Goal: Information Seeking & Learning: Learn about a topic

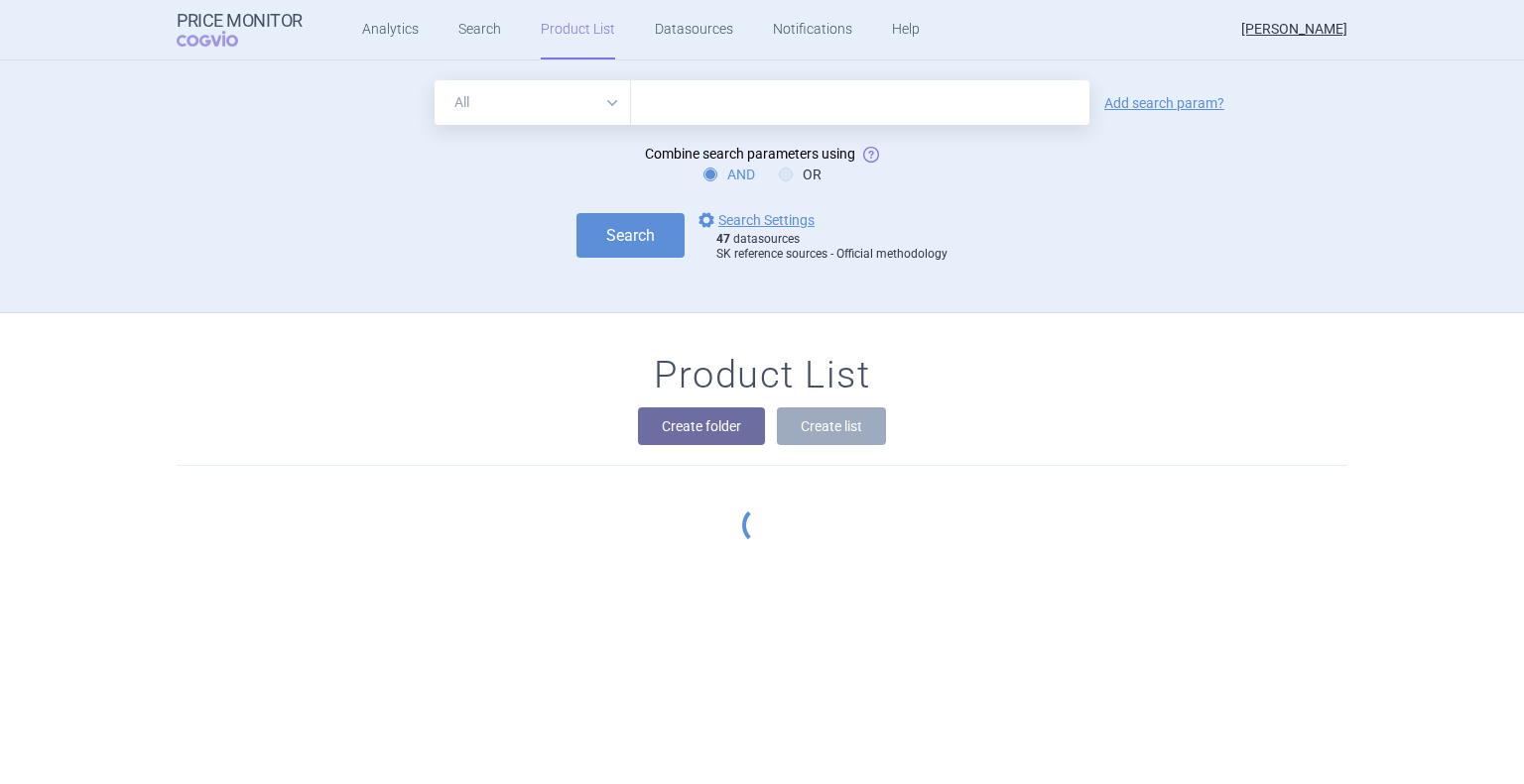
scroll to position [160, 0]
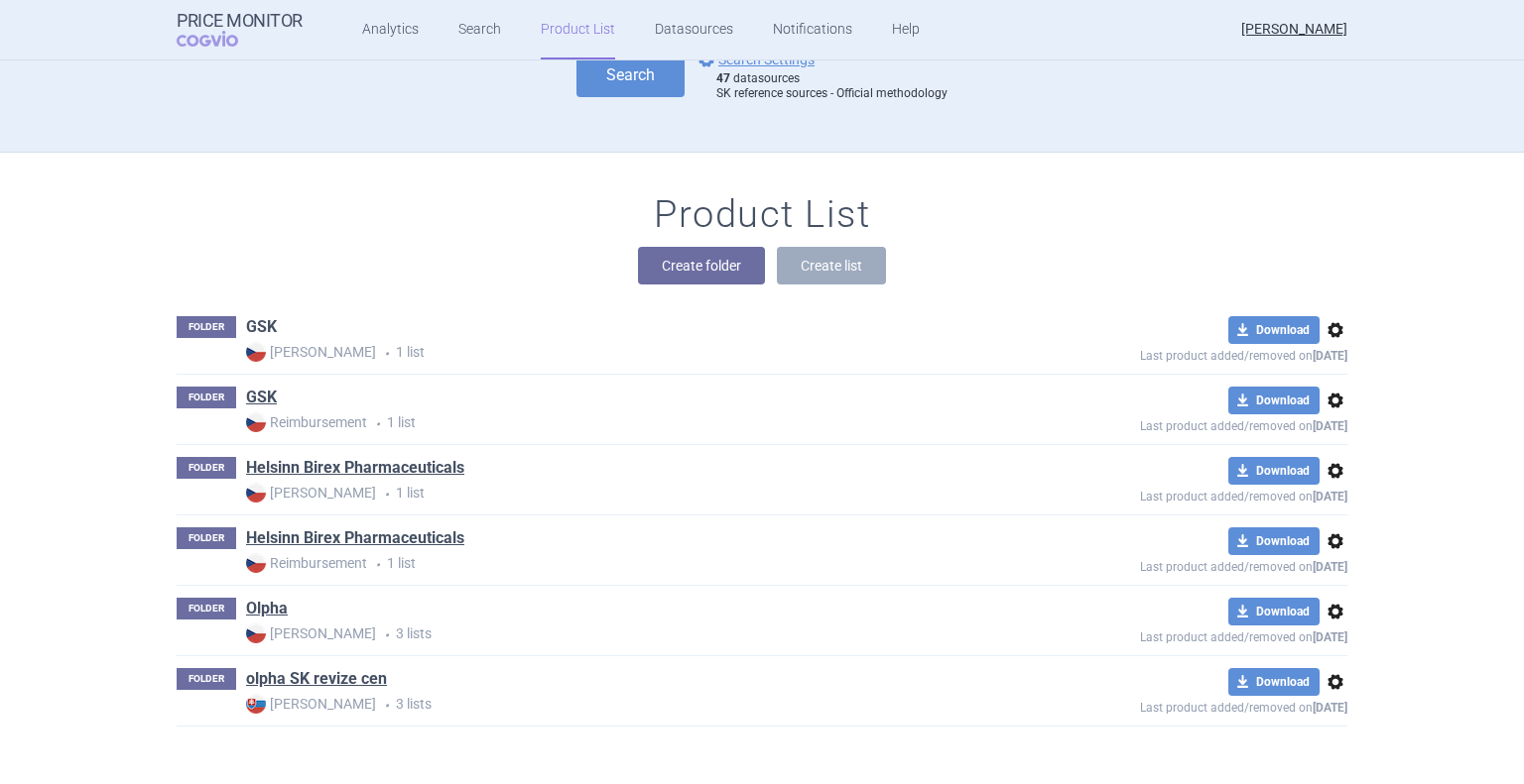
click at [246, 328] on link "GSK" at bounding box center [261, 328] width 31 height 22
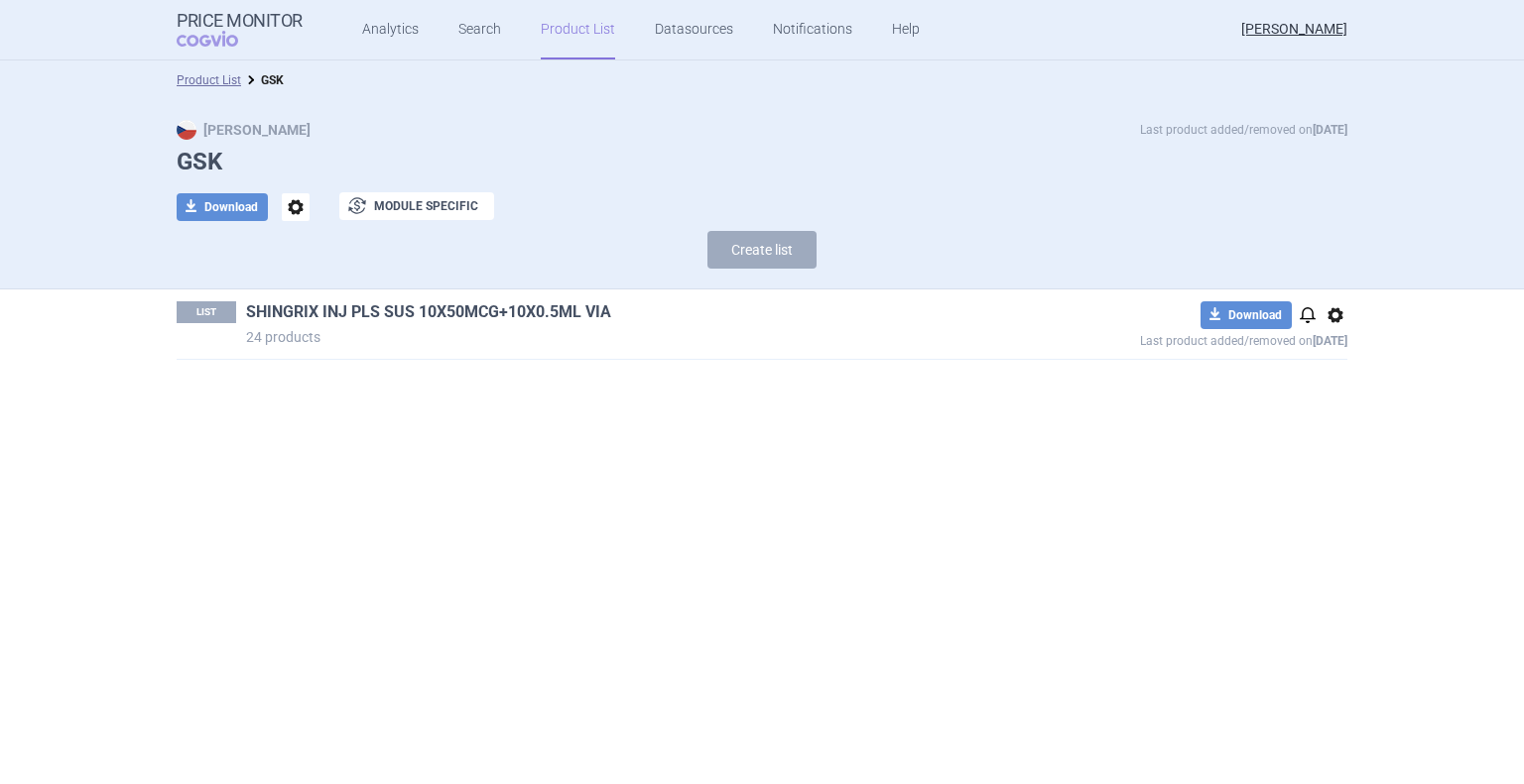
click at [397, 314] on link "SHINGRIX INJ PLS SUS 10X50MCG+10X0.5ML VIA" at bounding box center [429, 313] width 365 height 22
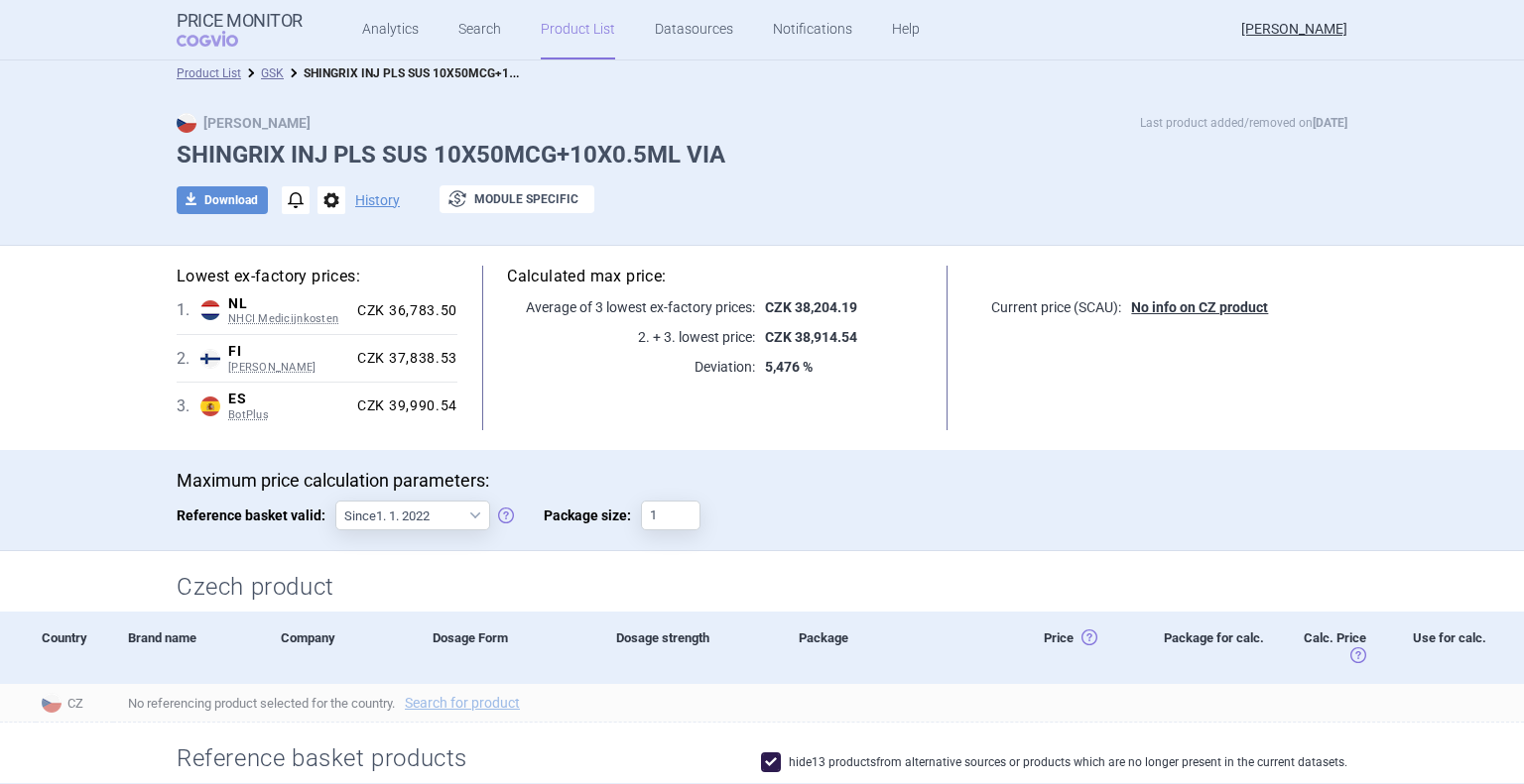
scroll to position [5, 0]
click at [582, 41] on link "Product List" at bounding box center [577, 30] width 75 height 60
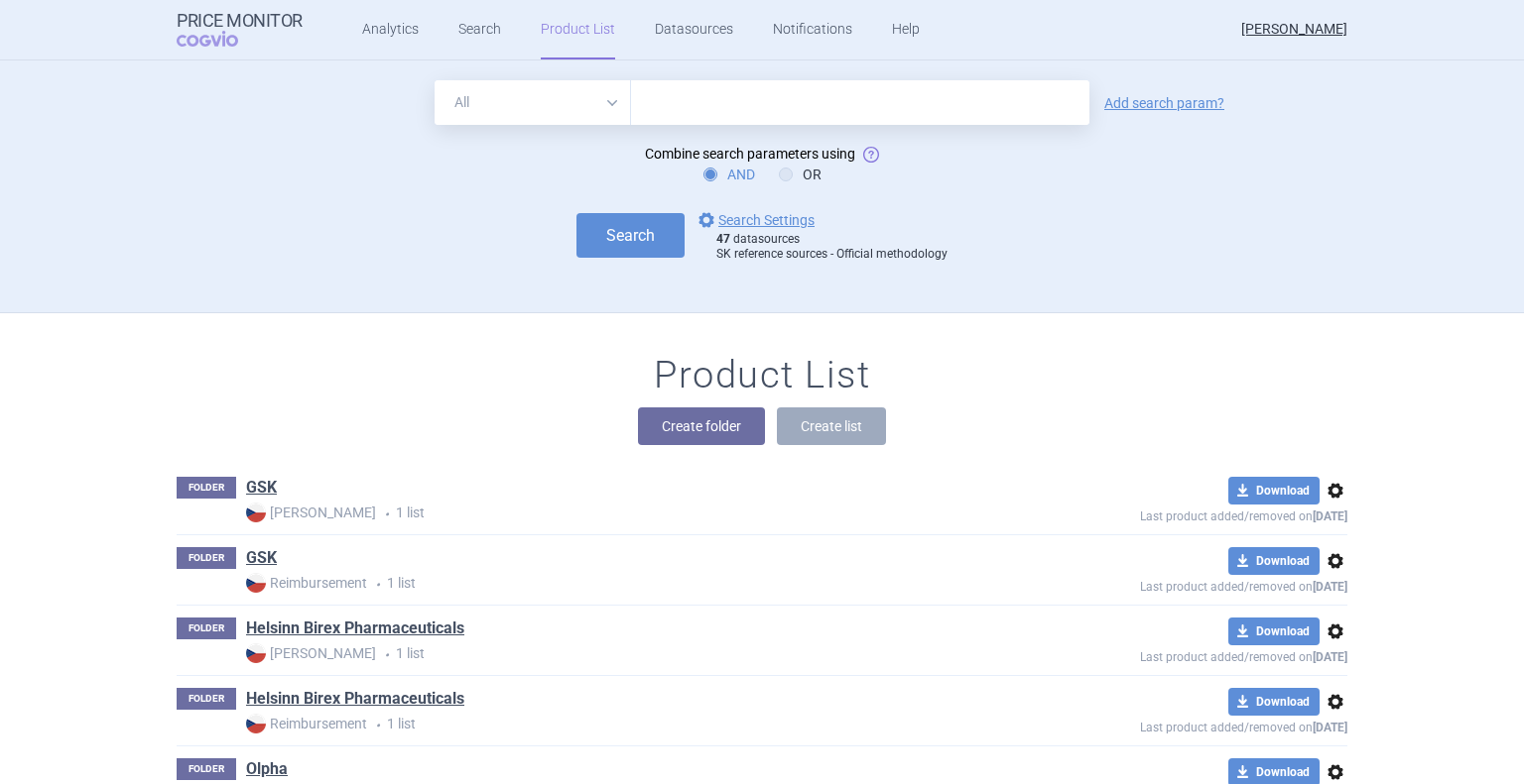
scroll to position [160, 0]
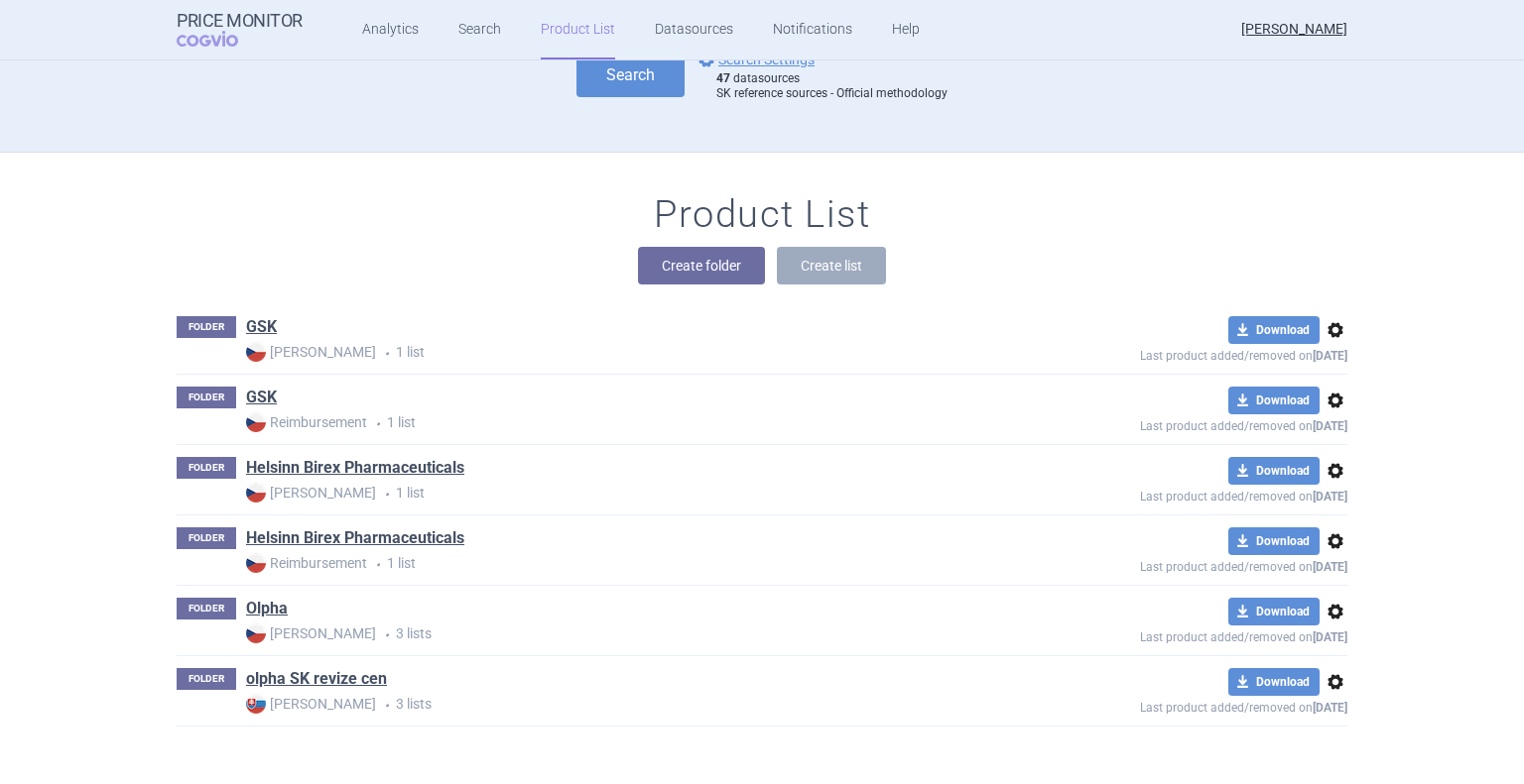
click at [118, 207] on div "Product List Create folder Create list FOLDER GSK Max Price • 1 list download D…" at bounding box center [762, 469] width 1524 height 635
click at [246, 332] on link "GSK" at bounding box center [261, 328] width 31 height 22
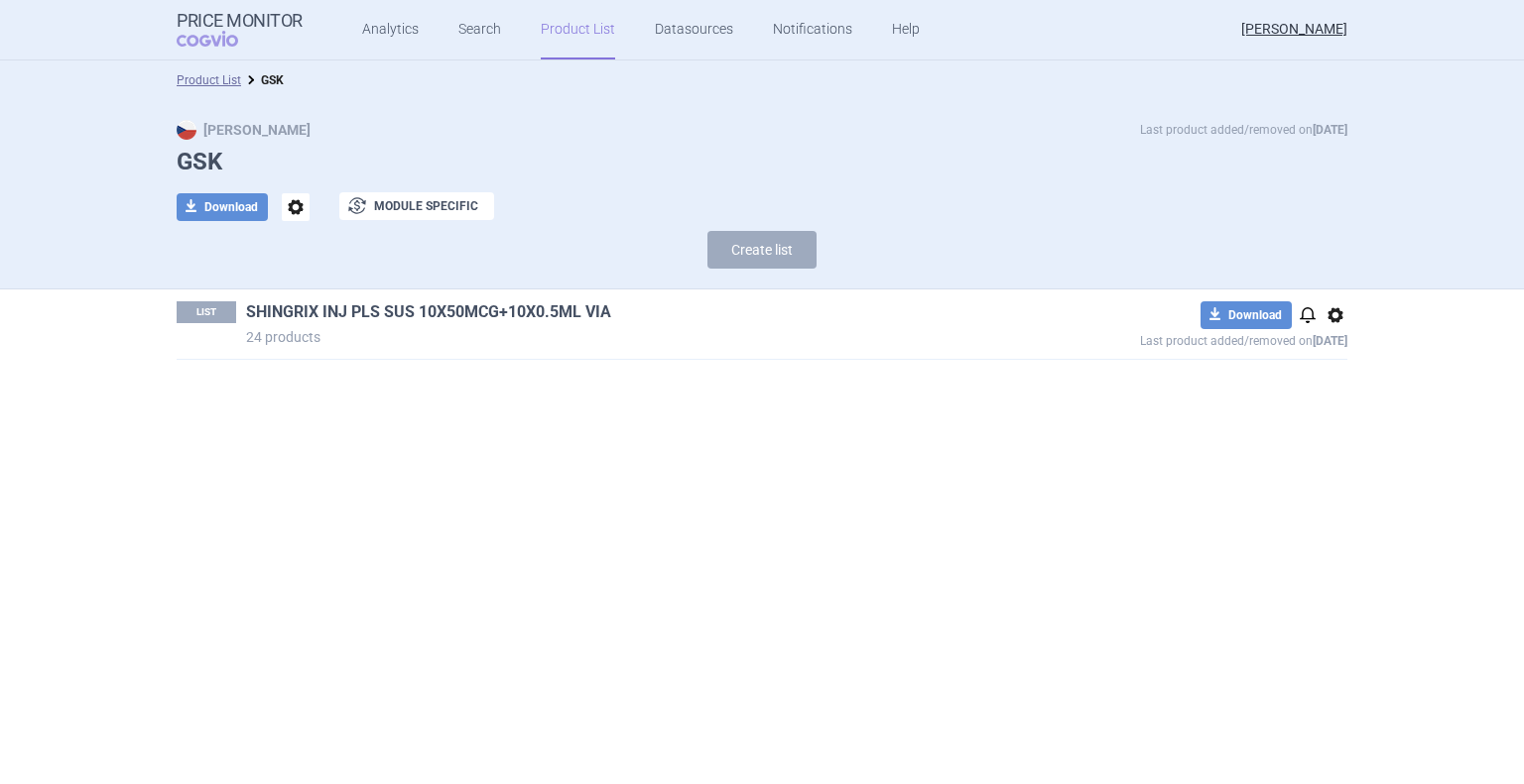
click at [443, 320] on link "SHINGRIX INJ PLS SUS 10X50MCG+10X0.5ML VIA" at bounding box center [429, 313] width 365 height 22
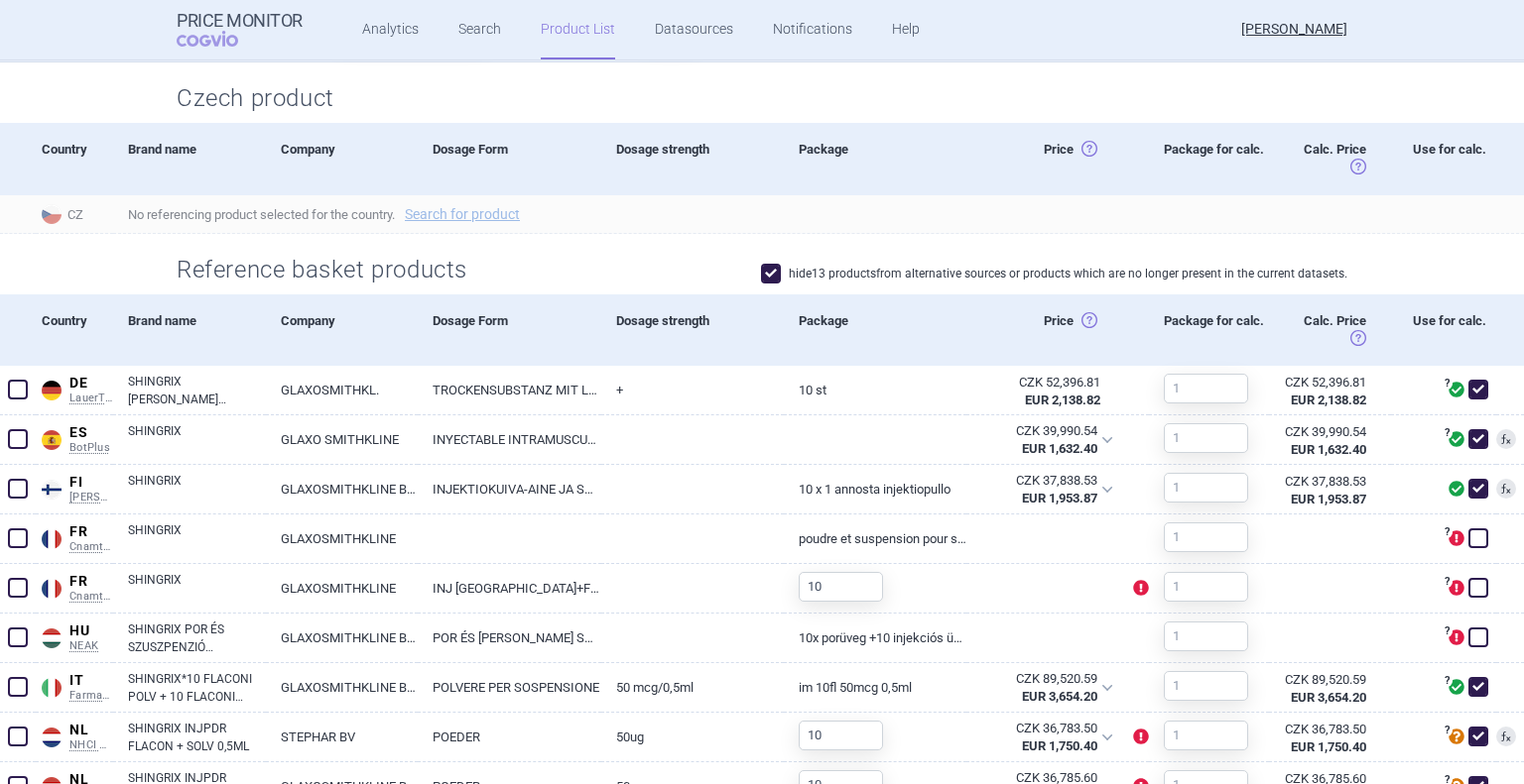
scroll to position [298, 0]
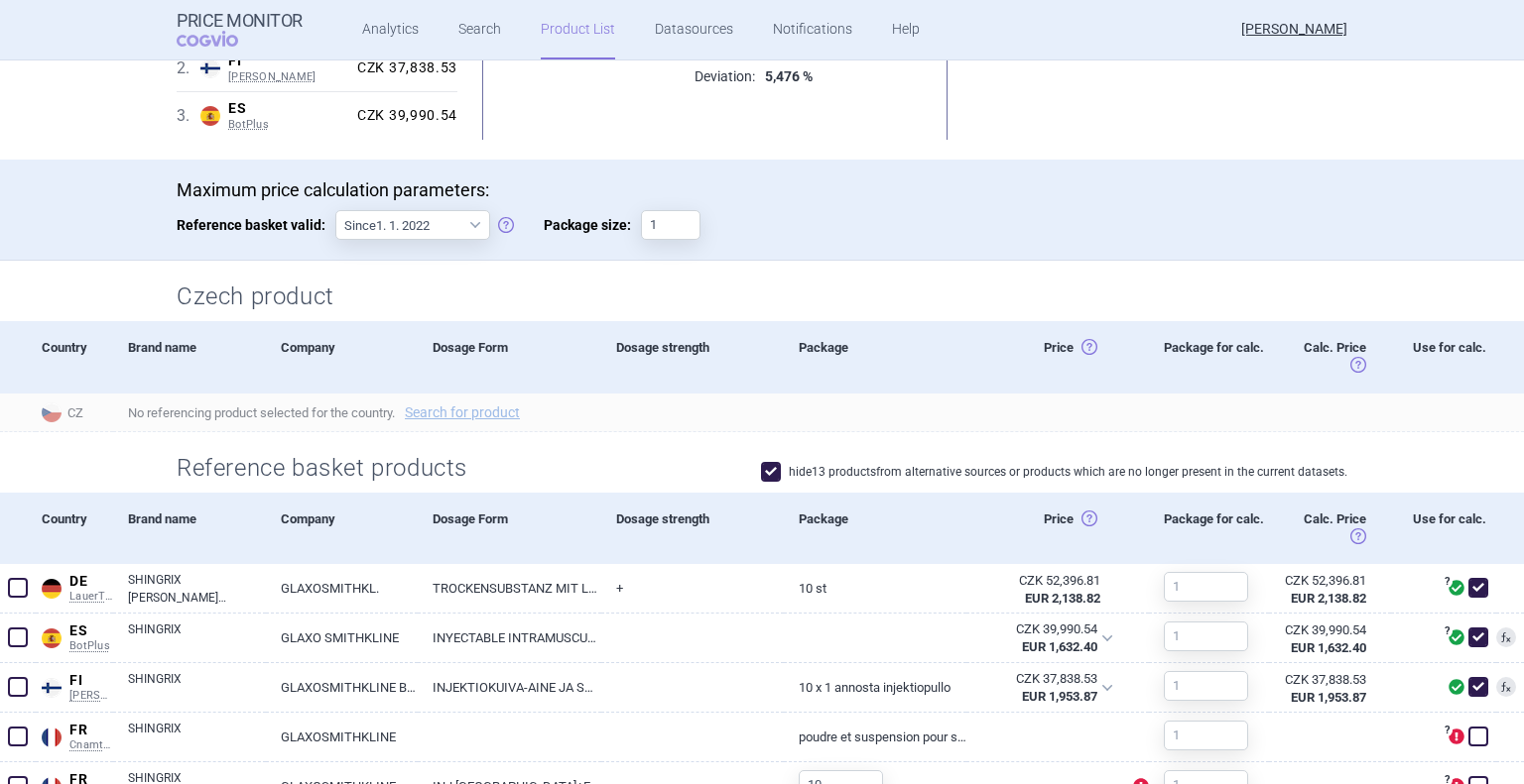
click at [556, 39] on link "Product List" at bounding box center [577, 30] width 75 height 60
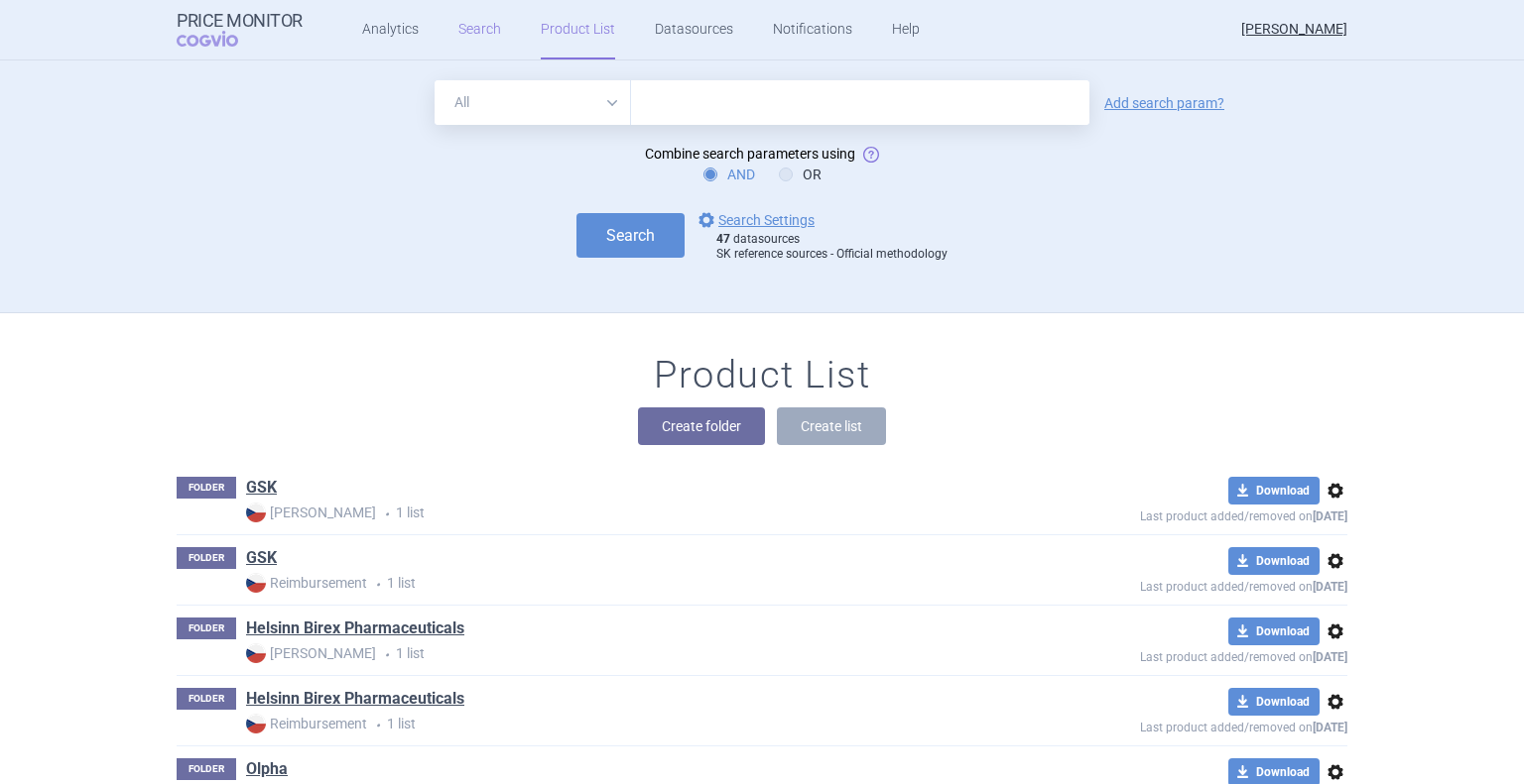
click at [466, 37] on link "Search" at bounding box center [479, 30] width 43 height 60
click at [694, 97] on input "text" at bounding box center [860, 103] width 458 height 45
click at [375, 31] on link "Analytics" at bounding box center [390, 30] width 57 height 60
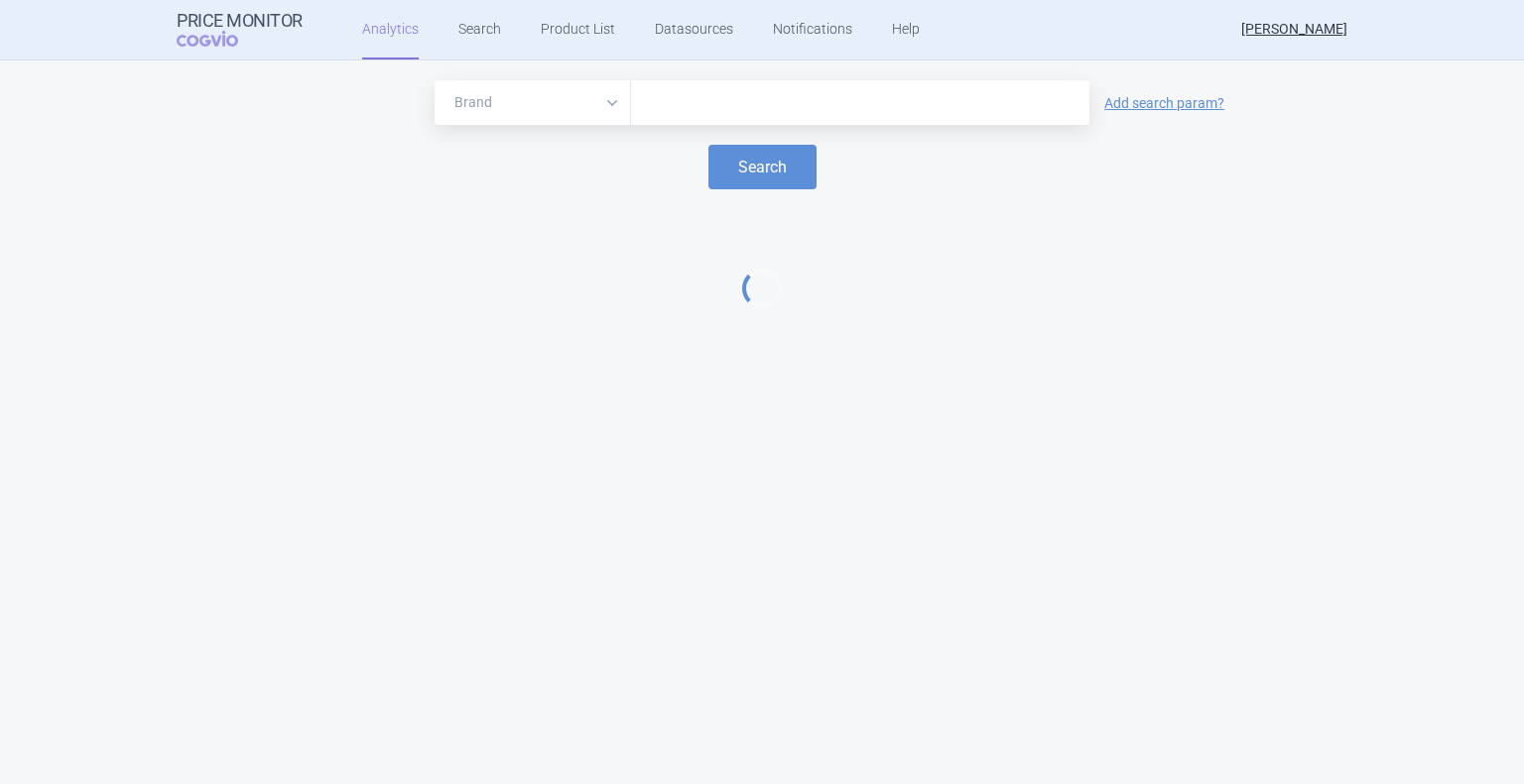
click at [707, 105] on input "text" at bounding box center [860, 104] width 439 height 26
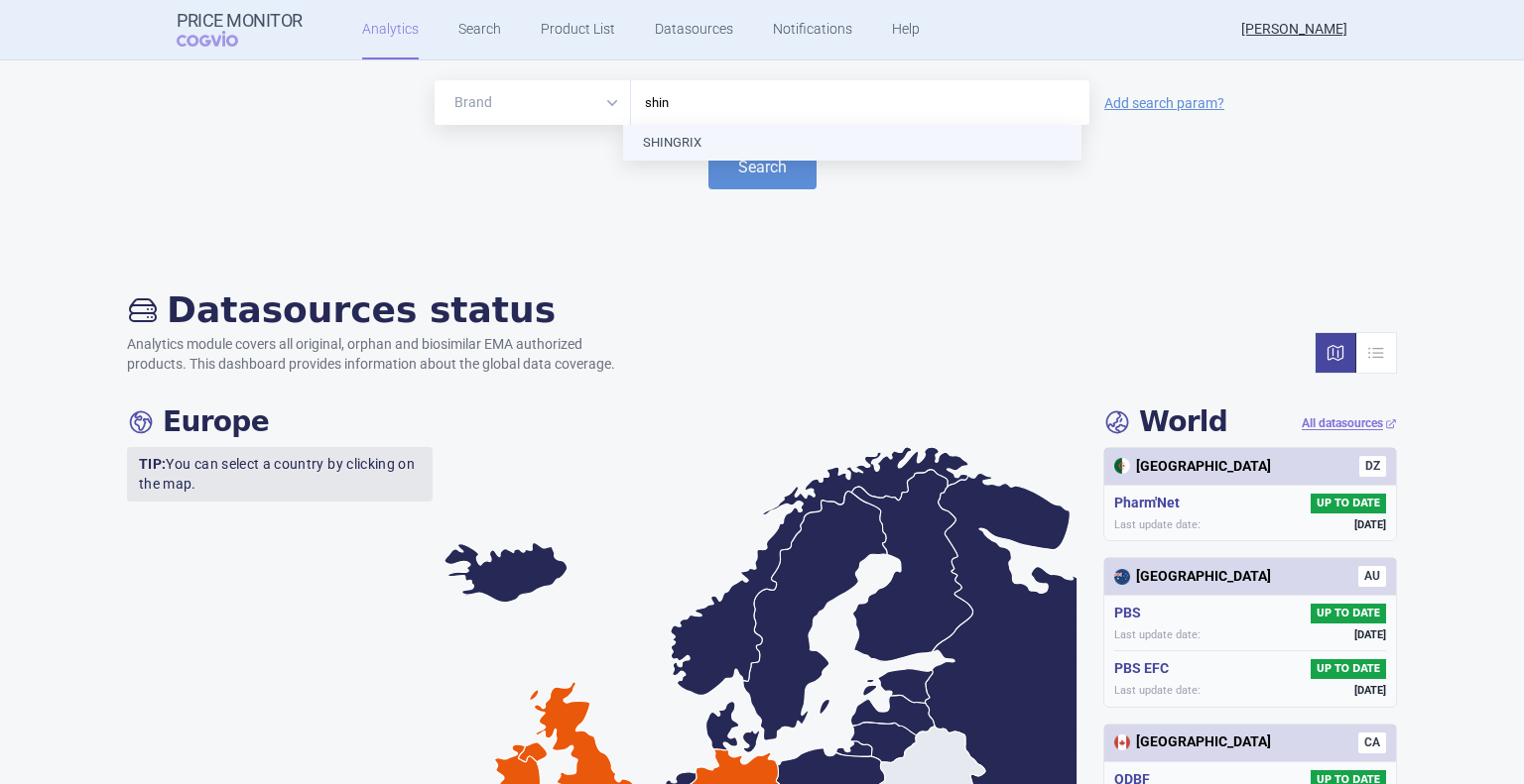
type input "shing"
click at [742, 158] on button "Search" at bounding box center [762, 166] width 108 height 45
select select "EUR"
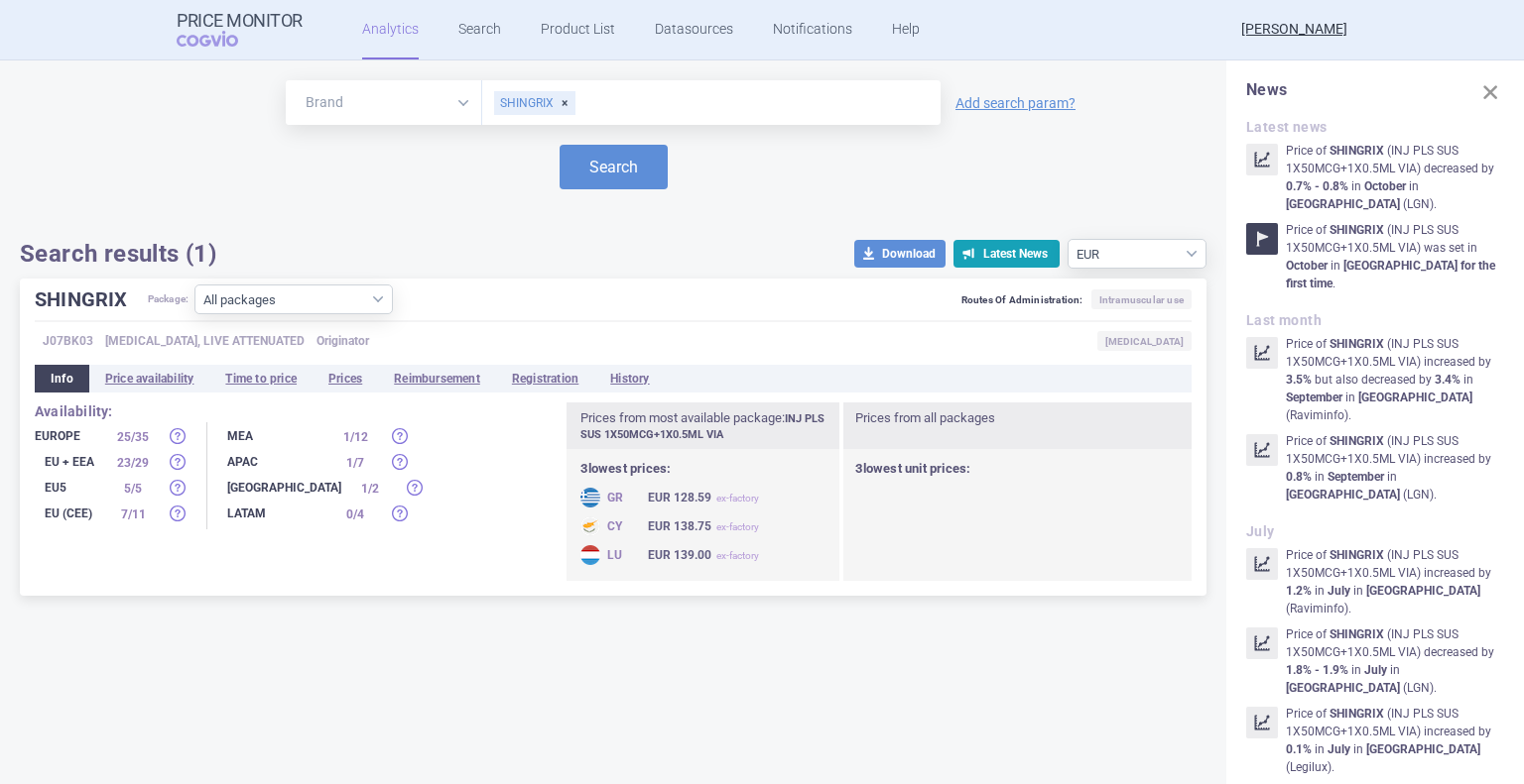
click at [63, 149] on div "Search" at bounding box center [613, 166] width 1186 height 45
click at [356, 381] on li "Prices" at bounding box center [346, 379] width 66 height 28
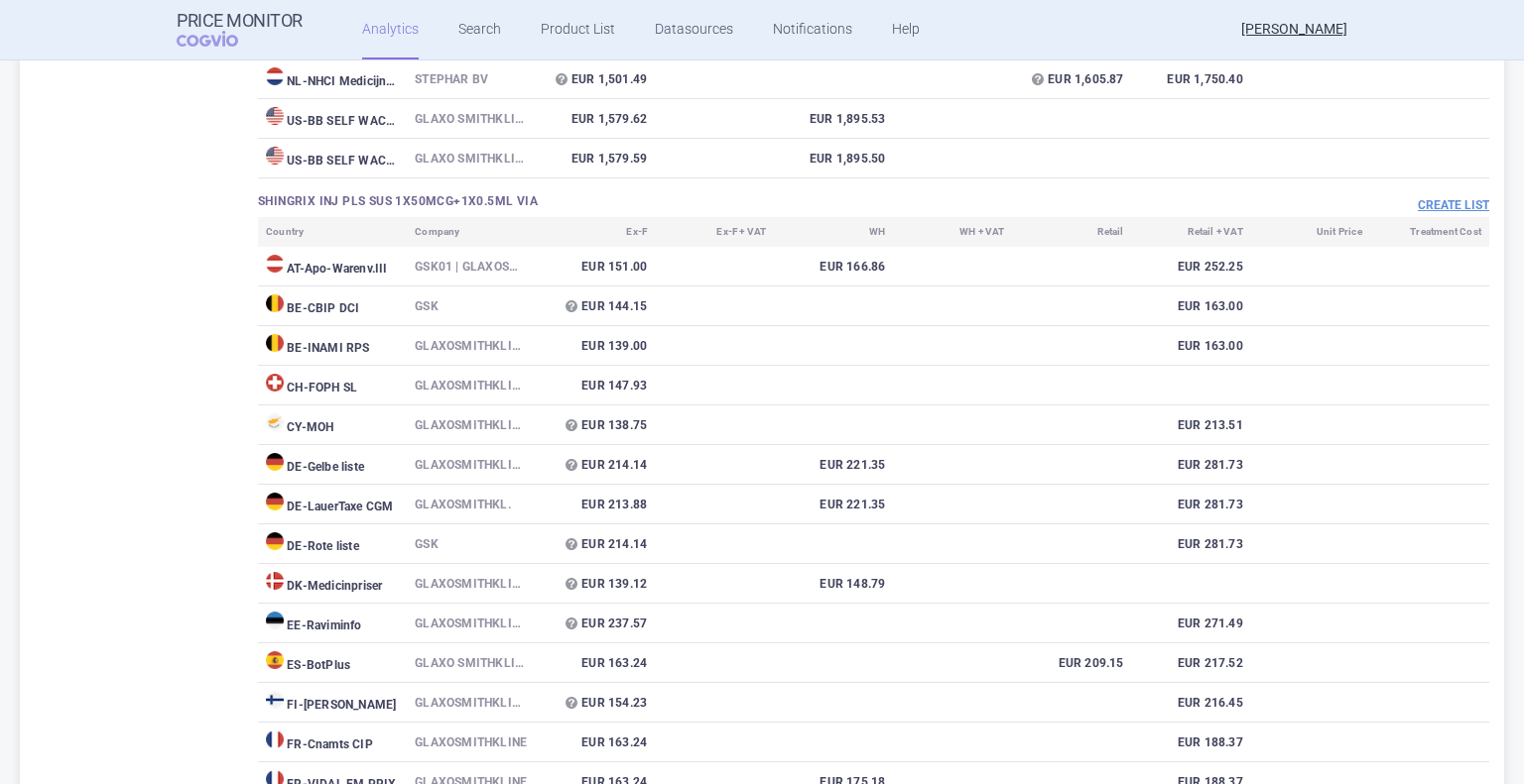
scroll to position [868, 0]
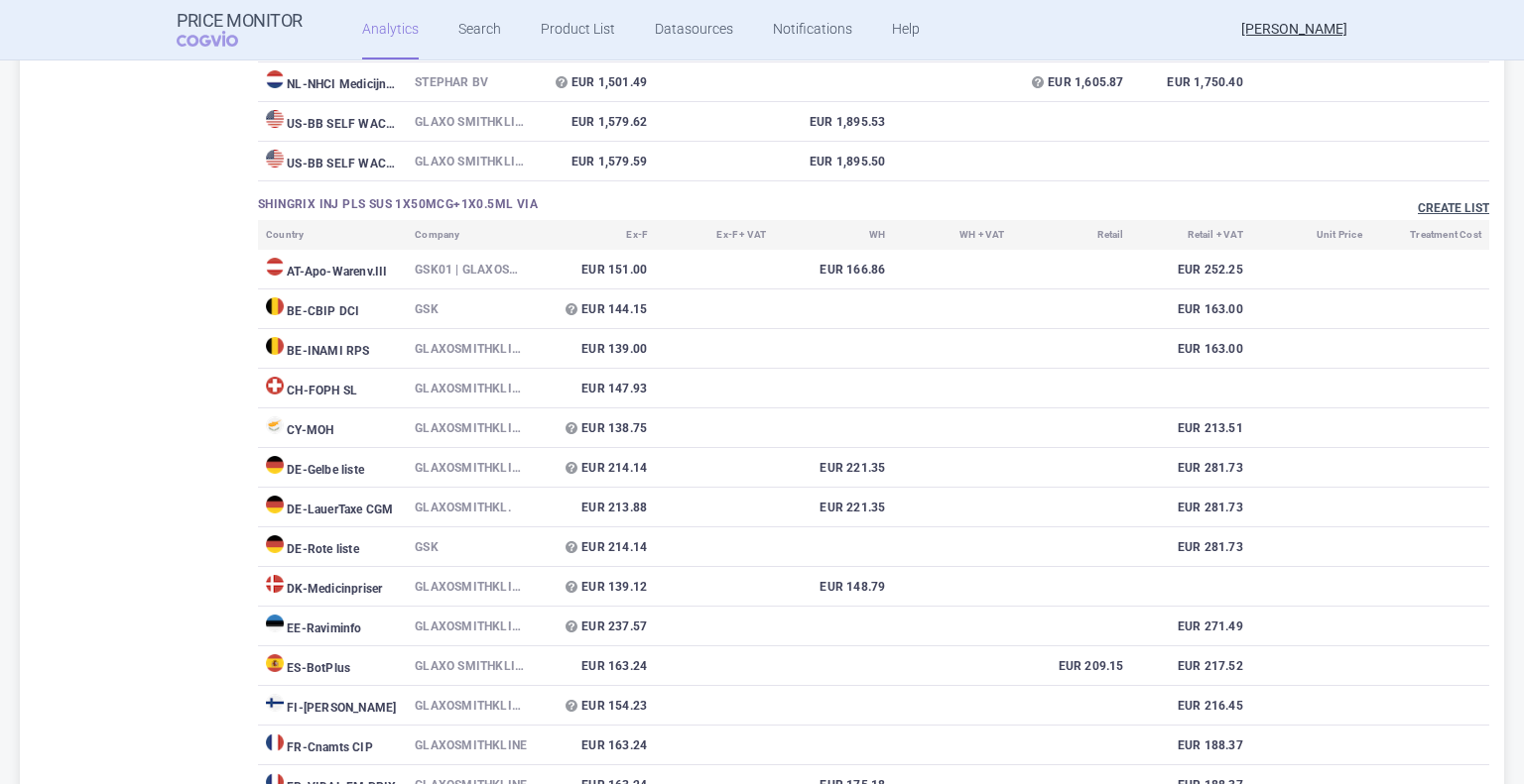
click at [1451, 213] on button "Create list" at bounding box center [1453, 208] width 72 height 17
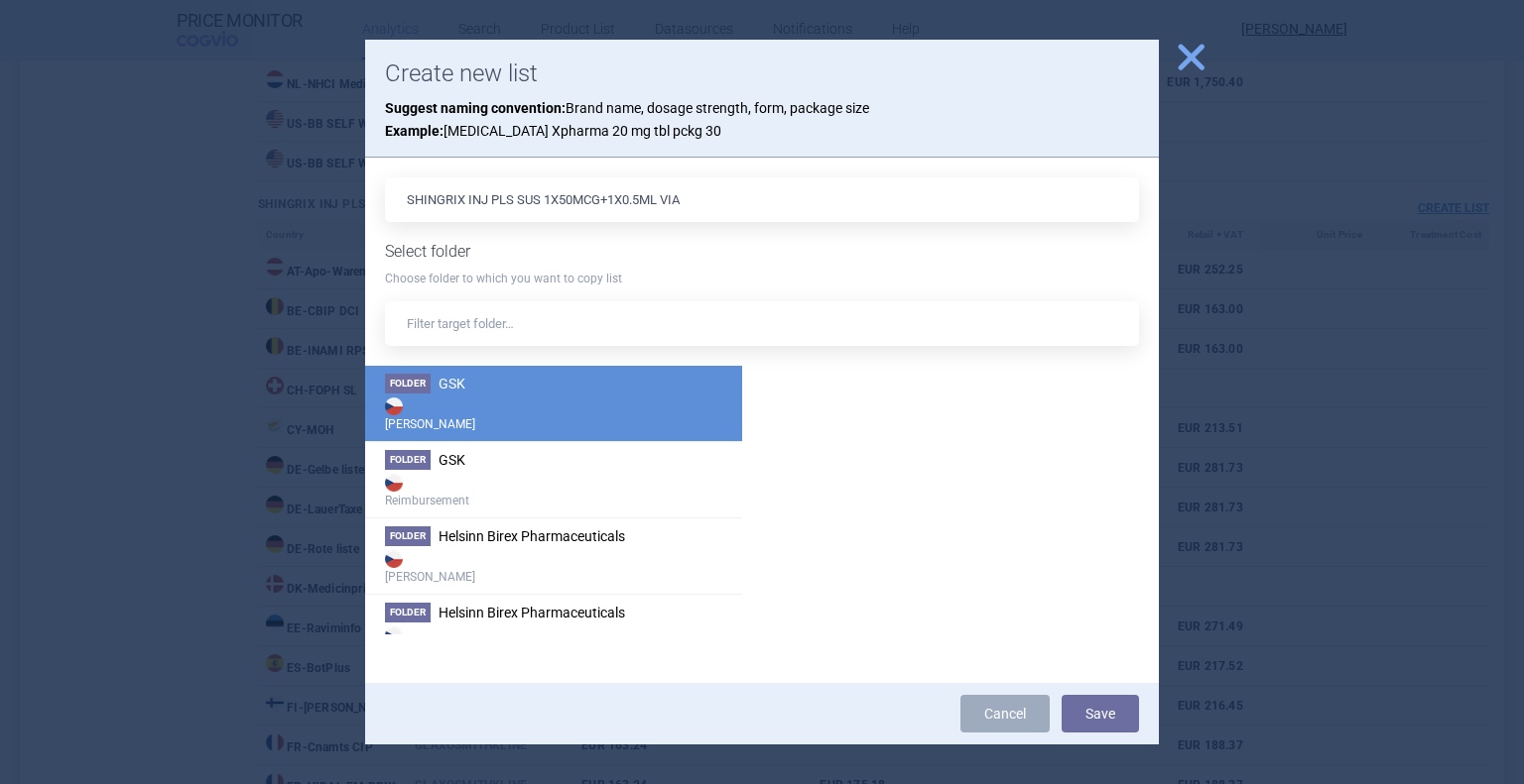
click at [507, 414] on strong "[PERSON_NAME]" at bounding box center [553, 413] width 337 height 40
click at [1121, 713] on button "Save" at bounding box center [1100, 714] width 78 height 38
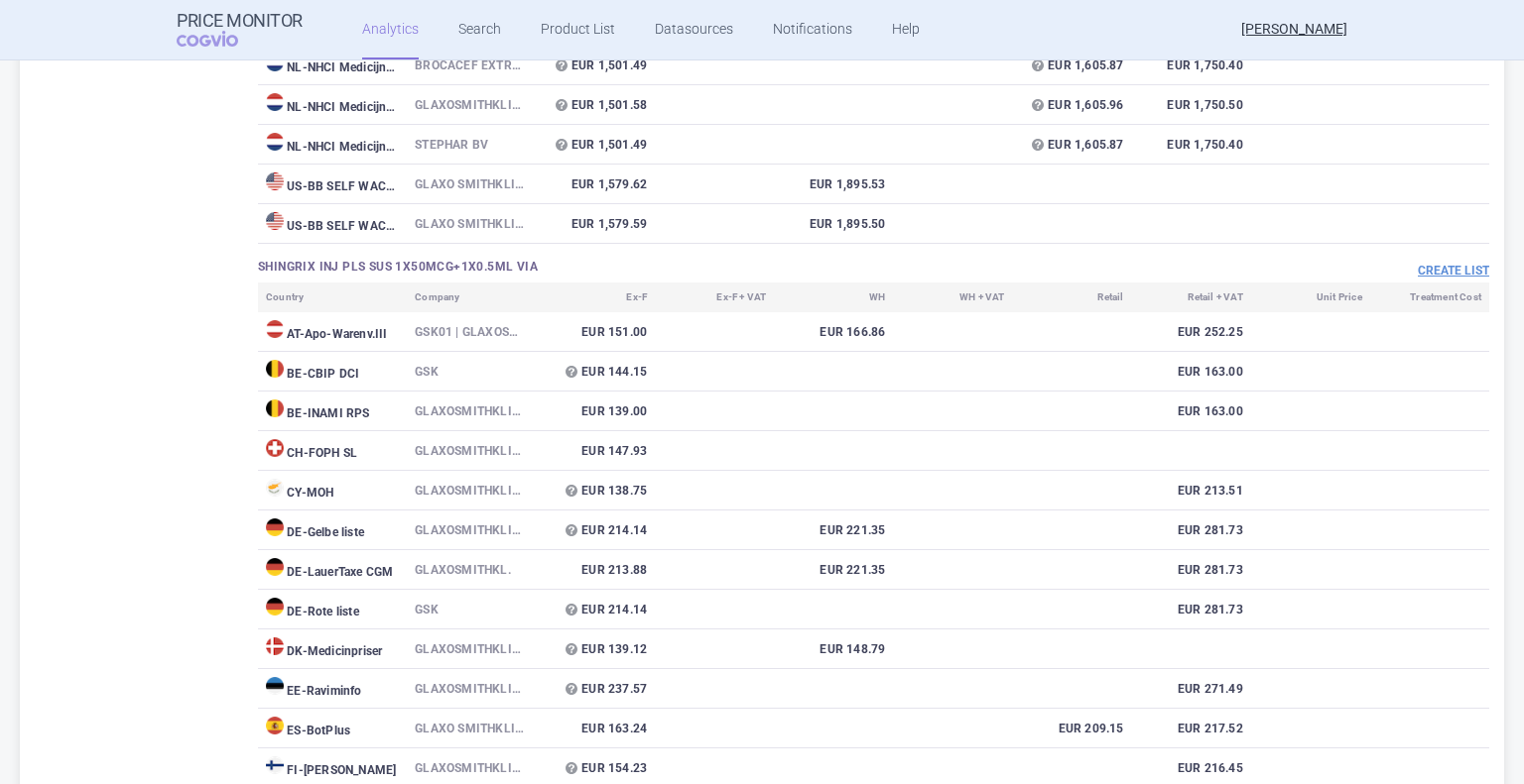
scroll to position [793, 0]
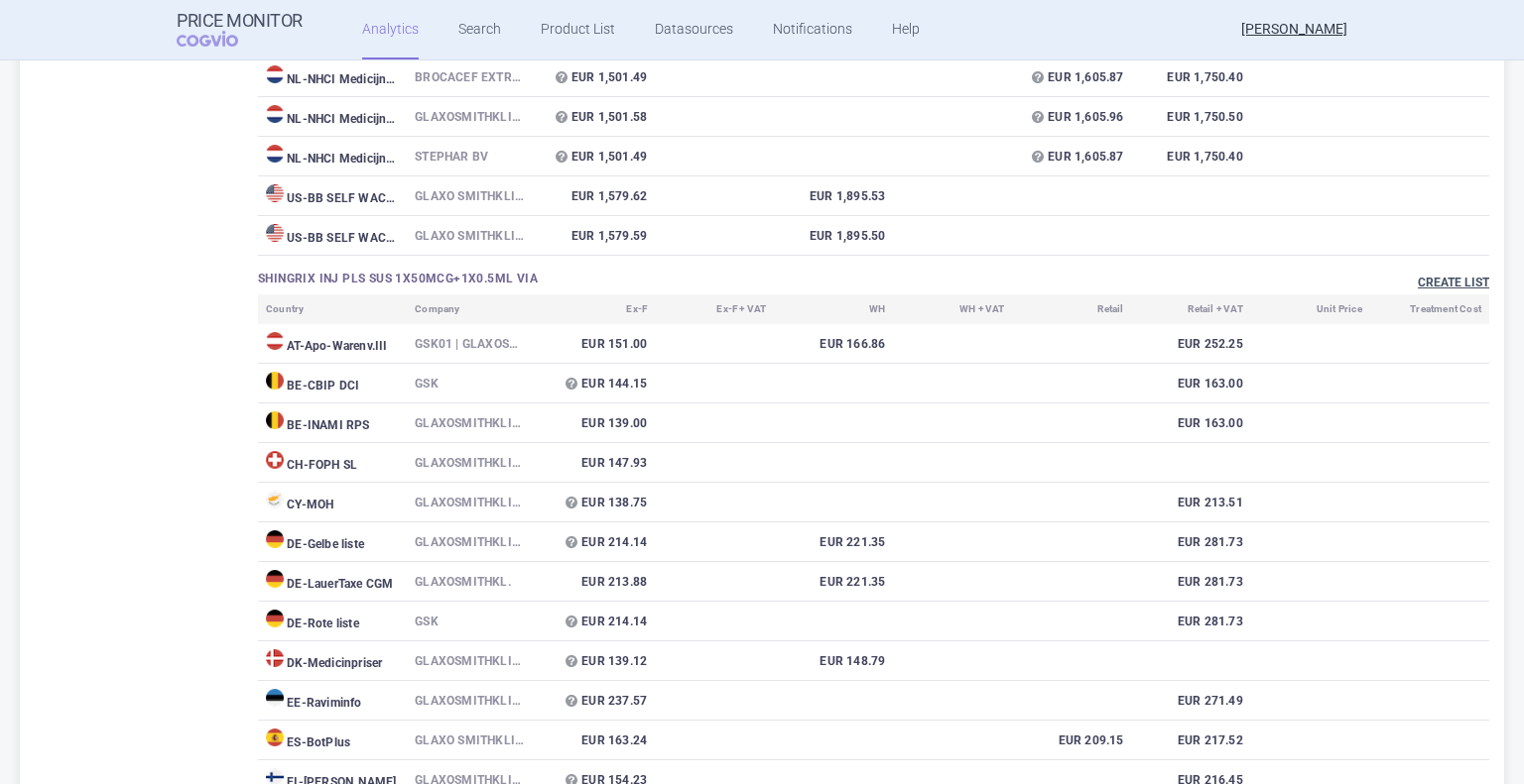
click at [1437, 279] on button "Create list" at bounding box center [1453, 283] width 72 height 17
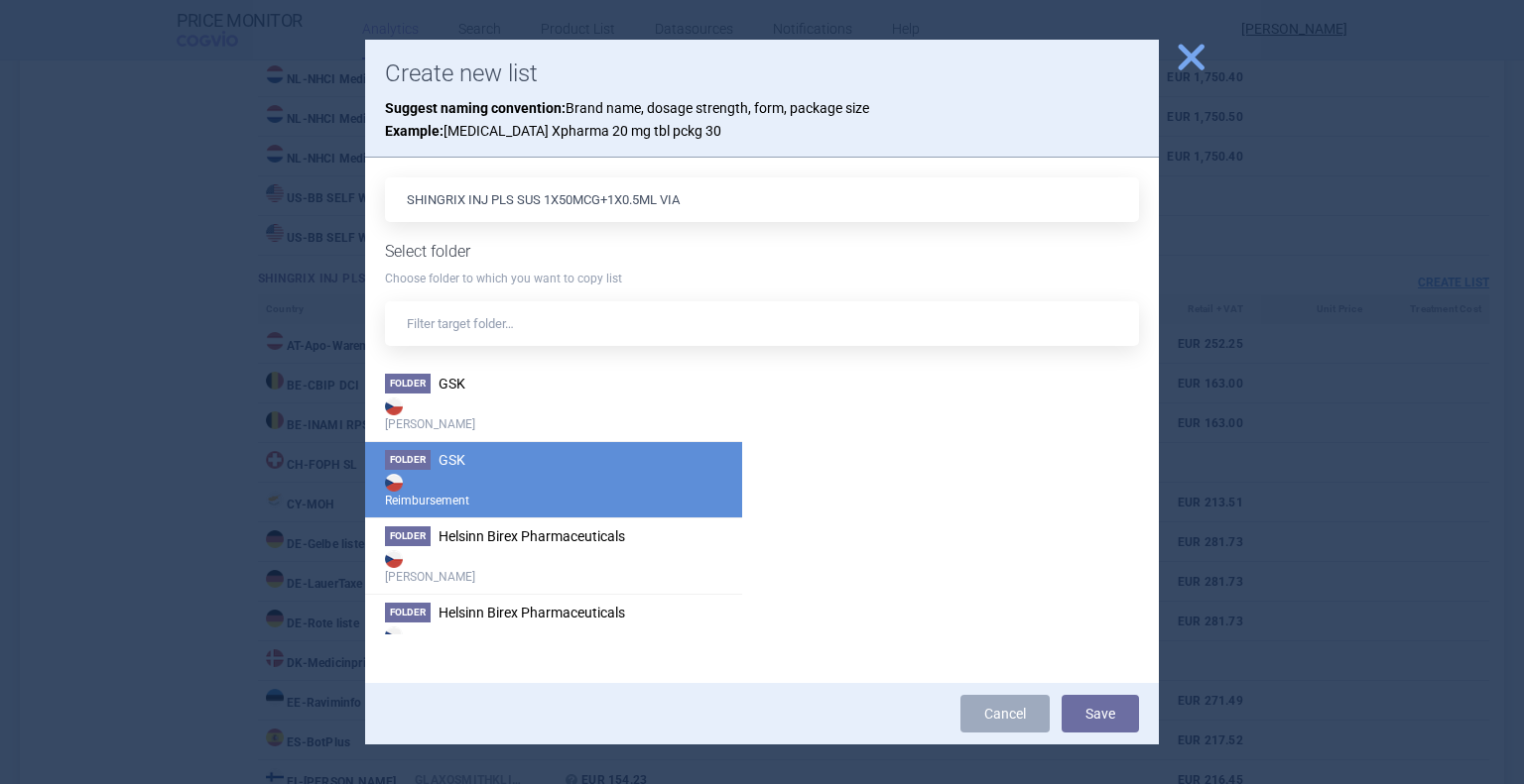
click at [581, 467] on li "Folder GSK Reimbursement" at bounding box center [553, 479] width 377 height 77
click at [1114, 718] on button "Save" at bounding box center [1100, 714] width 78 height 38
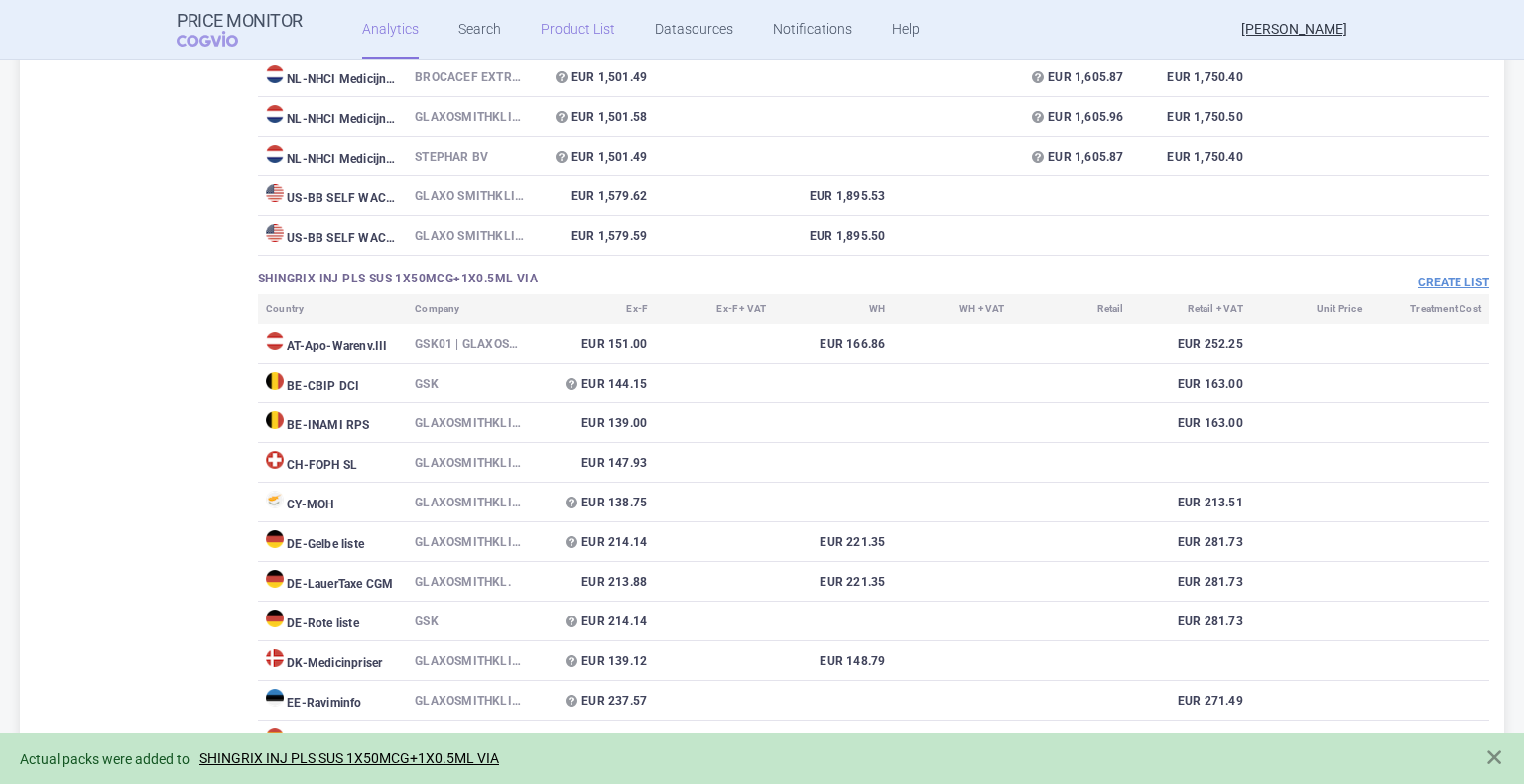
click at [549, 14] on link "Product List" at bounding box center [577, 30] width 75 height 60
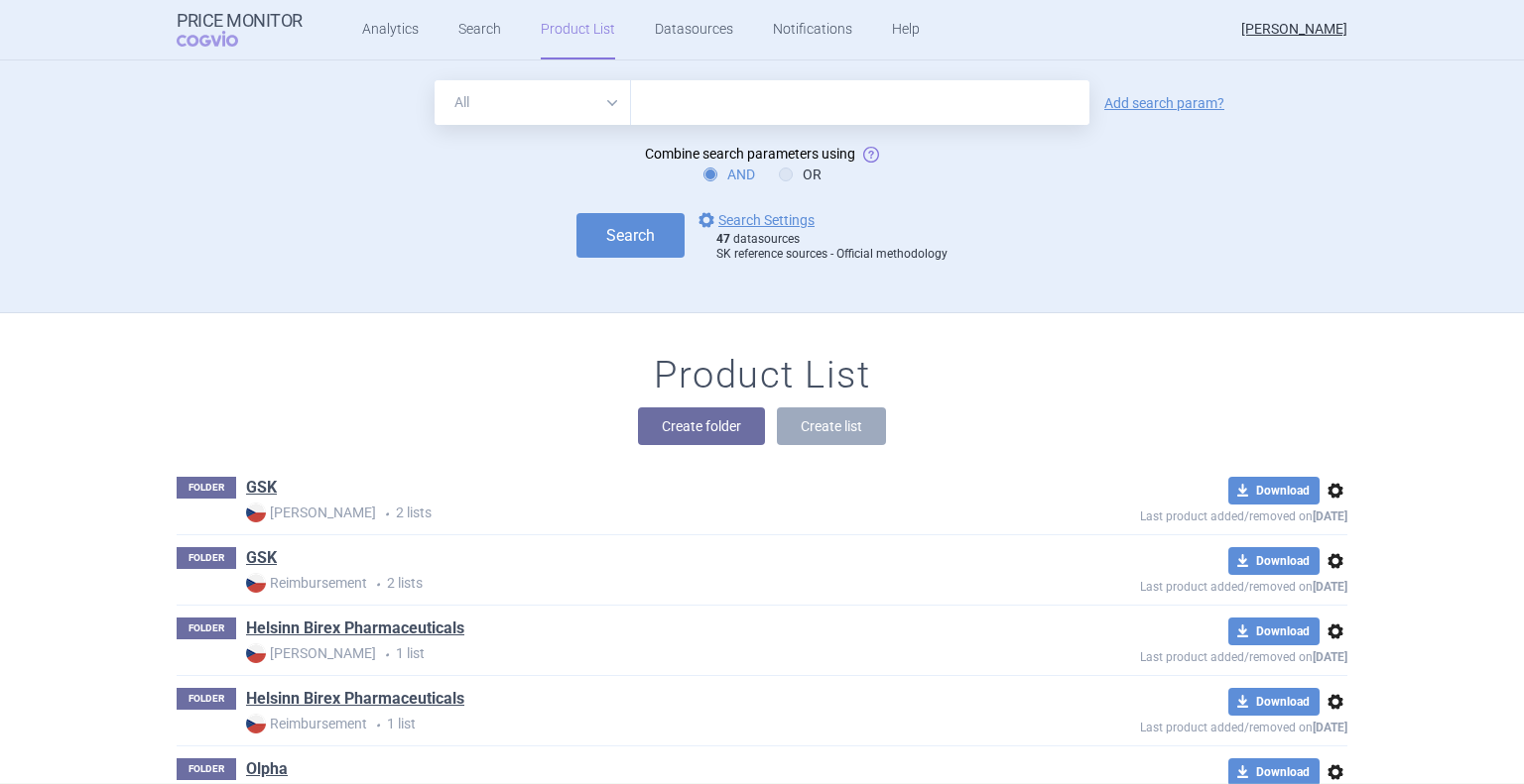
scroll to position [160, 0]
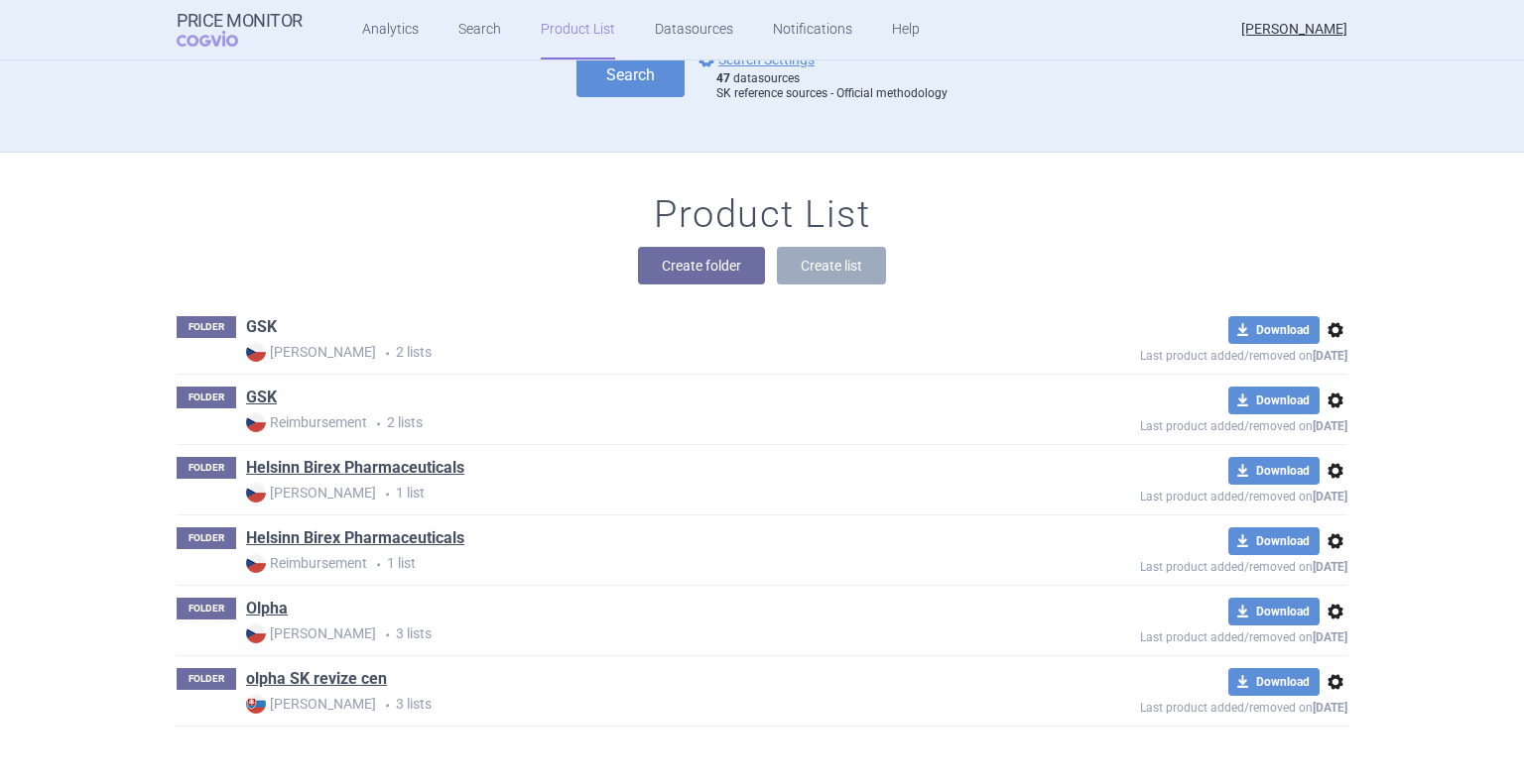
click at [256, 321] on link "GSK" at bounding box center [261, 328] width 31 height 22
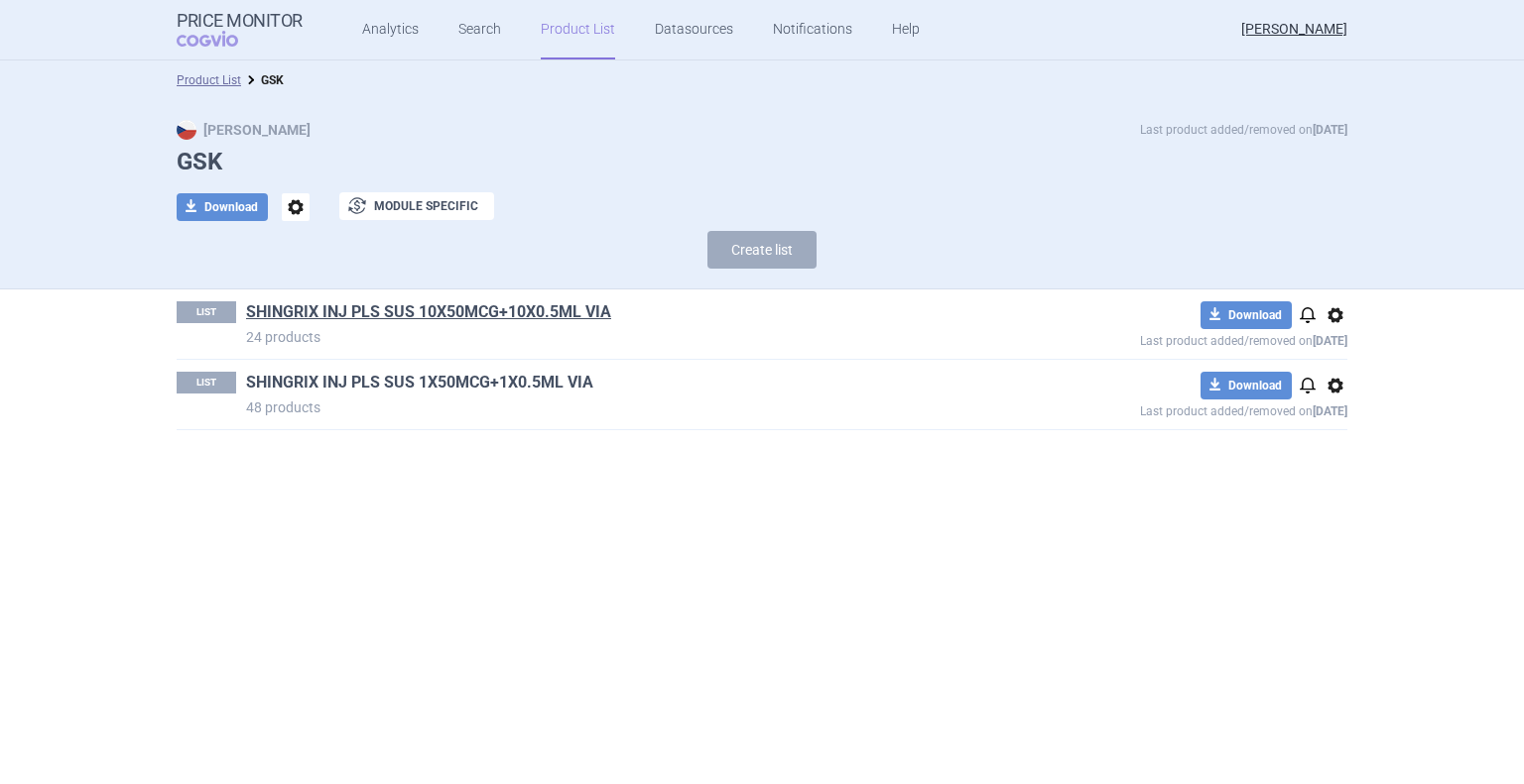
click at [460, 389] on link "SHINGRIX INJ PLS SUS 1X50MCG+1X0.5ML VIA" at bounding box center [420, 383] width 347 height 22
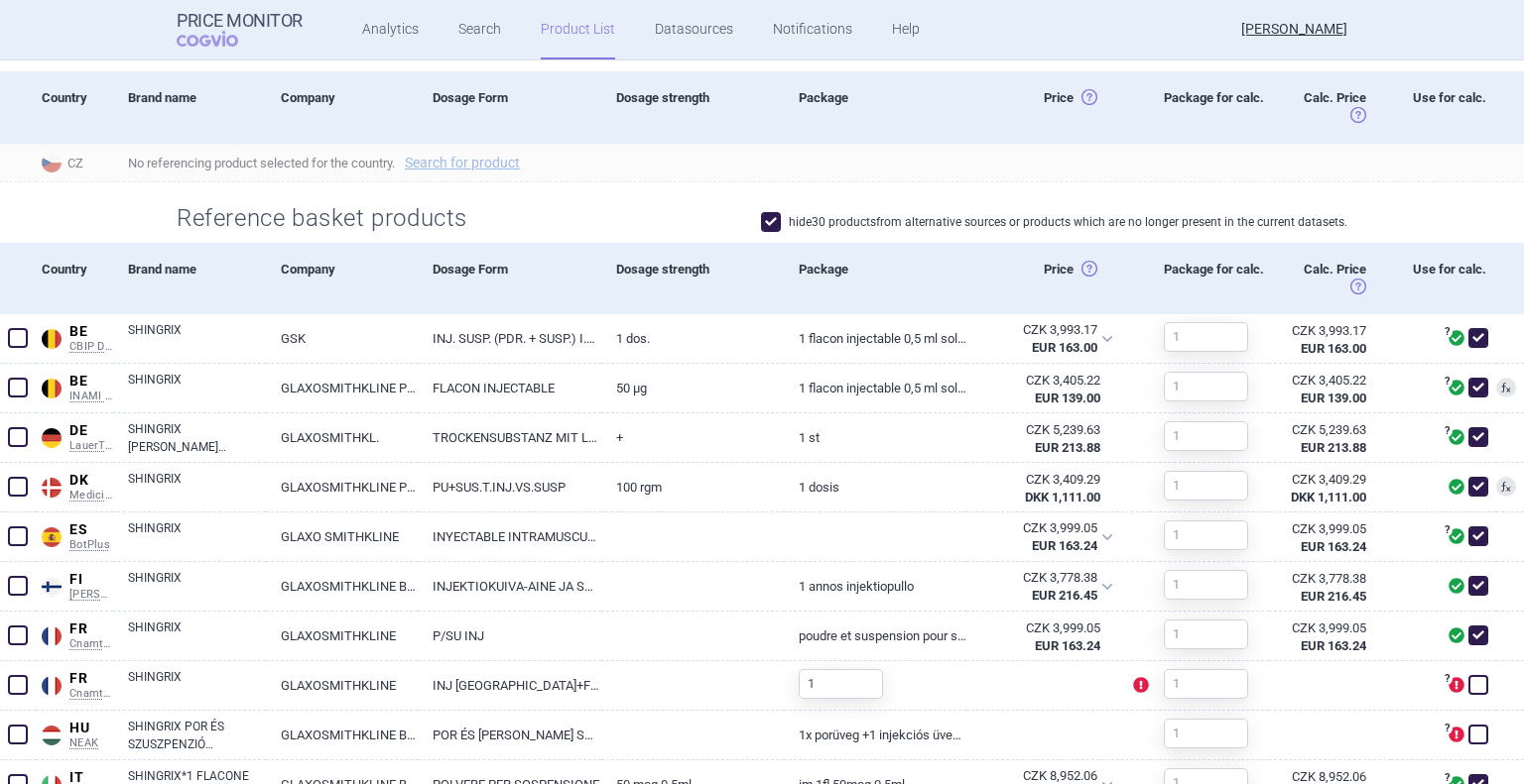
scroll to position [595, 0]
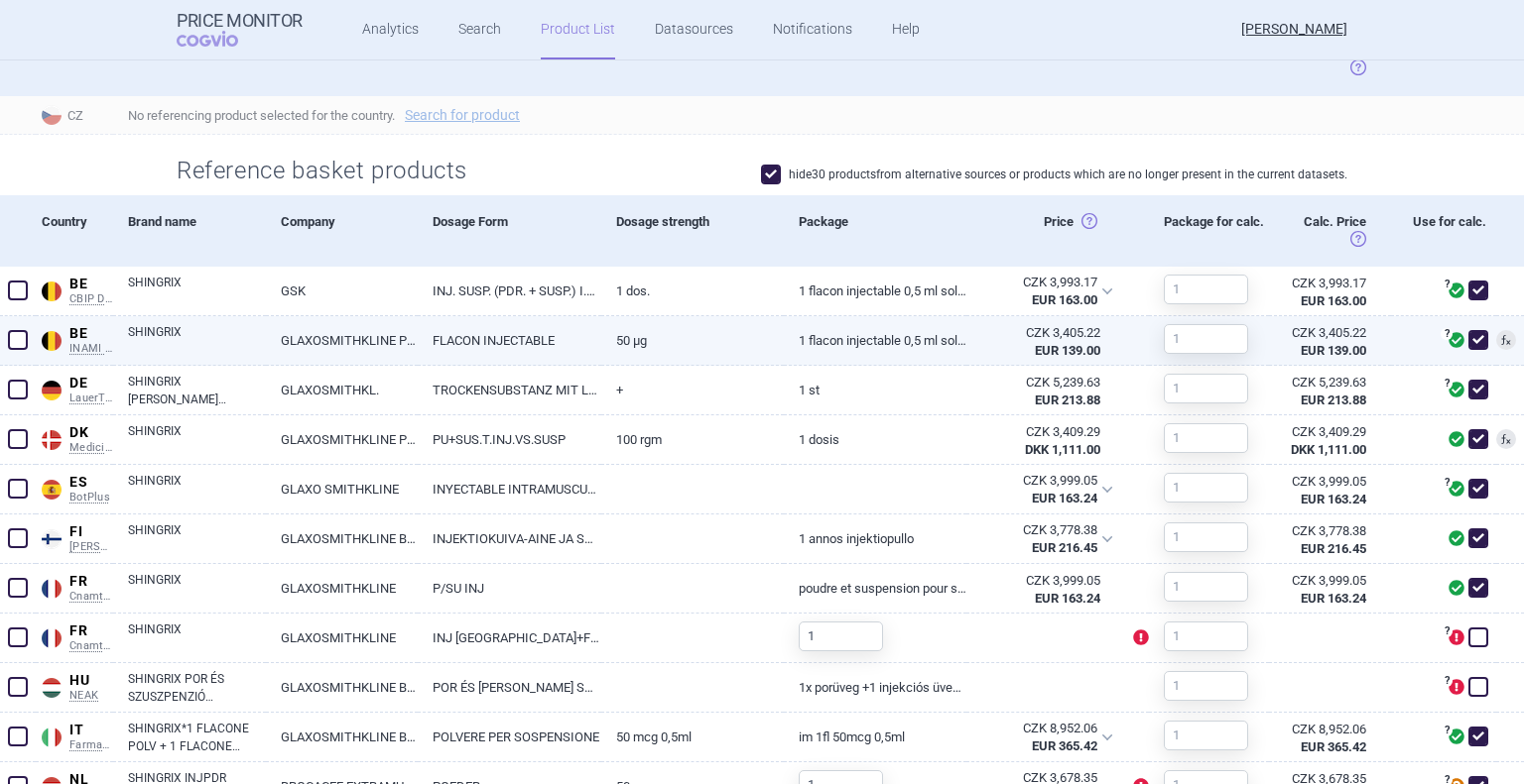
click at [1468, 343] on span at bounding box center [1478, 340] width 20 height 20
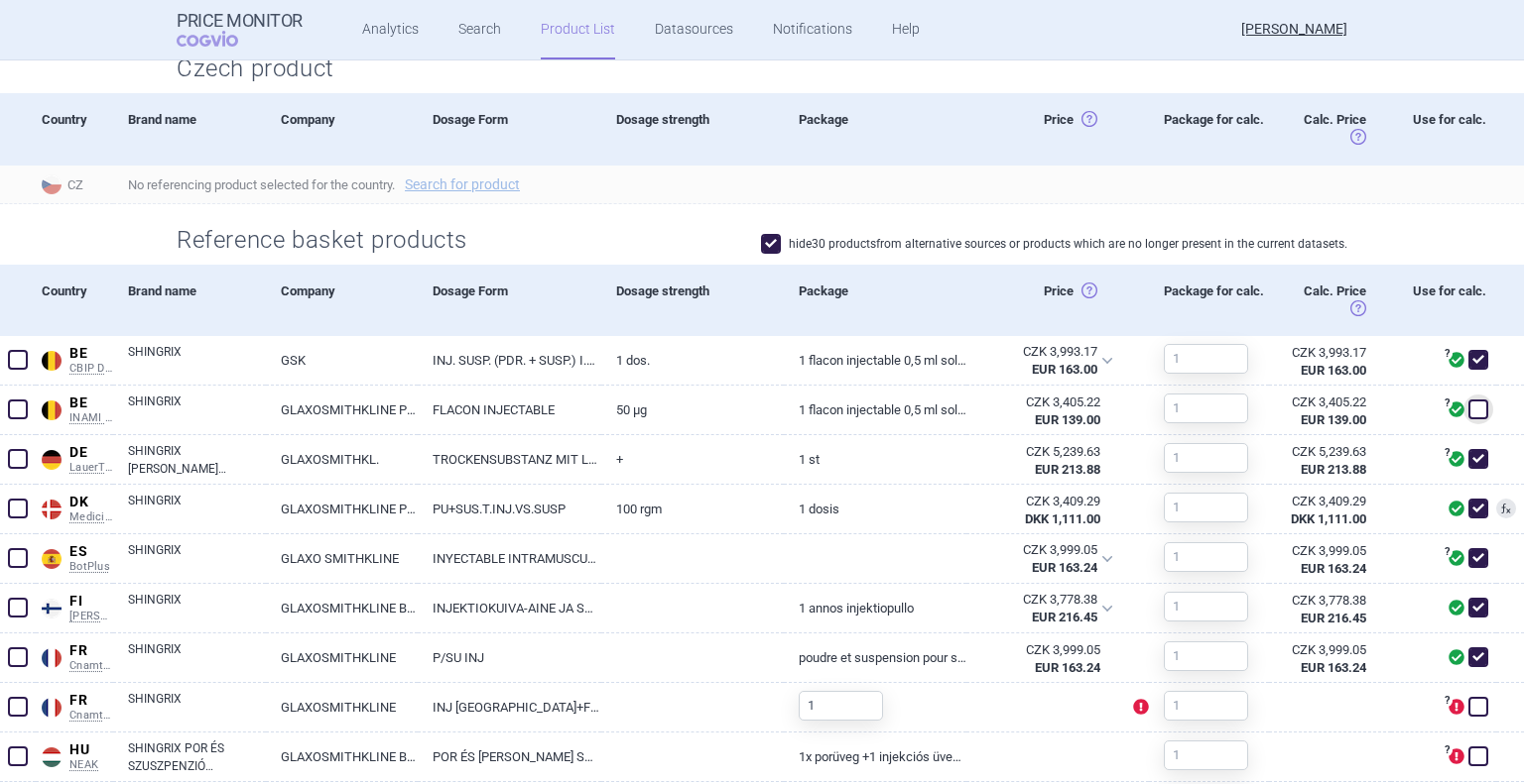
scroll to position [496, 0]
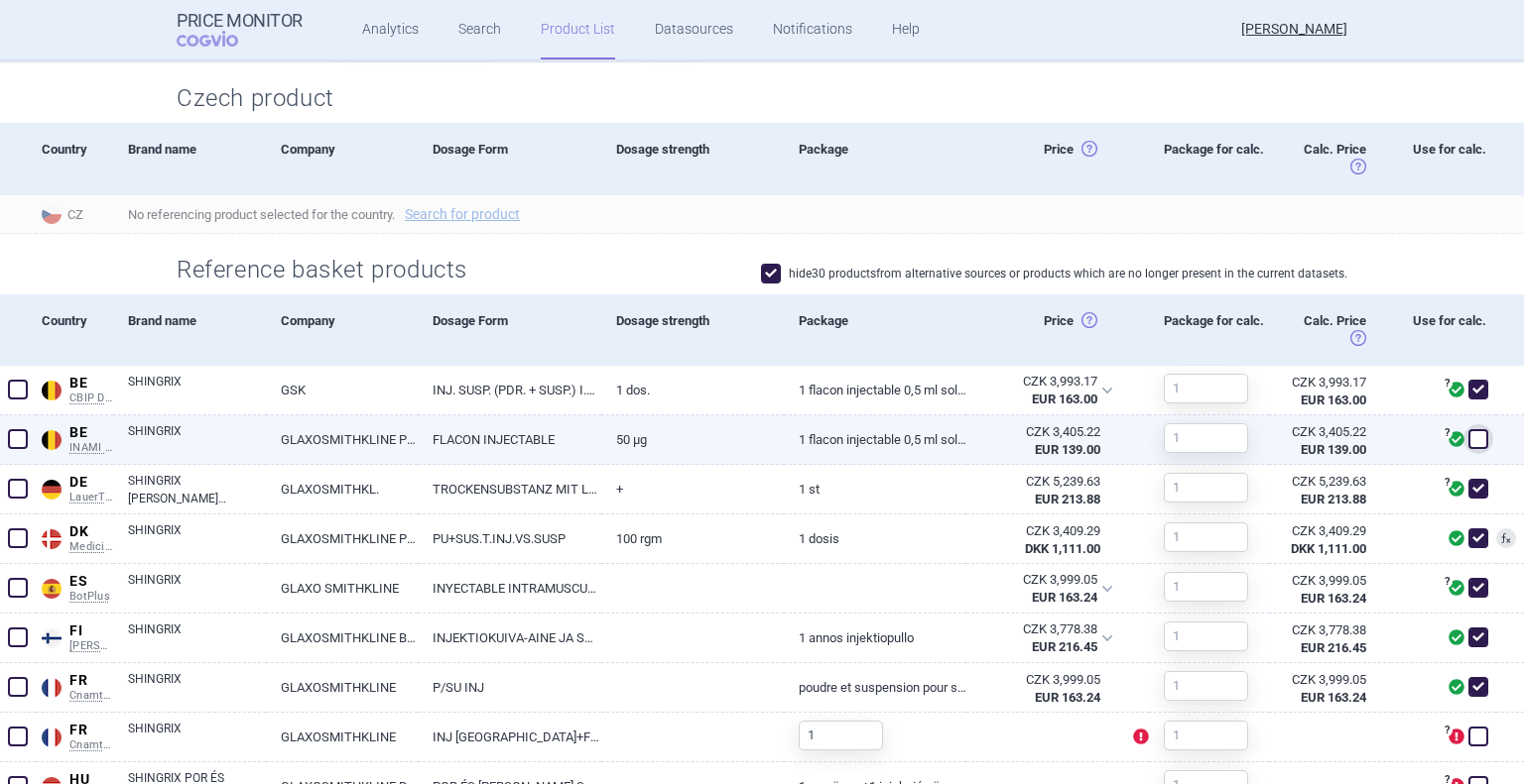
click at [1468, 439] on span at bounding box center [1478, 439] width 20 height 20
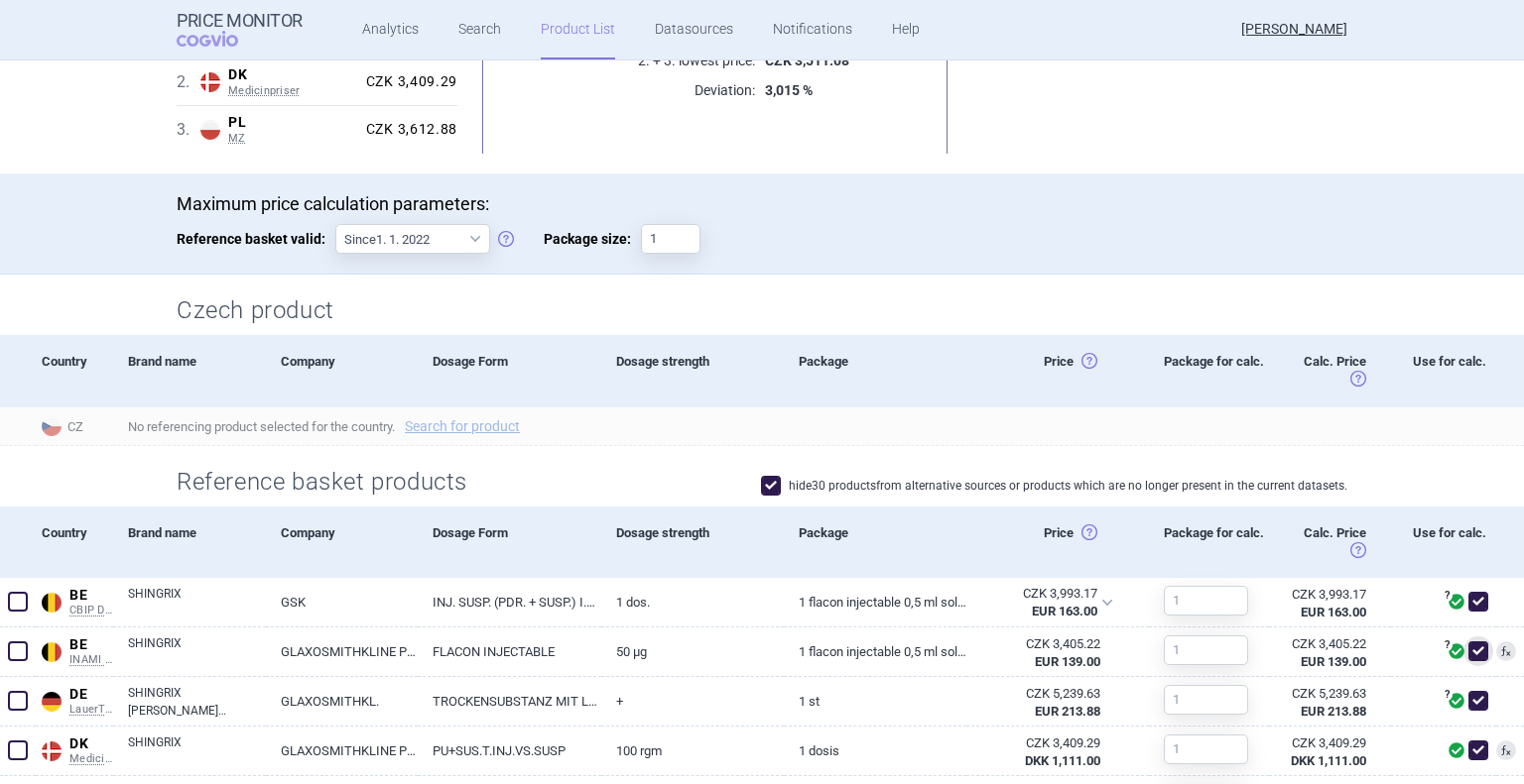
scroll to position [396, 0]
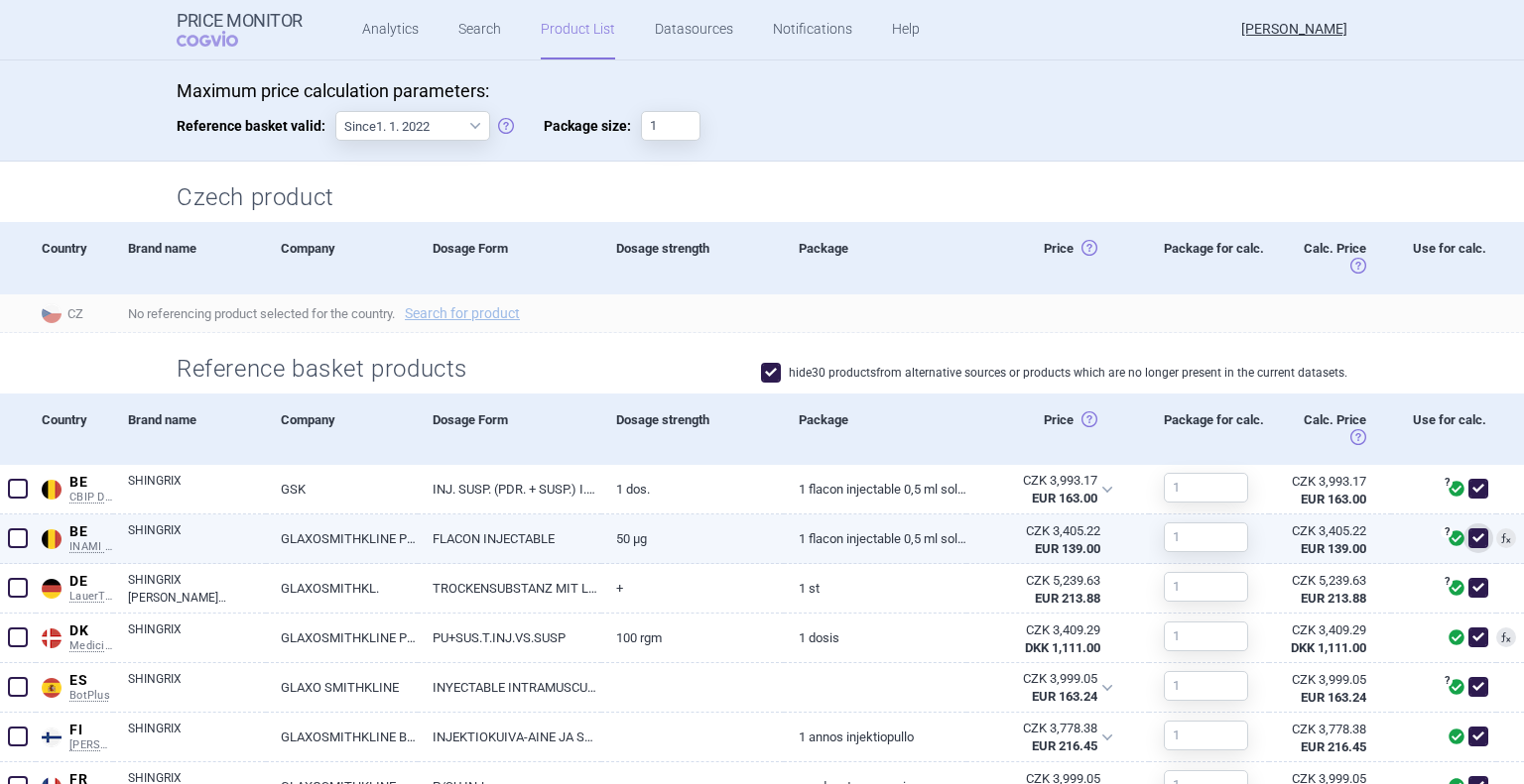
click at [1468, 540] on span at bounding box center [1478, 539] width 20 height 20
click at [1468, 529] on span at bounding box center [1478, 539] width 20 height 20
checkbox input "true"
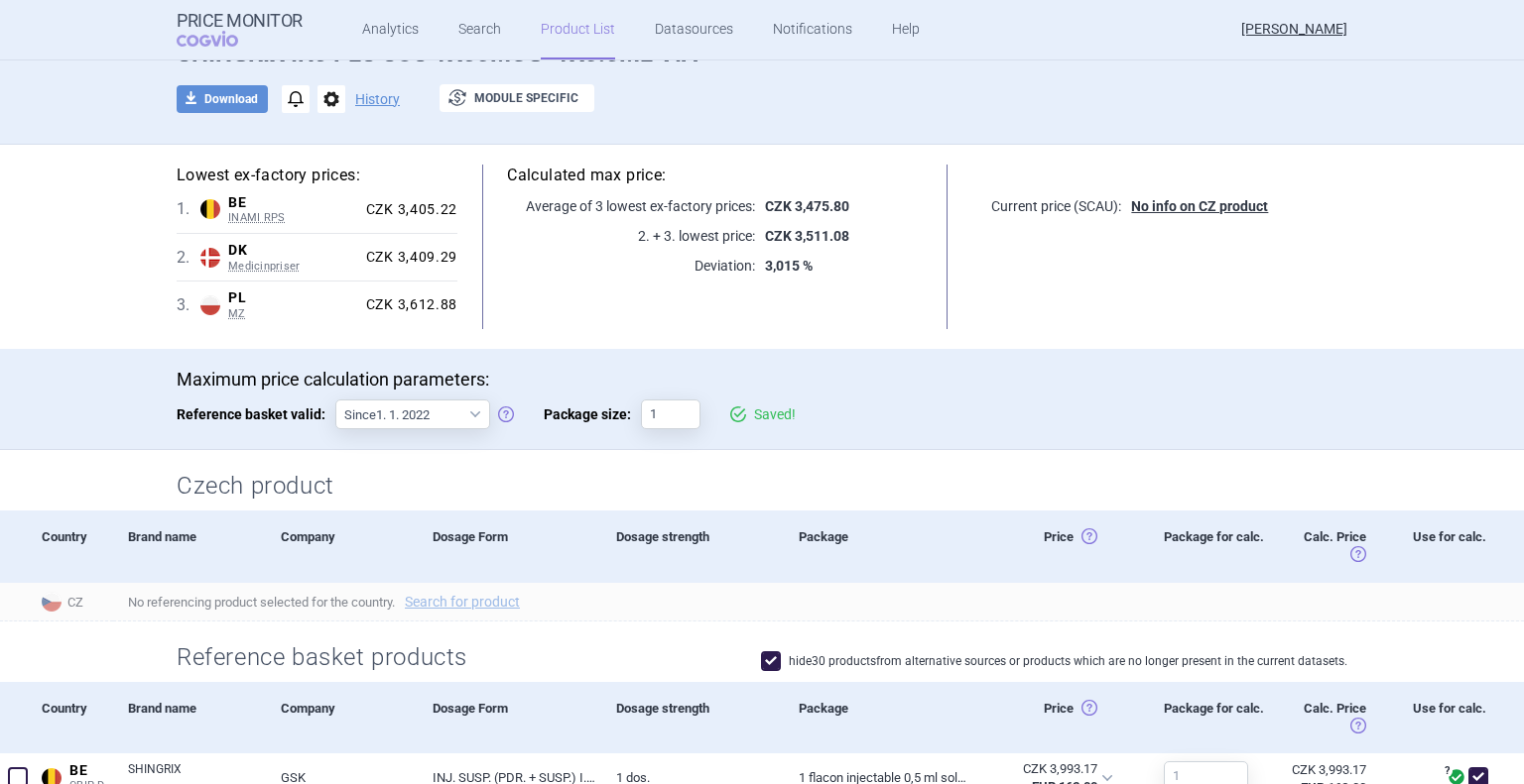
scroll to position [0, 0]
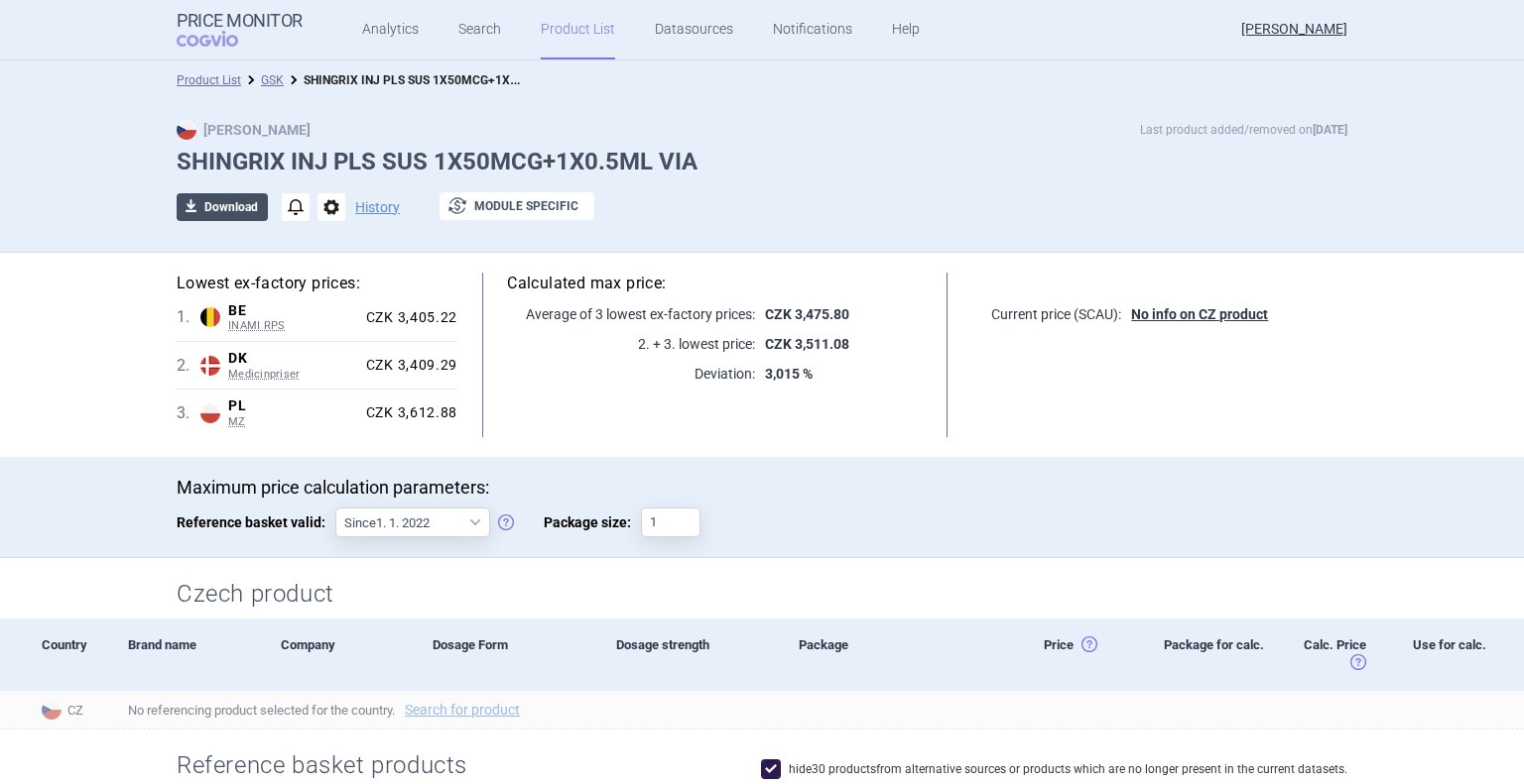
click at [229, 208] on button "download Download" at bounding box center [222, 207] width 92 height 28
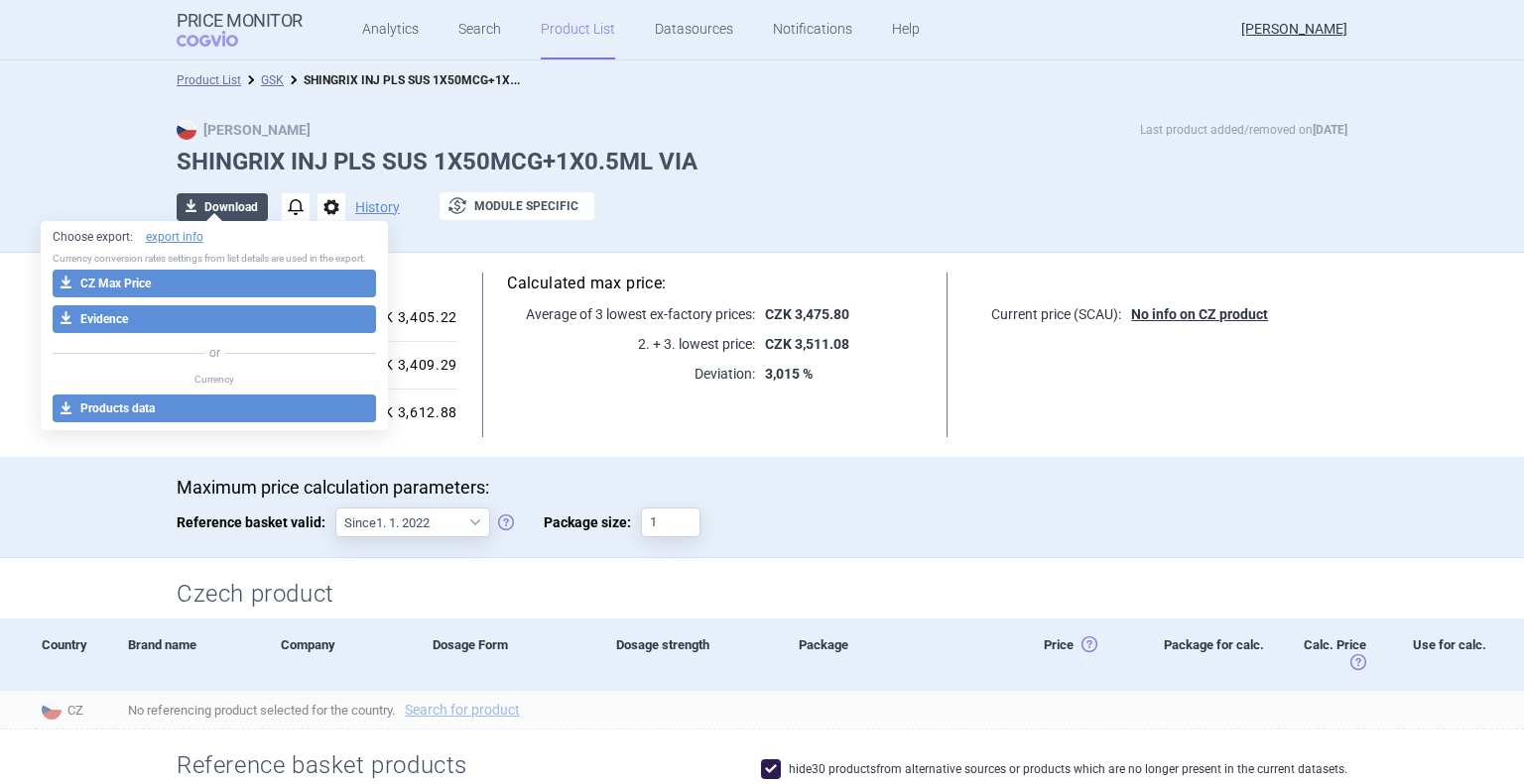
select select "EUR"
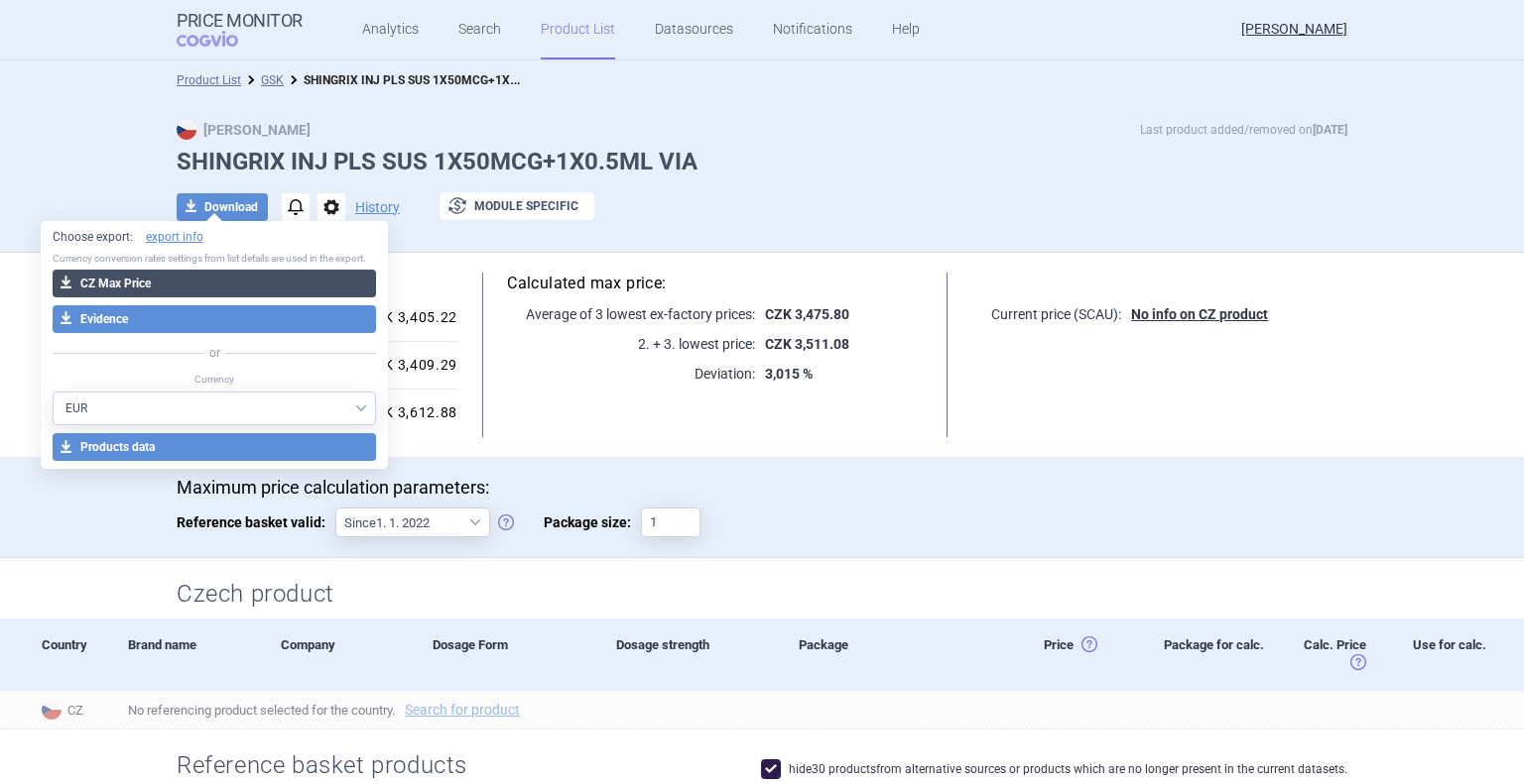
click at [242, 277] on button "download CZ Max Price" at bounding box center [214, 284] width 324 height 28
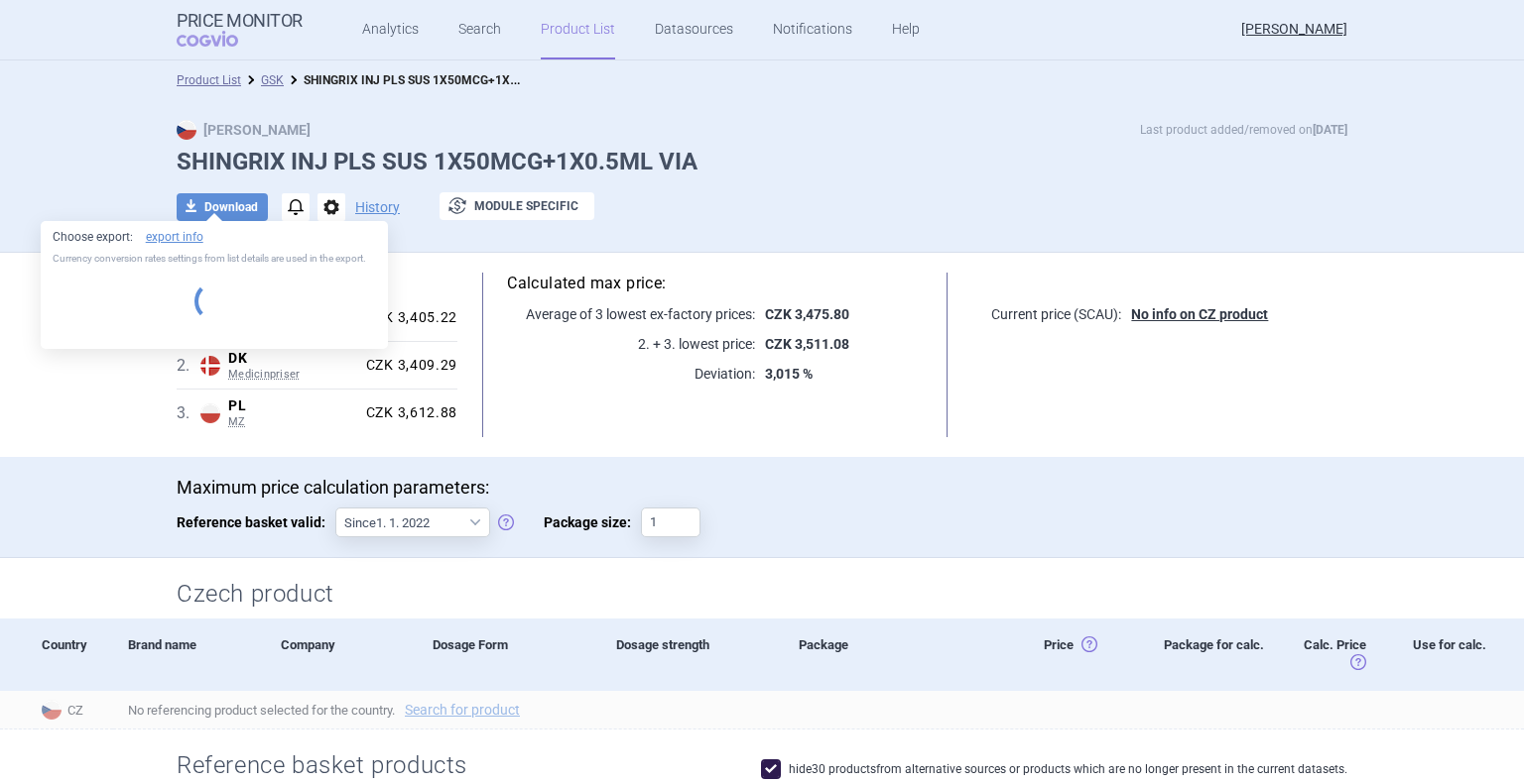
select select "EUR"
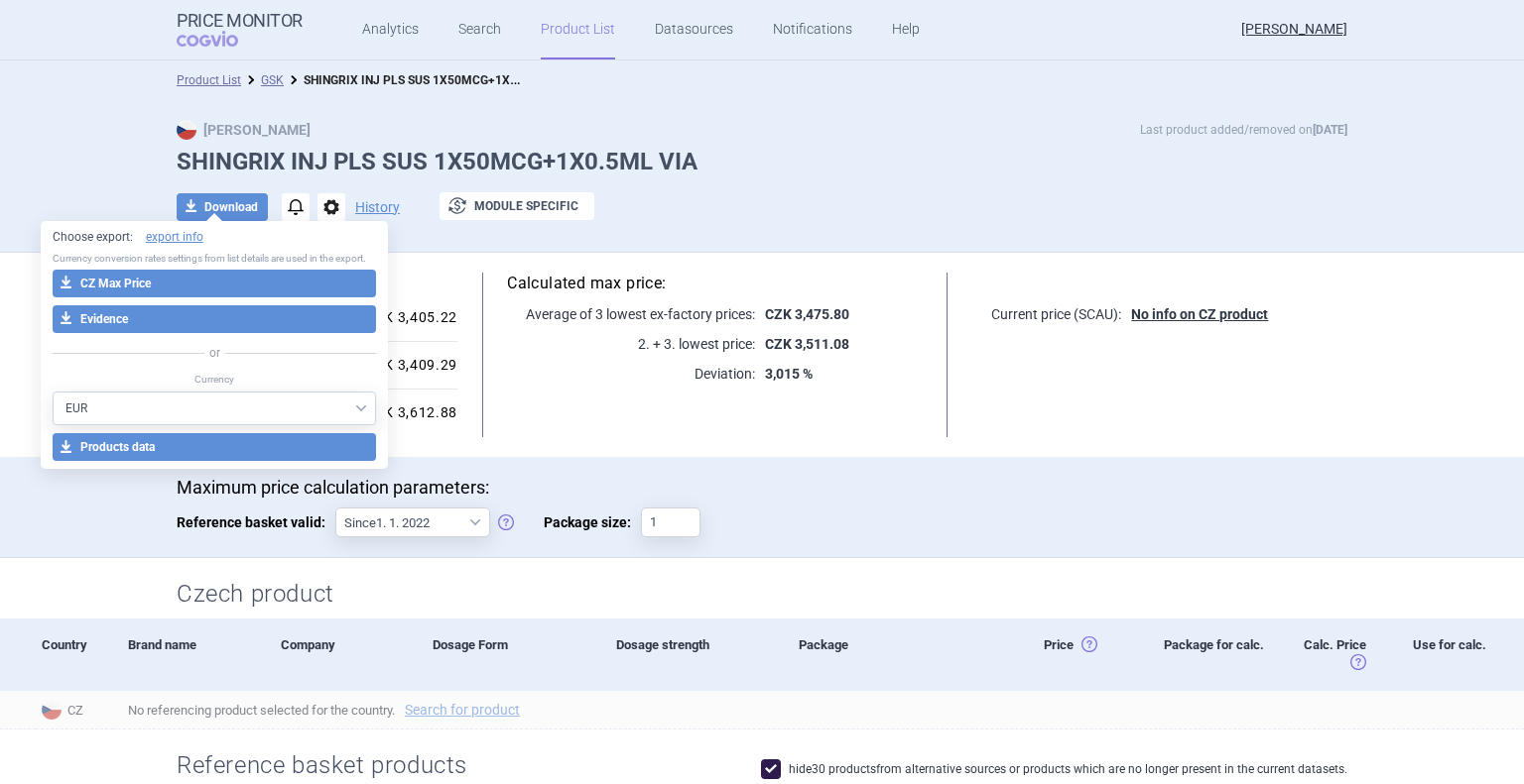
click at [778, 211] on div "download Download notifications options History exchange Module specific" at bounding box center [762, 207] width 1170 height 30
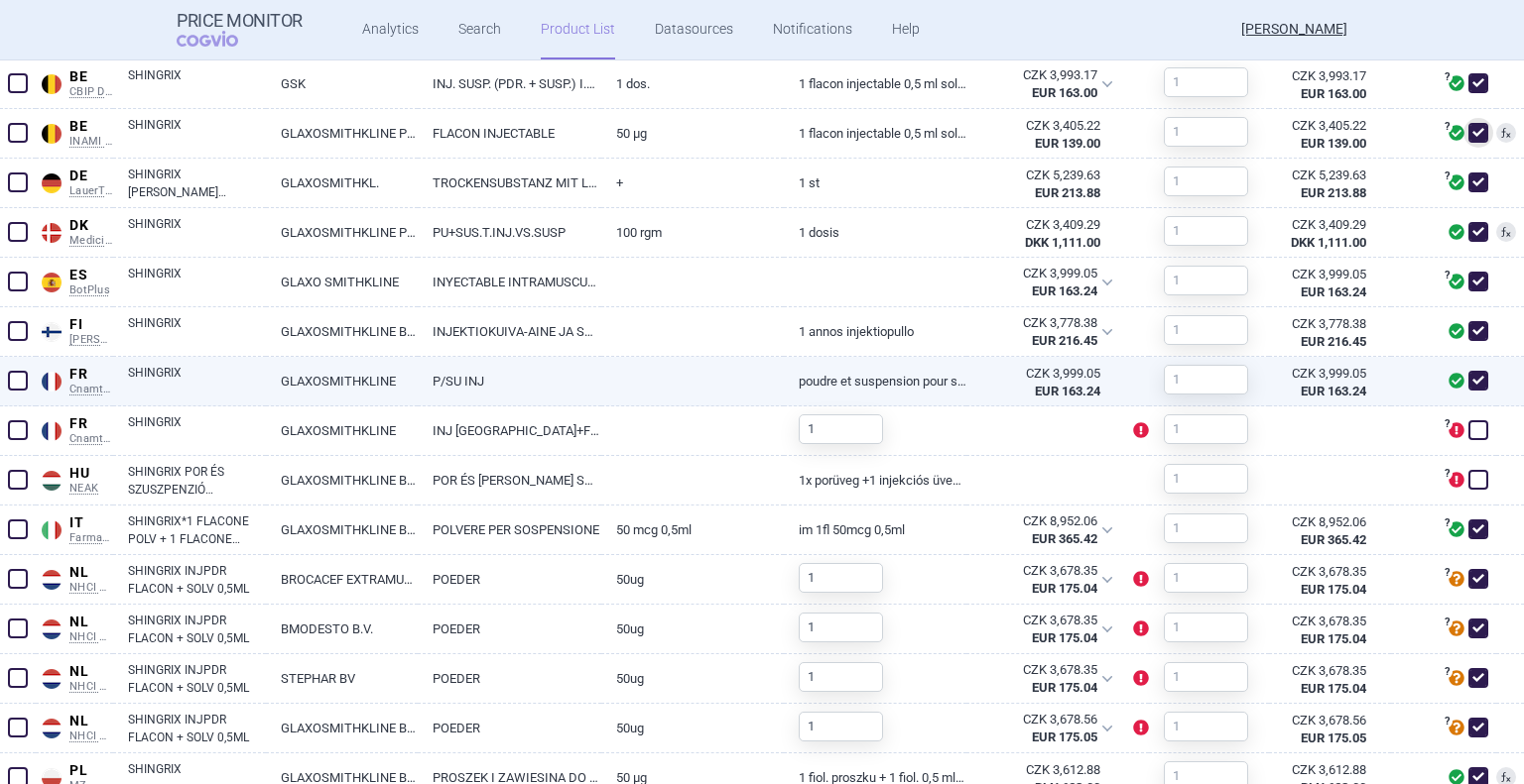
scroll to position [1091, 0]
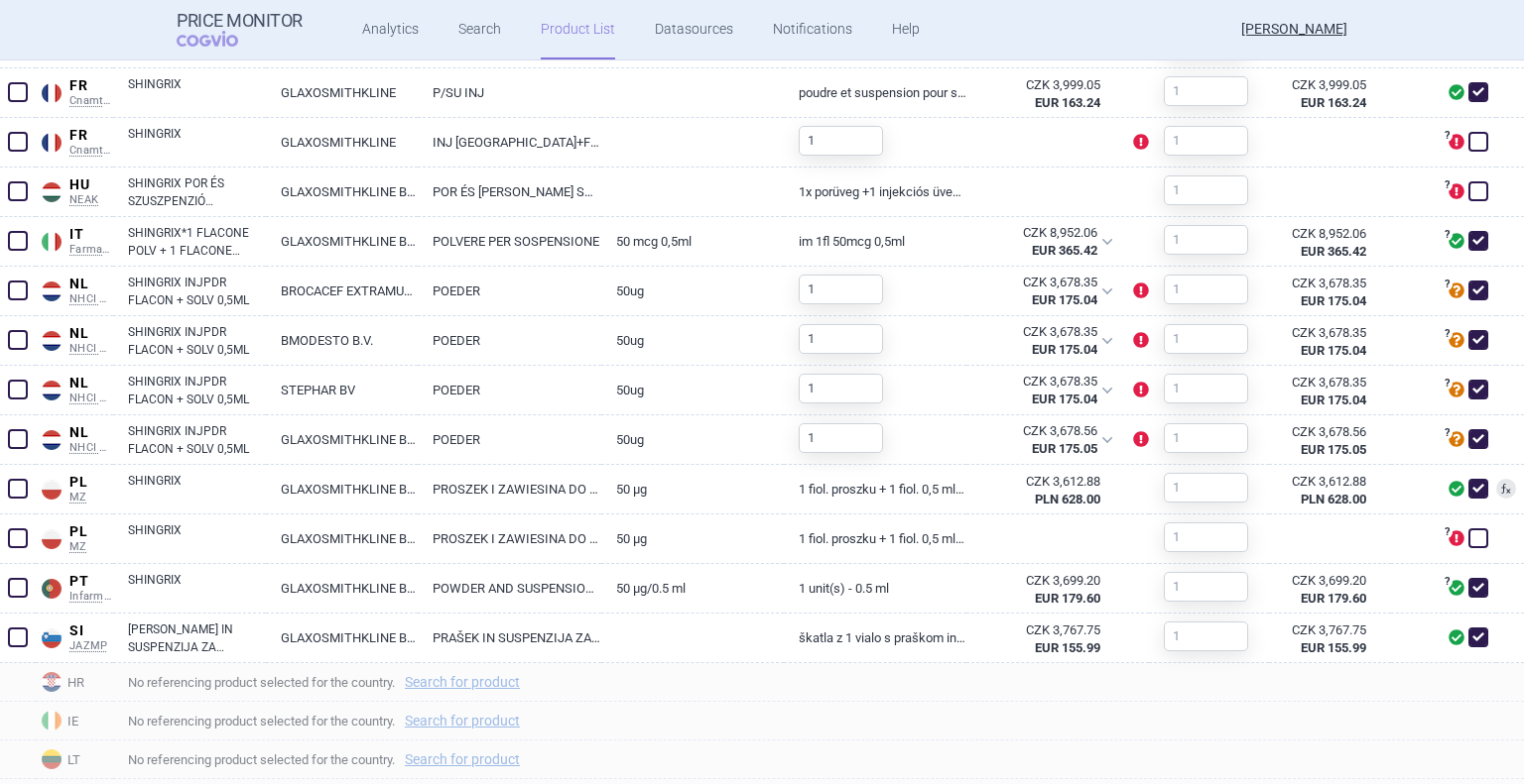
click at [573, 36] on link "Product List" at bounding box center [577, 30] width 75 height 60
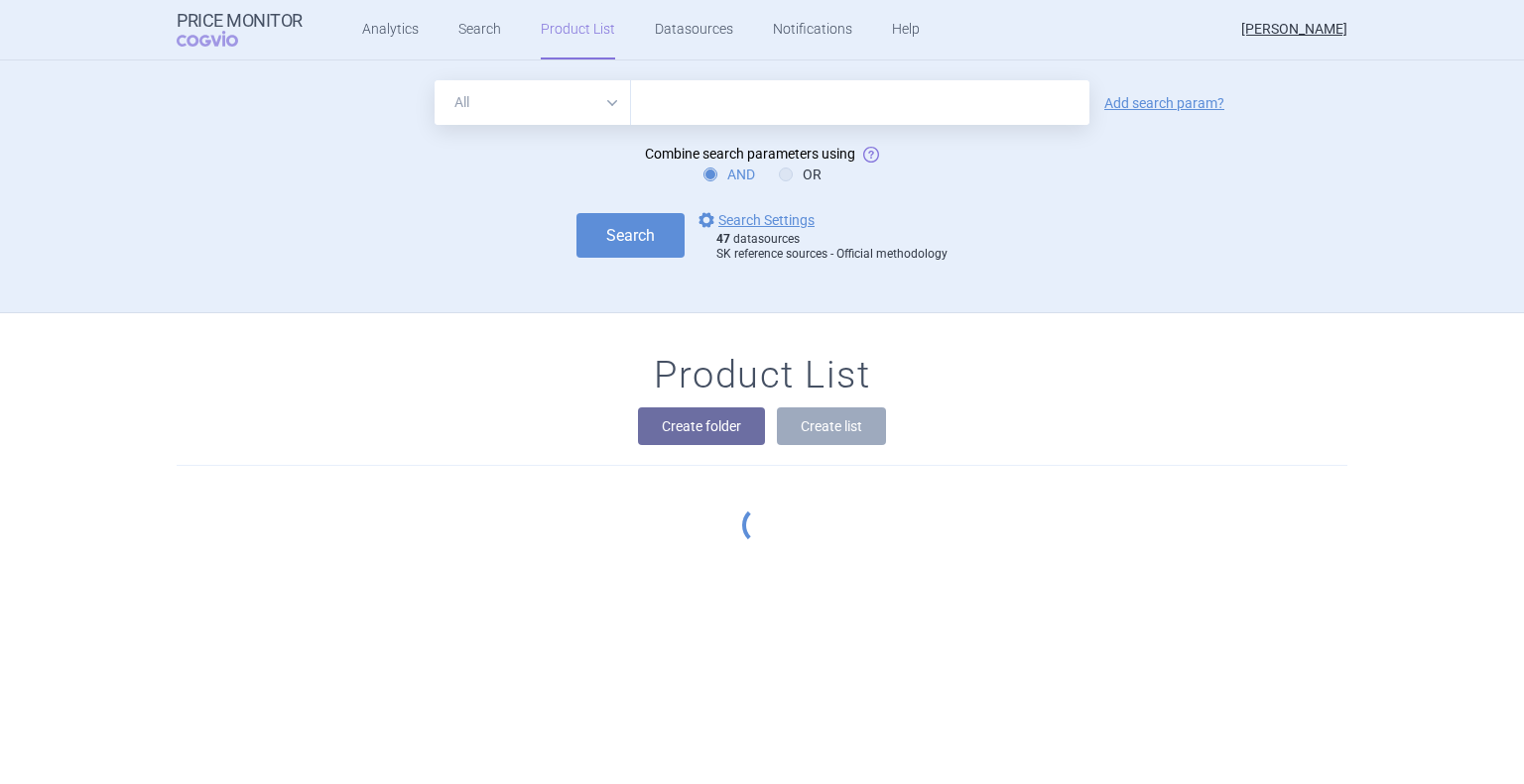
scroll to position [160, 0]
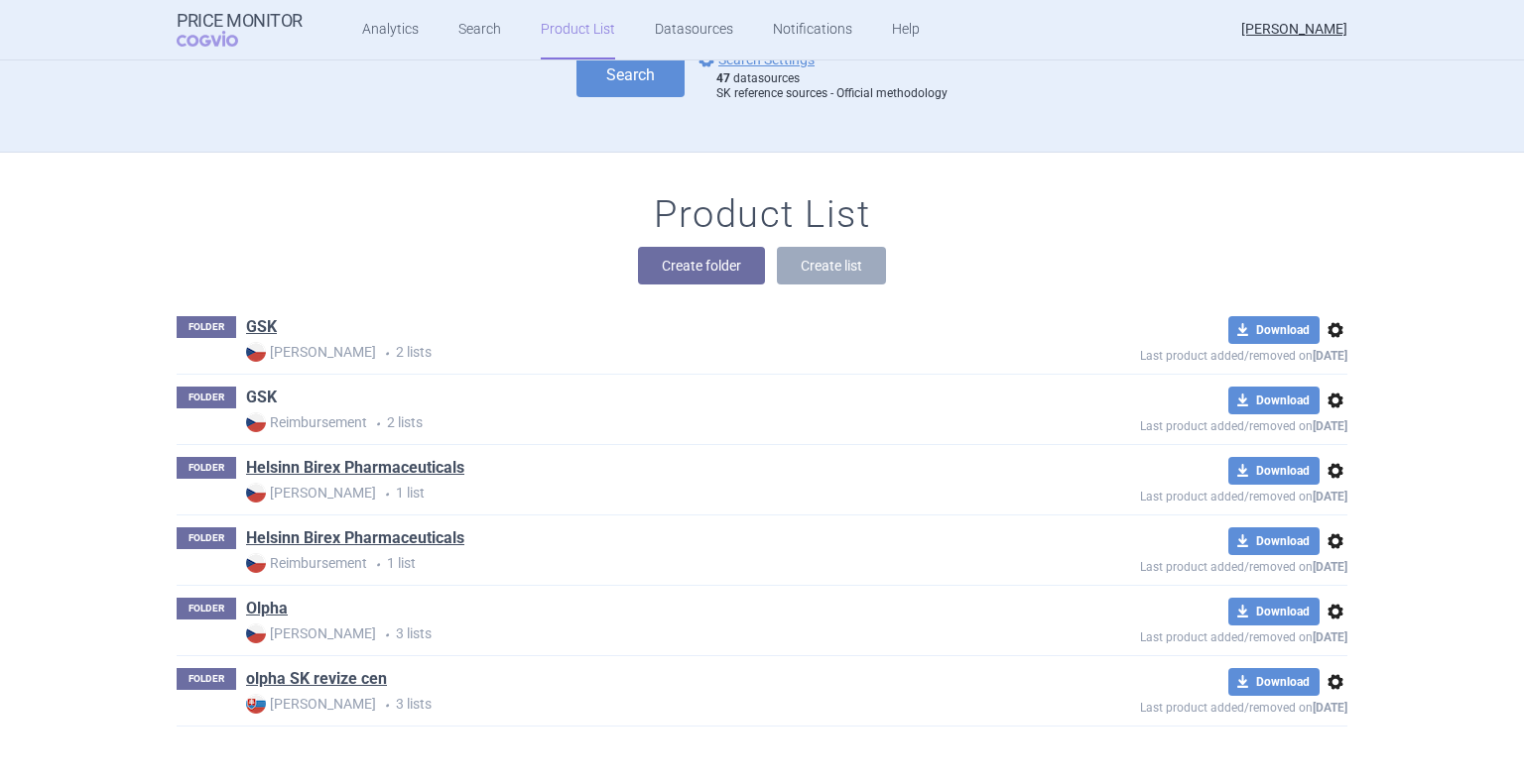
click at [256, 398] on link "GSK" at bounding box center [261, 397] width 31 height 22
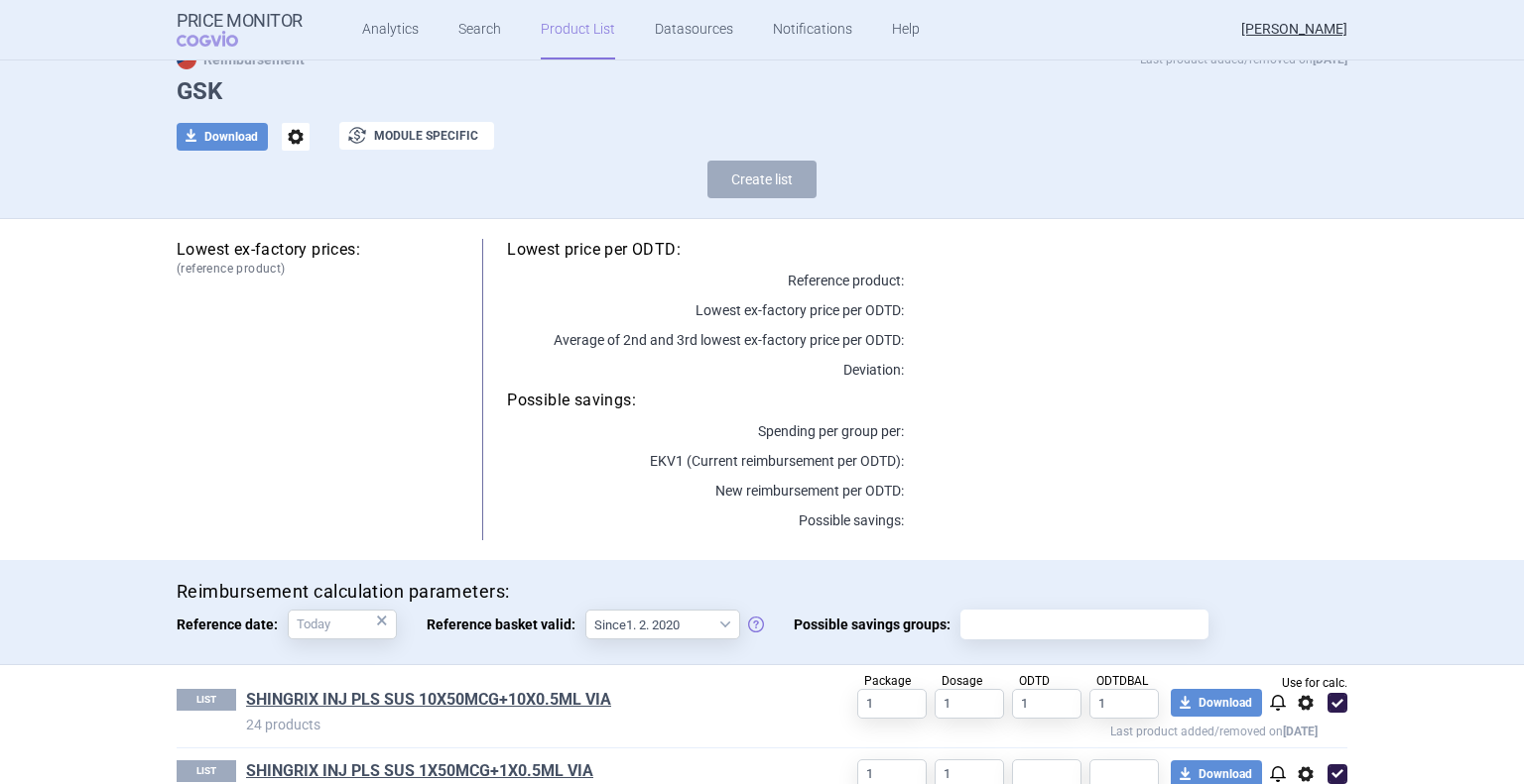
scroll to position [142, 0]
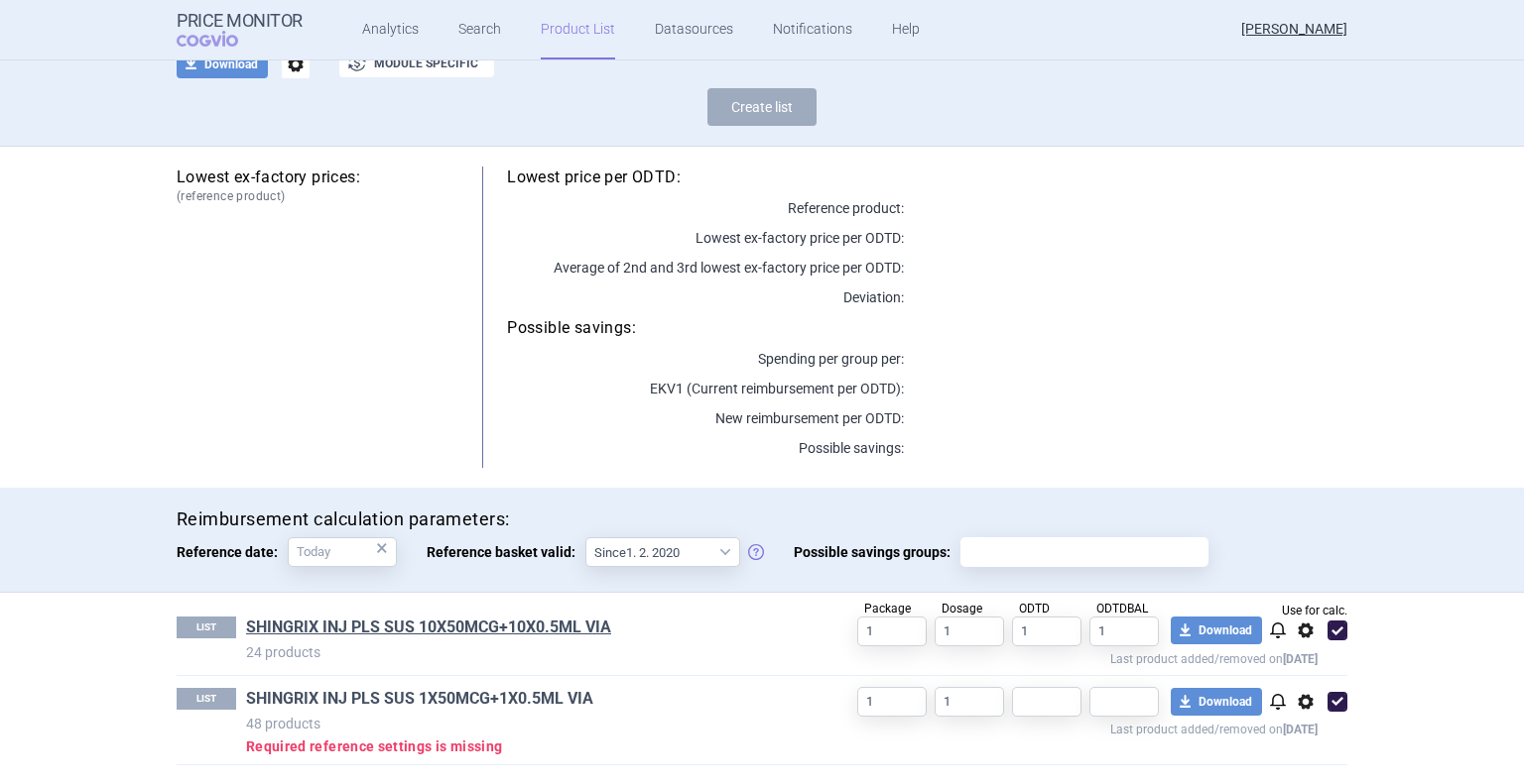
click at [554, 703] on link "SHINGRIX INJ PLS SUS 1X50MCG+1X0.5ML VIA" at bounding box center [420, 699] width 347 height 22
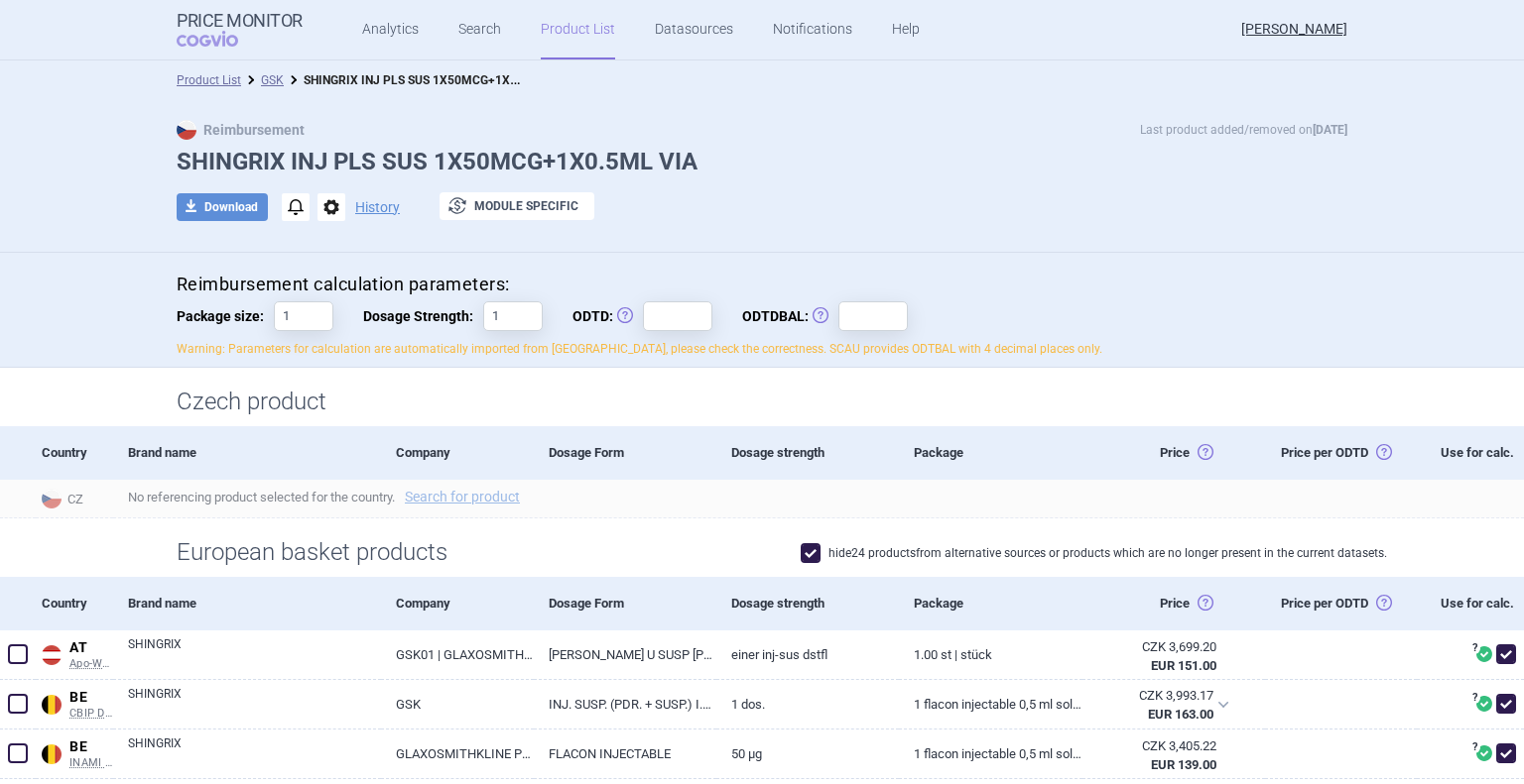
click at [93, 323] on div "Reimbursement calculation parameters: Package size: 1 Dosage Strength: 1 ODTD: …" at bounding box center [762, 311] width 1524 height 116
click at [652, 328] on input "ODTD: Obvyklá Denní Terapeutická Dávka" at bounding box center [678, 317] width 70 height 30
type input "1"
click at [855, 318] on input "ODTDBAL: Obvyklá Denní Terapeutická Dávka Balení" at bounding box center [873, 317] width 70 height 30
type input "1"
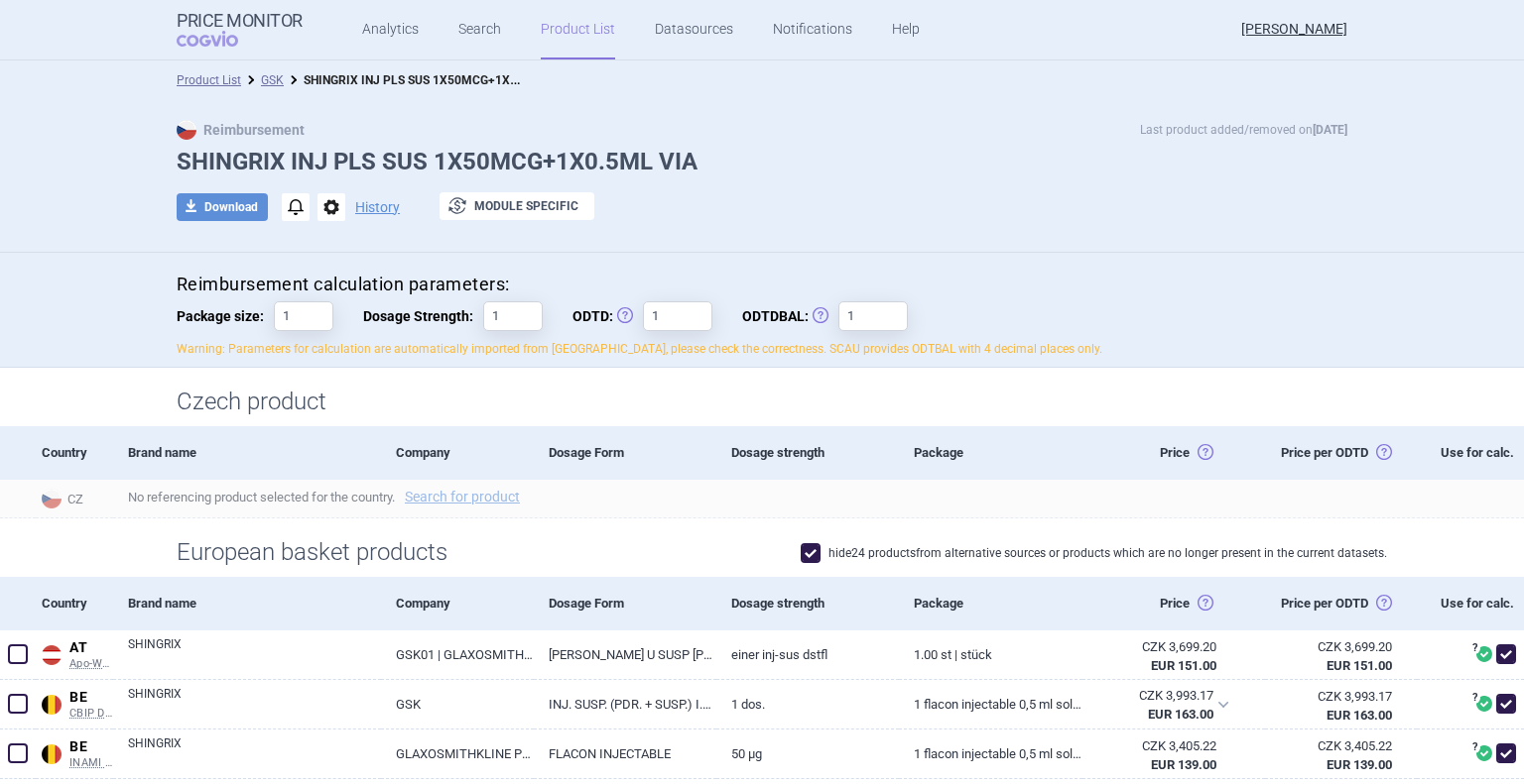
click at [1051, 301] on div "Reimbursement calculation parameters: Package size: 1 Dosage Strength: 1 ODTD: …" at bounding box center [762, 316] width 1170 height 86
click at [920, 480] on div "Package" at bounding box center [990, 453] width 182 height 54
click at [554, 401] on h1 "Czech product" at bounding box center [762, 401] width 1170 height 29
click at [571, 19] on link "Product List" at bounding box center [577, 30] width 75 height 60
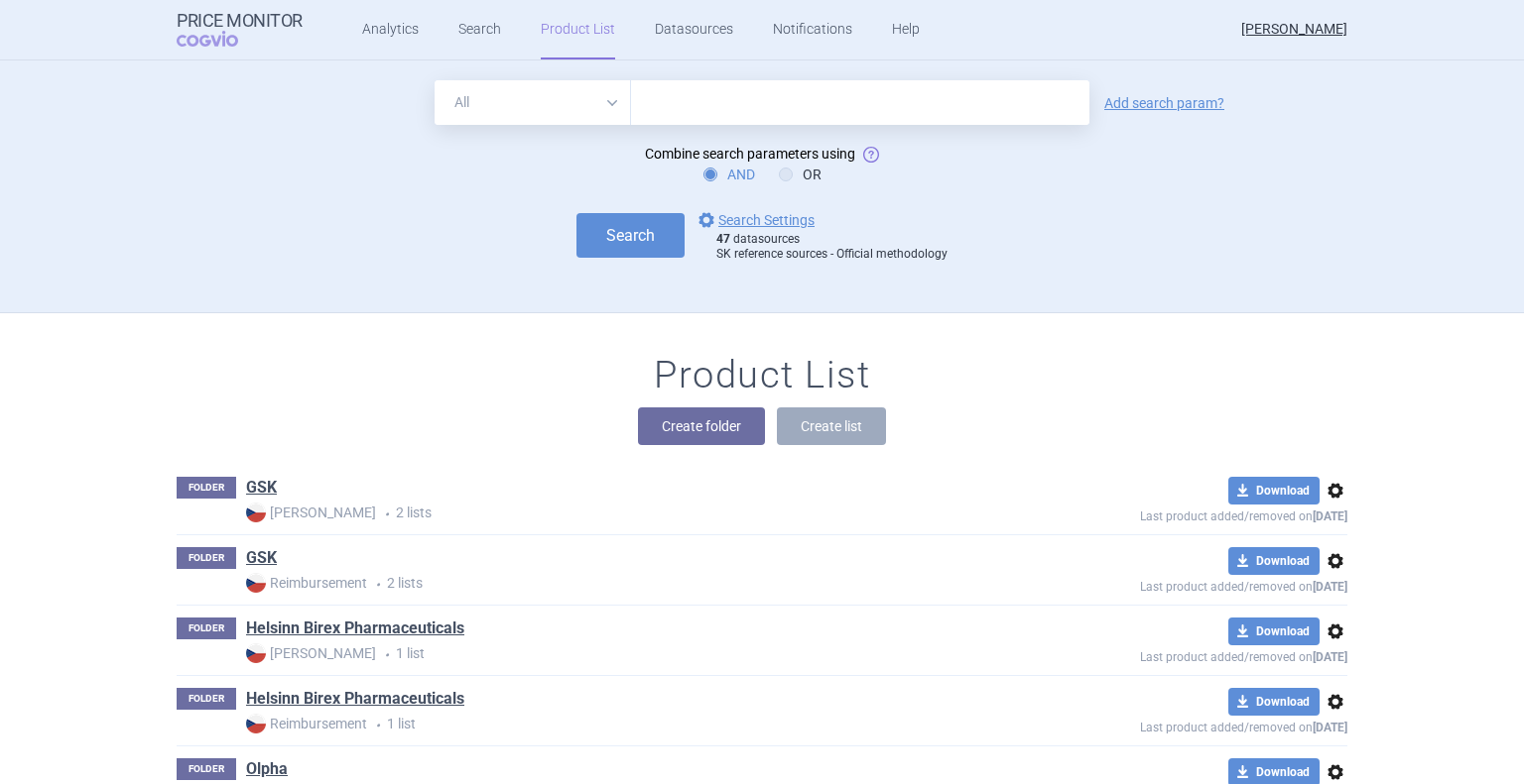
scroll to position [160, 0]
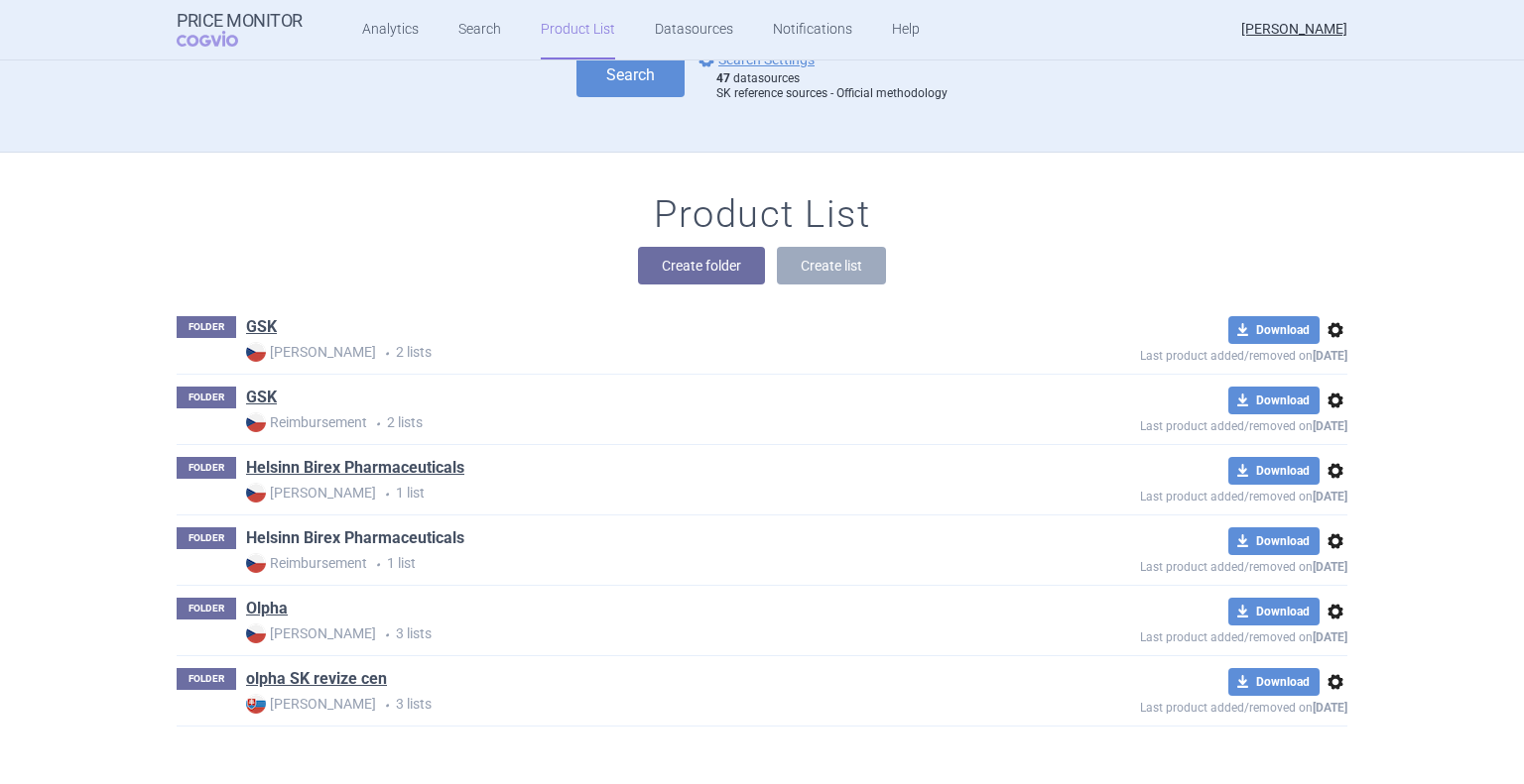
click at [336, 542] on link "Helsinn Birex Pharmaceuticals" at bounding box center [355, 539] width 218 height 22
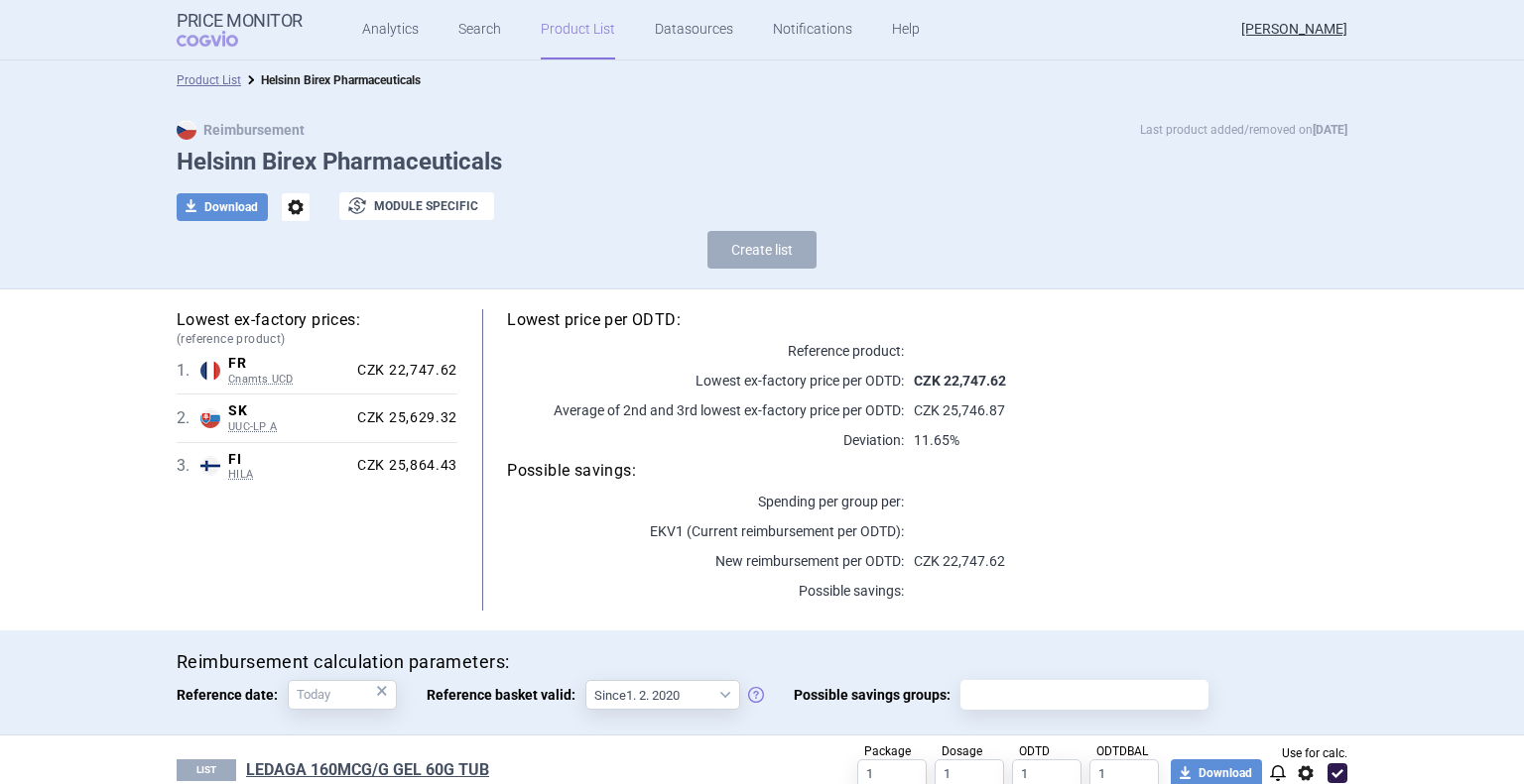
click at [554, 32] on link "Product List" at bounding box center [577, 30] width 75 height 60
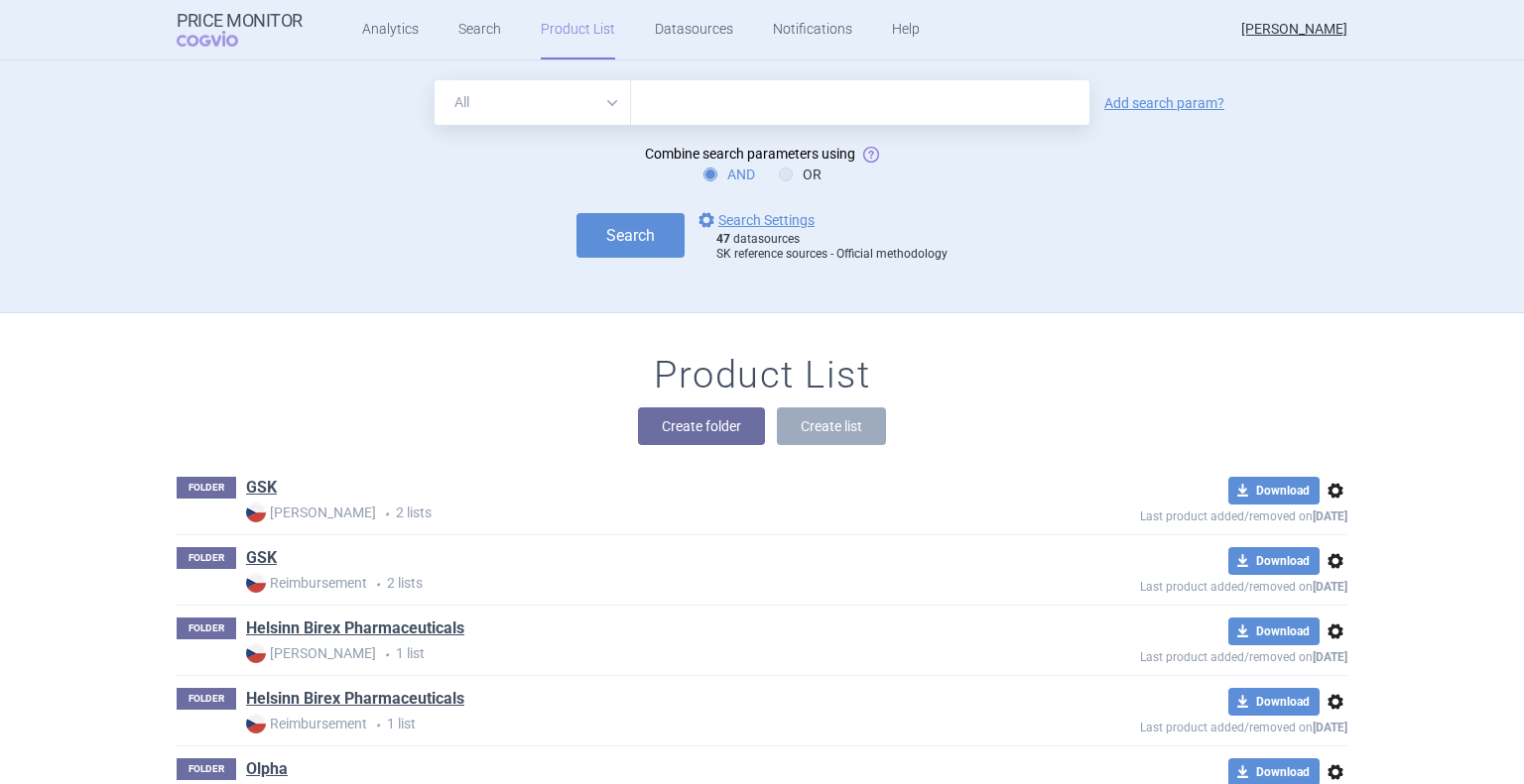
scroll to position [160, 0]
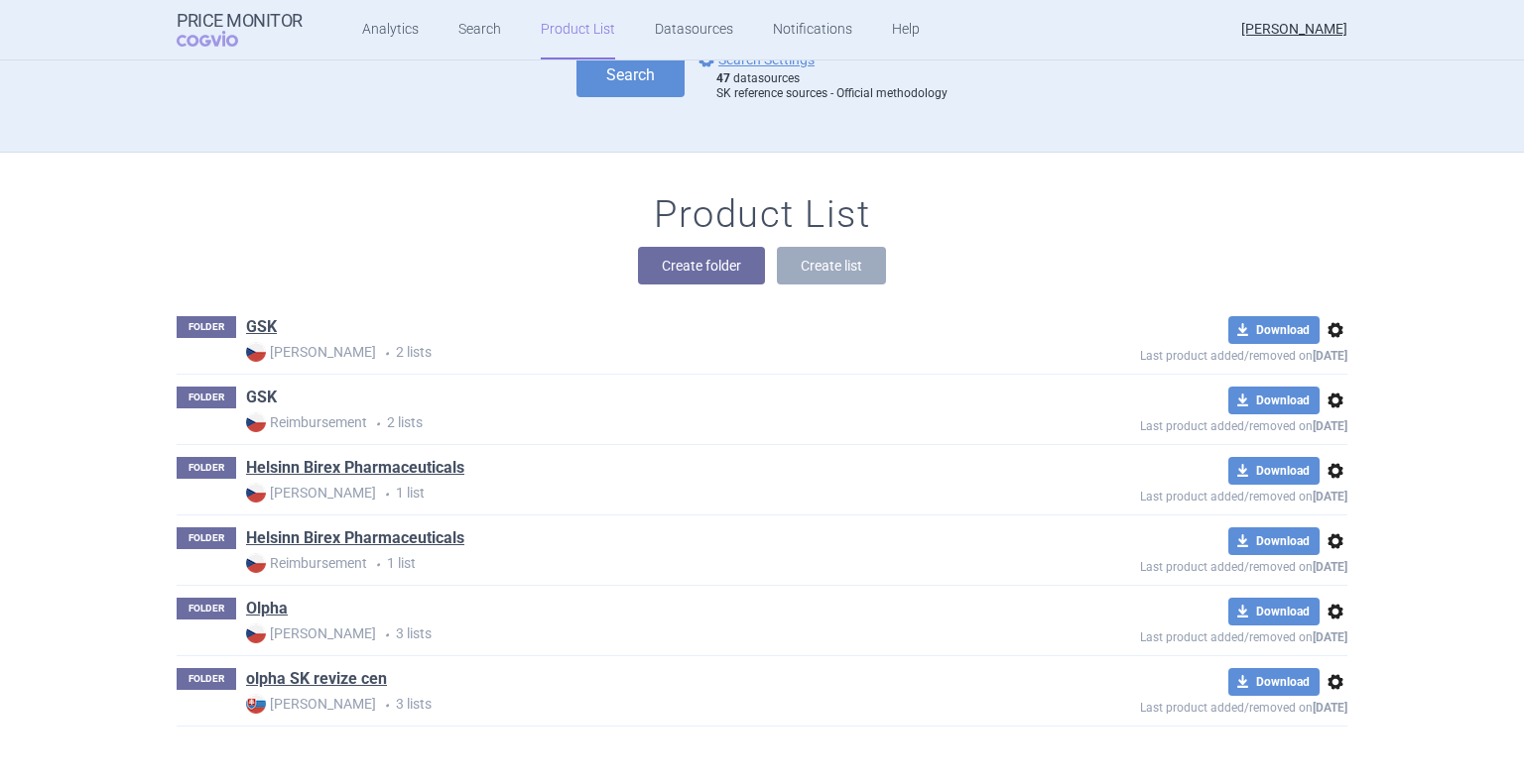
click at [260, 399] on link "GSK" at bounding box center [261, 397] width 31 height 22
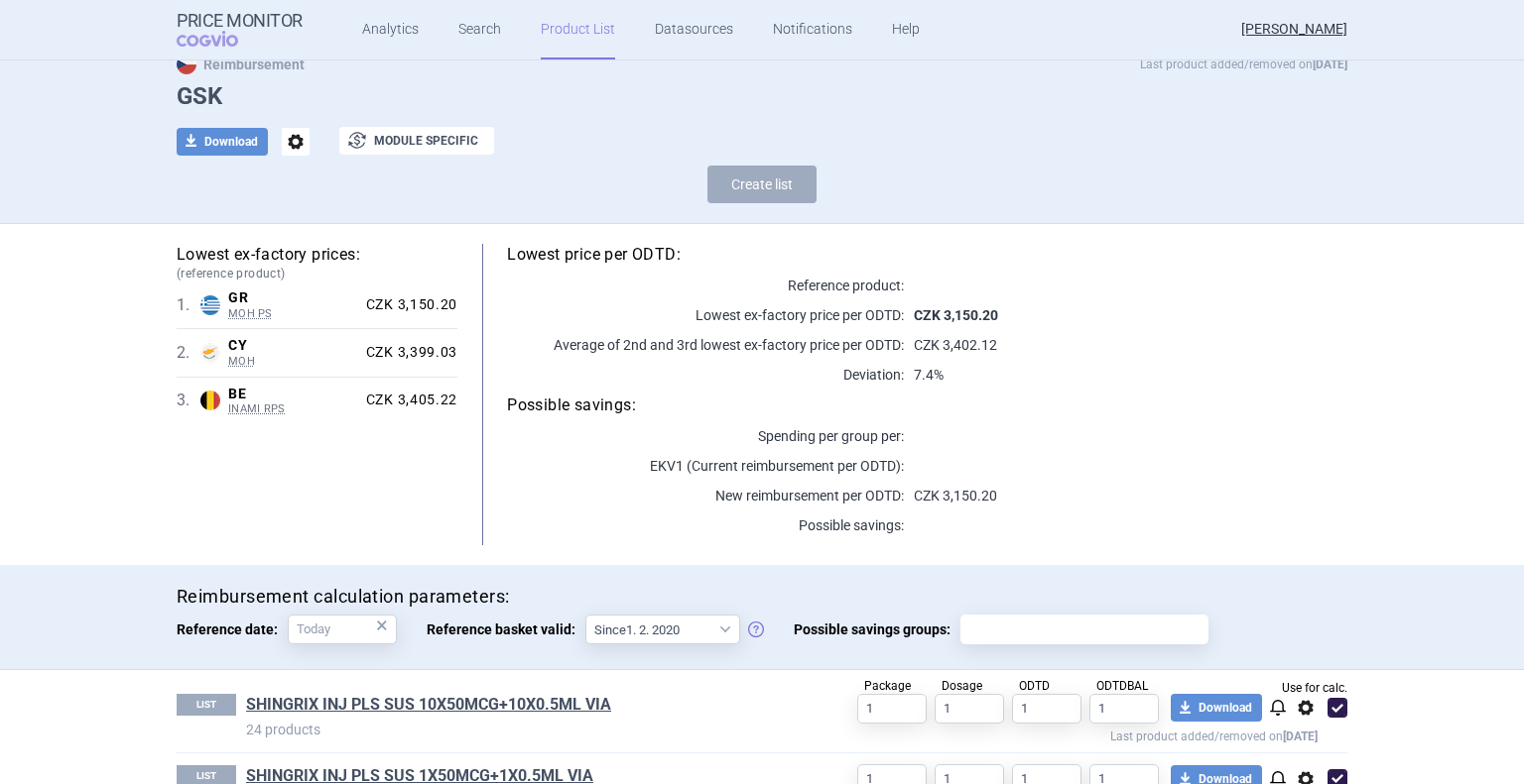
scroll to position [123, 0]
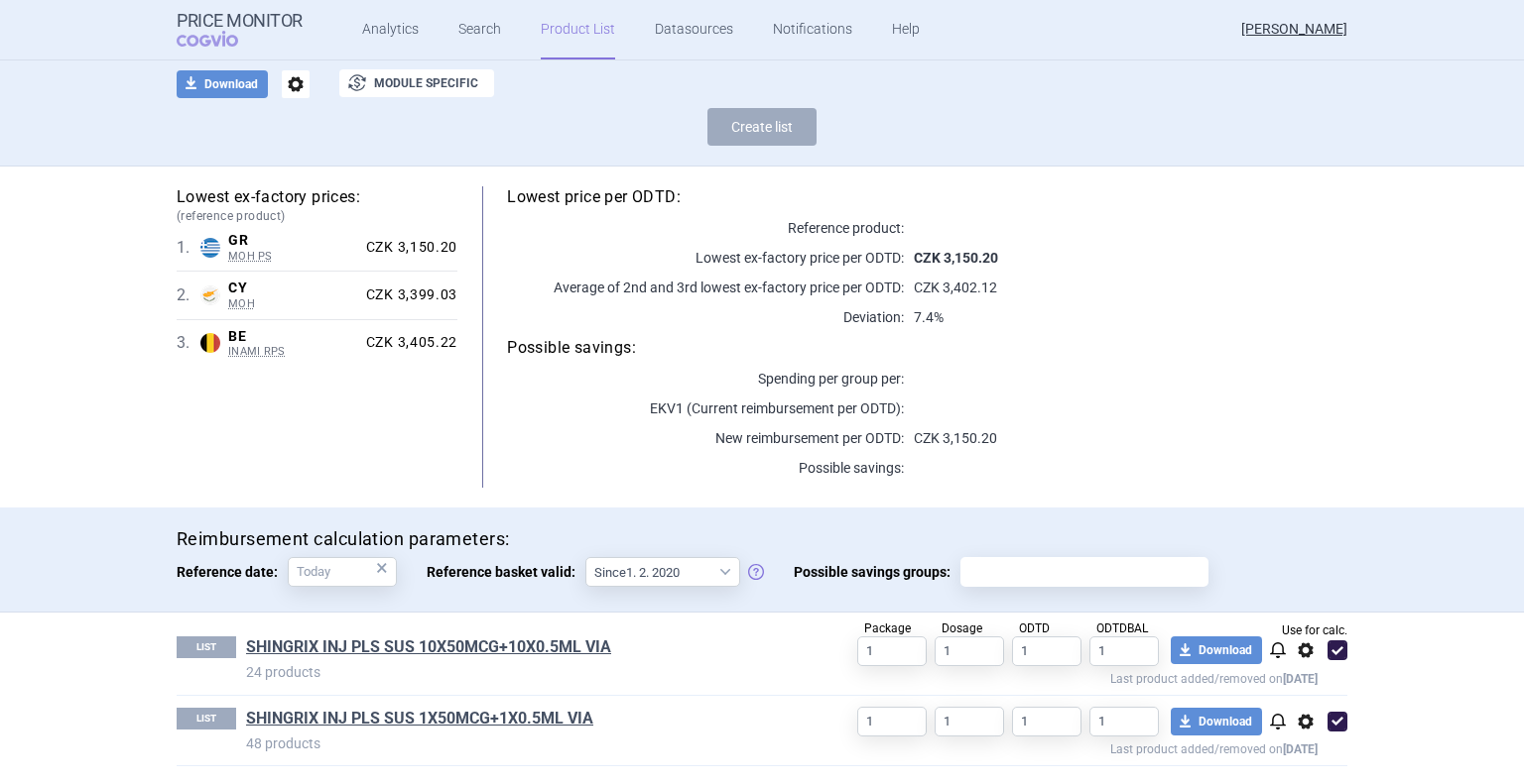
click at [1328, 654] on span at bounding box center [1338, 651] width 20 height 20
checkbox input "false"
click at [333, 582] on body "Price Monitor COGVIO Analytics Search Product List Datasources Notifications He…" at bounding box center [762, 392] width 1524 height 784
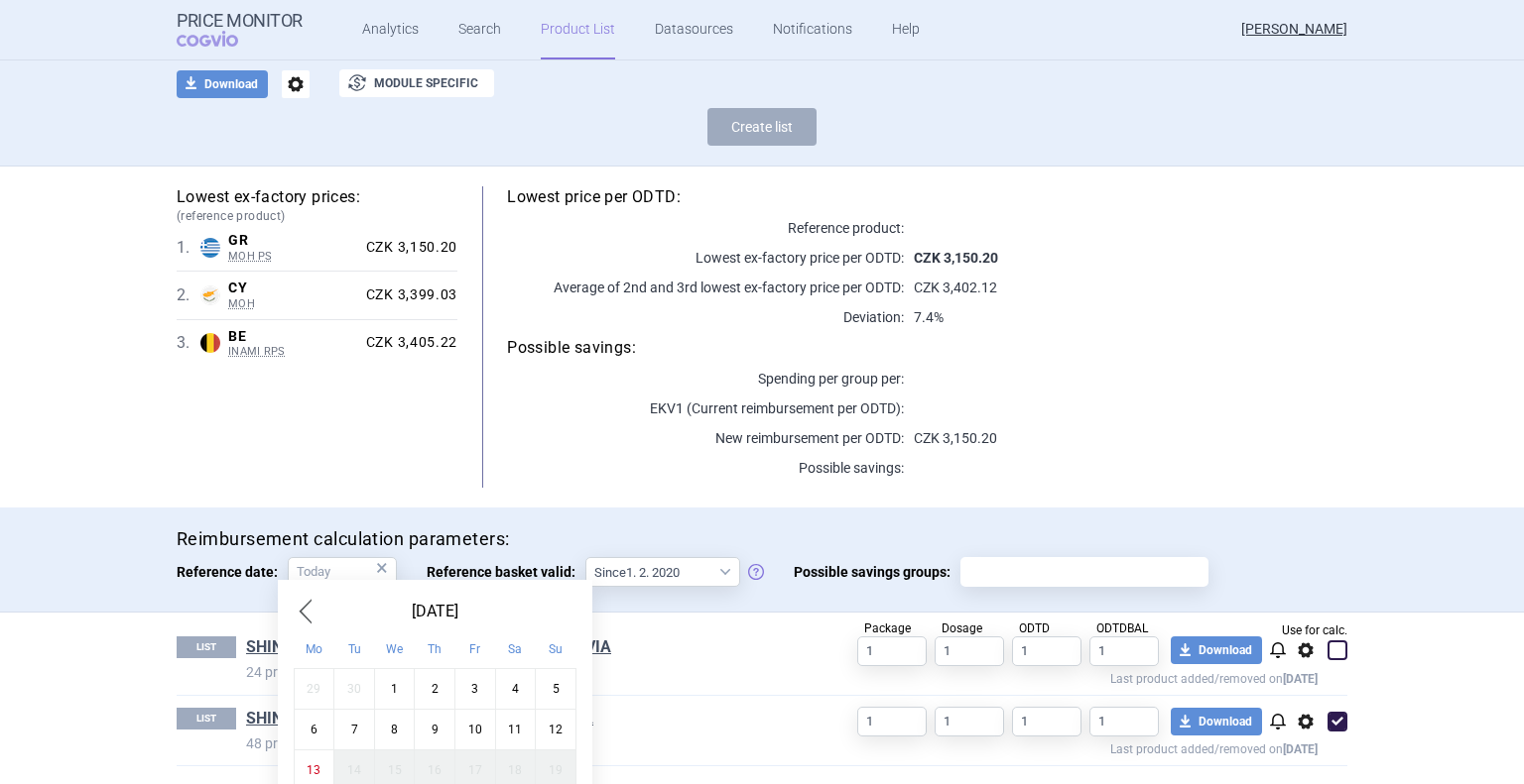
click at [398, 681] on div "1" at bounding box center [394, 688] width 41 height 41
type input "1. 10. 2025"
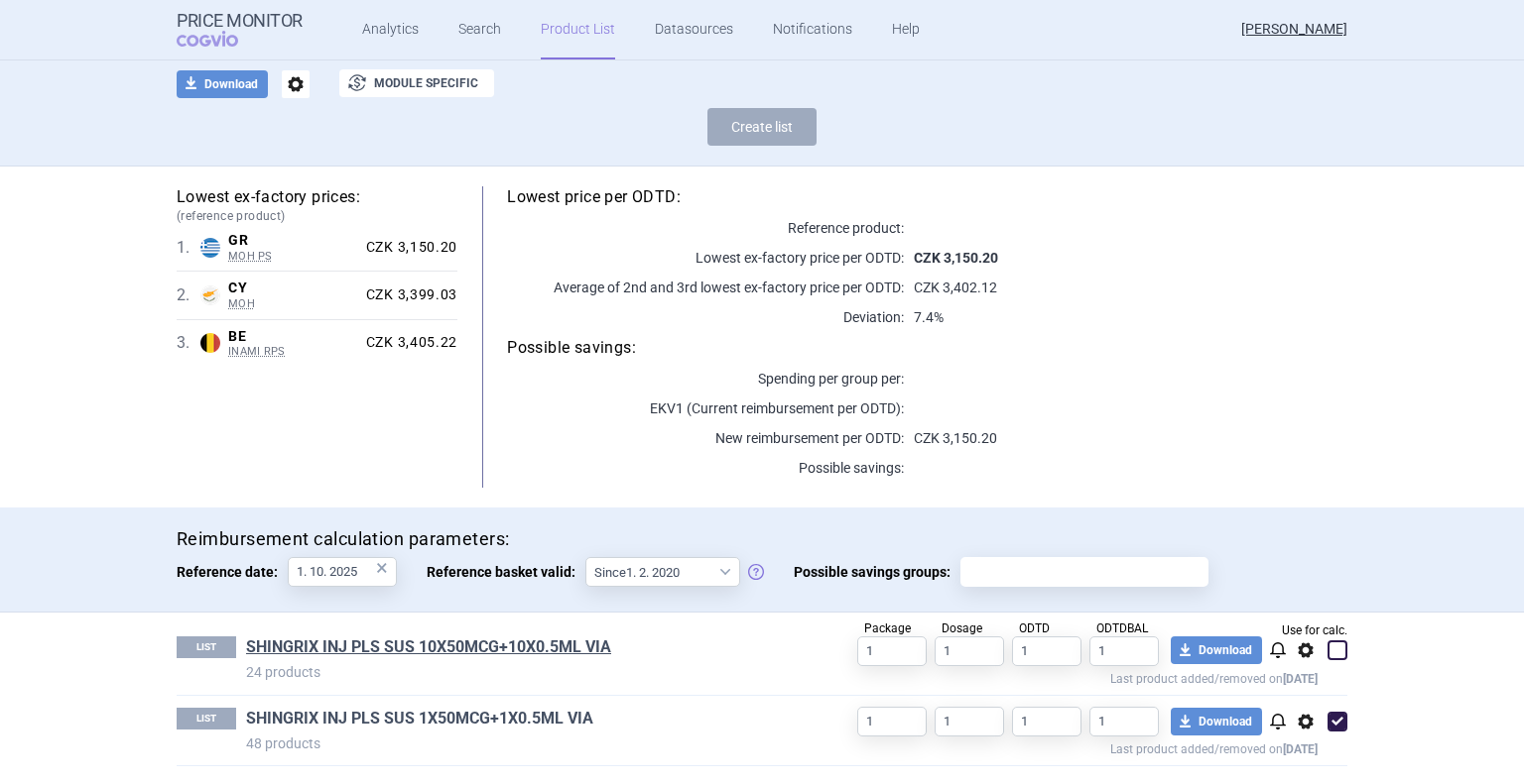
click at [472, 710] on link "SHINGRIX INJ PLS SUS 1X50MCG+1X0.5ML VIA" at bounding box center [420, 719] width 347 height 22
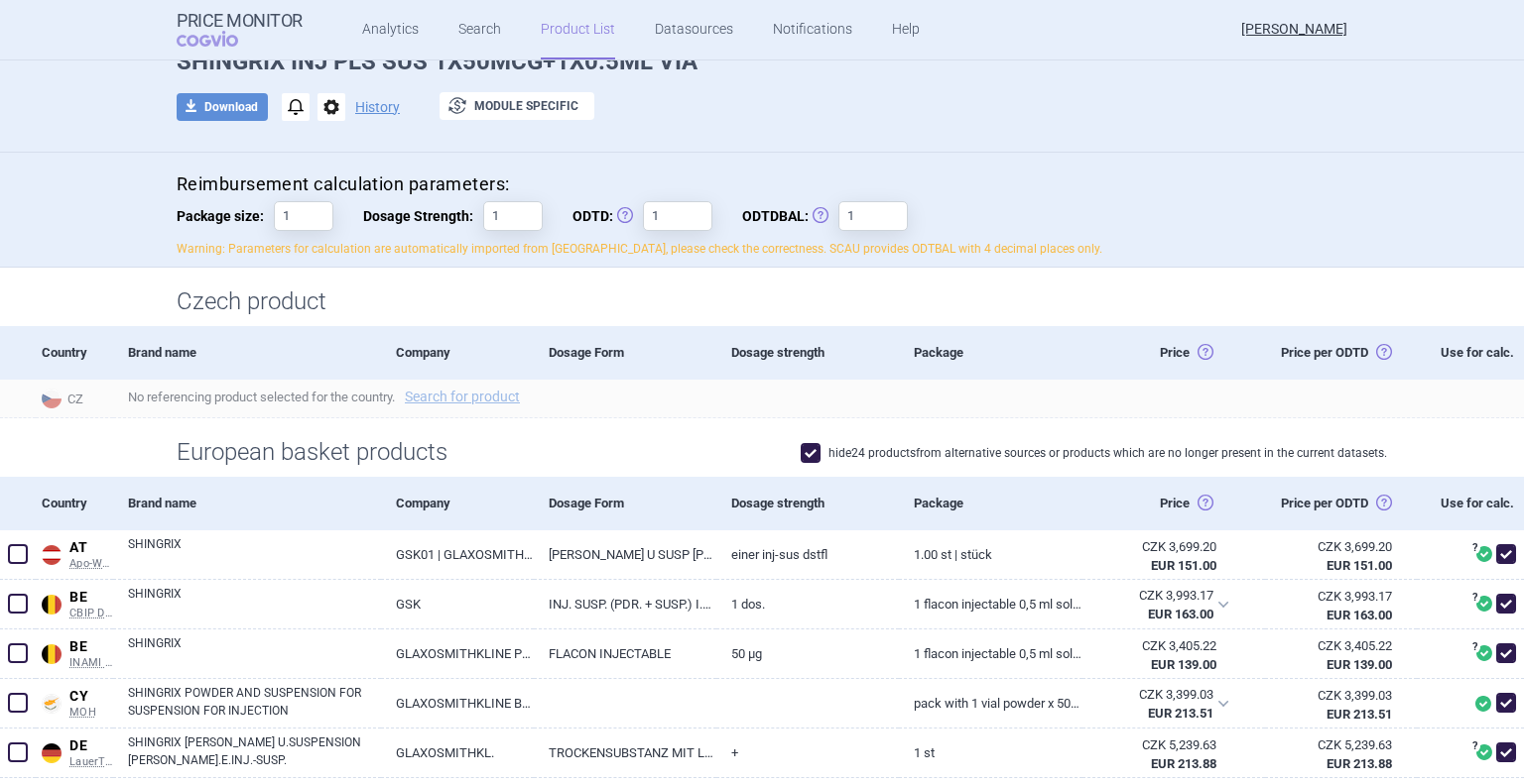
scroll to position [100, 0]
click at [203, 118] on button "download Download" at bounding box center [222, 109] width 92 height 28
select select "EUR"
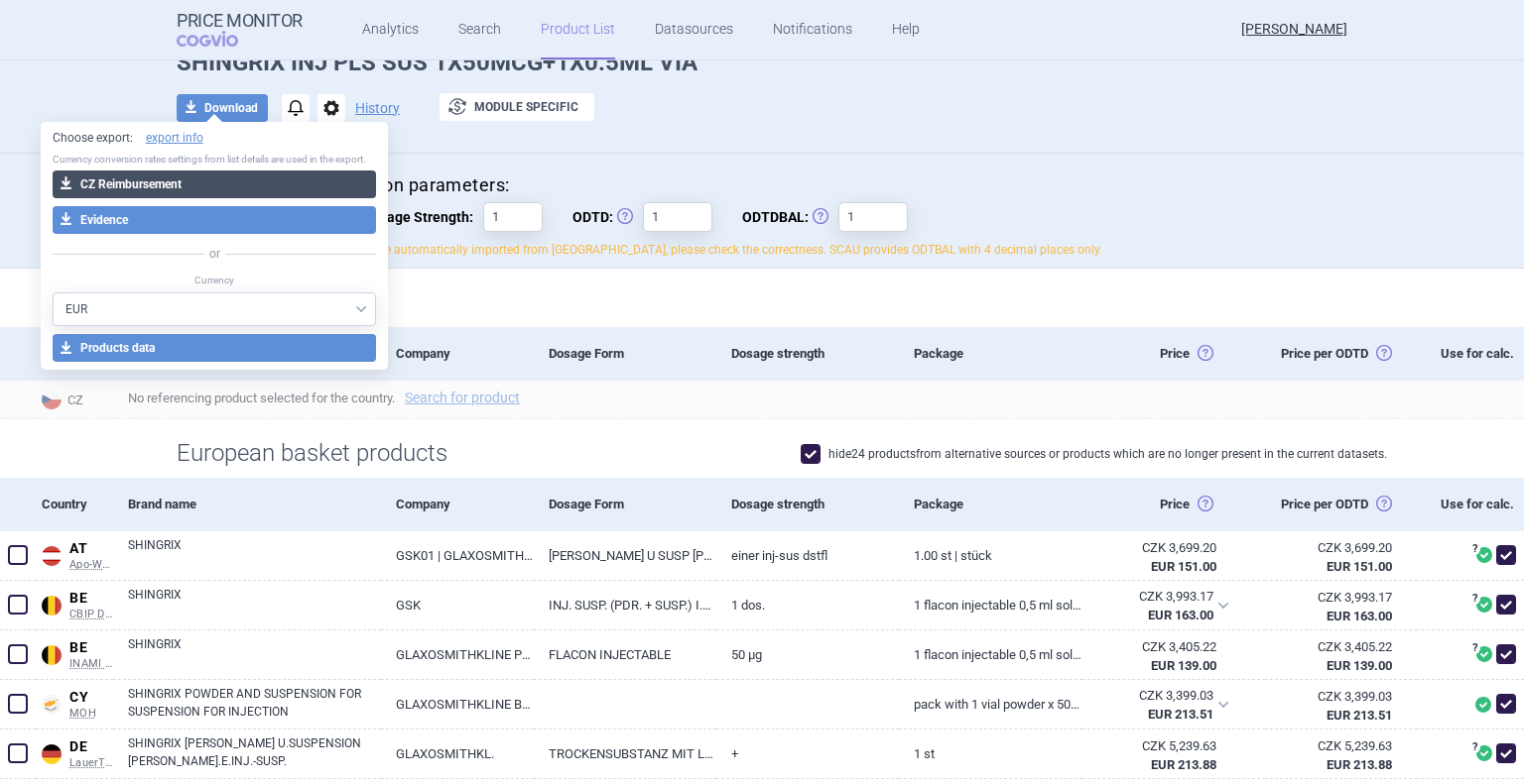
click at [244, 187] on button "download CZ Reimbursement" at bounding box center [214, 184] width 324 height 28
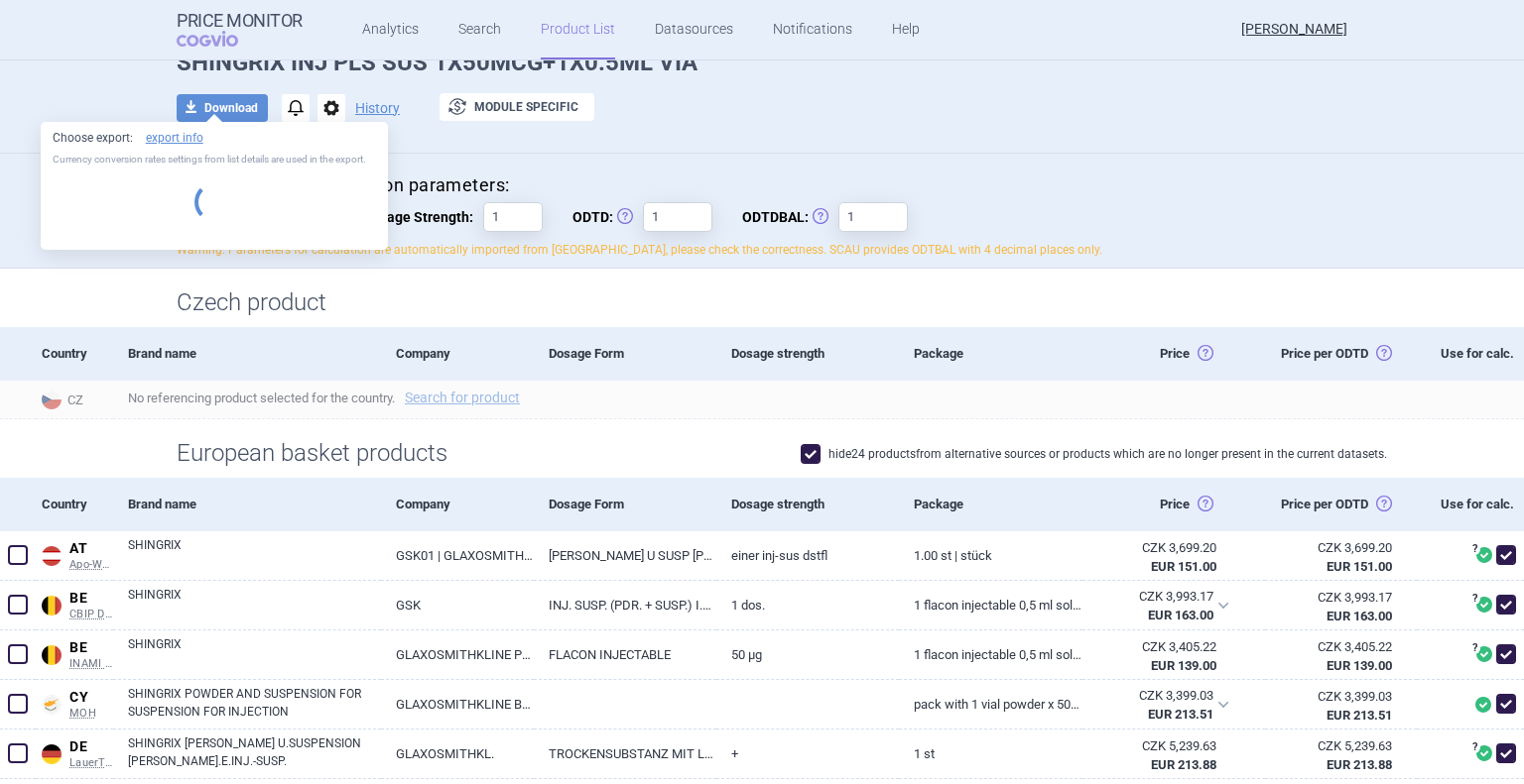
select select "EUR"
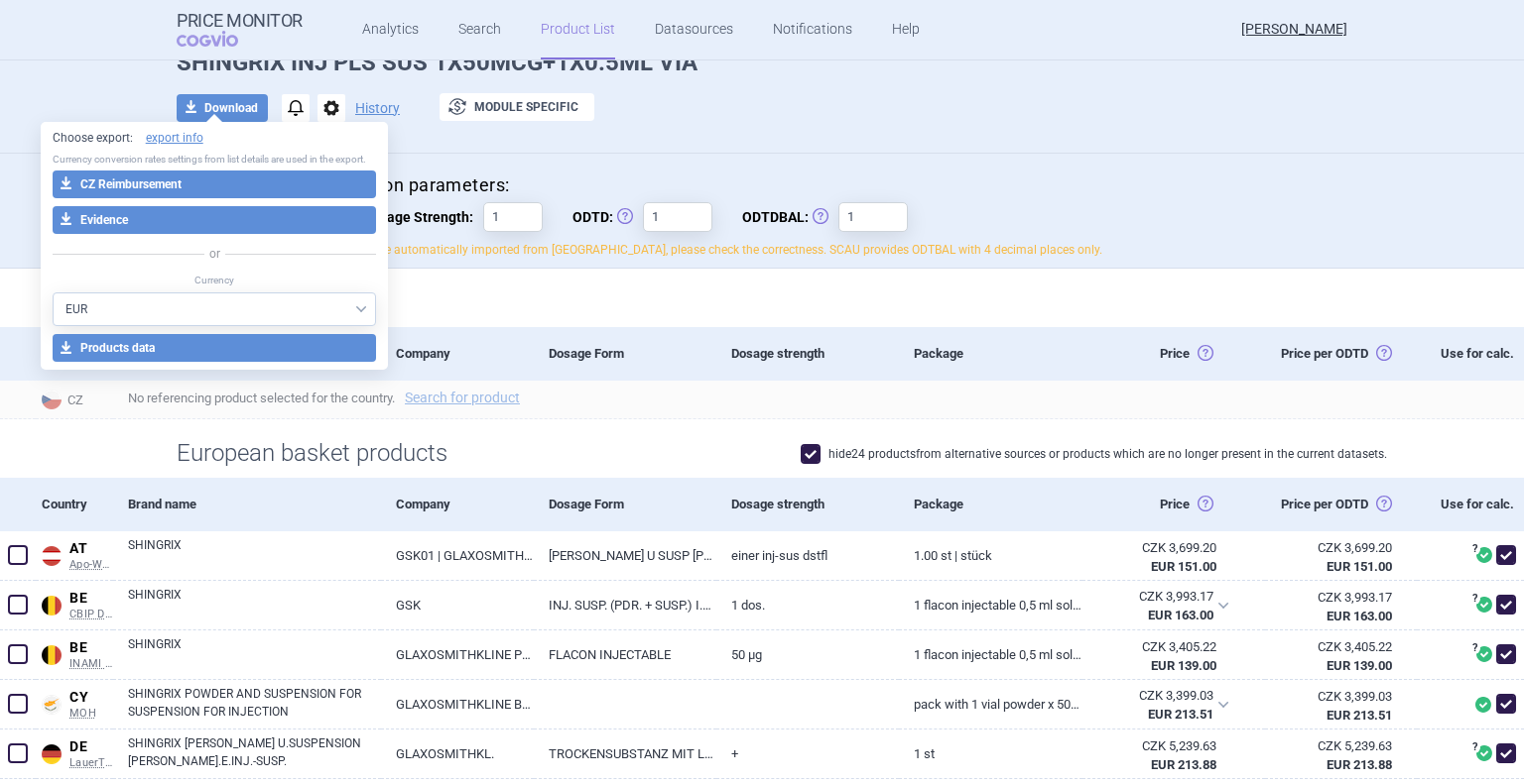
click at [1017, 128] on div "Reimbursement Last product added/removed on [DATE] SHINGRIX INJ PLS SUS 1X50MCG…" at bounding box center [762, 82] width 1250 height 122
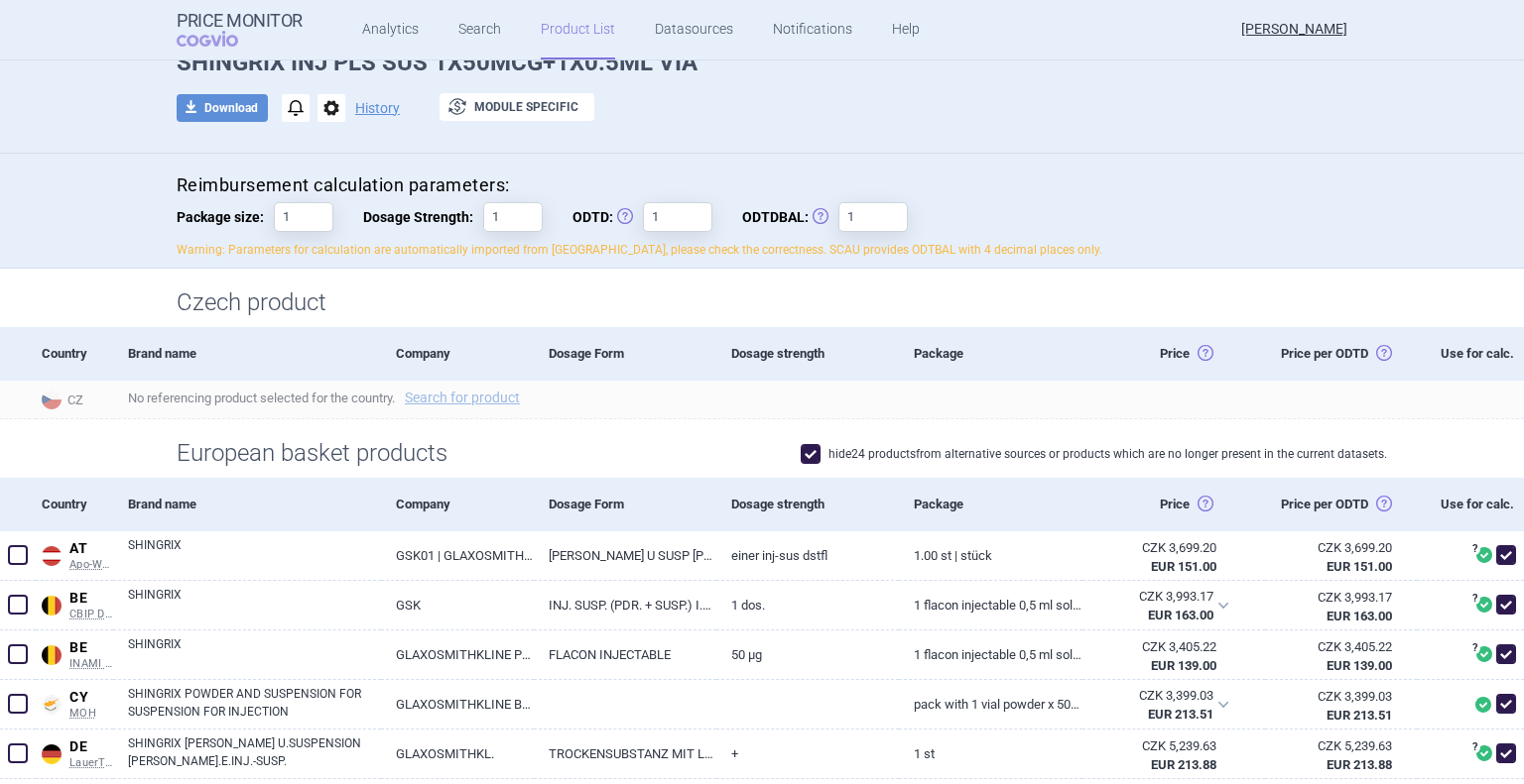
click at [551, 27] on link "Product List" at bounding box center [577, 30] width 75 height 60
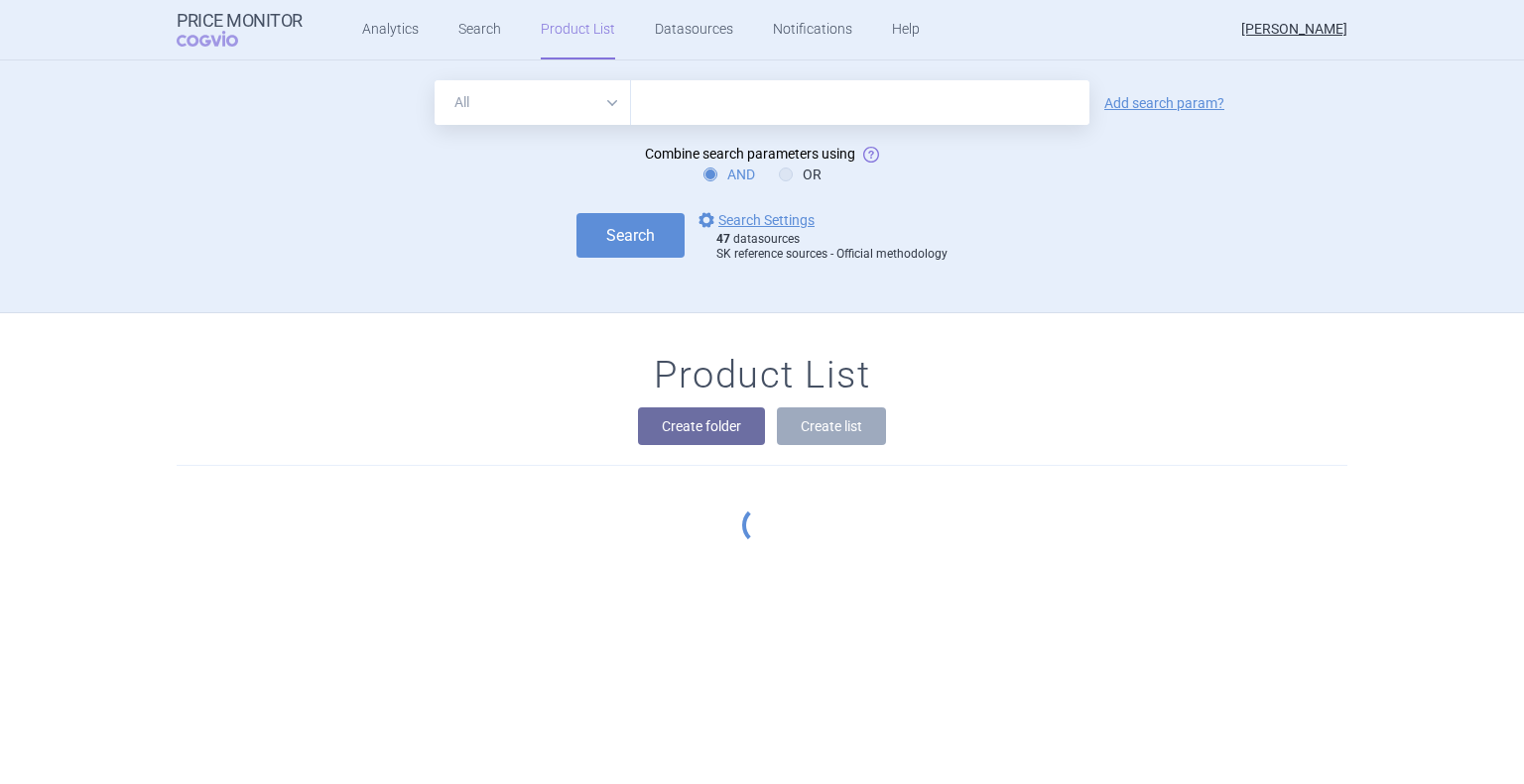
scroll to position [160, 0]
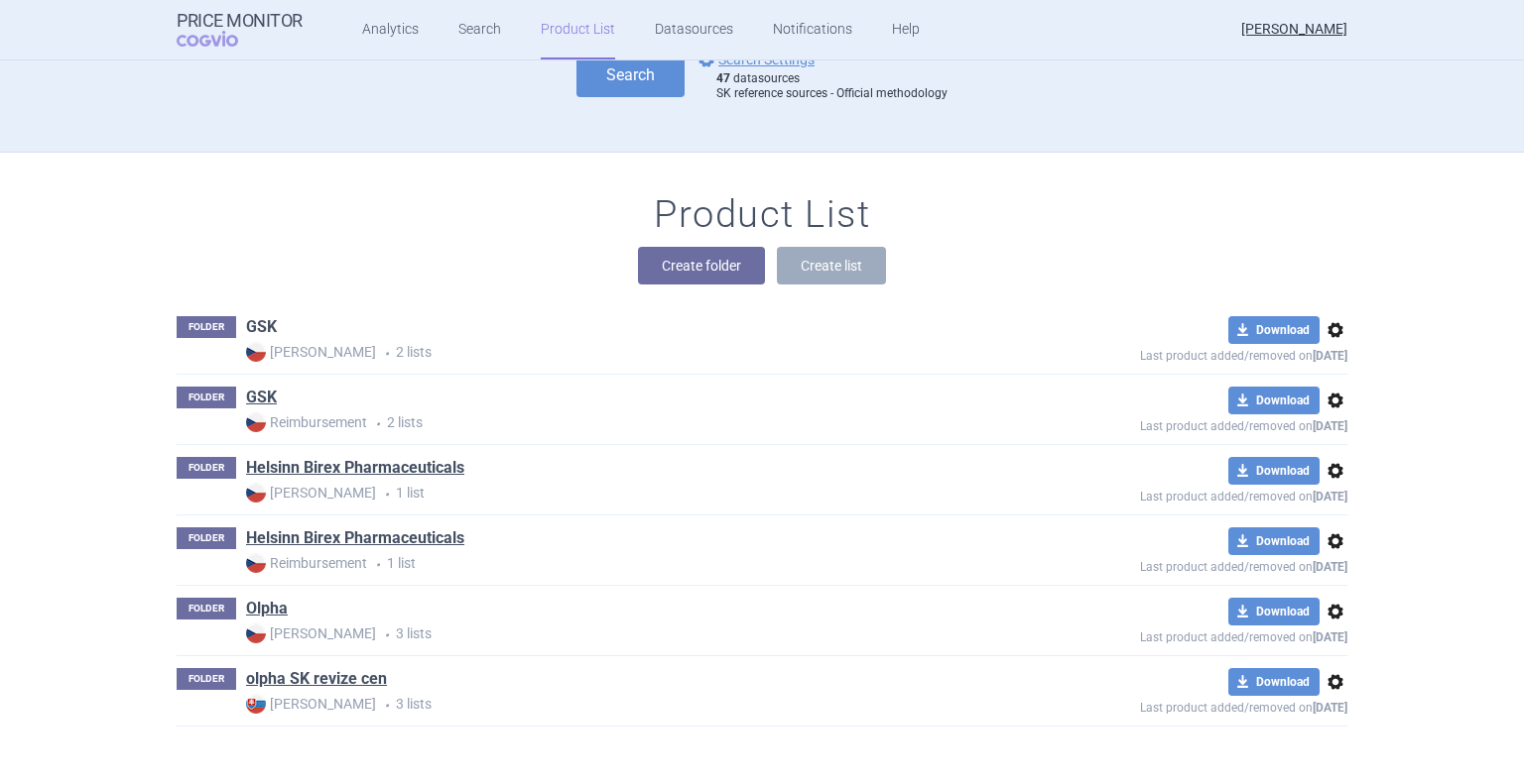
click at [246, 320] on link "GSK" at bounding box center [261, 328] width 31 height 22
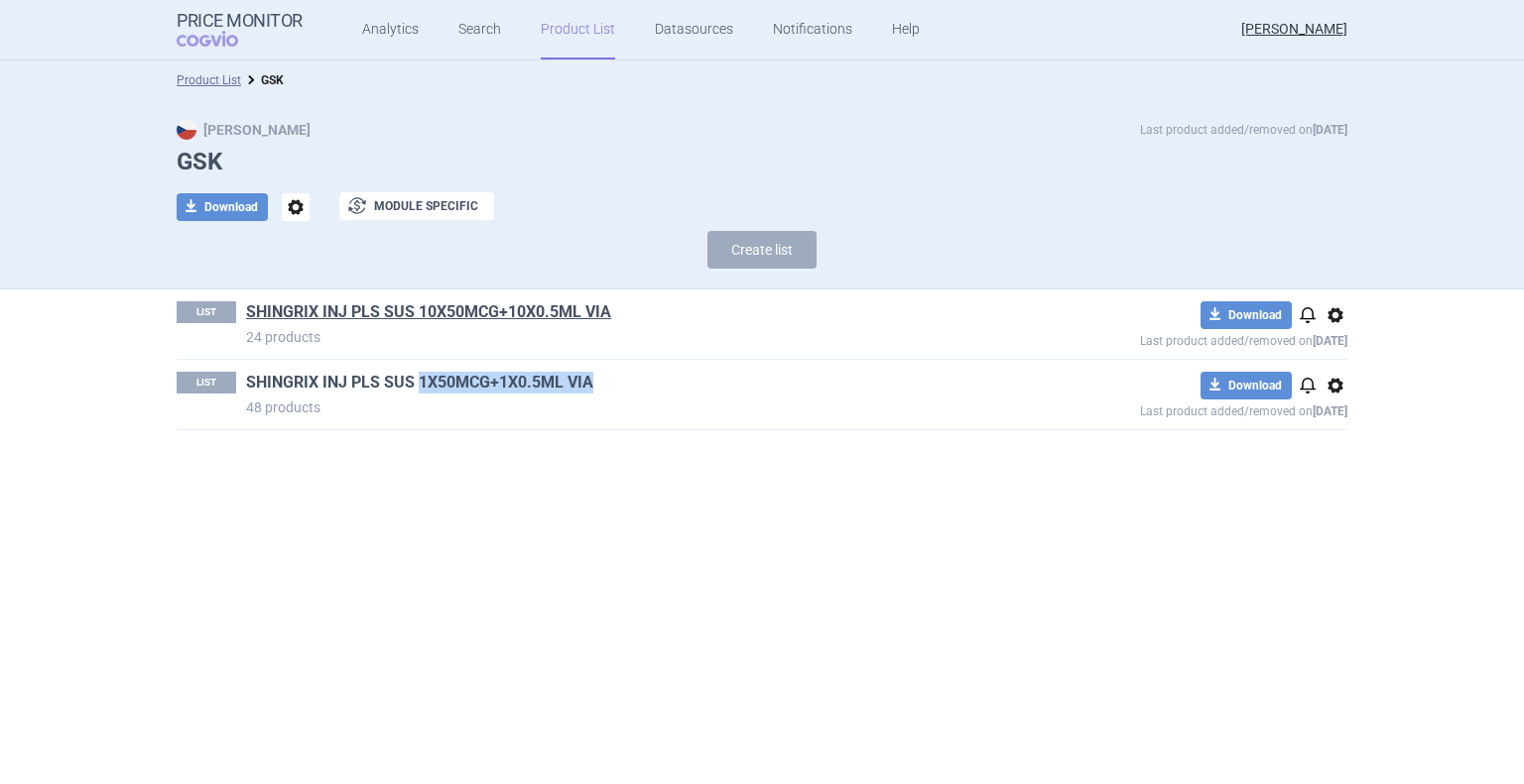
drag, startPoint x: 637, startPoint y: 384, endPoint x: 419, endPoint y: 383, distance: 218.0
click at [419, 383] on h1 "SHINGRIX INJ PLS SUS 1X50MCG+1X0.5ML VIA" at bounding box center [621, 385] width 750 height 26
copy link "1X50MCG+1X0.5ML VIA"
click at [512, 502] on section "Product List GSK Max Price Last product added/removed on [DATE] GSK download Do…" at bounding box center [762, 422] width 1524 height 724
click at [412, 388] on link "SHINGRIX INJ PLS SUS 1X50MCG+1X0.5ML VIA" at bounding box center [420, 383] width 347 height 22
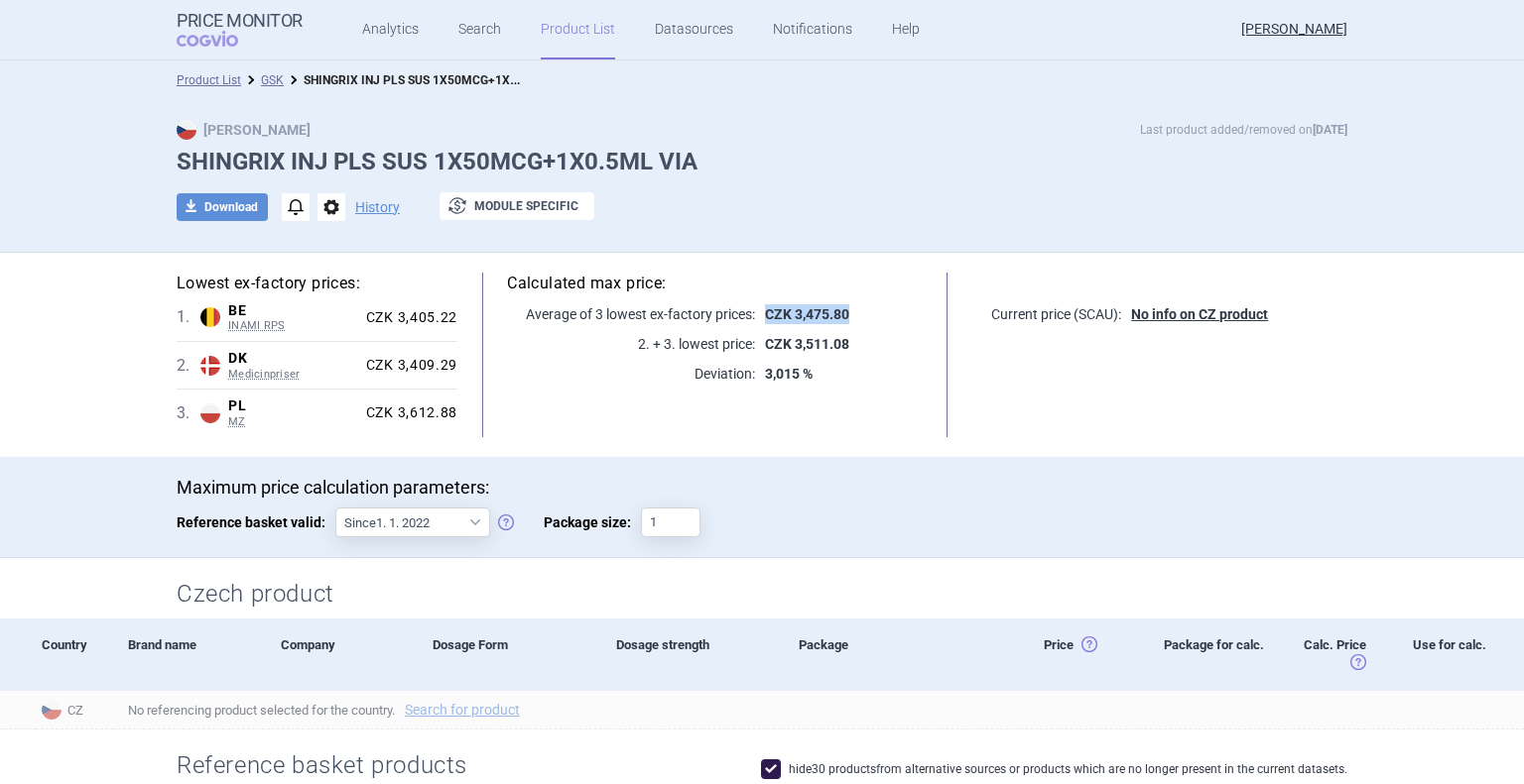
drag, startPoint x: 756, startPoint y: 312, endPoint x: 849, endPoint y: 320, distance: 93.3
click at [849, 320] on p "CZK 3,475.80" at bounding box center [838, 315] width 167 height 20
copy strong "CZK 3,475.80"
click at [560, 35] on link "Product List" at bounding box center [577, 30] width 75 height 60
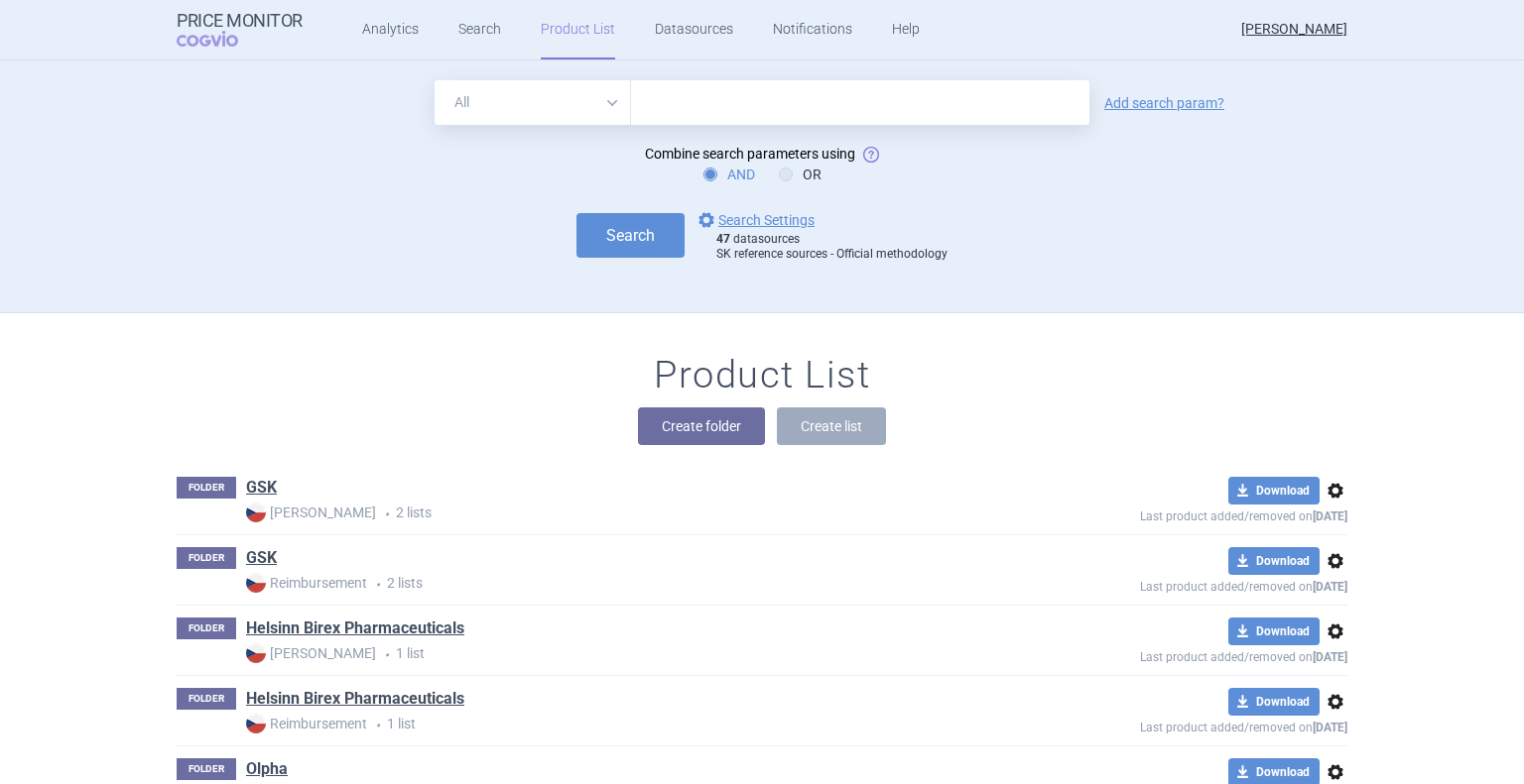
scroll to position [160, 0]
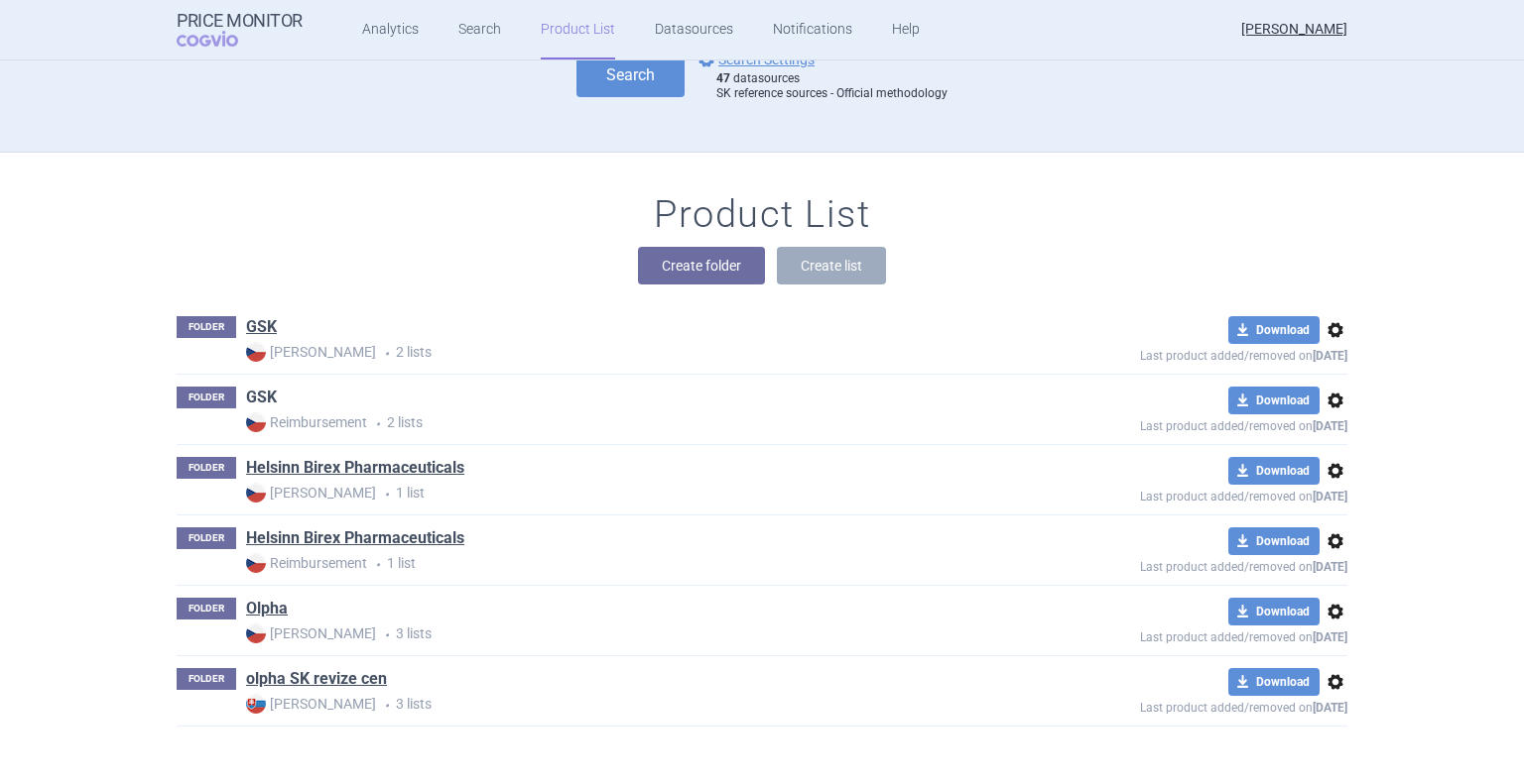
click at [253, 392] on link "GSK" at bounding box center [261, 397] width 31 height 22
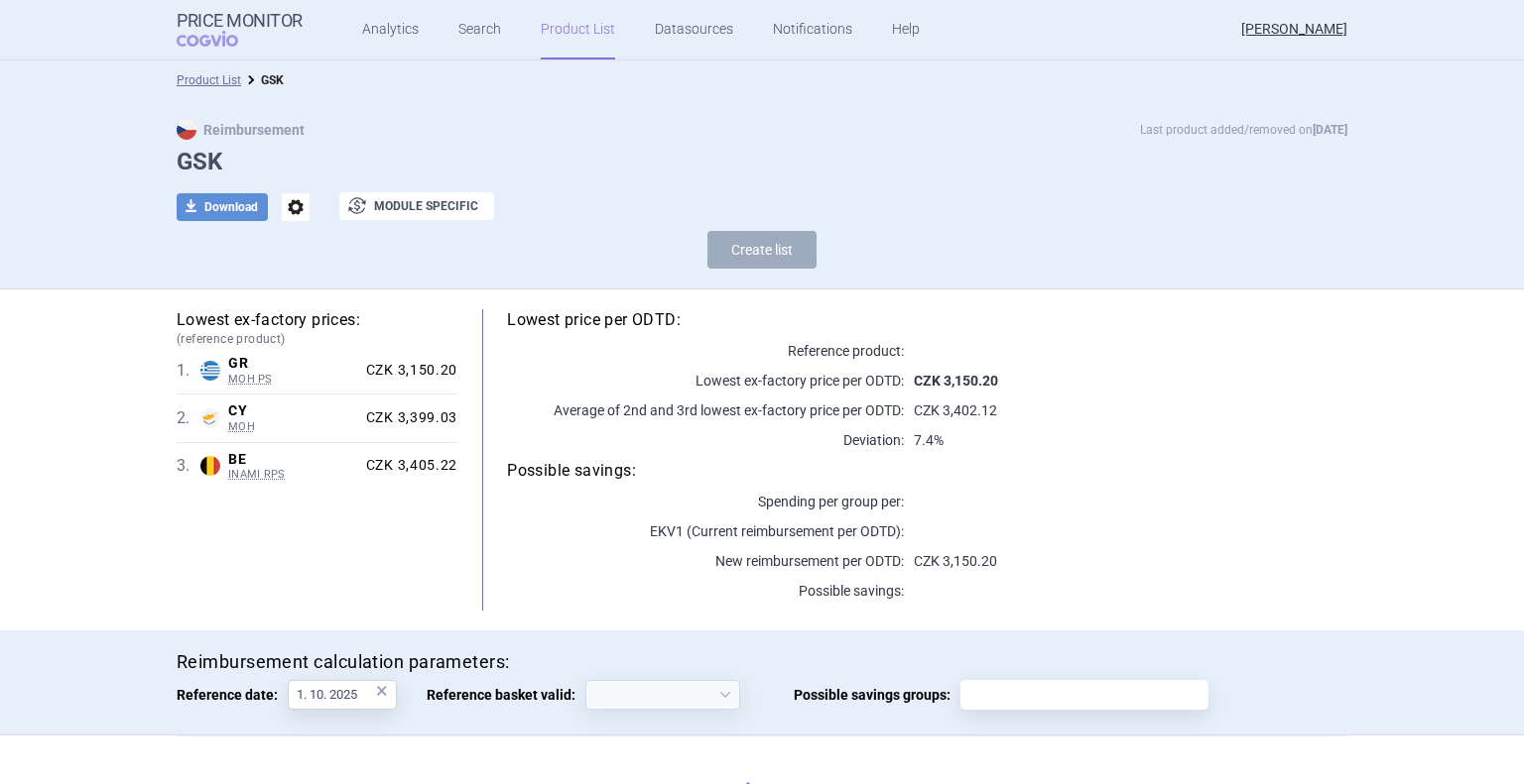
select select "[DATE]"
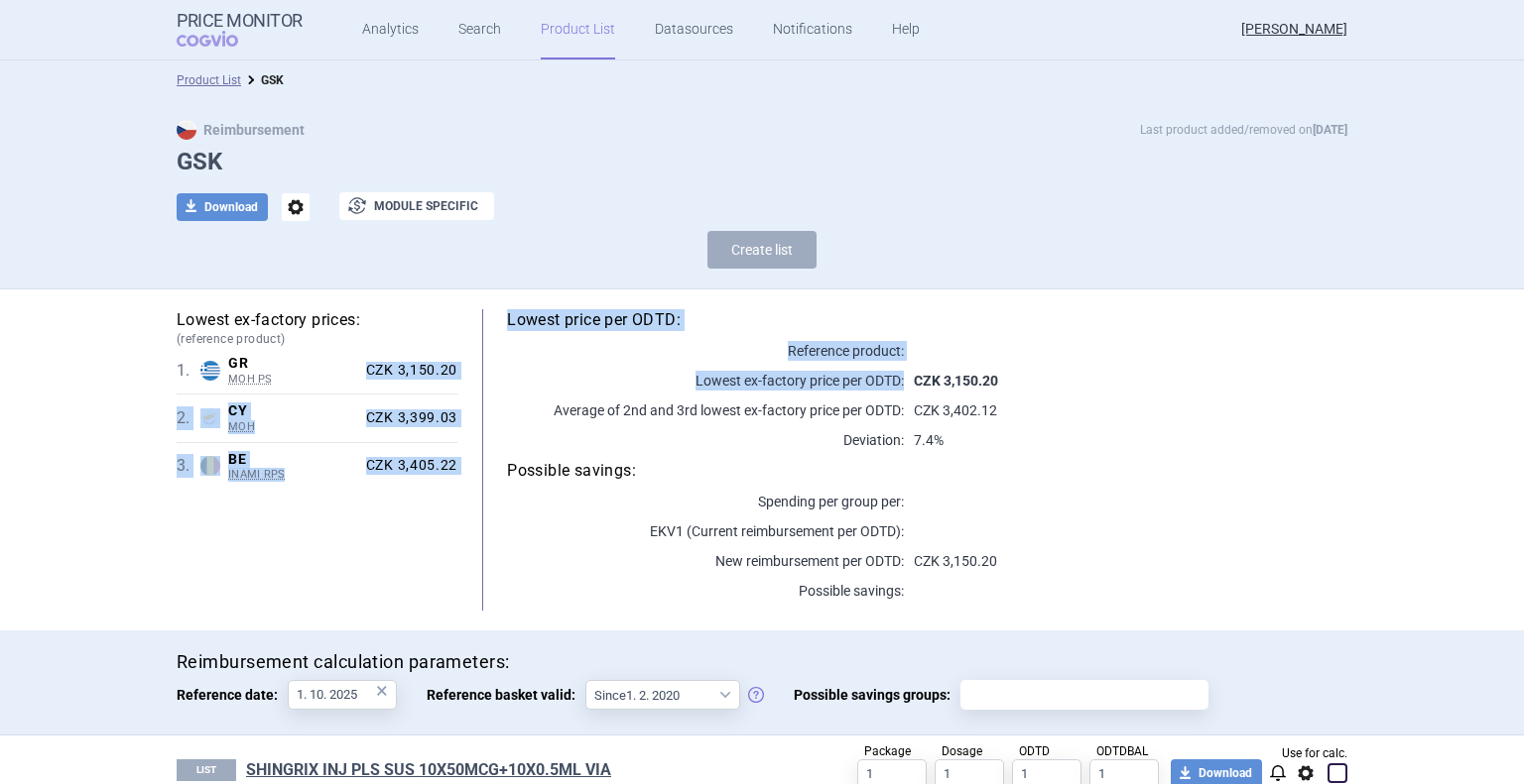
drag, startPoint x: 362, startPoint y: 362, endPoint x: 452, endPoint y: 371, distance: 90.4
click at [452, 371] on div "Lowest ex-factory prices: (reference product) 1 . GR MOH PS Greece MOH PS List …" at bounding box center [762, 460] width 1170 height 302
copy div "CZK 3,150.20 2 . CY MOH Cyprus MOH Pharmaceutical Price List published by the M…"
click at [564, 43] on link "Product List" at bounding box center [577, 30] width 75 height 60
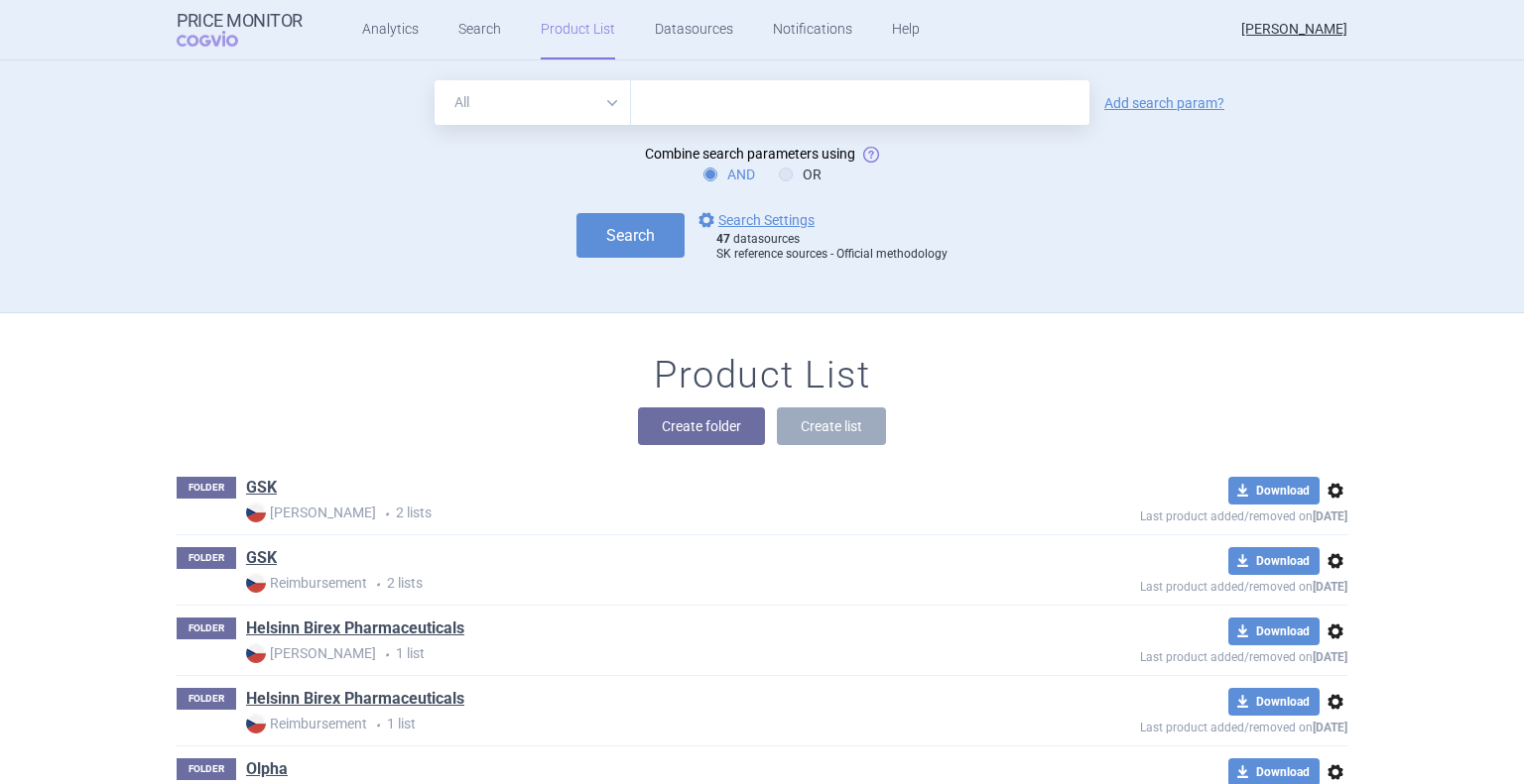
scroll to position [160, 0]
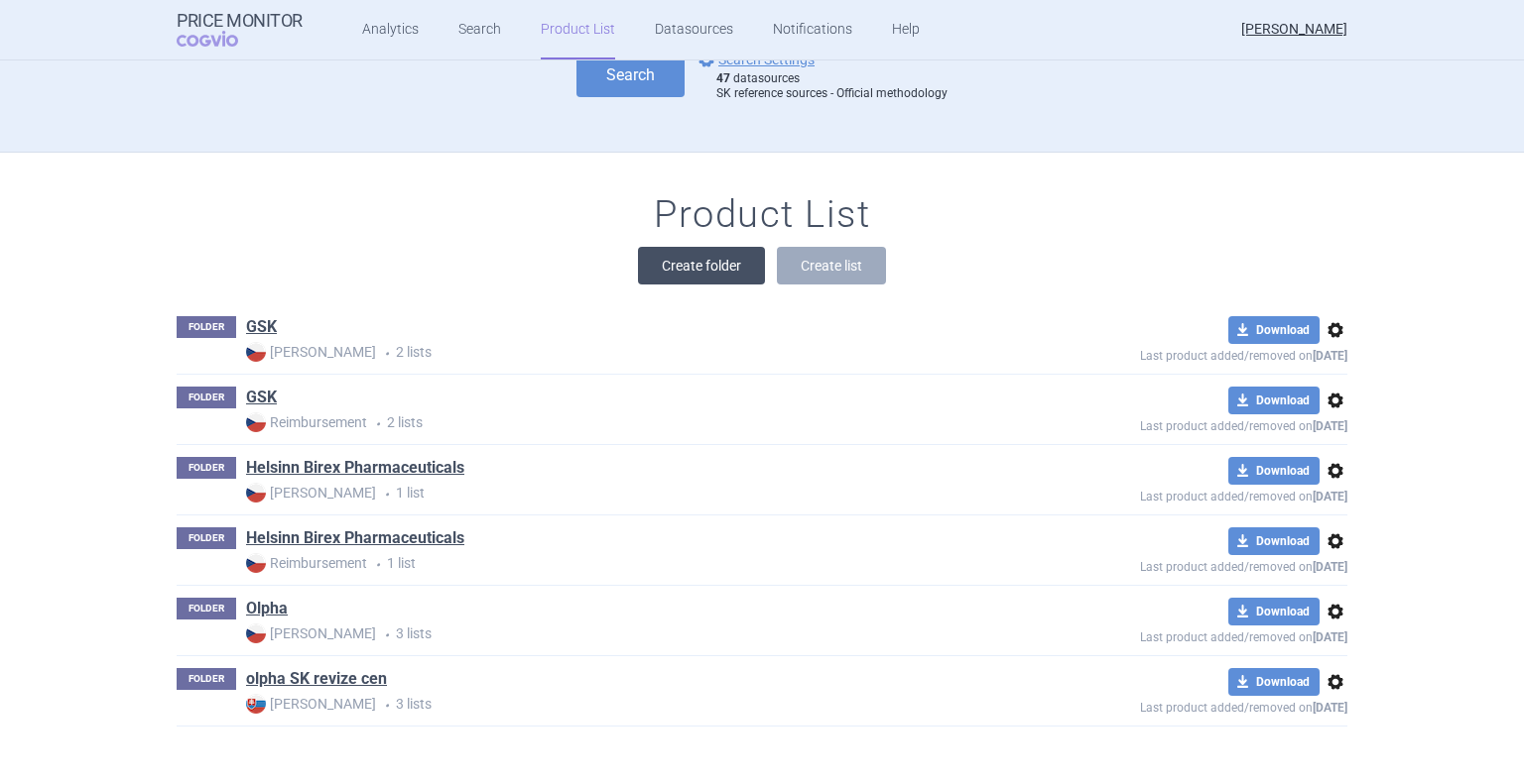
click at [695, 272] on button "Create folder" at bounding box center [701, 266] width 127 height 38
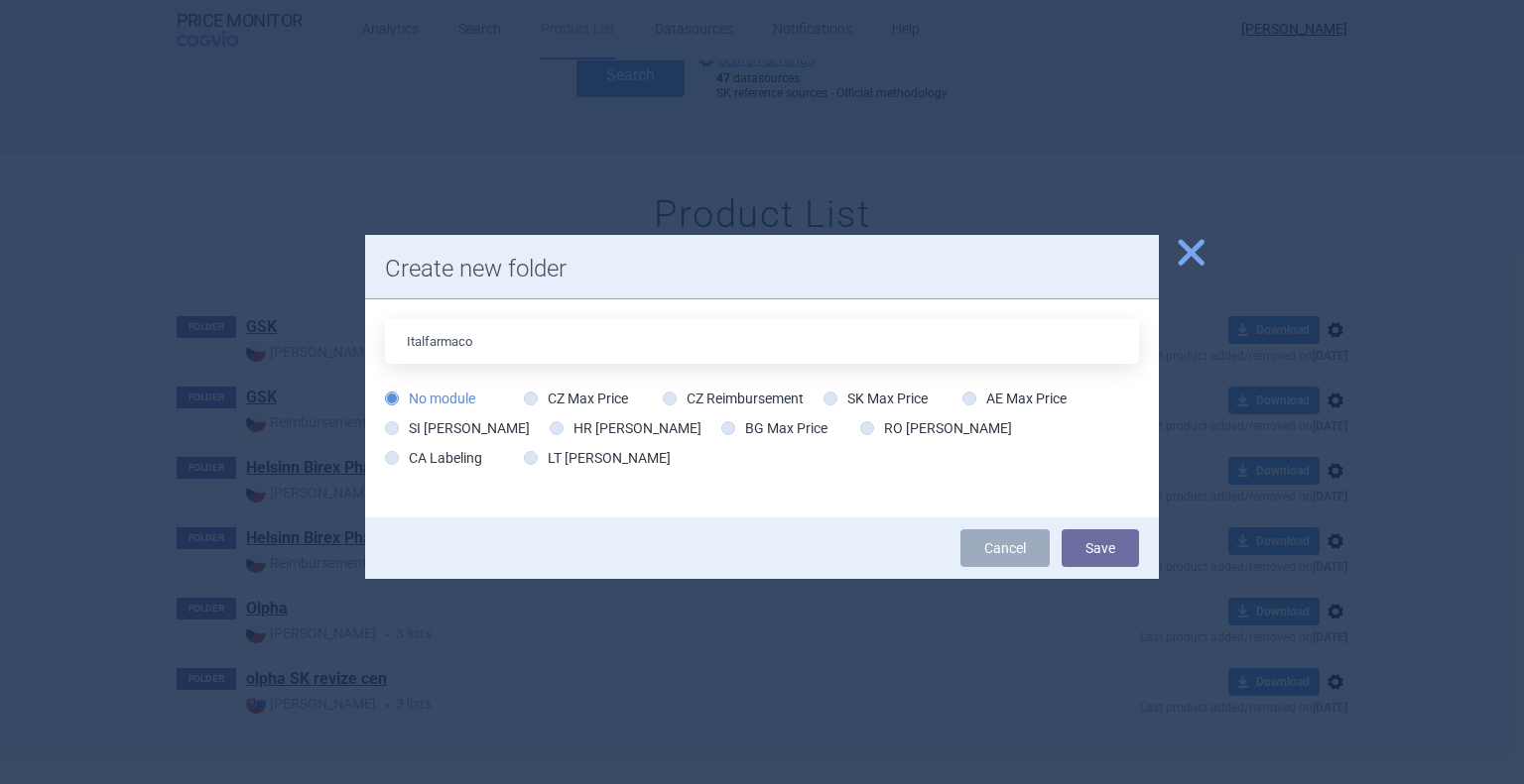
type input "Italfarmaco"
click at [534, 404] on label "CZ Max Price" at bounding box center [576, 398] width 105 height 20
click at [534, 404] on input "CZ Max Price" at bounding box center [535, 399] width 20 height 20
radio input "true"
click at [1101, 550] on button "Save" at bounding box center [1100, 548] width 78 height 38
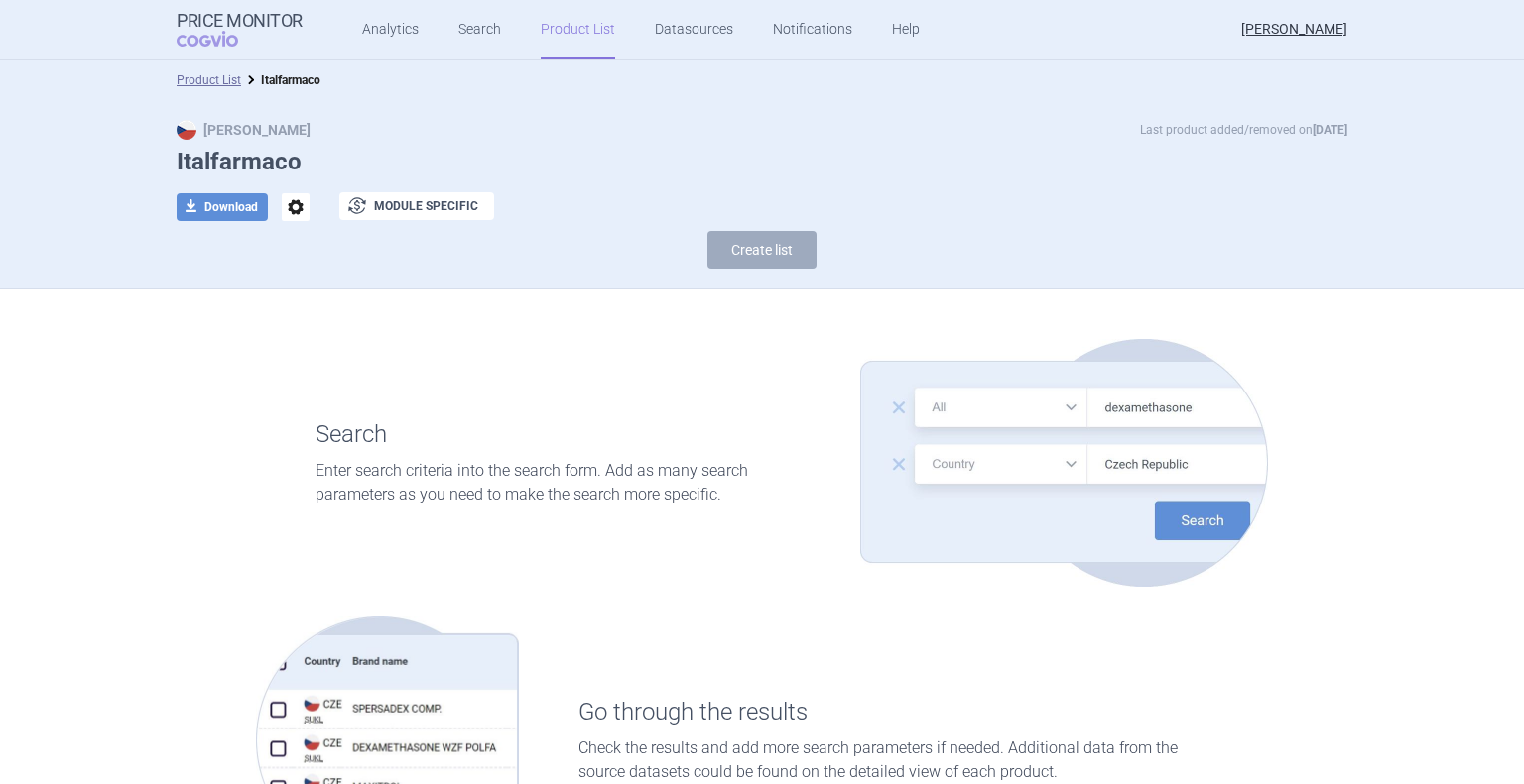
click at [572, 42] on link "Product List" at bounding box center [577, 30] width 75 height 60
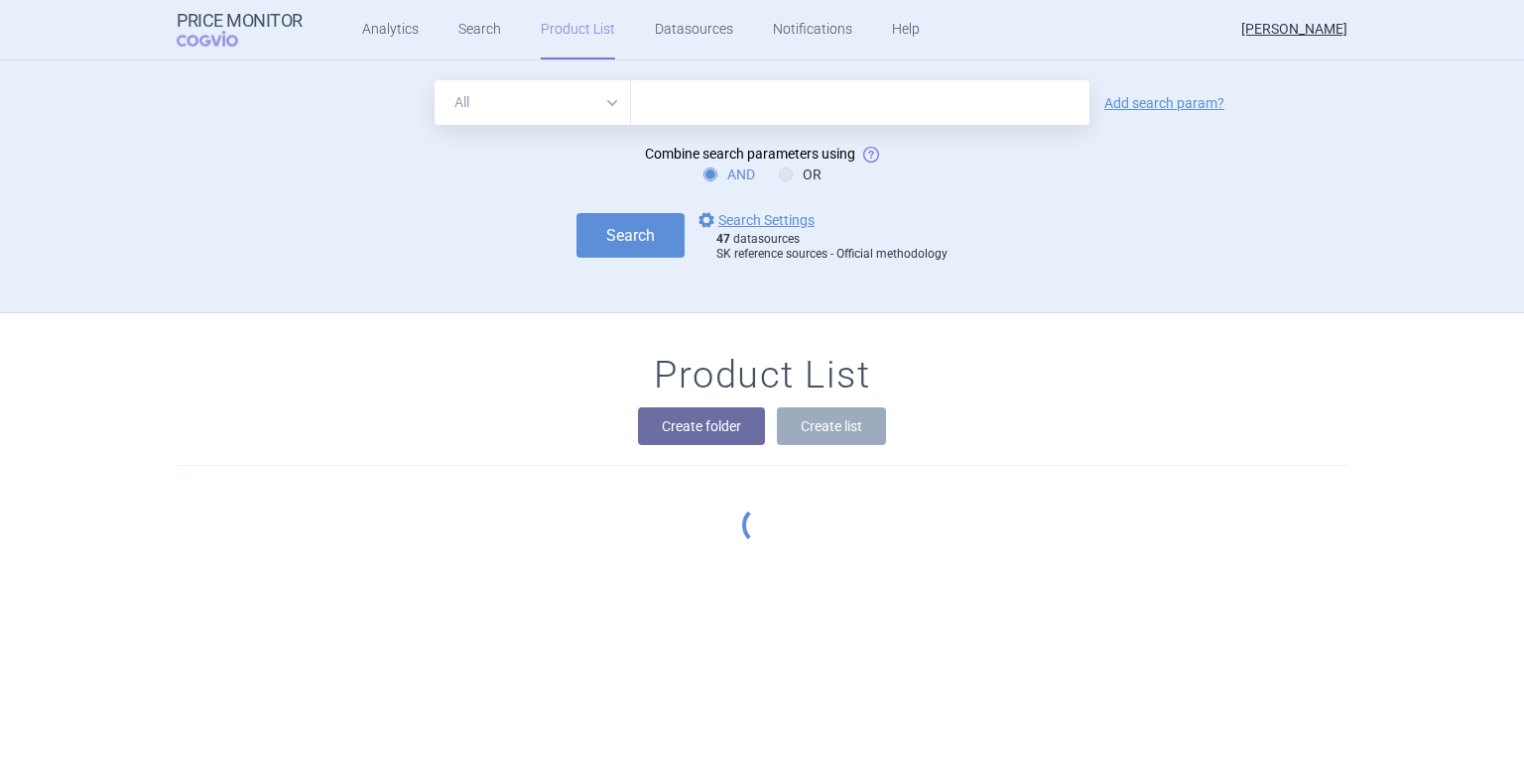
scroll to position [231, 0]
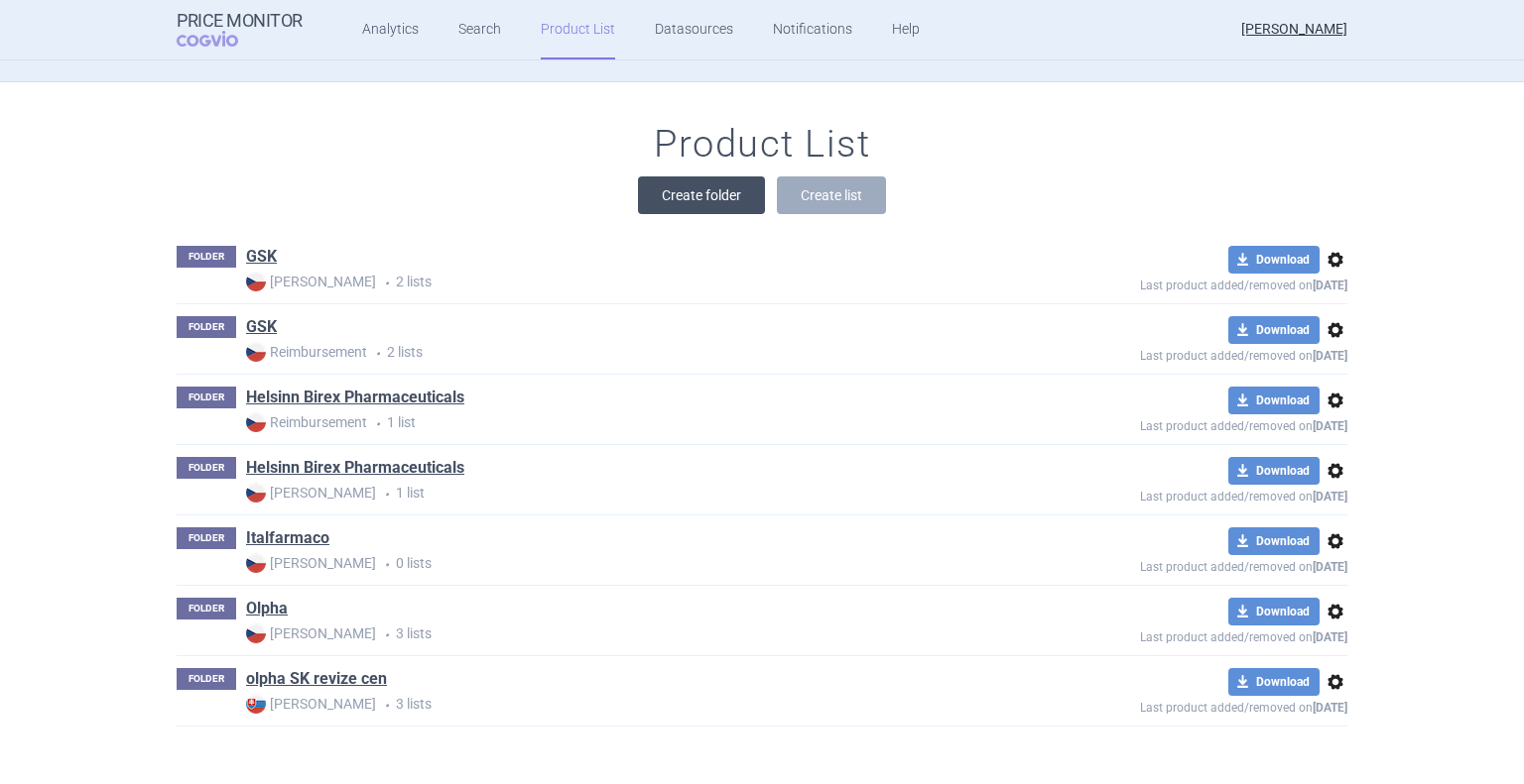
click at [689, 204] on button "Create folder" at bounding box center [701, 195] width 127 height 38
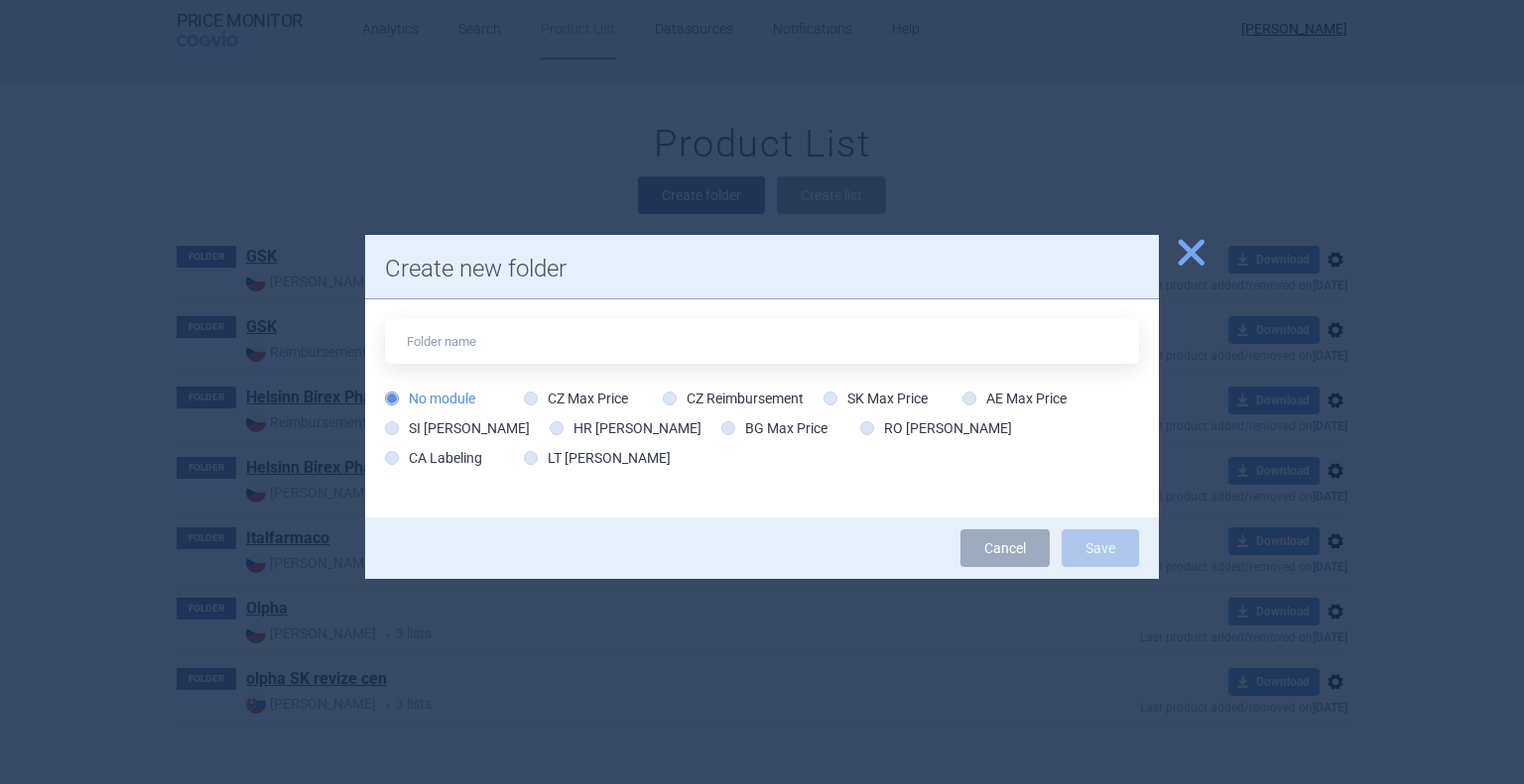
click at [517, 348] on input "text" at bounding box center [762, 341] width 754 height 45
type input "Italfarmaco"
click at [673, 402] on icon at bounding box center [670, 398] width 14 height 14
click at [673, 402] on input "CZ Reimbursement" at bounding box center [674, 399] width 20 height 20
radio input "true"
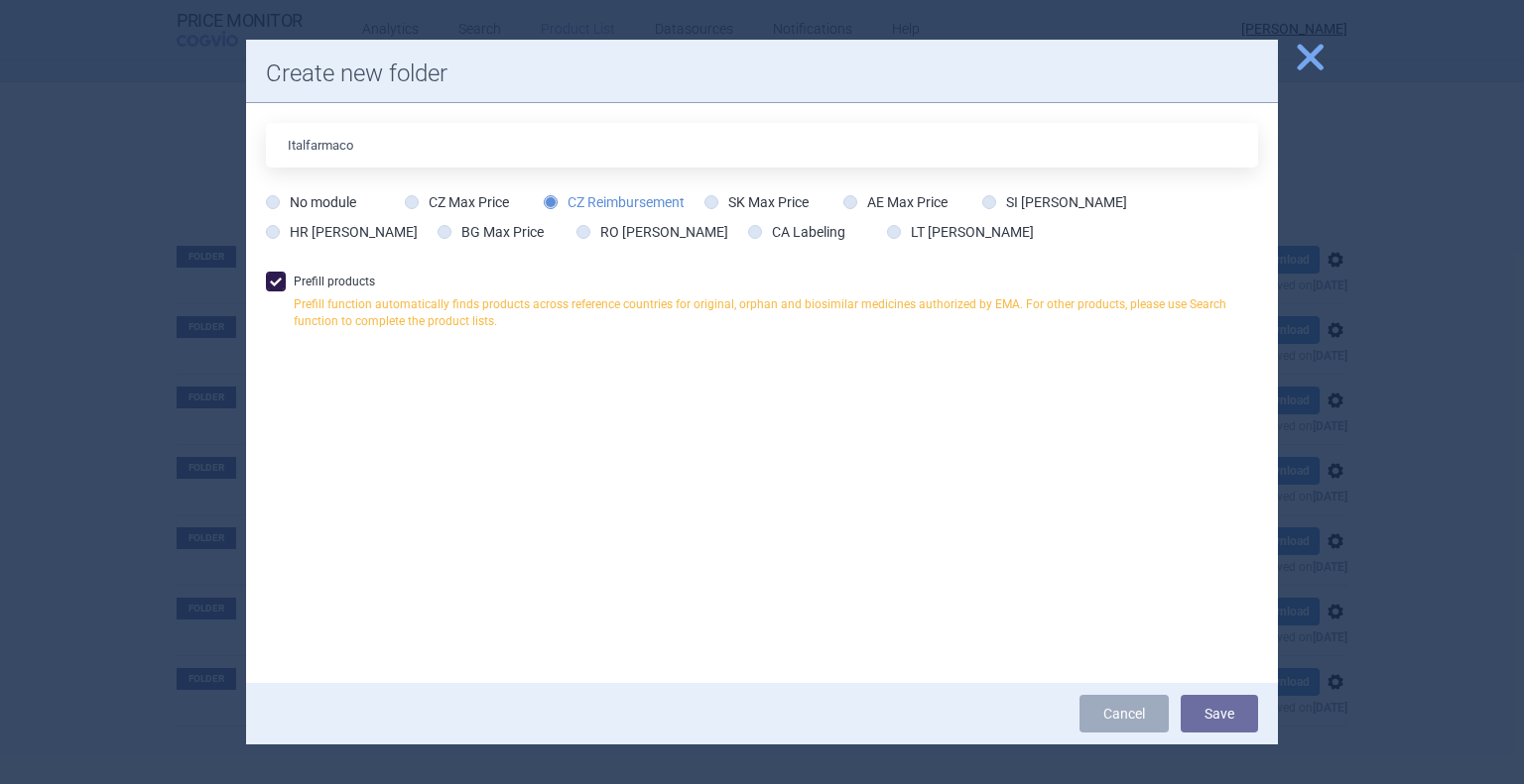
drag, startPoint x: 807, startPoint y: 81, endPoint x: 759, endPoint y: 131, distance: 69.3
click at [737, 149] on div "Create new folder Italfarmaco No module CZ Max Price CZ Reimbursement SK Max Pr…" at bounding box center [762, 392] width 1032 height 706
click at [1308, 55] on span "close" at bounding box center [1310, 57] width 35 height 35
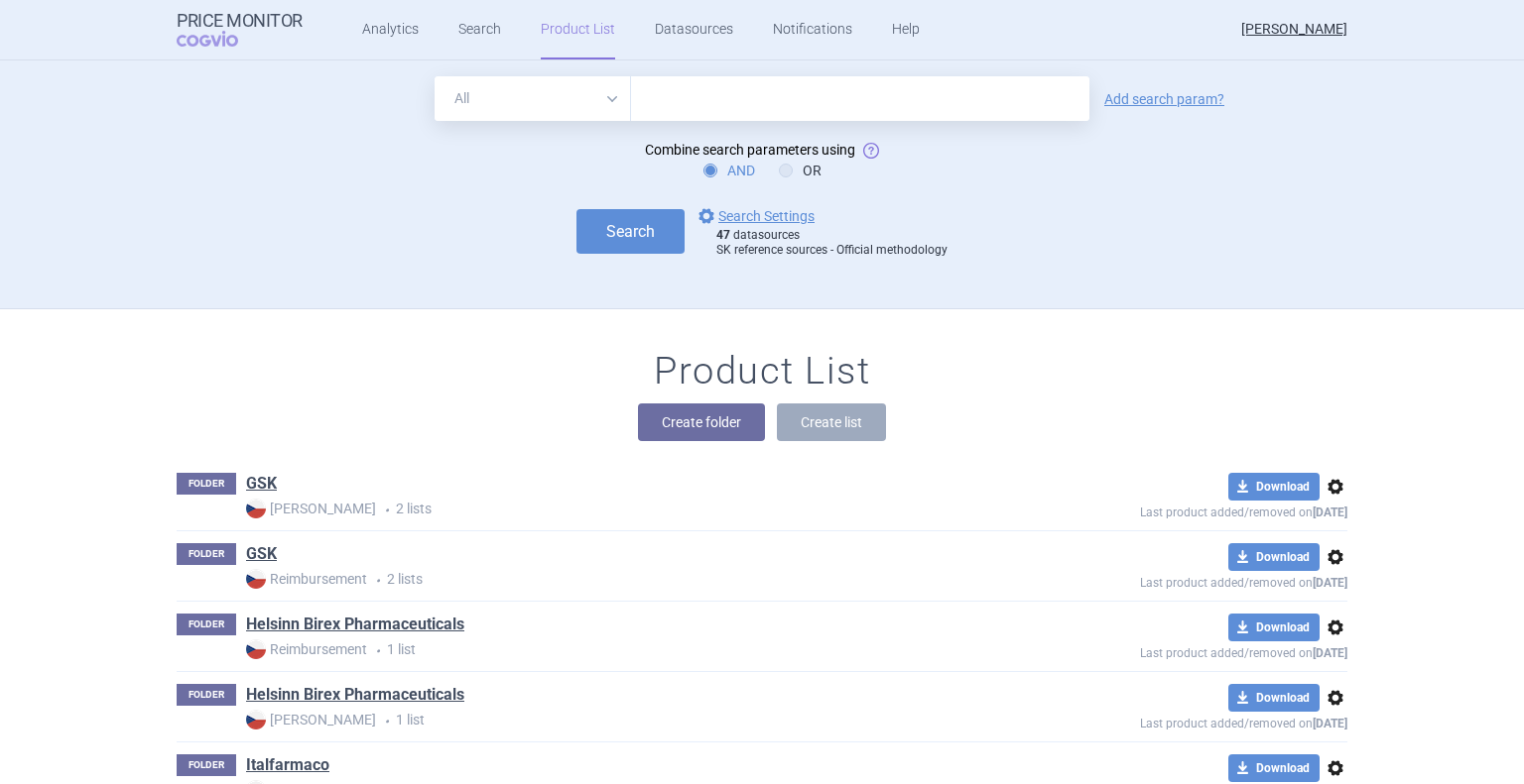
scroll to position [0, 0]
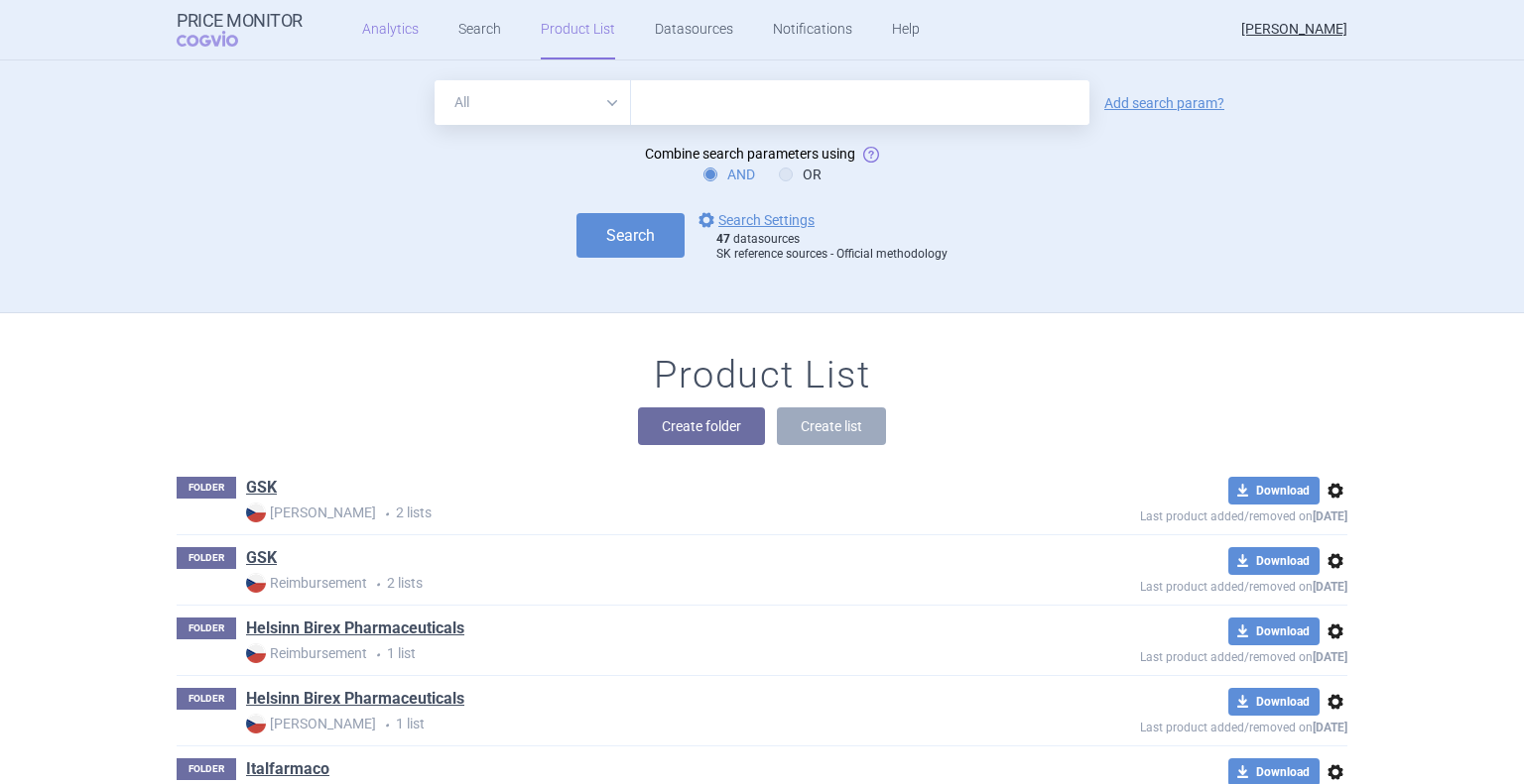
click at [387, 21] on link "Analytics" at bounding box center [390, 30] width 57 height 60
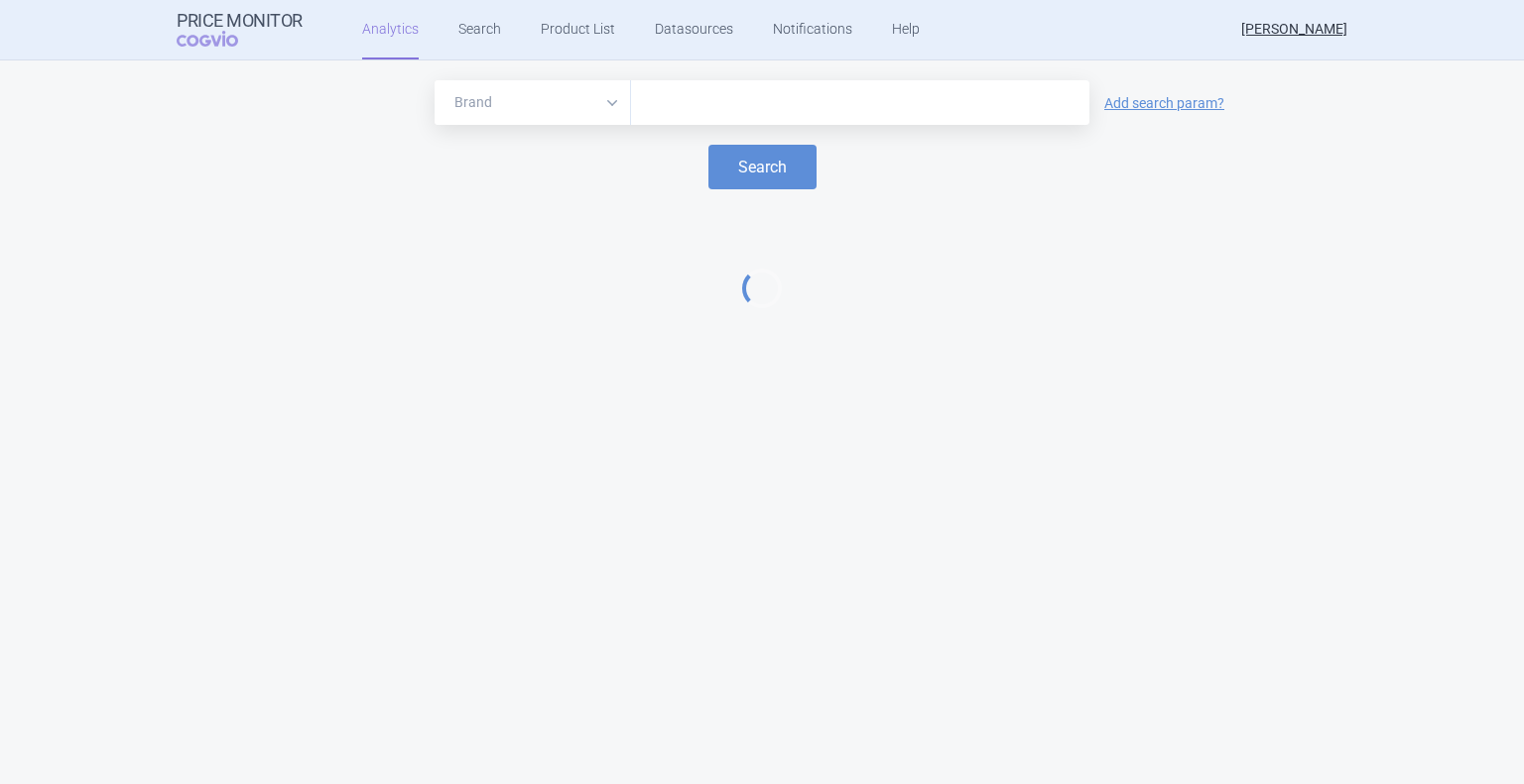
click at [719, 97] on input "text" at bounding box center [860, 104] width 439 height 26
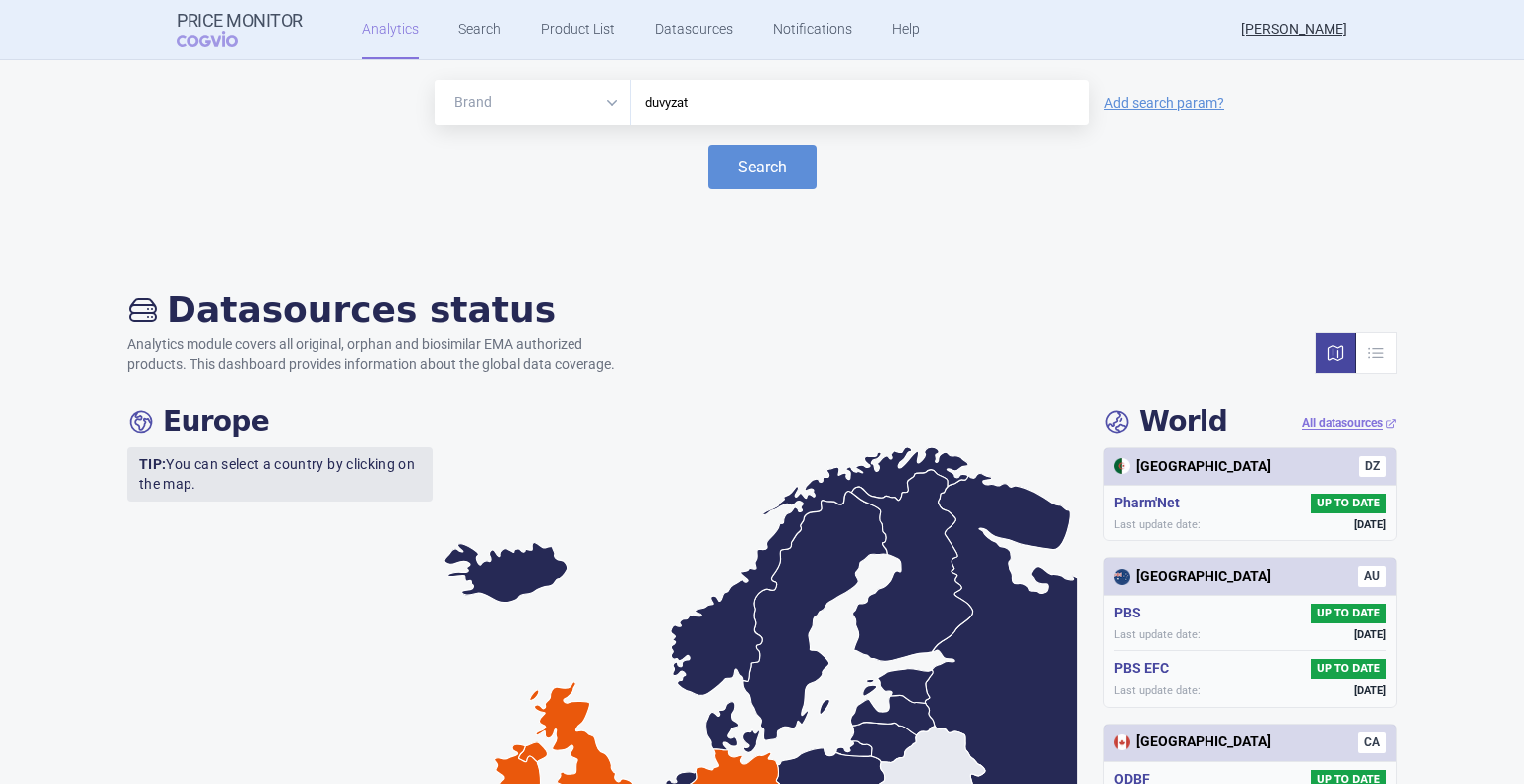
type input "duvyzat"
click at [709, 144] on button "Search" at bounding box center [762, 166] width 108 height 45
click at [745, 162] on button "Search" at bounding box center [762, 166] width 108 height 45
click at [750, 171] on button "Search" at bounding box center [762, 166] width 108 height 45
click at [737, 172] on button "Search" at bounding box center [762, 166] width 108 height 45
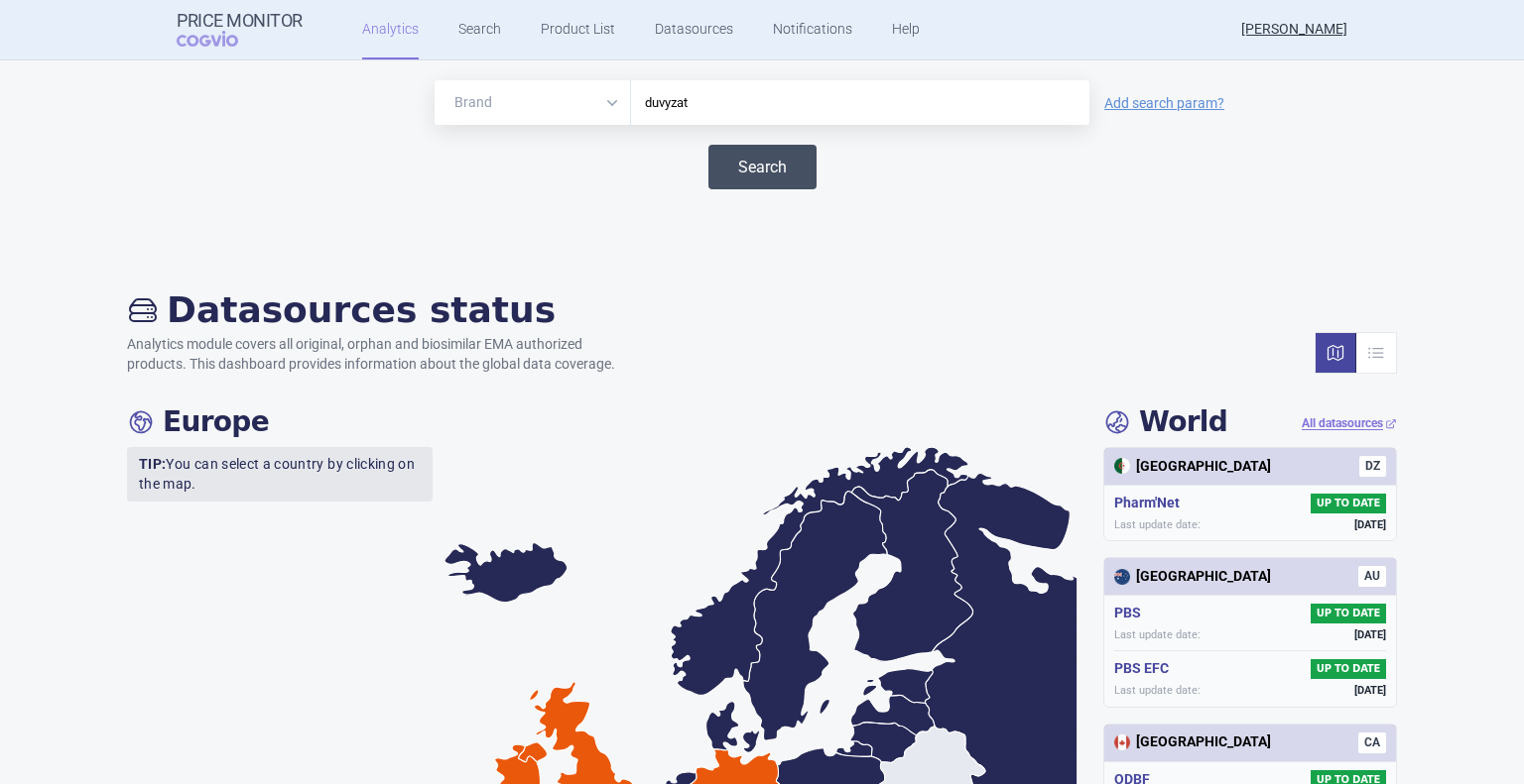
click at [737, 172] on button "Search" at bounding box center [762, 166] width 108 height 45
click at [748, 164] on button "Search" at bounding box center [762, 166] width 108 height 45
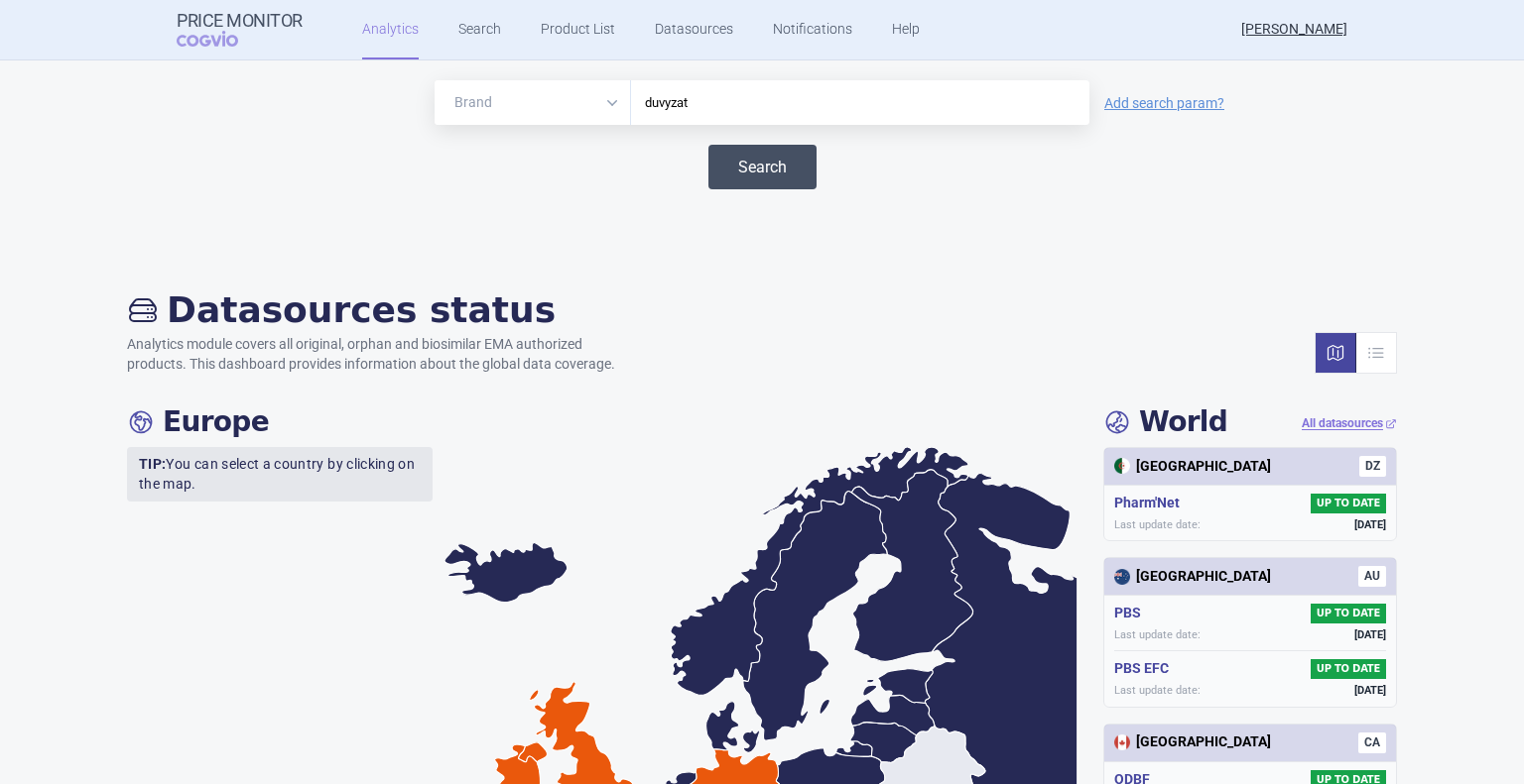
click at [754, 184] on button "Search" at bounding box center [762, 166] width 108 height 45
click at [752, 173] on button "Search" at bounding box center [762, 166] width 108 height 45
click at [762, 169] on button "Search" at bounding box center [762, 166] width 108 height 45
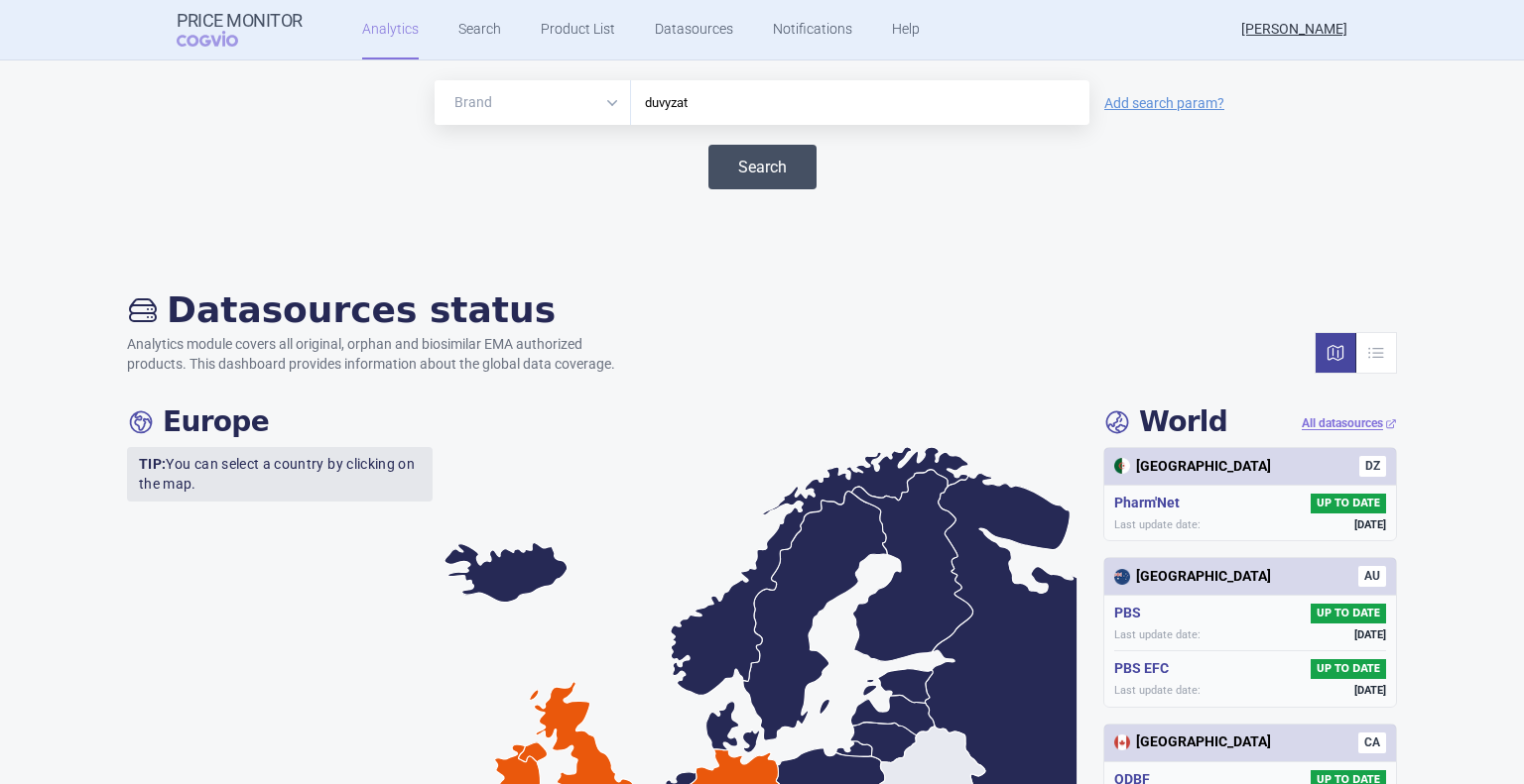
click at [762, 169] on button "Search" at bounding box center [762, 166] width 108 height 45
click at [570, 101] on select "Brand ATC/Active substance Therapeutic area" at bounding box center [532, 103] width 196 height 45
select select "atc"
click at [435, 81] on select "Brand ATC/Active substance Therapeutic area" at bounding box center [532, 103] width 196 height 45
drag, startPoint x: 710, startPoint y: 106, endPoint x: 587, endPoint y: 106, distance: 123.0
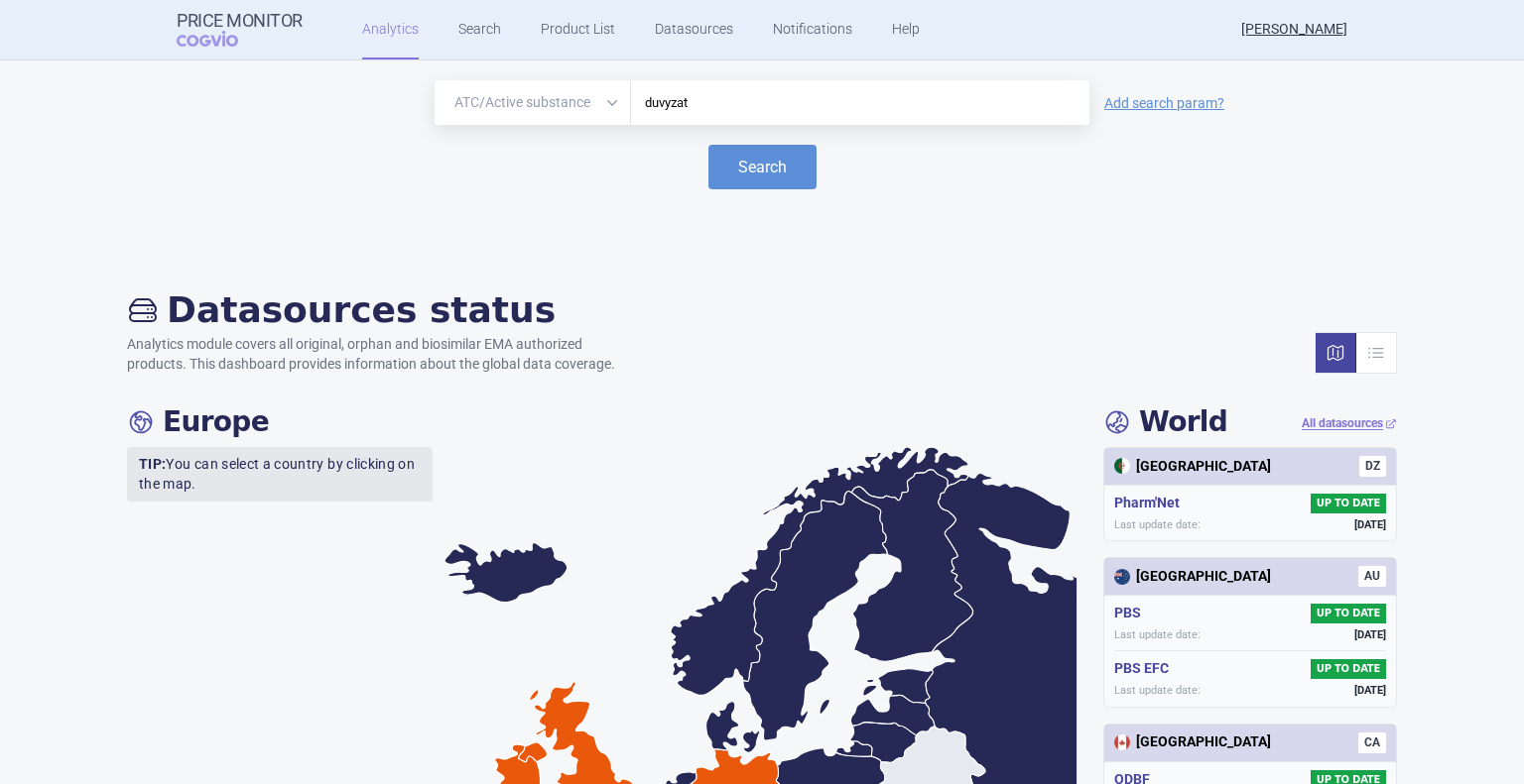
click at [587, 106] on div "Brand ATC/Active substance Therapeutic area duvyzat" at bounding box center [762, 103] width 655 height 45
paste input "GIVINOSTAT"
type input "GIVINOSTAT"
click at [709, 144] on button "Search" at bounding box center [762, 166] width 108 height 45
click at [795, 156] on button "Search" at bounding box center [762, 166] width 108 height 45
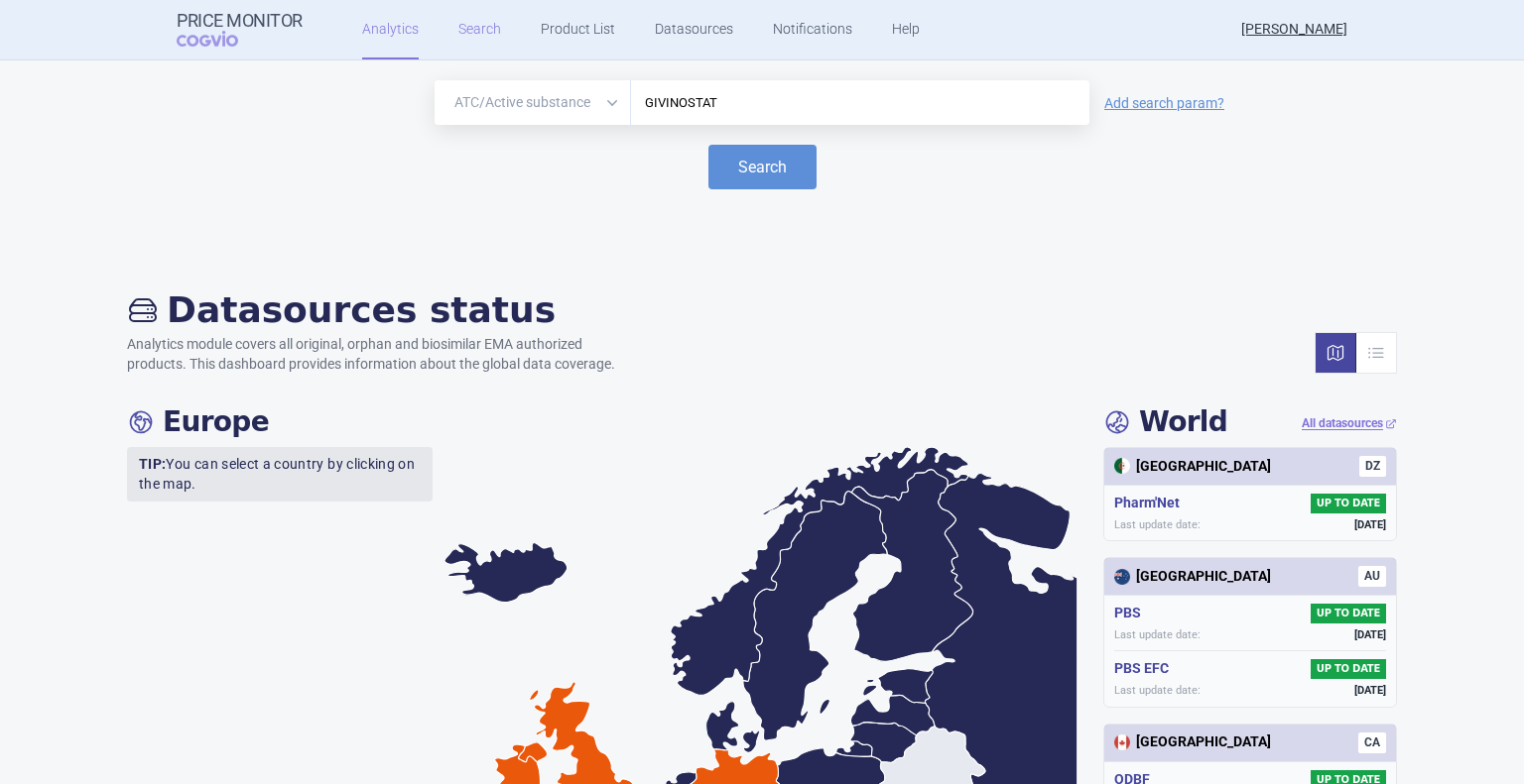
click at [472, 42] on link "Search" at bounding box center [479, 30] width 43 height 60
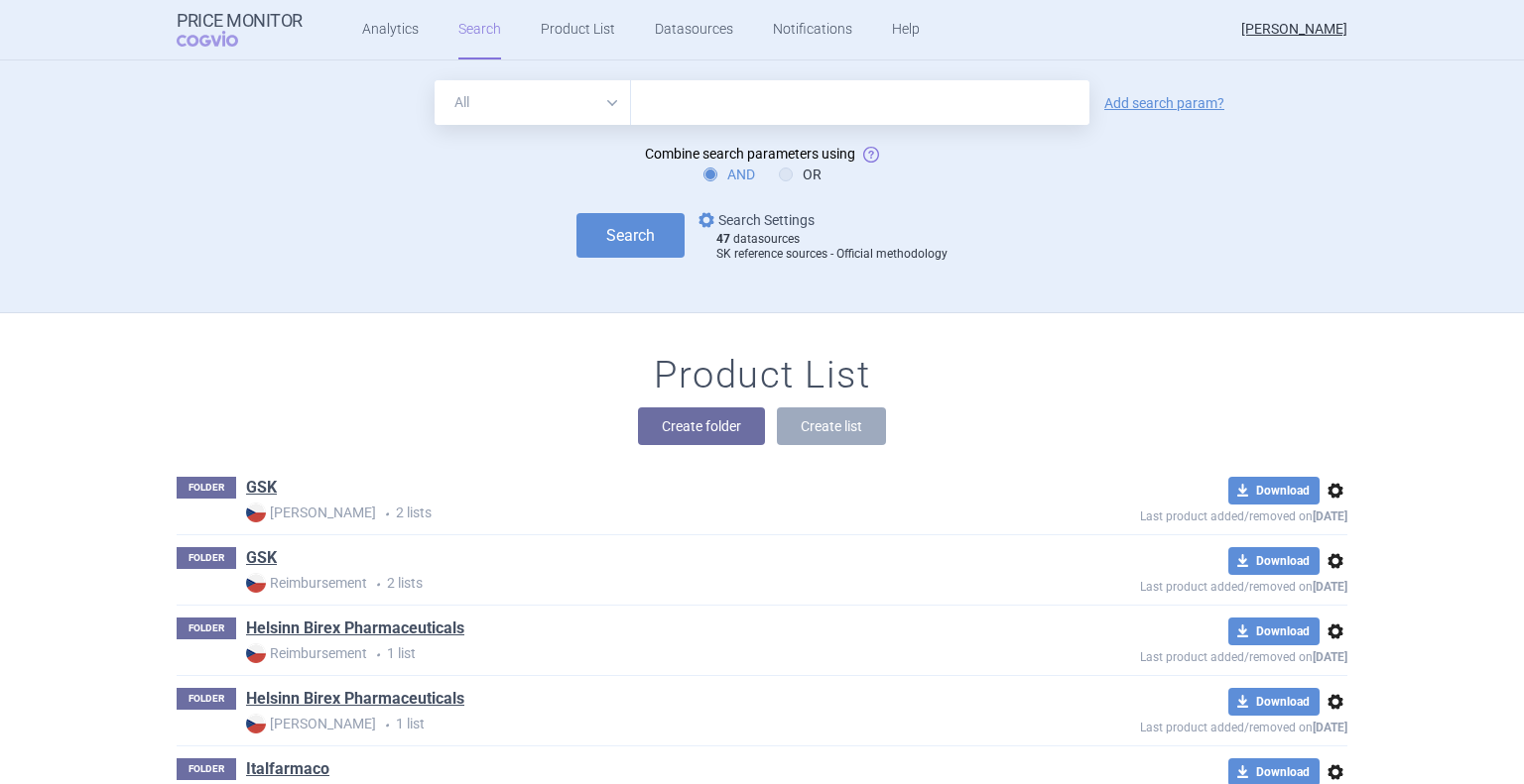
click at [787, 219] on link "options Search Settings" at bounding box center [755, 220] width 120 height 24
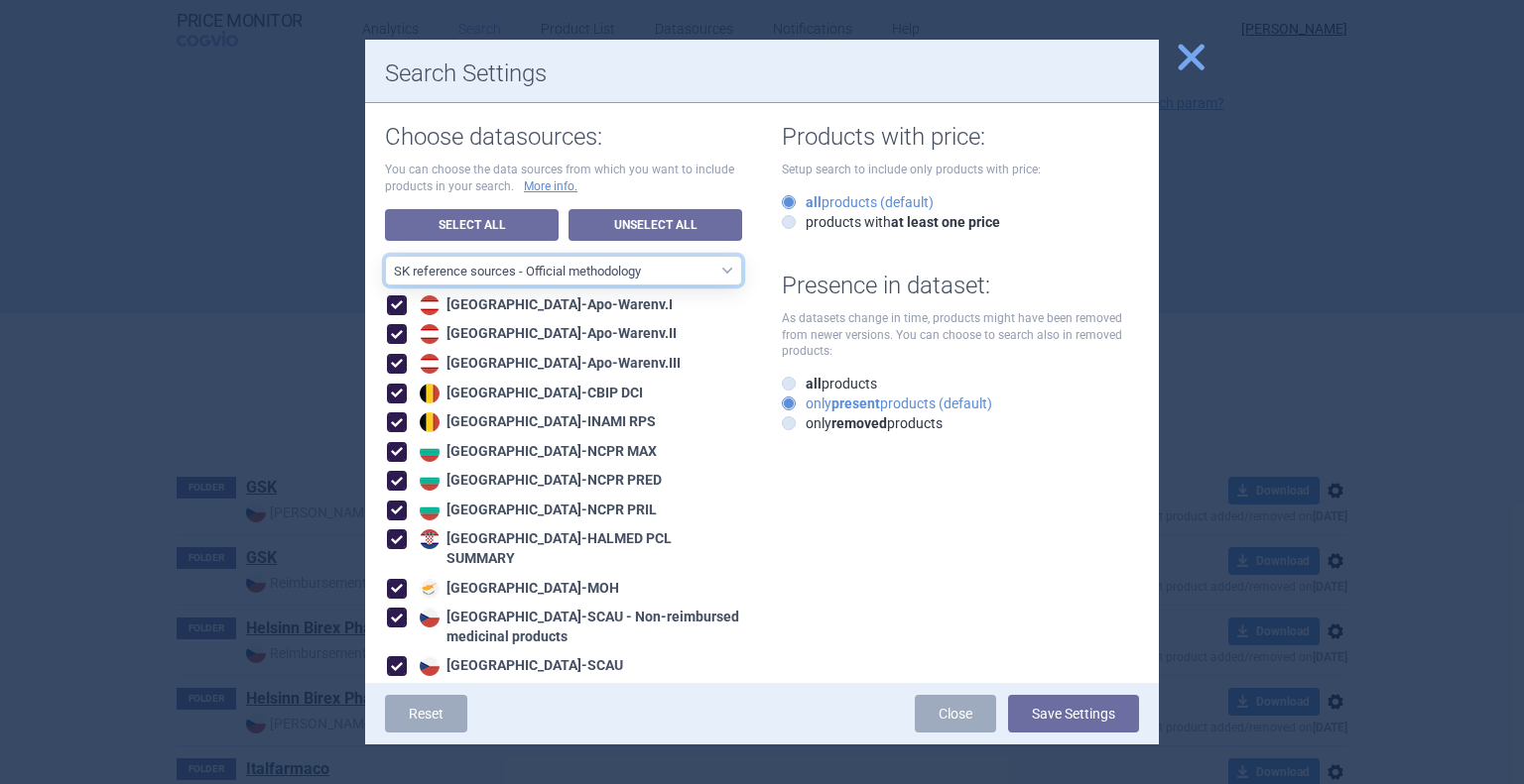
click at [683, 268] on select "All data sources CZ reference sources - Reimbursement SK reference sources - Of…" at bounding box center [563, 271] width 357 height 30
select select "6cb7ebdd-8316-4592-b8fd-6e46f801a11b"
click at [385, 256] on select "All data sources CZ reference sources - Reimbursement SK reference sources - Of…" at bounding box center [563, 271] width 357 height 30
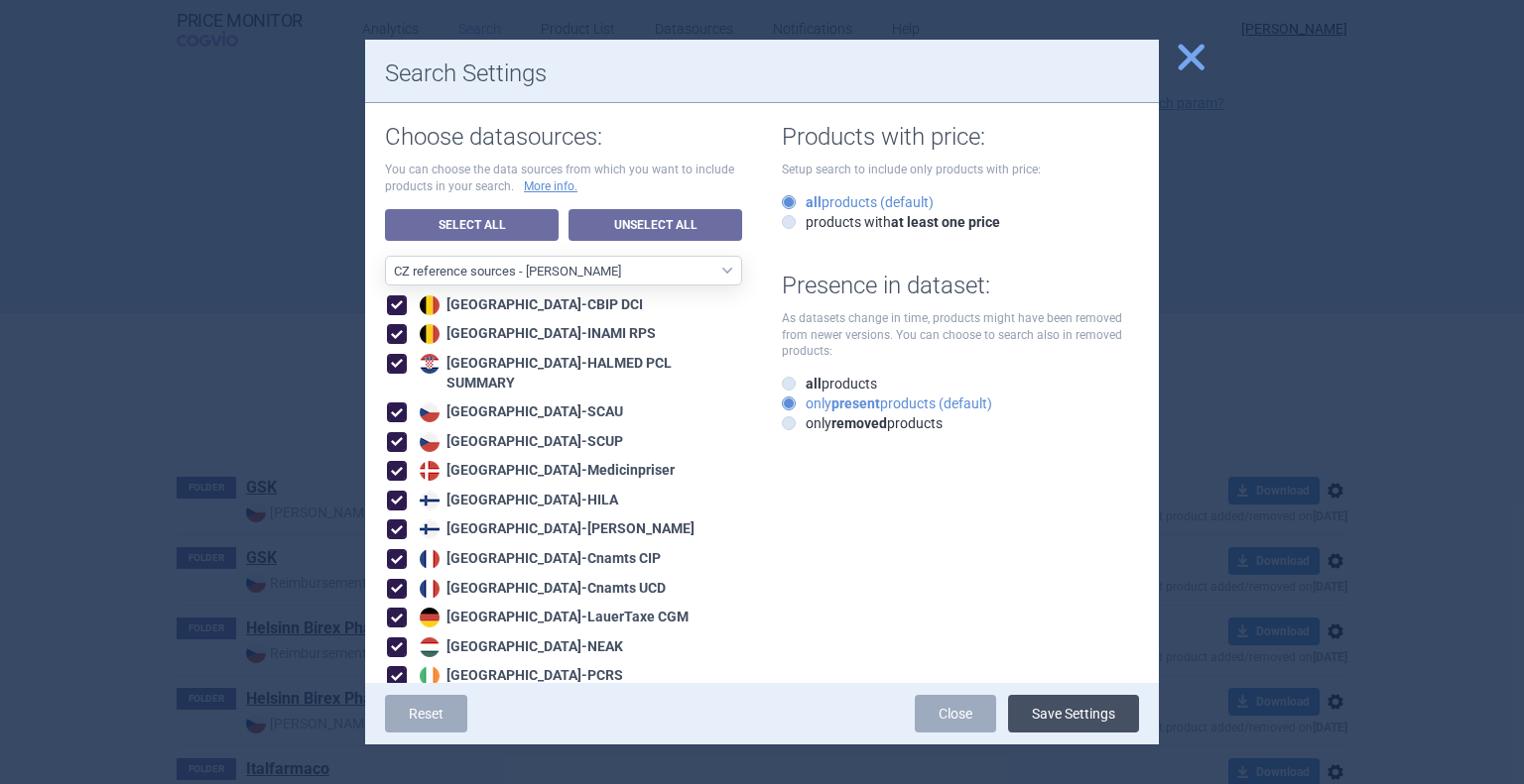
click at [1036, 721] on button "Save Settings" at bounding box center [1072, 714] width 131 height 38
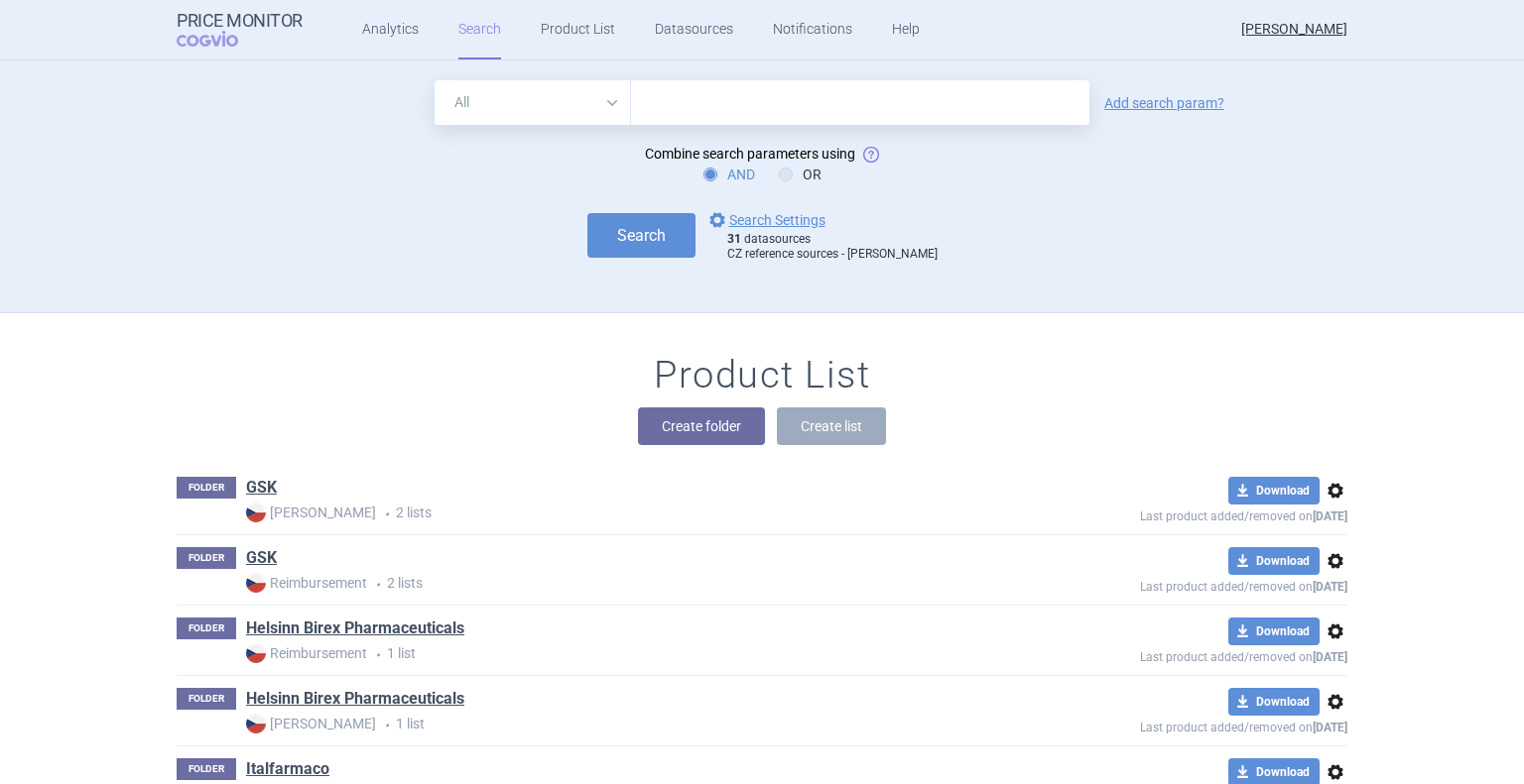
click at [695, 112] on input "text" at bounding box center [860, 103] width 458 height 45
type input "duvyzat"
click at [587, 213] on button "Search" at bounding box center [641, 235] width 108 height 45
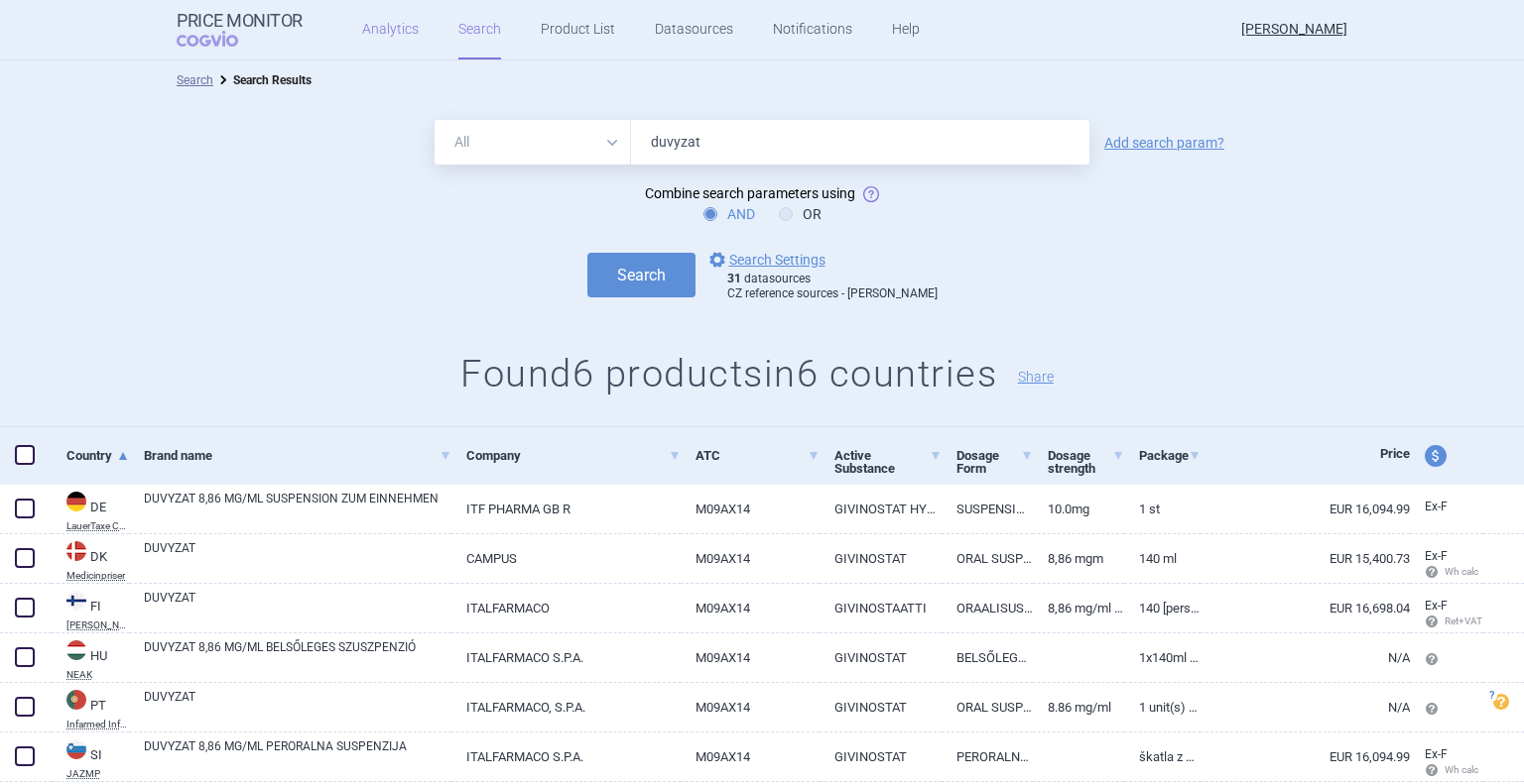
click at [384, 39] on link "Analytics" at bounding box center [390, 30] width 57 height 60
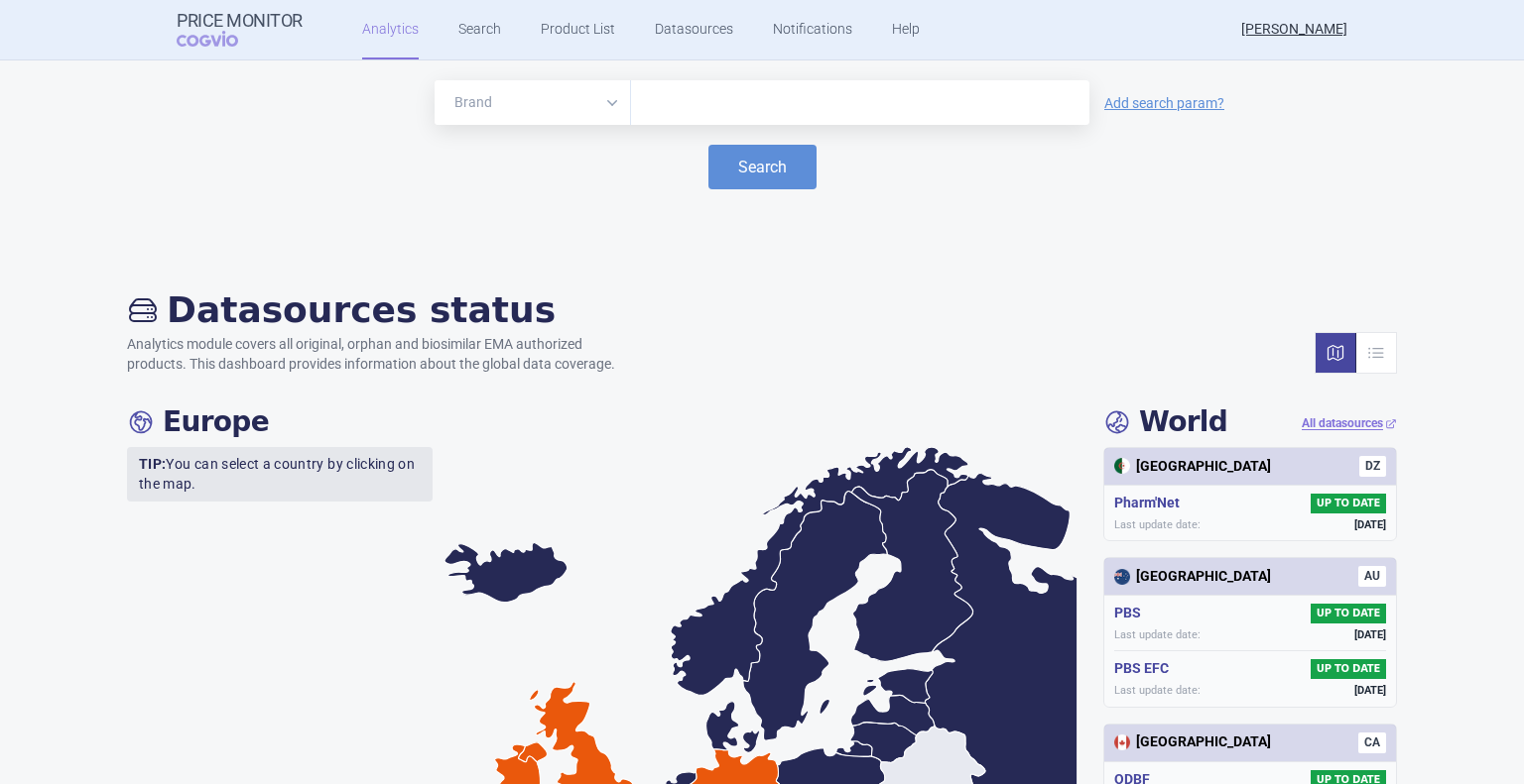
click at [683, 110] on input "text" at bounding box center [860, 104] width 439 height 26
type input "duvyzat"
click at [775, 165] on button "Search" at bounding box center [762, 166] width 108 height 45
click at [766, 185] on button "Search" at bounding box center [762, 166] width 108 height 45
click at [466, 30] on link "Search" at bounding box center [479, 30] width 43 height 60
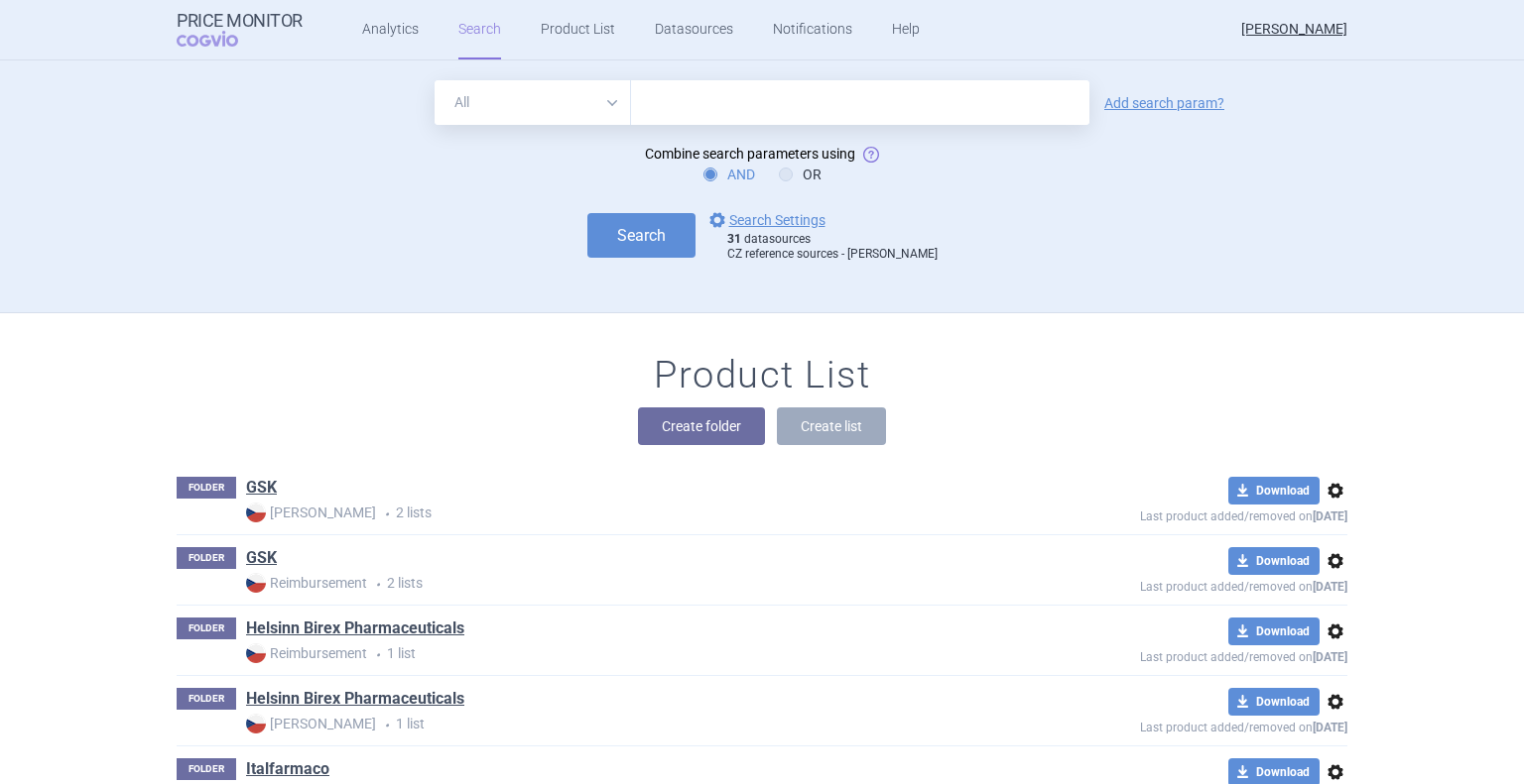
click at [695, 110] on input "text" at bounding box center [860, 103] width 458 height 45
type input "duvyzat"
click at [686, 230] on button "Search" at bounding box center [641, 235] width 108 height 45
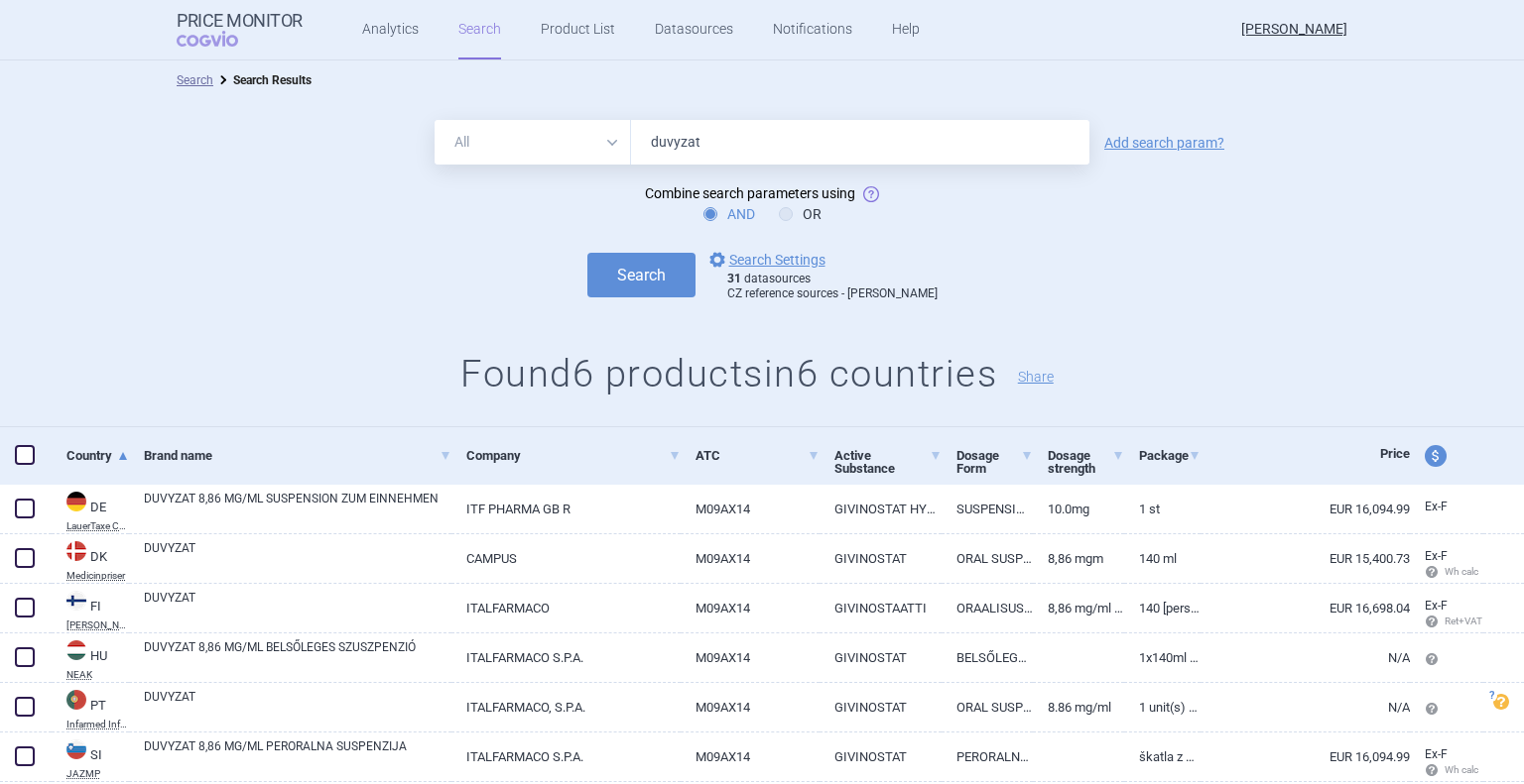
scroll to position [63, 0]
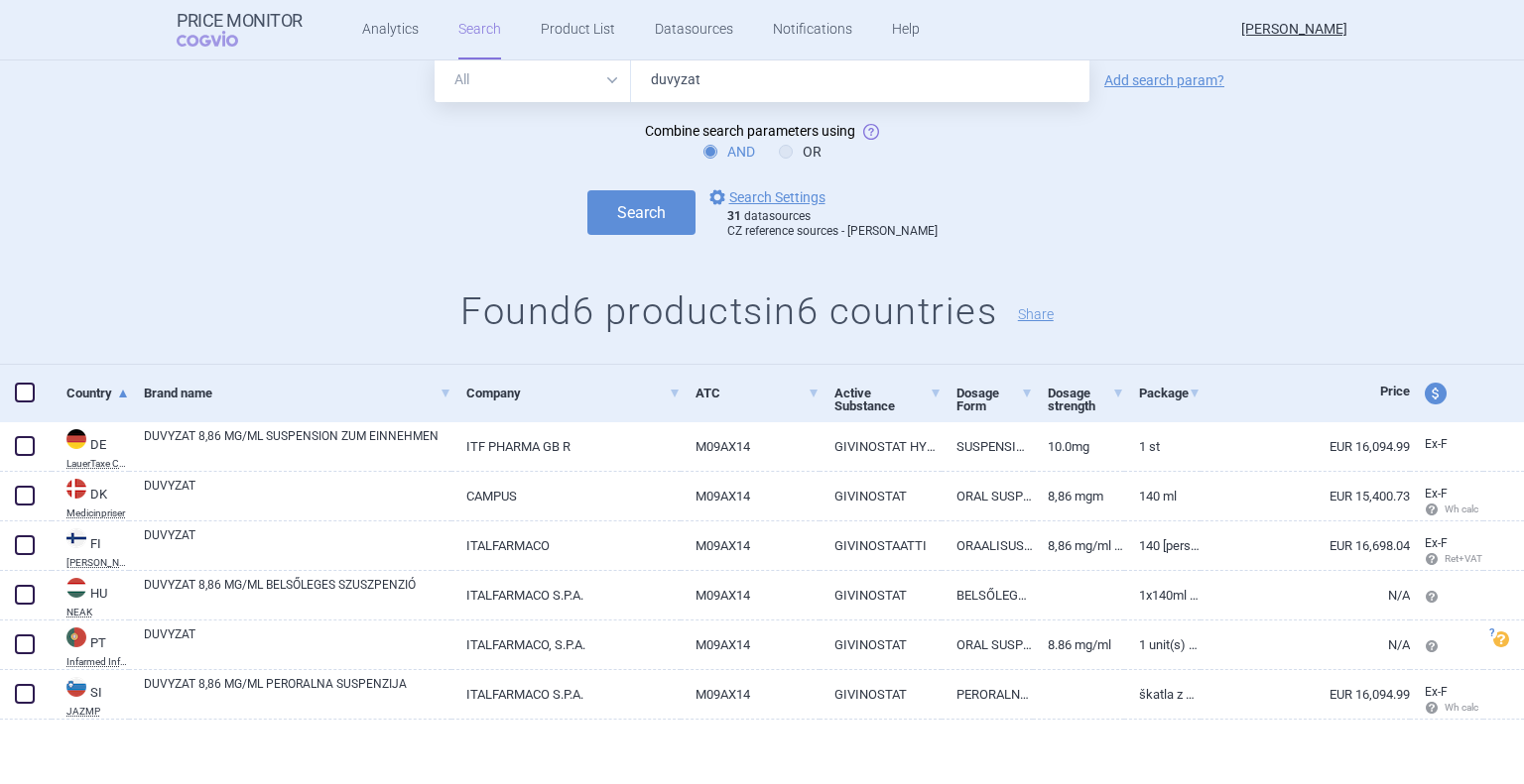
click at [29, 263] on div "All Brand Name ATC Company Active Substance Country Newer than duvyzat Add sear…" at bounding box center [762, 201] width 1524 height 327
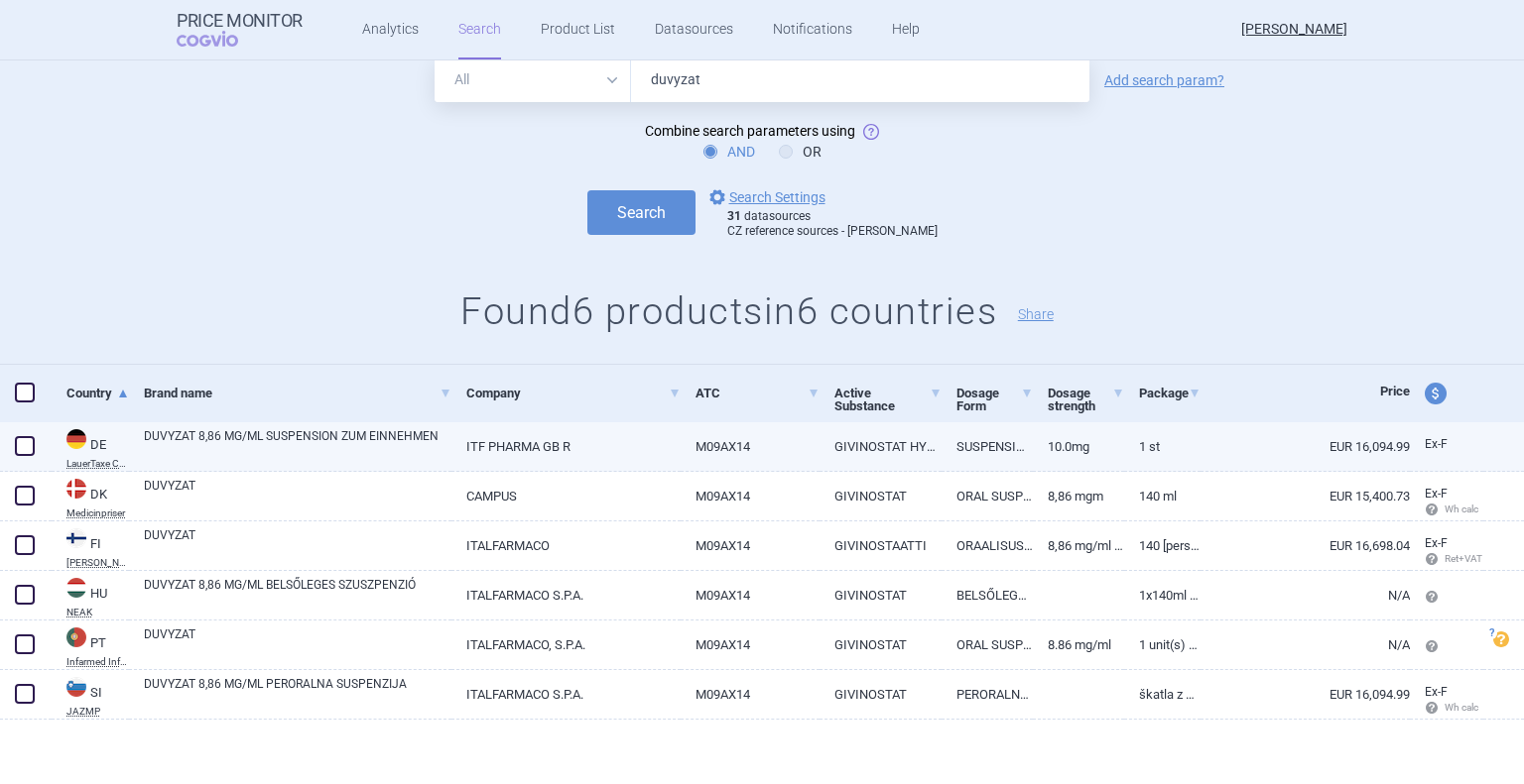
click at [24, 444] on span at bounding box center [25, 446] width 20 height 20
checkbox input "true"
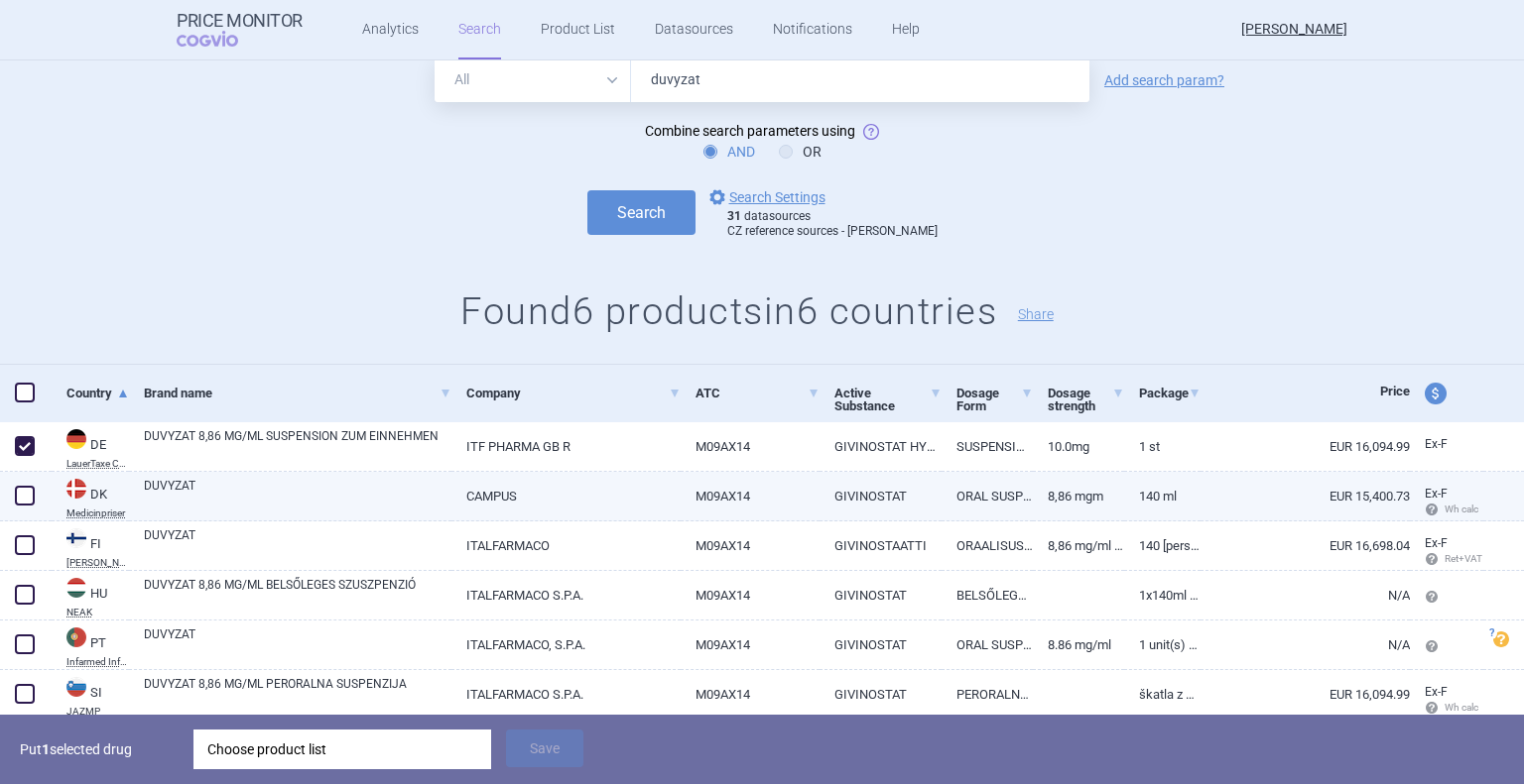
click at [25, 507] on span at bounding box center [25, 496] width 30 height 30
checkbox input "true"
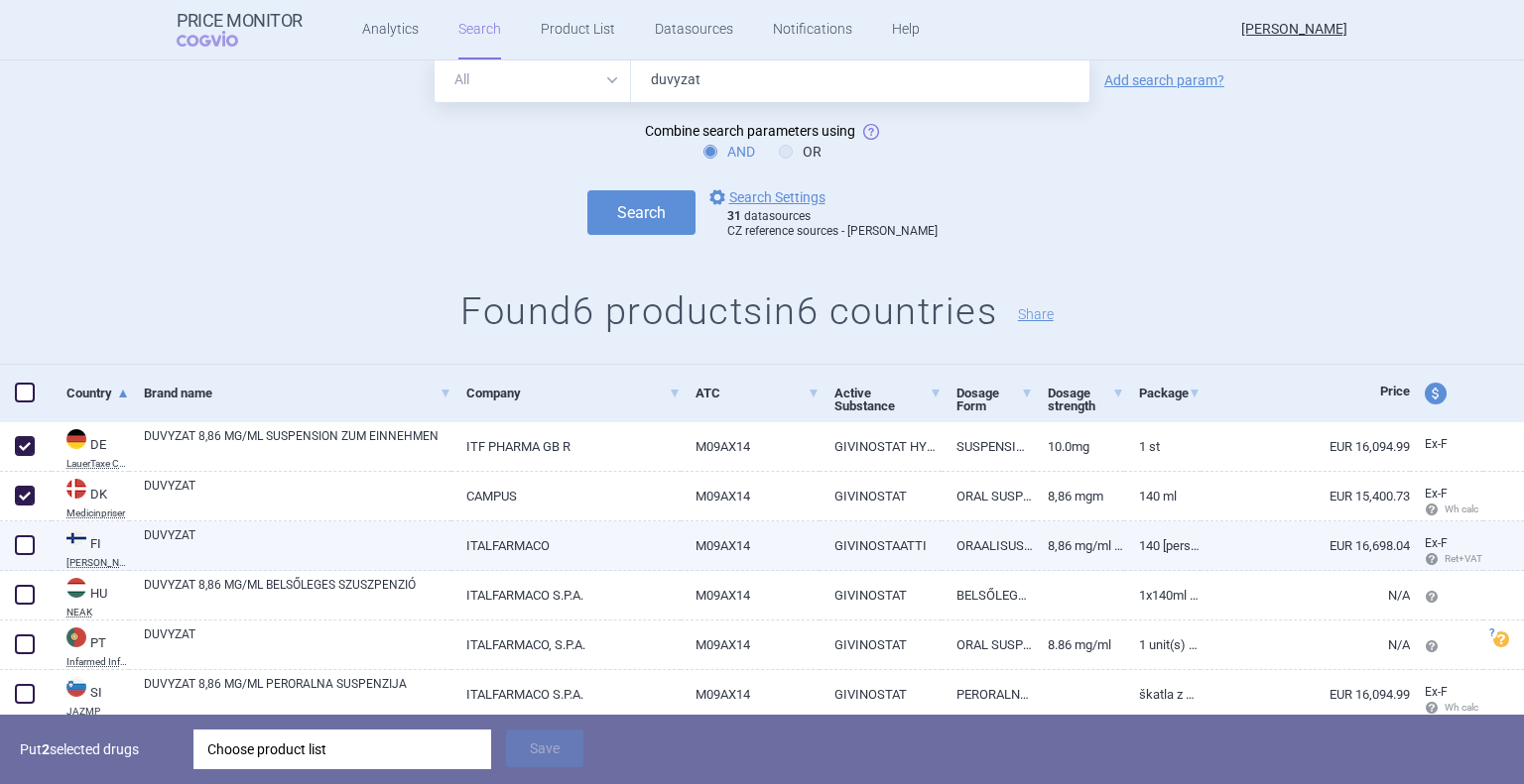
click at [19, 542] on span at bounding box center [25, 545] width 20 height 20
checkbox input "true"
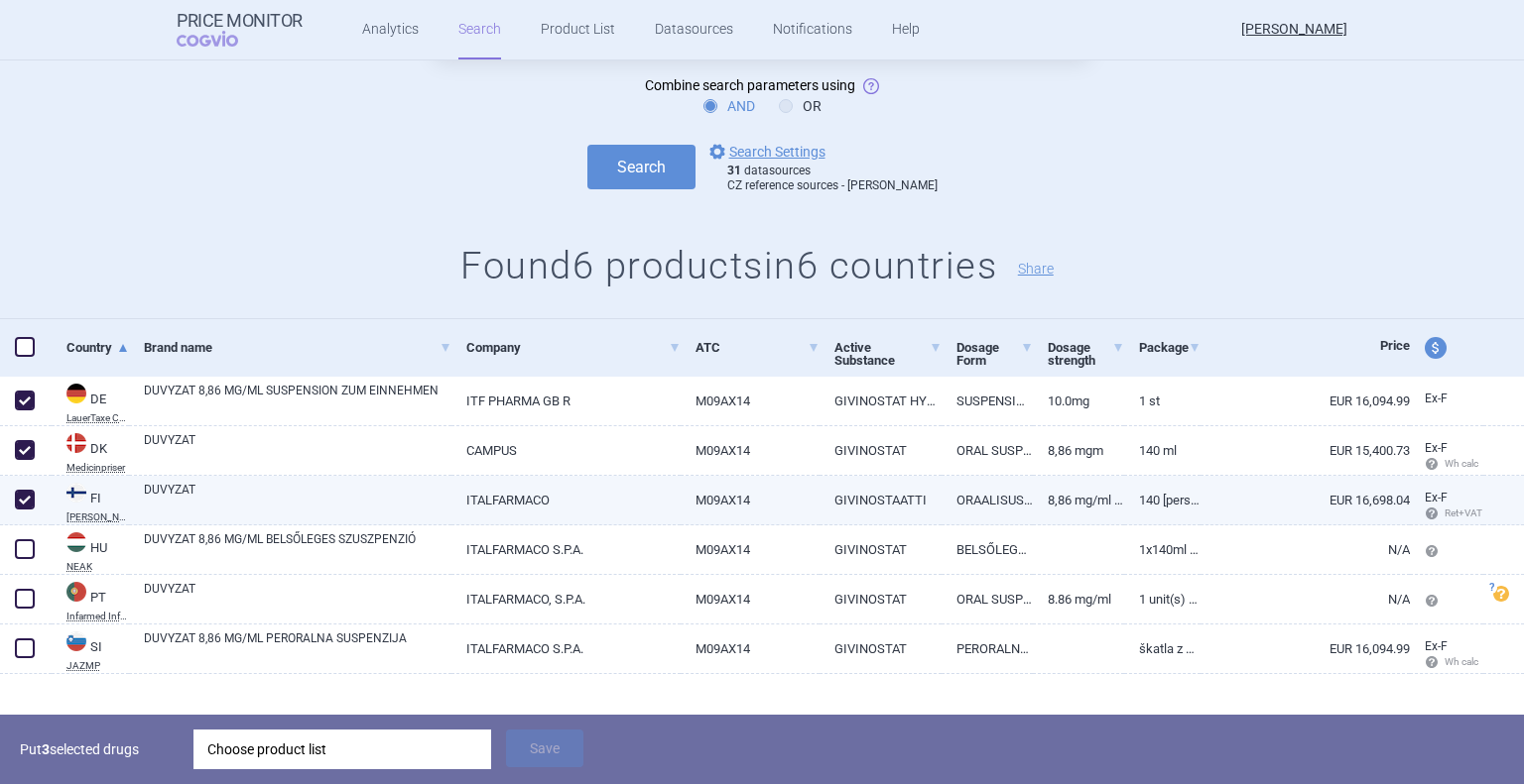
scroll to position [131, 0]
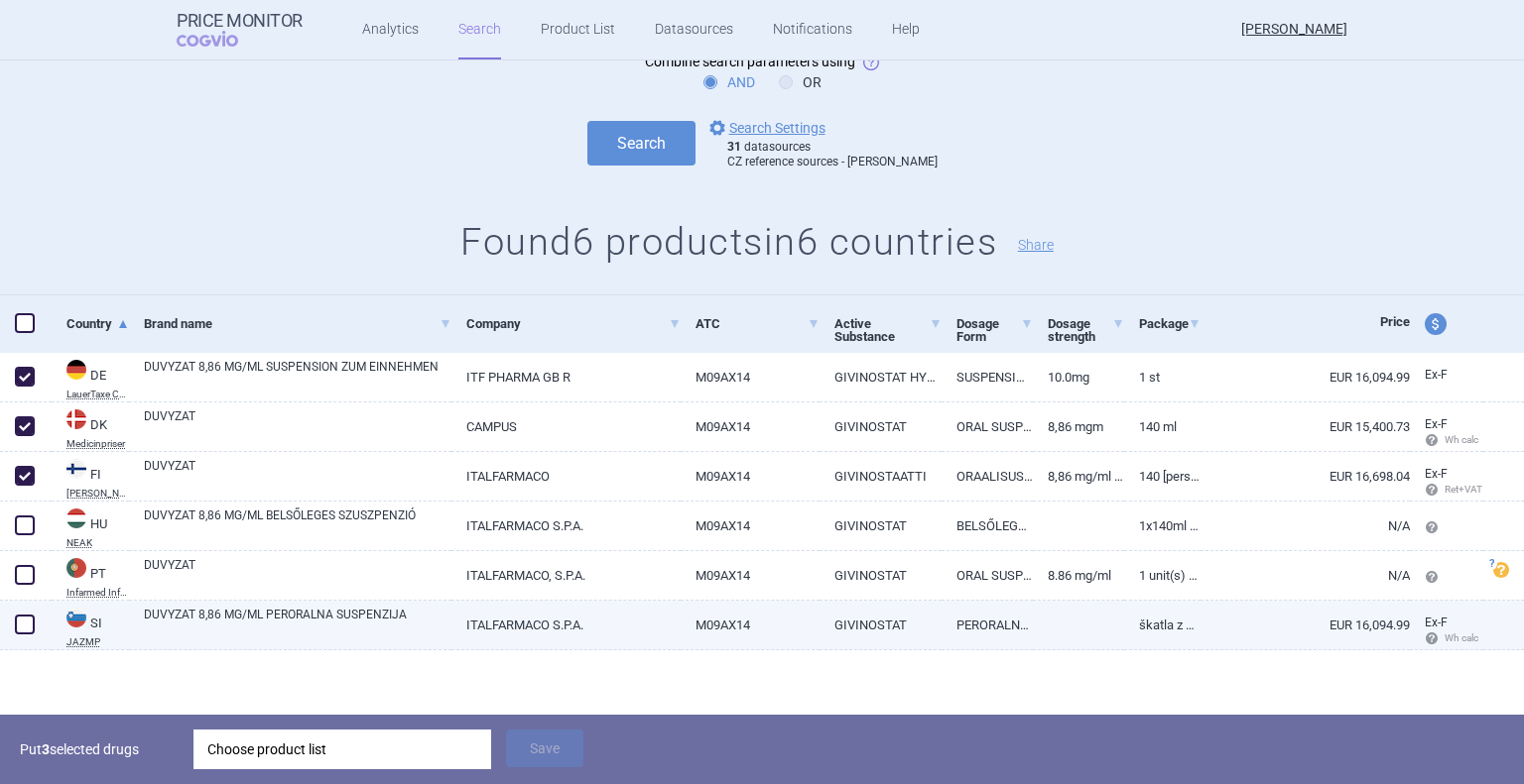
click at [24, 624] on span at bounding box center [25, 625] width 20 height 20
checkbox input "true"
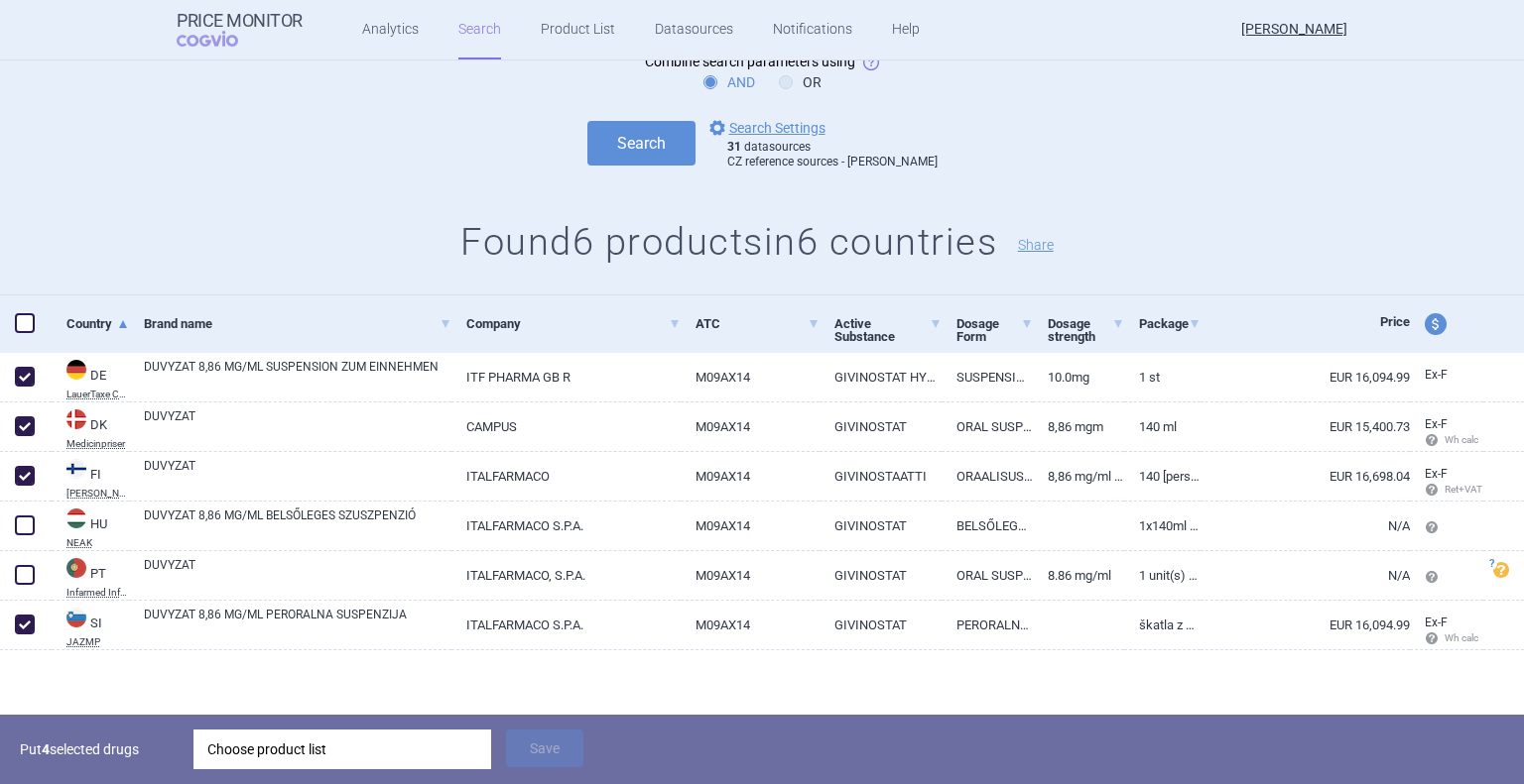
click at [434, 748] on div "Choose product list" at bounding box center [342, 750] width 270 height 40
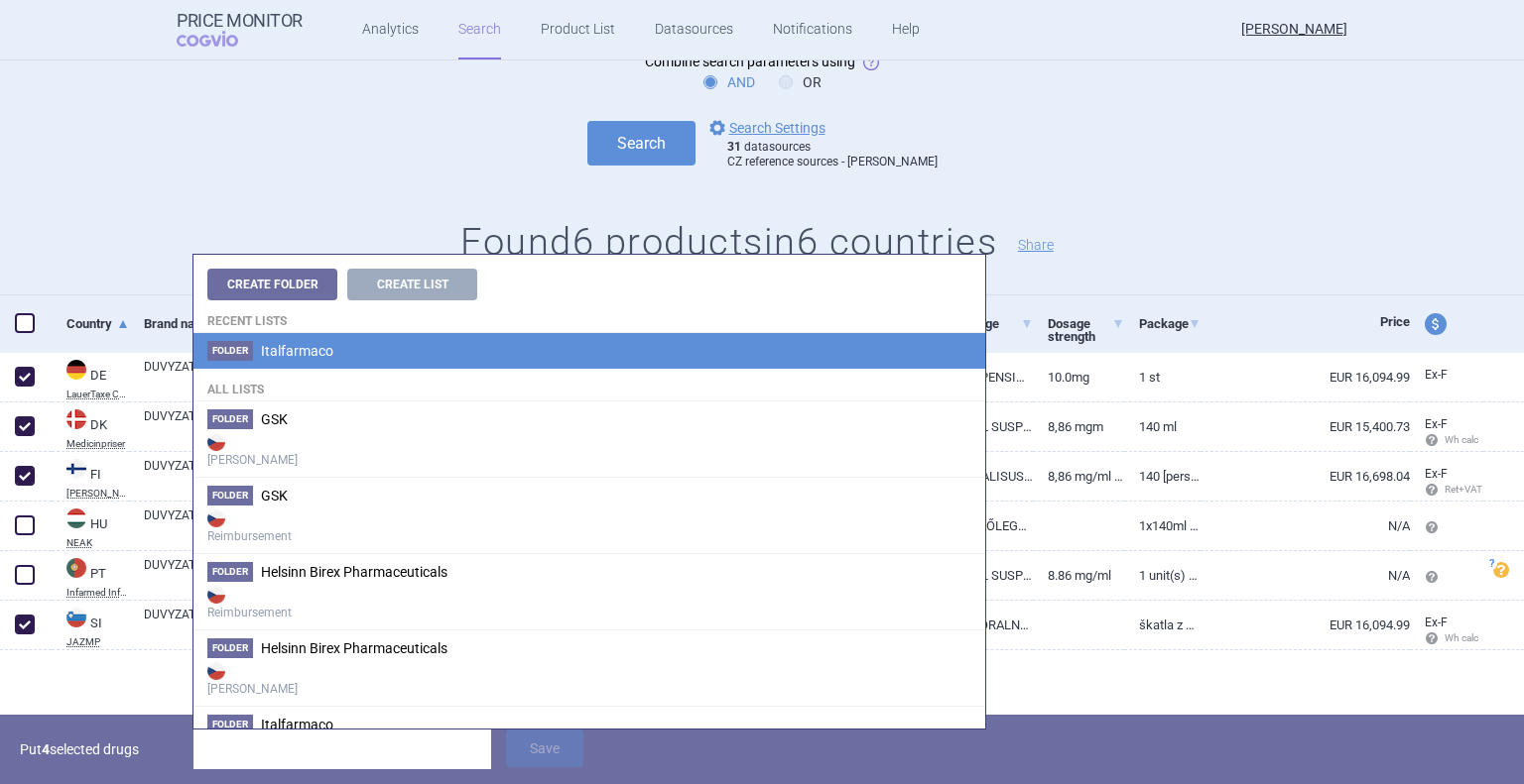
click at [320, 351] on span "Italfarmaco" at bounding box center [297, 351] width 73 height 16
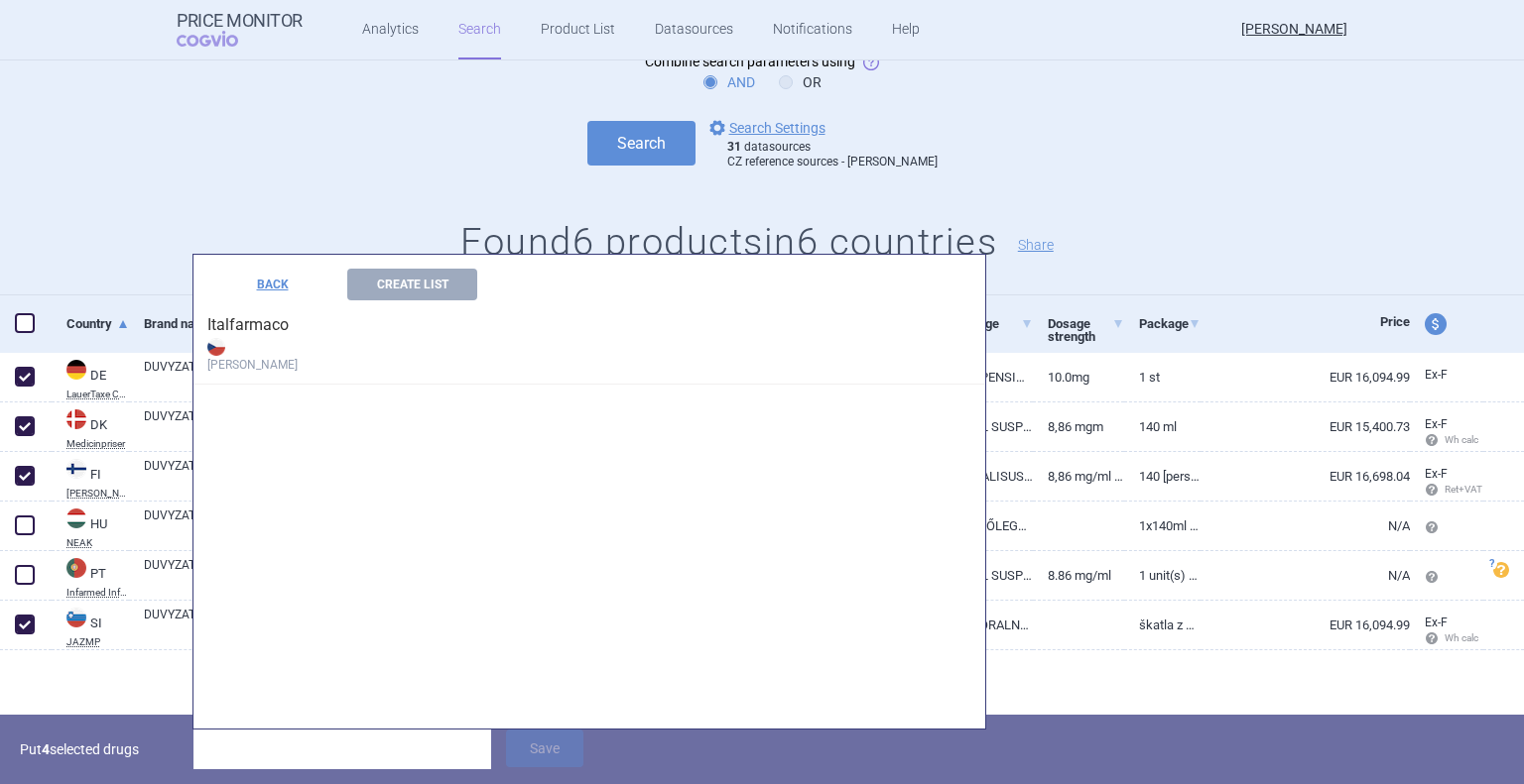
click at [220, 353] on img at bounding box center [216, 347] width 18 height 18
click at [243, 375] on h4 "Italfarmaco Max Price" at bounding box center [589, 343] width 791 height 85
click at [232, 364] on strong "[PERSON_NAME]" at bounding box center [589, 354] width 763 height 40
click at [221, 351] on img at bounding box center [216, 347] width 18 height 18
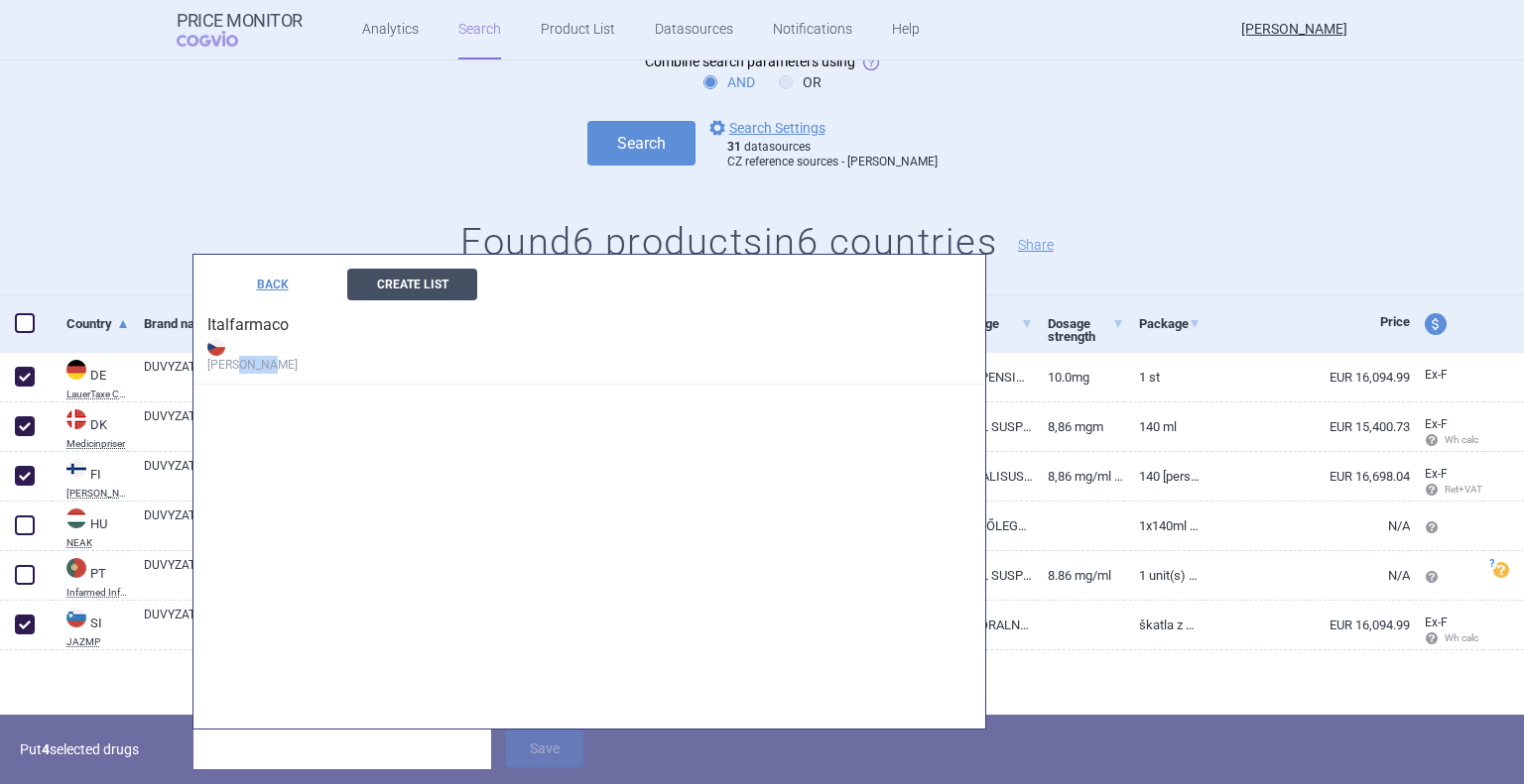
click at [413, 290] on button "Create List" at bounding box center [412, 285] width 130 height 32
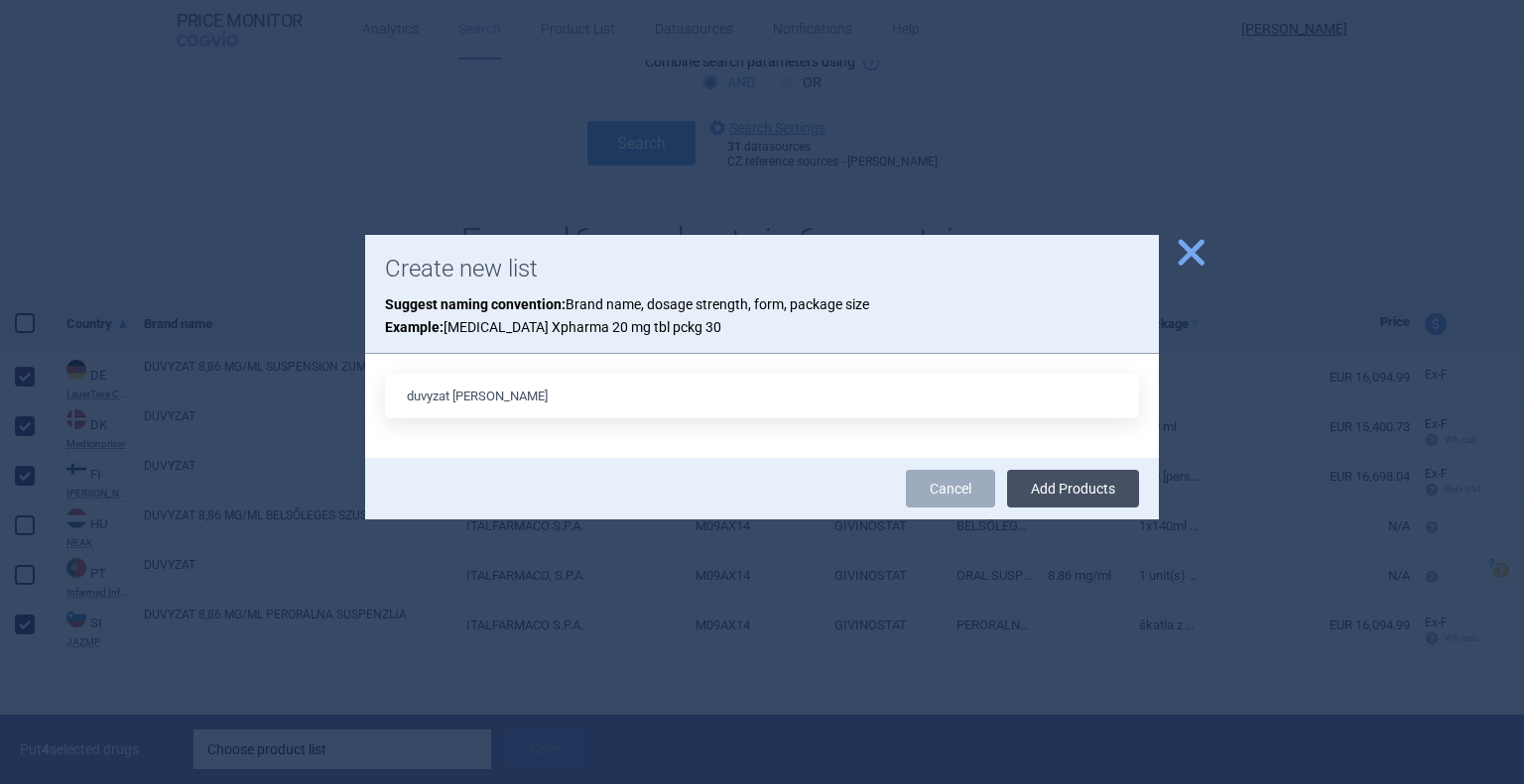
type input "duvyzat [PERSON_NAME]"
click at [1066, 496] on button "Add Products" at bounding box center [1072, 489] width 132 height 38
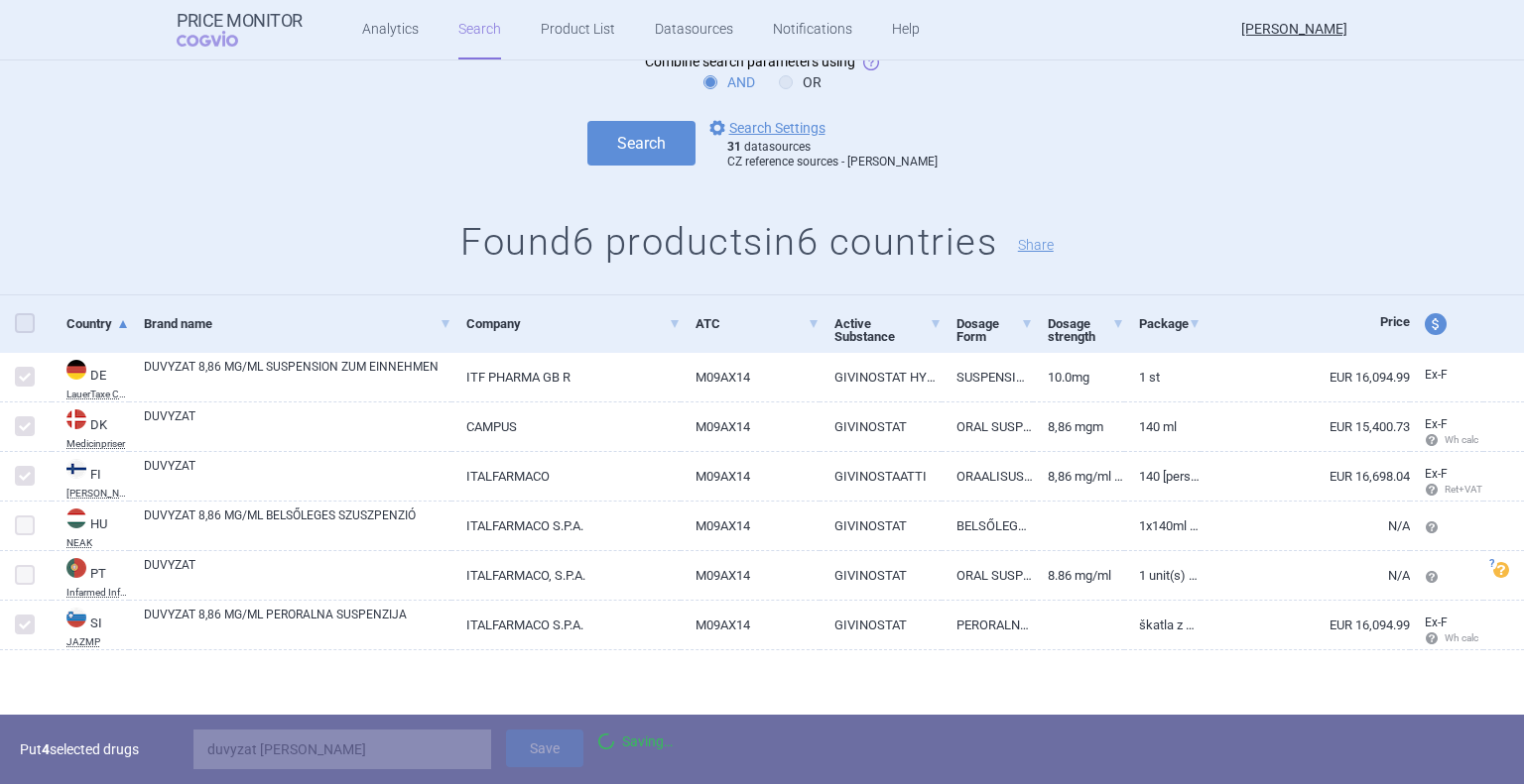
scroll to position [63, 0]
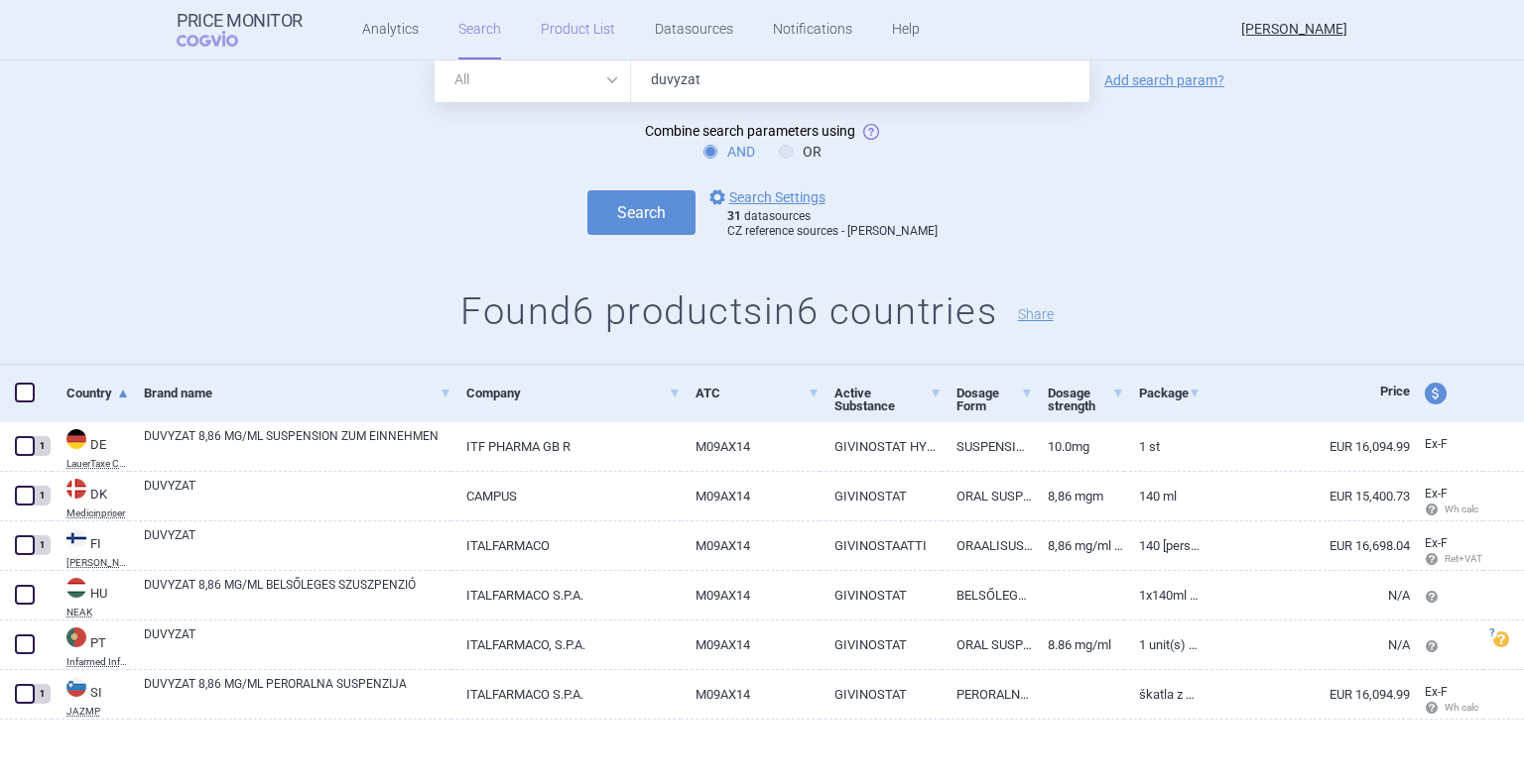
click at [561, 29] on link "Product List" at bounding box center [577, 30] width 75 height 60
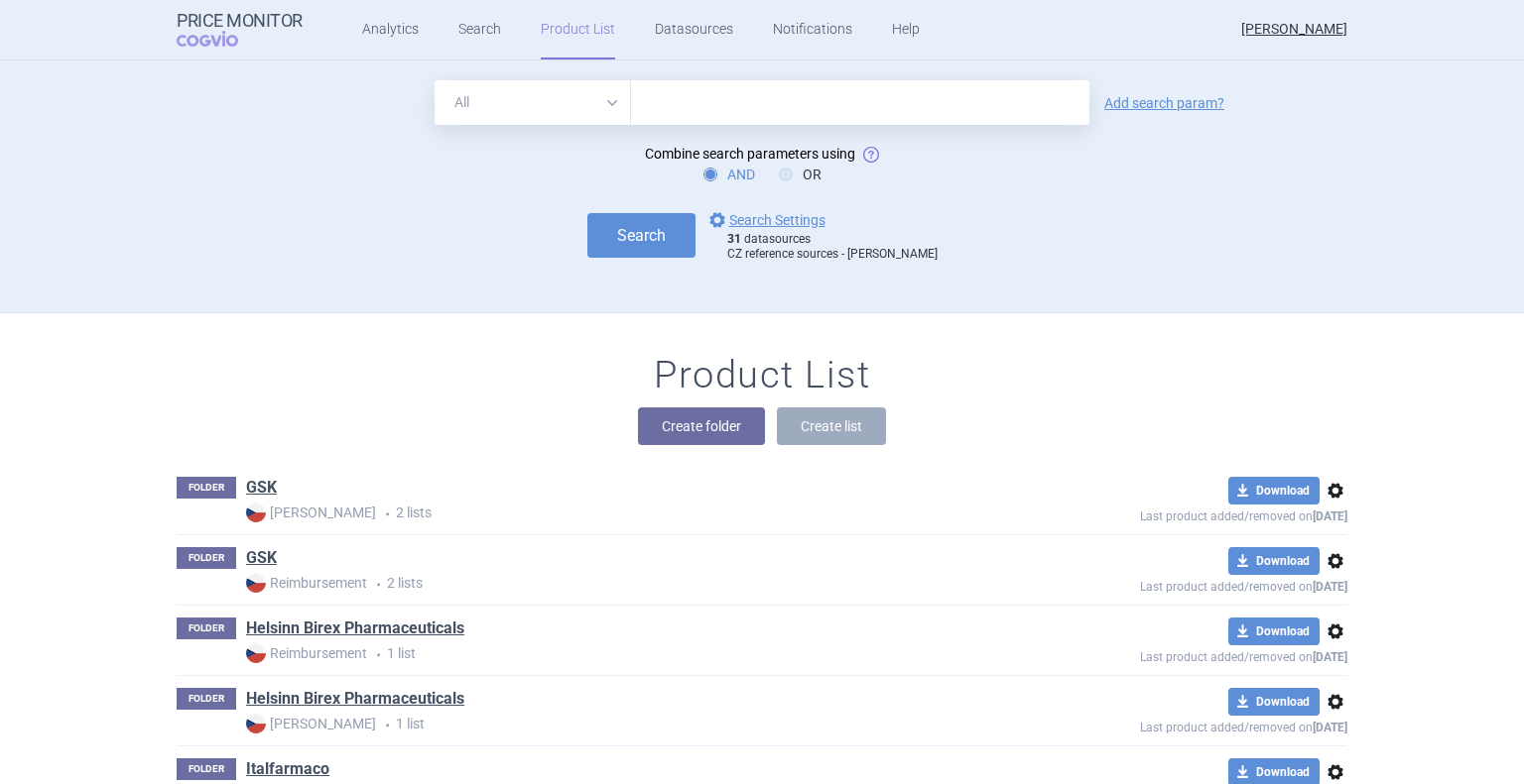
scroll to position [231, 0]
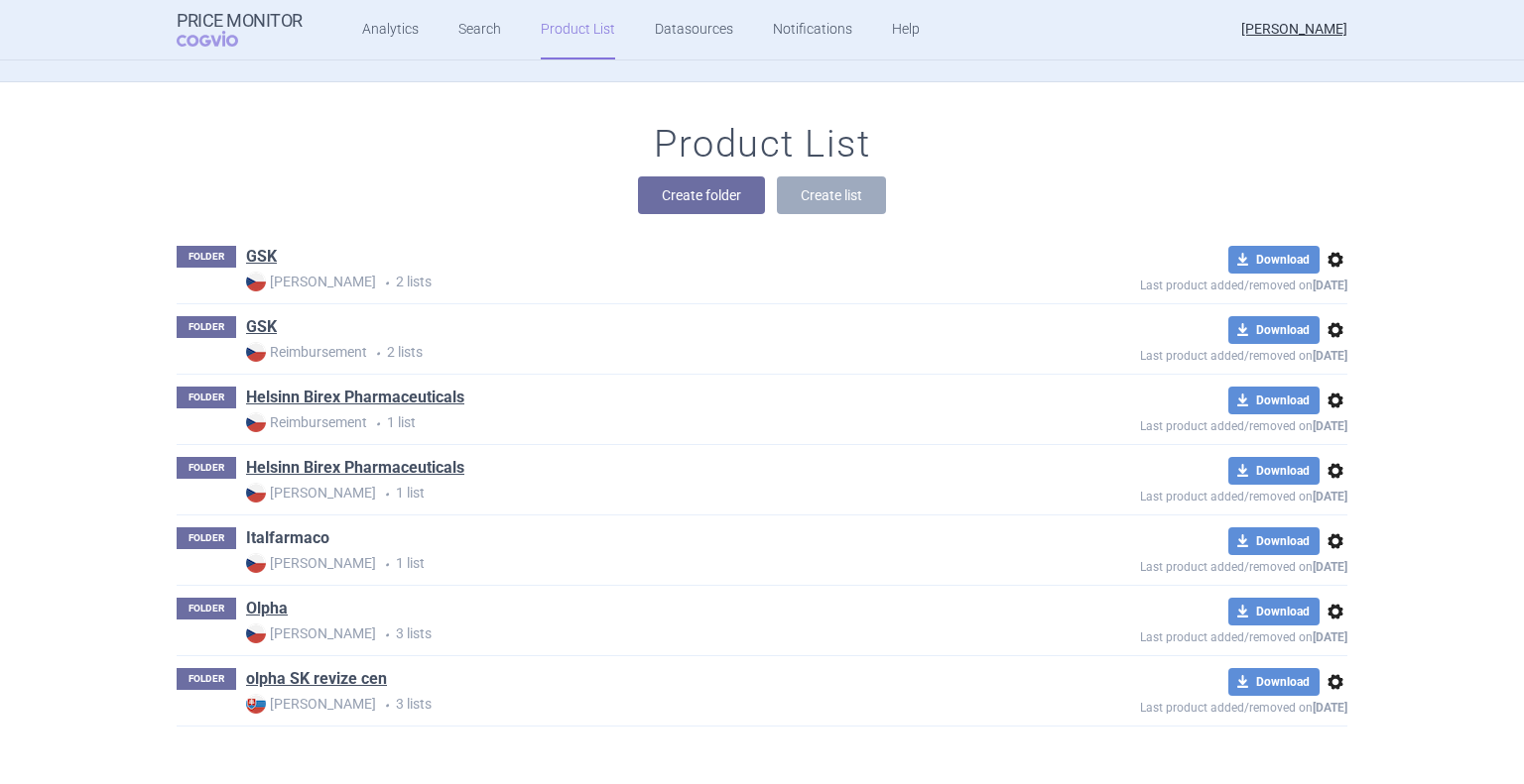
click at [289, 533] on link "Italfarmaco" at bounding box center [288, 539] width 84 height 22
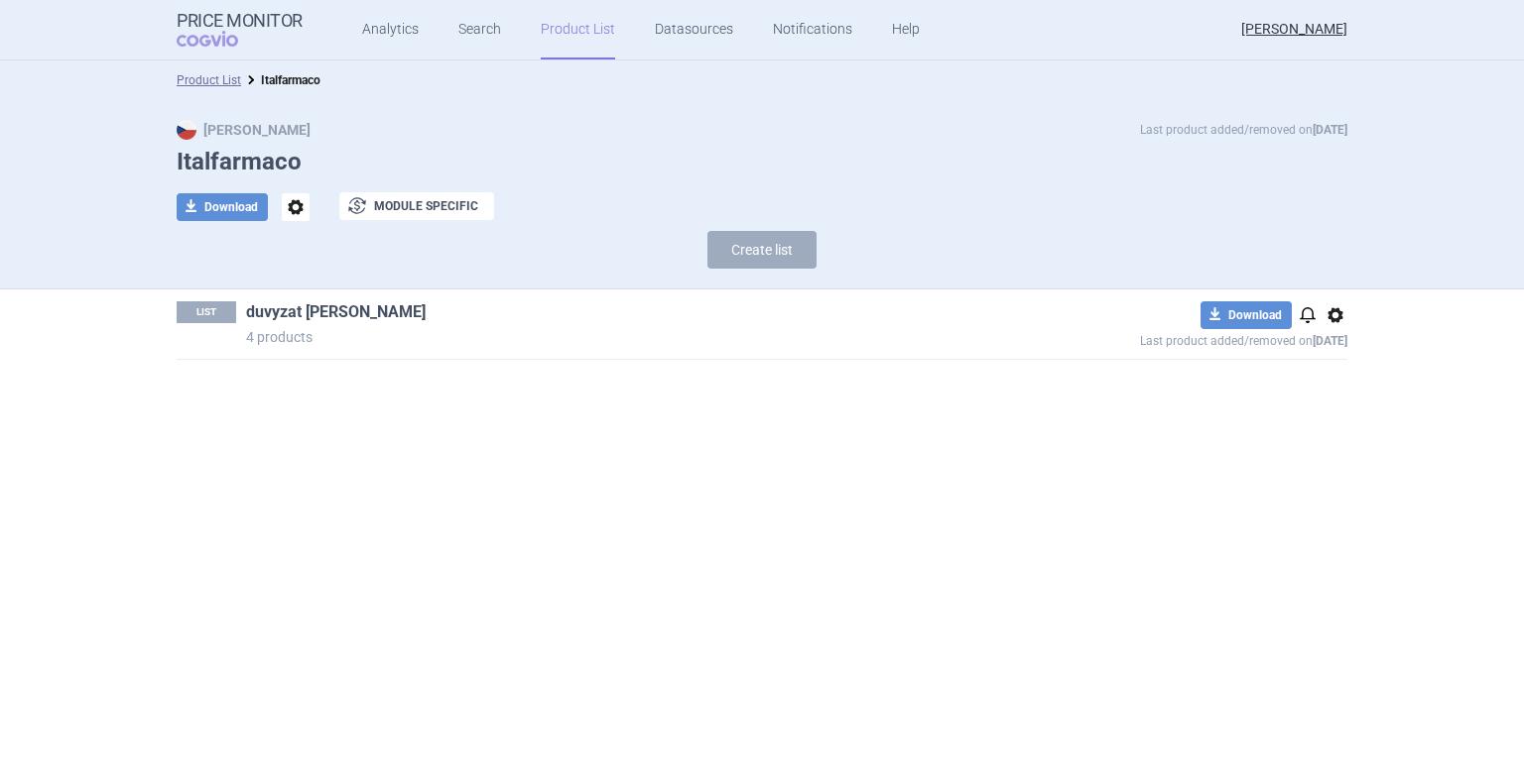
click at [328, 317] on link "duvyzat [PERSON_NAME]" at bounding box center [336, 313] width 179 height 22
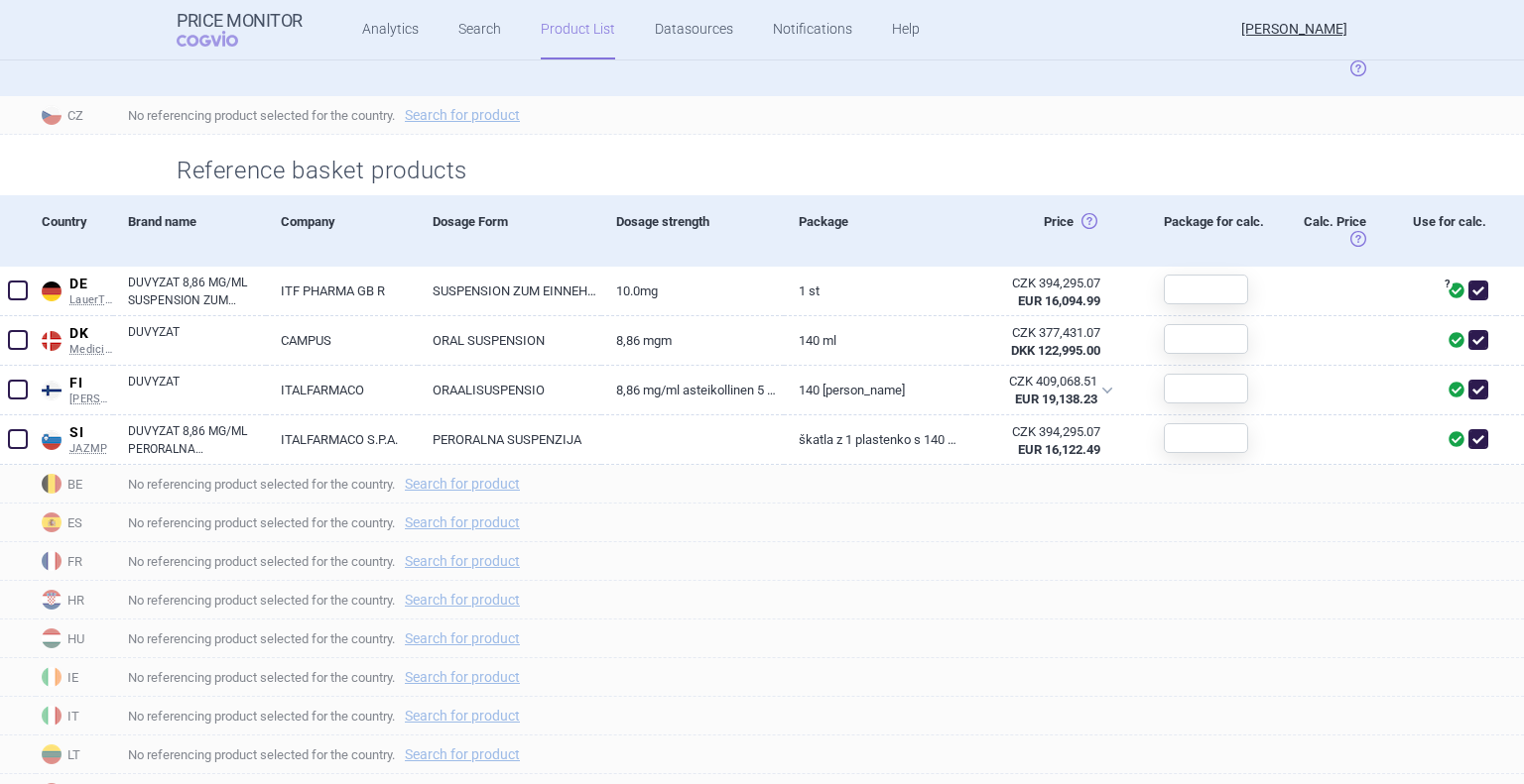
scroll to position [595, 0]
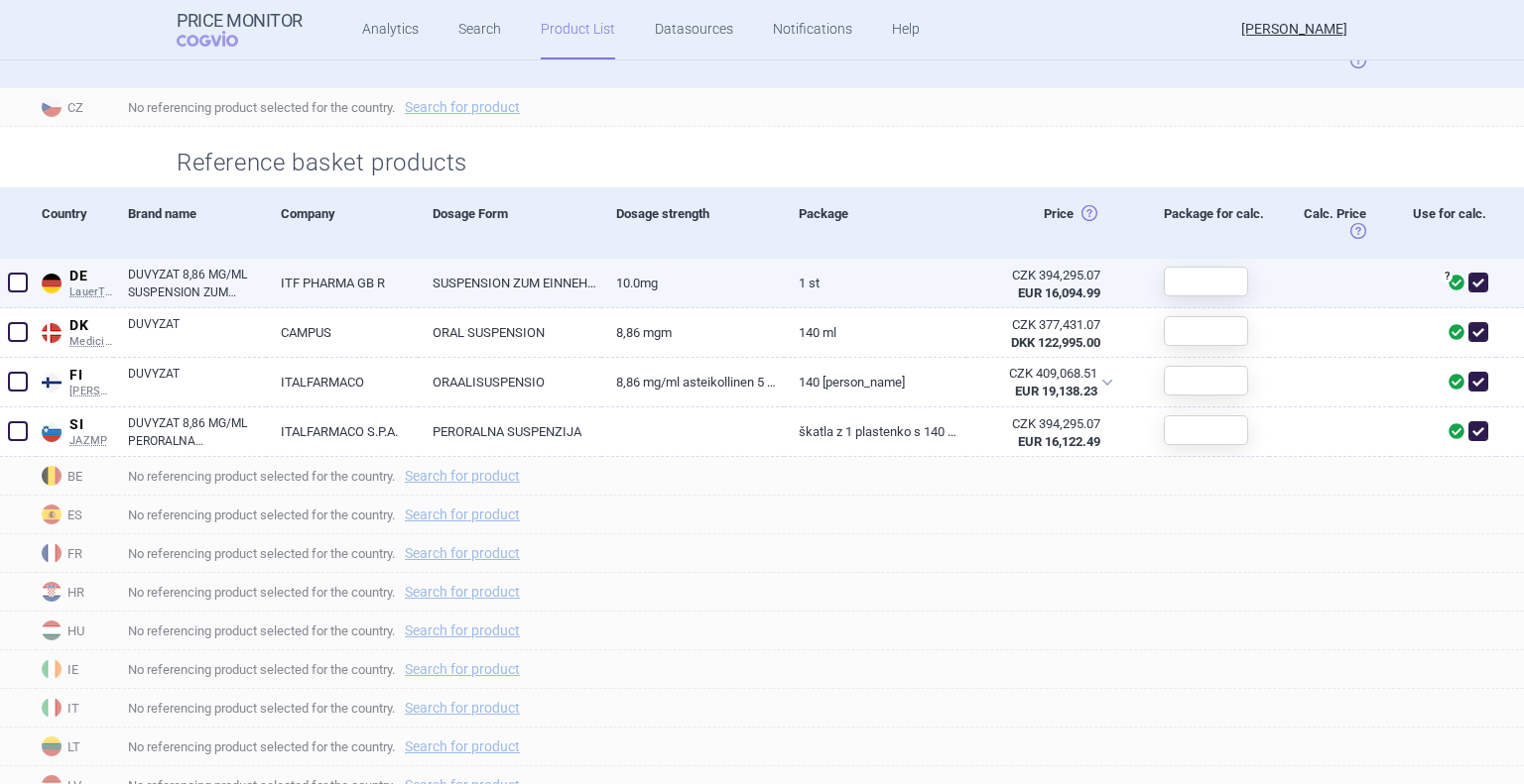
click at [185, 301] on link "DUVYZAT 8,86 MG/ML SUSPENSION ZUM EINNEHMEN" at bounding box center [196, 284] width 138 height 36
select select "EUR"
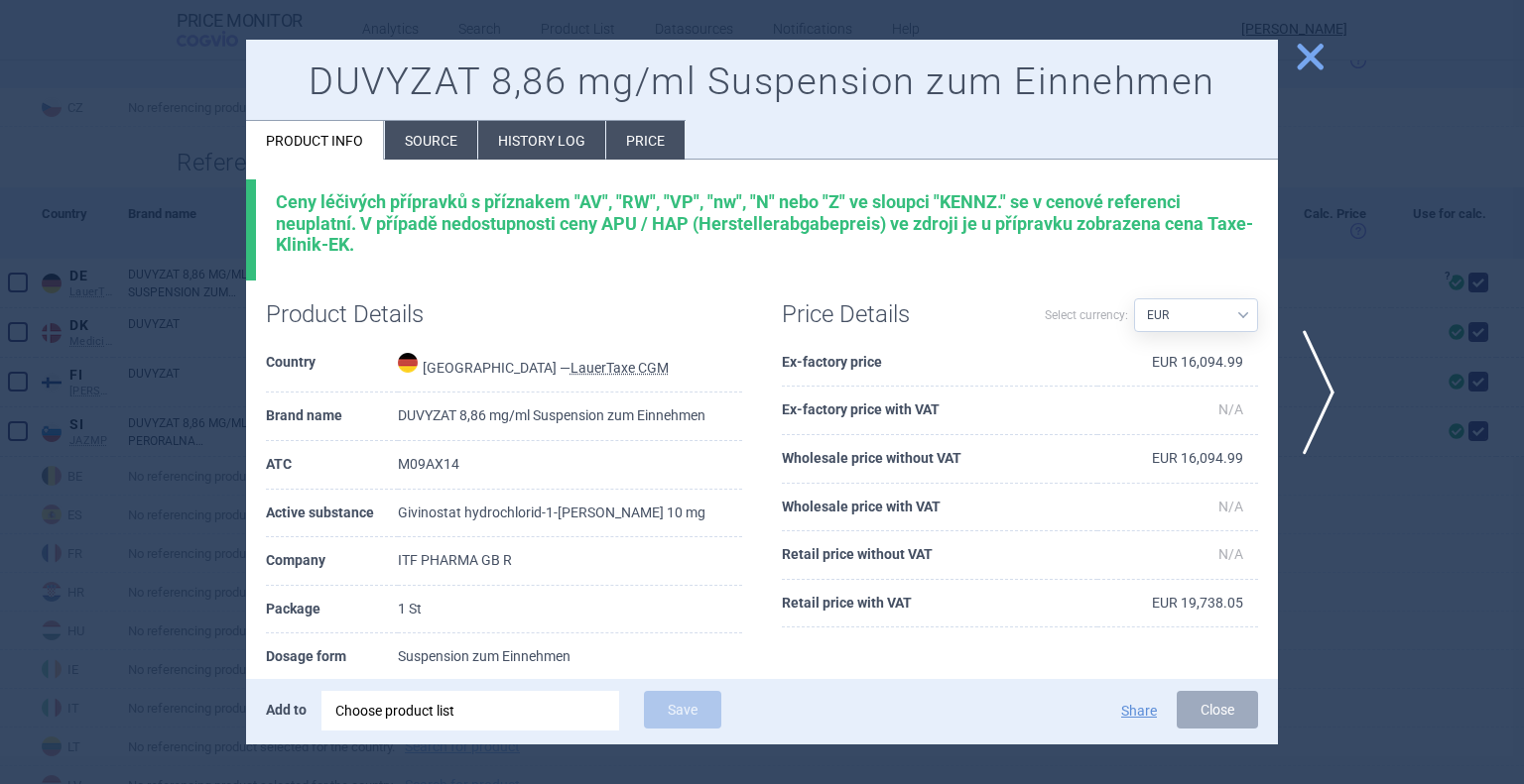
click at [1305, 59] on span "close" at bounding box center [1310, 57] width 35 height 35
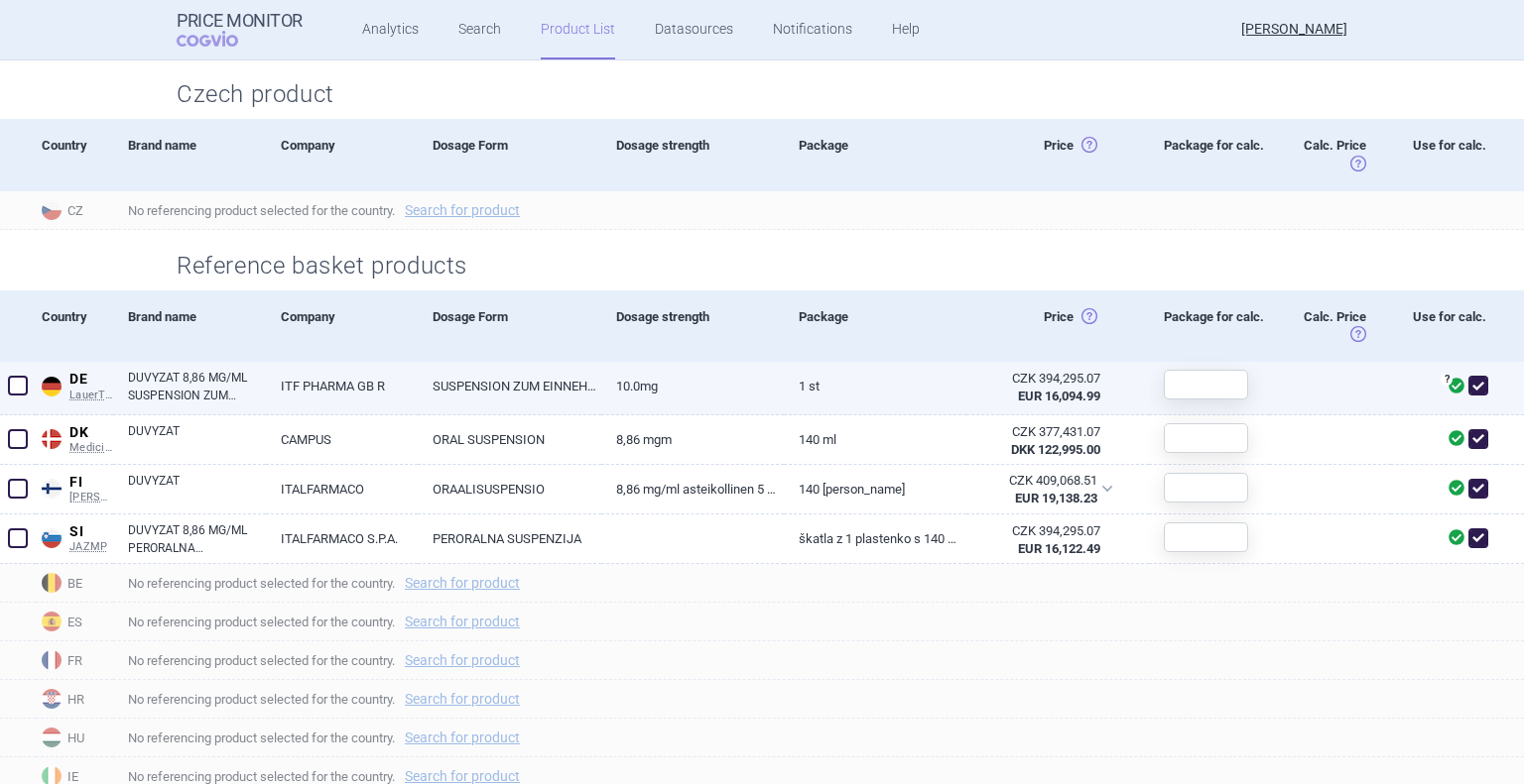
scroll to position [298, 0]
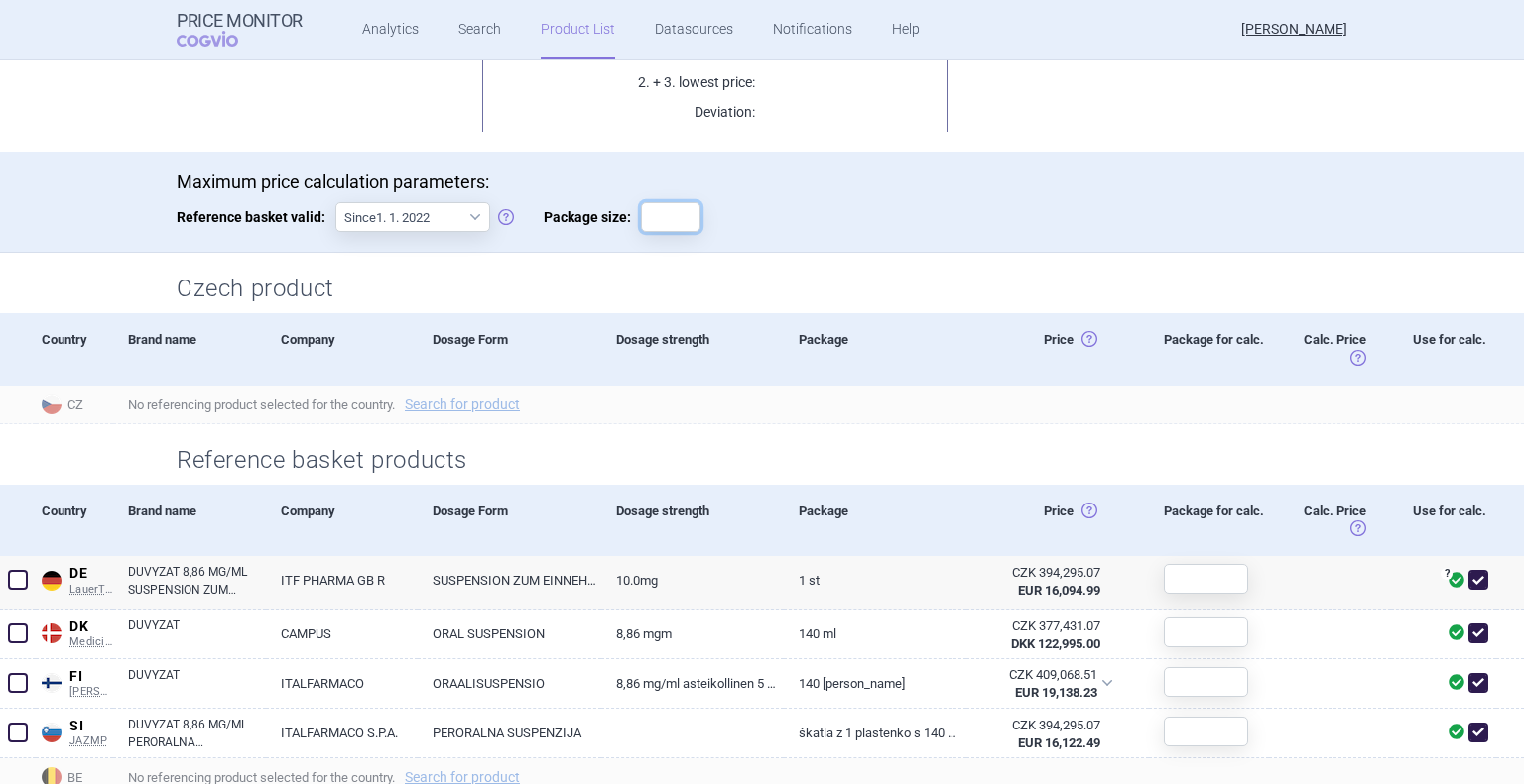
click at [645, 220] on input "Package size:" at bounding box center [671, 217] width 60 height 30
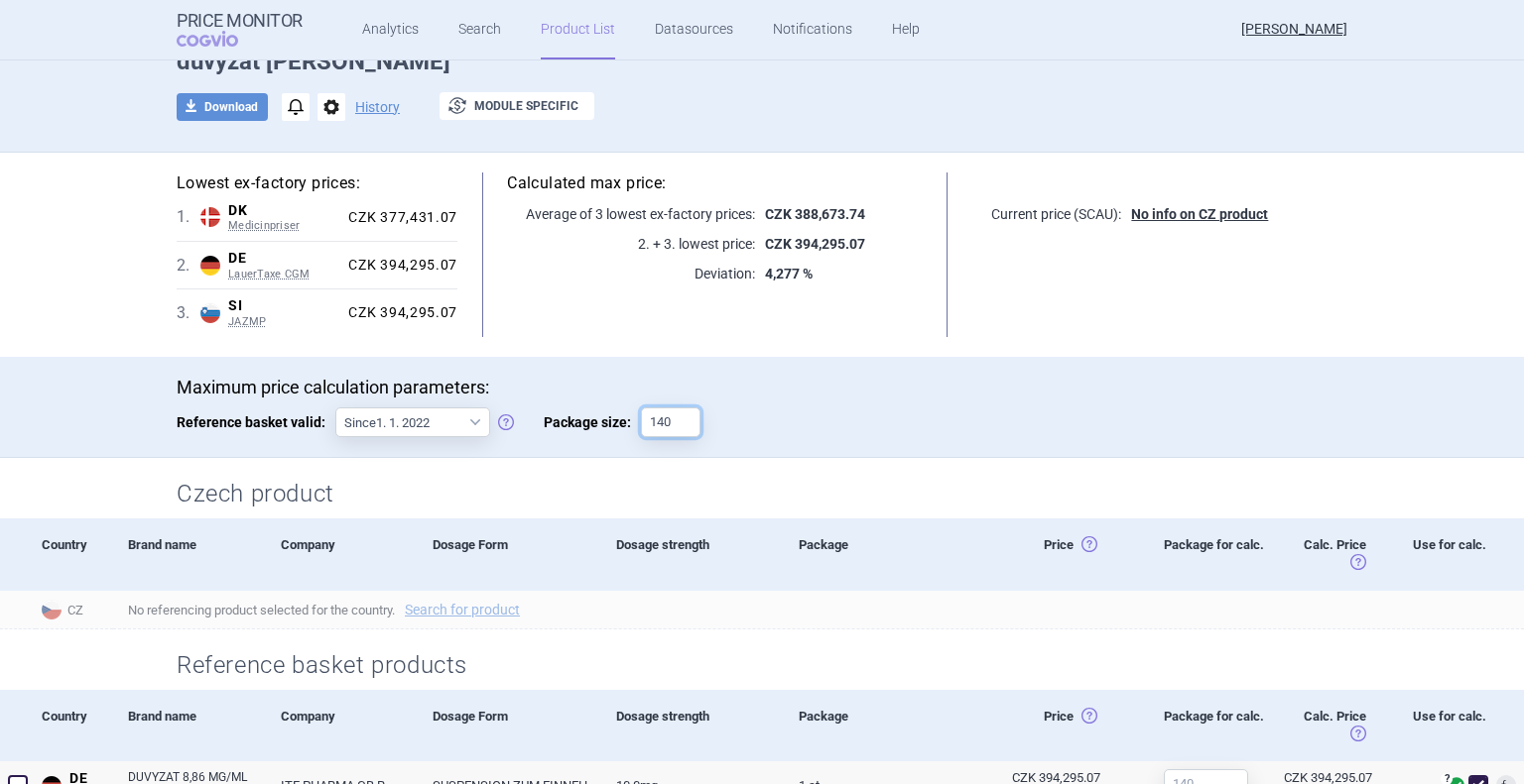
scroll to position [100, 0]
drag, startPoint x: 666, startPoint y: 425, endPoint x: 646, endPoint y: 425, distance: 20.0
click at [646, 425] on input "140" at bounding box center [671, 423] width 60 height 30
type input "1"
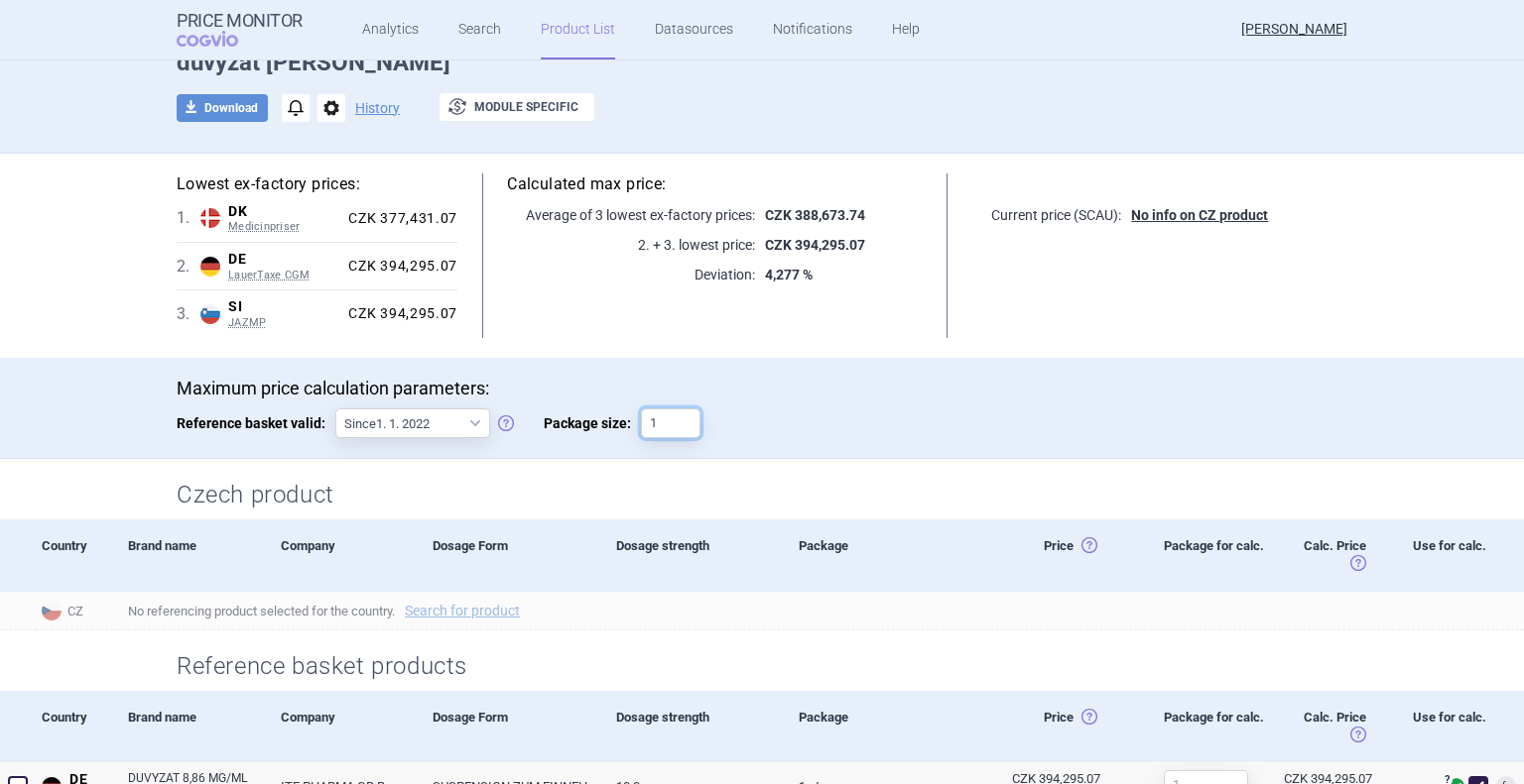
scroll to position [0, 0]
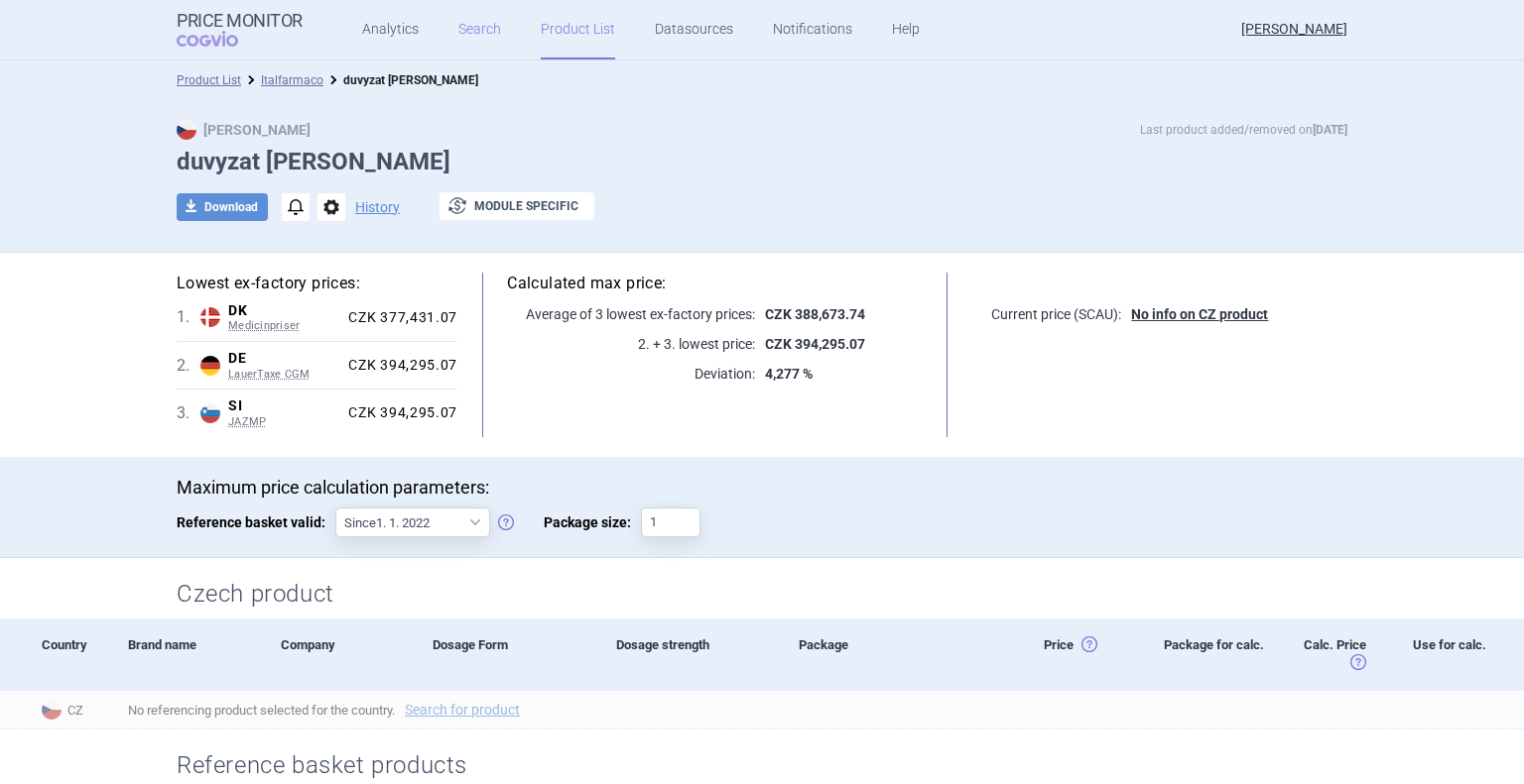
click at [471, 30] on link "Search" at bounding box center [479, 30] width 43 height 60
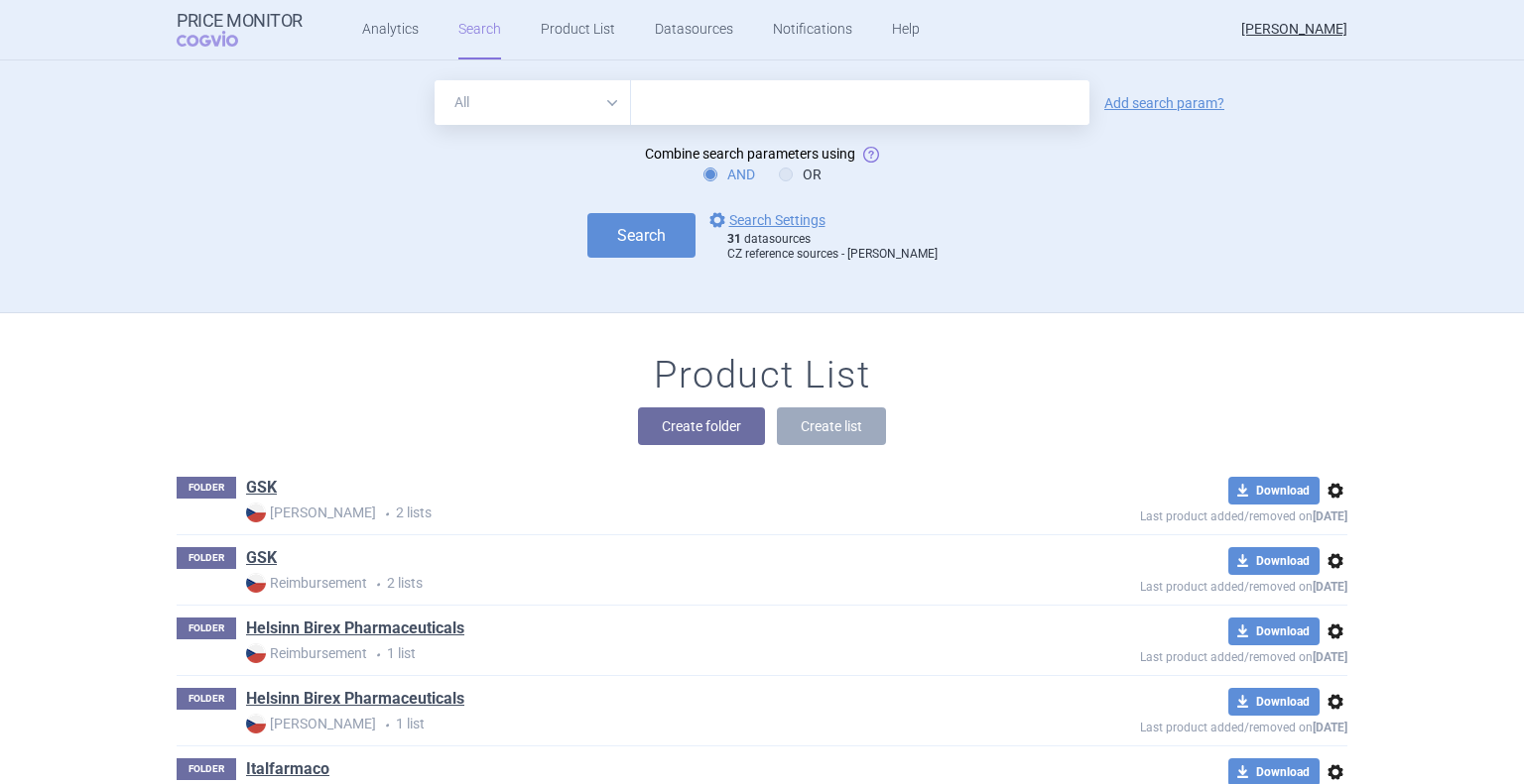
click at [691, 107] on input "text" at bounding box center [860, 103] width 458 height 45
type input "duvyzat"
click at [779, 226] on link "options Search Settings" at bounding box center [765, 220] width 120 height 24
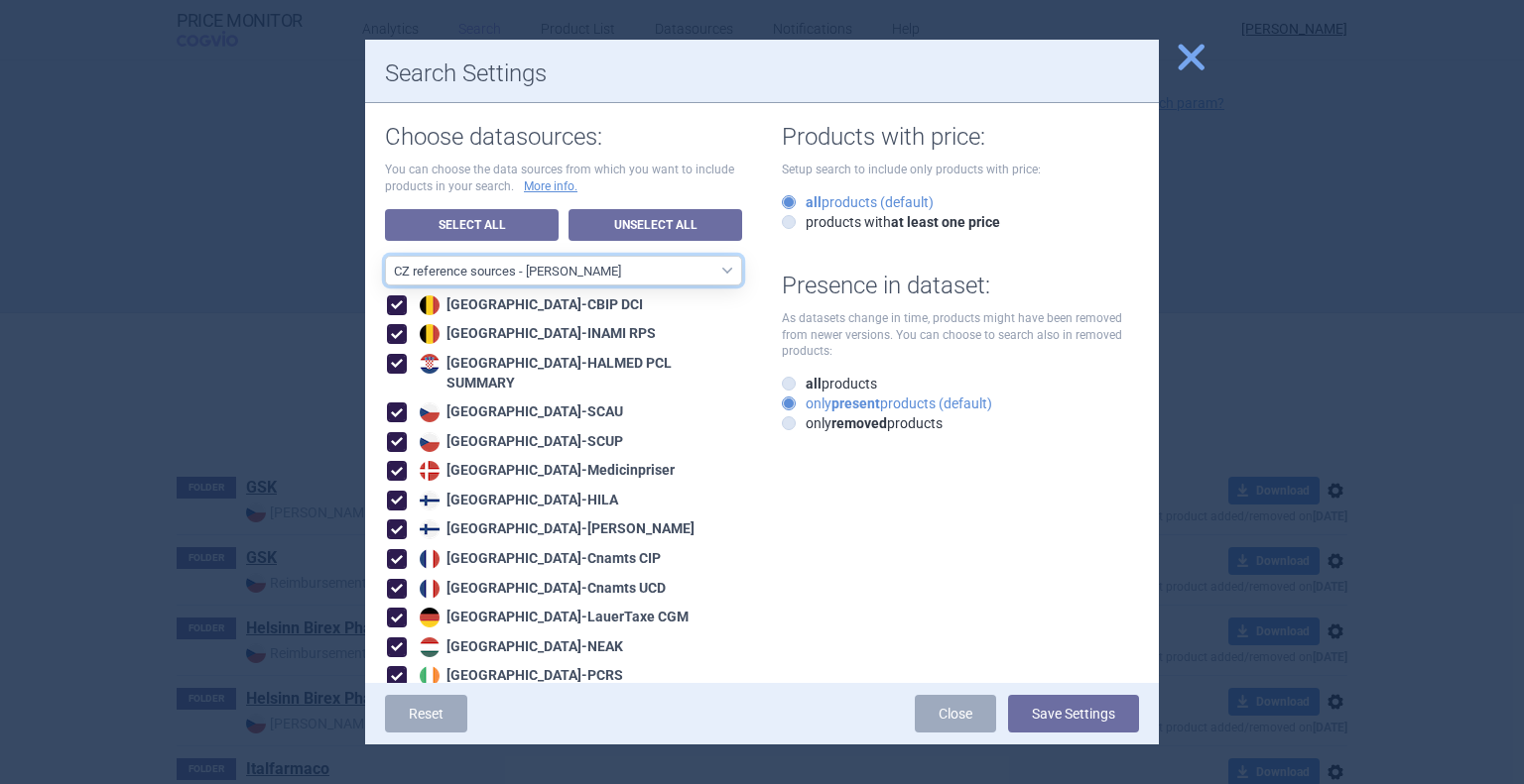
click at [561, 261] on select "All data sources CZ reference sources - Reimbursement SK reference sources - Of…" at bounding box center [563, 271] width 357 height 30
select select "9dbb7c6e-ea10-47e4-ac46-e28bda984dcc"
click at [385, 256] on select "All data sources CZ reference sources - Reimbursement SK reference sources - Of…" at bounding box center [563, 271] width 357 height 30
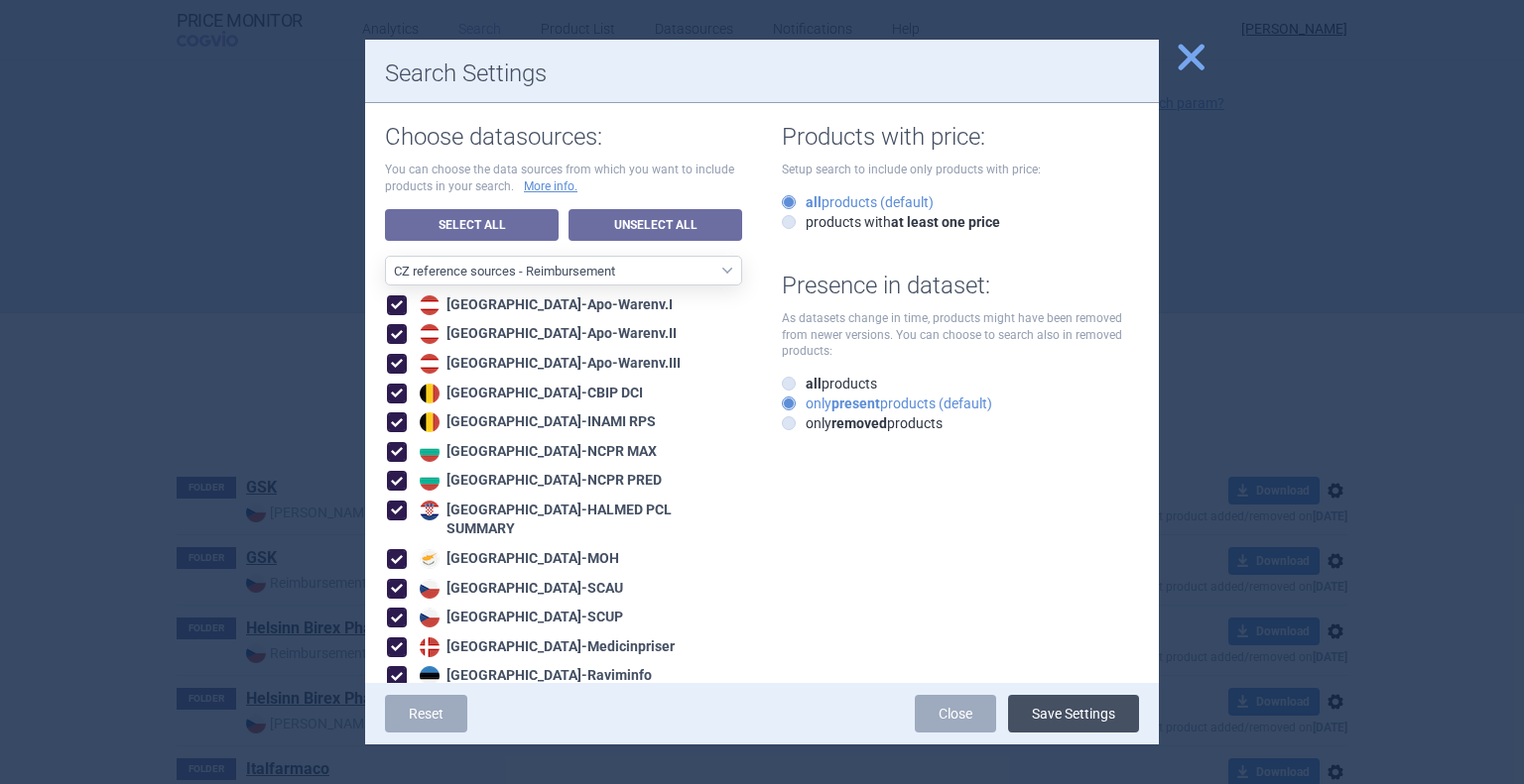
click at [1024, 722] on button "Save Settings" at bounding box center [1072, 714] width 131 height 38
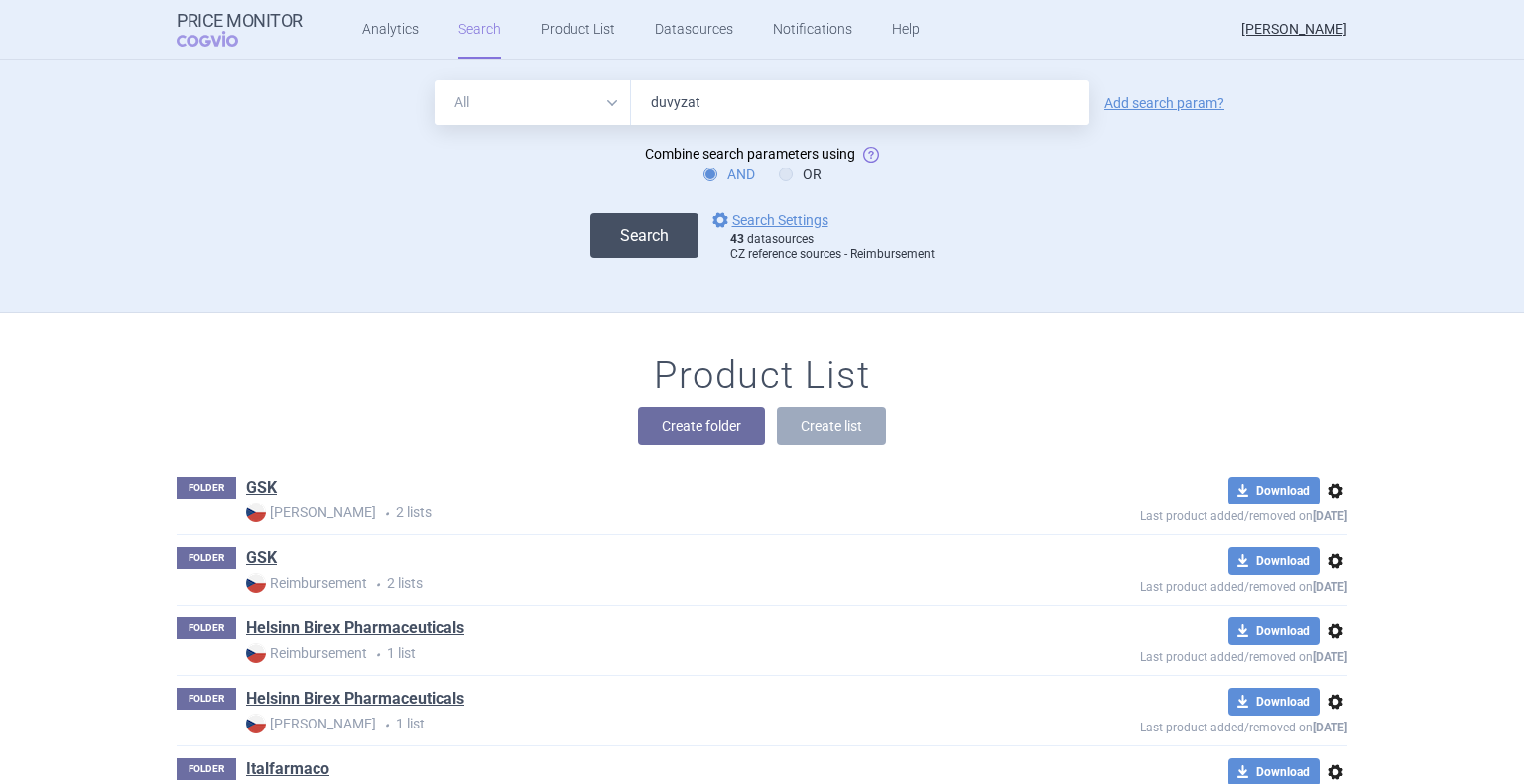
click at [635, 224] on button "Search" at bounding box center [644, 235] width 108 height 45
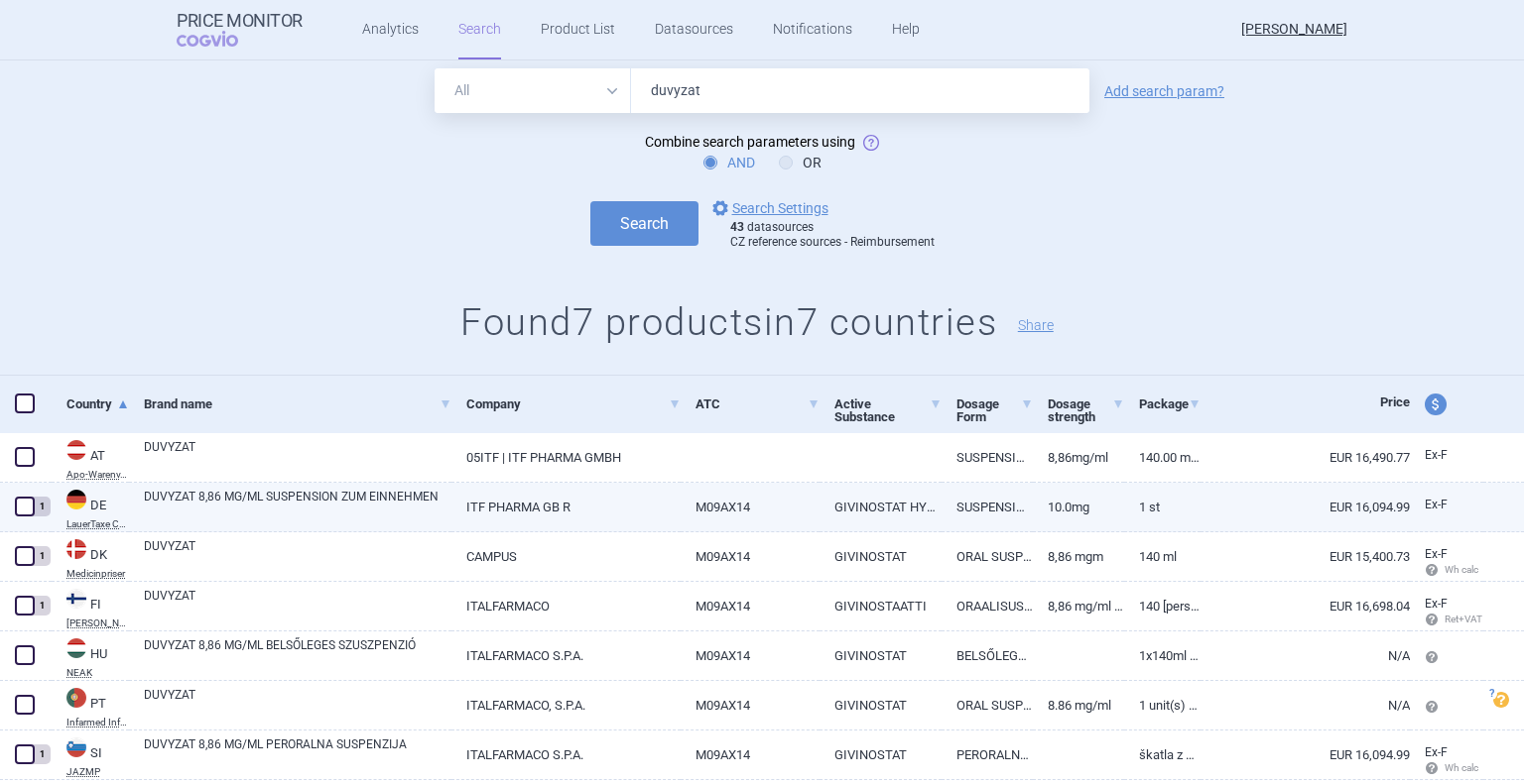
scroll to position [100, 0]
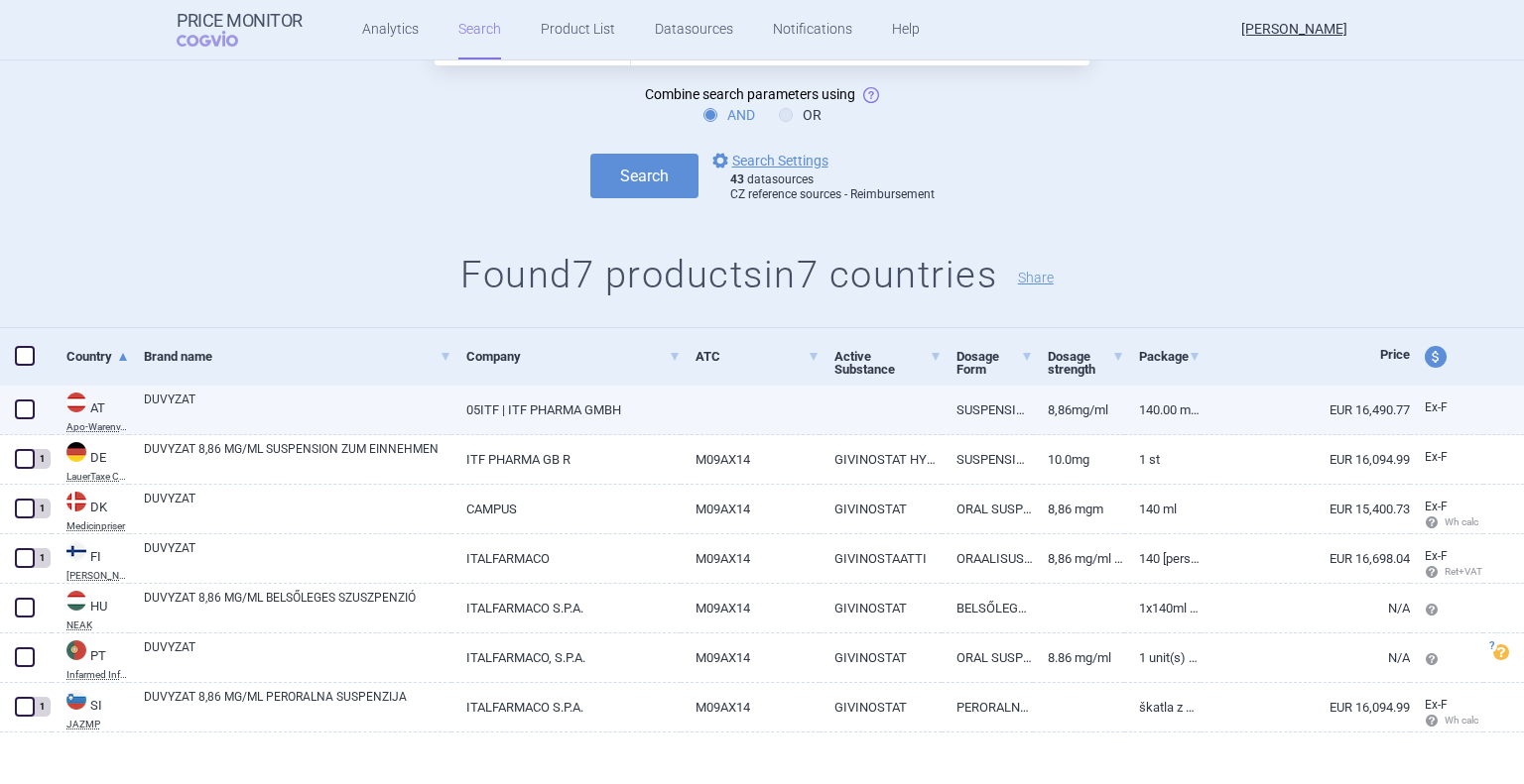
click at [25, 411] on span at bounding box center [25, 409] width 20 height 20
checkbox input "true"
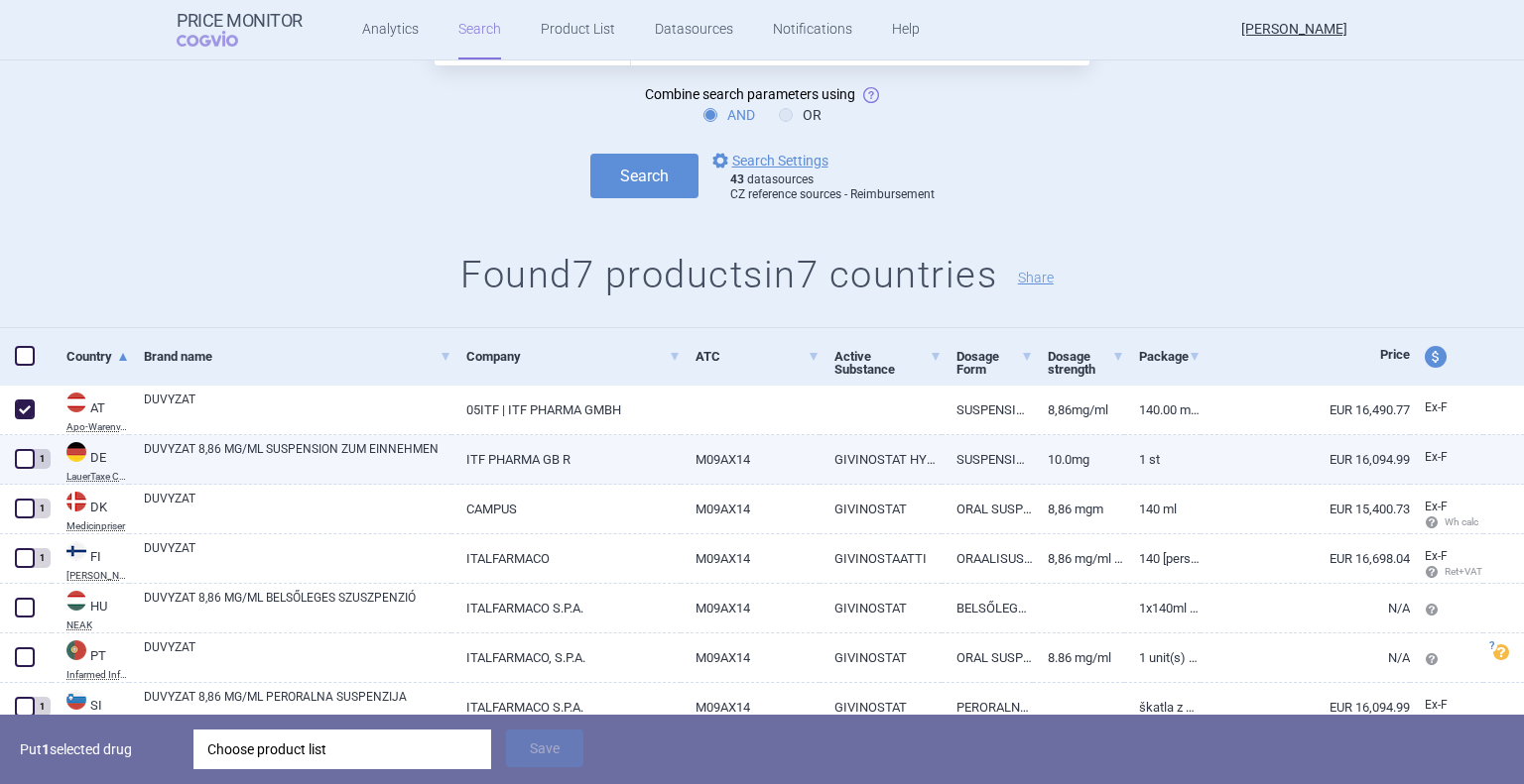
click at [21, 461] on span at bounding box center [25, 459] width 20 height 20
checkbox input "true"
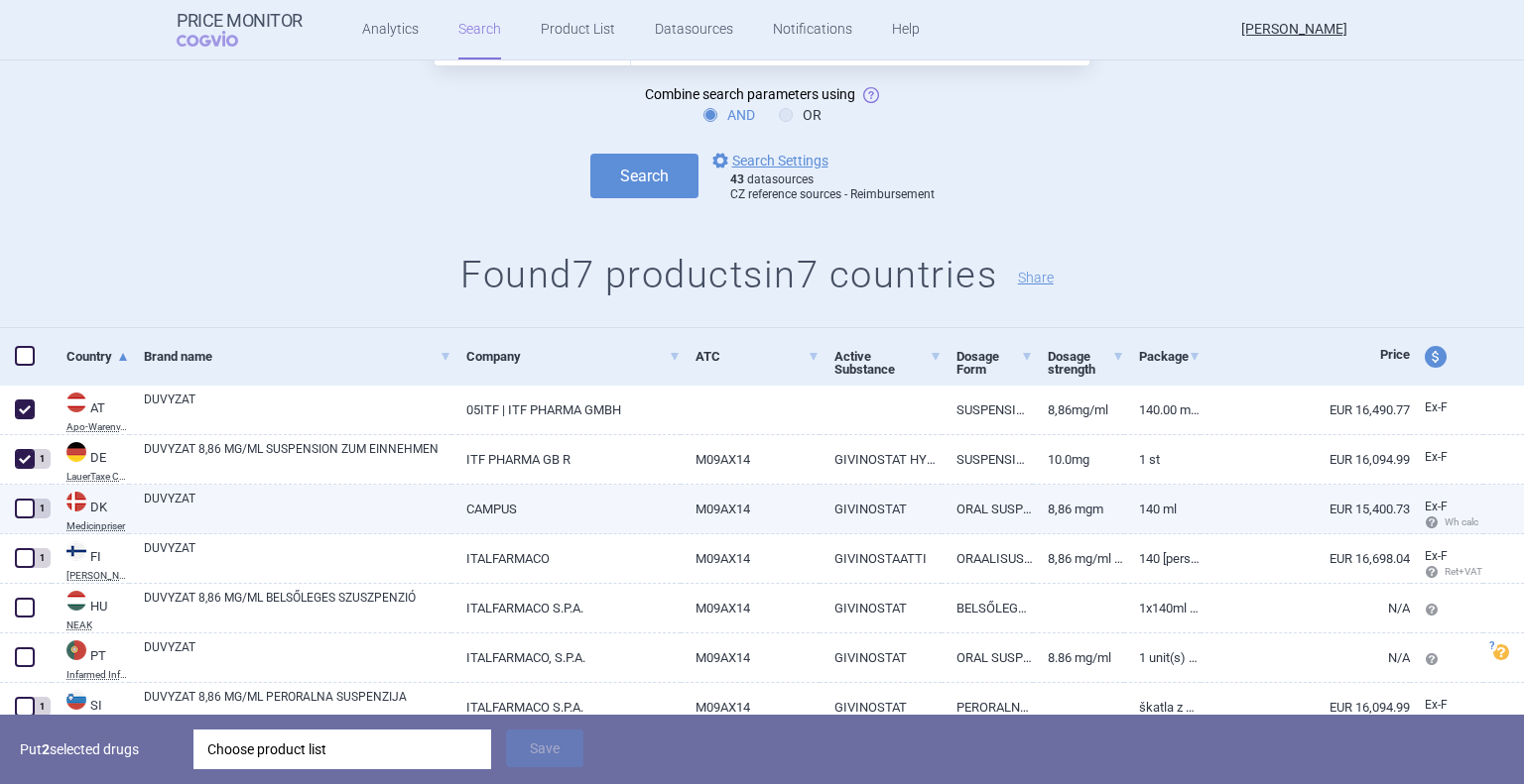
click at [26, 511] on span at bounding box center [25, 509] width 20 height 20
checkbox input "true"
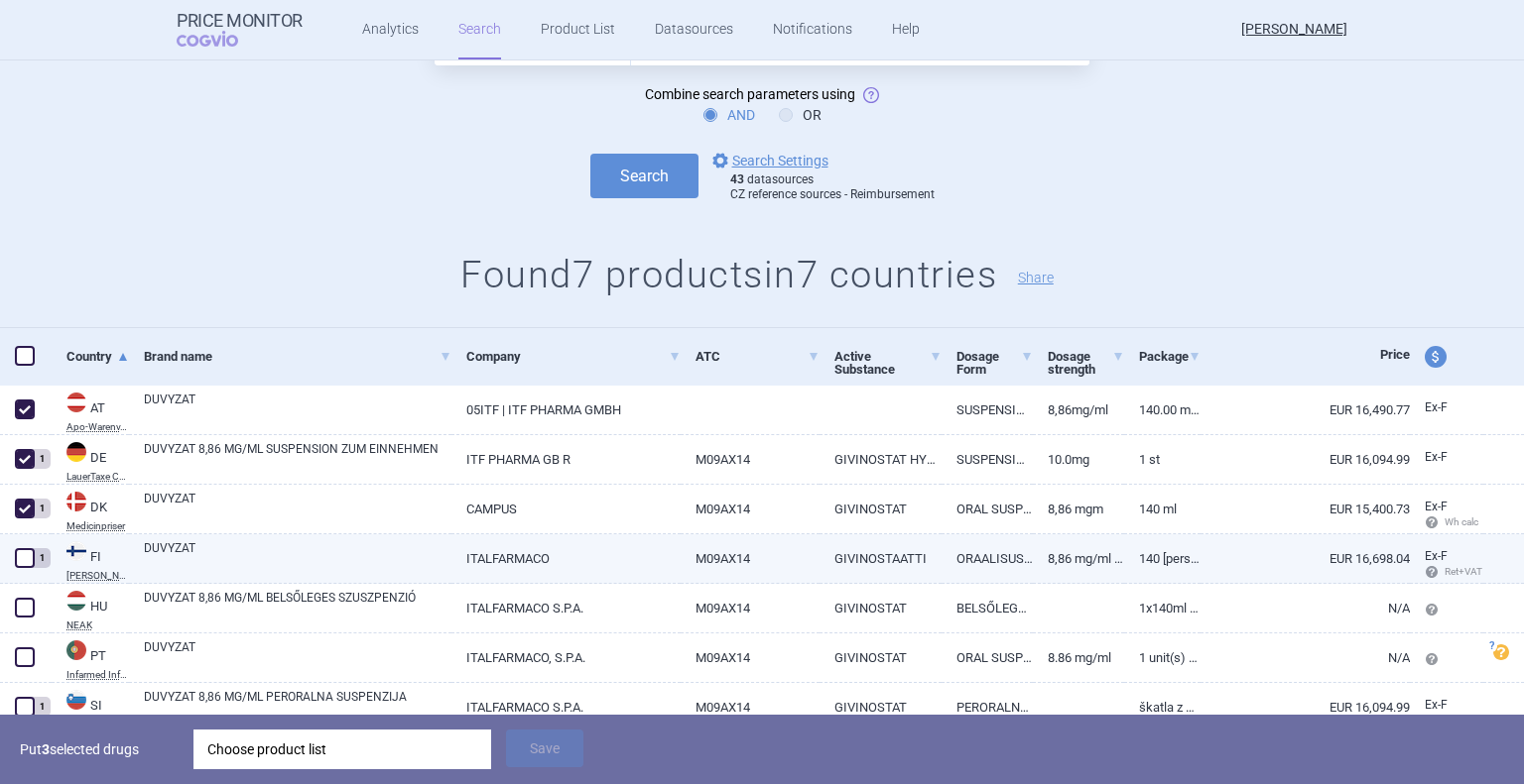
click at [27, 566] on span at bounding box center [25, 558] width 20 height 20
checkbox input "true"
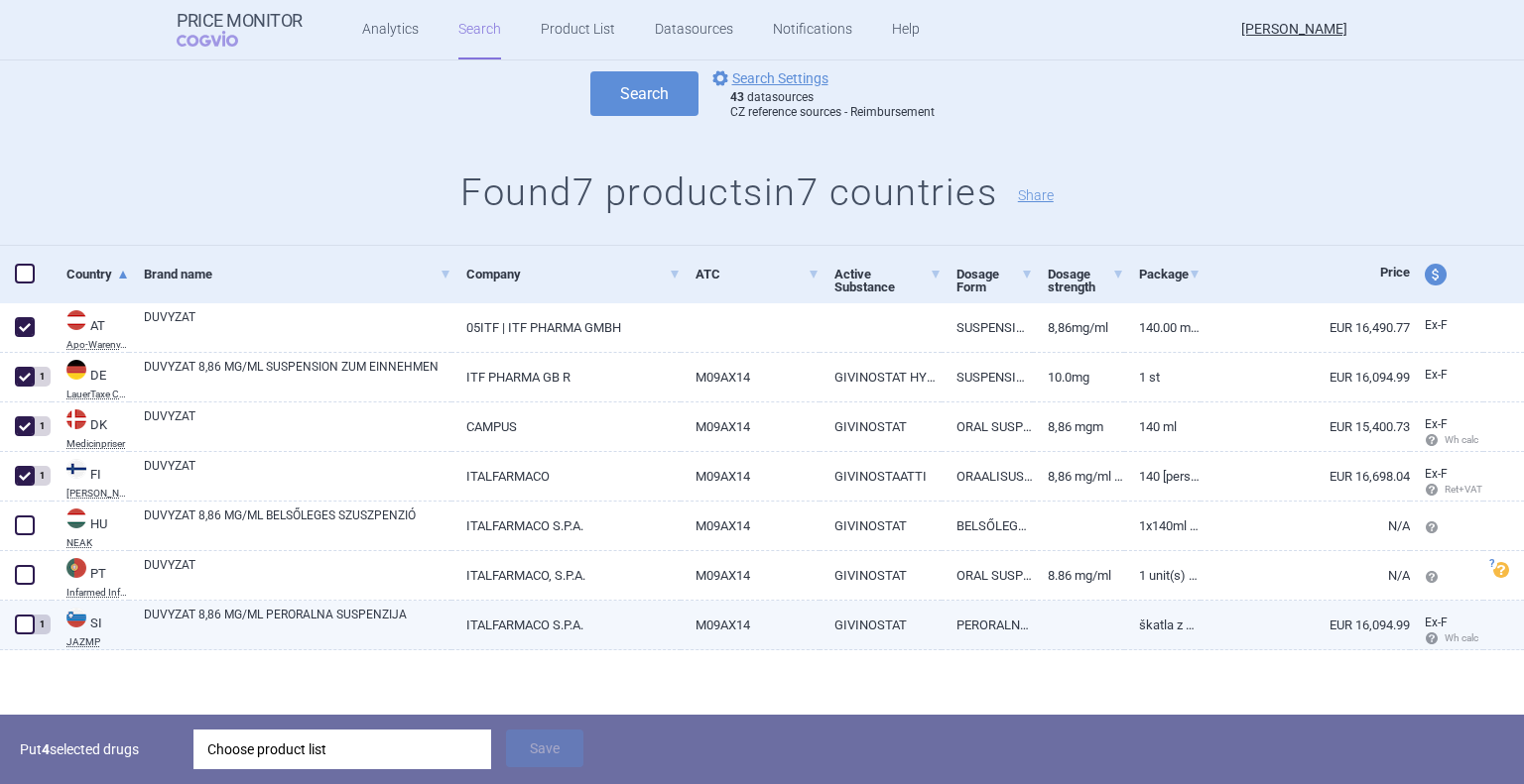
click at [27, 629] on span at bounding box center [25, 625] width 20 height 20
checkbox input "true"
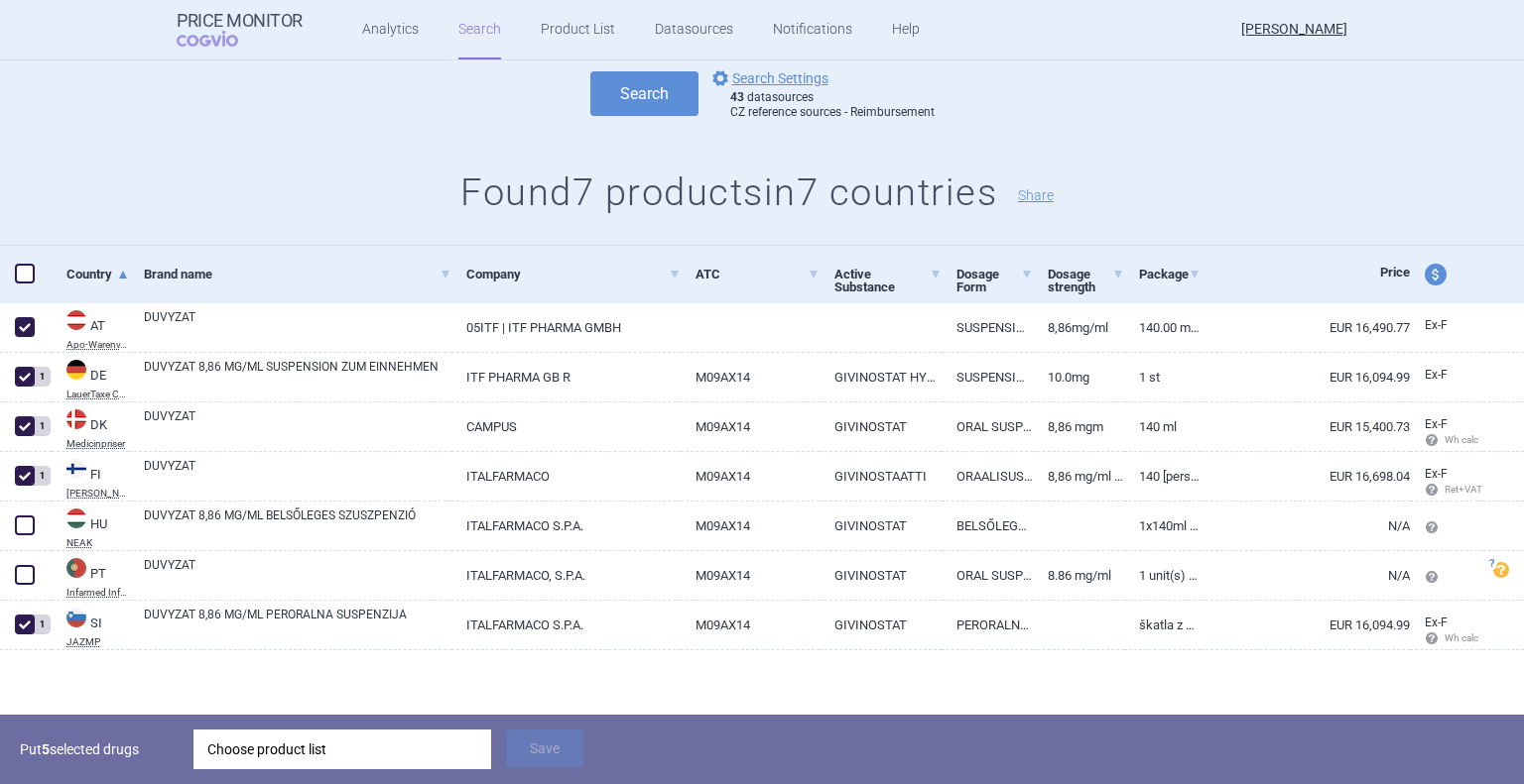
click at [444, 742] on div "Choose product list" at bounding box center [342, 750] width 270 height 40
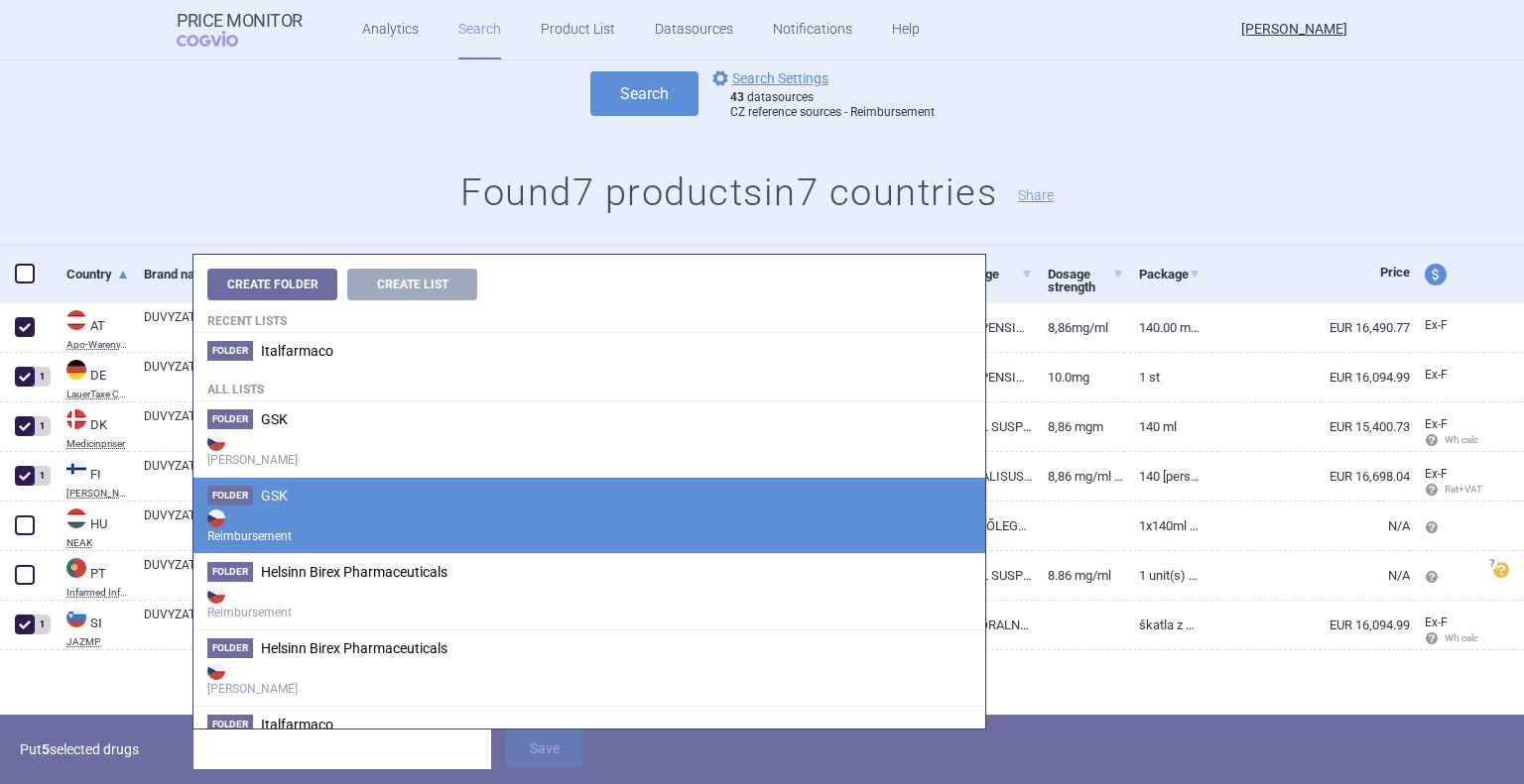
scroll to position [0, 0]
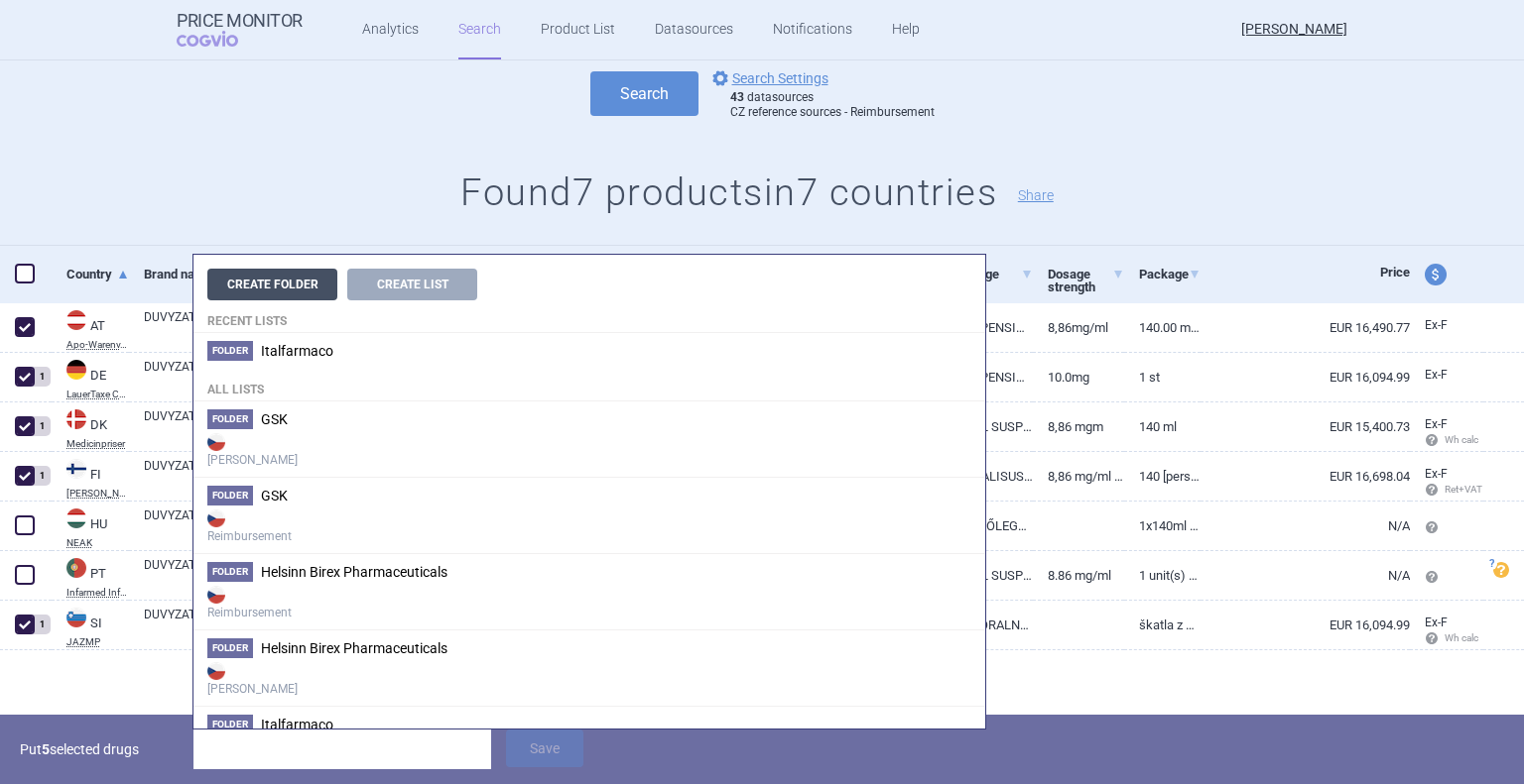
click at [308, 284] on button "Create Folder" at bounding box center [272, 285] width 130 height 32
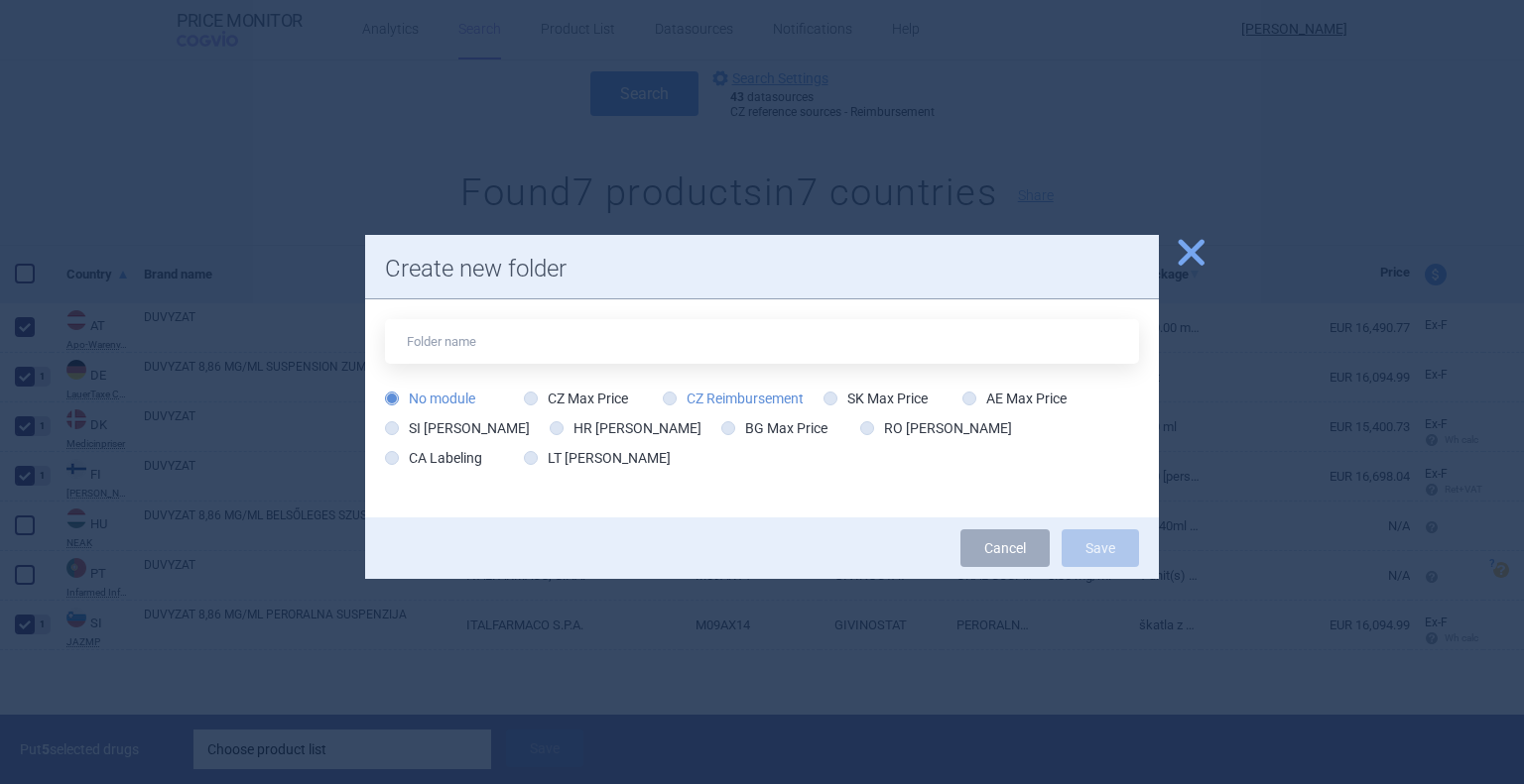
click at [675, 399] on icon at bounding box center [670, 398] width 14 height 14
click at [675, 399] on input "CZ Reimbursement" at bounding box center [674, 399] width 20 height 20
radio input "true"
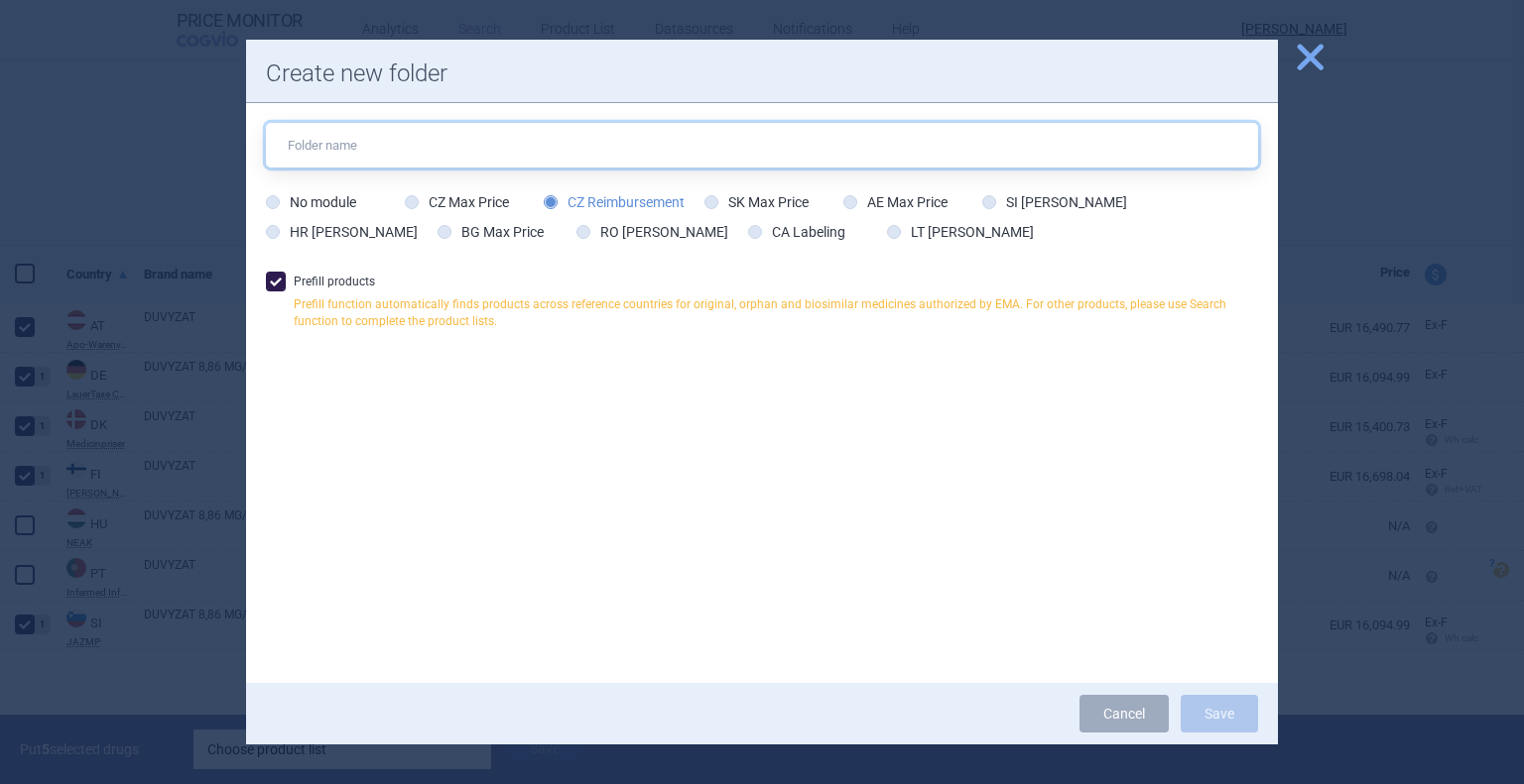
click at [415, 150] on input "text" at bounding box center [762, 144] width 992 height 45
type input "Italfarmaco"
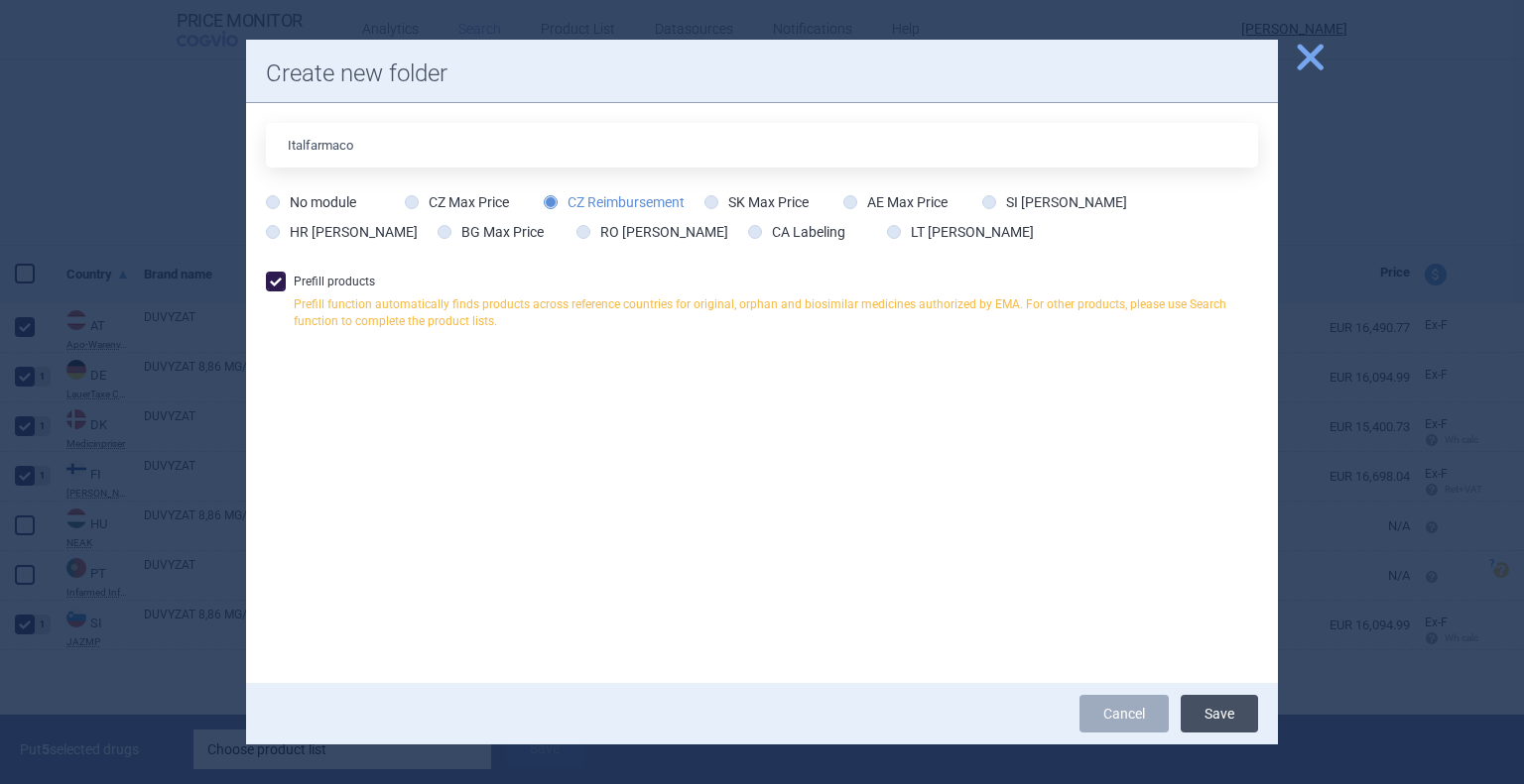
click at [1243, 716] on button "Save" at bounding box center [1219, 714] width 78 height 38
click at [1217, 712] on button "Save" at bounding box center [1219, 714] width 78 height 38
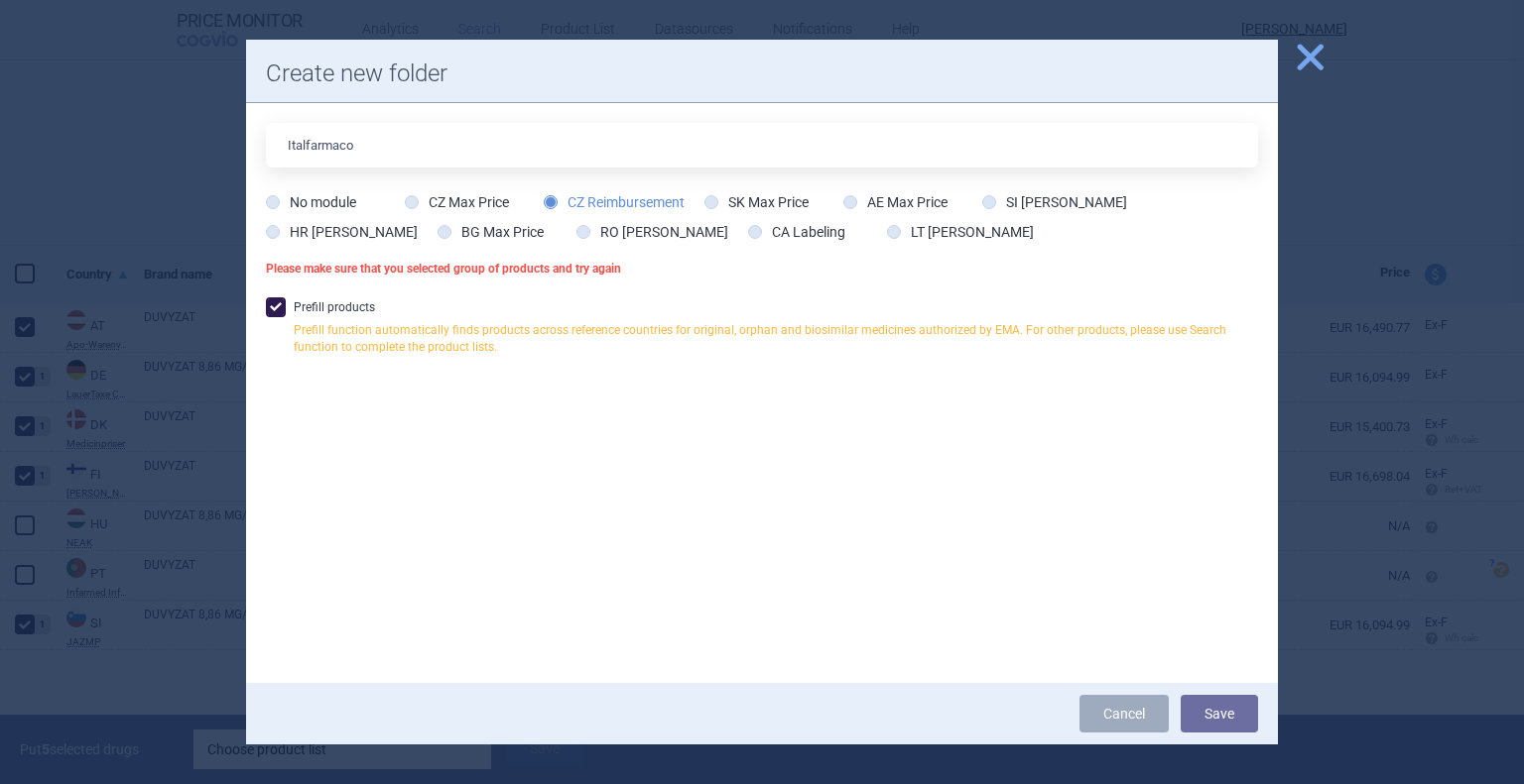
click at [194, 130] on div at bounding box center [762, 392] width 1524 height 784
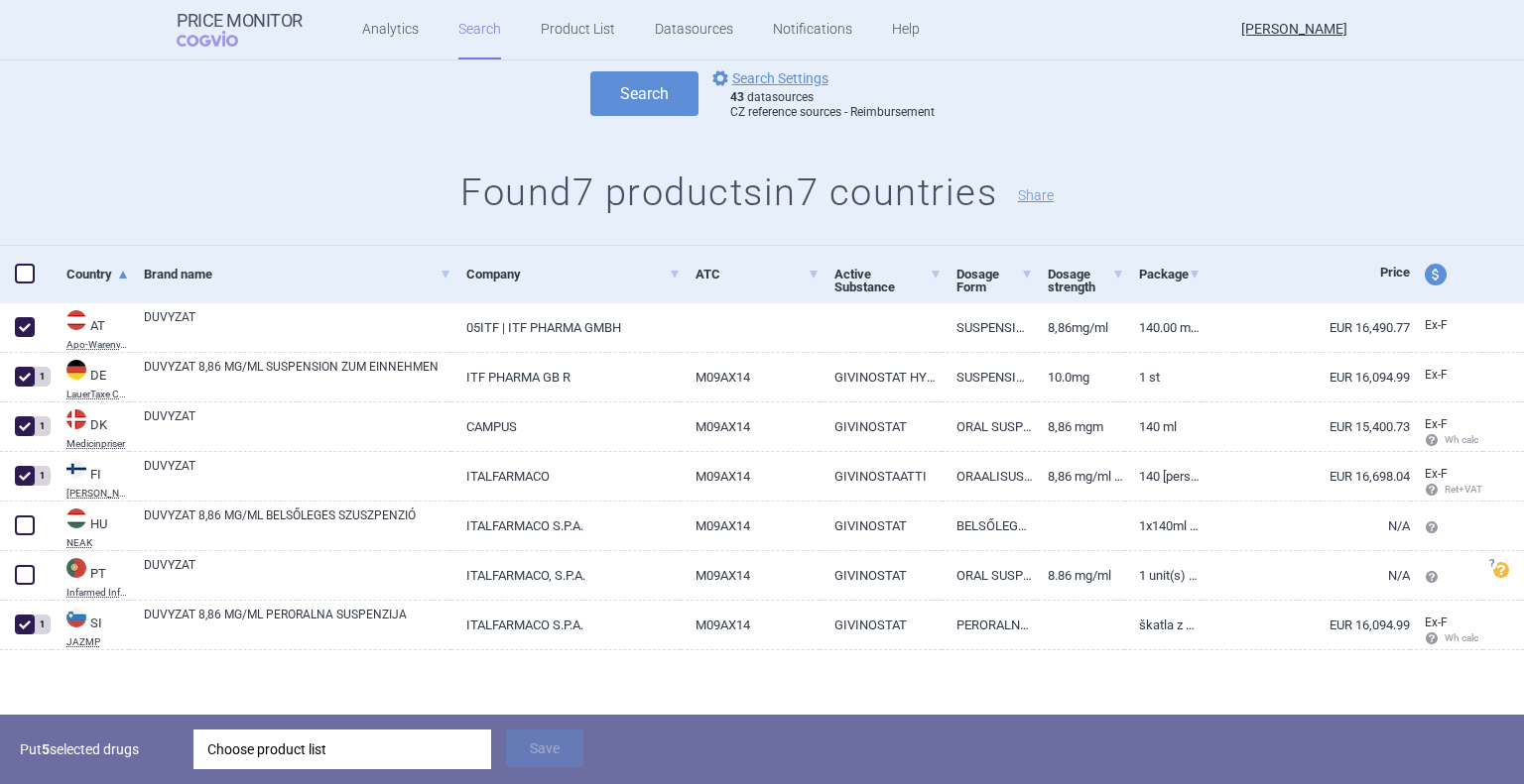
click at [411, 748] on div "Choose product list" at bounding box center [342, 750] width 270 height 40
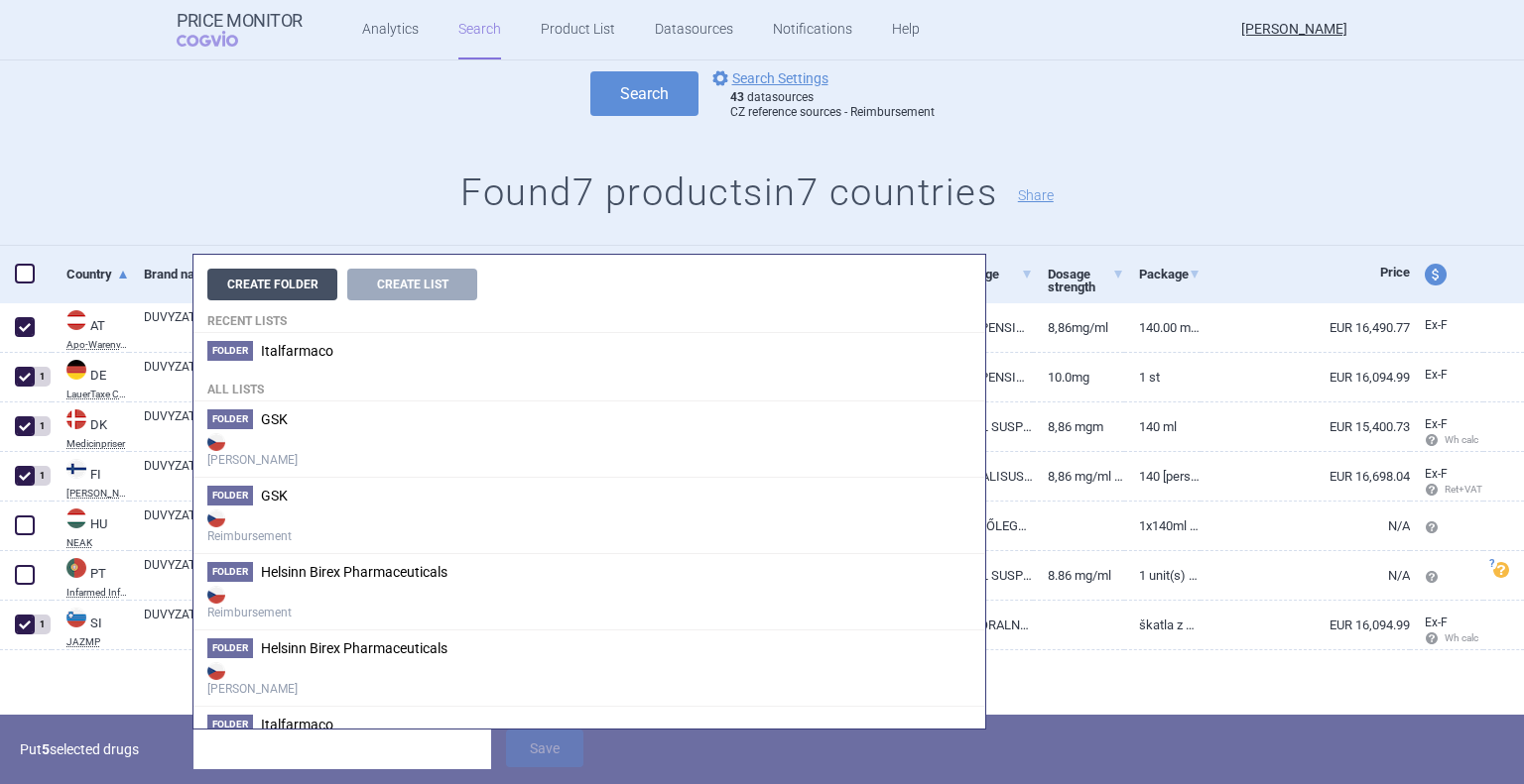
click at [302, 283] on button "Create Folder" at bounding box center [272, 285] width 130 height 32
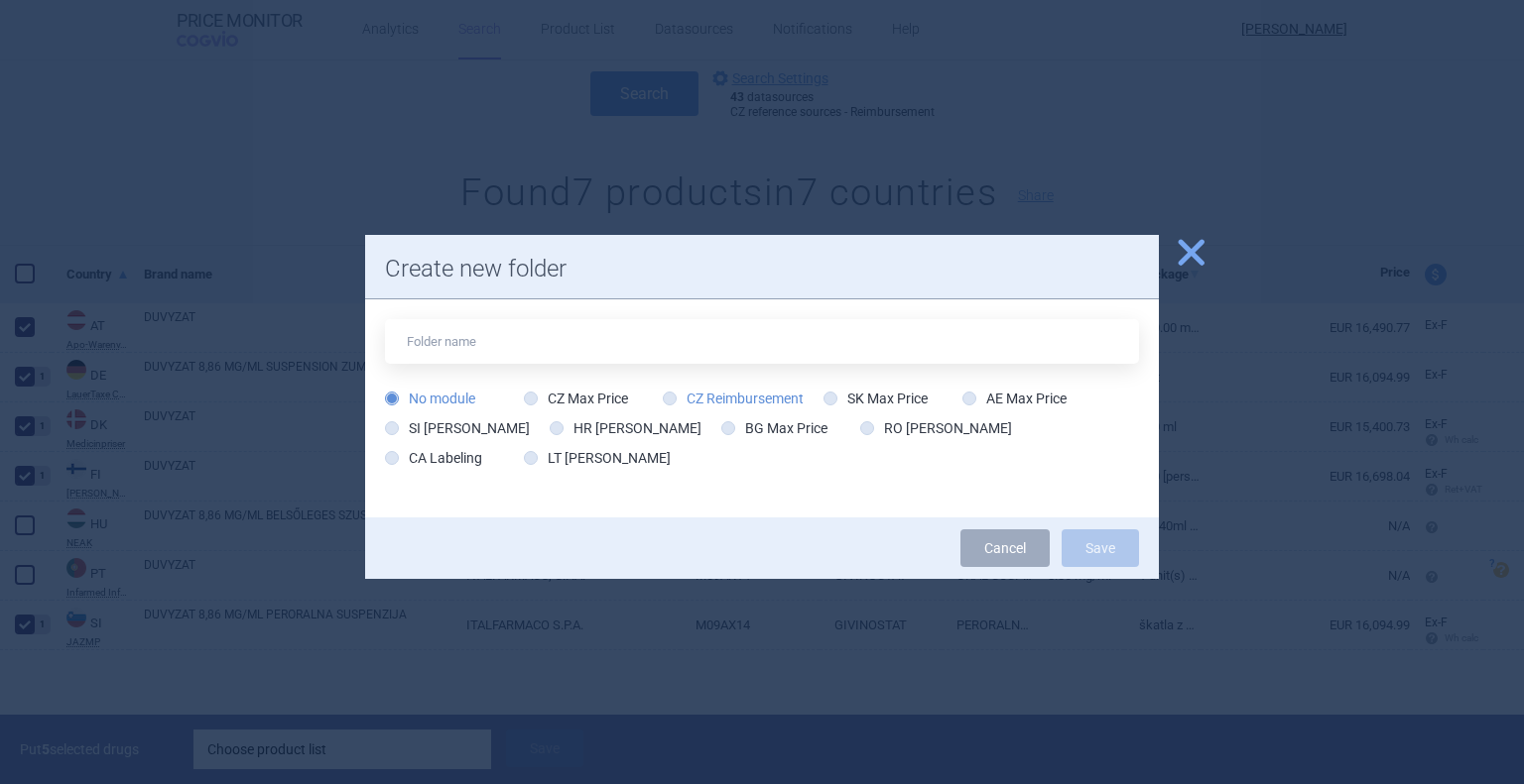
click at [670, 401] on icon at bounding box center [670, 398] width 14 height 14
click at [670, 401] on input "CZ Reimbursement" at bounding box center [674, 399] width 20 height 20
radio input "true"
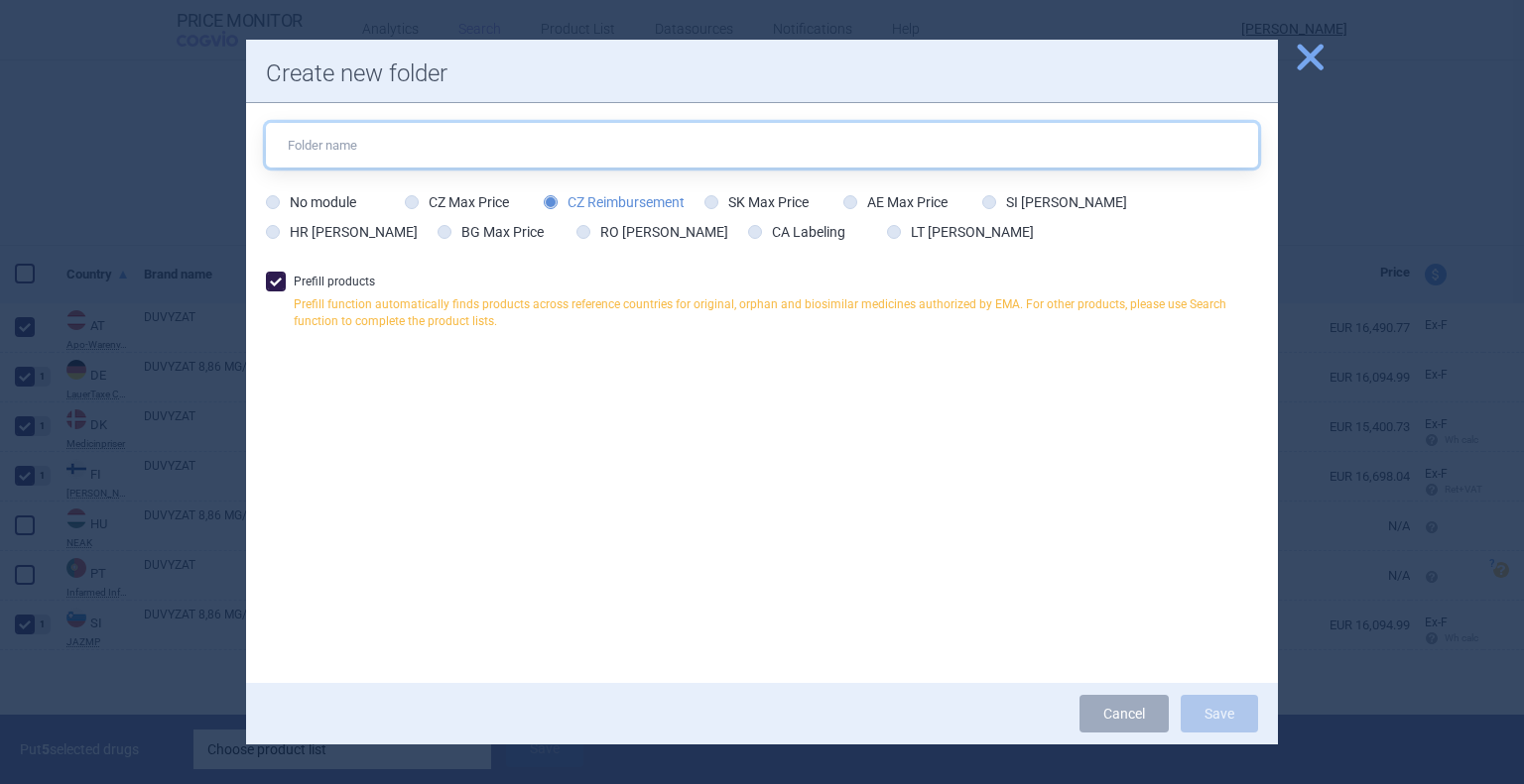
click at [437, 142] on input "text" at bounding box center [762, 144] width 992 height 45
type input "Italfarmaco"
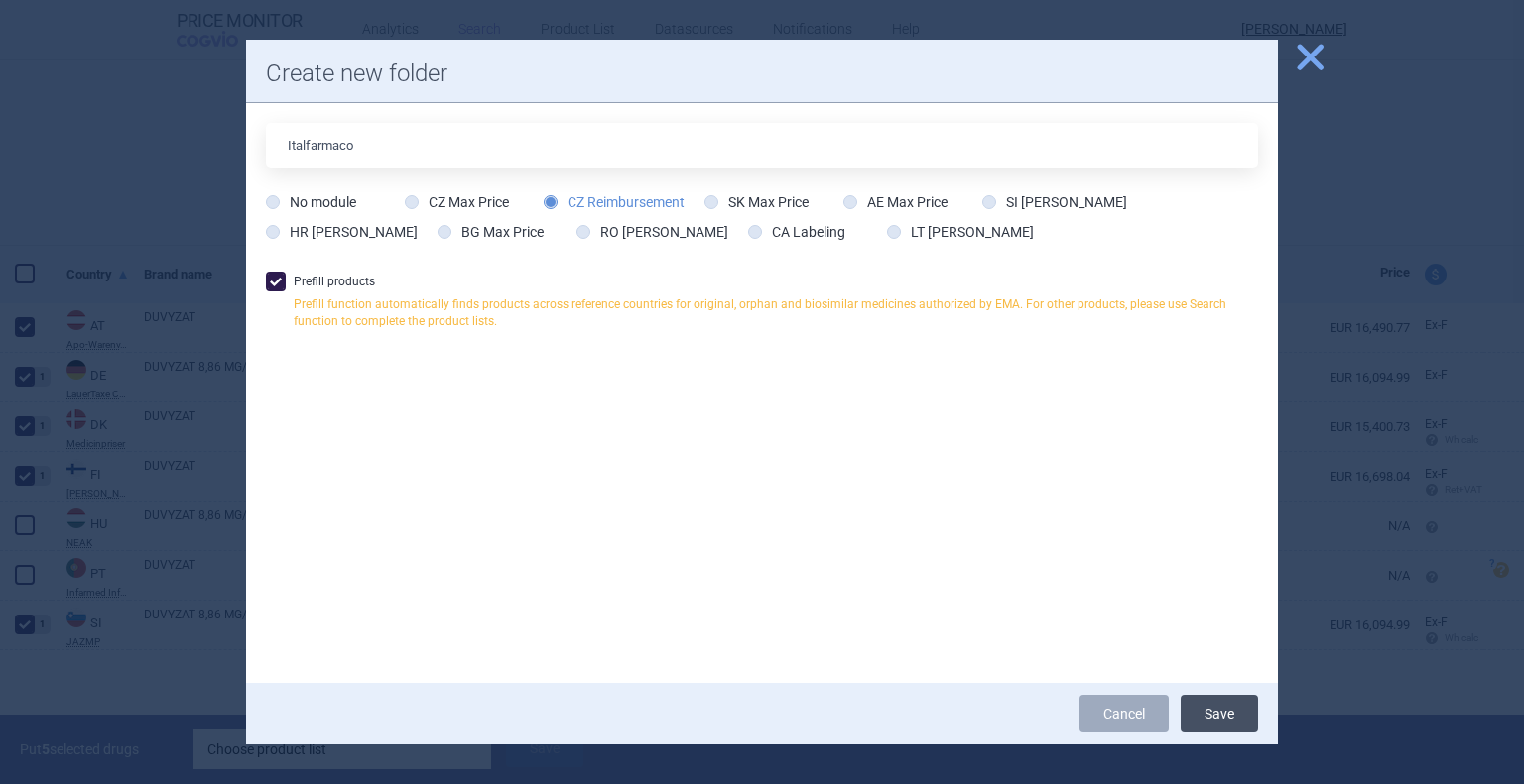
click at [1222, 713] on button "Save" at bounding box center [1219, 714] width 78 height 38
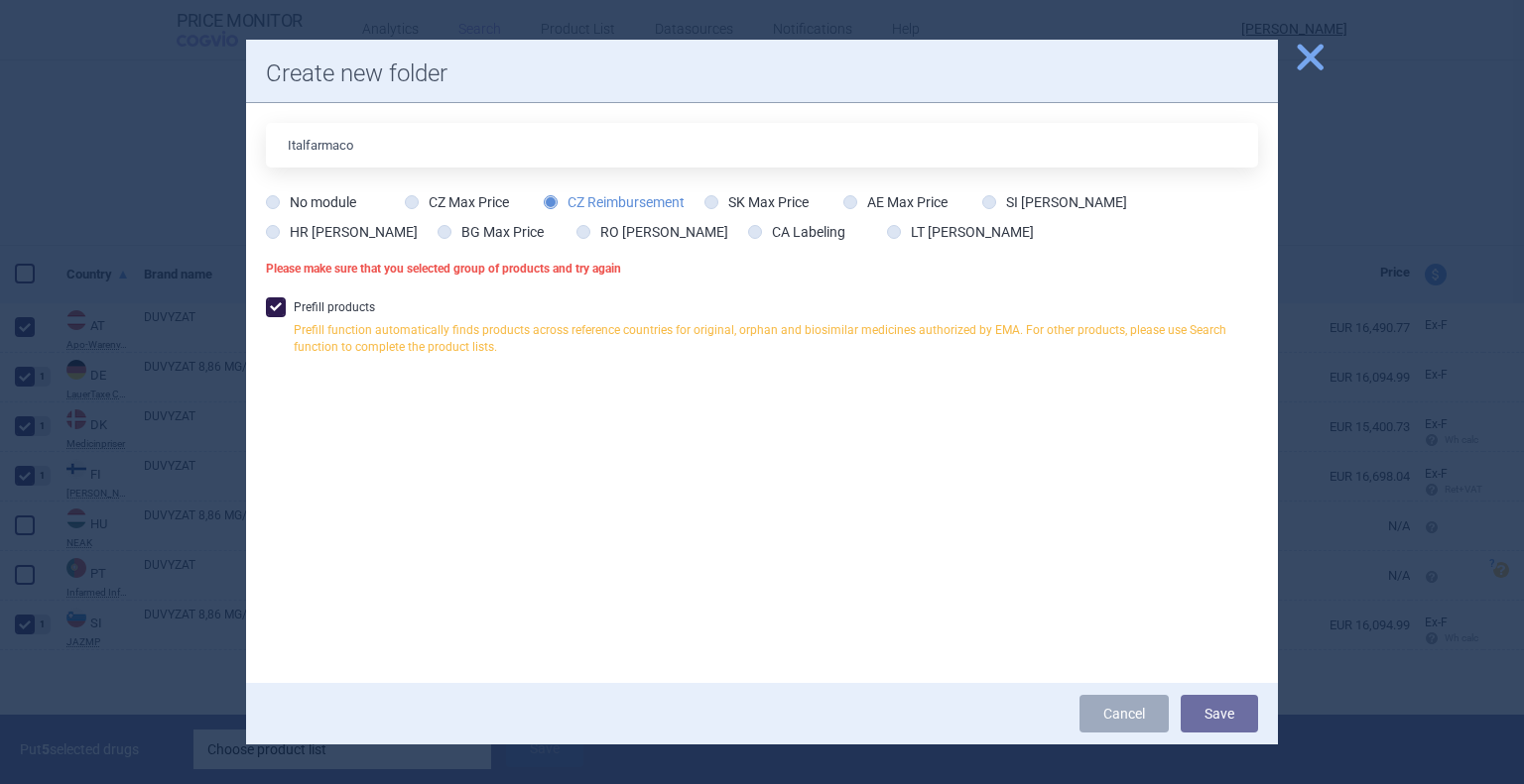
click at [273, 304] on span at bounding box center [276, 308] width 20 height 20
checkbox input "false"
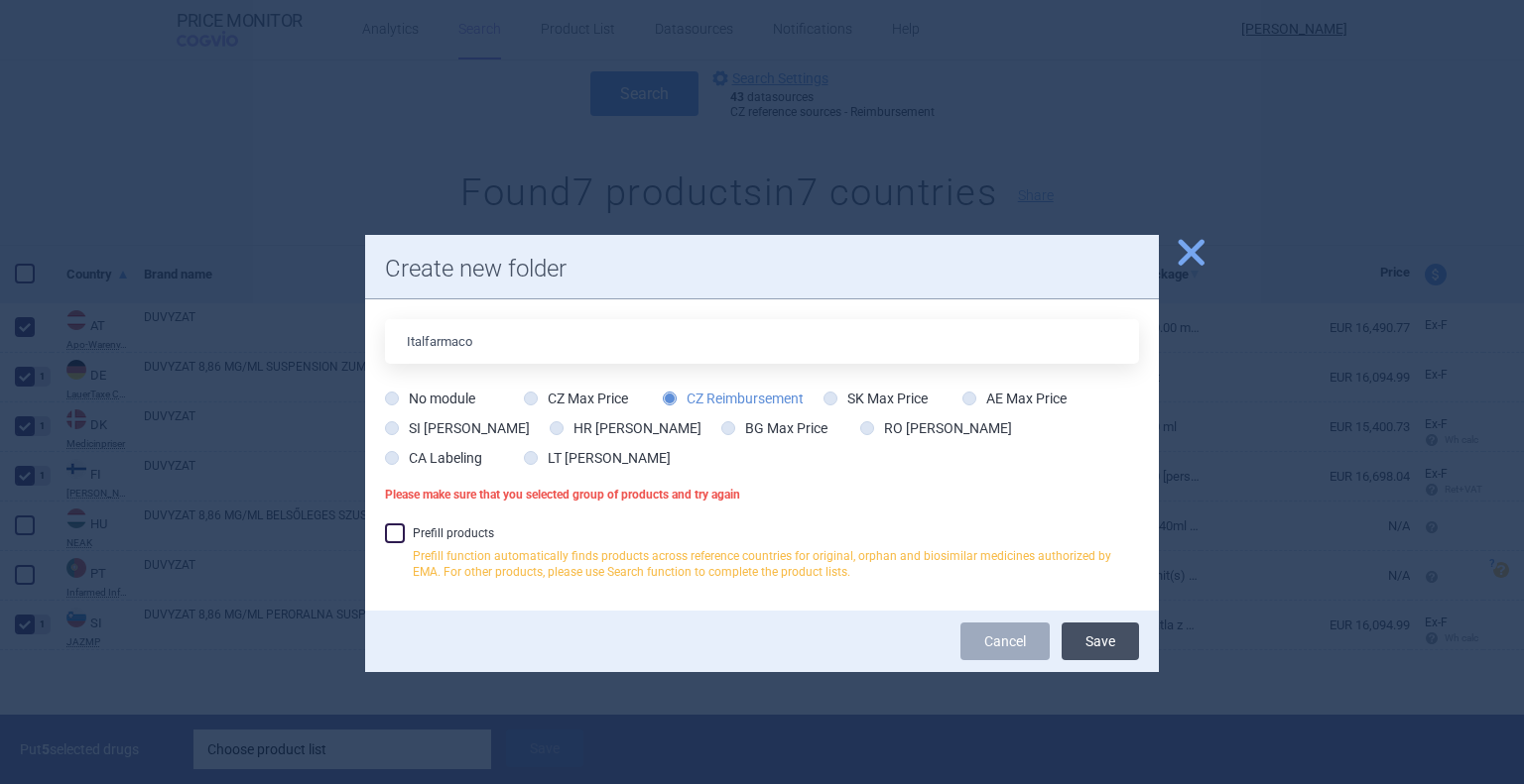
click at [1118, 637] on button "Save" at bounding box center [1100, 642] width 78 height 38
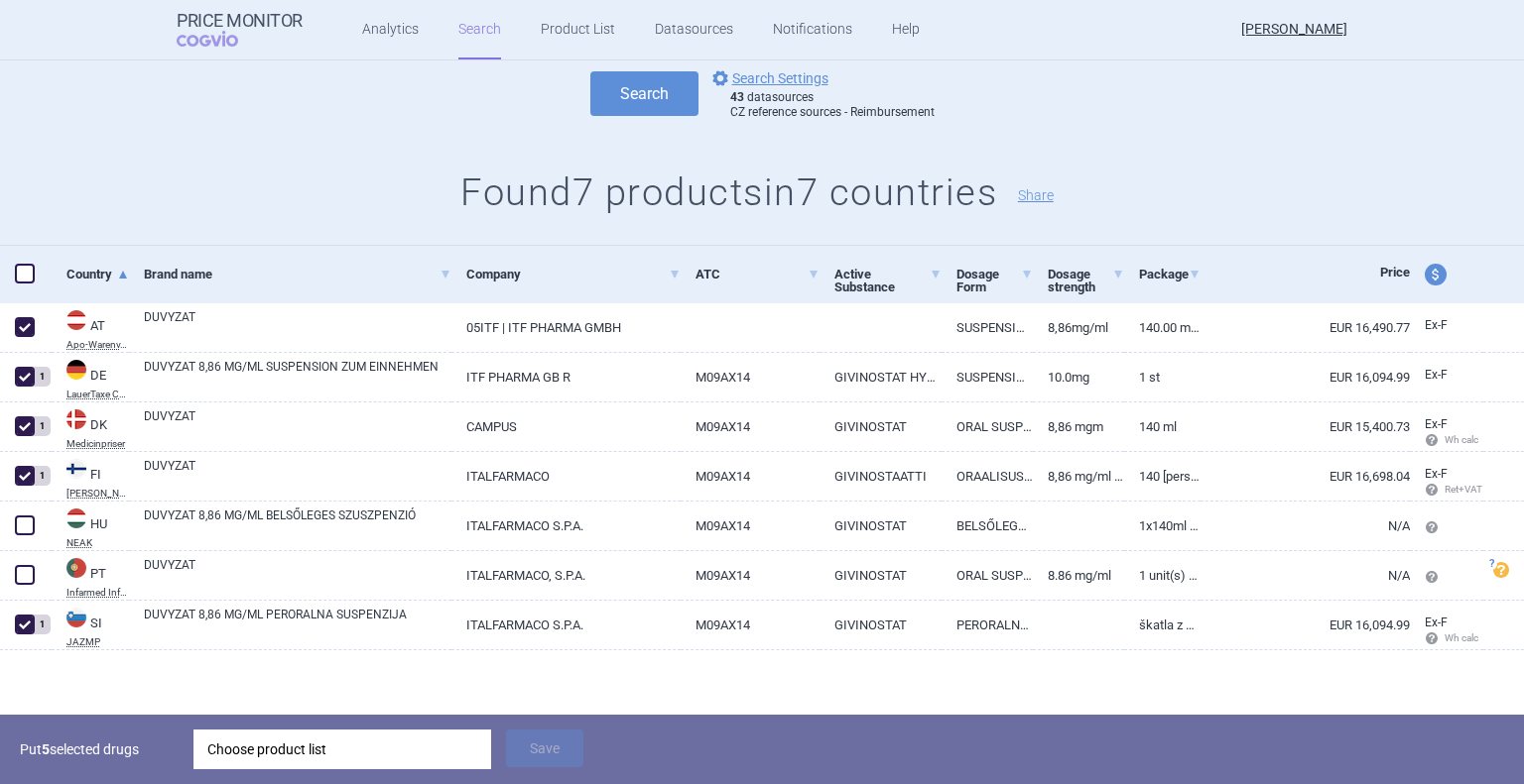
click at [398, 201] on h1 "Found 7 products in 7 countries Share" at bounding box center [762, 193] width 1524 height 46
click at [579, 37] on link "Product List" at bounding box center [577, 30] width 75 height 60
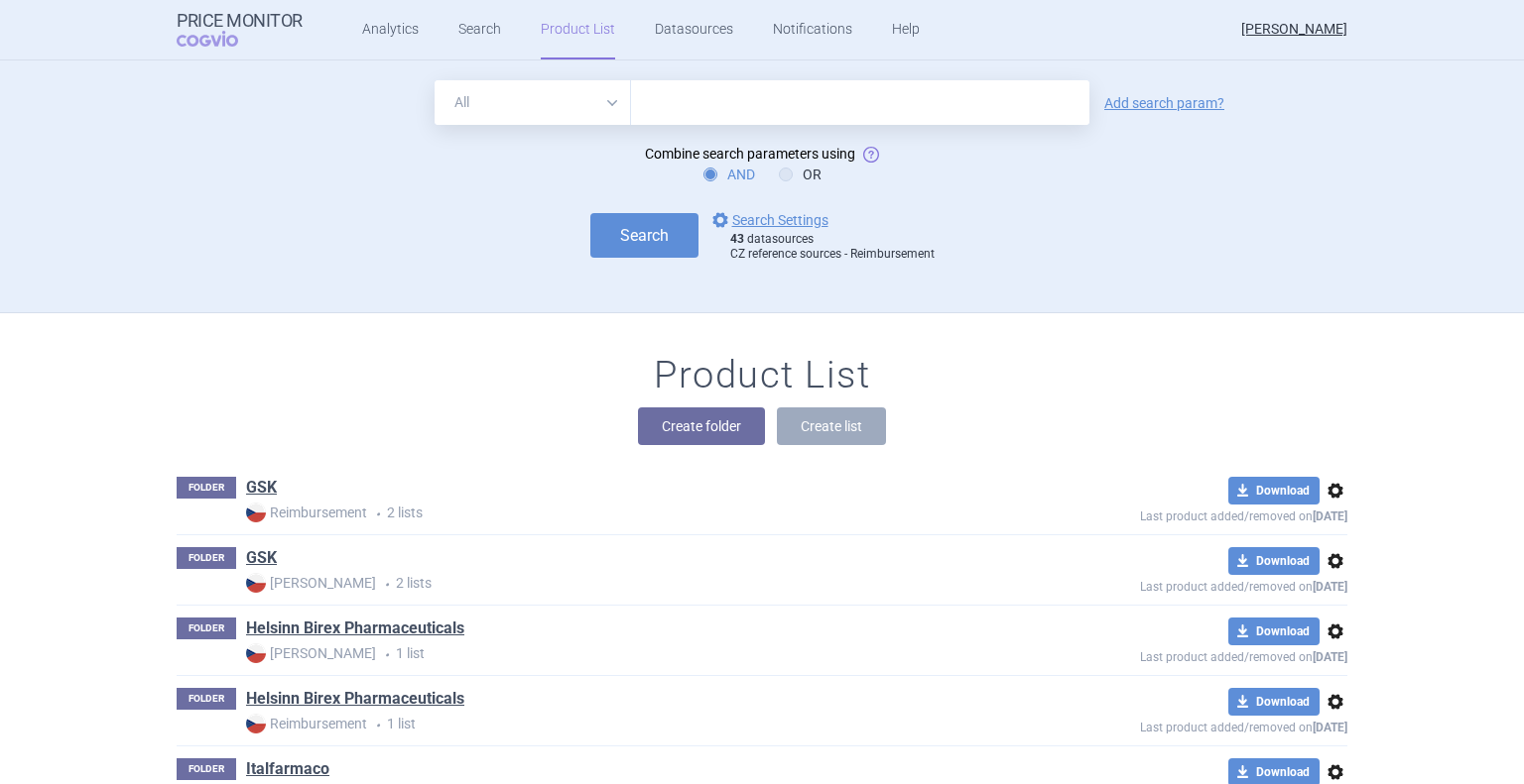
scroll to position [252, 0]
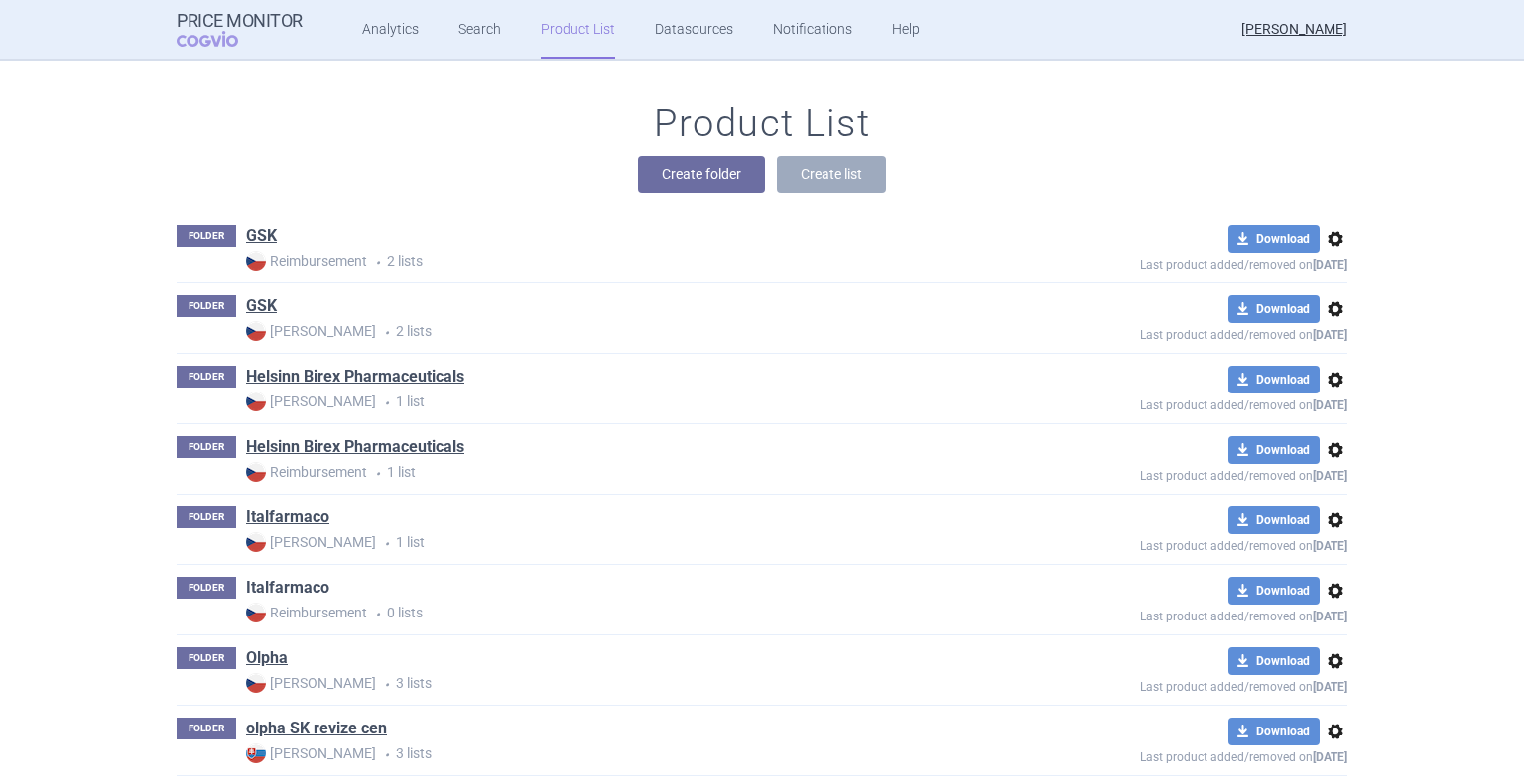
click at [299, 595] on link "Italfarmaco" at bounding box center [288, 588] width 84 height 22
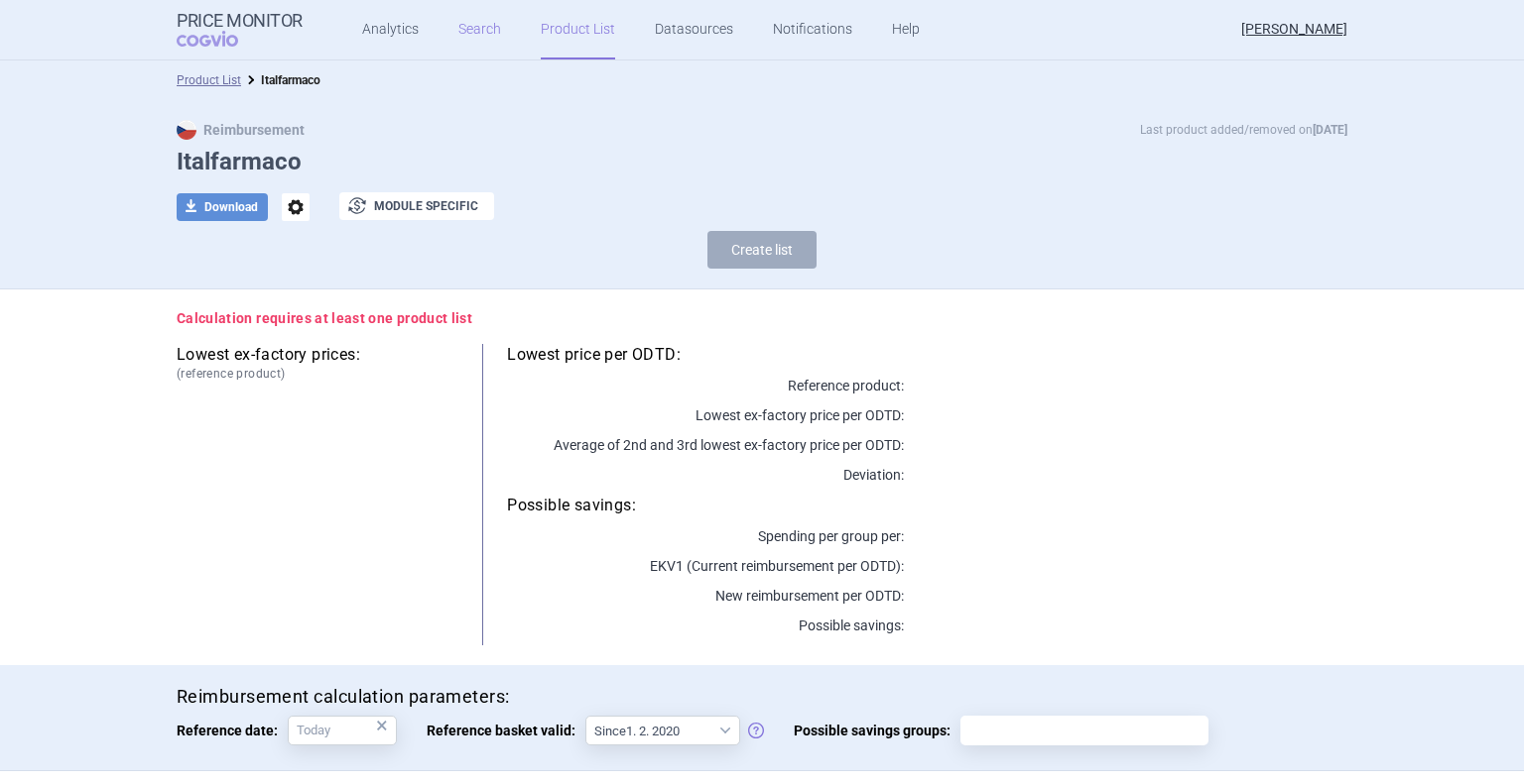
click at [458, 42] on link "Search" at bounding box center [479, 30] width 43 height 60
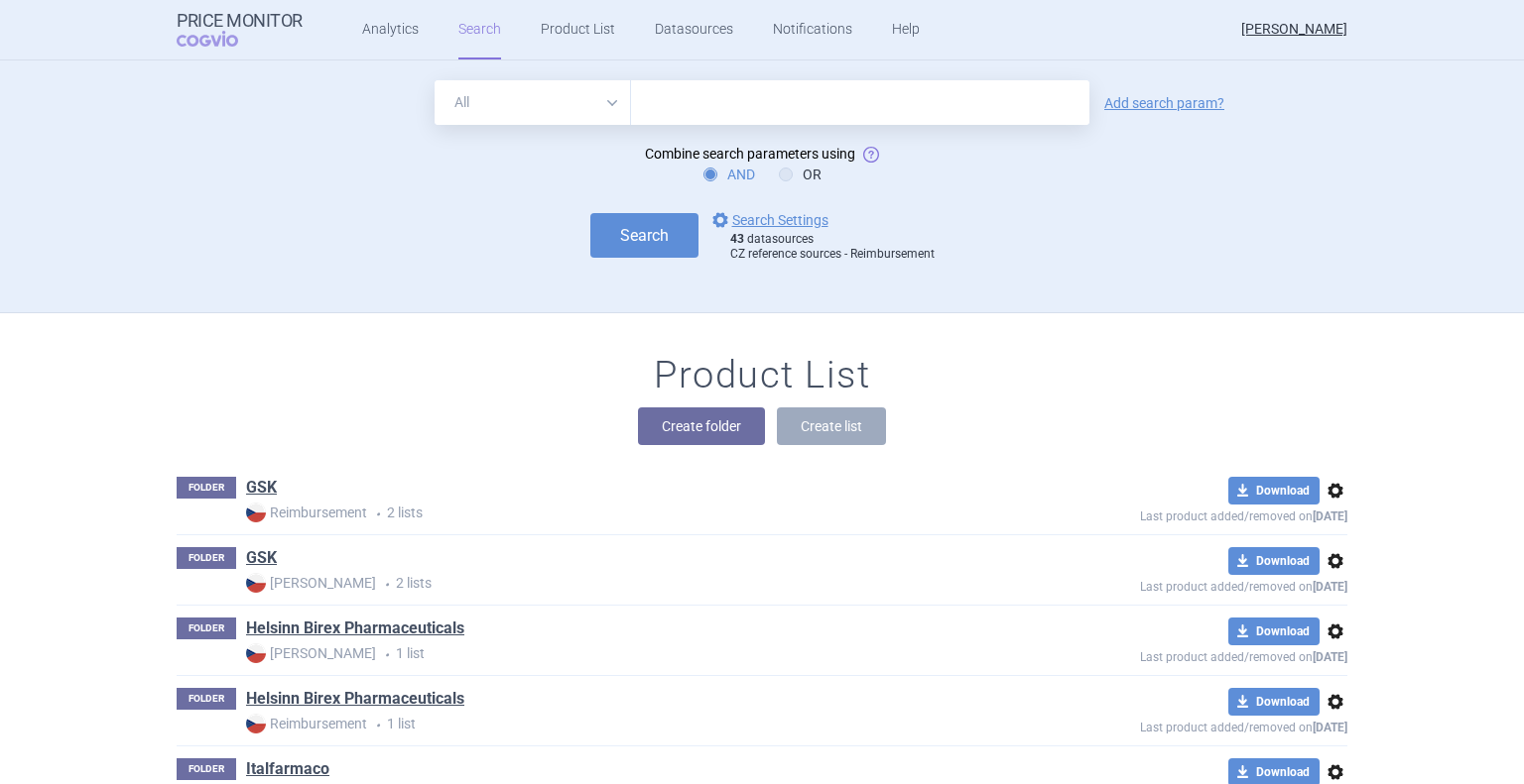
click at [762, 118] on input "text" at bounding box center [860, 103] width 458 height 45
type input "duvyzat"
click at [623, 234] on button "Search" at bounding box center [644, 235] width 108 height 45
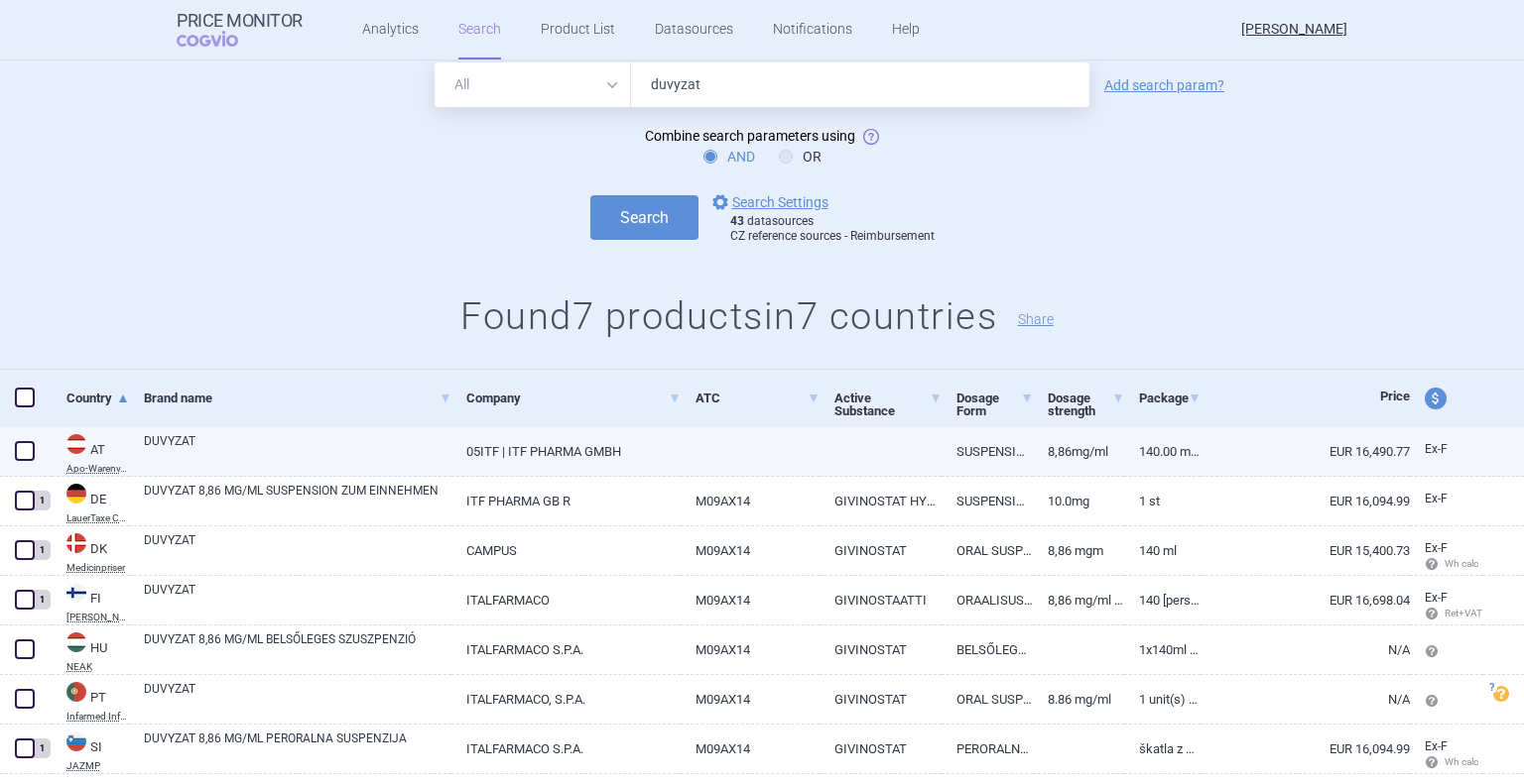
scroll to position [111, 0]
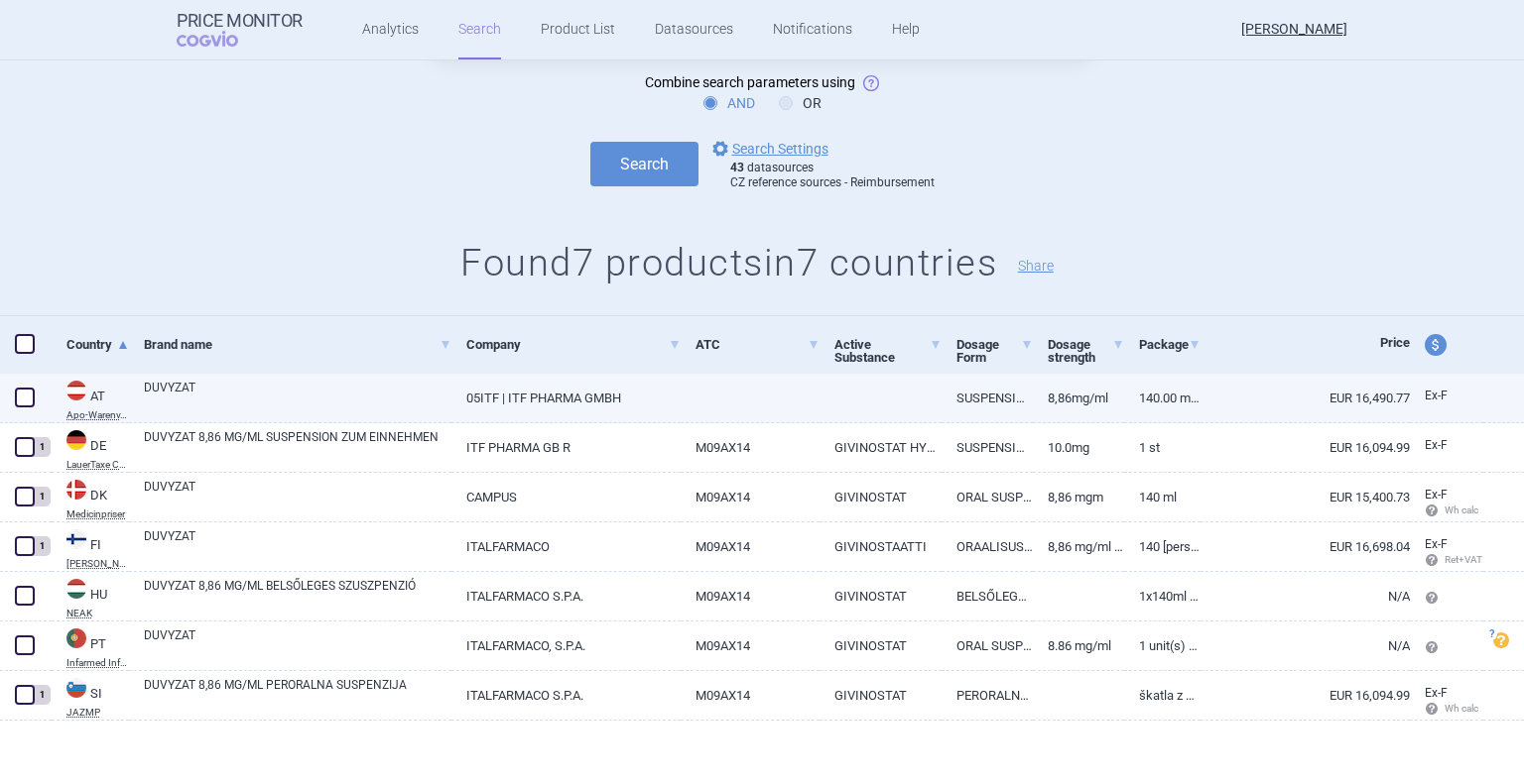
click at [20, 393] on span at bounding box center [25, 397] width 20 height 20
checkbox input "true"
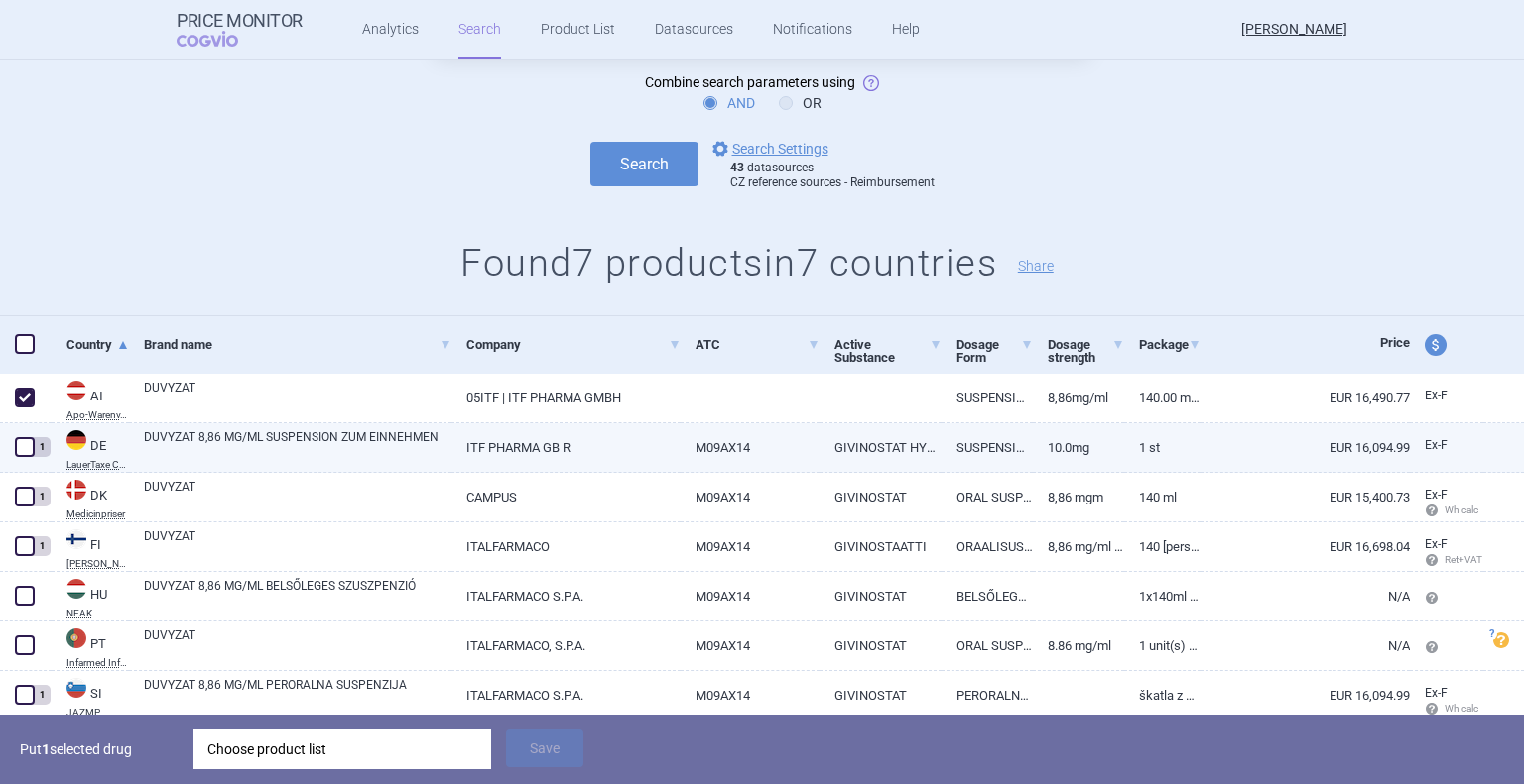
click at [26, 447] on span at bounding box center [25, 447] width 20 height 20
checkbox input "true"
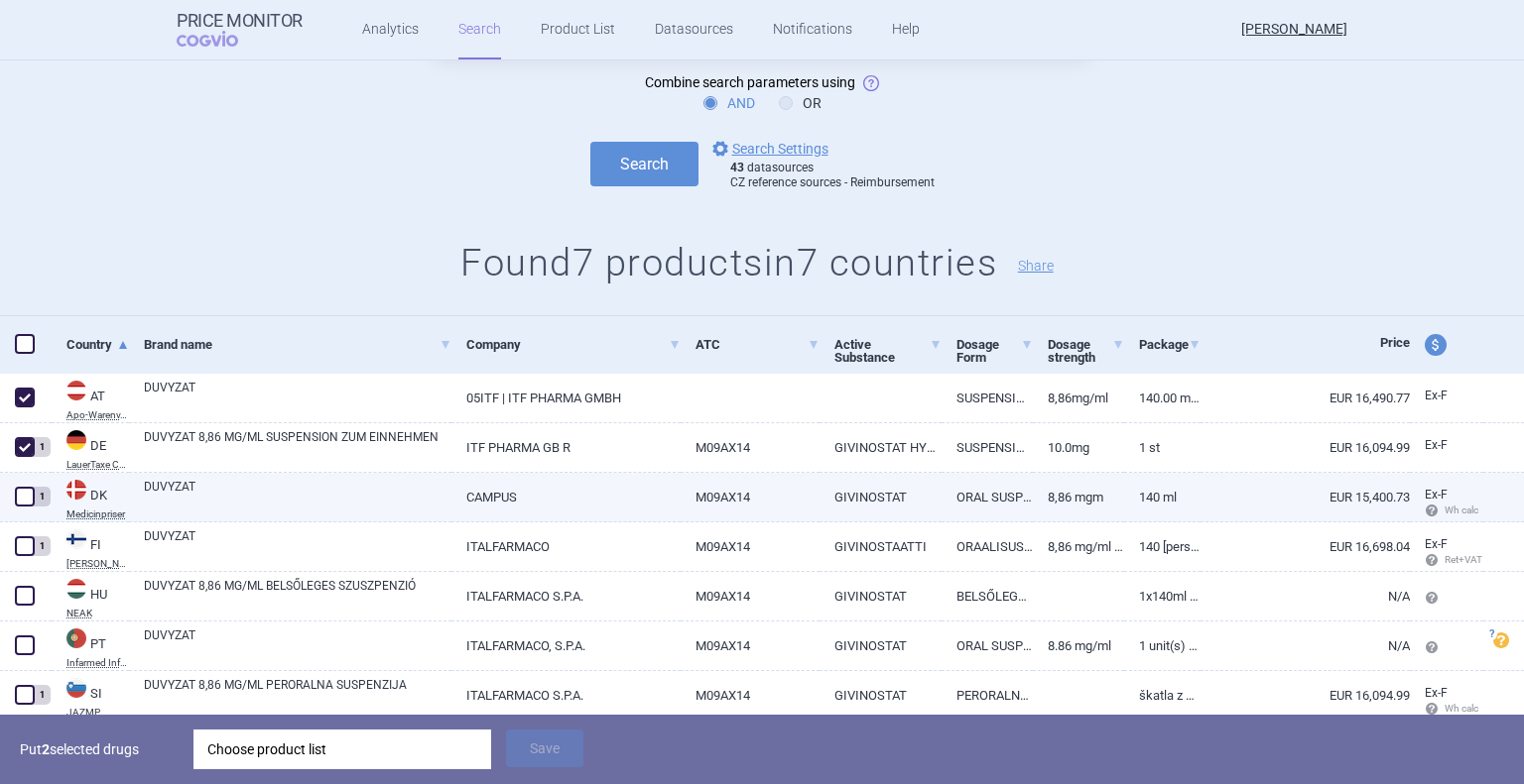
click at [28, 495] on span at bounding box center [25, 497] width 20 height 20
checkbox input "true"
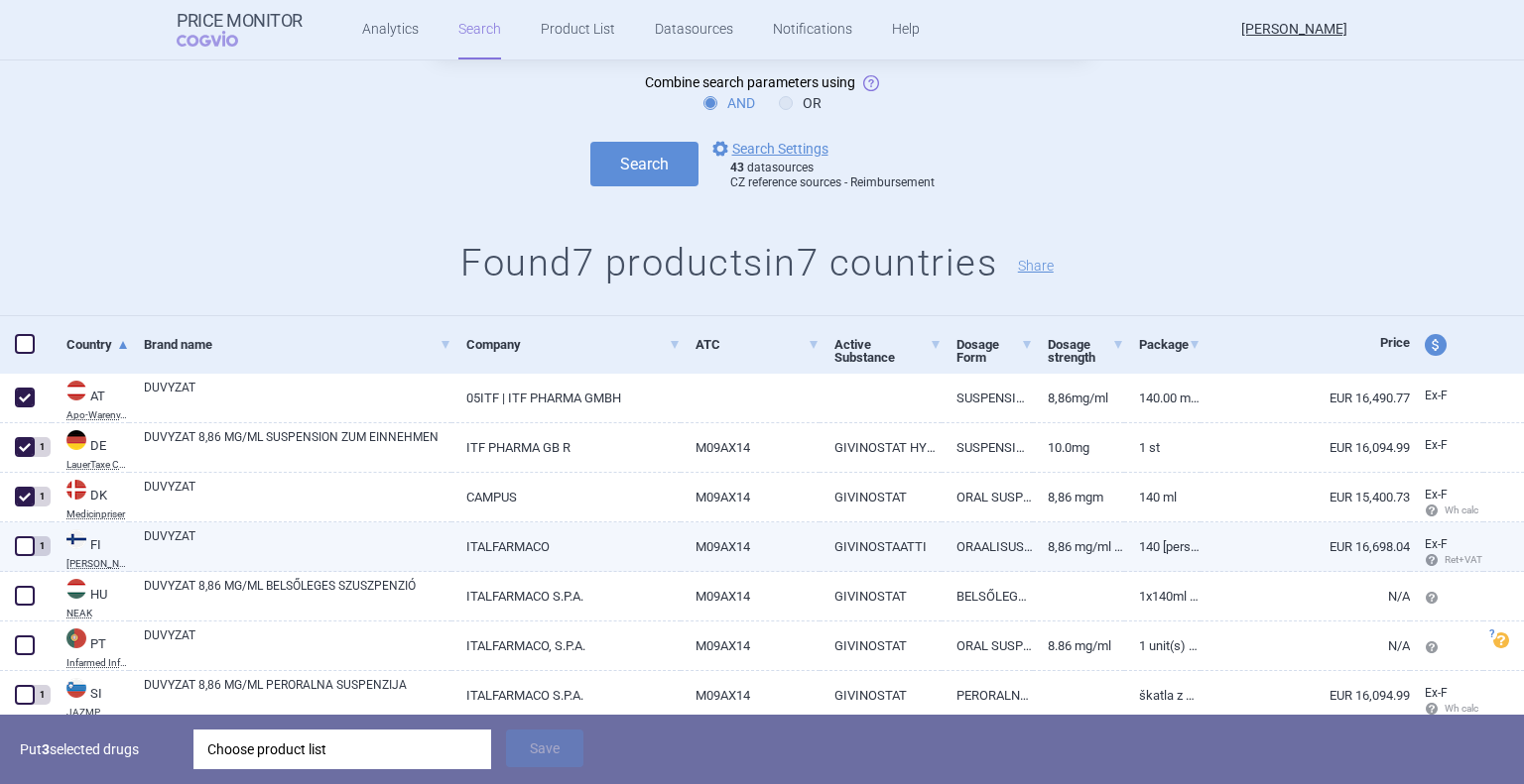
drag, startPoint x: 30, startPoint y: 548, endPoint x: 28, endPoint y: 563, distance: 15.1
click at [29, 550] on span at bounding box center [25, 546] width 20 height 20
checkbox input "true"
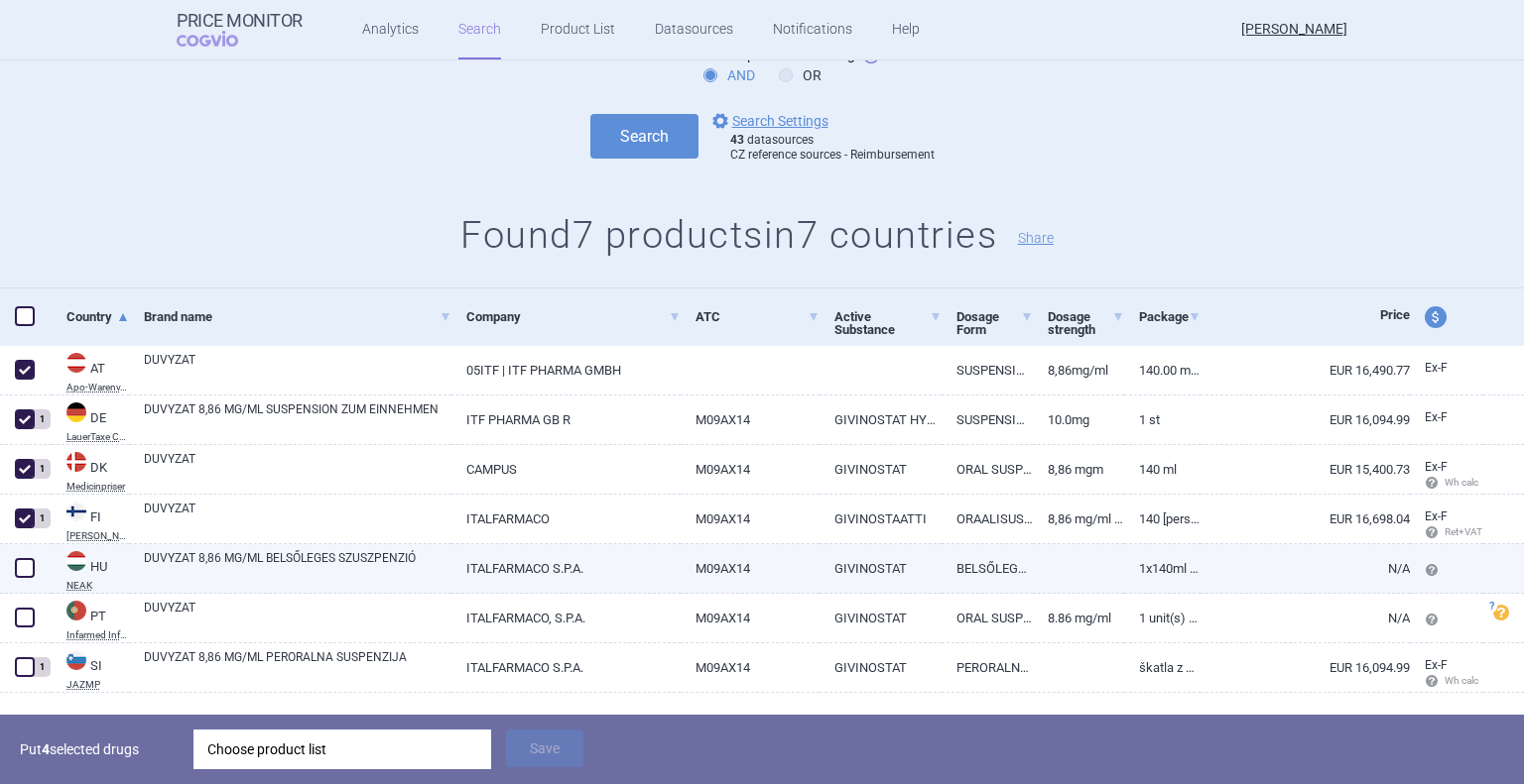
scroll to position [181, 0]
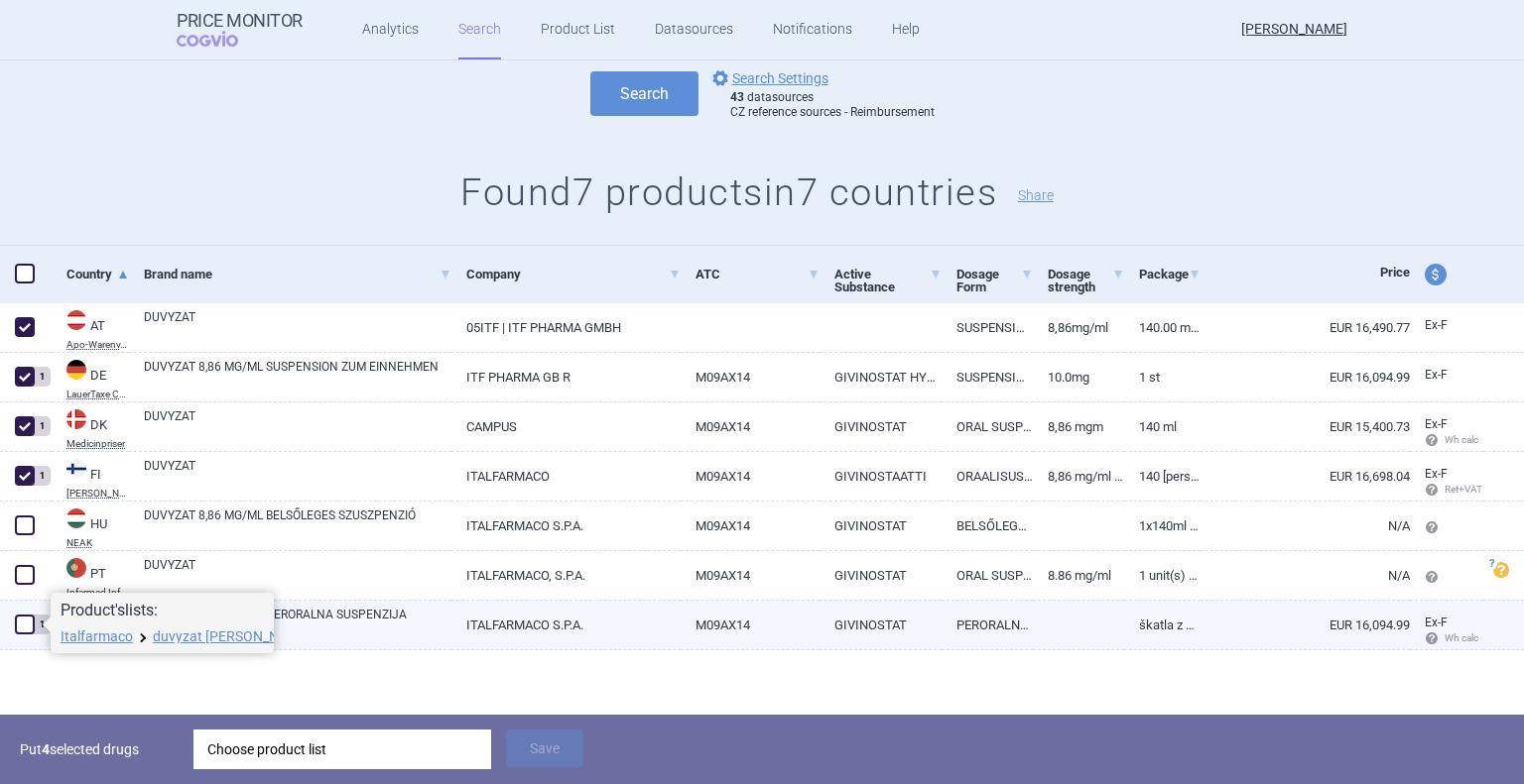
click at [28, 629] on span at bounding box center [25, 625] width 20 height 20
checkbox input "true"
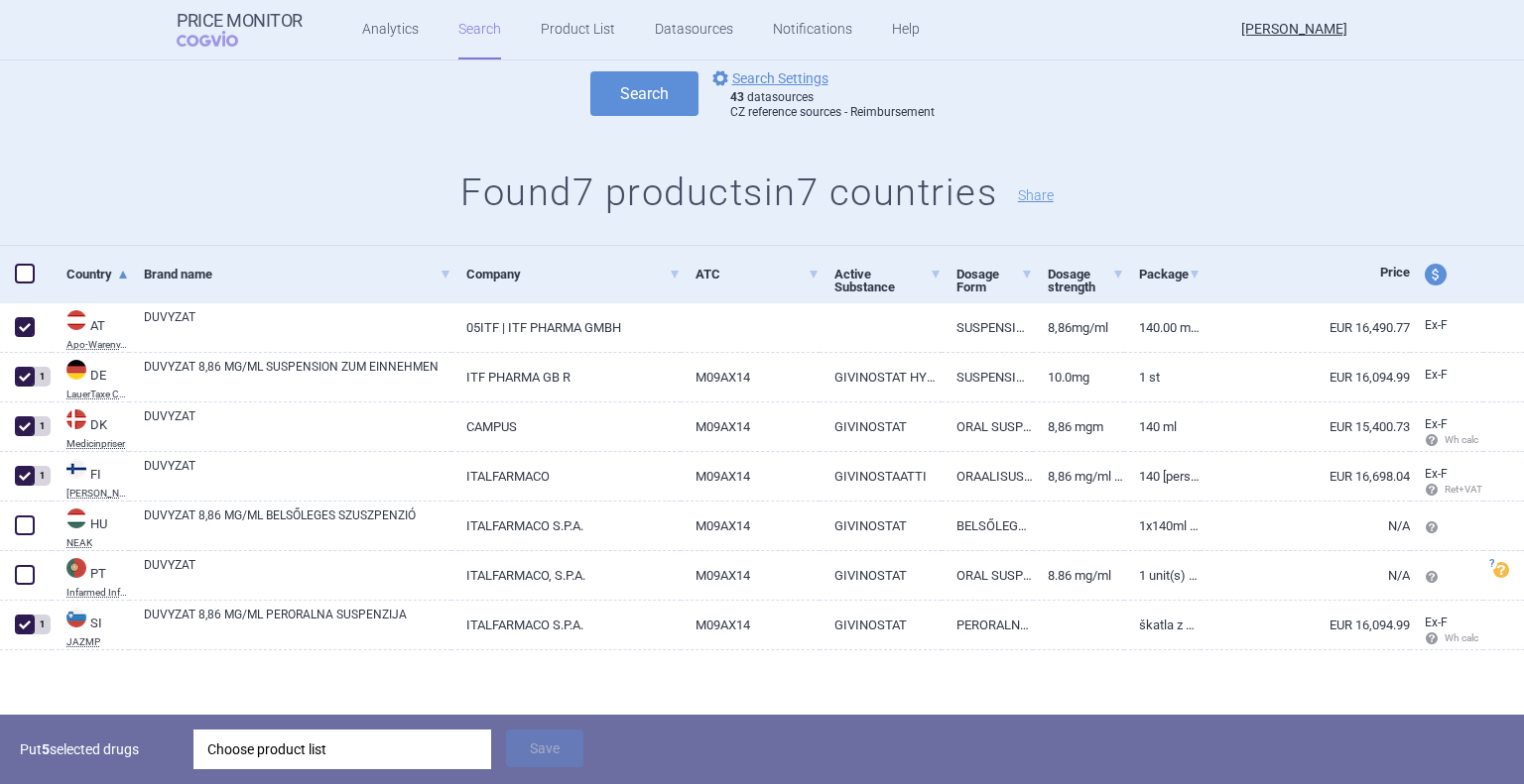
click at [398, 752] on div "Choose product list" at bounding box center [342, 750] width 270 height 40
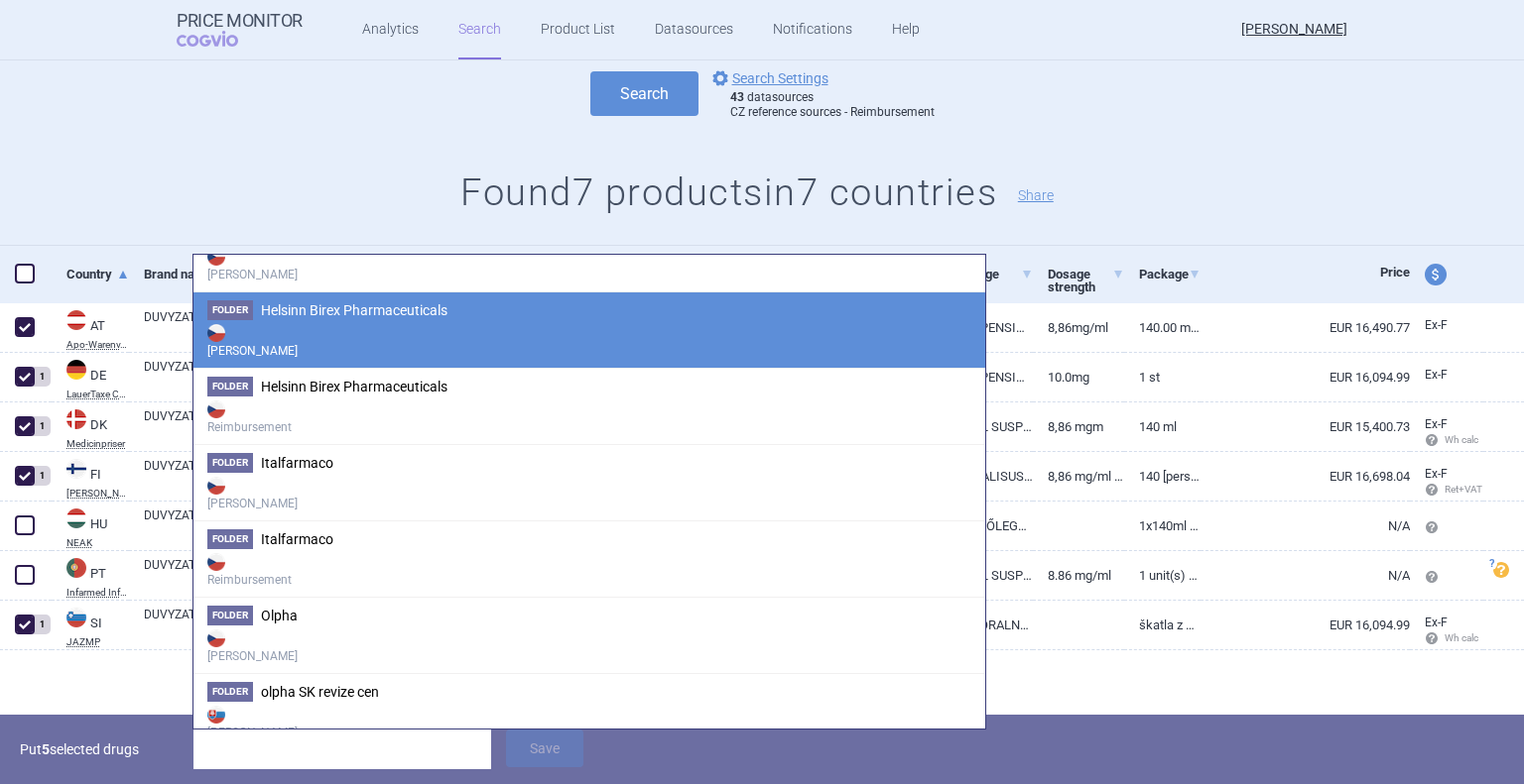
scroll to position [280, 0]
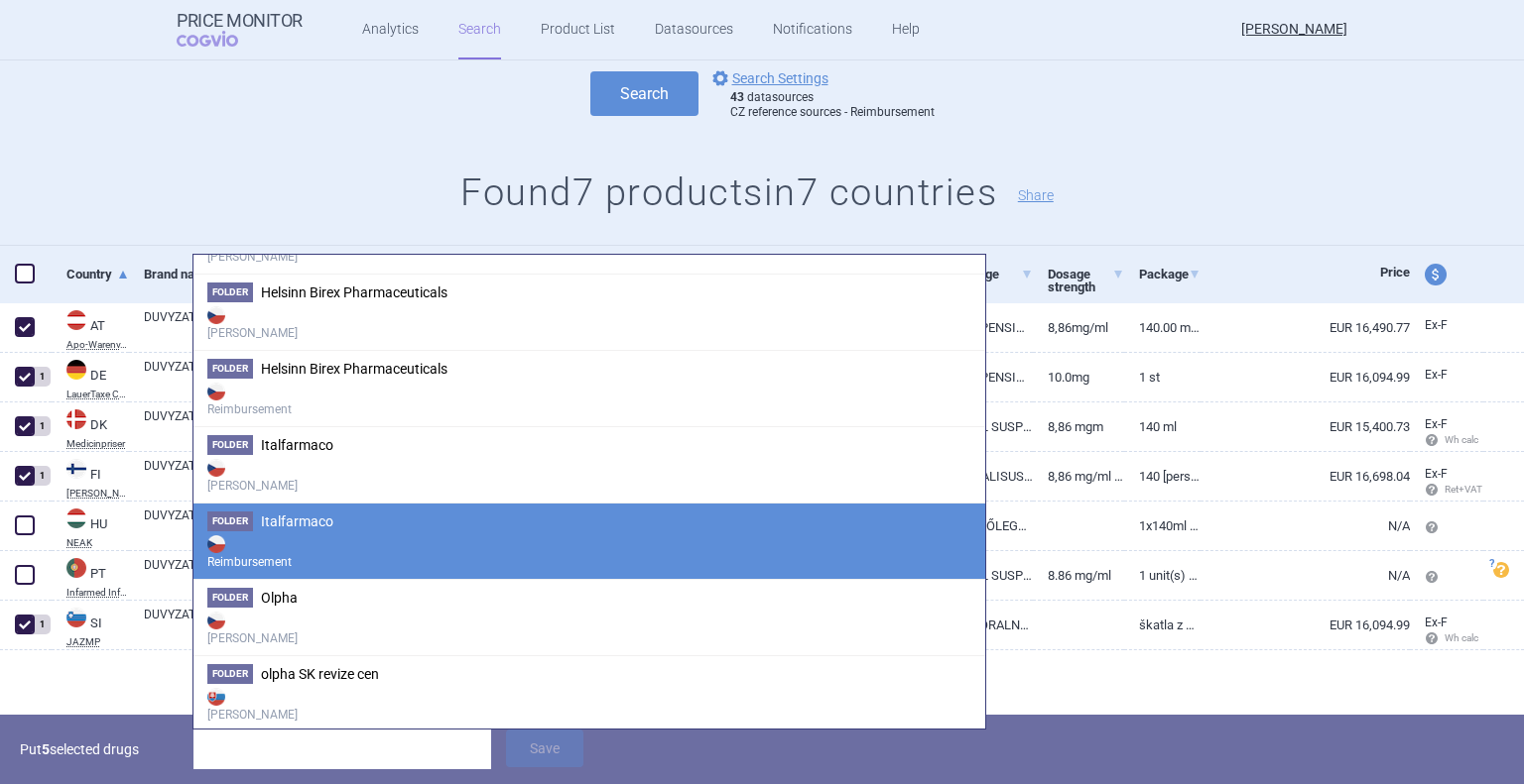
click at [298, 526] on span "Italfarmaco" at bounding box center [297, 522] width 73 height 16
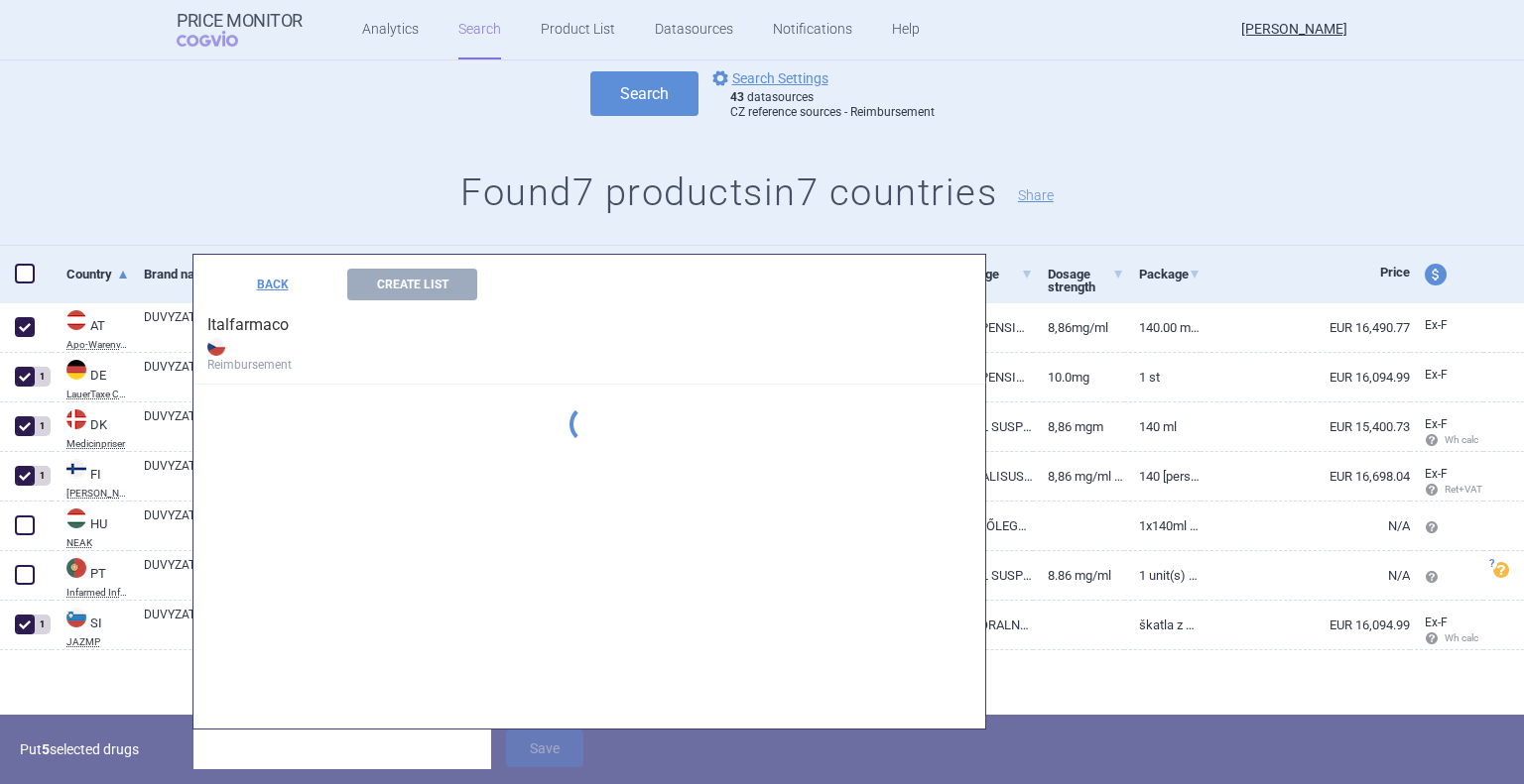
scroll to position [0, 0]
click at [414, 290] on button "Create List" at bounding box center [412, 285] width 130 height 32
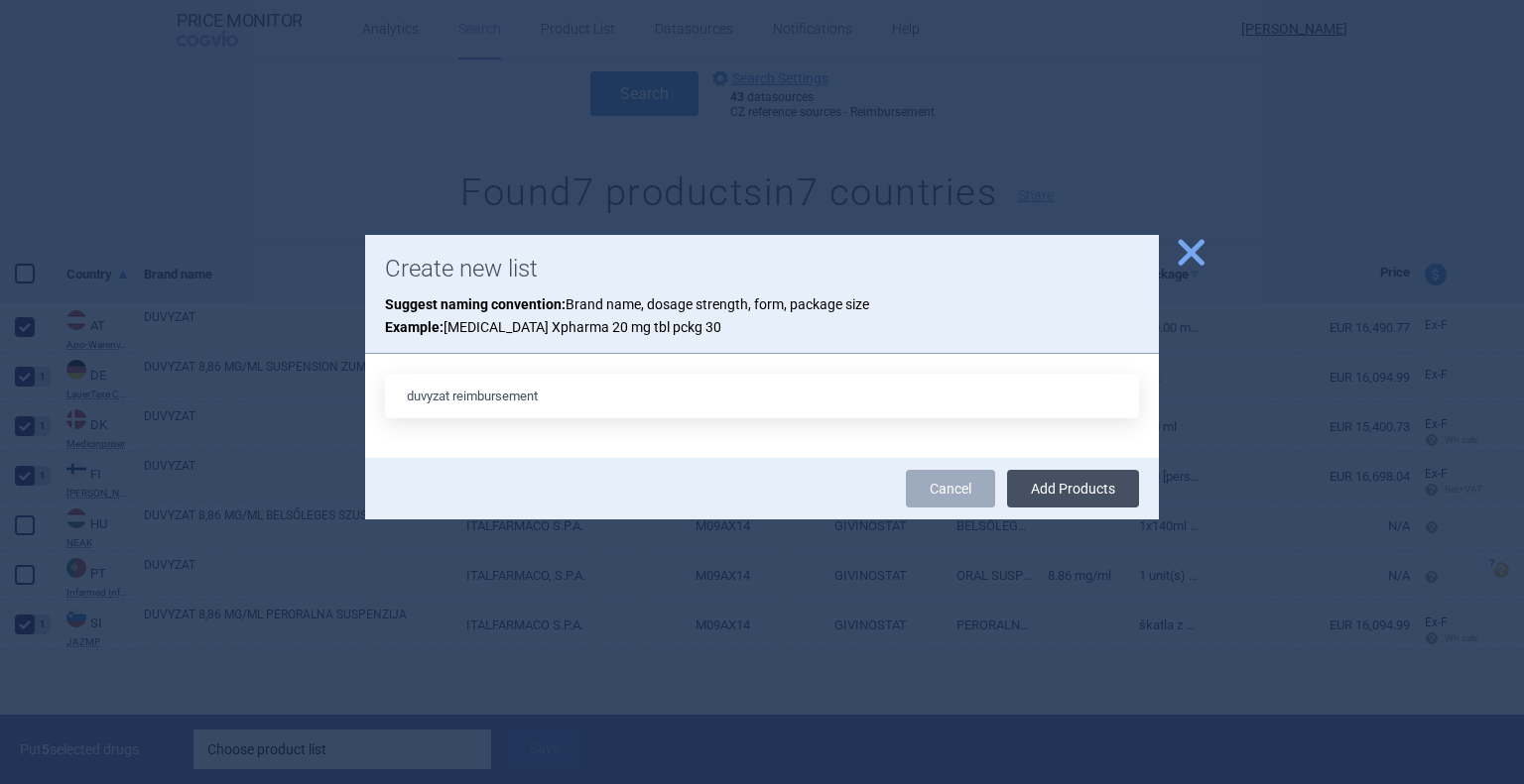
type input "duvyzat reimbursement"
click at [1094, 483] on button "Add Products" at bounding box center [1072, 489] width 132 height 38
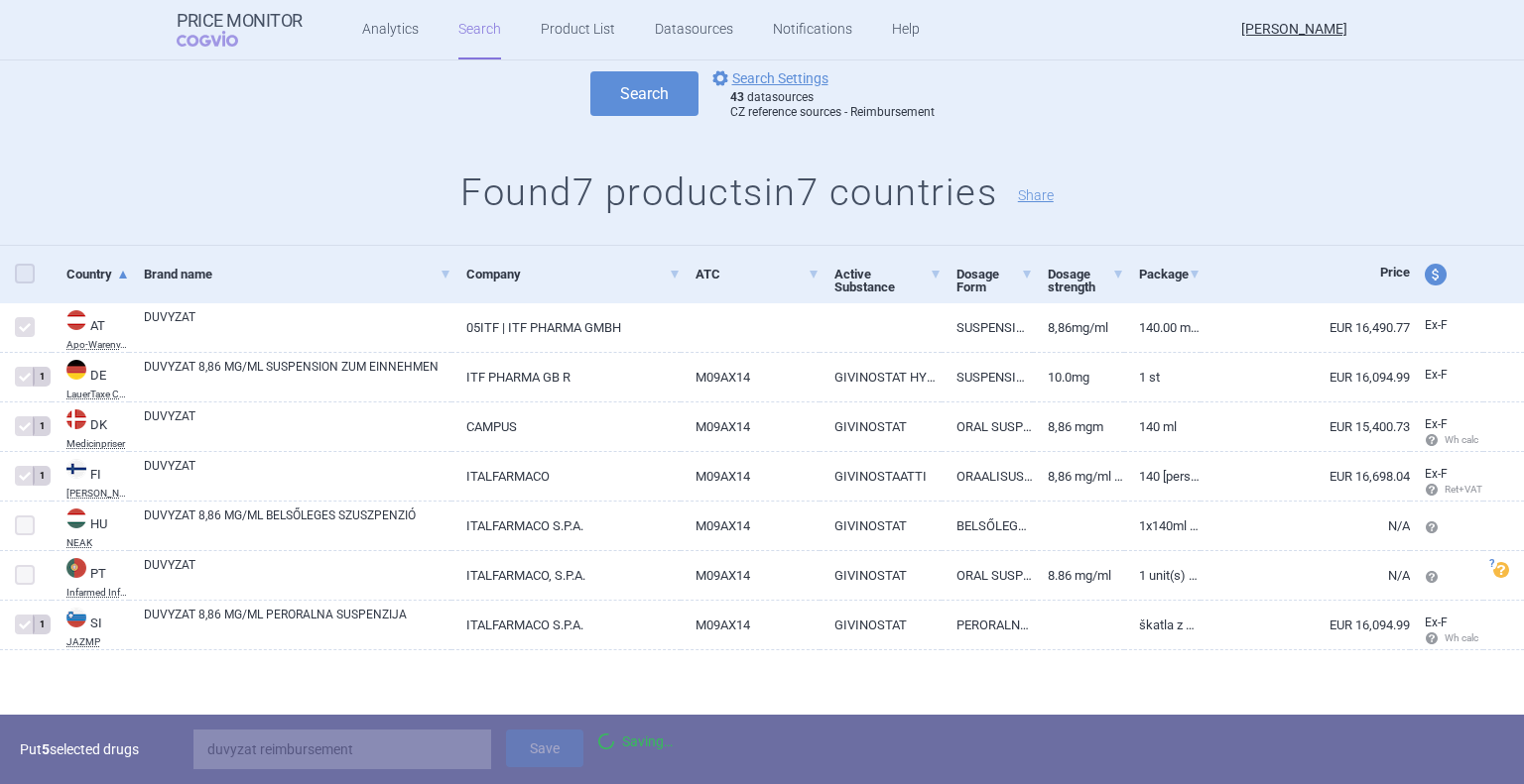
scroll to position [111, 0]
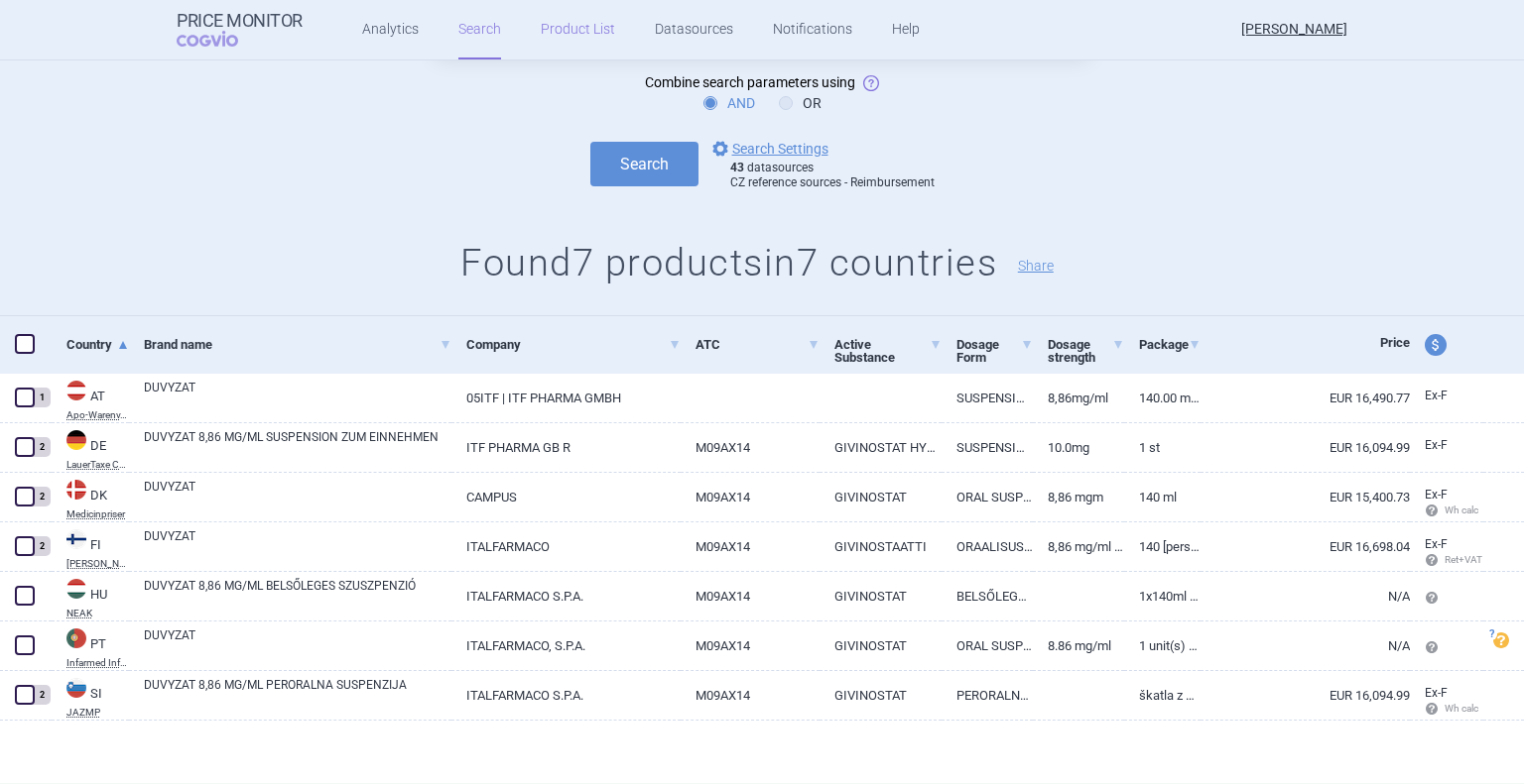
click at [566, 29] on link "Product List" at bounding box center [577, 30] width 75 height 60
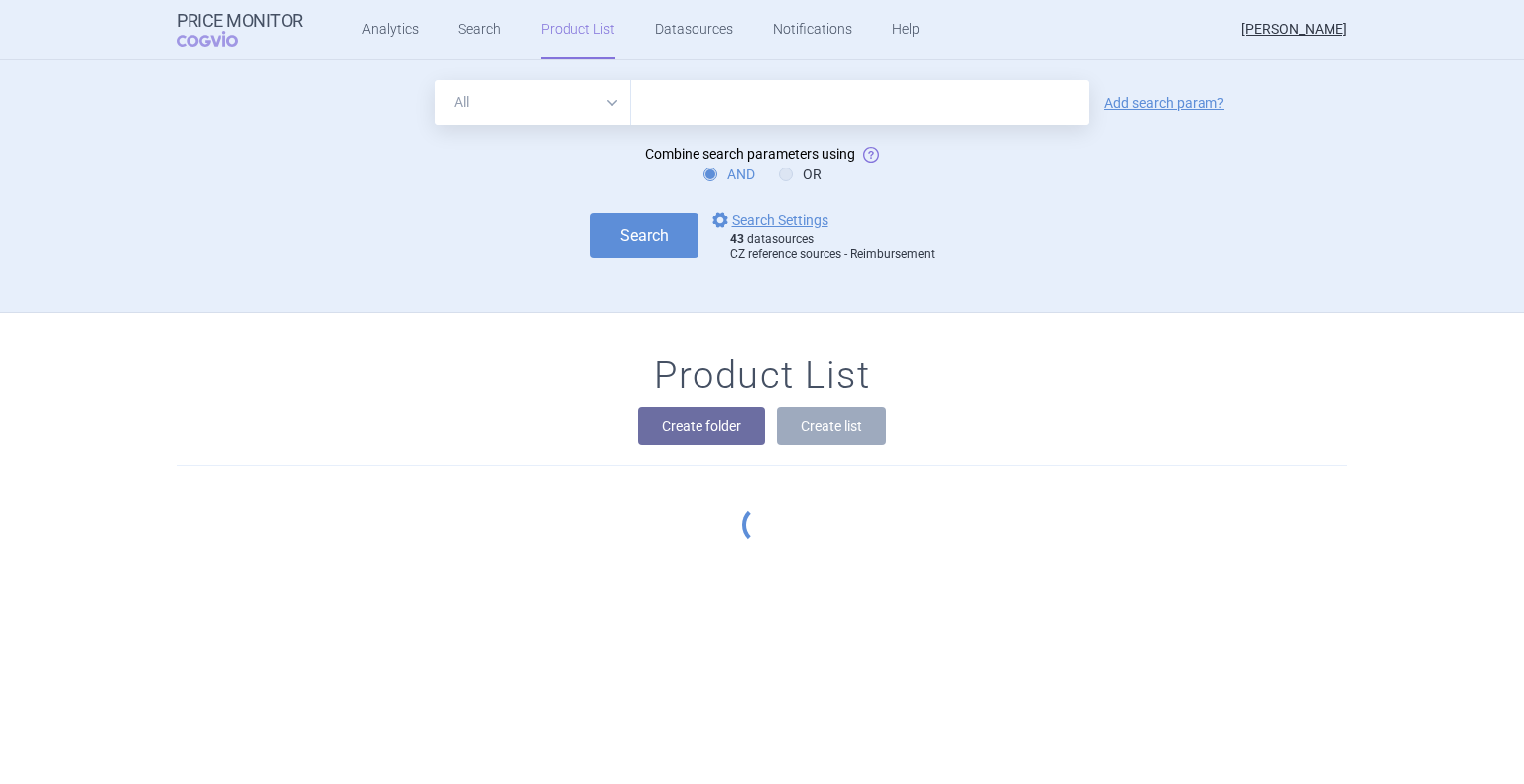
scroll to position [252, 0]
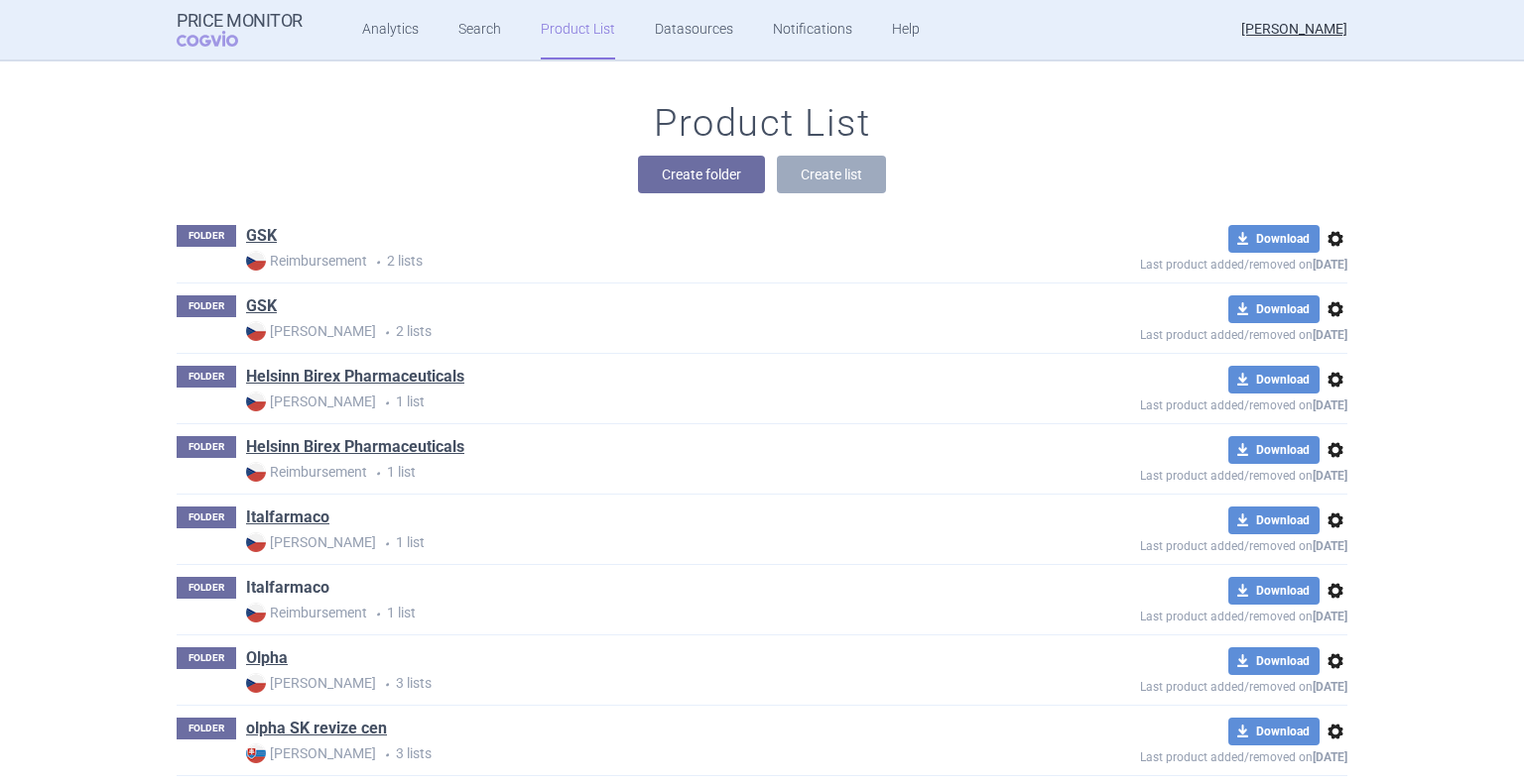
click at [287, 590] on link "Italfarmaco" at bounding box center [288, 588] width 84 height 22
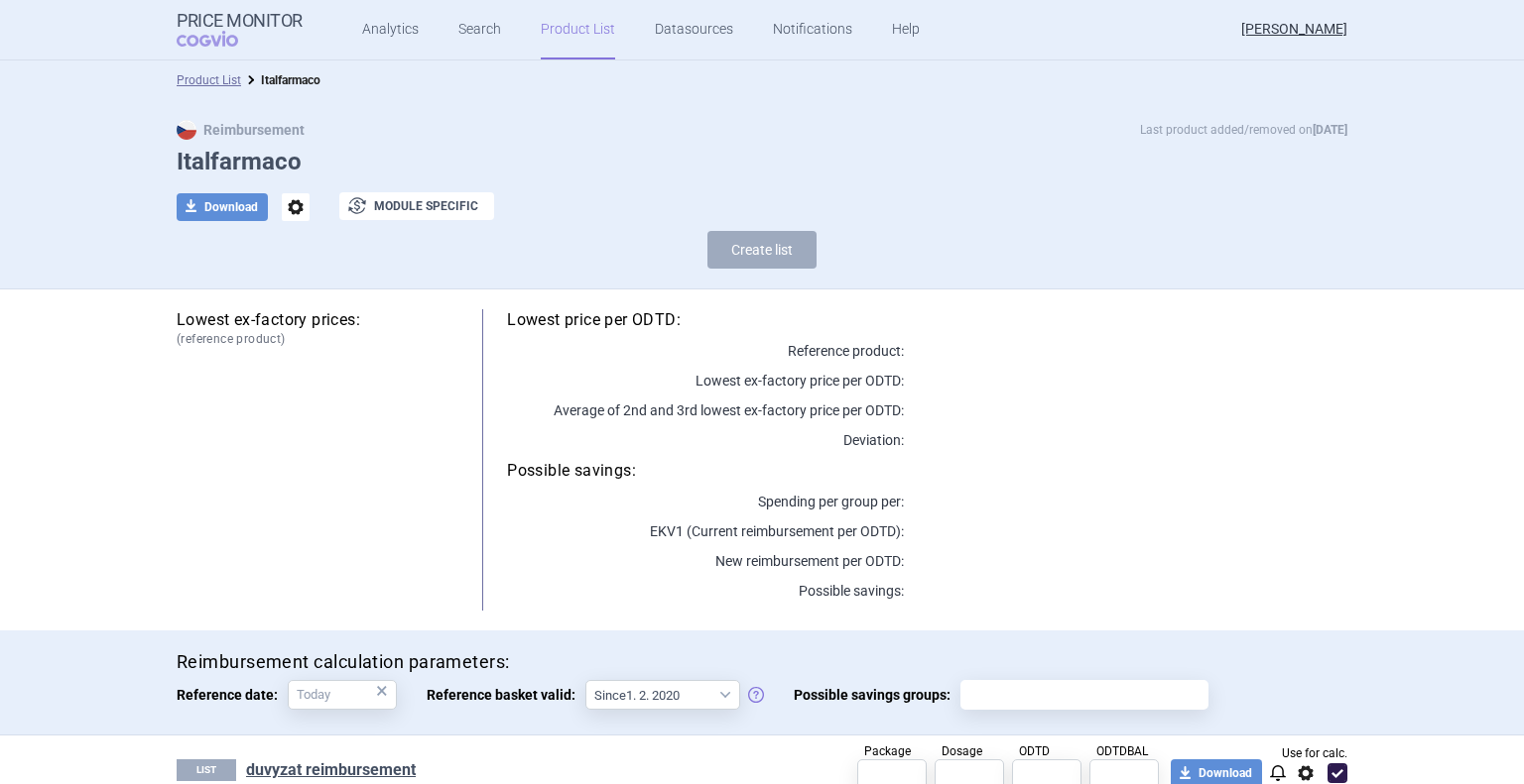
scroll to position [72, 0]
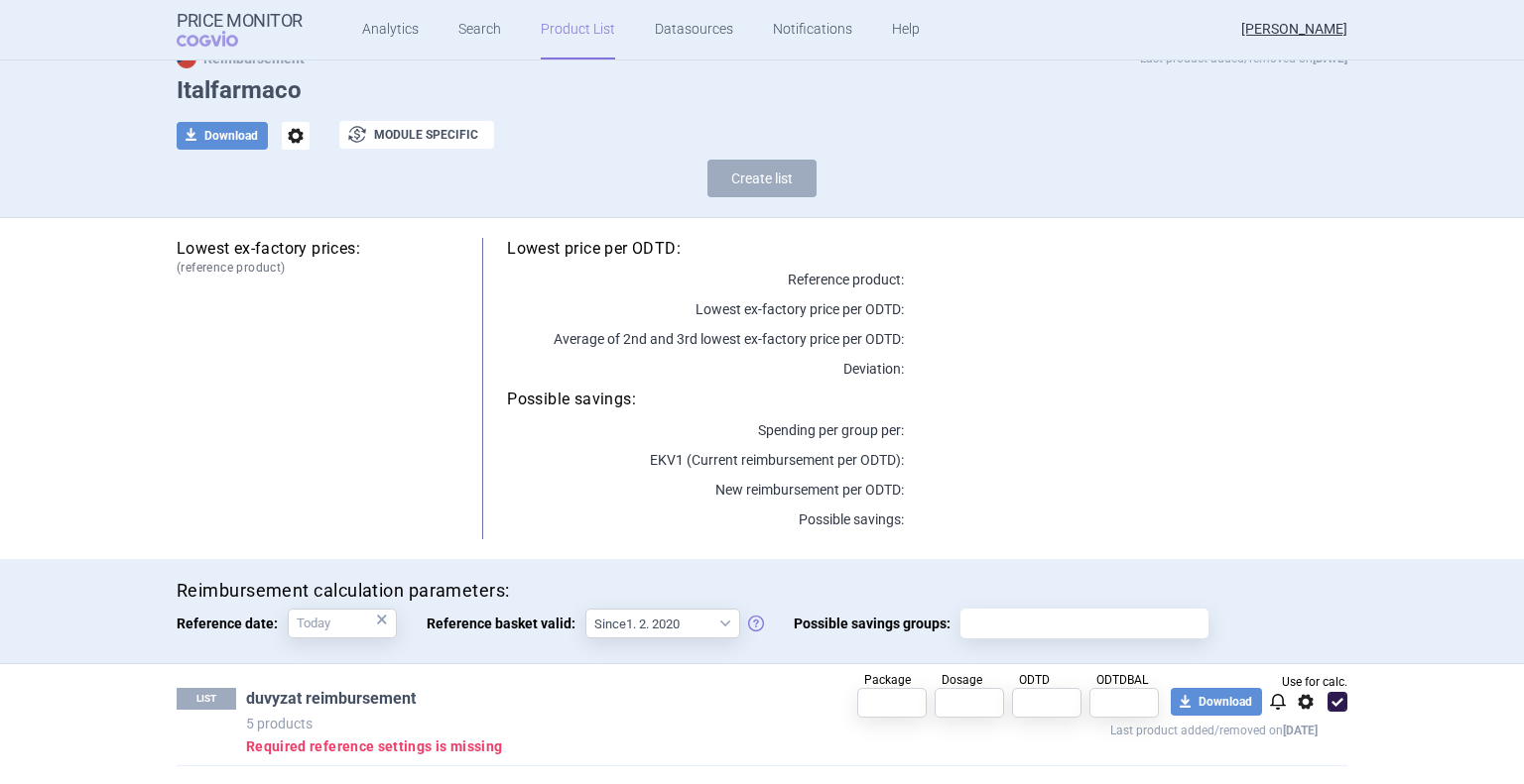
click at [384, 698] on link "duvyzat reimbursement" at bounding box center [331, 699] width 169 height 22
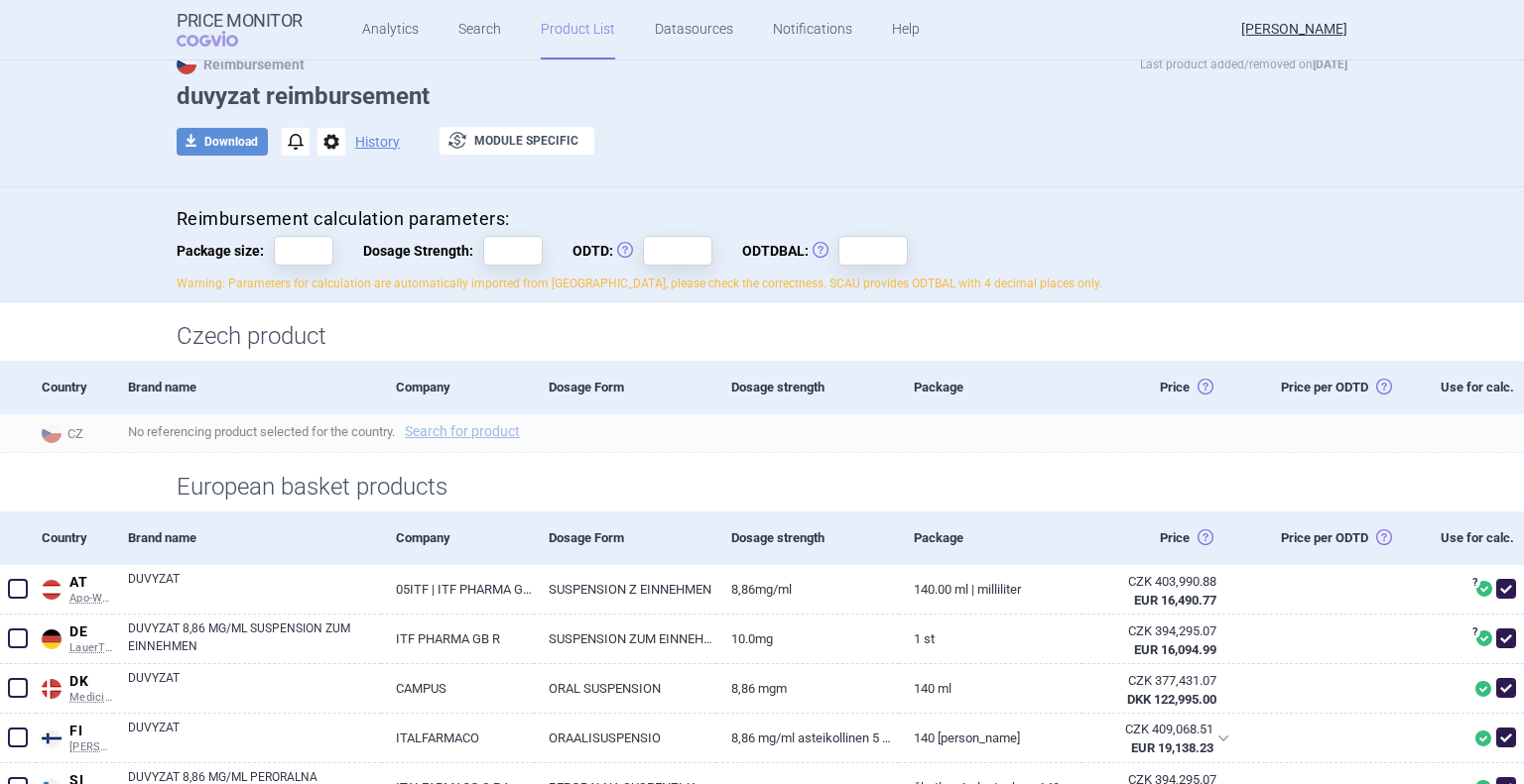
scroll to position [198, 0]
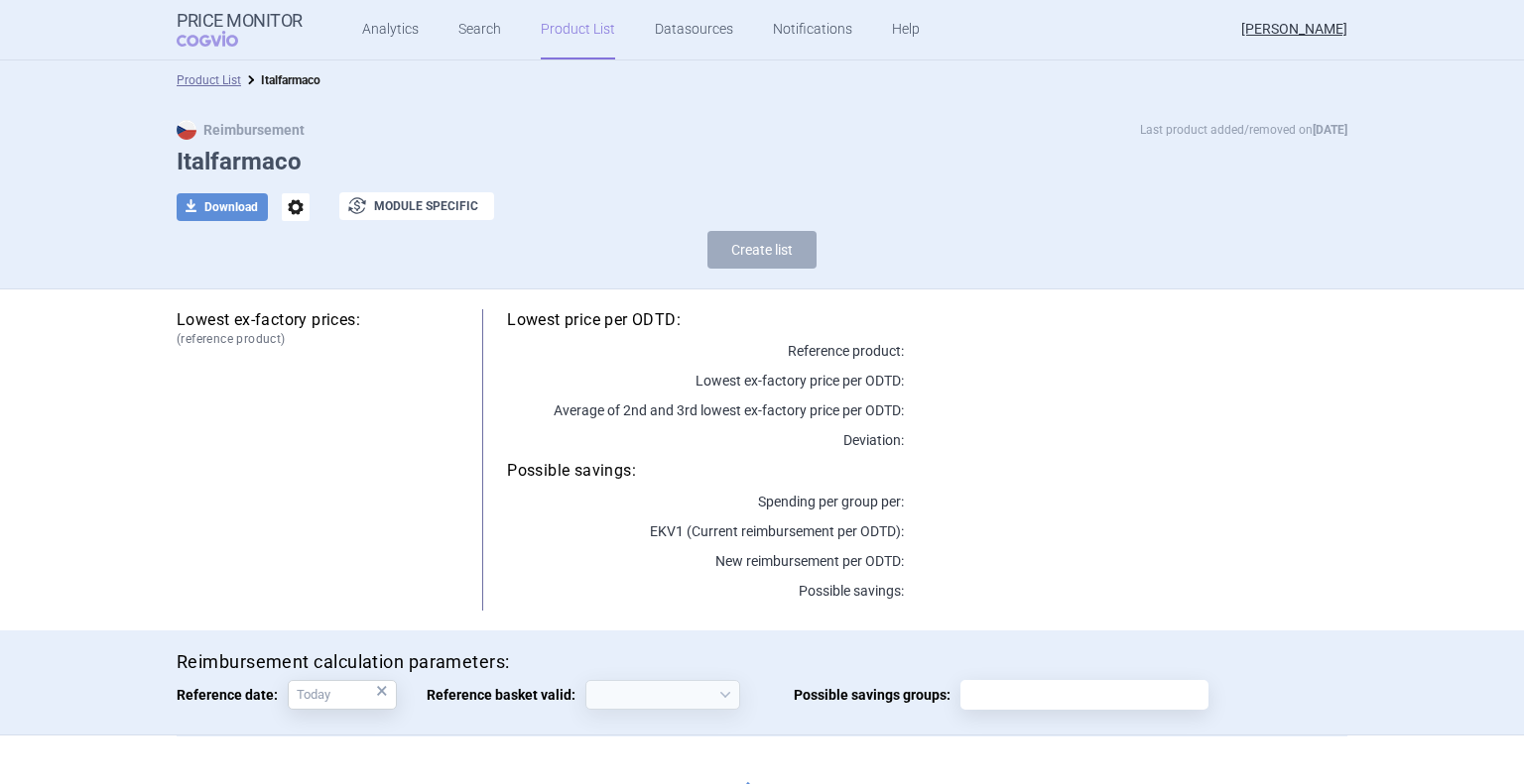
select select "[DATE]"
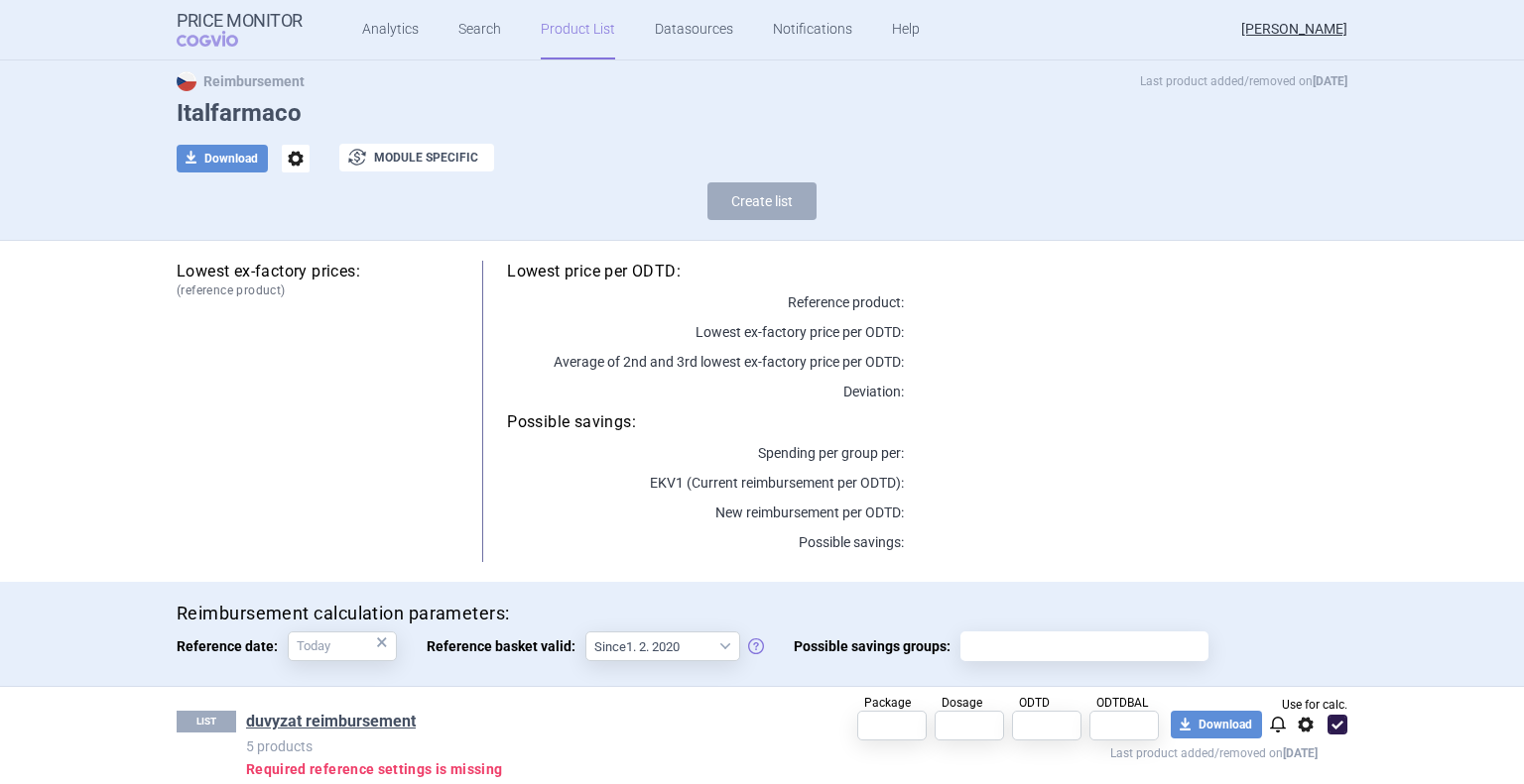
scroll to position [72, 0]
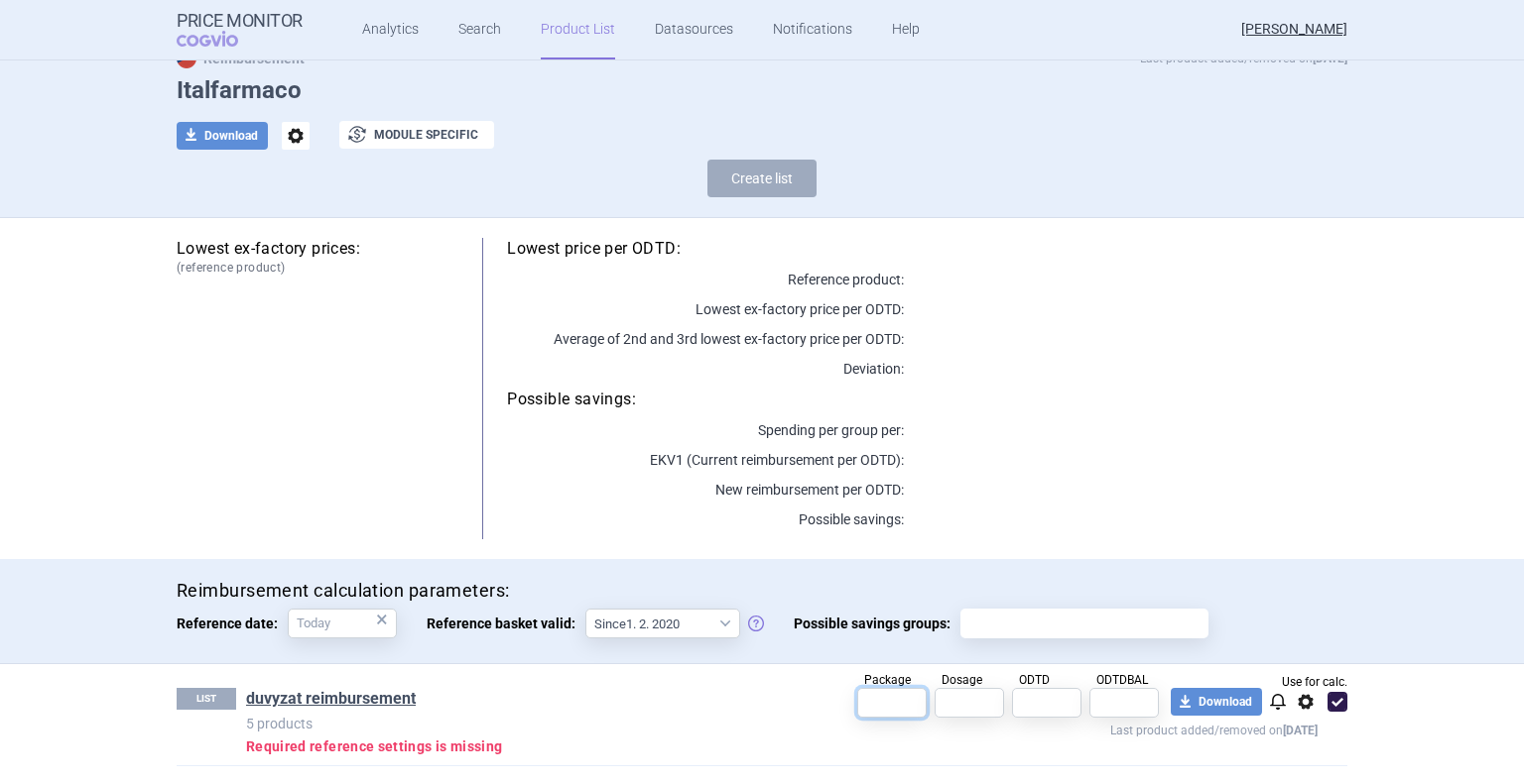
click at [887, 711] on input "text" at bounding box center [892, 703] width 70 height 30
type input "1"
click at [977, 709] on input "text" at bounding box center [970, 703] width 70 height 30
type input "8.86"
click at [1039, 701] on input "text" at bounding box center [1047, 703] width 70 height 30
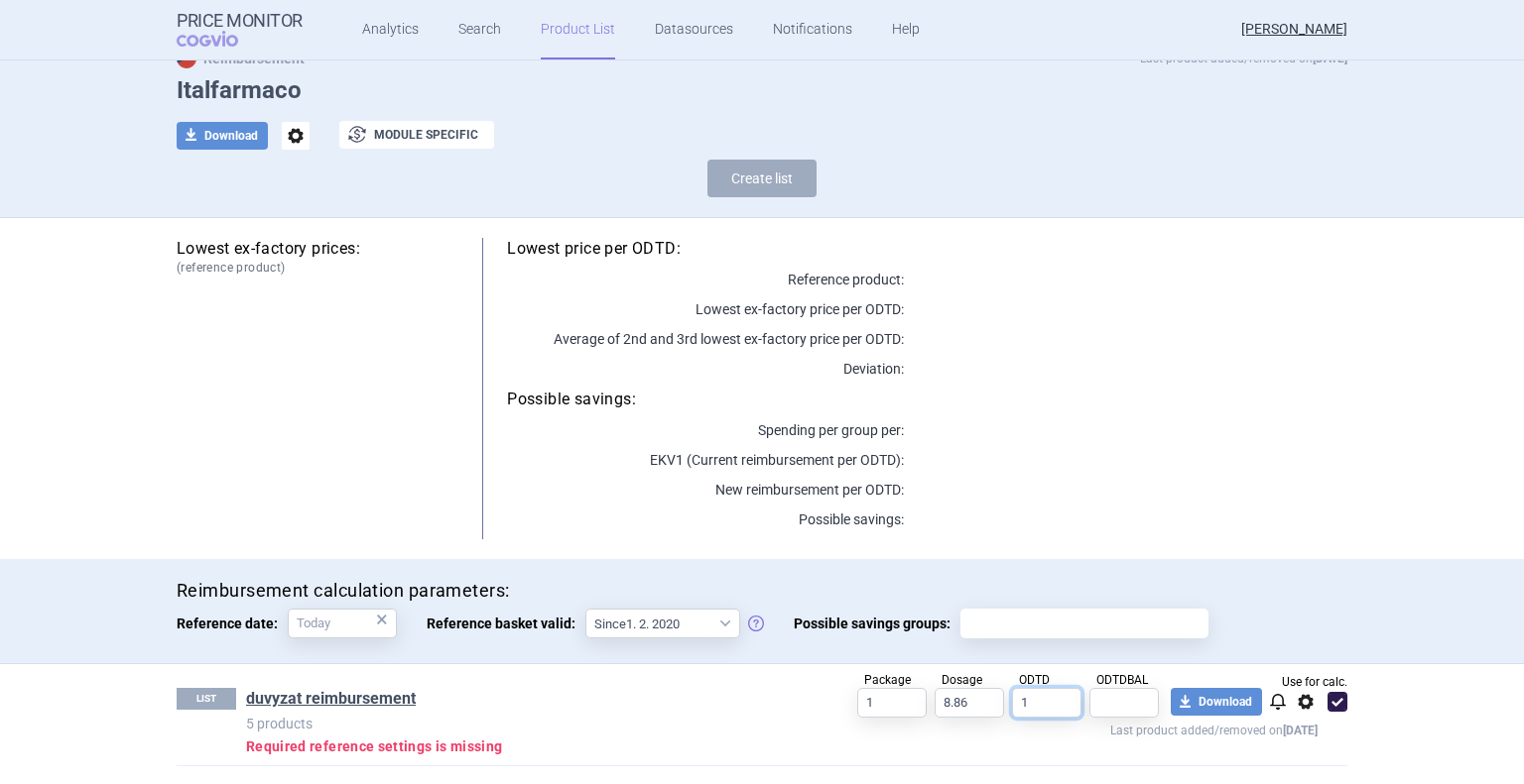
type input "1"
click at [1115, 697] on input "text" at bounding box center [1124, 703] width 70 height 30
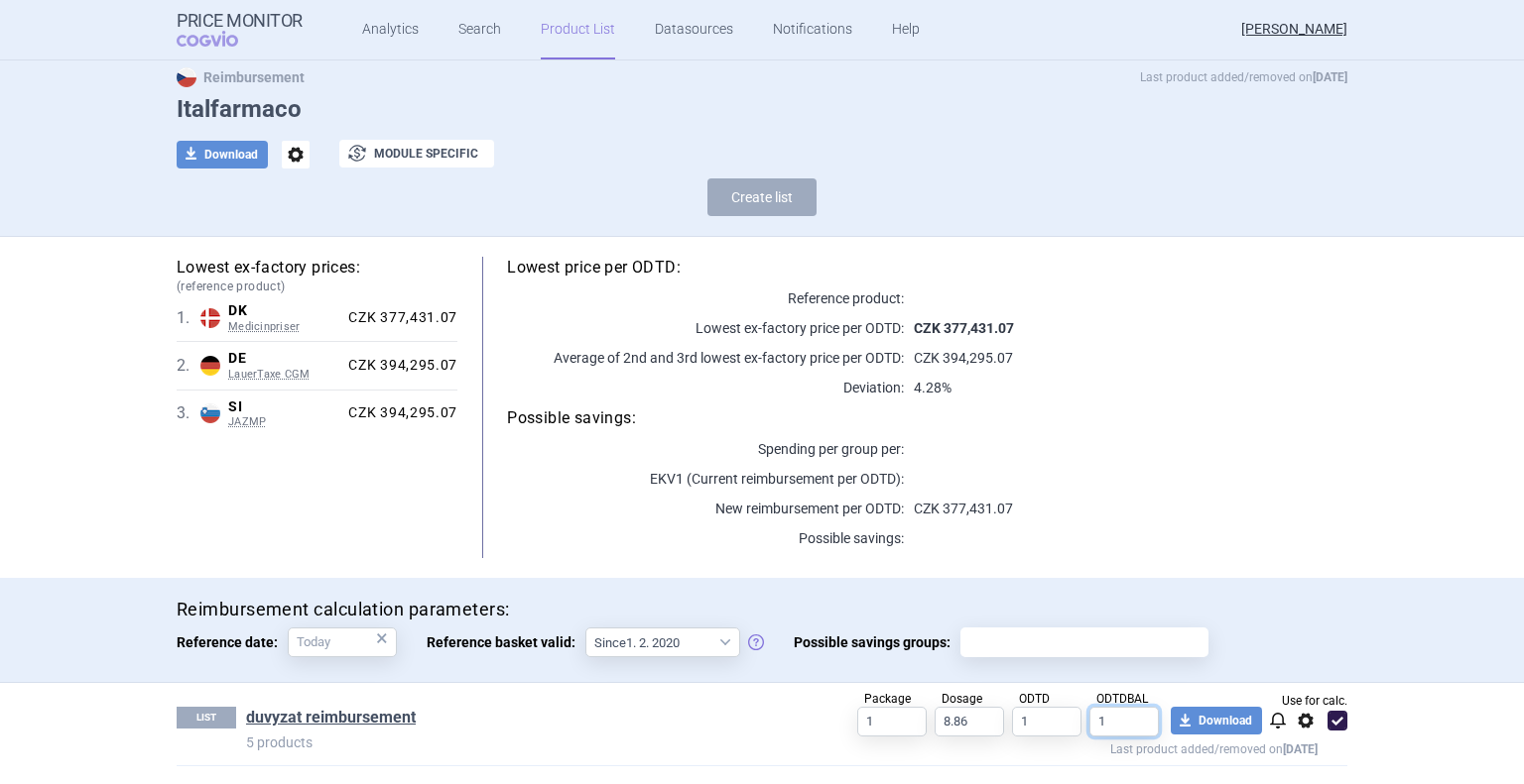
type input "1"
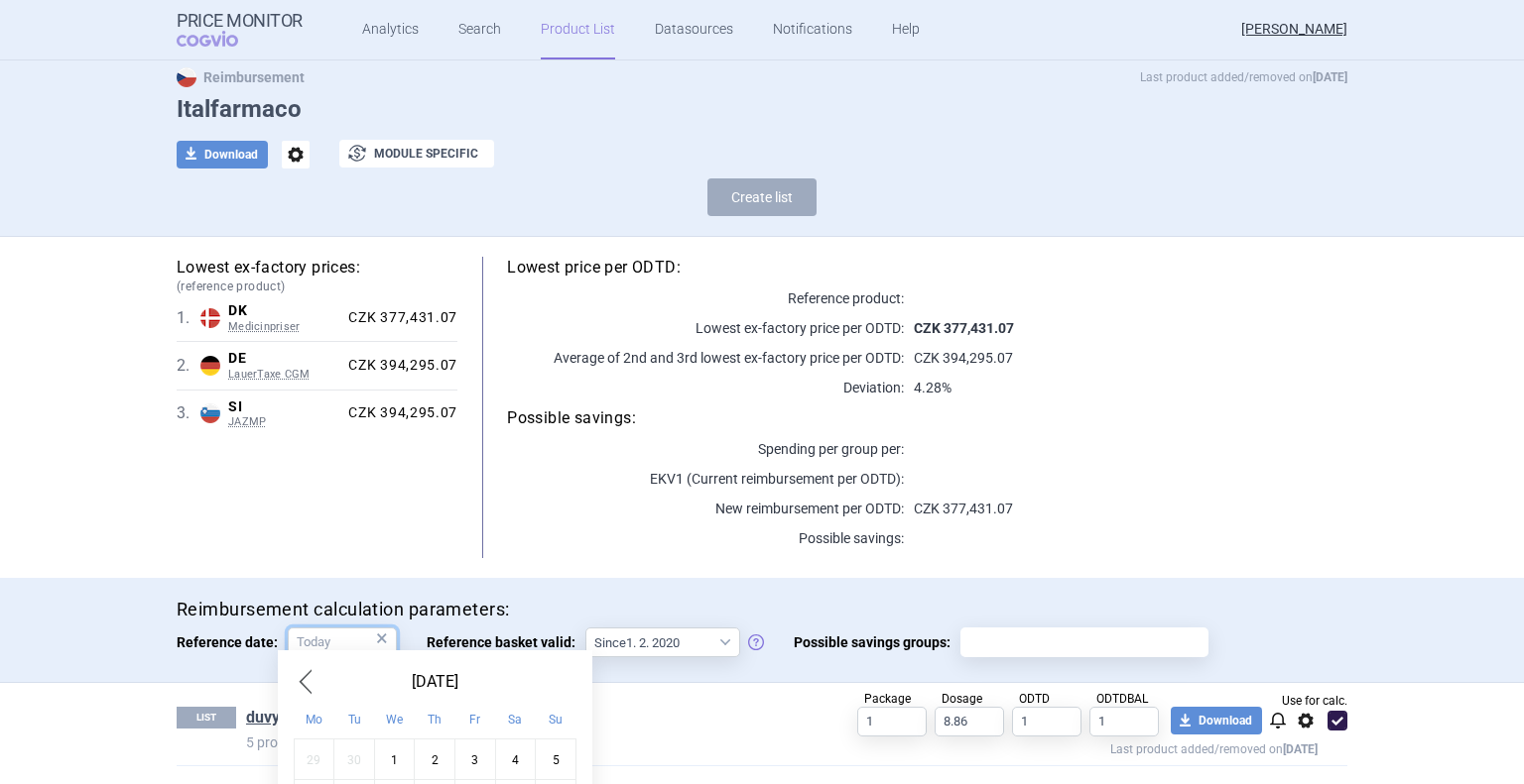
click at [325, 655] on body "Price Monitor COGVIO Analytics Search Product List Datasources Notifications He…" at bounding box center [762, 392] width 1524 height 784
click at [714, 683] on div "LIST duvyzat reimbursement 5 products Package 1 Dosage 8.86 ODTD 1 ODTDBAL 1 Us…" at bounding box center [762, 724] width 1170 height 82
click at [328, 642] on input "Reference date: ×" at bounding box center [342, 643] width 109 height 30
click at [152, 655] on div "Reimbursement calculation parameters: Reference date: × Reference basket valid:…" at bounding box center [762, 631] width 1250 height 66
click at [325, 725] on link "duvyzat reimbursement" at bounding box center [331, 718] width 169 height 22
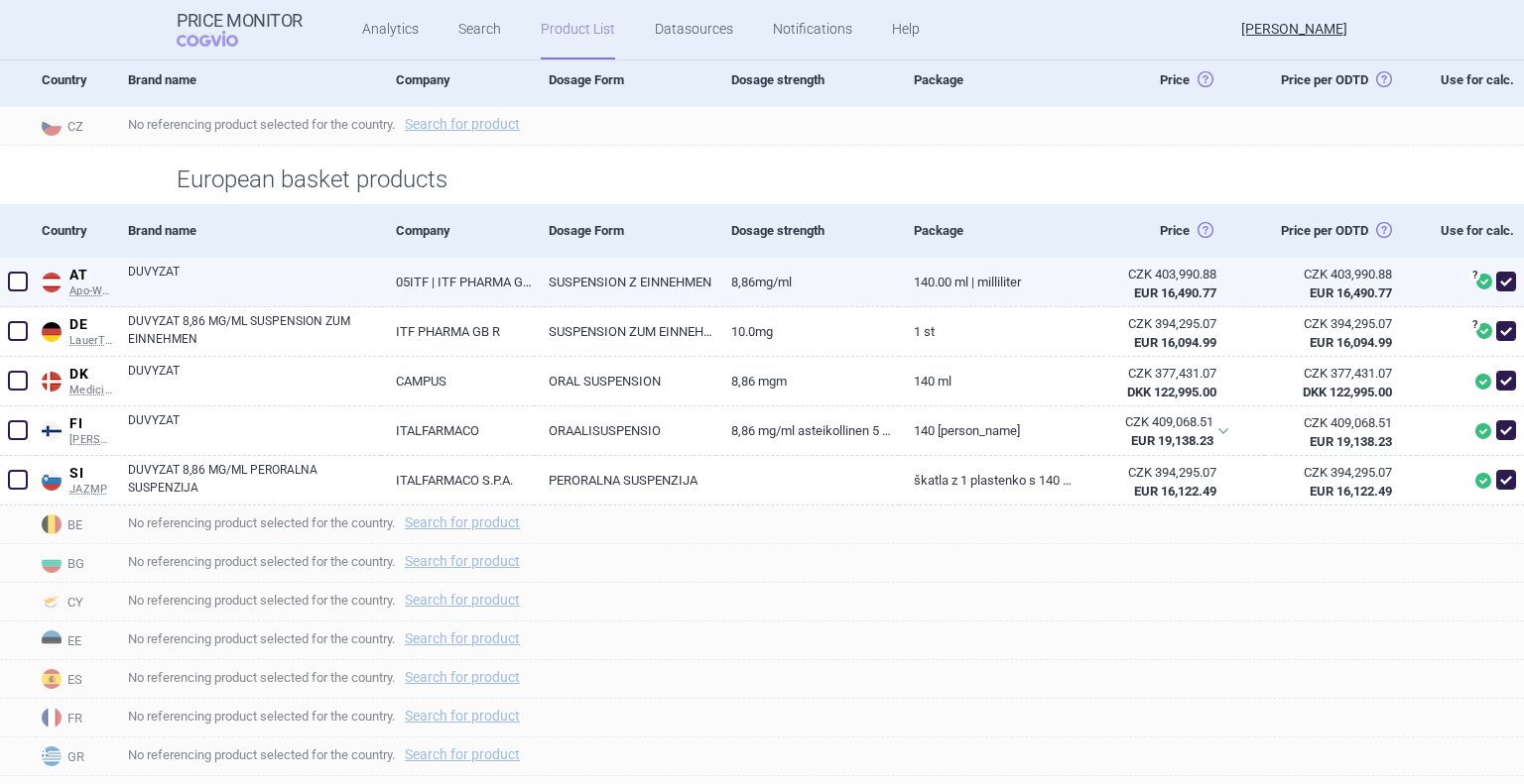
scroll to position [396, 0]
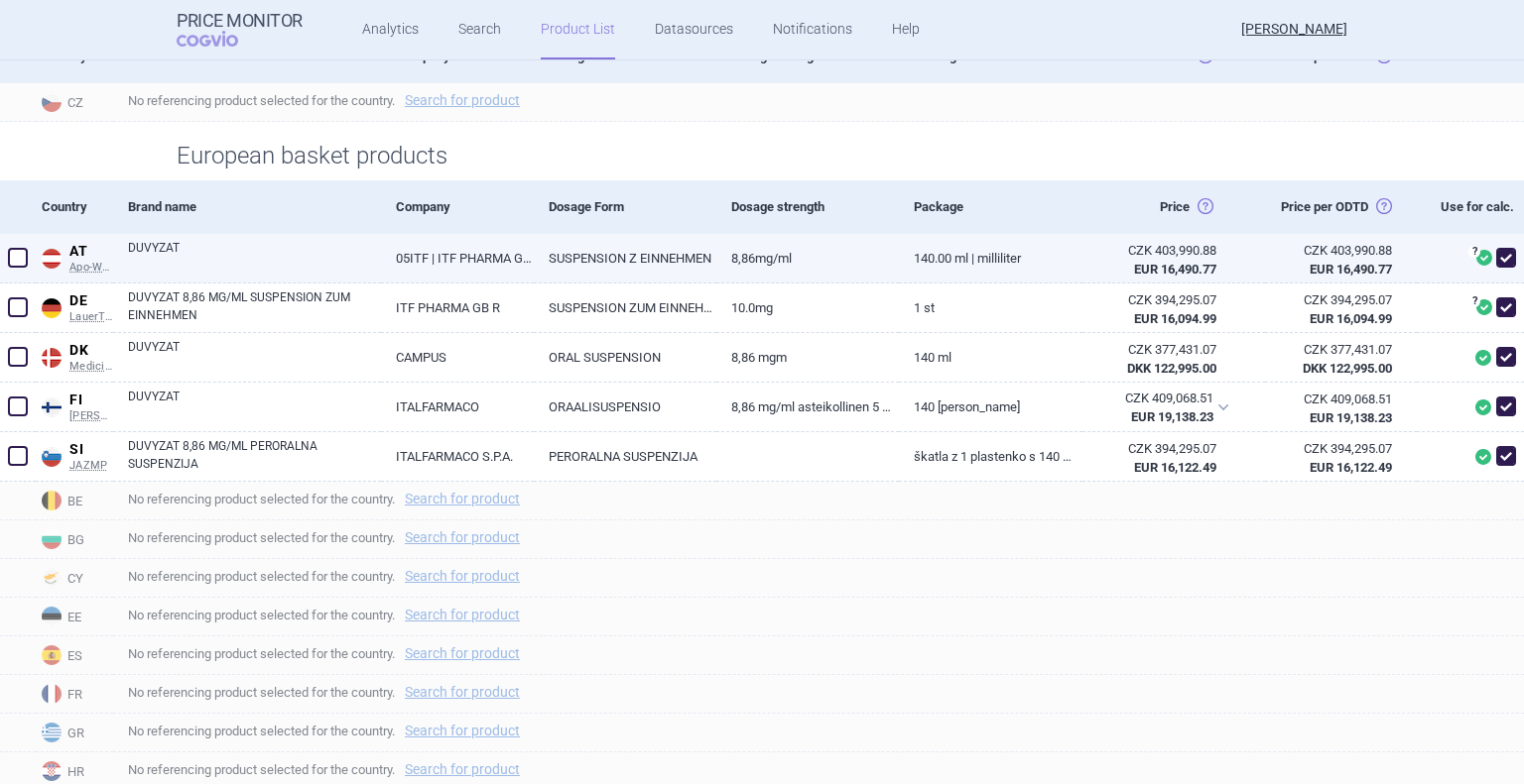
click at [142, 275] on link "DUVYZAT" at bounding box center [254, 257] width 253 height 36
select select "EUR"
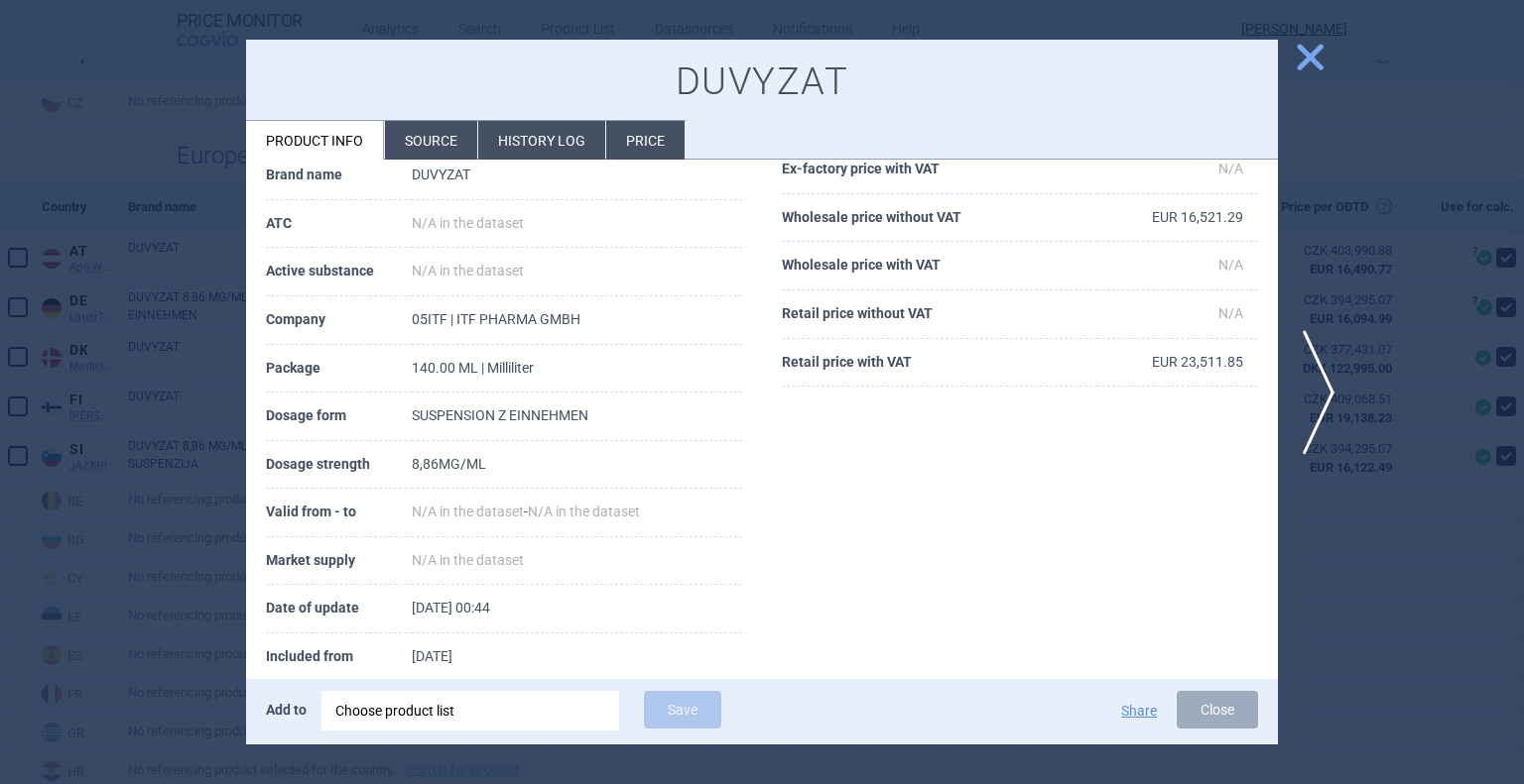
scroll to position [237, 0]
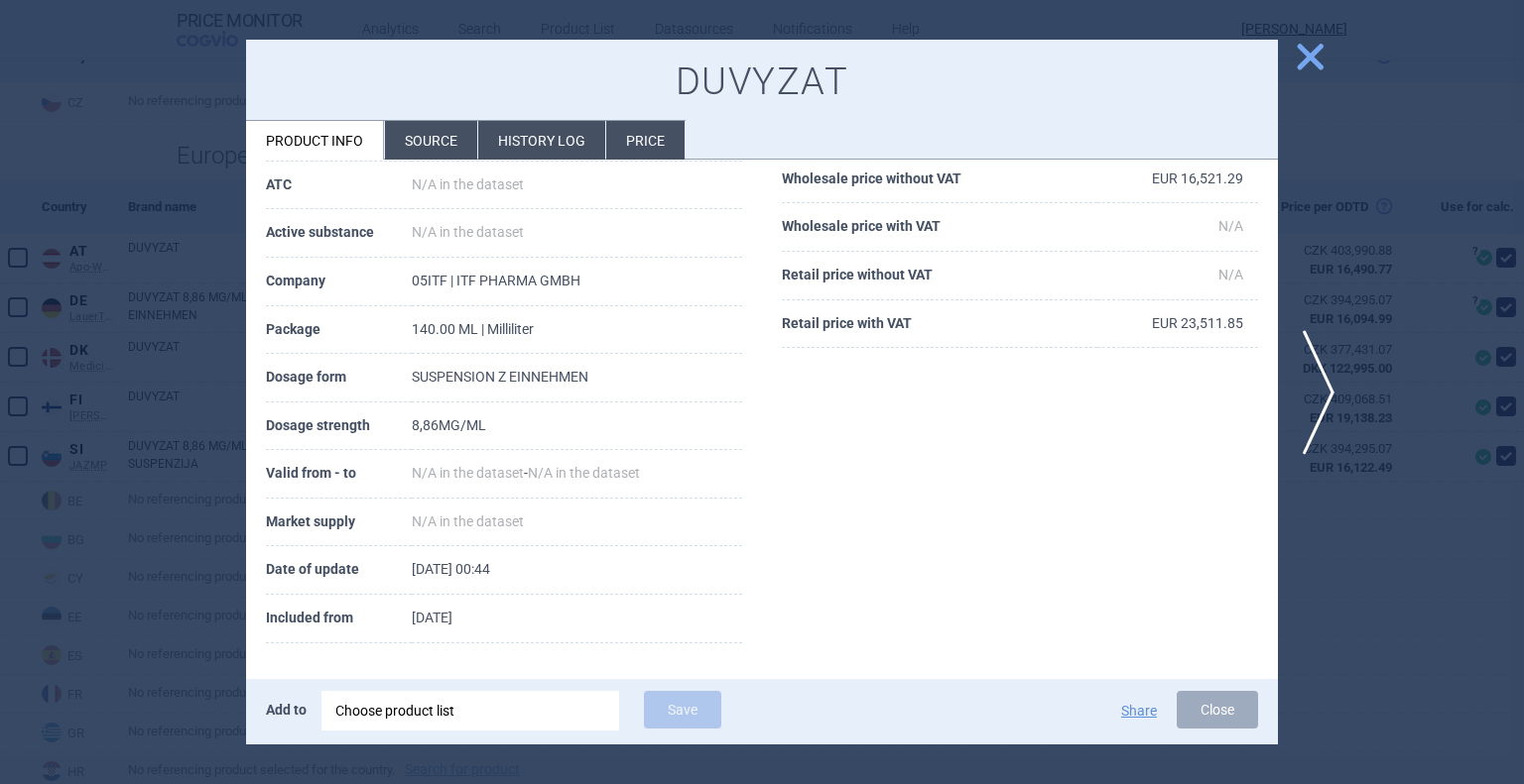
click at [1314, 71] on span "close" at bounding box center [1310, 57] width 35 height 35
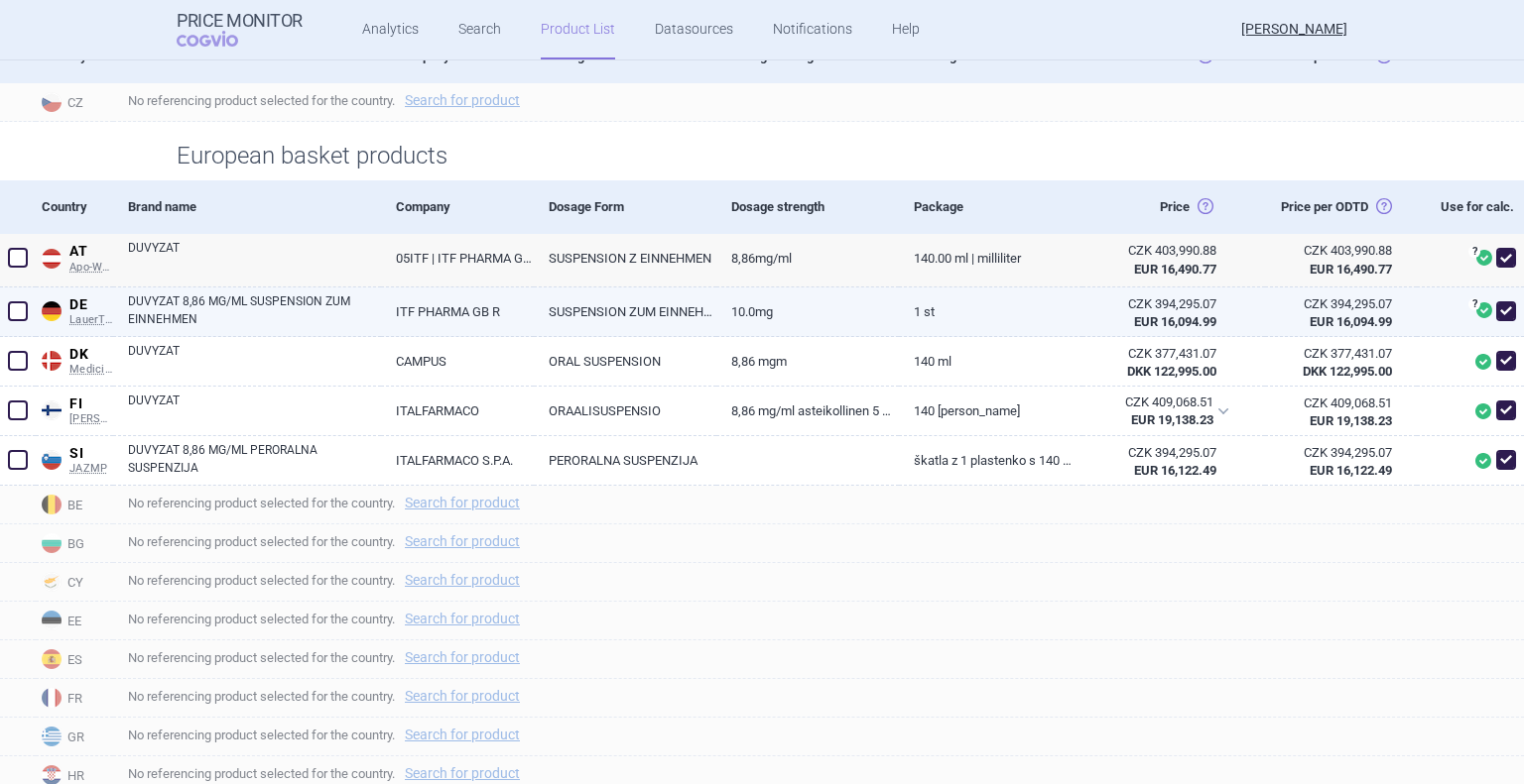
click at [206, 328] on link "DUVYZAT 8,86 MG/ML SUSPENSION ZUM EINNEHMEN" at bounding box center [254, 311] width 253 height 36
select select "EUR"
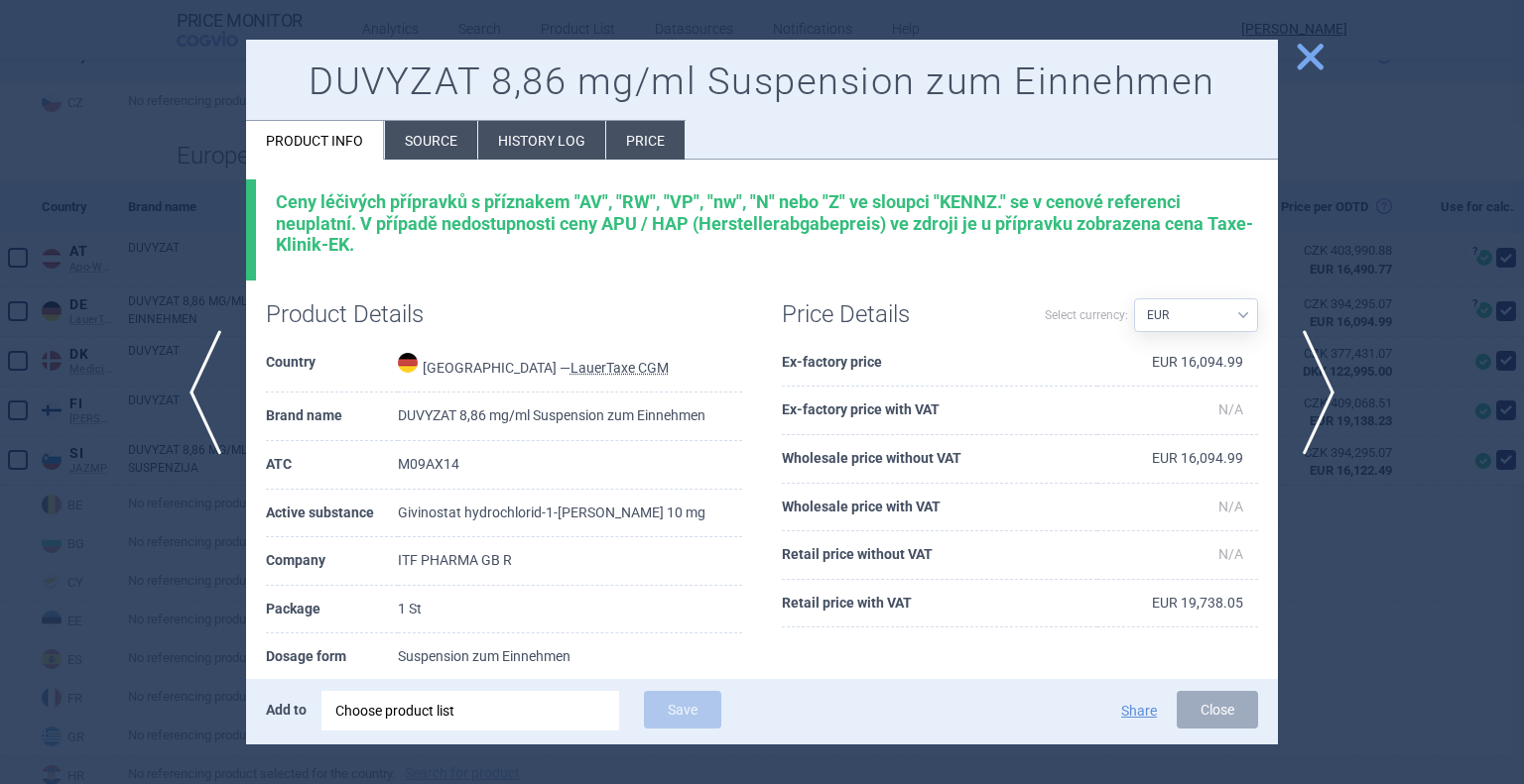
click at [1323, 61] on span "close" at bounding box center [1310, 57] width 35 height 35
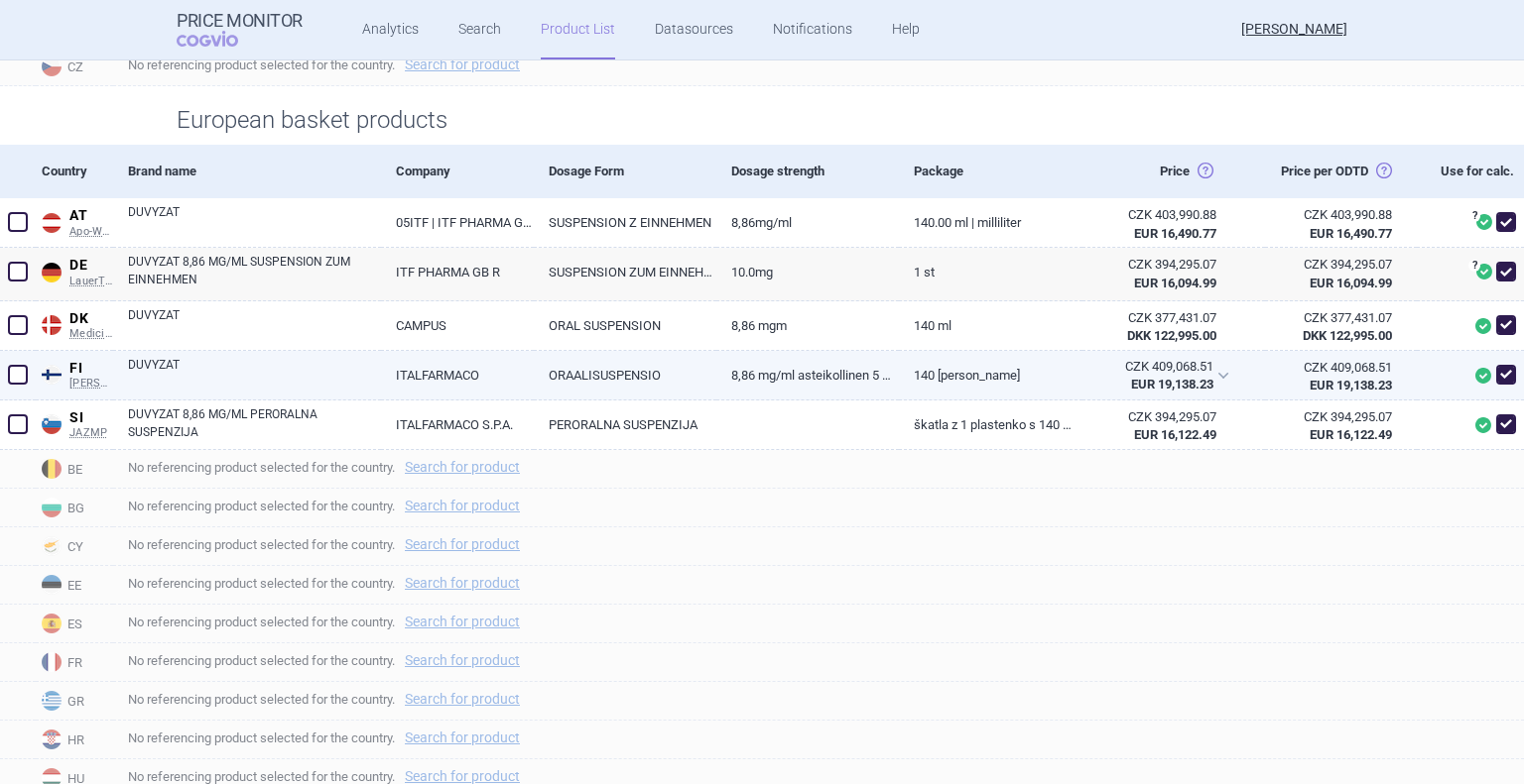
scroll to position [496, 0]
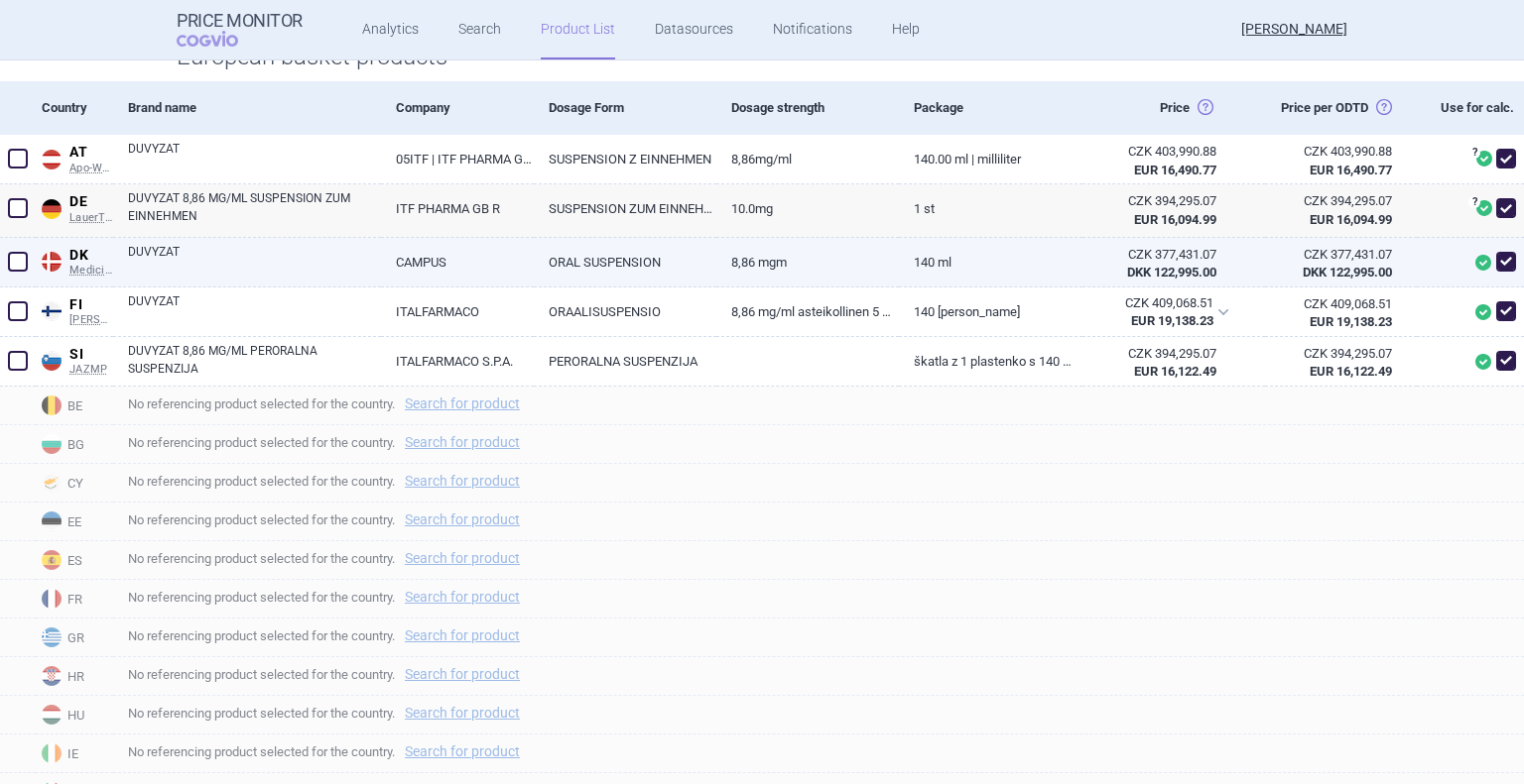
click at [159, 279] on link "DUVYZAT" at bounding box center [254, 261] width 253 height 36
select select "EUR"
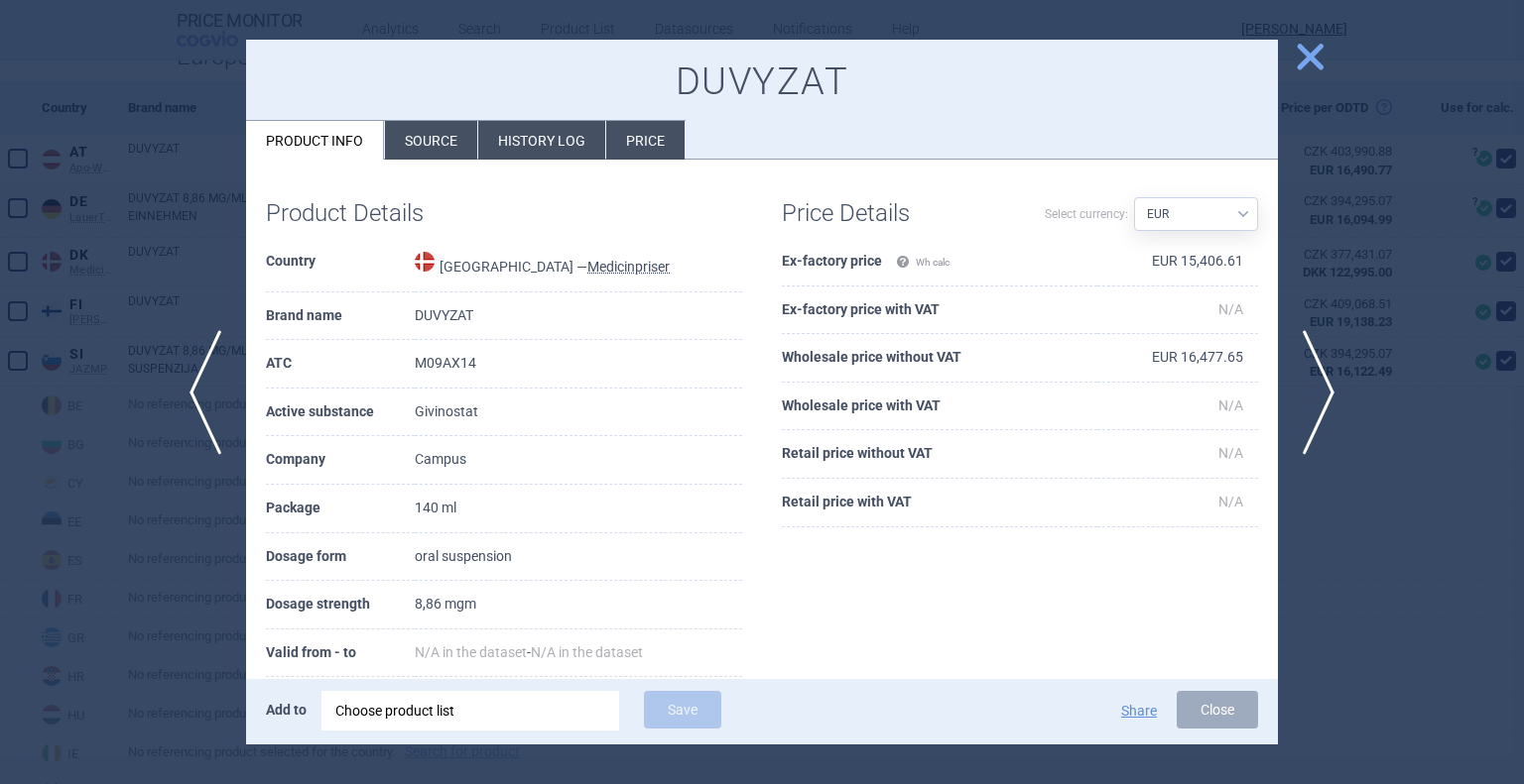
click at [1314, 43] on span "close" at bounding box center [1310, 57] width 35 height 35
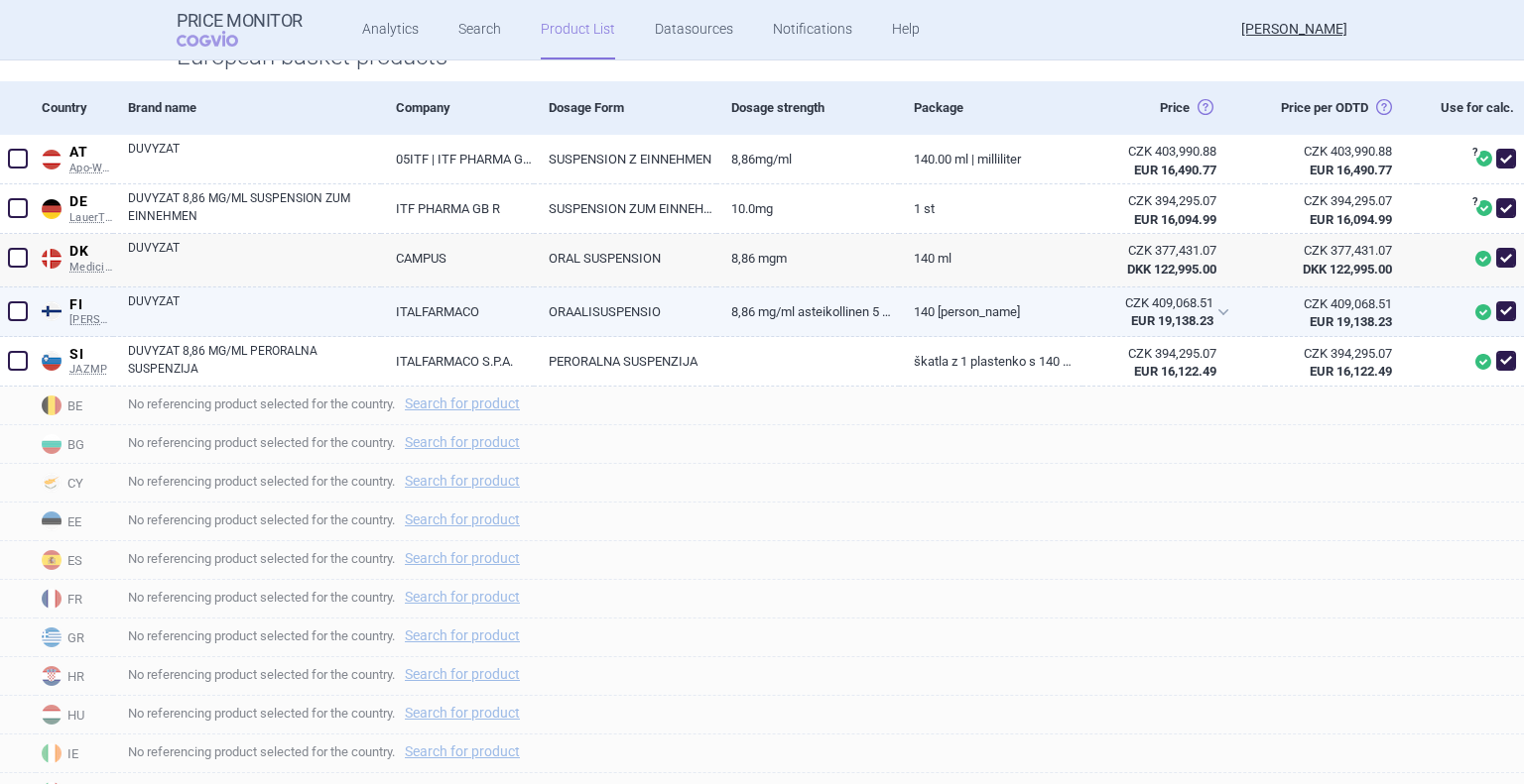
click at [189, 328] on link "DUVYZAT" at bounding box center [254, 311] width 253 height 36
select select "EUR"
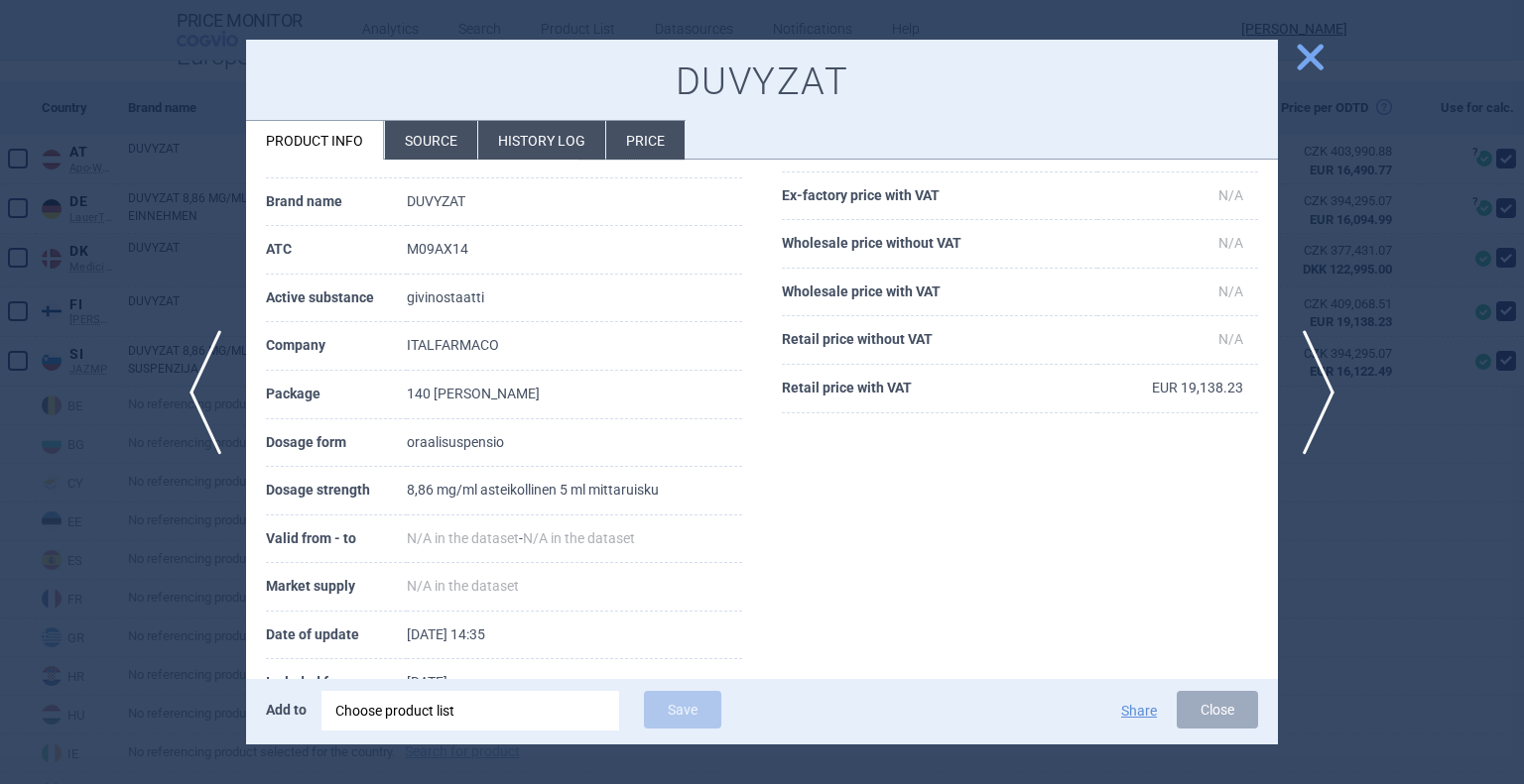
scroll to position [80, 0]
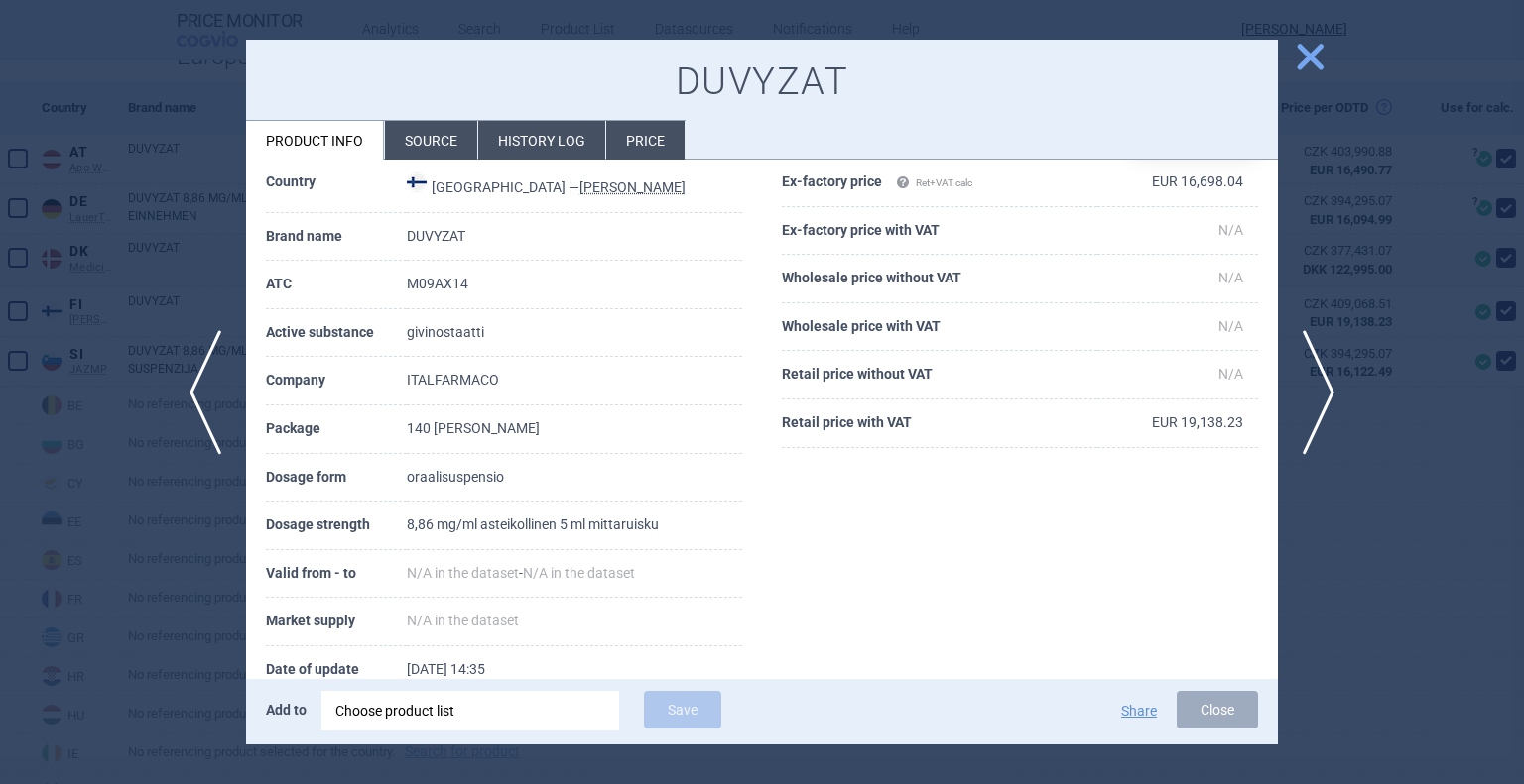
click at [1316, 55] on span "close" at bounding box center [1310, 57] width 35 height 35
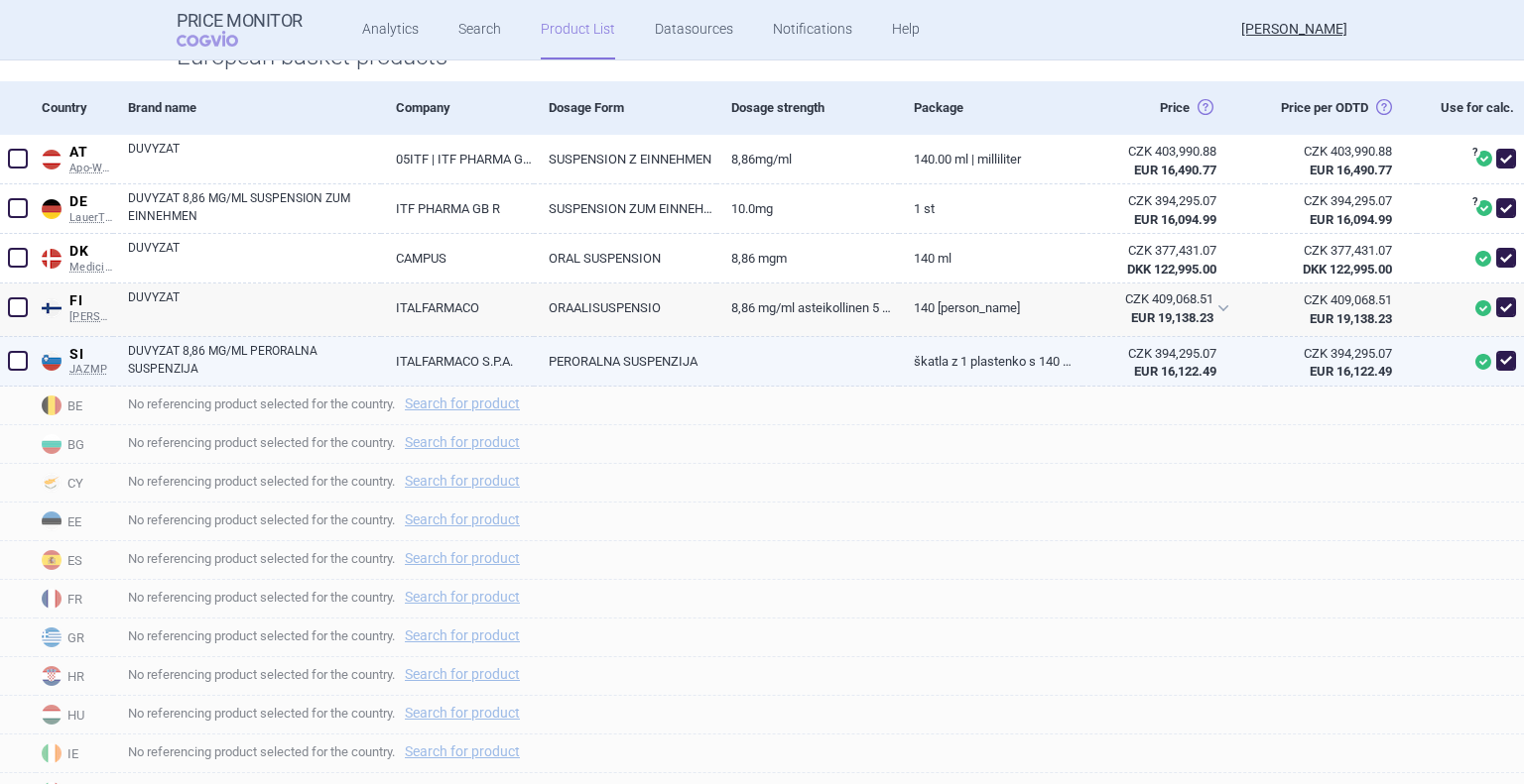
click at [268, 378] on link "DUVYZAT 8,86 MG/ML PERORALNA SUSPENZIJA" at bounding box center [254, 360] width 253 height 36
select select "EUR"
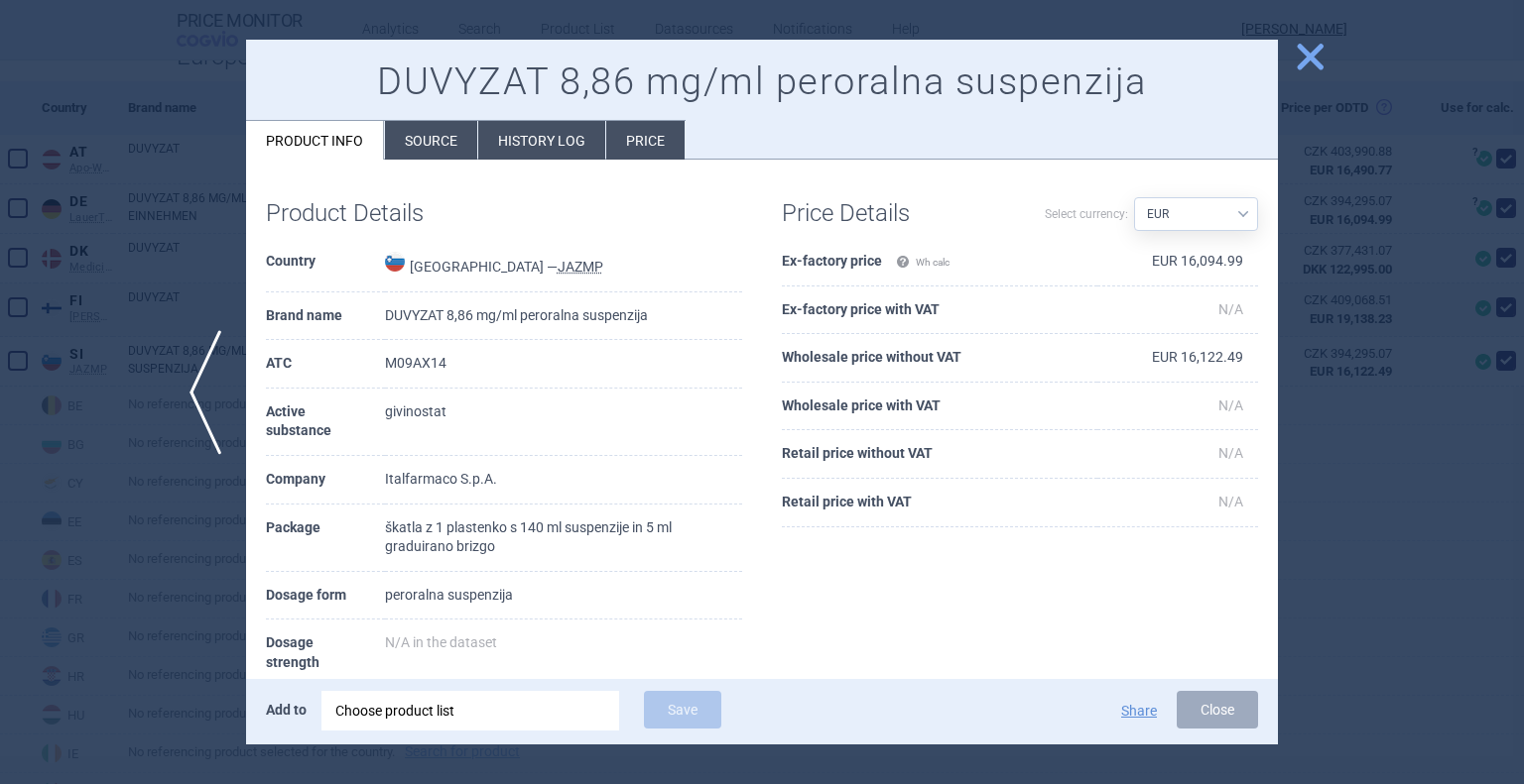
click at [1310, 44] on span "close" at bounding box center [1310, 57] width 35 height 35
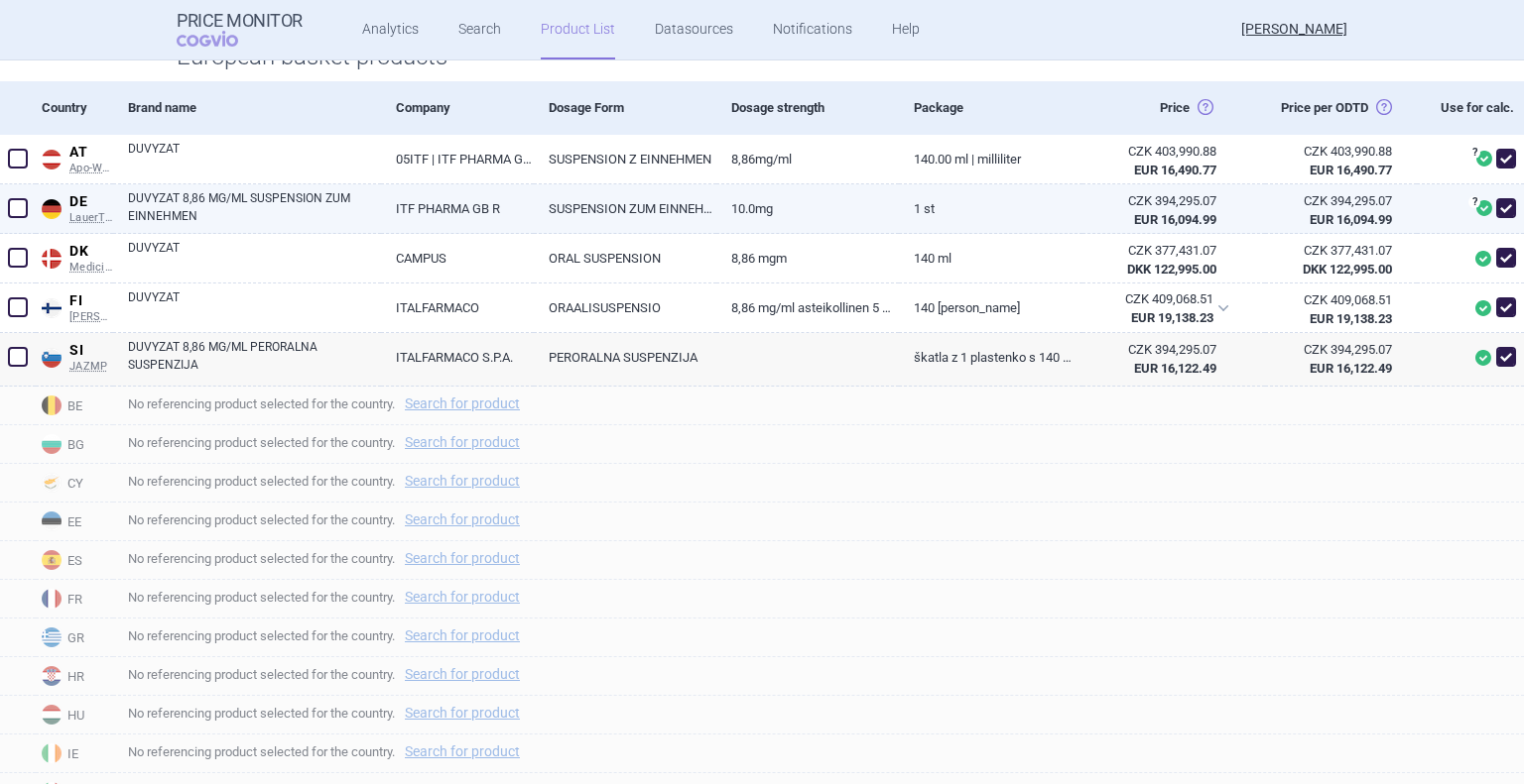
click at [270, 225] on link "DUVYZAT 8,86 MG/ML SUSPENSION ZUM EINNEHMEN" at bounding box center [254, 207] width 253 height 36
select select "EUR"
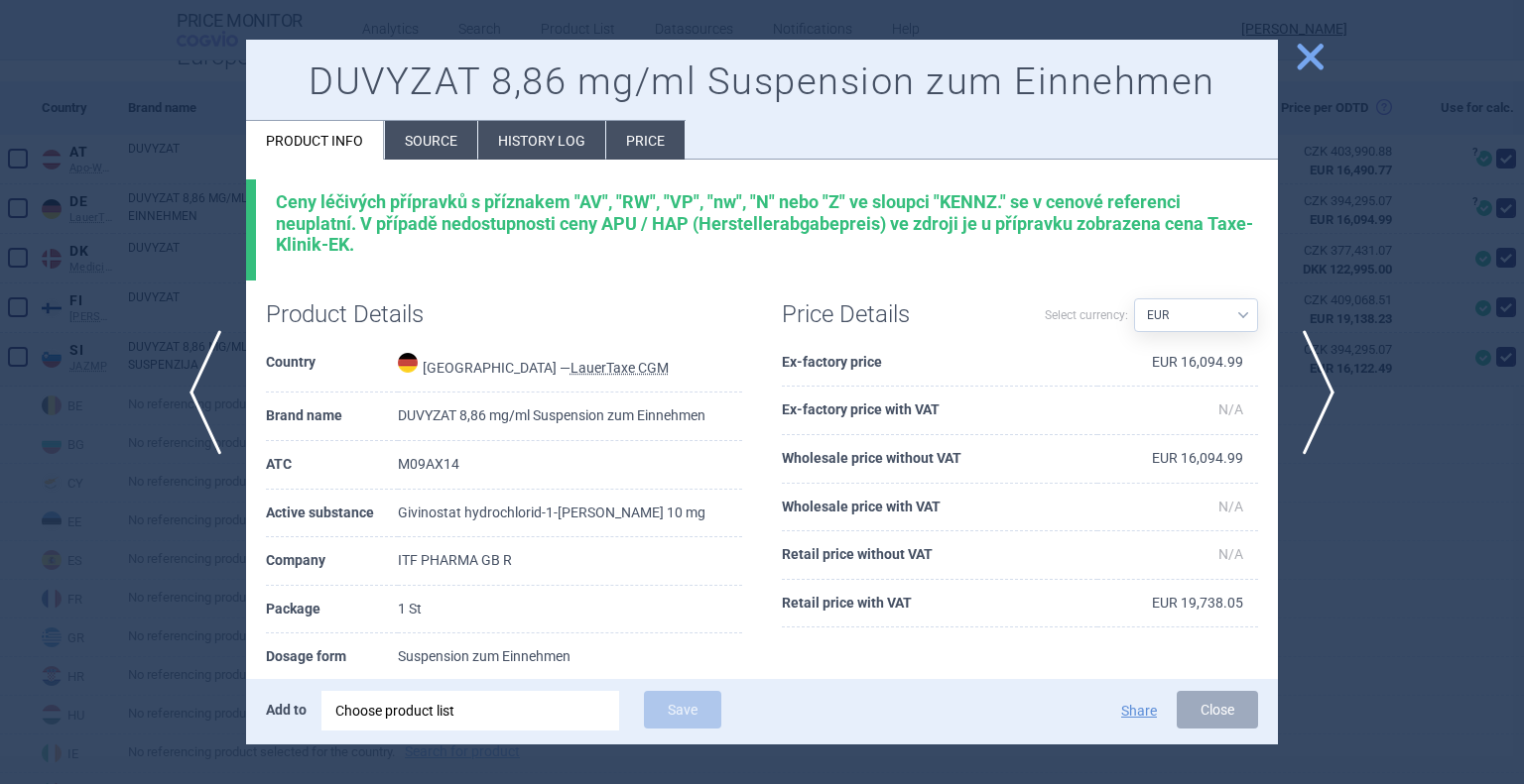
click at [1318, 61] on span "close" at bounding box center [1310, 57] width 35 height 35
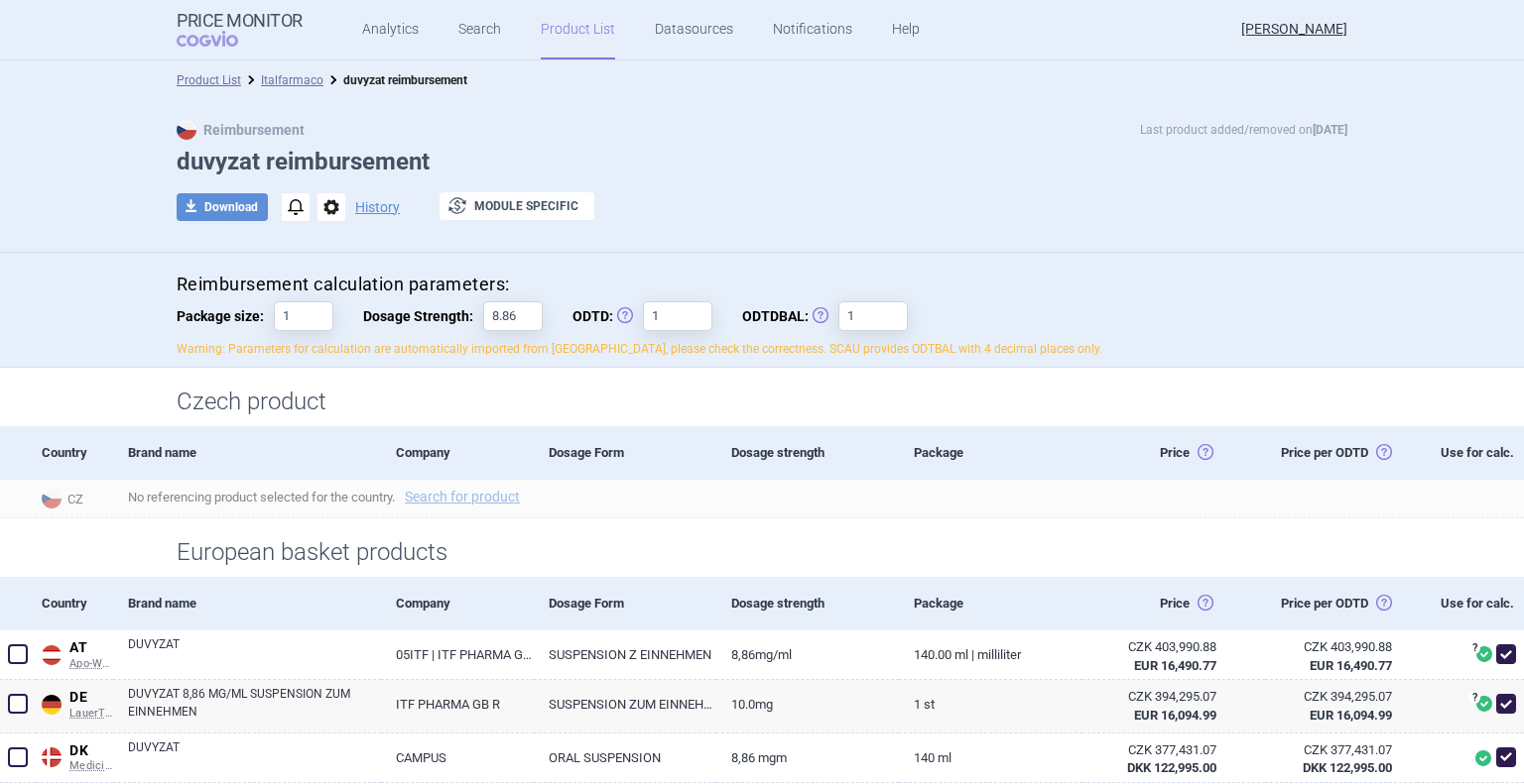
click at [560, 40] on link "Product List" at bounding box center [577, 30] width 75 height 60
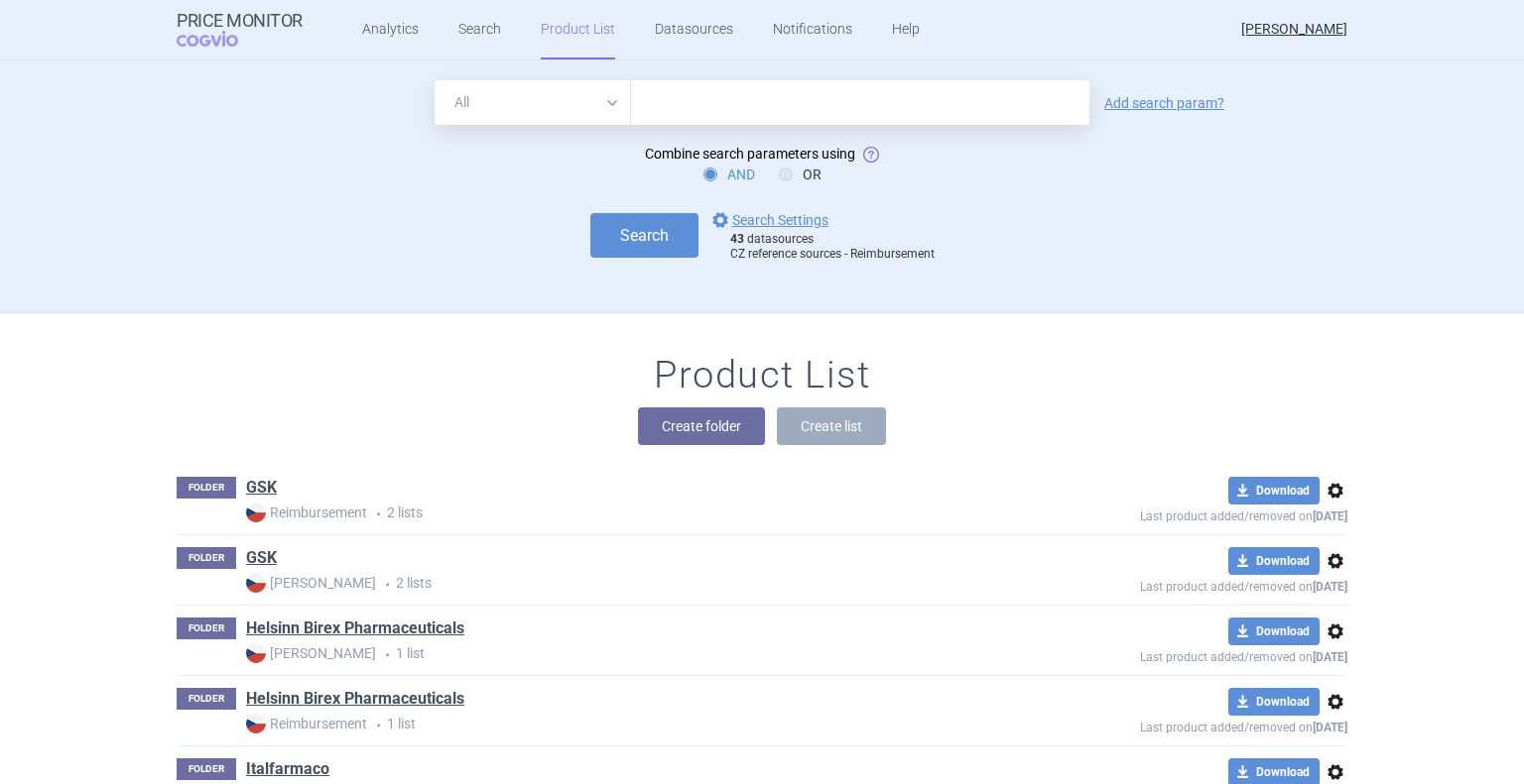
scroll to position [252, 0]
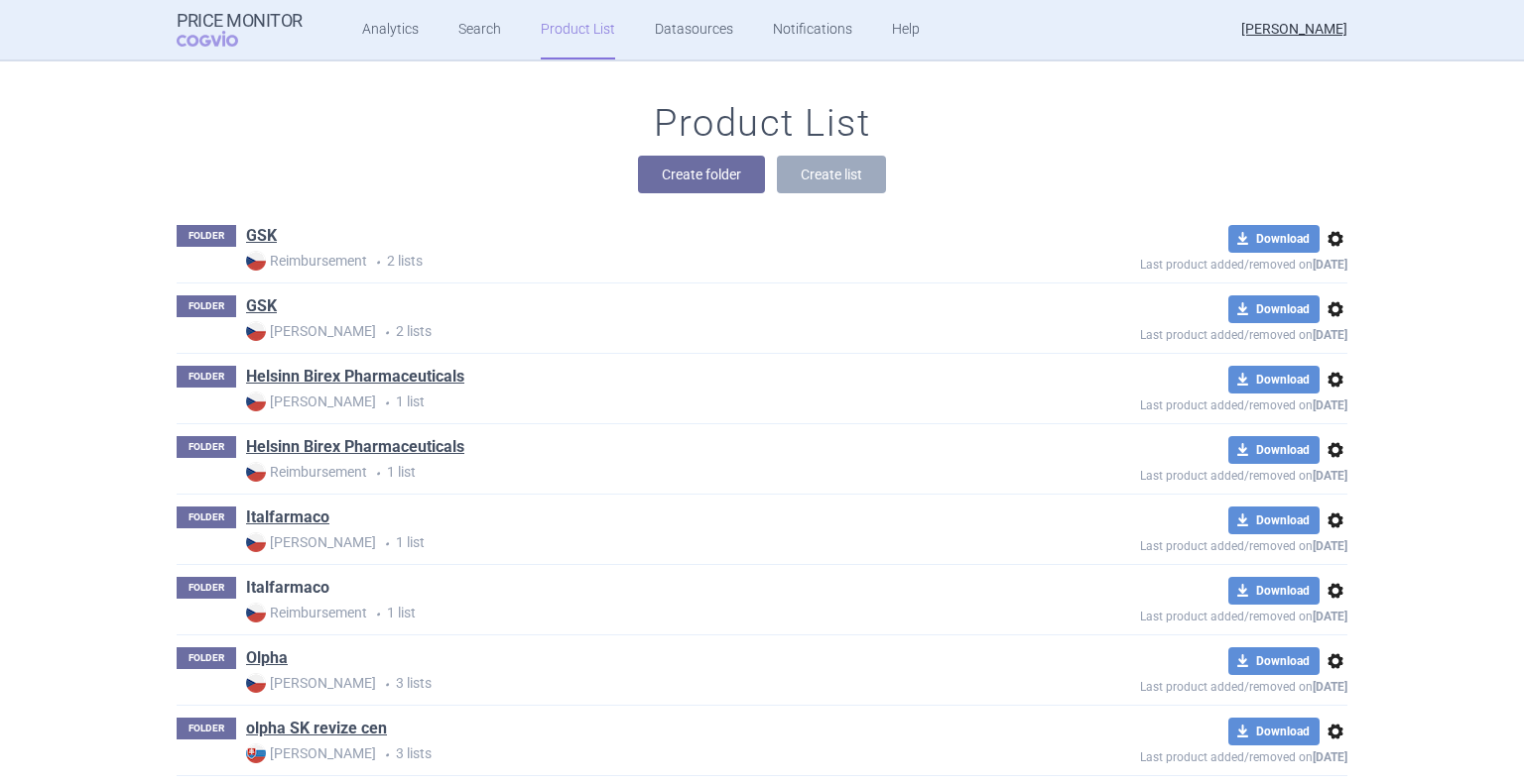
click at [298, 578] on link "Italfarmaco" at bounding box center [288, 588] width 84 height 22
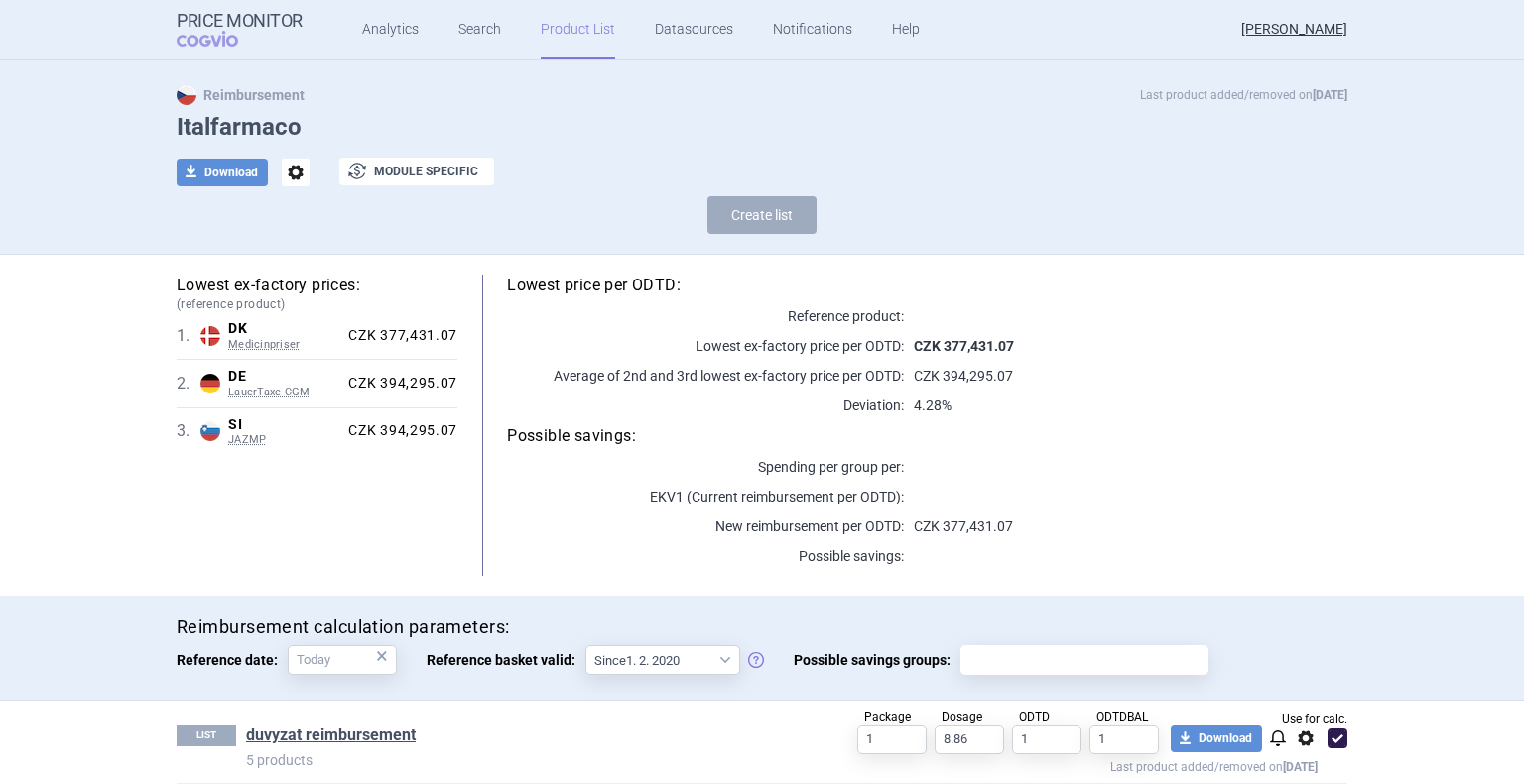
scroll to position [53, 0]
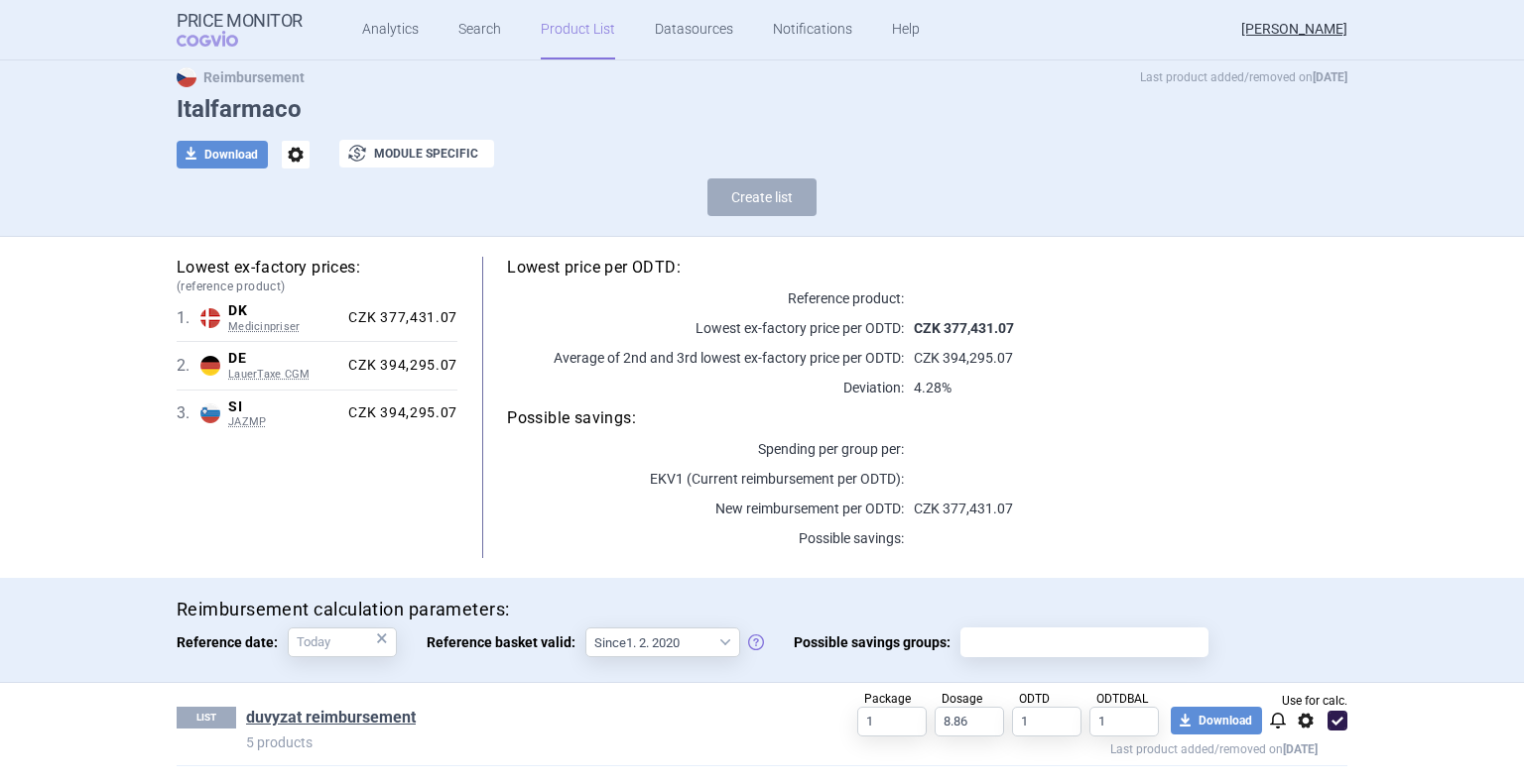
click at [588, 27] on link "Product List" at bounding box center [577, 30] width 75 height 60
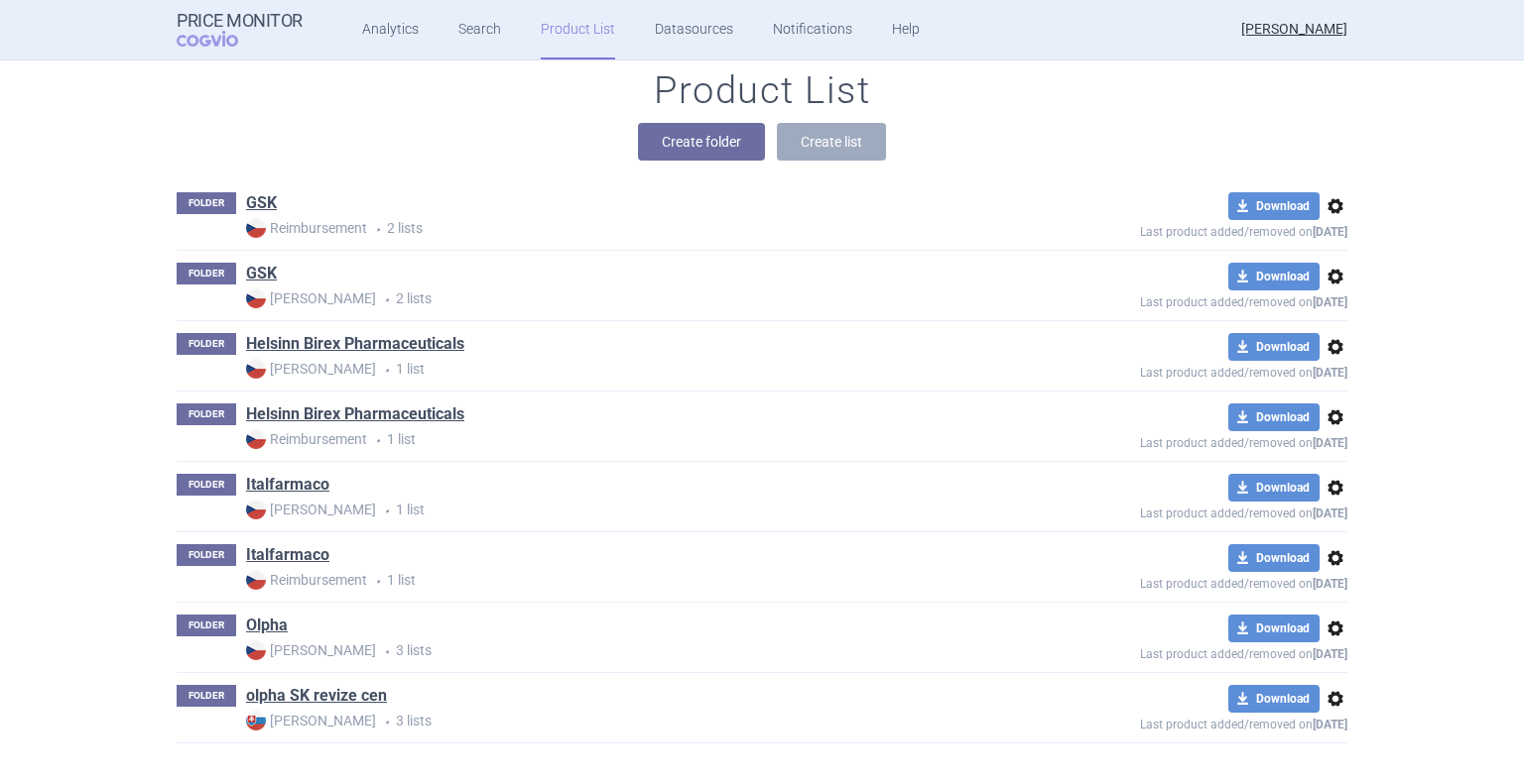
scroll to position [302, 0]
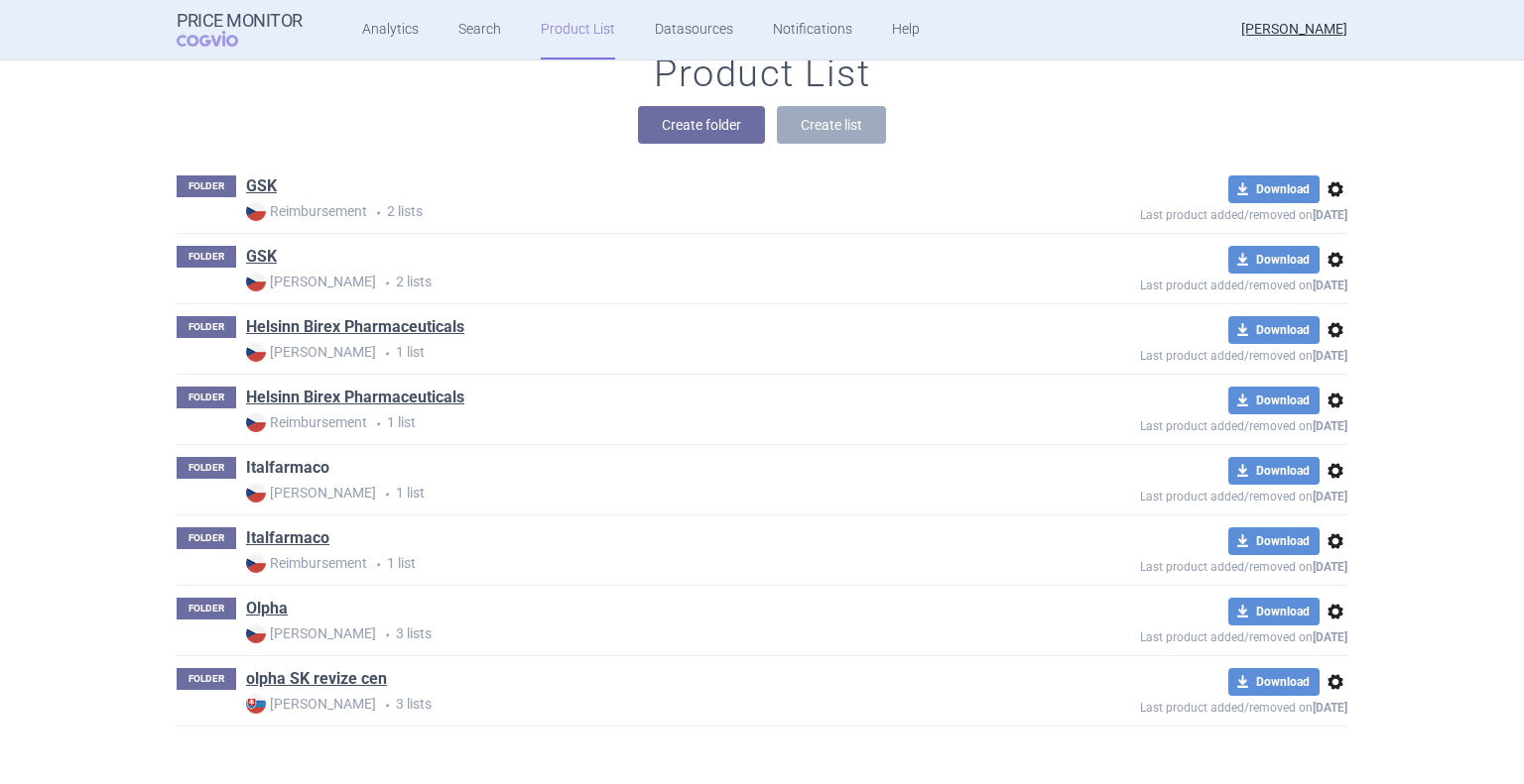
click at [298, 472] on link "Italfarmaco" at bounding box center [288, 468] width 84 height 22
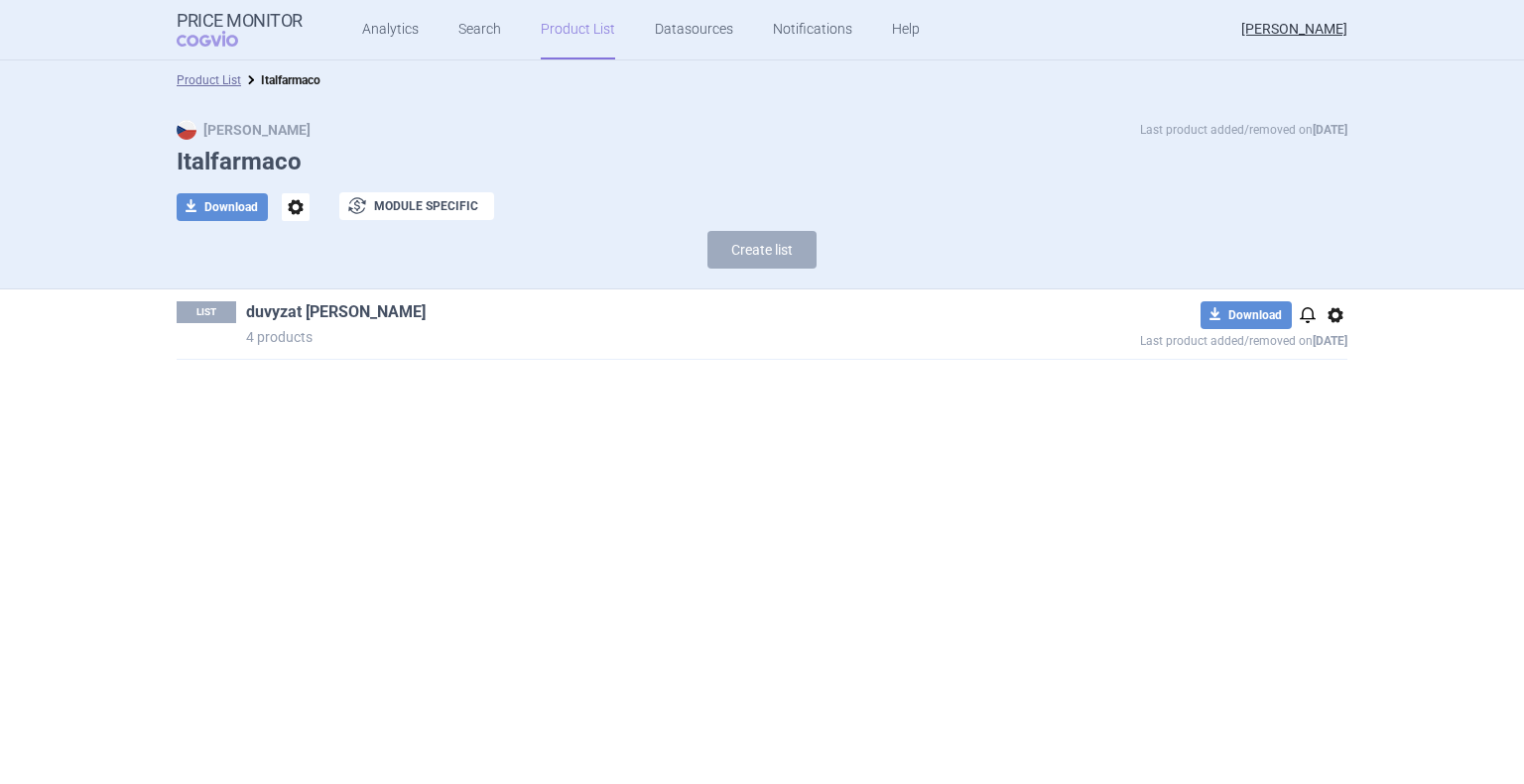
click at [349, 317] on link "duvyzat [PERSON_NAME]" at bounding box center [336, 313] width 179 height 22
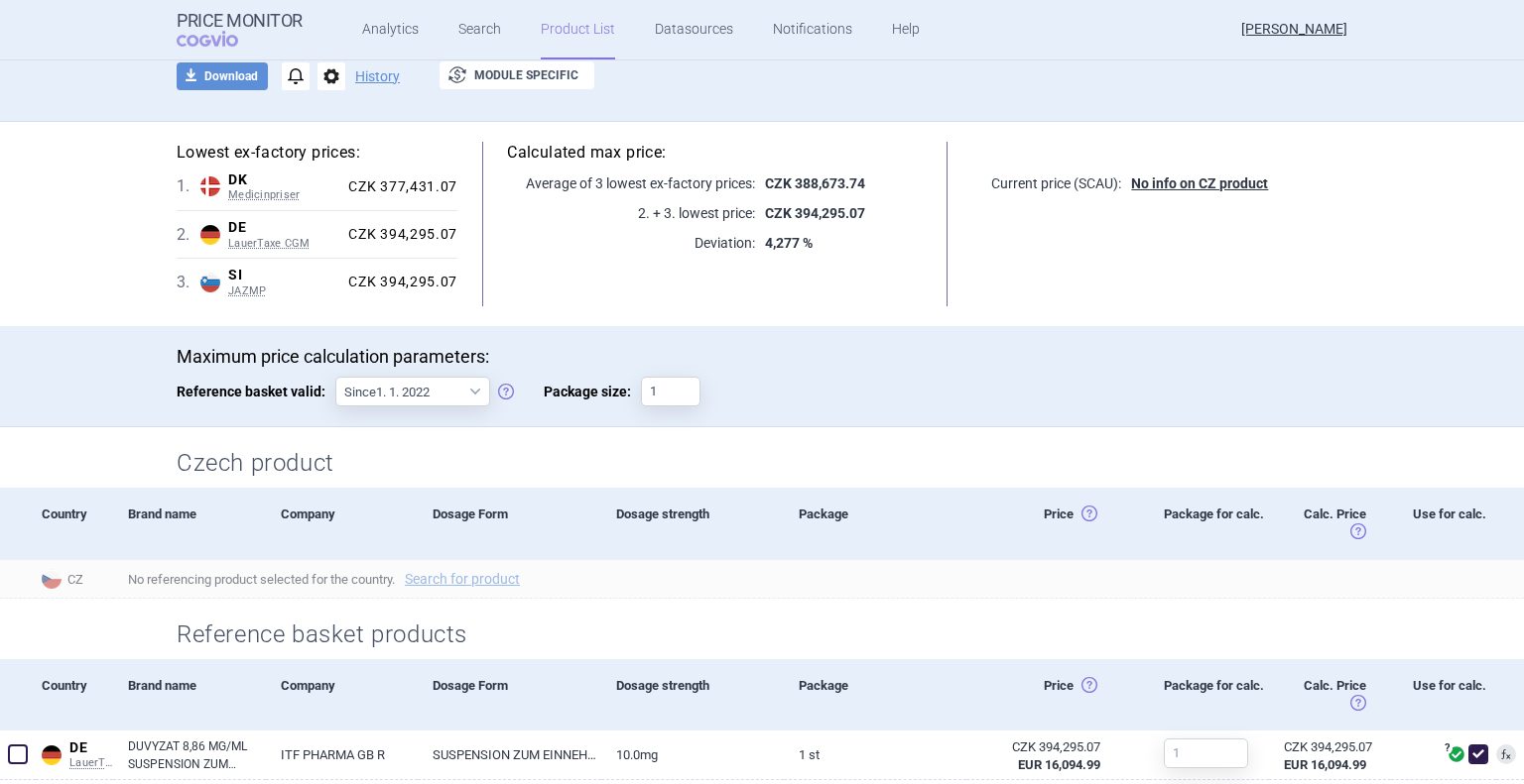
scroll to position [496, 0]
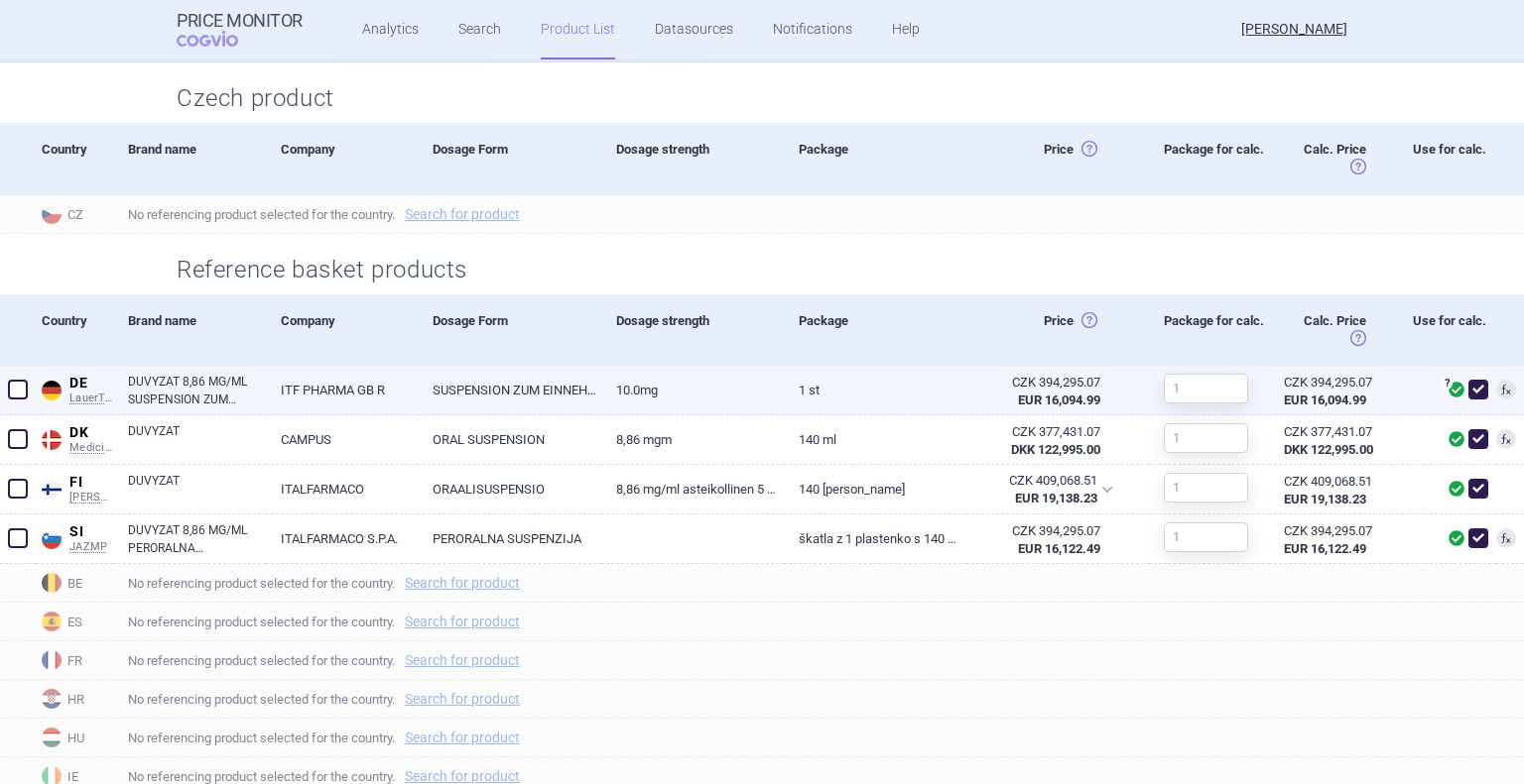
click at [198, 389] on link "DUVYZAT 8,86 MG/ML SUSPENSION ZUM EINNEHMEN" at bounding box center [196, 391] width 138 height 36
select select "EUR"
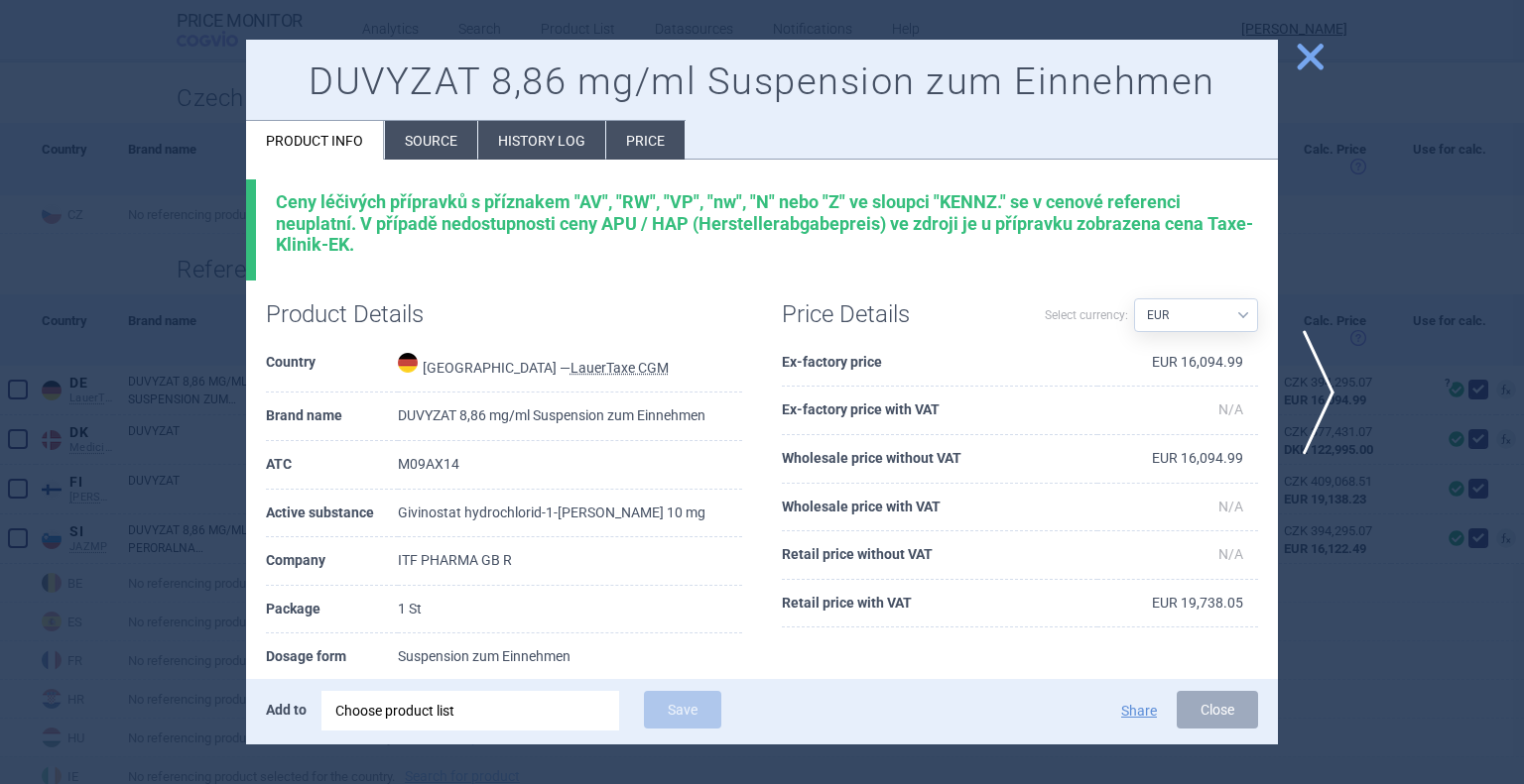
click at [1295, 60] on span "close" at bounding box center [1310, 57] width 35 height 35
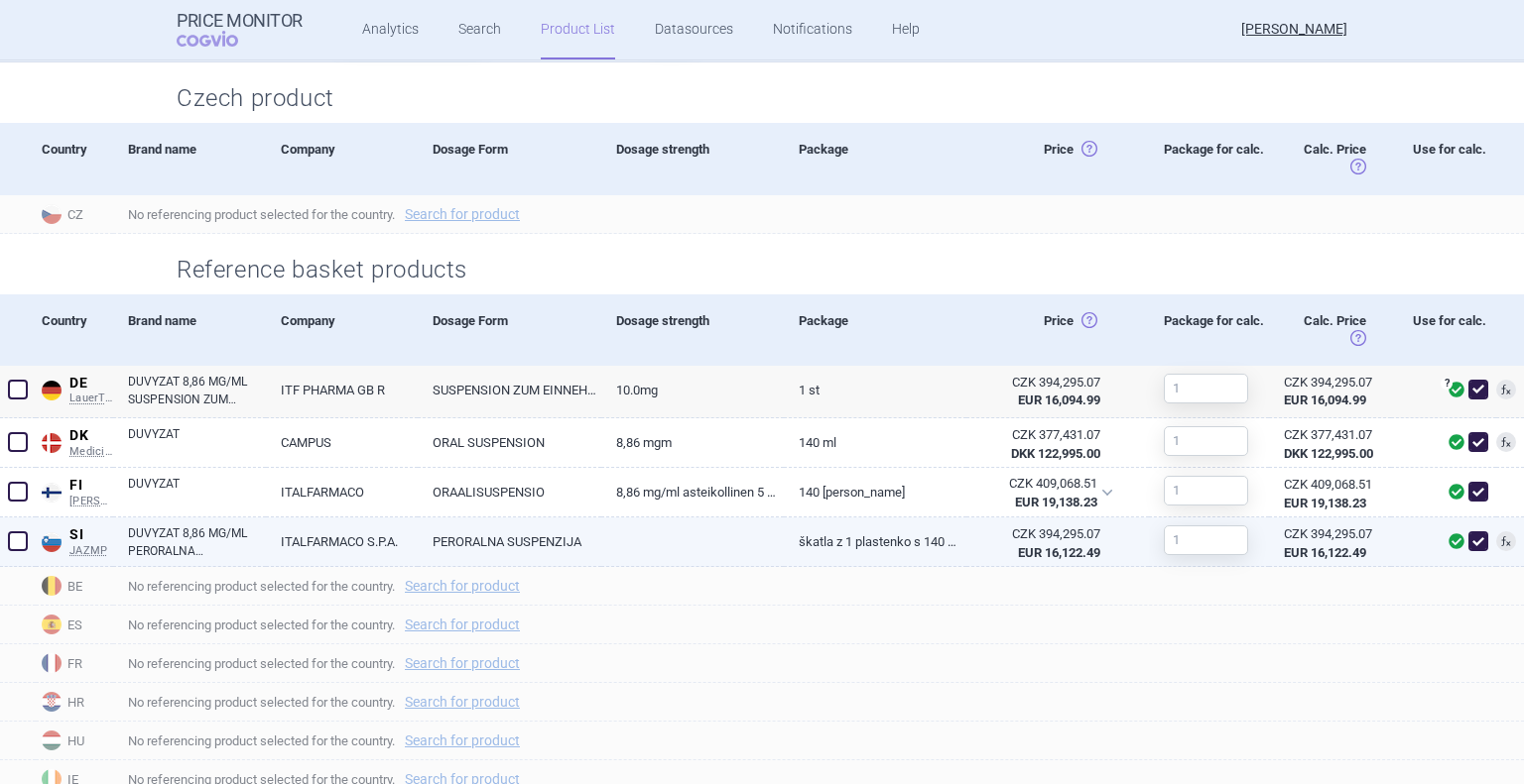
click at [152, 542] on link "DUVYZAT 8,86 MG/ML PERORALNA SUSPENZIJA" at bounding box center [196, 543] width 138 height 36
select select "EUR"
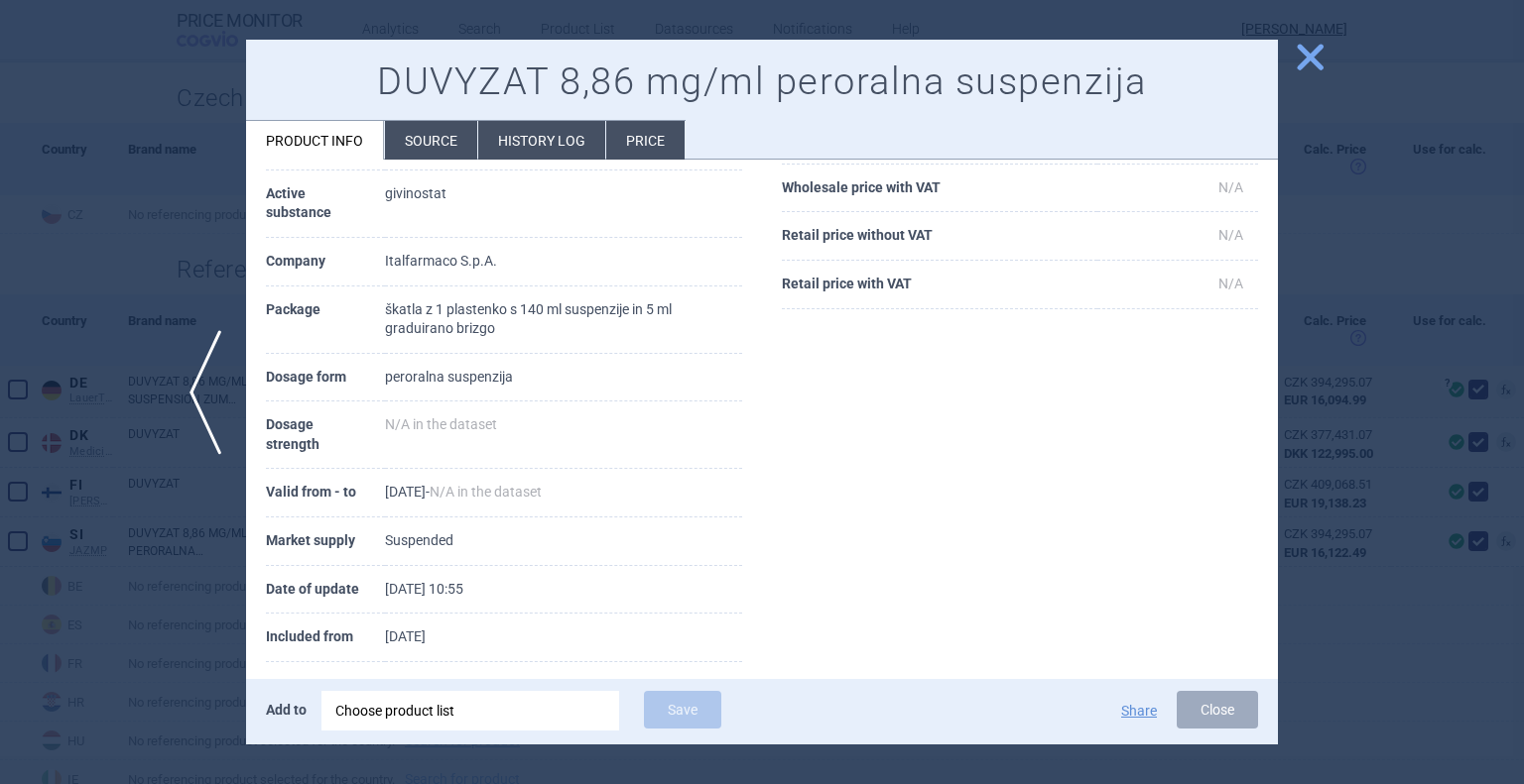
scroll to position [237, 0]
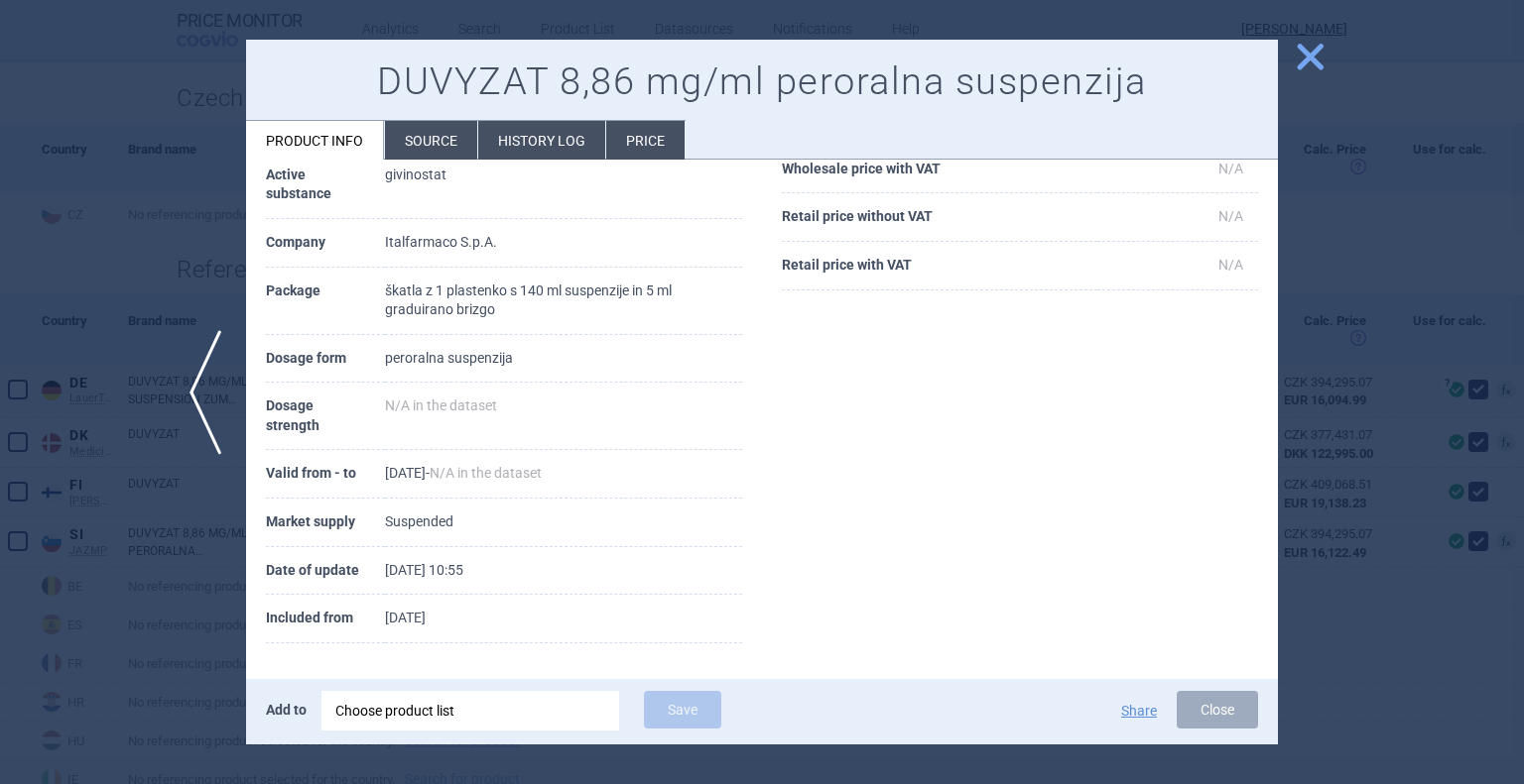
click at [1320, 59] on span "close" at bounding box center [1310, 57] width 35 height 35
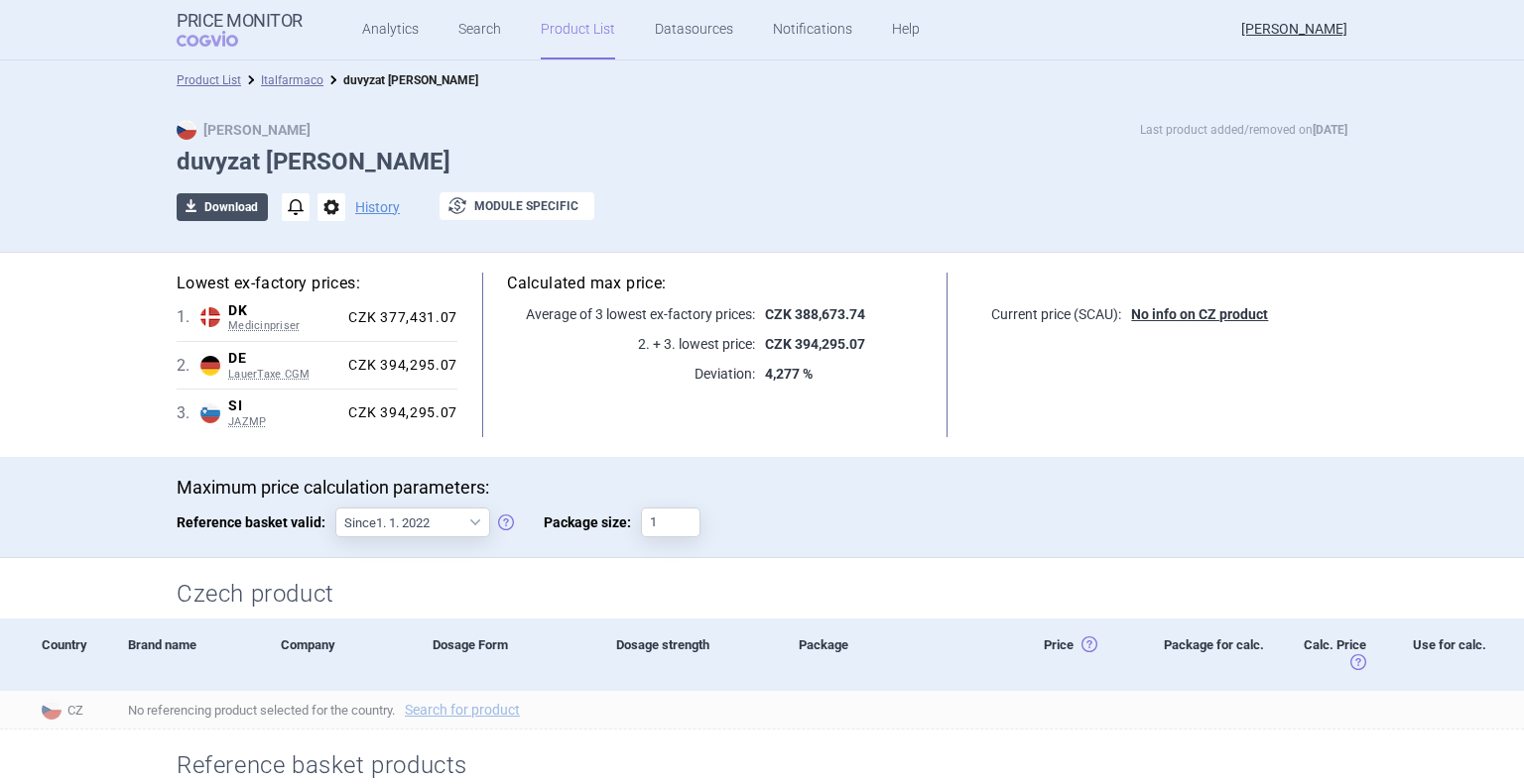
click at [212, 210] on button "download Download" at bounding box center [222, 207] width 92 height 28
select select "EUR"
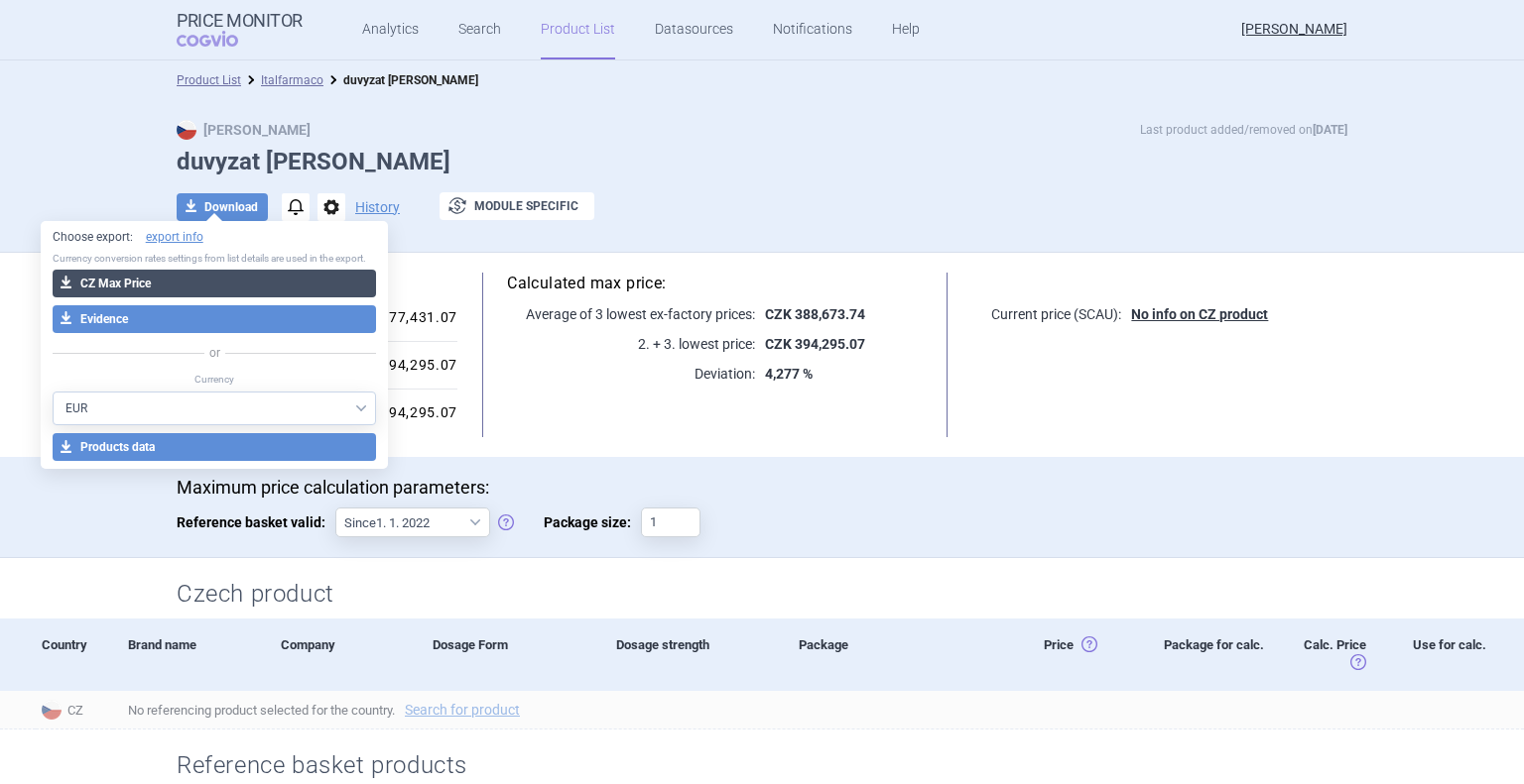
click at [168, 281] on button "download CZ Max Price" at bounding box center [214, 284] width 324 height 28
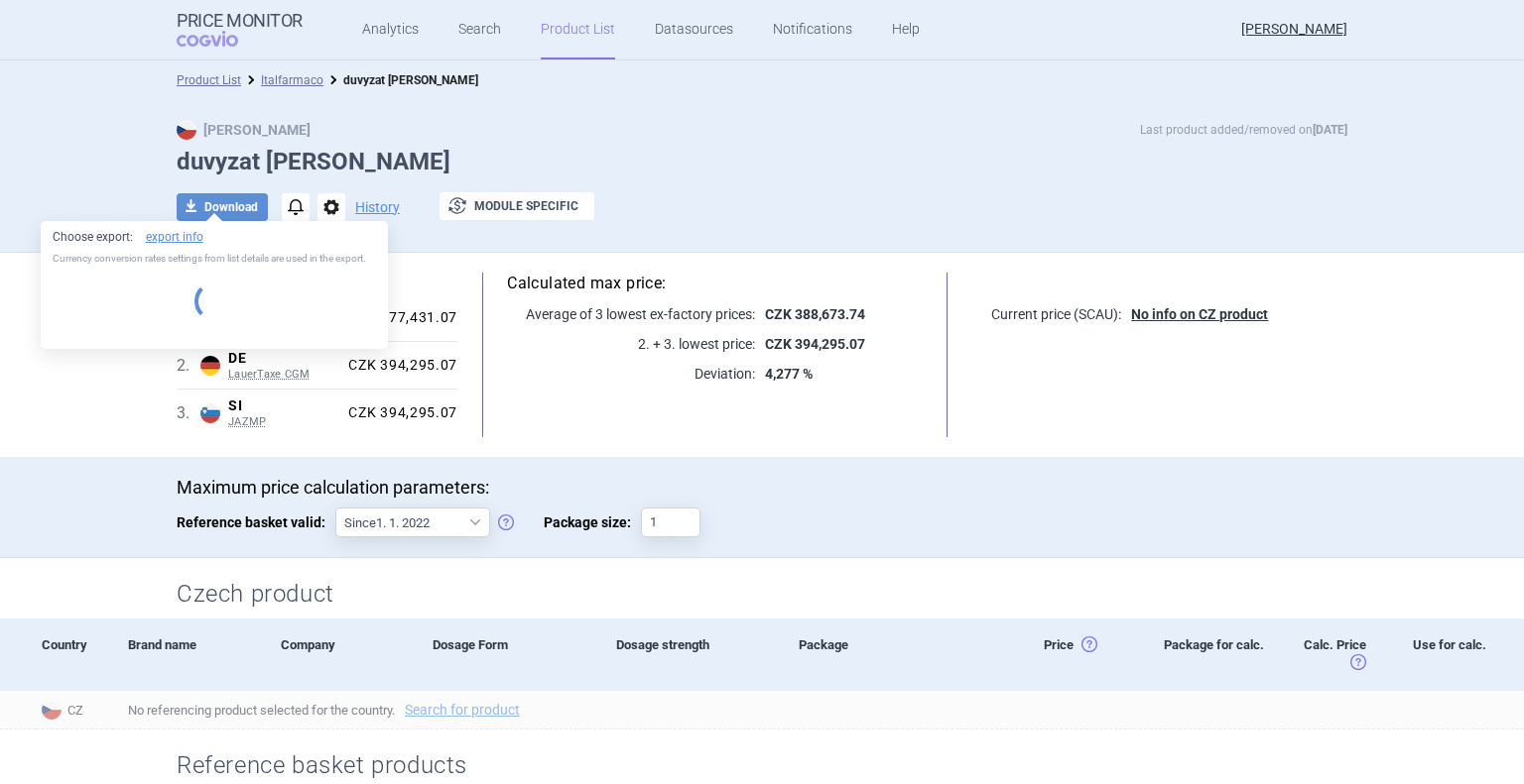
select select "EUR"
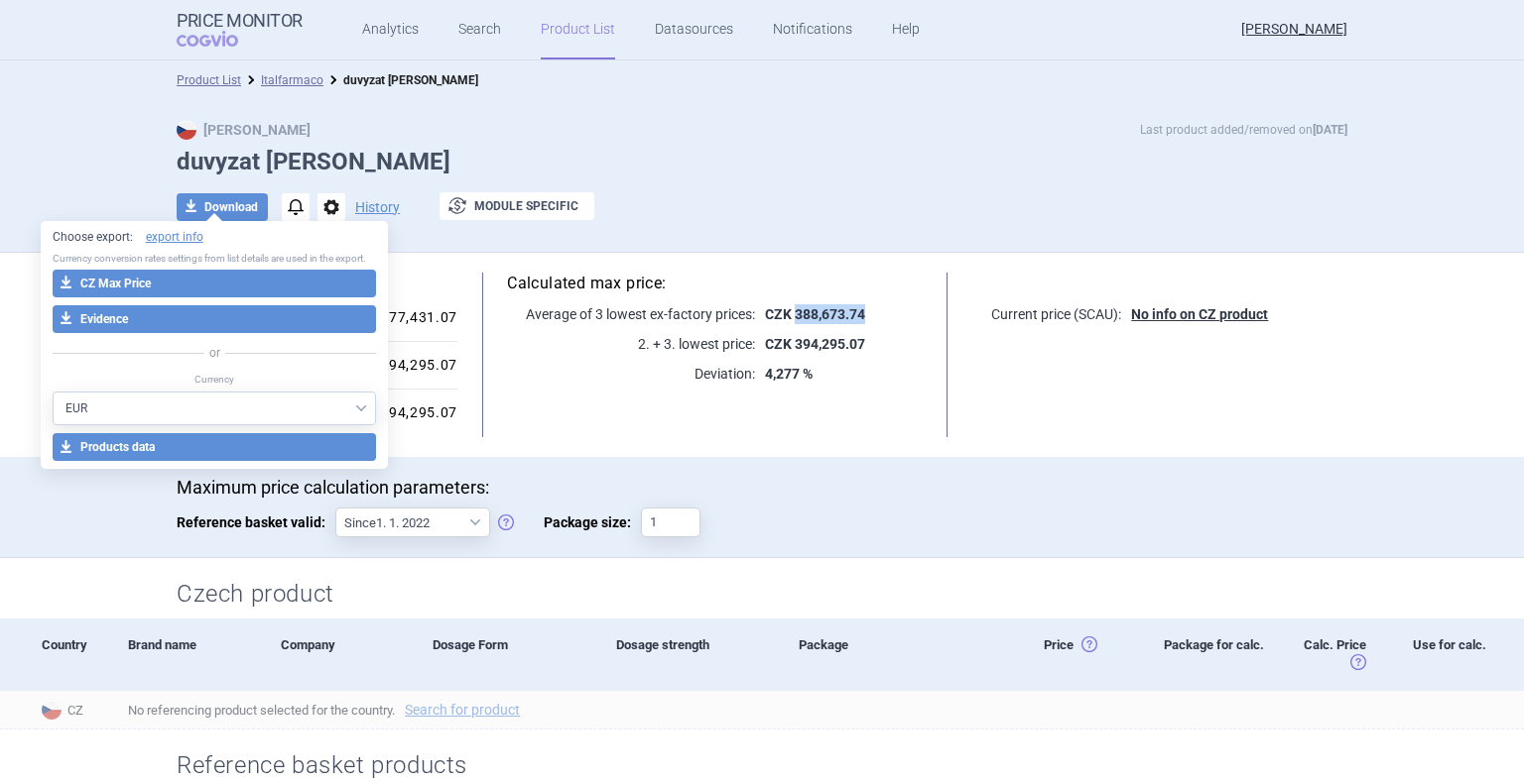
drag, startPoint x: 863, startPoint y: 315, endPoint x: 788, endPoint y: 314, distance: 75.0
click at [788, 314] on p "CZK 388,673.74" at bounding box center [838, 315] width 167 height 20
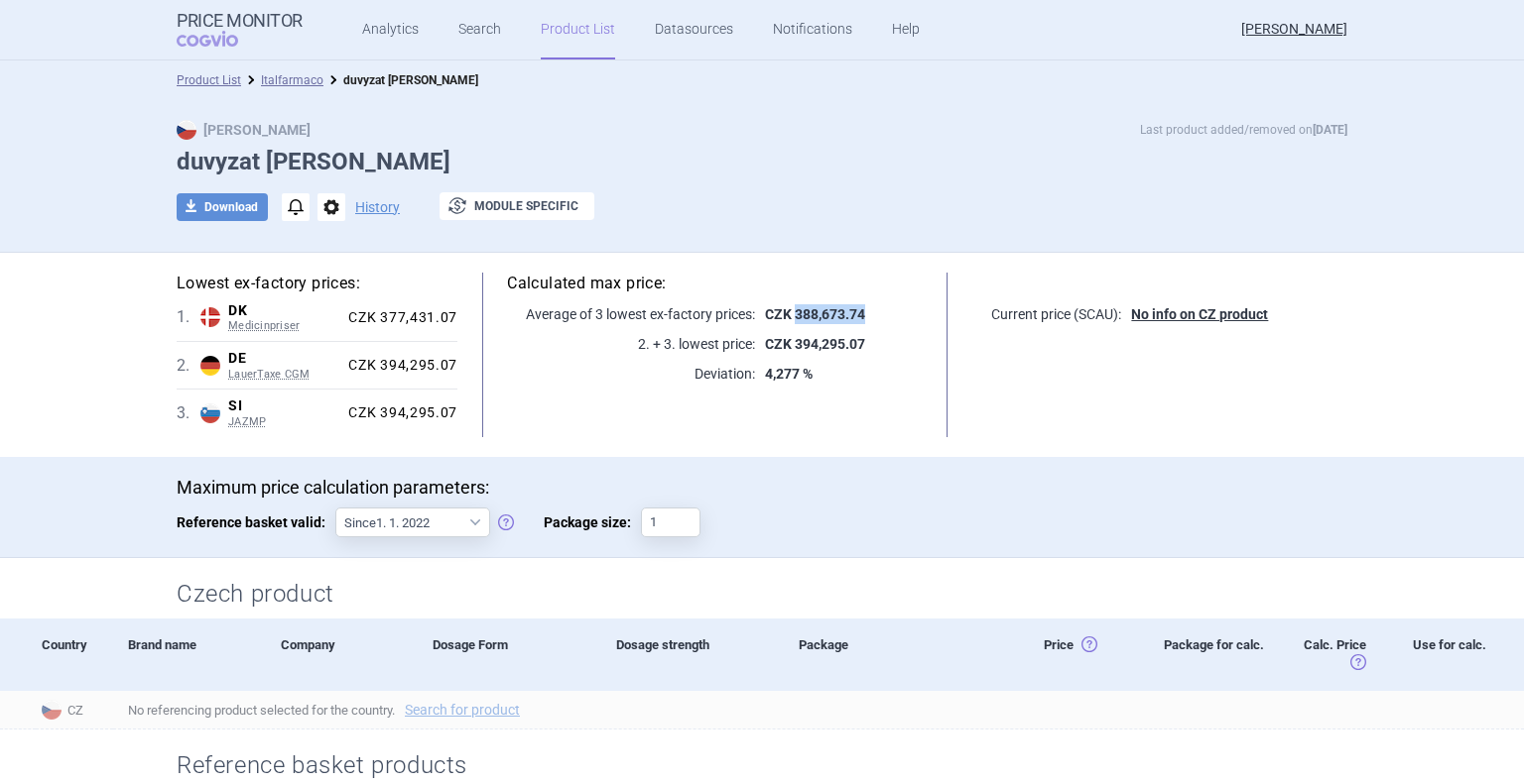
copy strong "388,673.74"
click at [546, 34] on link "Product List" at bounding box center [577, 30] width 75 height 60
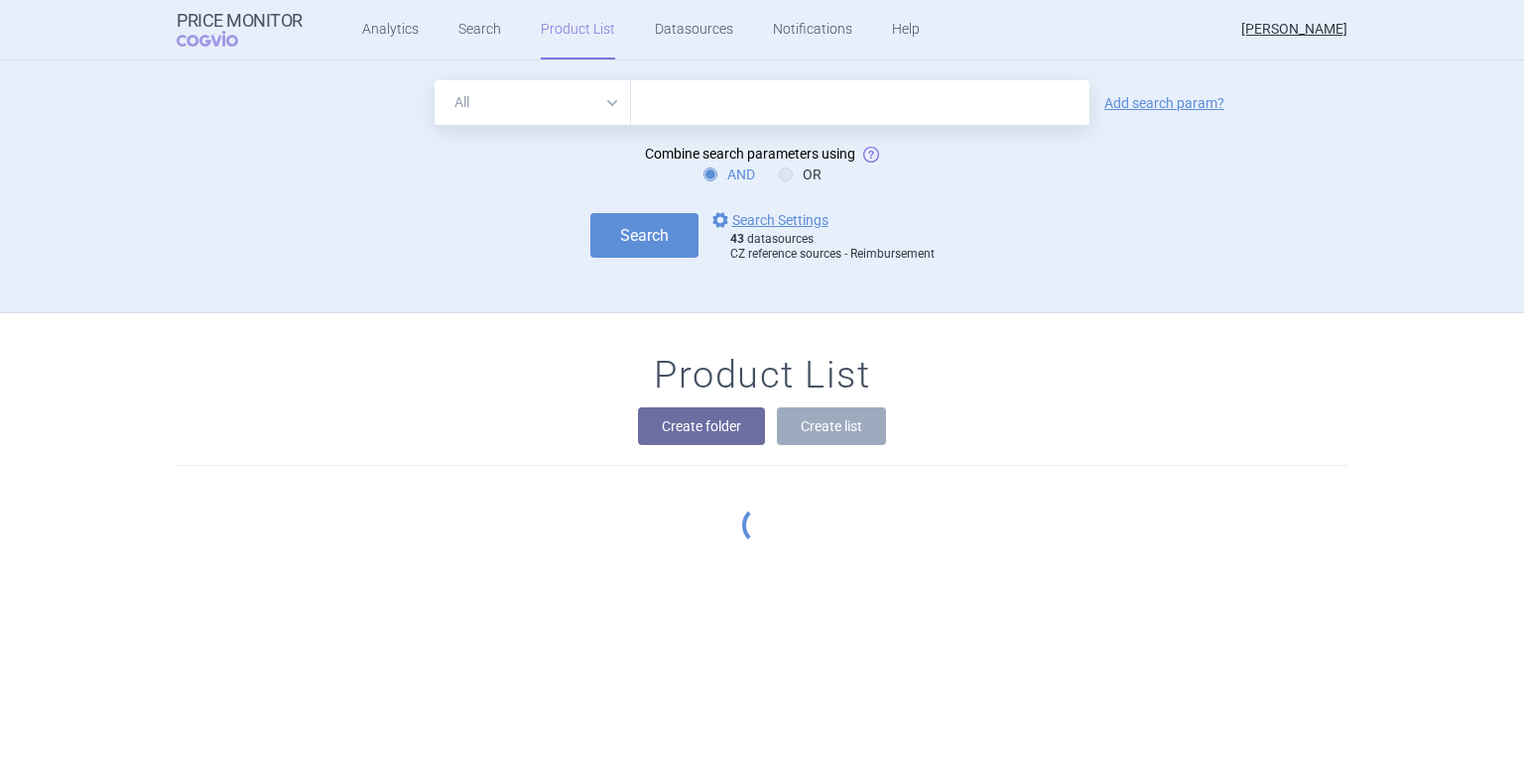
scroll to position [252, 0]
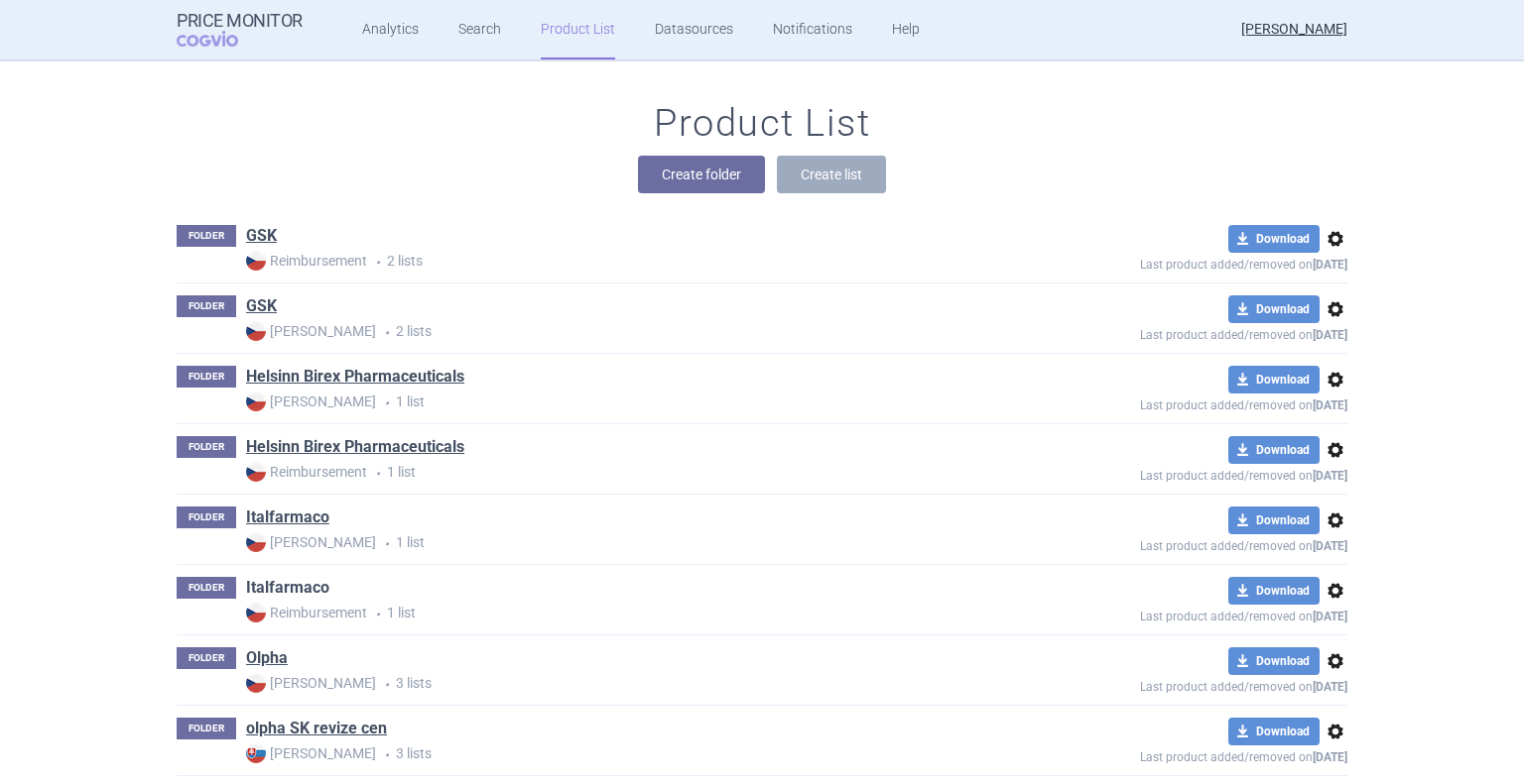
click at [284, 596] on link "Italfarmaco" at bounding box center [288, 588] width 84 height 22
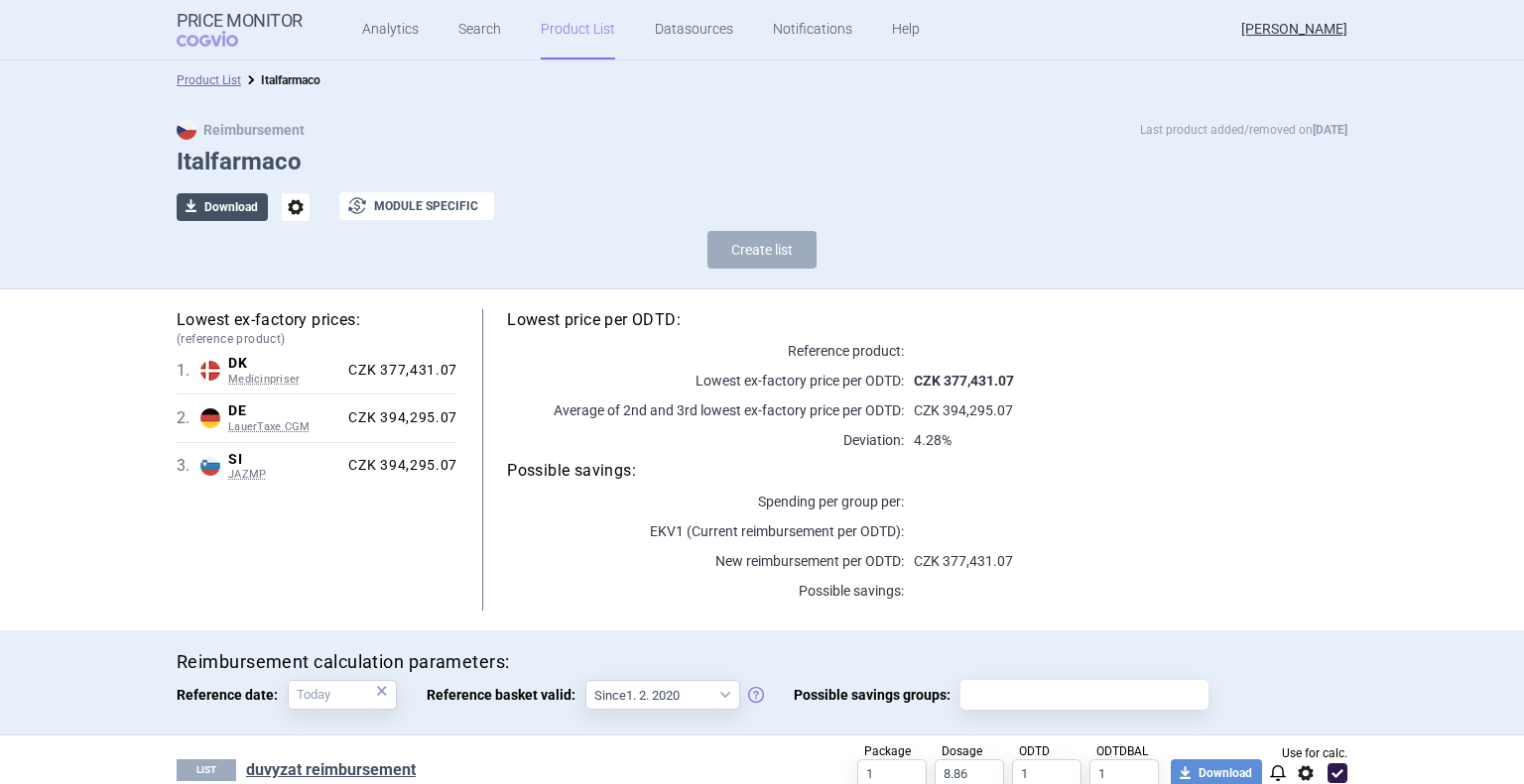
click at [208, 204] on button "download Download" at bounding box center [222, 207] width 92 height 28
select select "EUR"
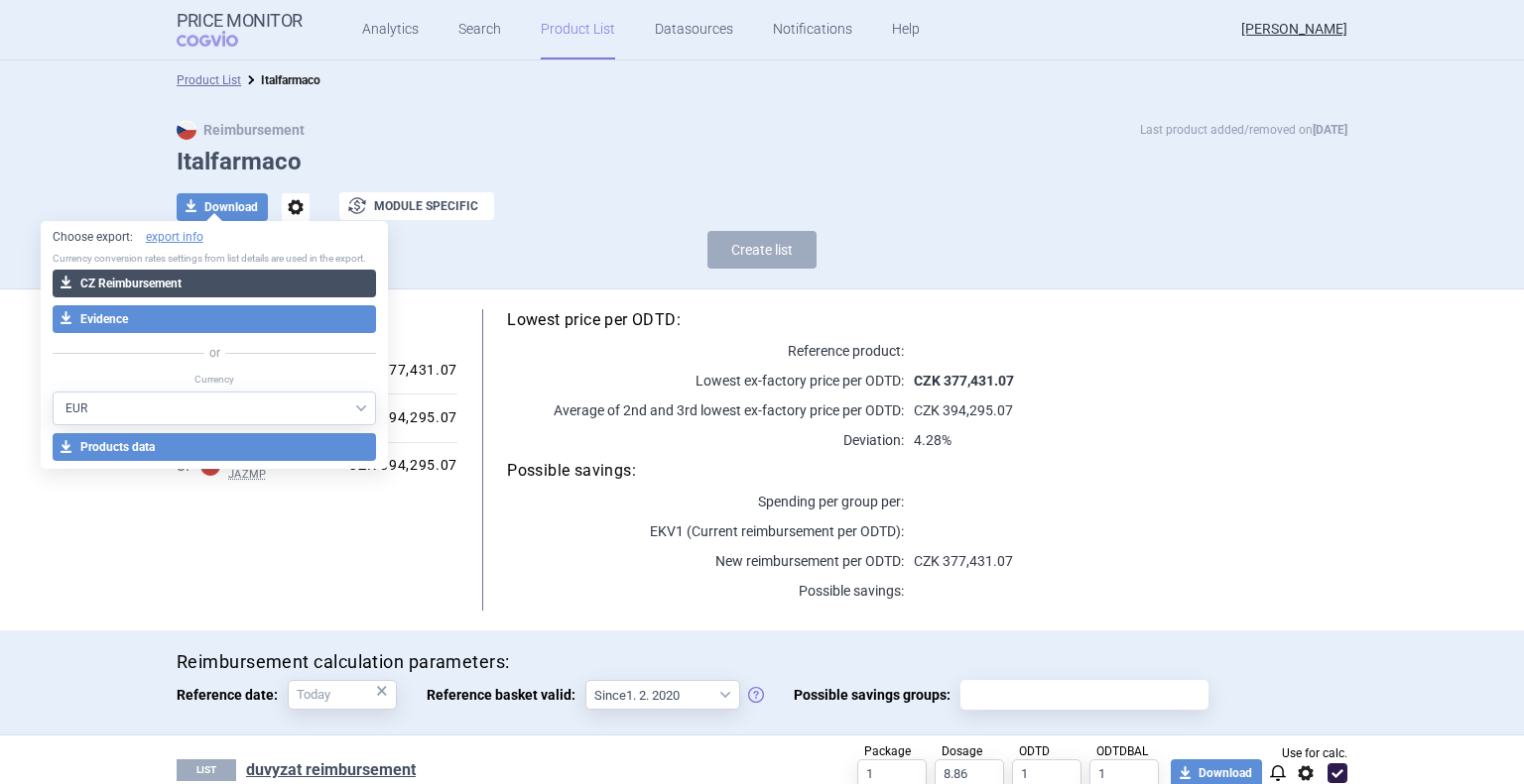
click at [135, 293] on button "download CZ Reimbursement" at bounding box center [214, 284] width 324 height 28
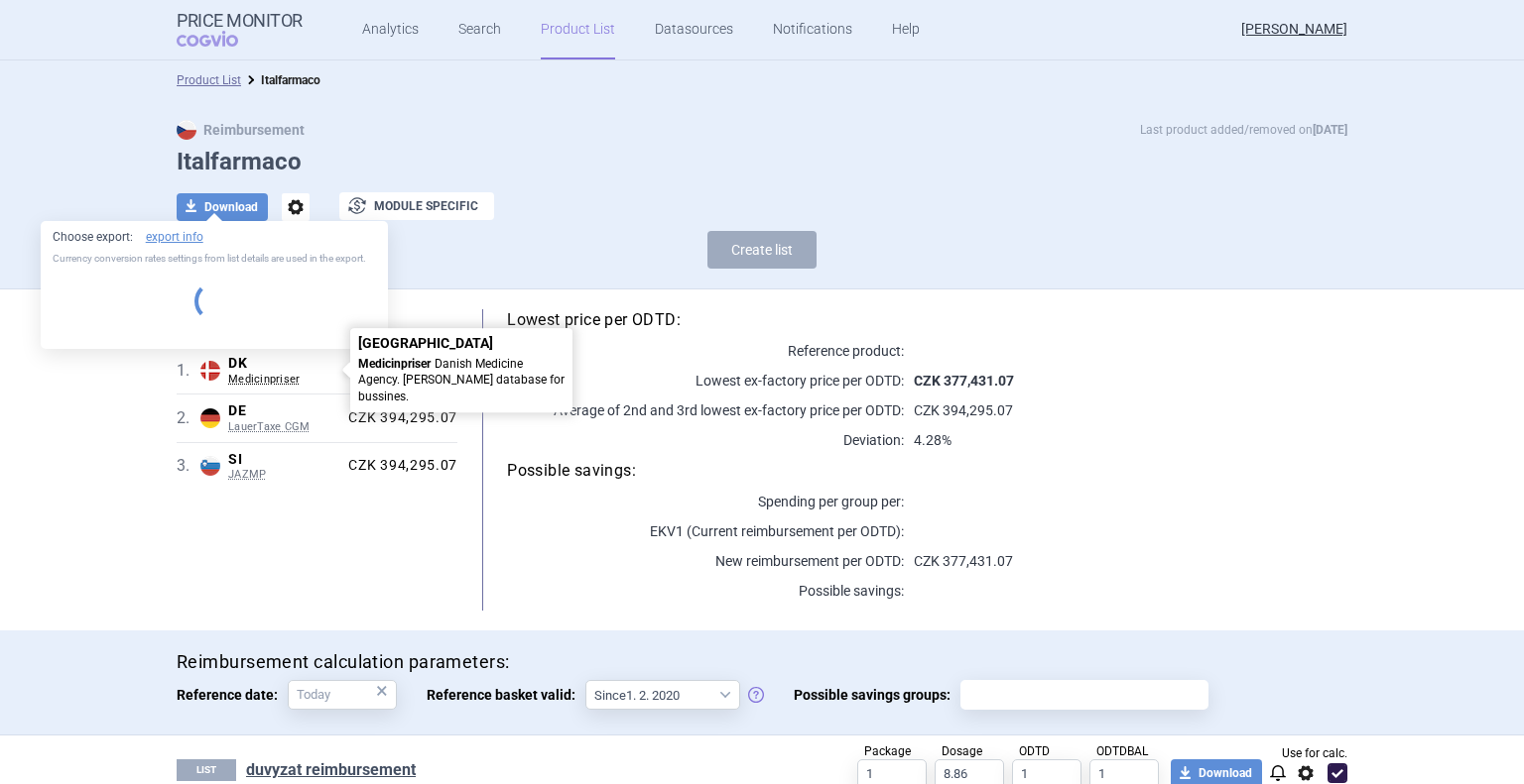
select select "EUR"
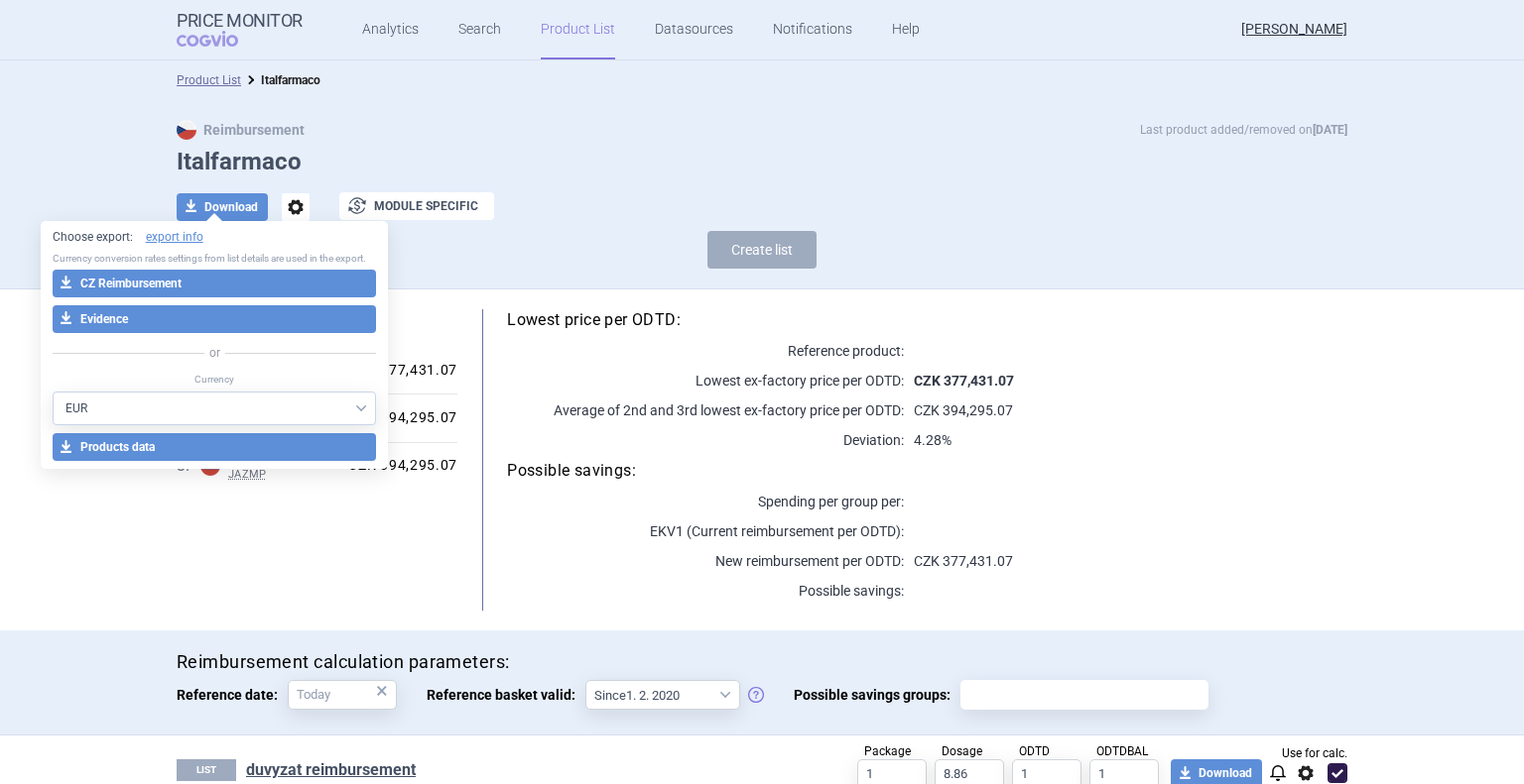
click at [621, 450] on div "Lowest price per ODTD: Reference product: Lowest ex-factory price per ODTD: CZK…" at bounding box center [902, 460] width 890 height 302
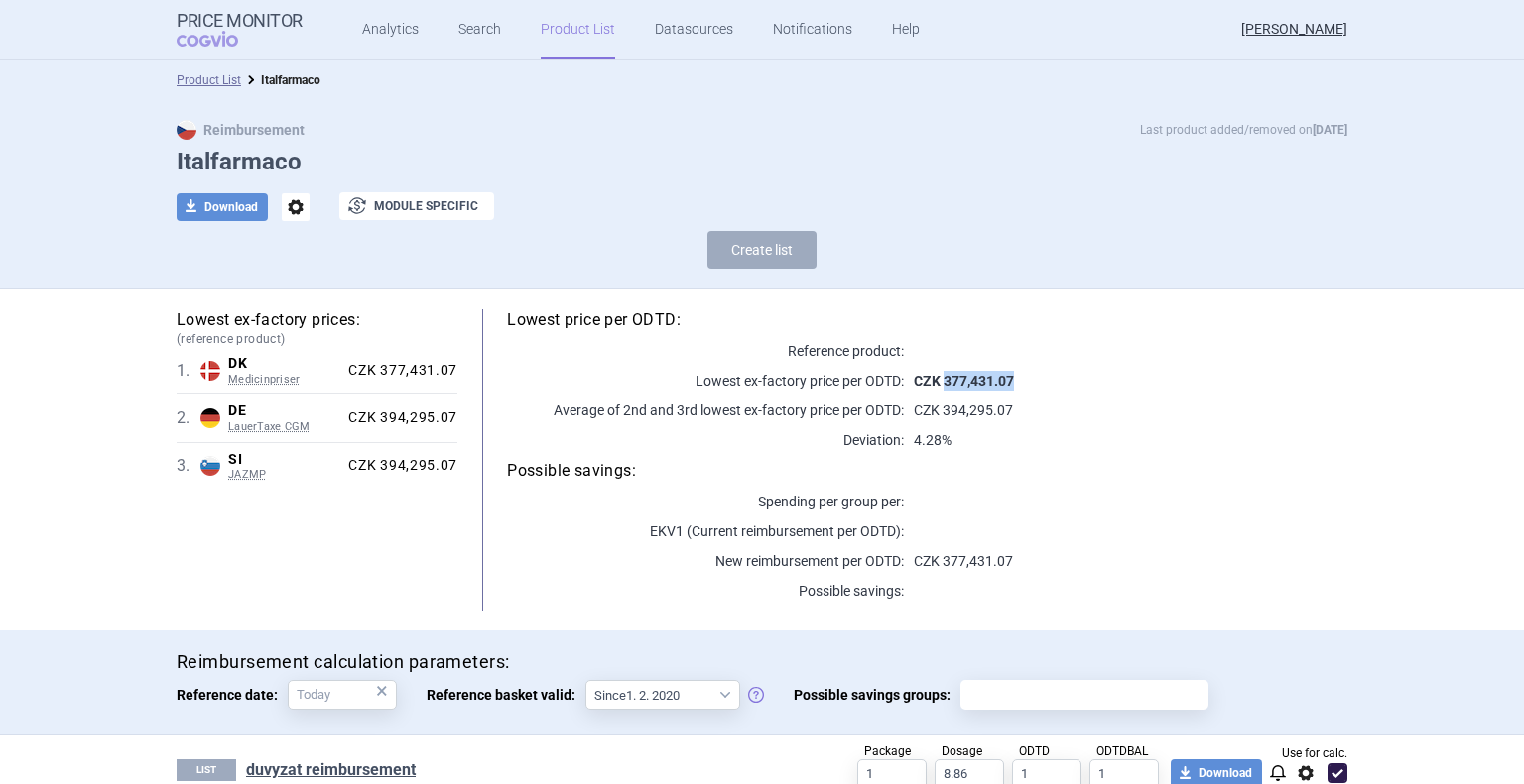
drag, startPoint x: 1023, startPoint y: 376, endPoint x: 937, endPoint y: 383, distance: 86.3
click at [937, 383] on p "CZK 377,431.07" at bounding box center [1125, 381] width 444 height 20
copy strong "377,431.07"
click at [570, 23] on link "Product List" at bounding box center [577, 30] width 75 height 60
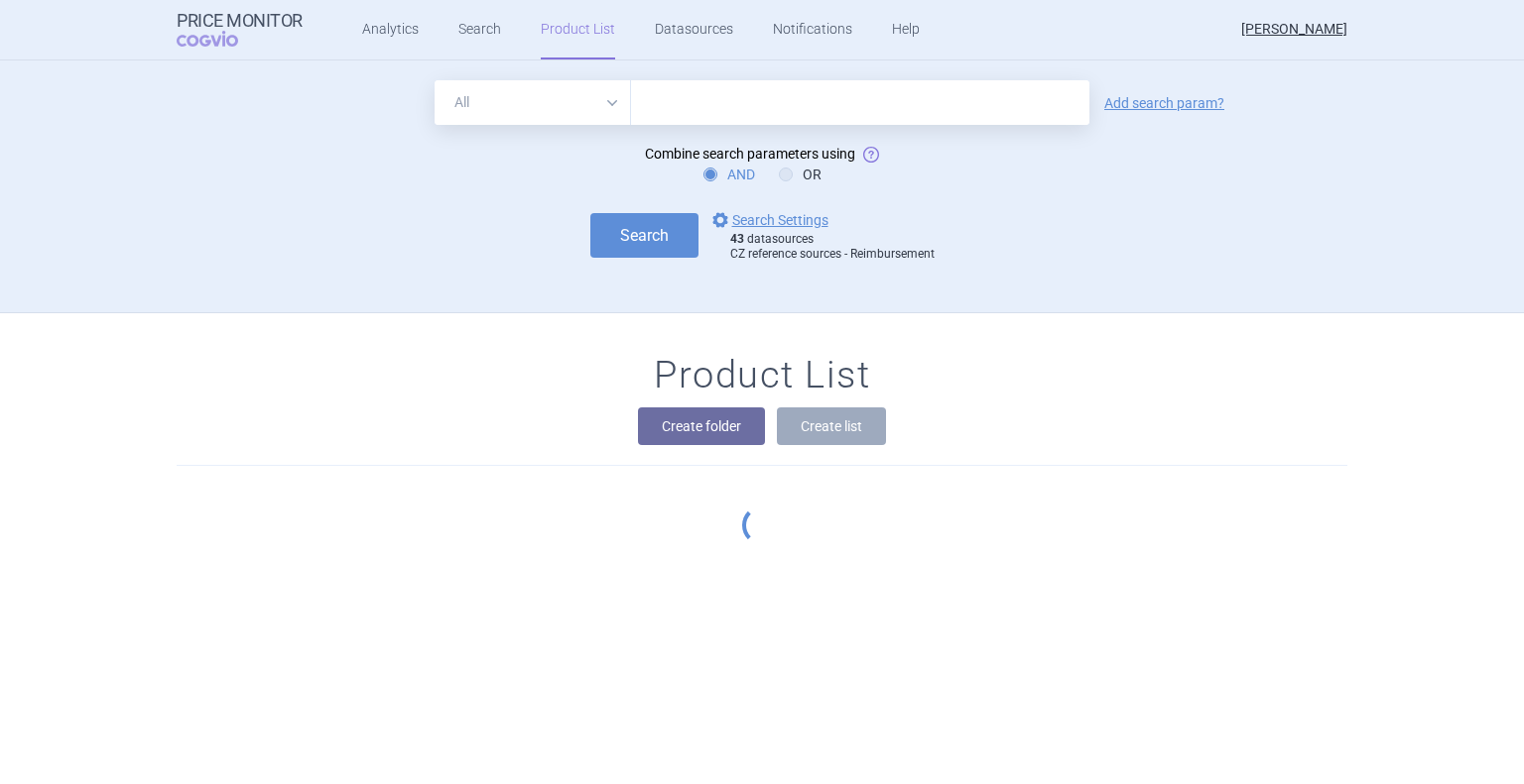
scroll to position [252, 0]
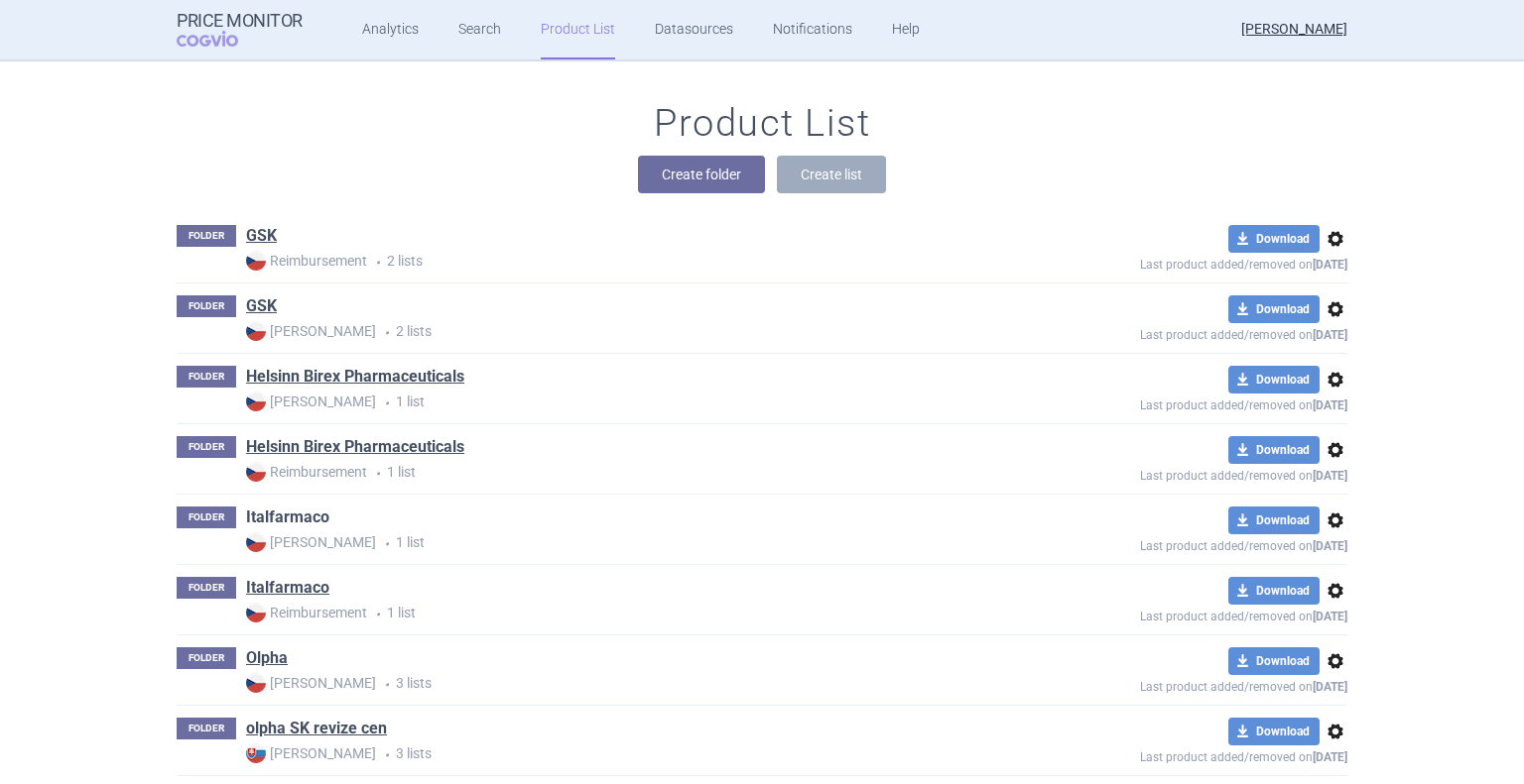
click at [294, 511] on link "Italfarmaco" at bounding box center [288, 518] width 84 height 22
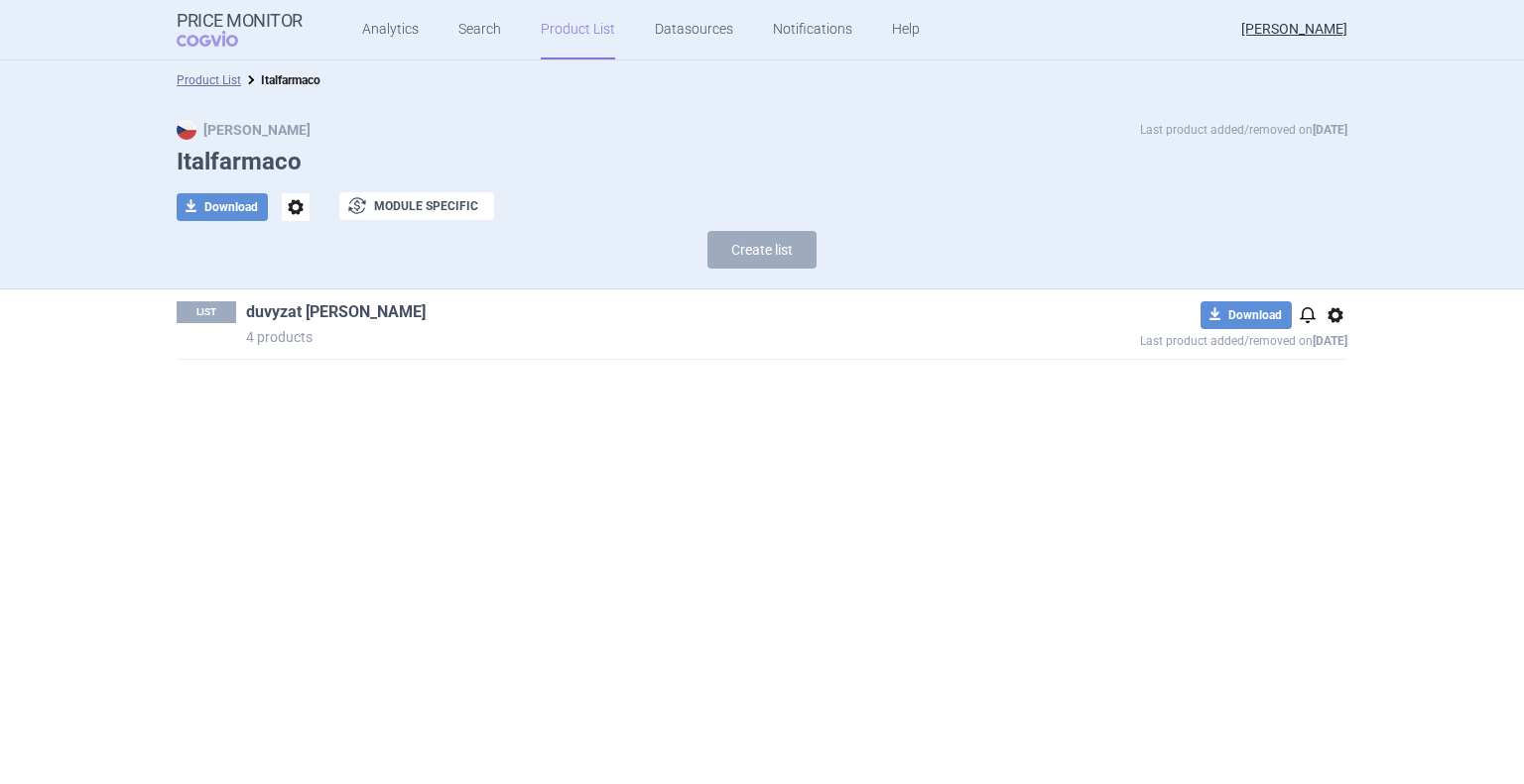
click at [334, 313] on link "duvyzat [PERSON_NAME]" at bounding box center [336, 313] width 179 height 22
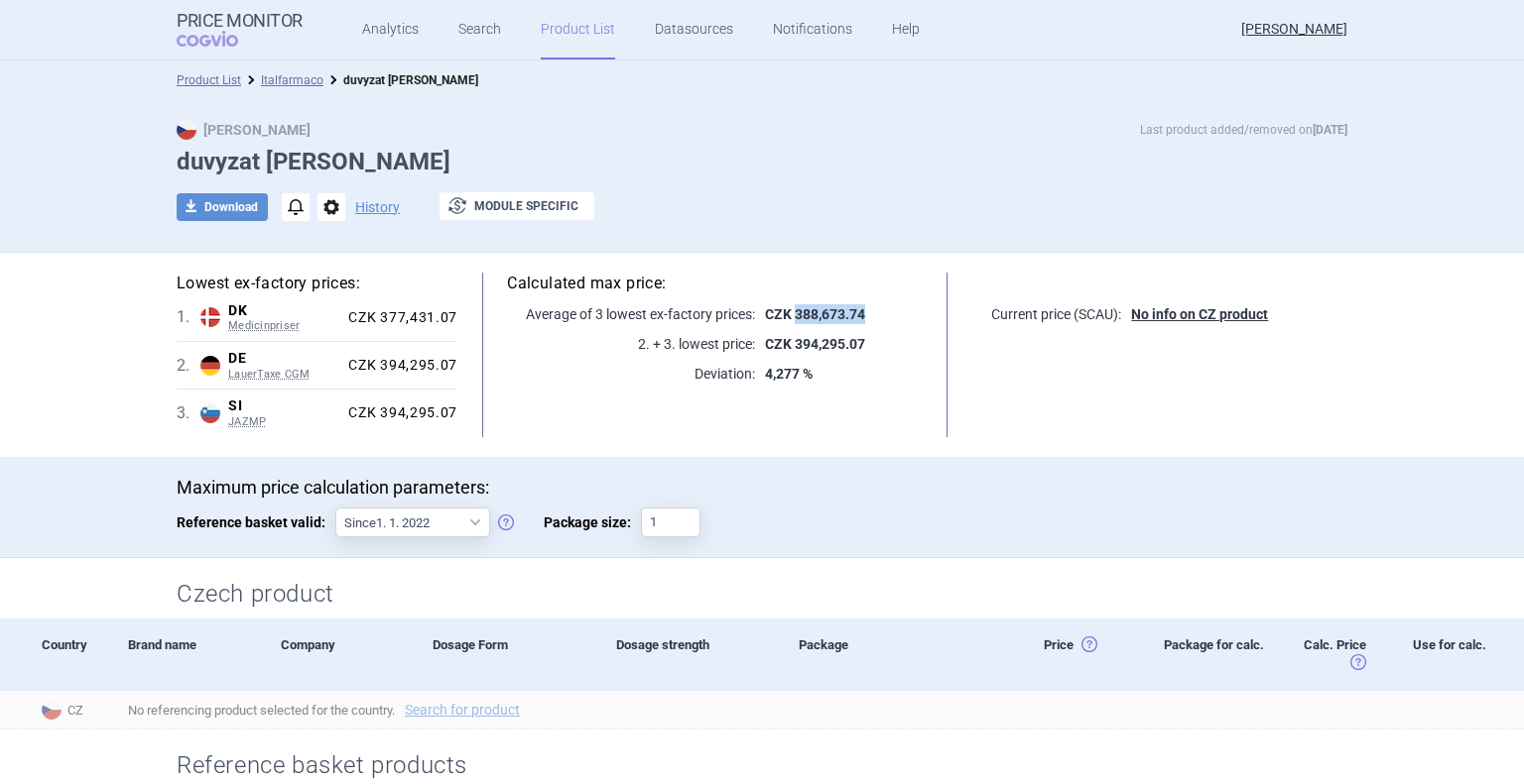
drag, startPoint x: 869, startPoint y: 313, endPoint x: 789, endPoint y: 318, distance: 80.2
click at [789, 318] on p "CZK 388,673.74" at bounding box center [838, 315] width 167 height 20
copy strong "388,673.74"
click at [304, 79] on link "Italfarmaco" at bounding box center [292, 81] width 63 height 14
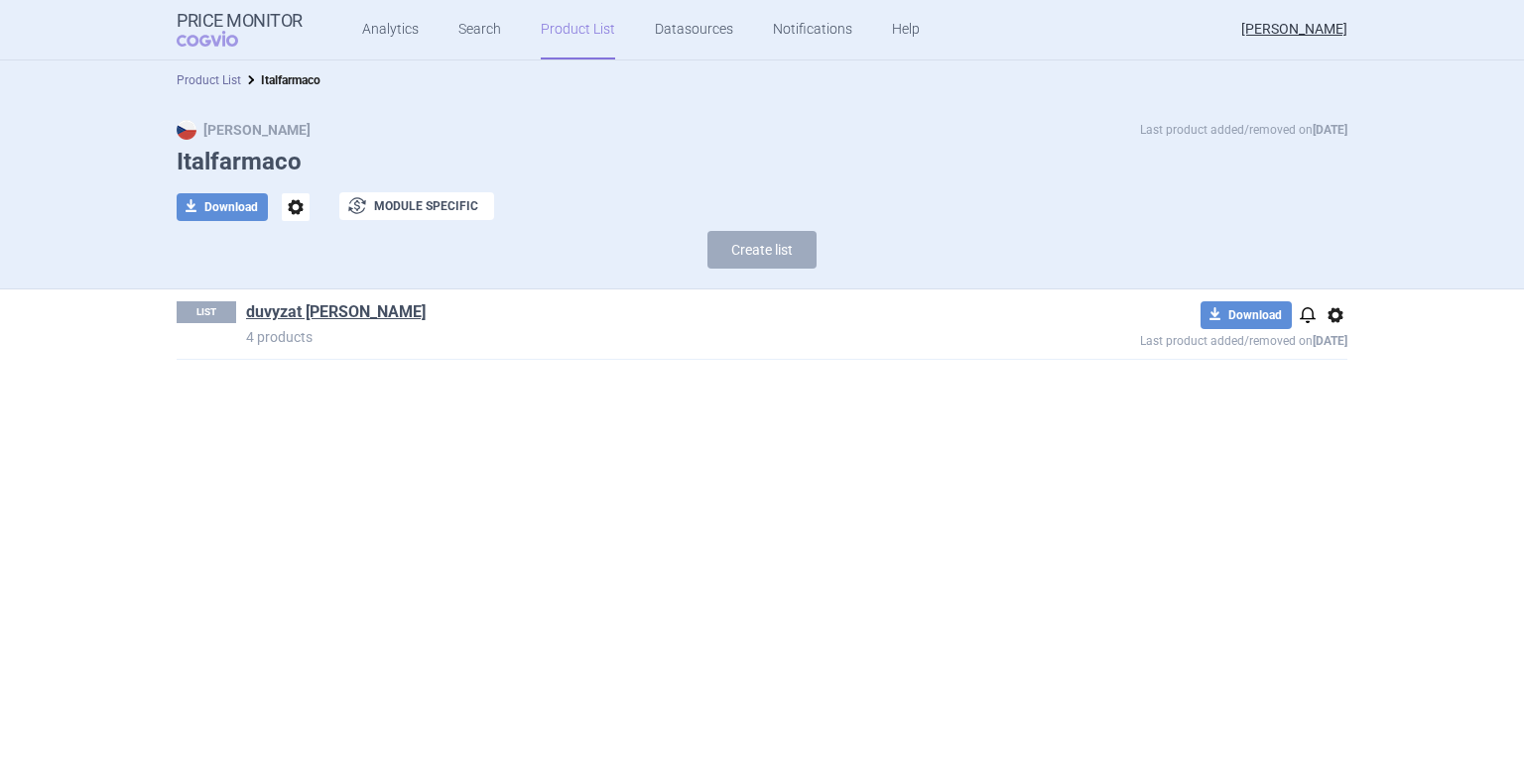
click at [226, 84] on link "Product List" at bounding box center [208, 81] width 65 height 14
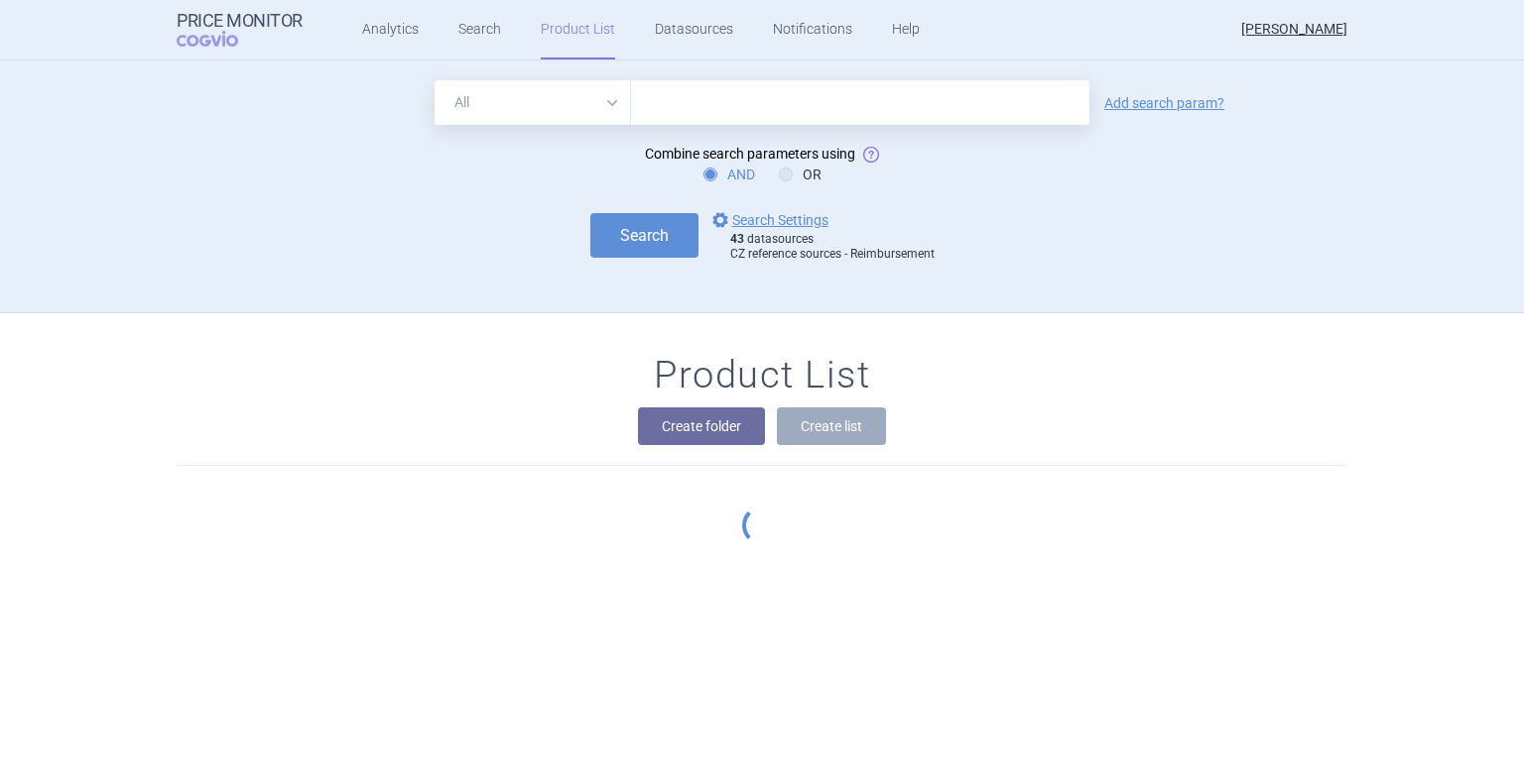
scroll to position [252, 0]
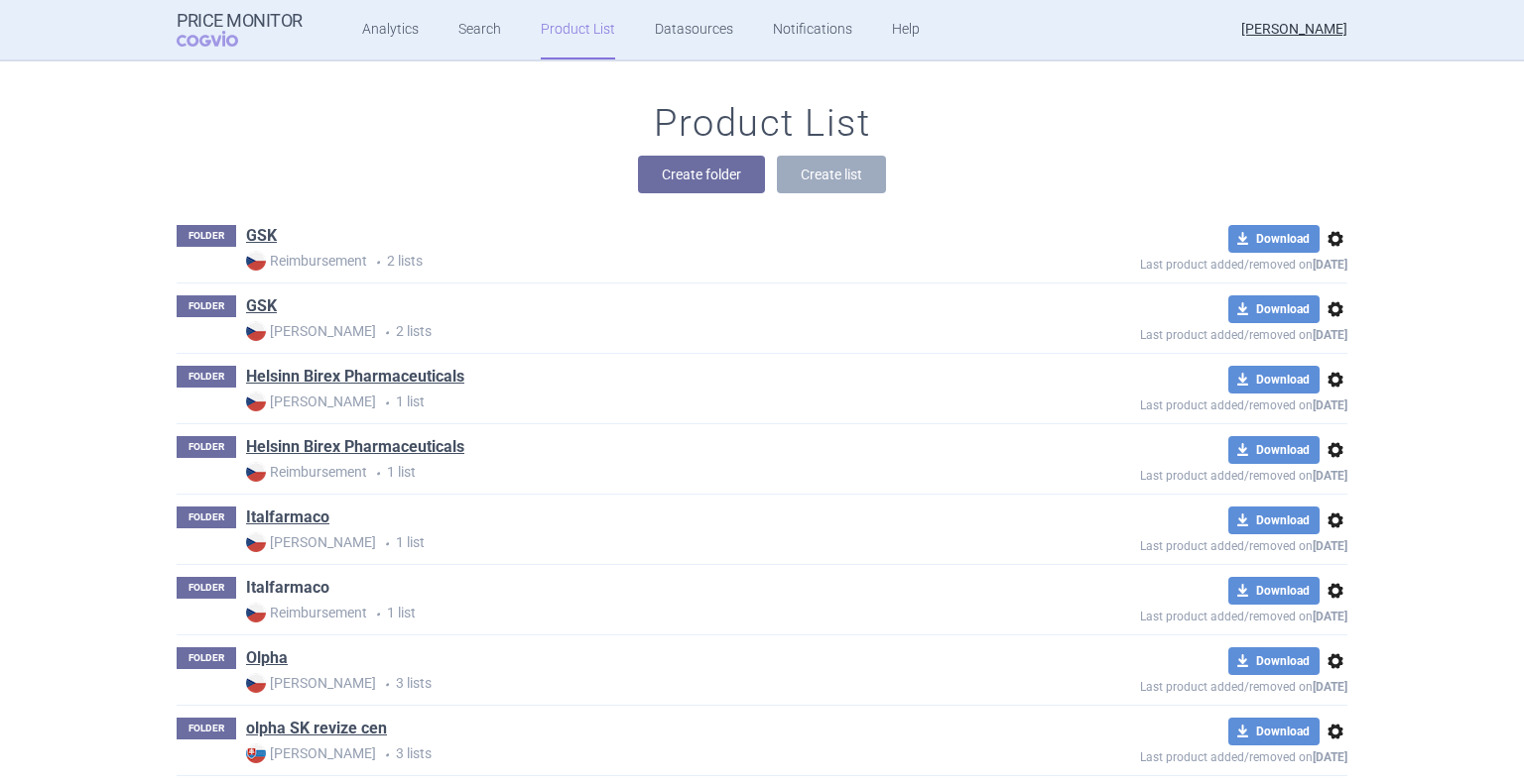
click at [282, 588] on link "Italfarmaco" at bounding box center [288, 588] width 84 height 22
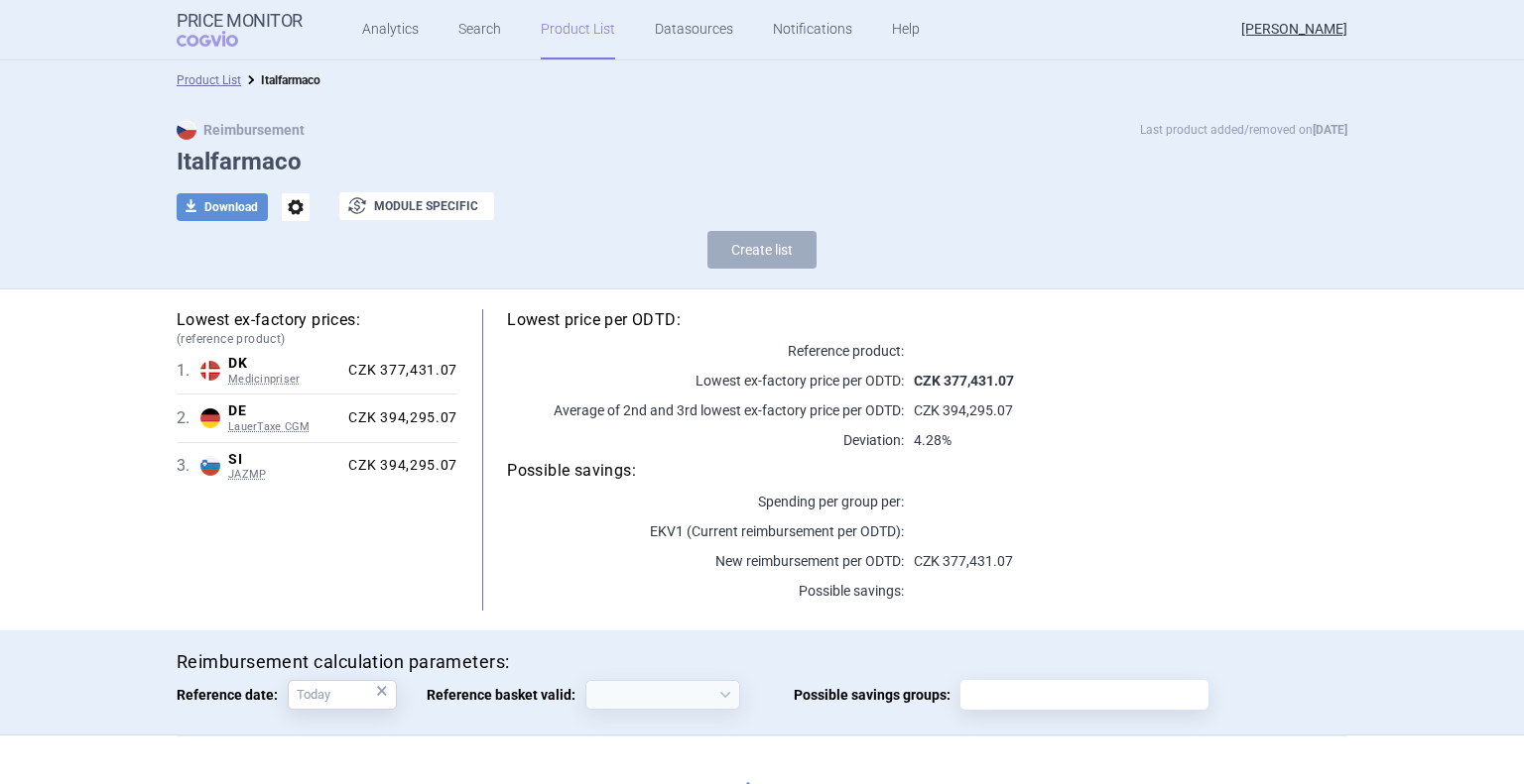
select select "[DATE]"
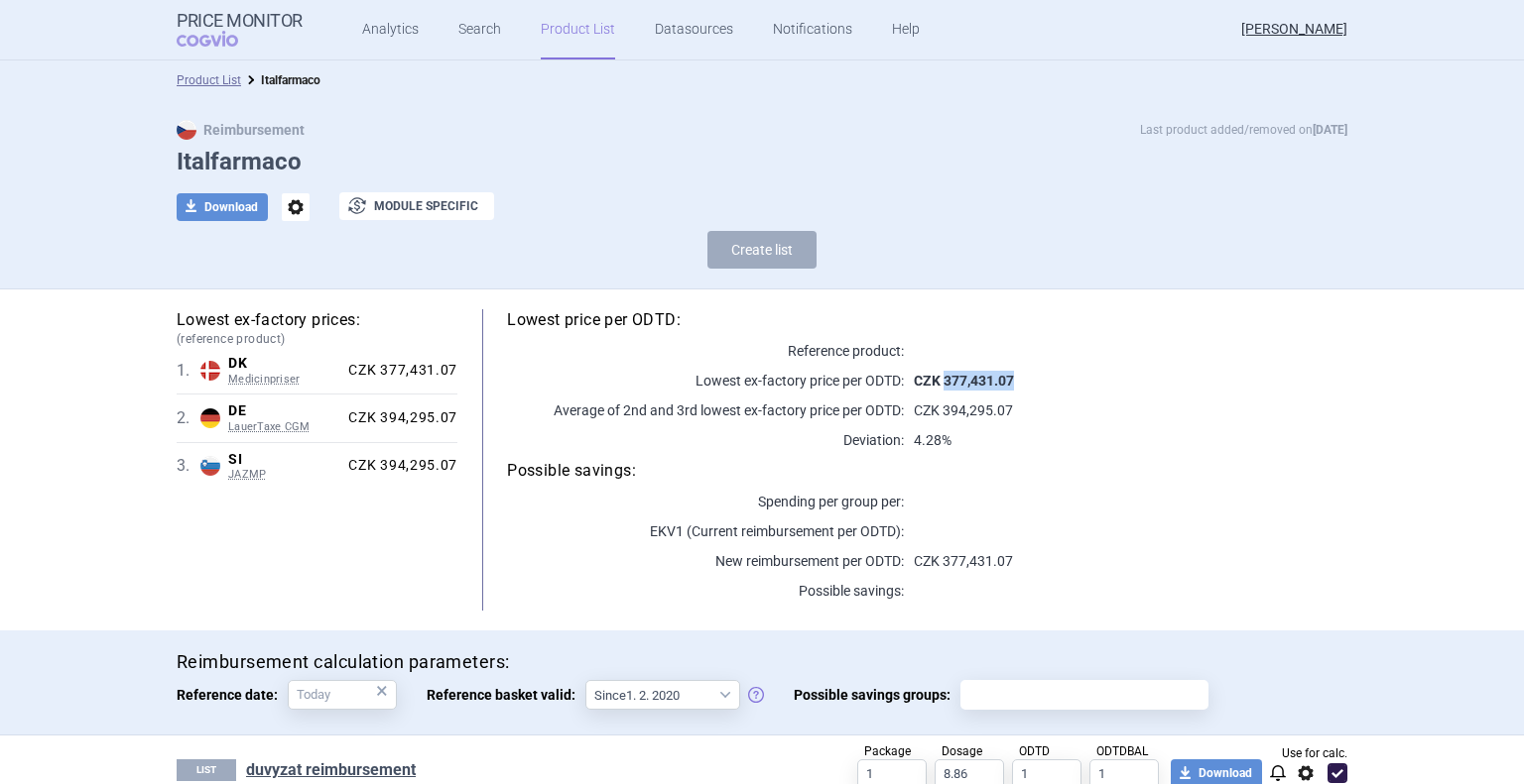
drag, startPoint x: 937, startPoint y: 378, endPoint x: 1032, endPoint y: 378, distance: 95.0
click at [1032, 378] on p "CZK 377,431.07" at bounding box center [1125, 381] width 444 height 20
copy strong "377,431.07"
click at [552, 35] on link "Product List" at bounding box center [577, 30] width 75 height 60
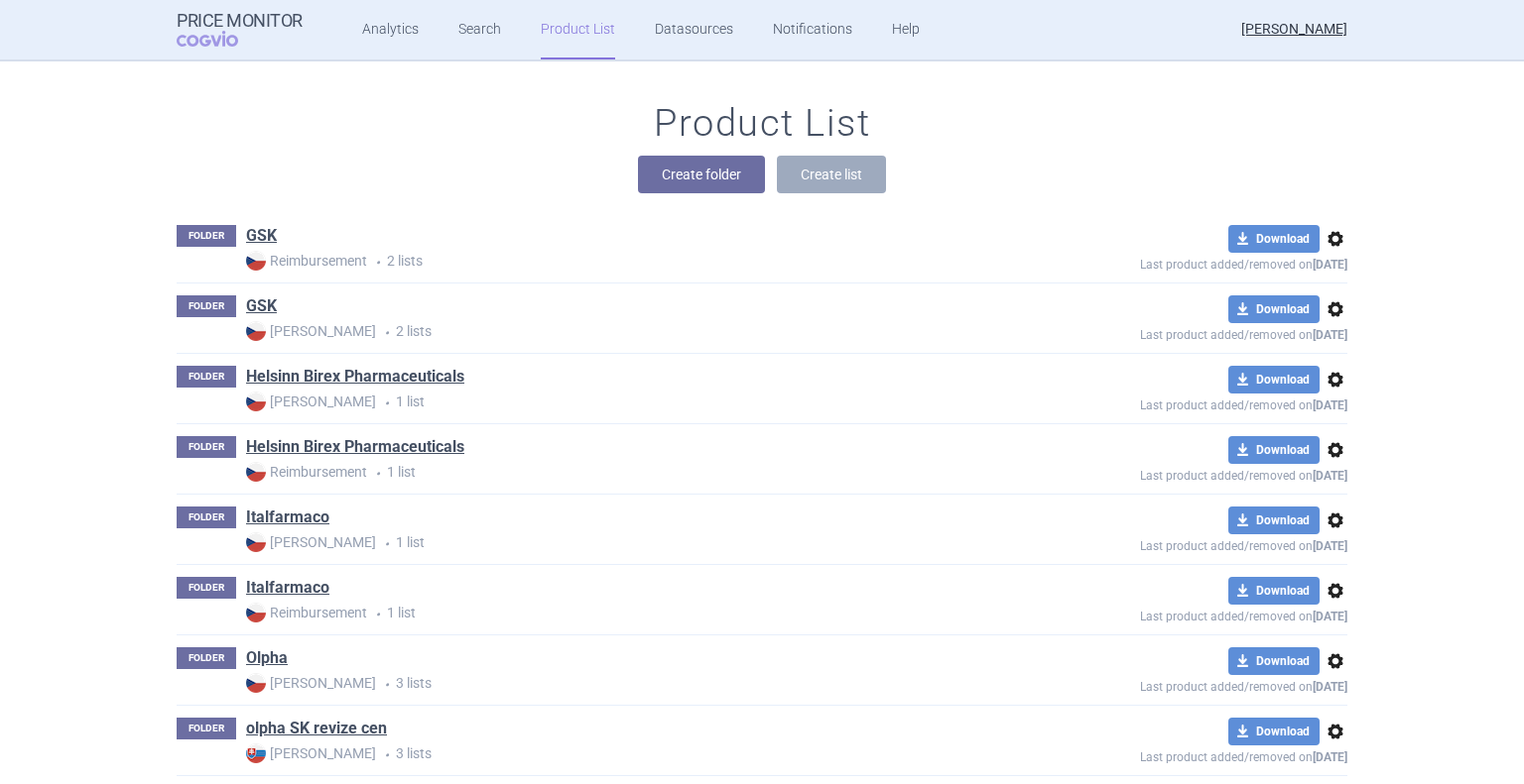
scroll to position [302, 0]
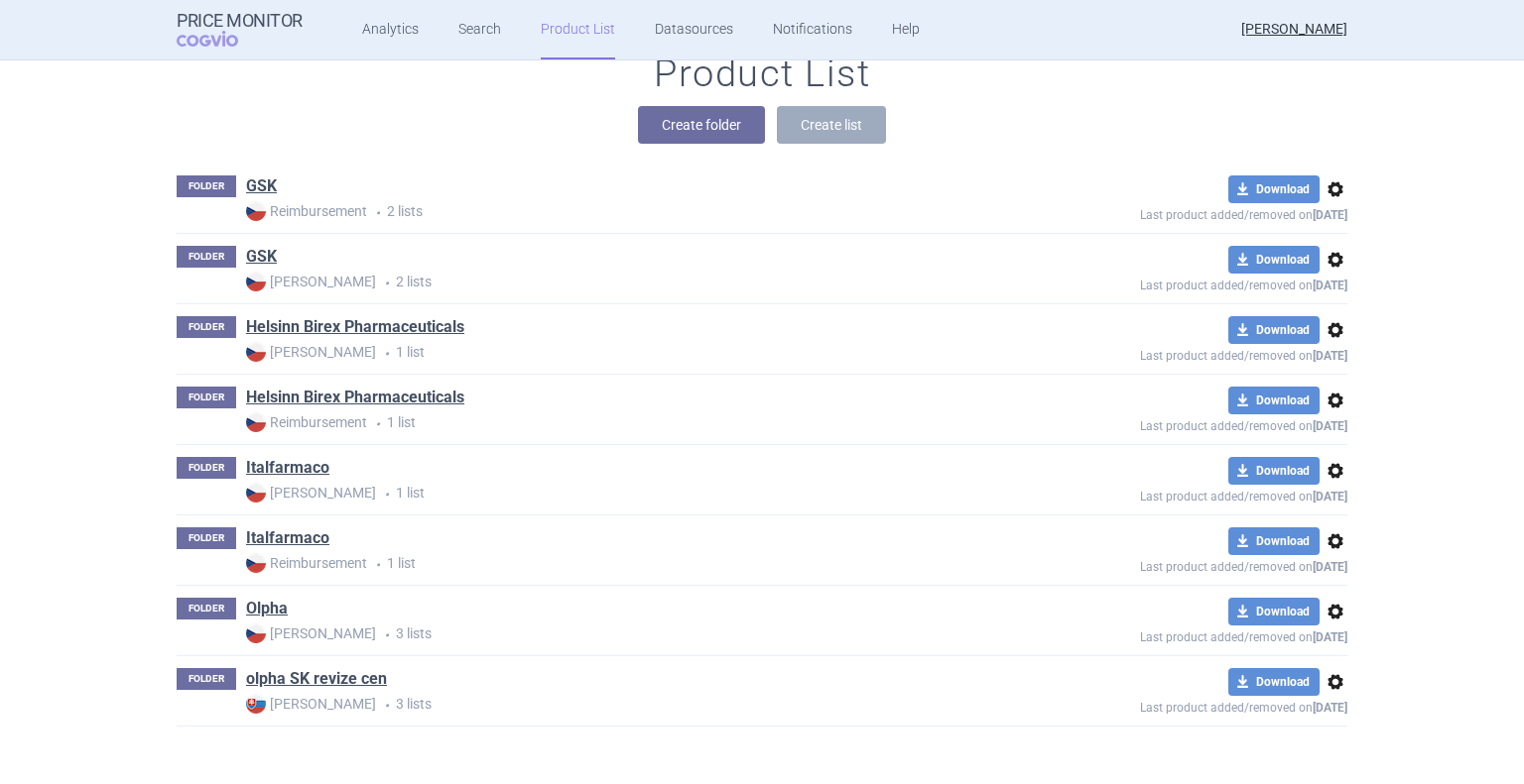
click at [313, 674] on link "olpha SK revize cen" at bounding box center [316, 679] width 141 height 22
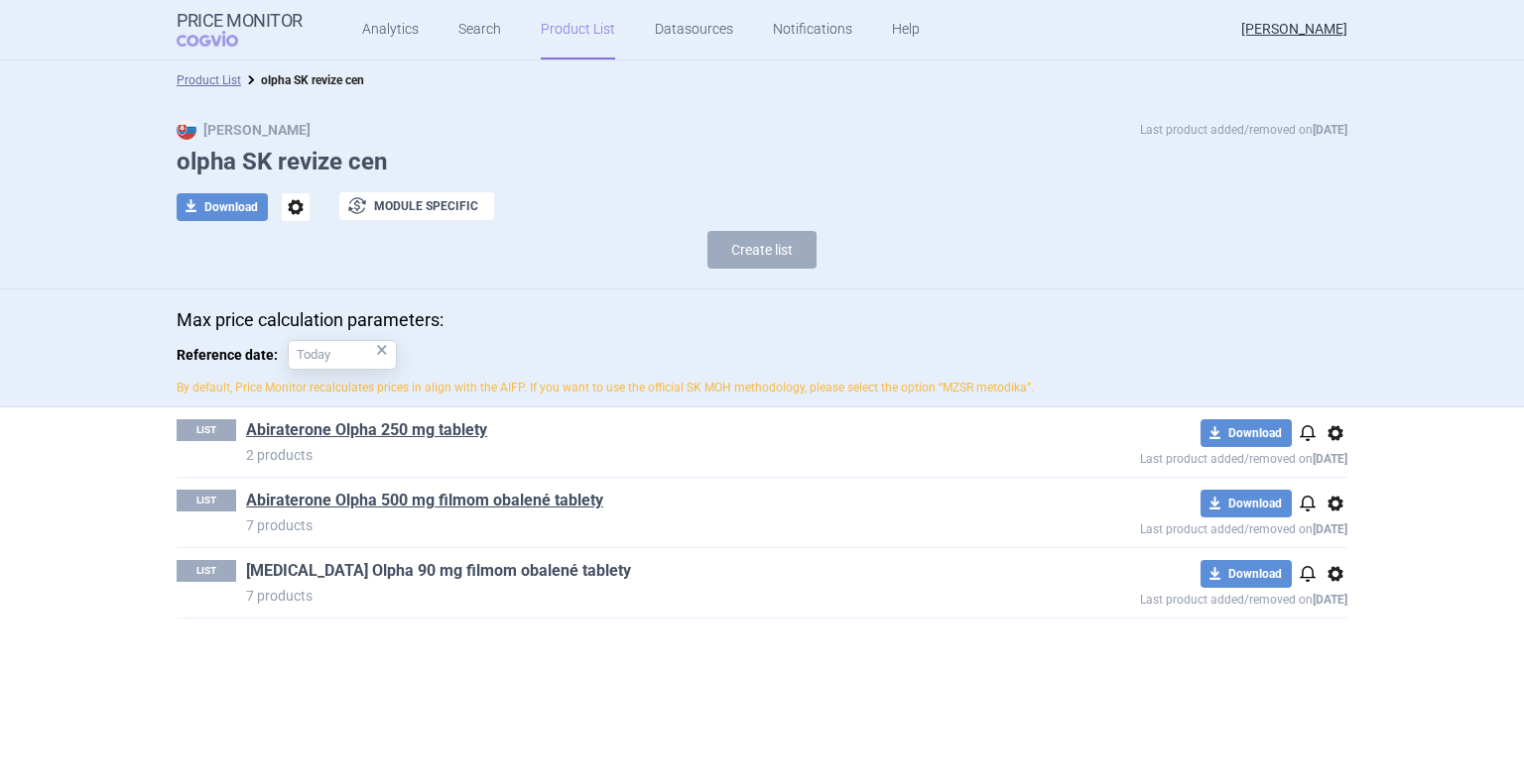
click at [501, 578] on link "[MEDICAL_DATA] Olpha 90 mg filmom obalené tablety" at bounding box center [439, 571] width 385 height 22
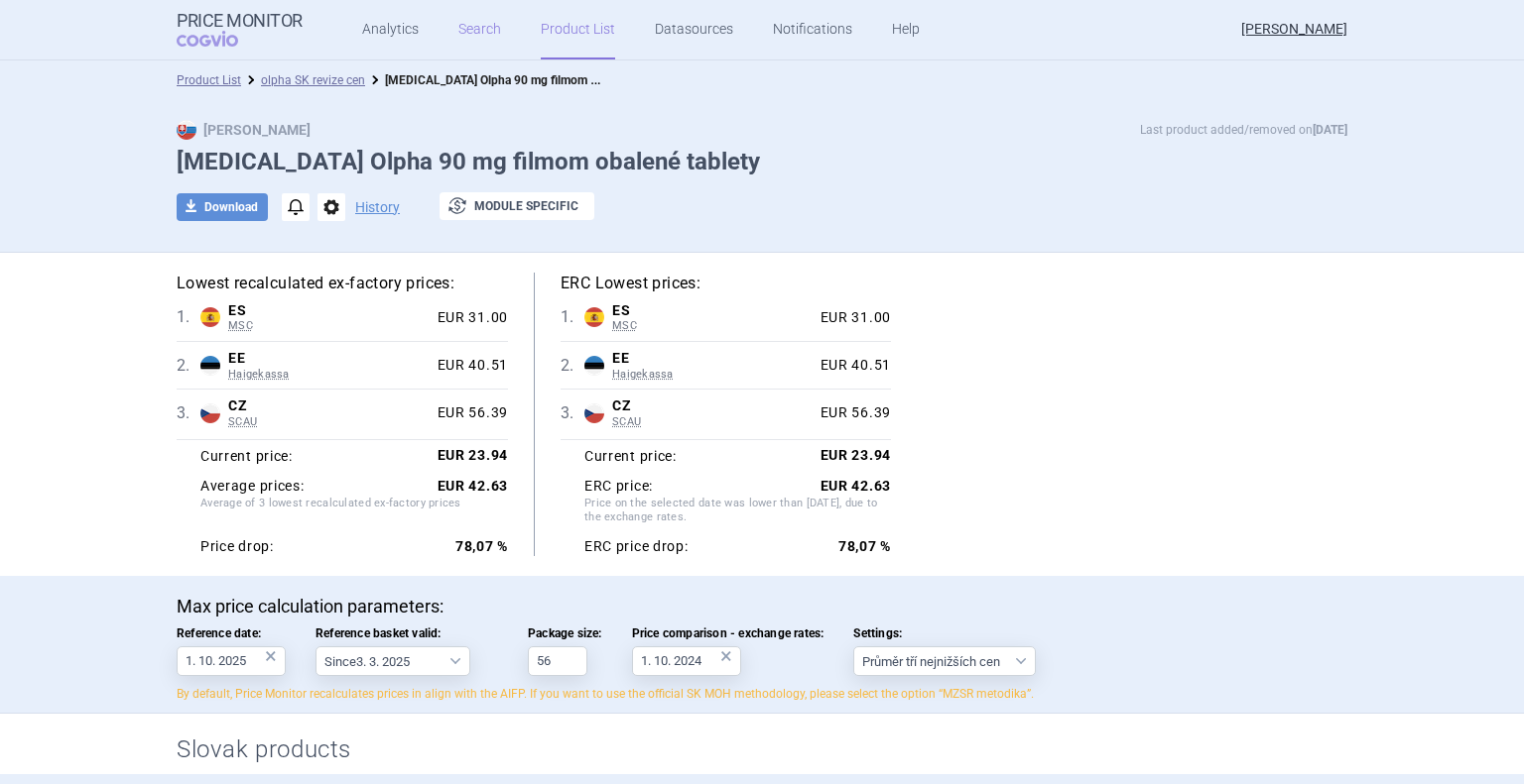
click at [473, 32] on link "Search" at bounding box center [479, 30] width 43 height 60
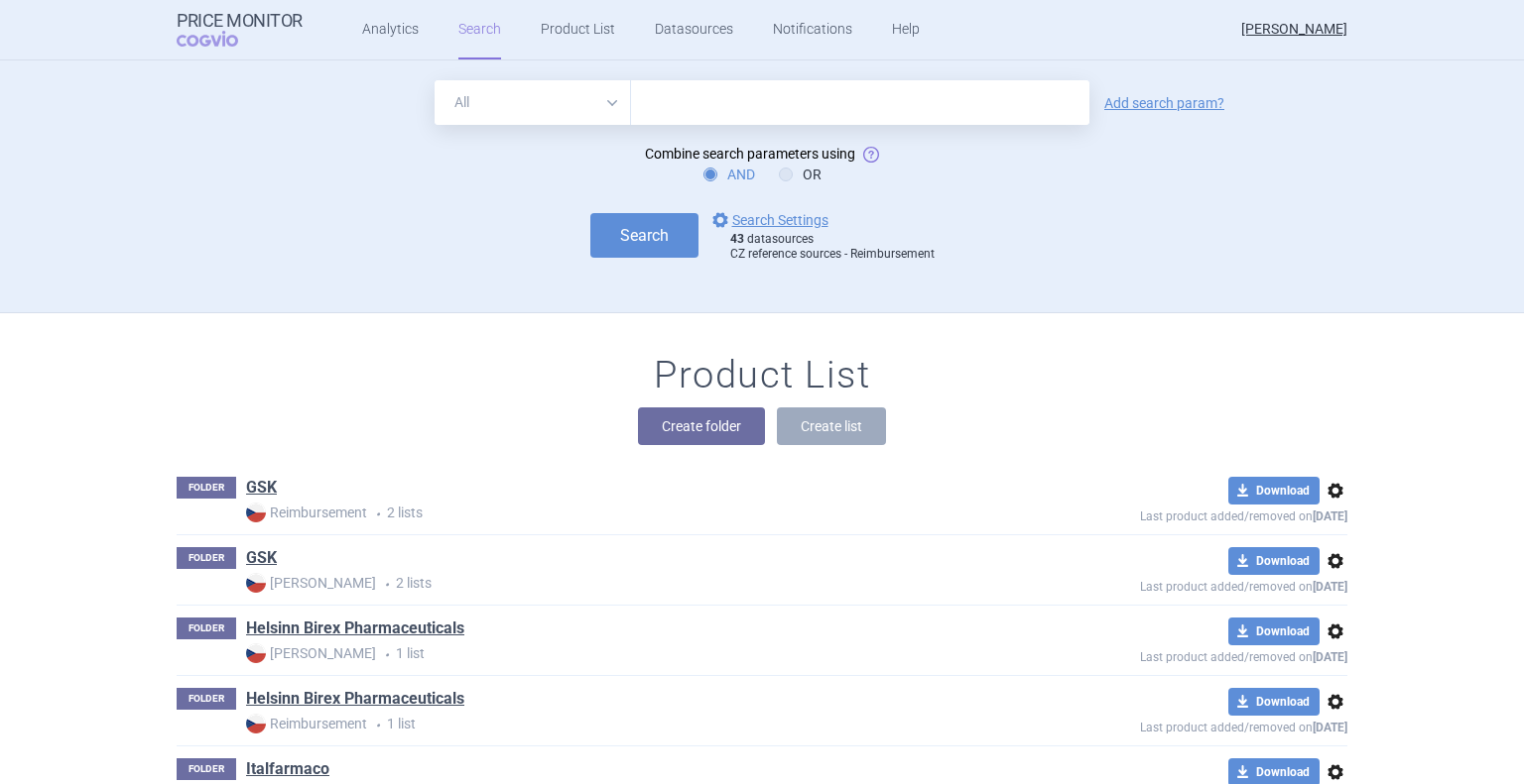
click at [667, 106] on input "text" at bounding box center [860, 103] width 458 height 45
type input "[MEDICAL_DATA] olpha"
click button "Search" at bounding box center [644, 235] width 108 height 45
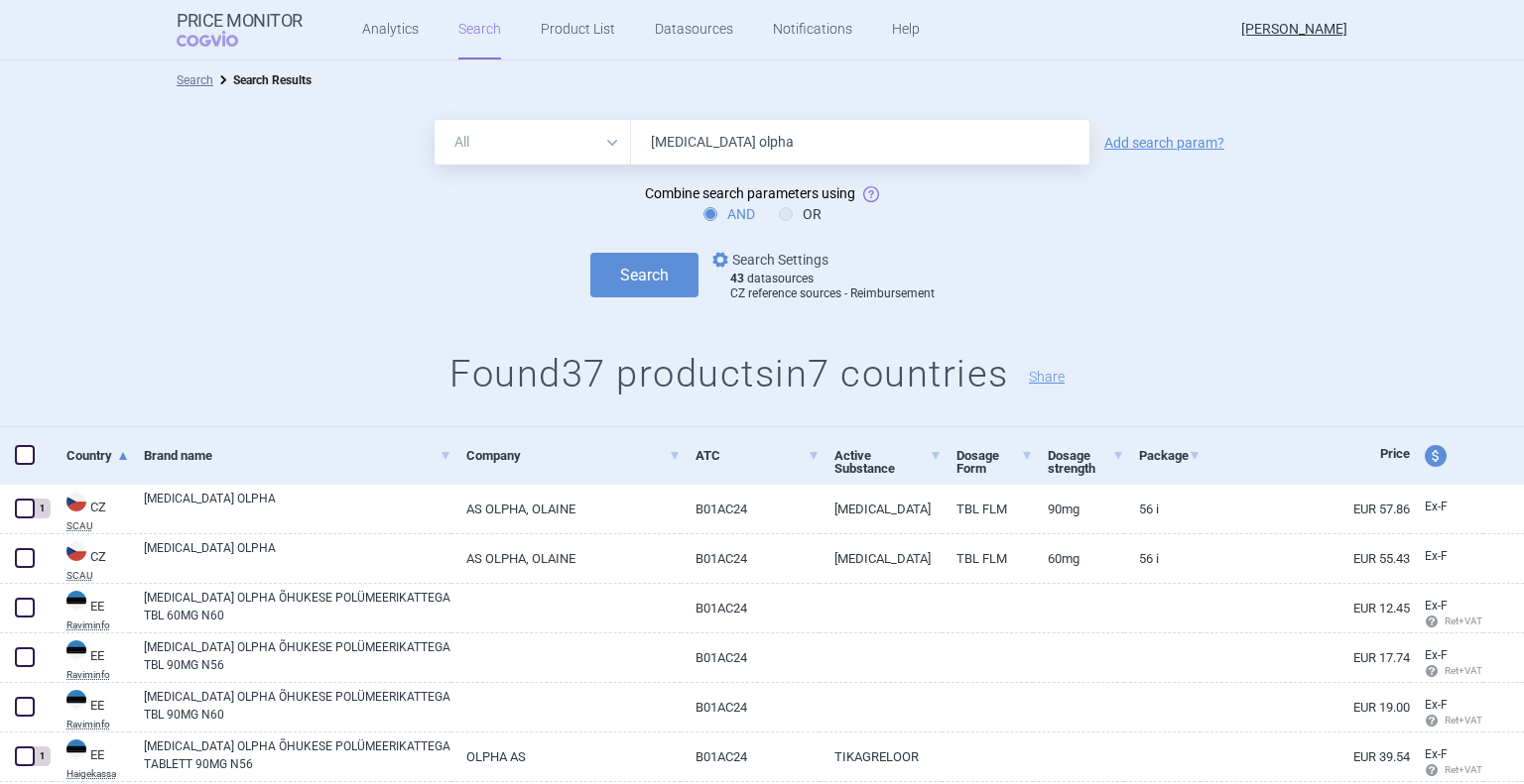
click at [751, 252] on link "options Search Settings" at bounding box center [768, 260] width 120 height 24
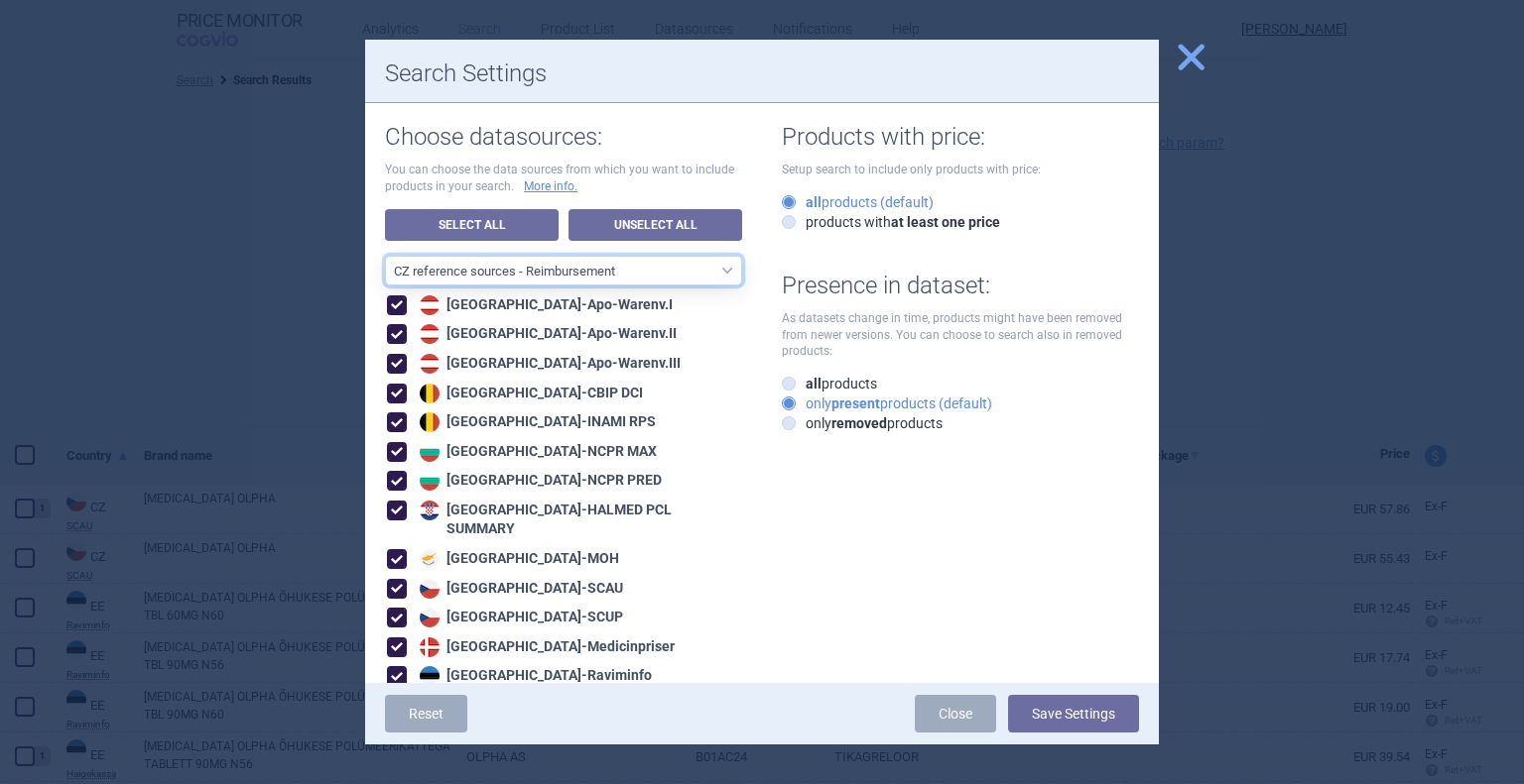
click at [477, 268] on select "All data sources CZ reference sources - Reimbursement SK reference sources - Of…" at bounding box center [563, 271] width 357 height 30
select select "3e39bb1b-0066-4e3d-9ac6-6dc98ece7831"
click at [385, 256] on select "All data sources CZ reference sources - Reimbursement SK reference sources - Of…" at bounding box center [563, 271] width 357 height 30
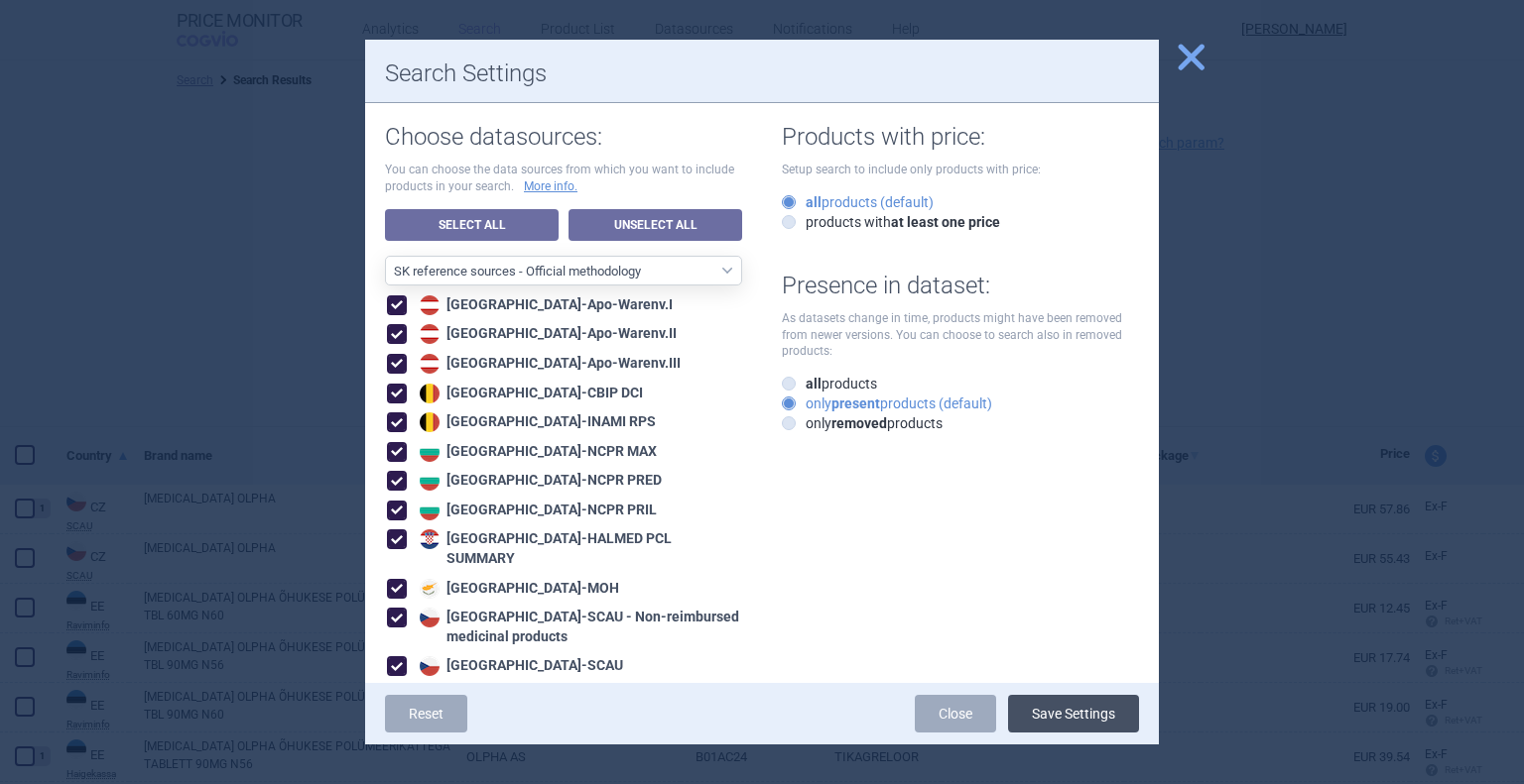
click at [1064, 709] on button "Save Settings" at bounding box center [1072, 714] width 131 height 38
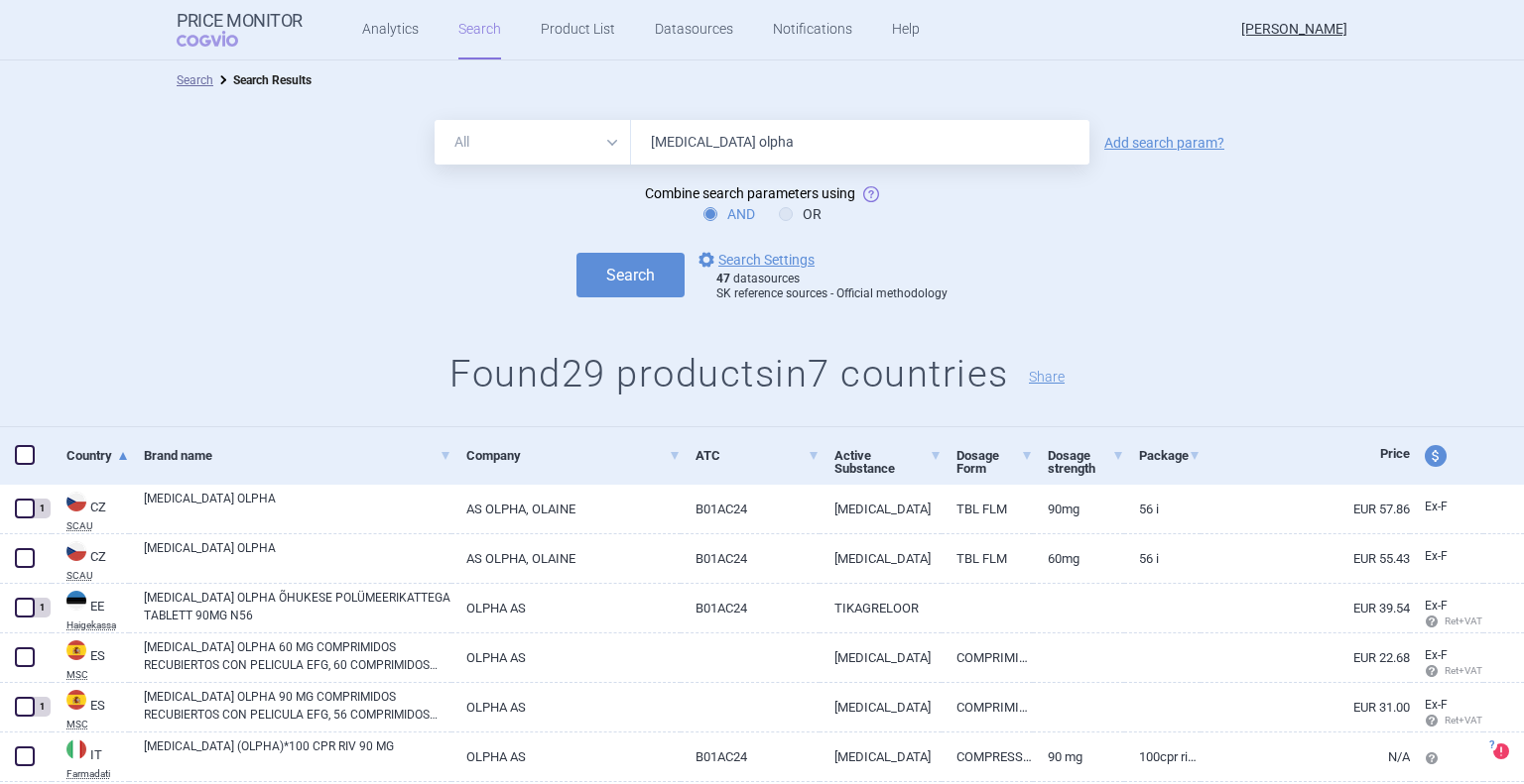
click at [777, 145] on input "[MEDICAL_DATA] olpha" at bounding box center [860, 141] width 458 height 45
type input "[MEDICAL_DATA]"
click at [576, 253] on button "Search" at bounding box center [630, 275] width 108 height 45
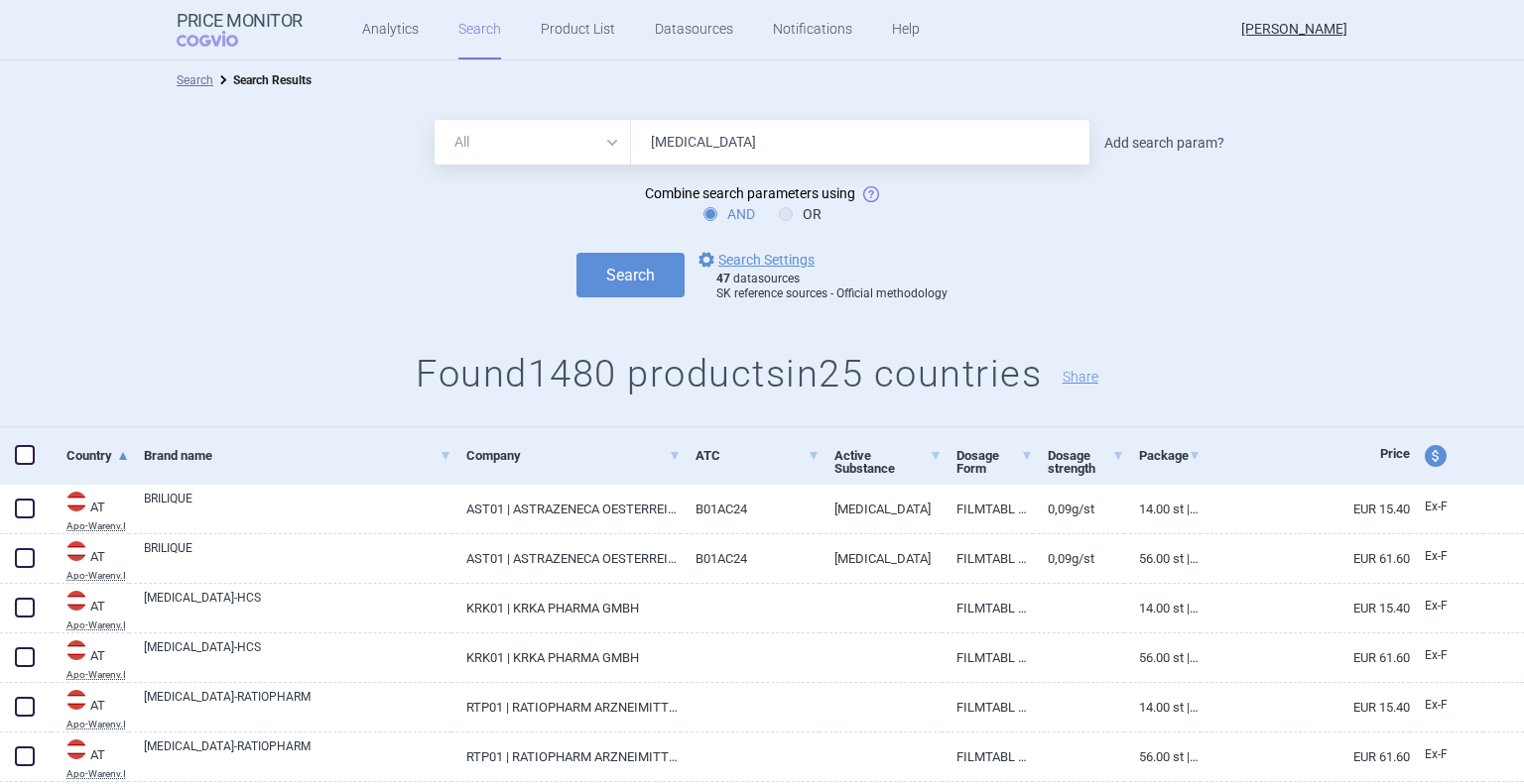
click at [1151, 141] on link "Add search param?" at bounding box center [1164, 142] width 120 height 14
select select "brandName"
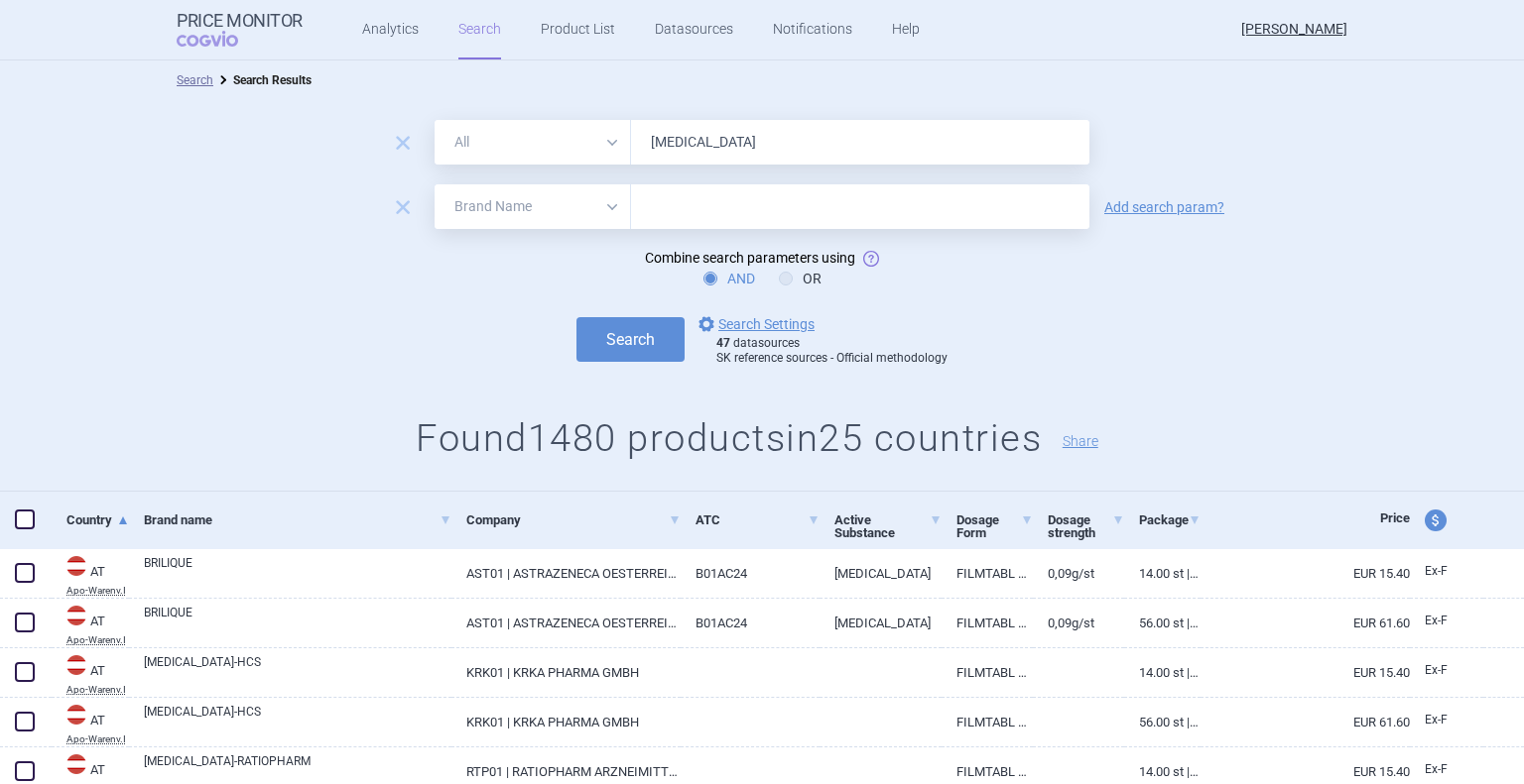
click at [687, 209] on input "text" at bounding box center [860, 206] width 458 height 45
type input "olpha"
click at [576, 318] on button "Search" at bounding box center [630, 340] width 108 height 45
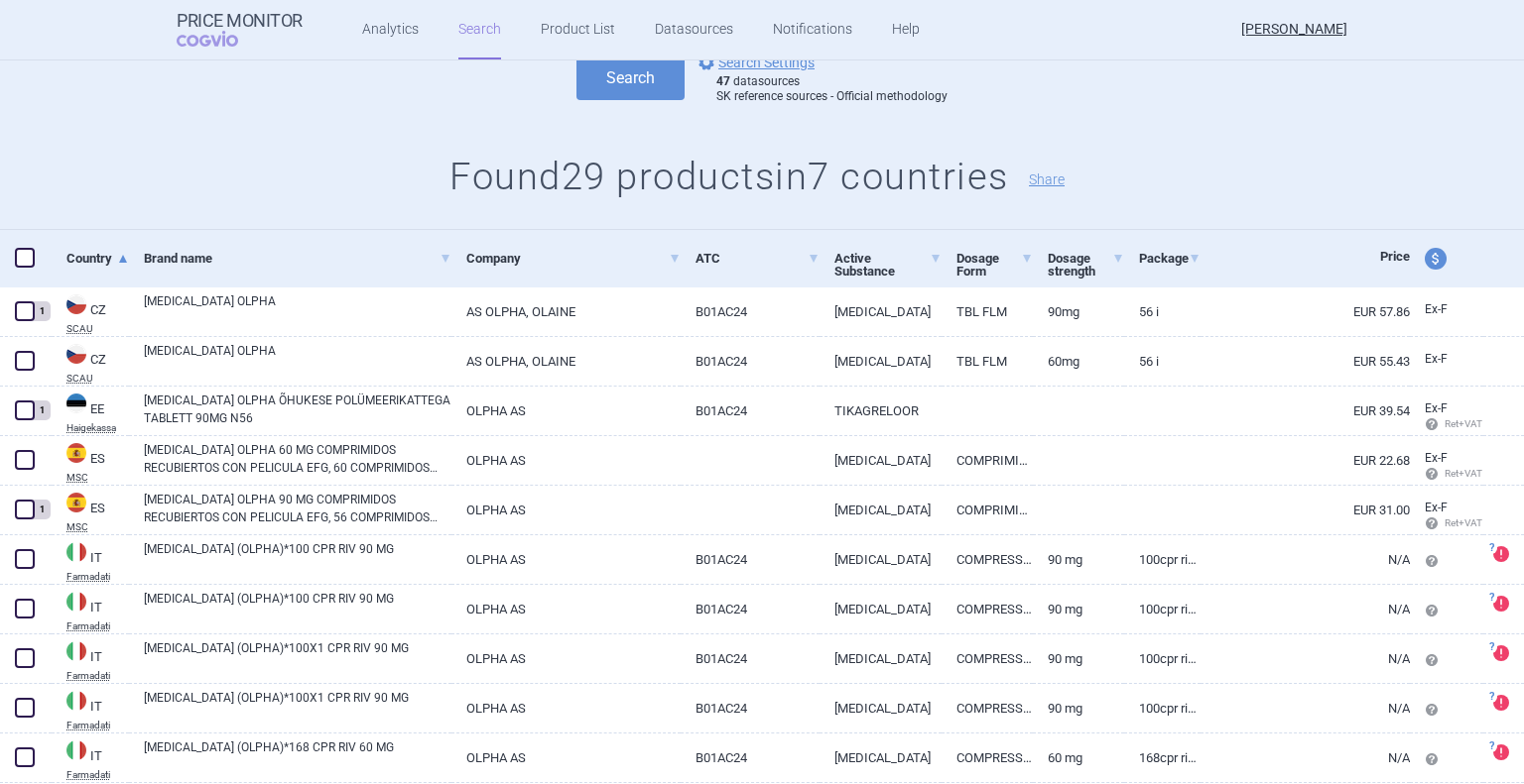
scroll to position [298, 0]
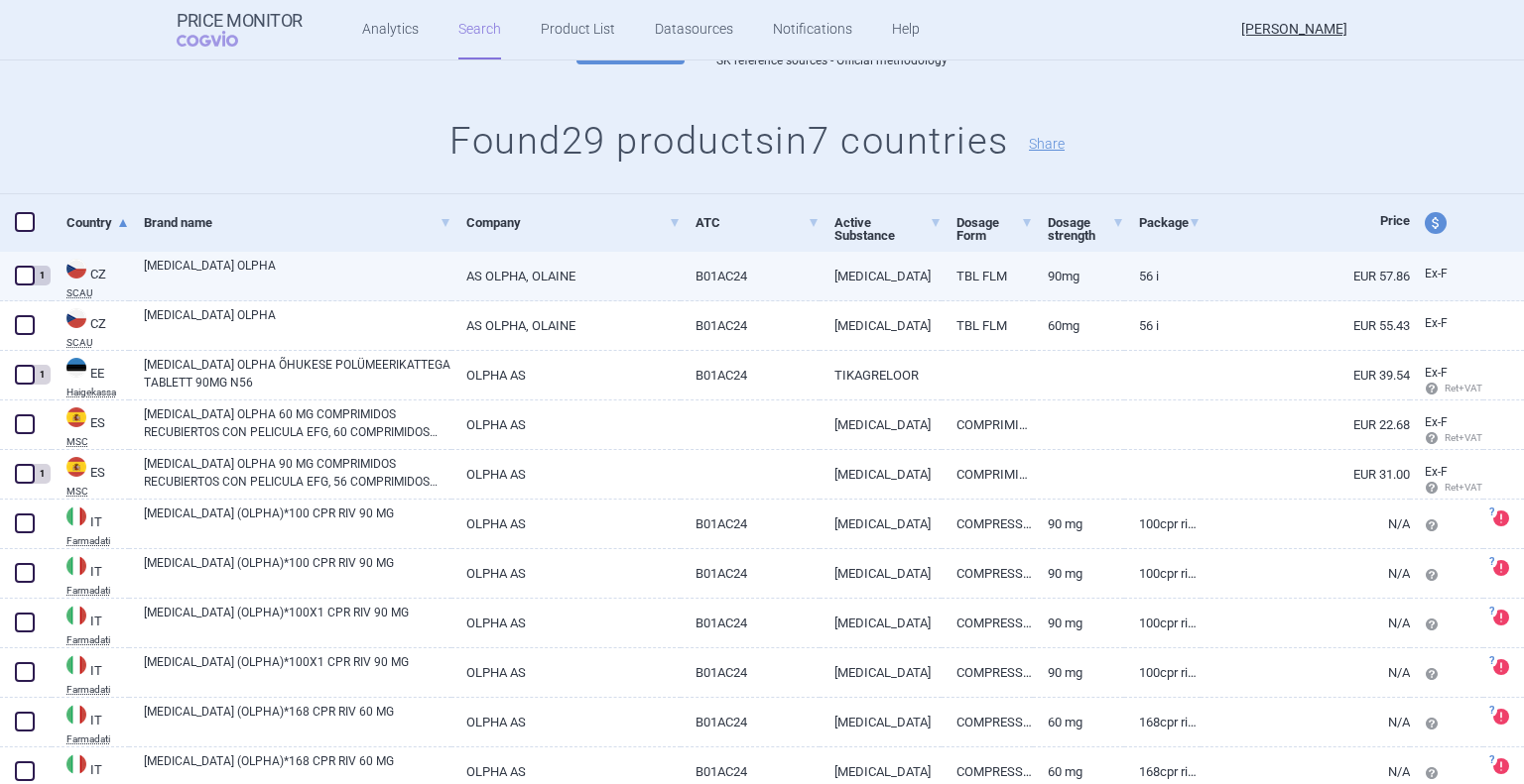
click at [28, 280] on span at bounding box center [25, 276] width 20 height 20
checkbox input "true"
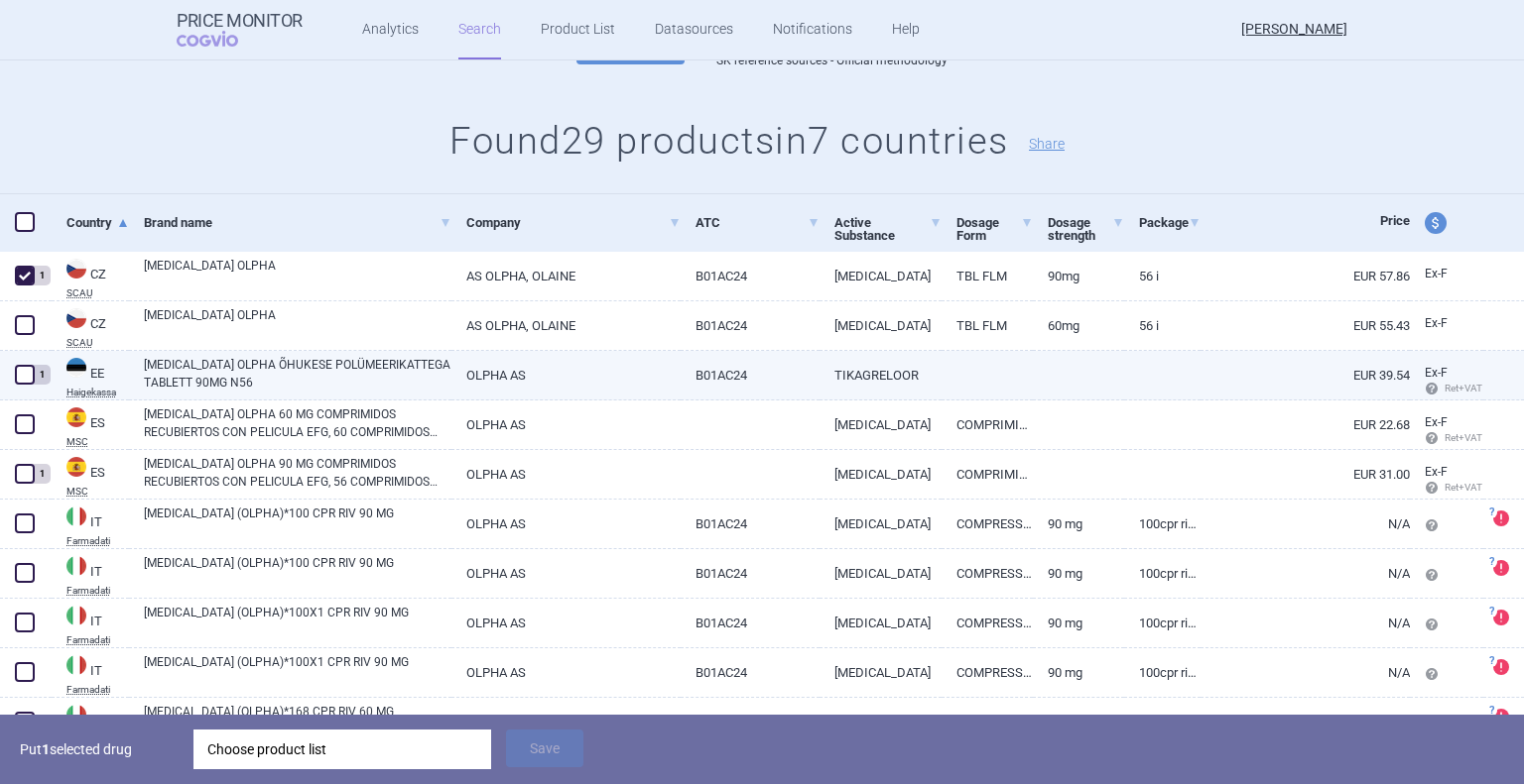
click at [20, 379] on span at bounding box center [25, 375] width 20 height 20
checkbox input "true"
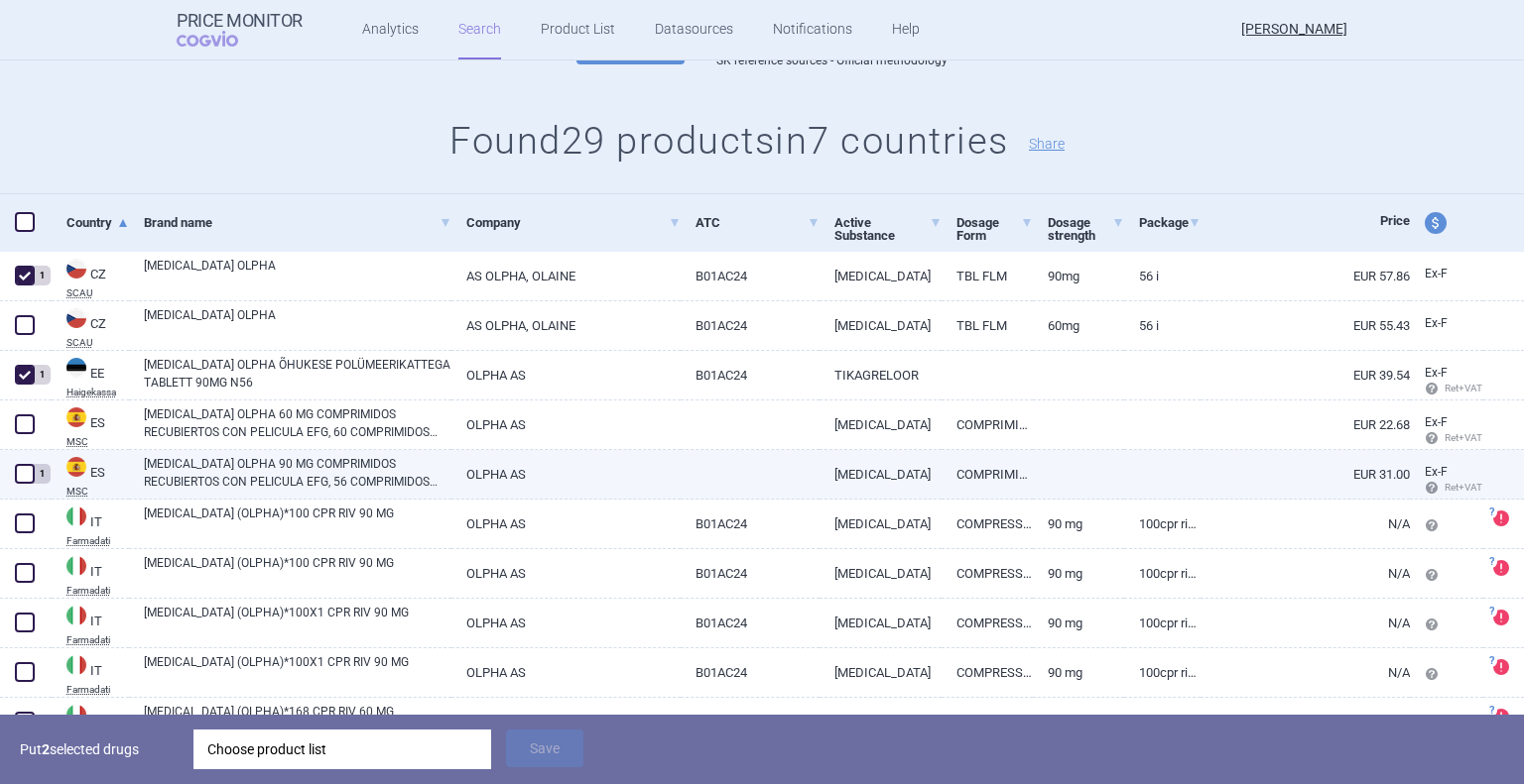
scroll to position [396, 0]
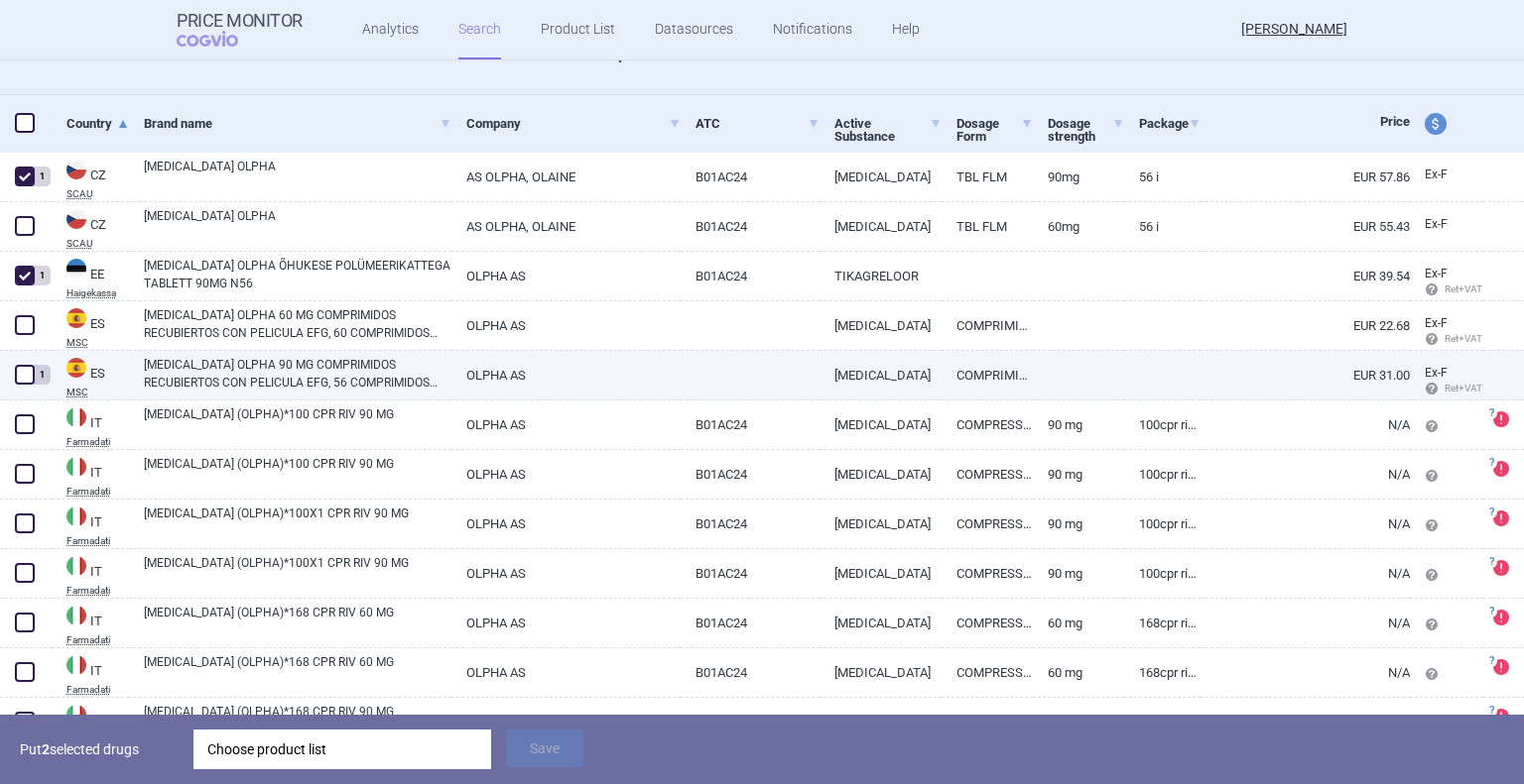
click at [16, 377] on span at bounding box center [25, 375] width 20 height 20
checkbox input "true"
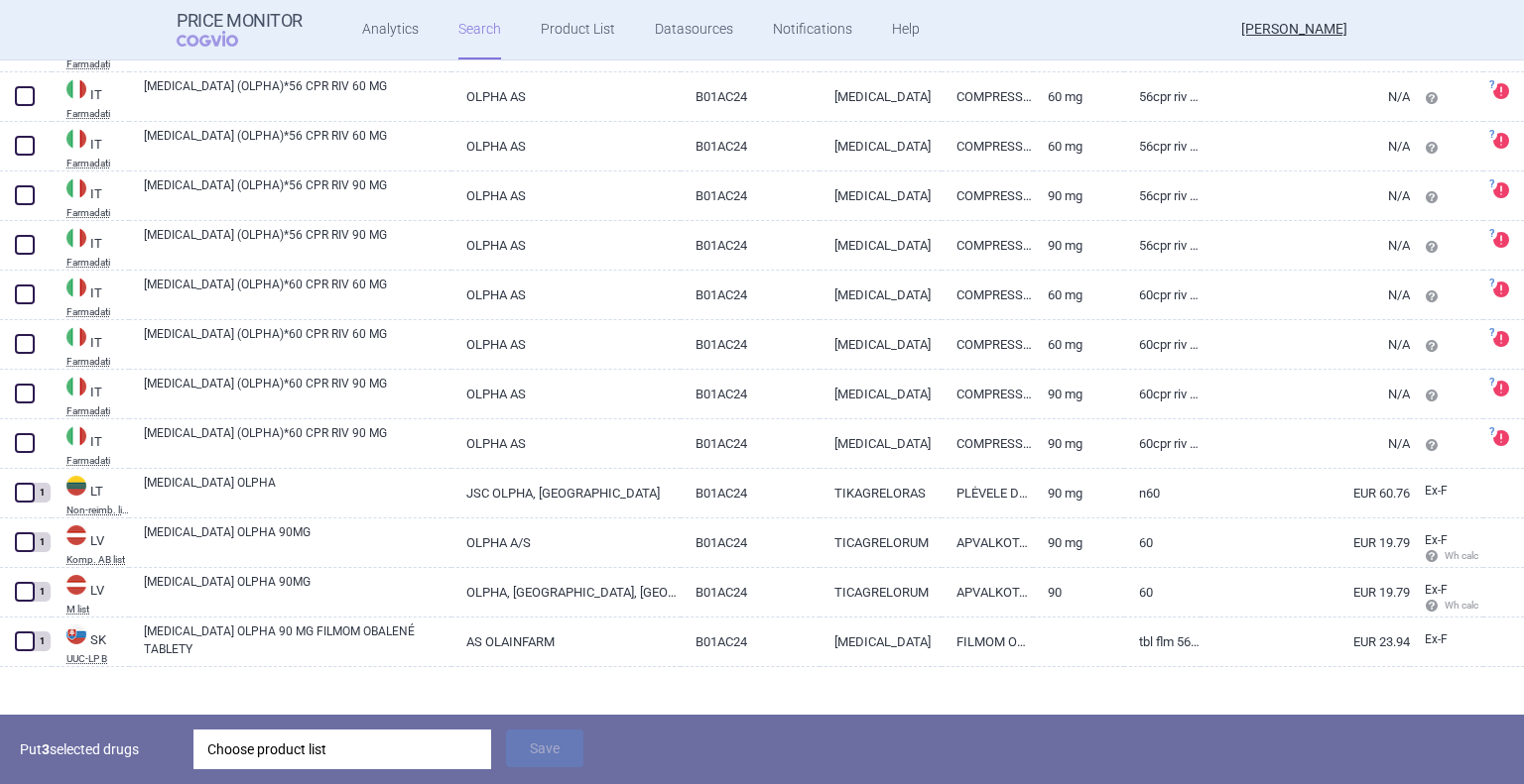
scroll to position [1337, 0]
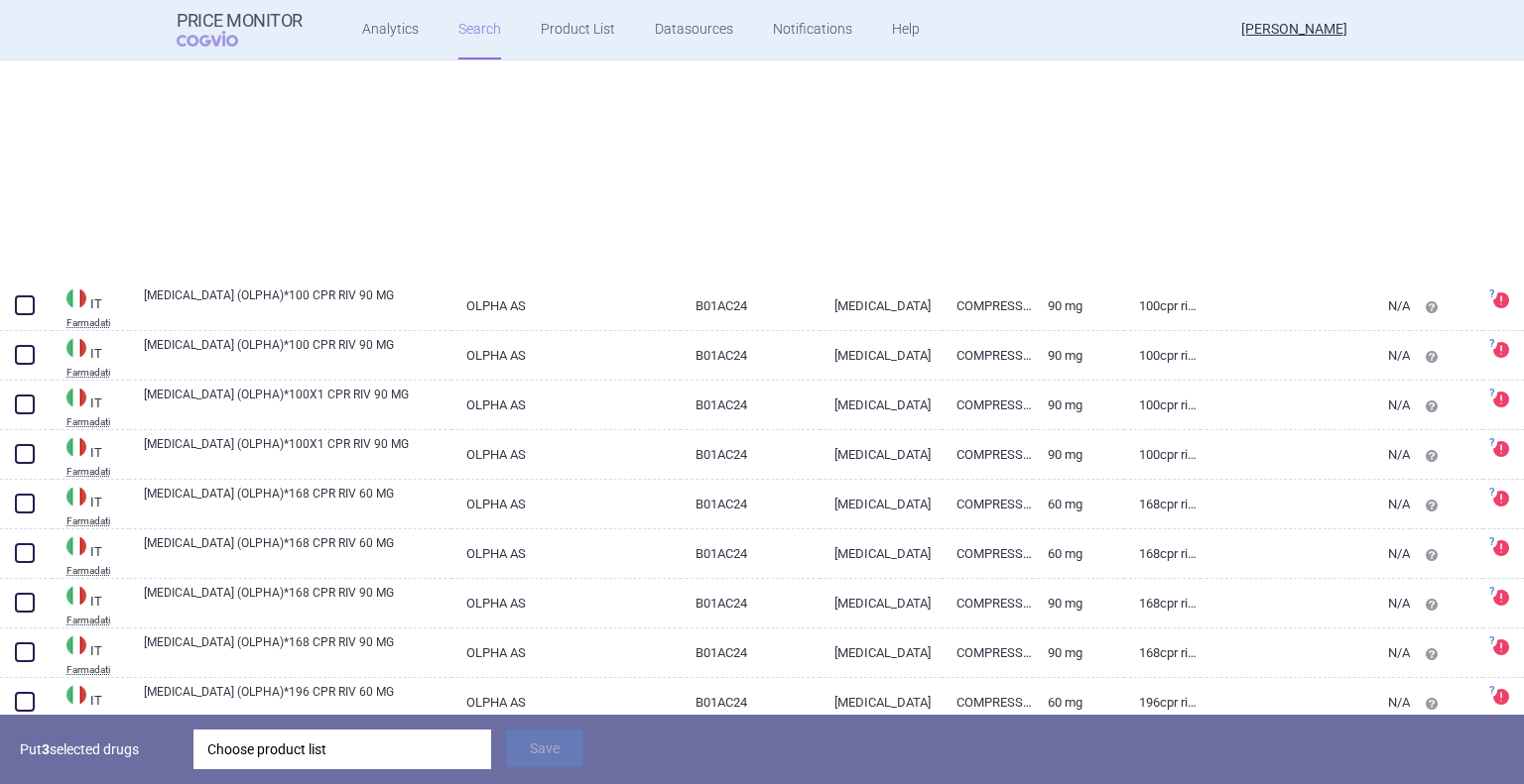
select select "brandName"
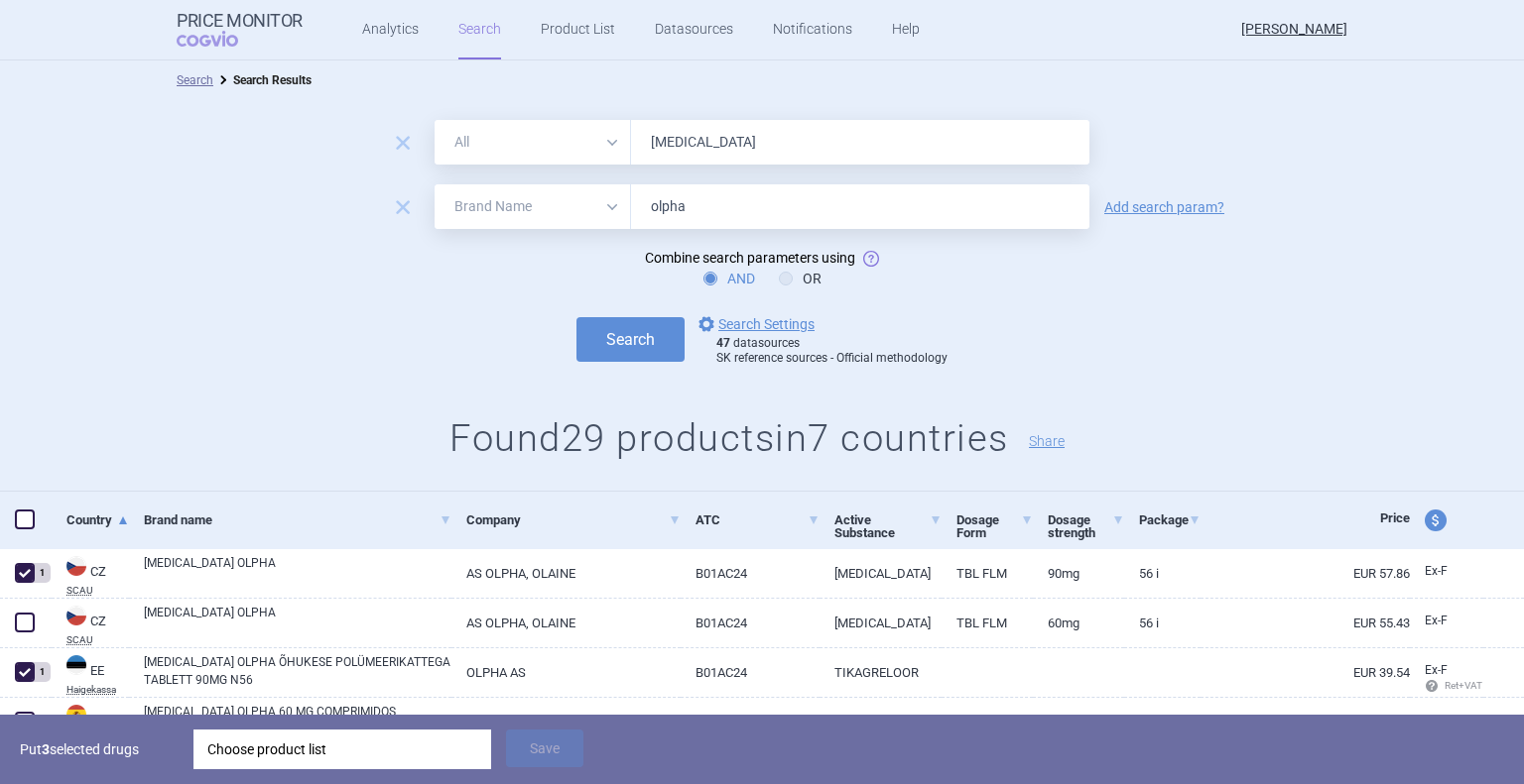
scroll to position [0, 0]
click at [559, 36] on link "Product List" at bounding box center [577, 30] width 75 height 60
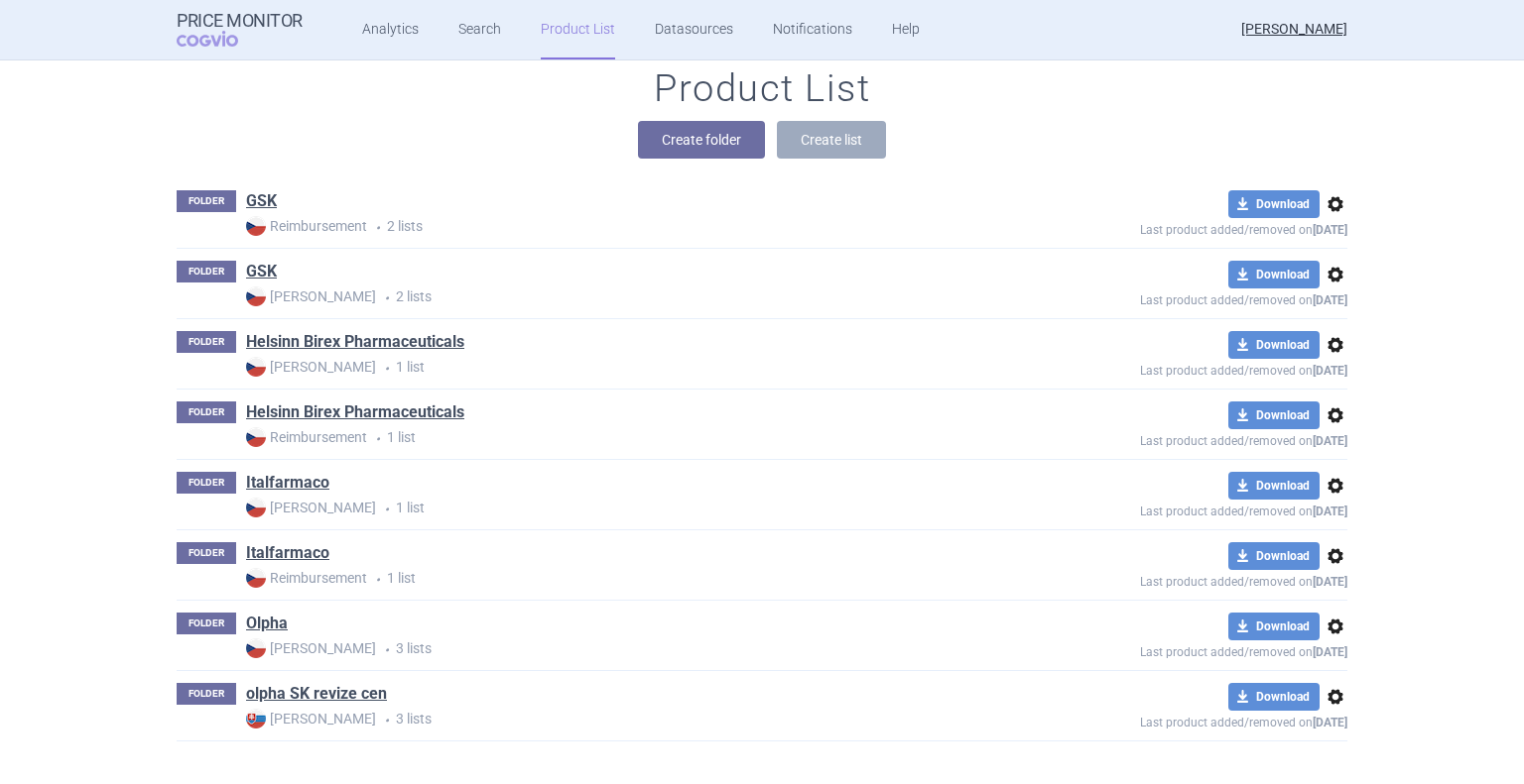
scroll to position [302, 0]
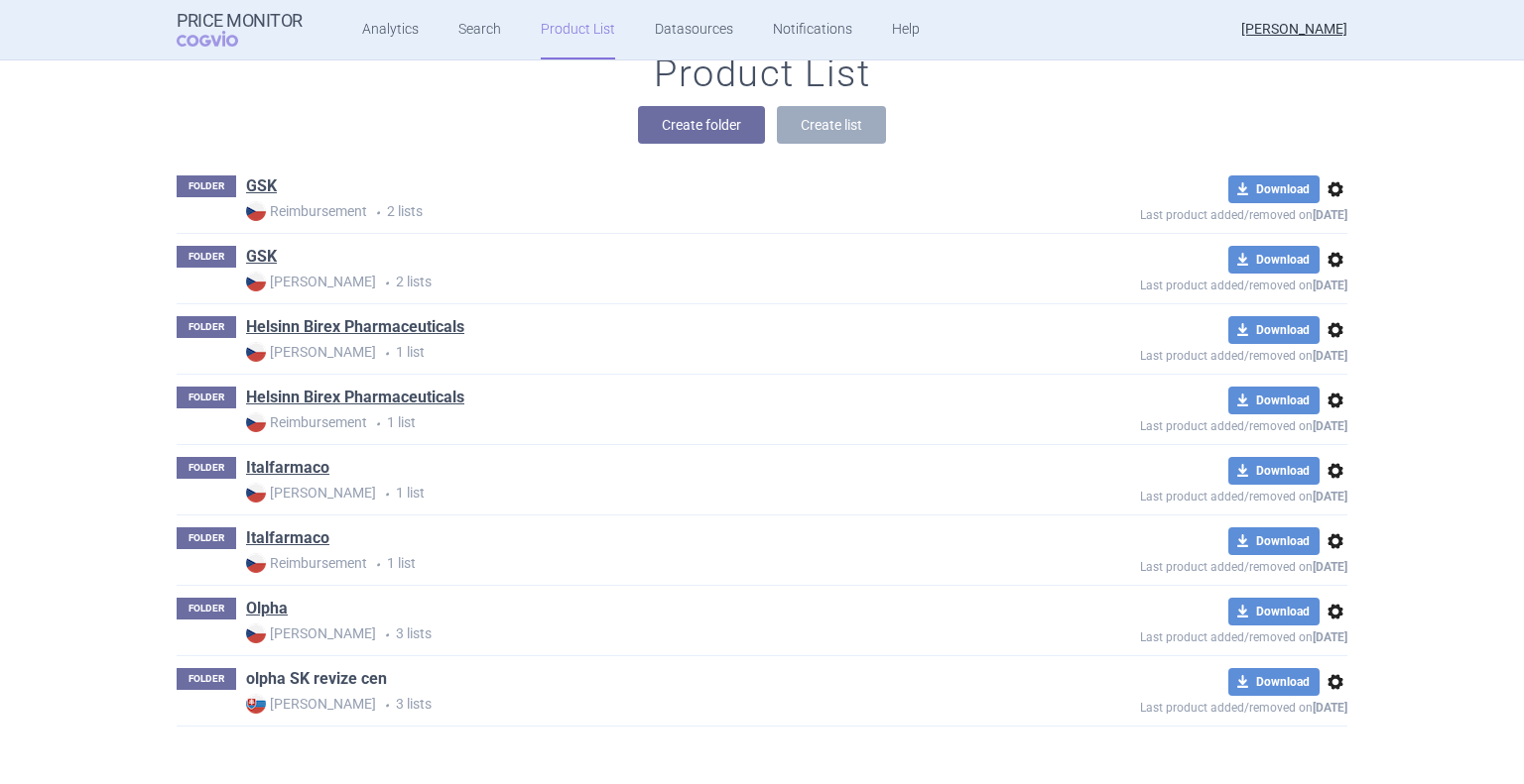
click at [336, 668] on link "olpha SK revize cen" at bounding box center [316, 679] width 141 height 22
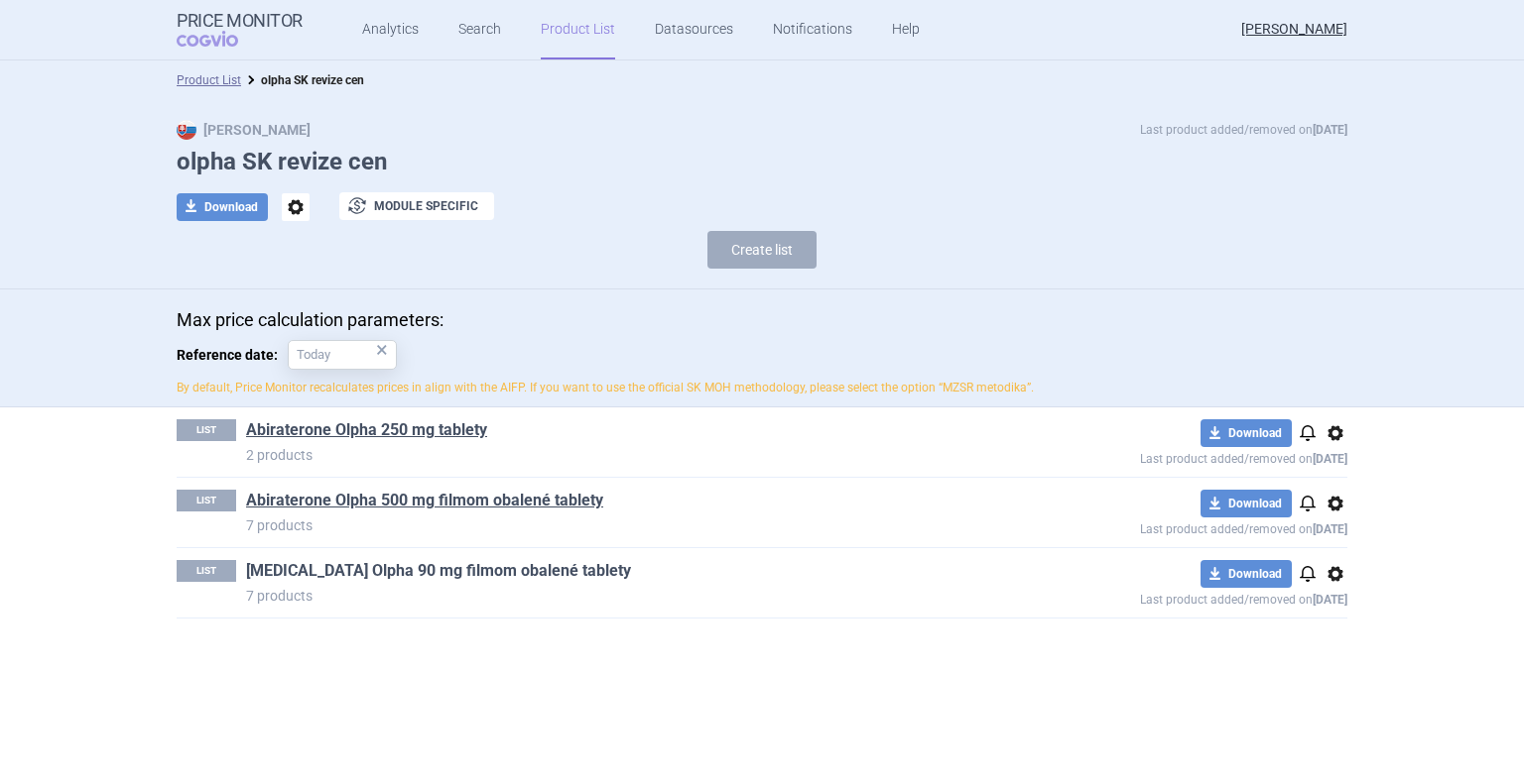
click at [345, 567] on link "[MEDICAL_DATA] Olpha 90 mg filmom obalené tablety" at bounding box center [439, 571] width 385 height 22
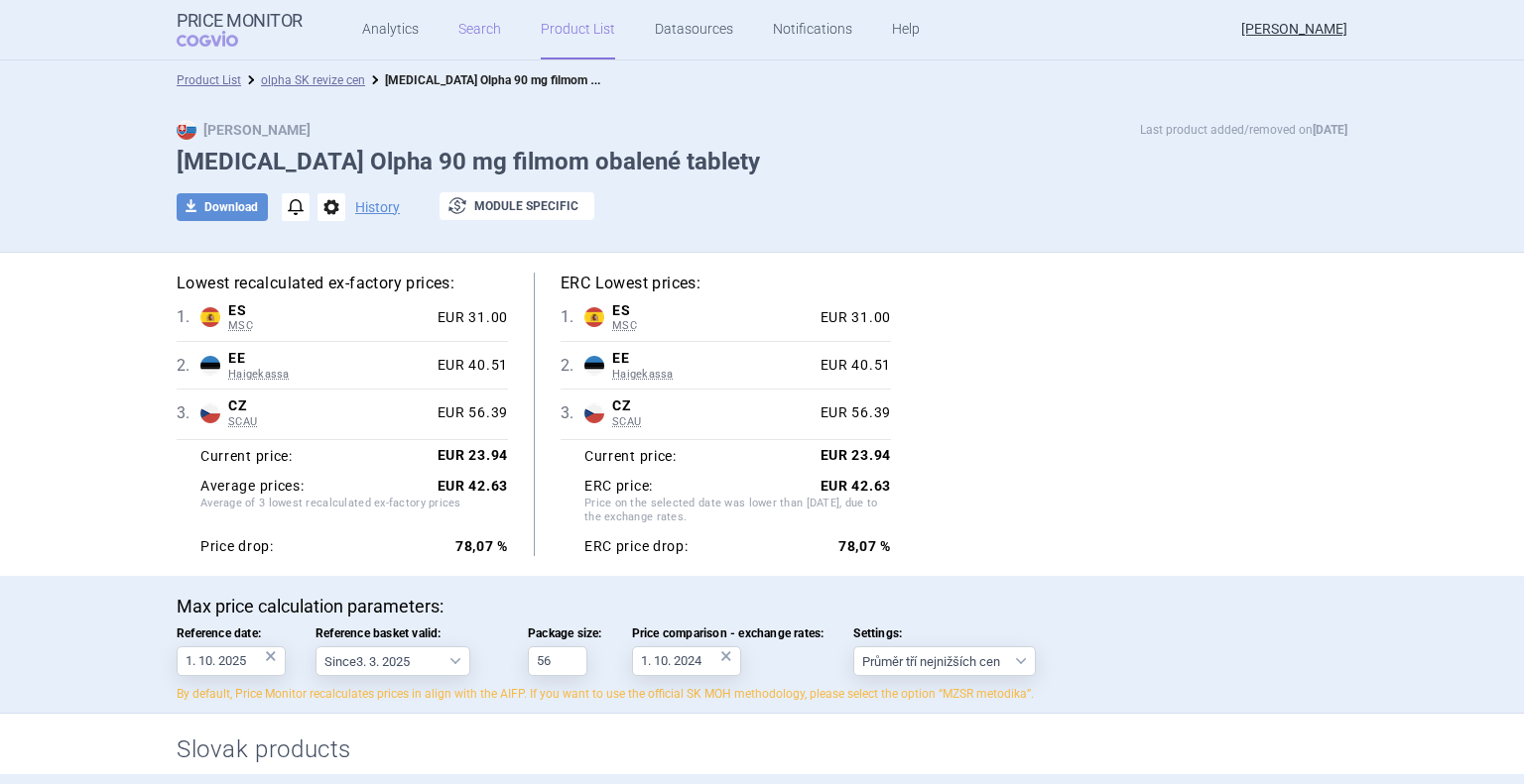
click at [477, 44] on link "Search" at bounding box center [479, 30] width 43 height 60
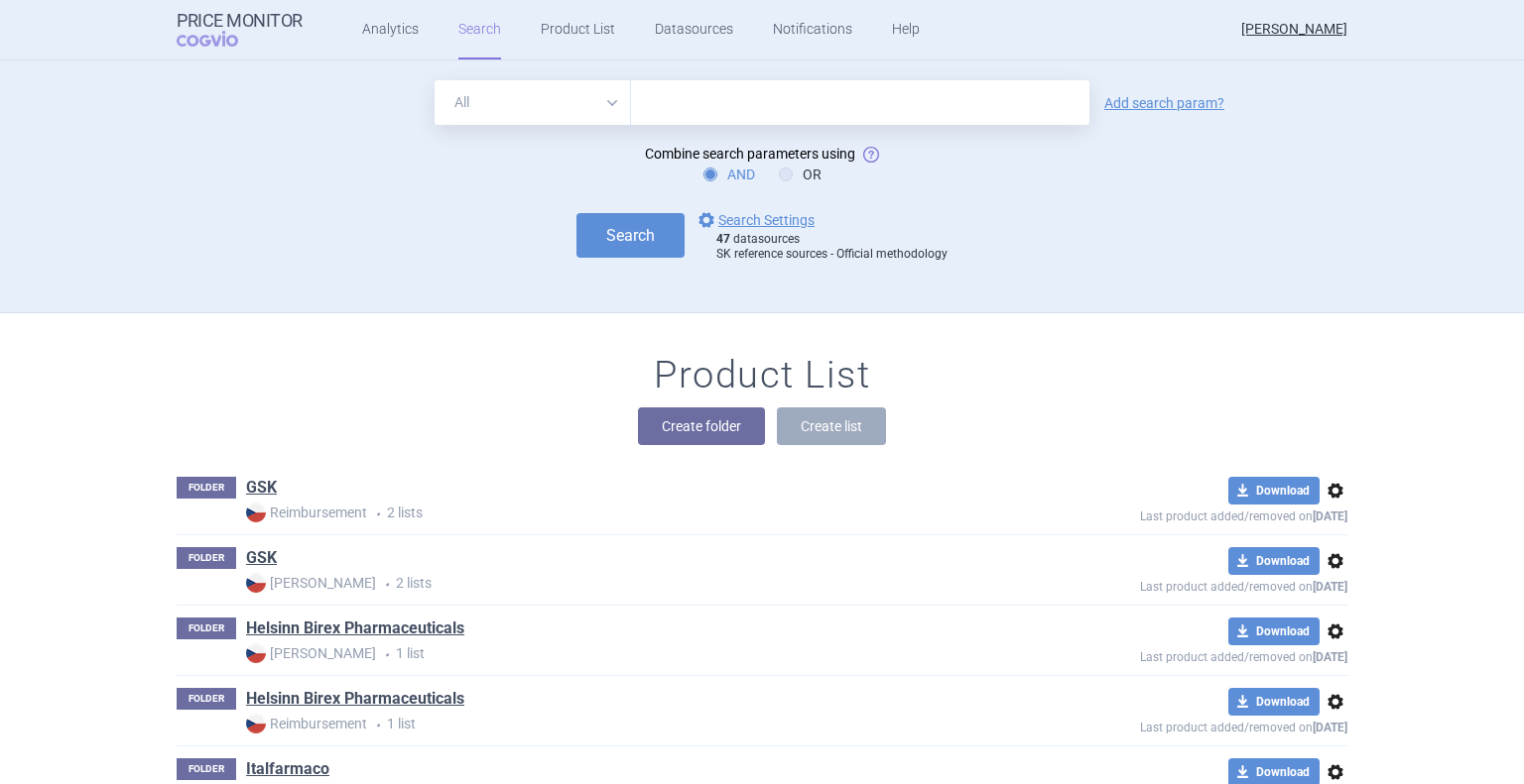
click at [663, 104] on input "text" at bounding box center [860, 103] width 458 height 45
type input "abiraterone"
click at [576, 213] on button "Search" at bounding box center [630, 235] width 108 height 45
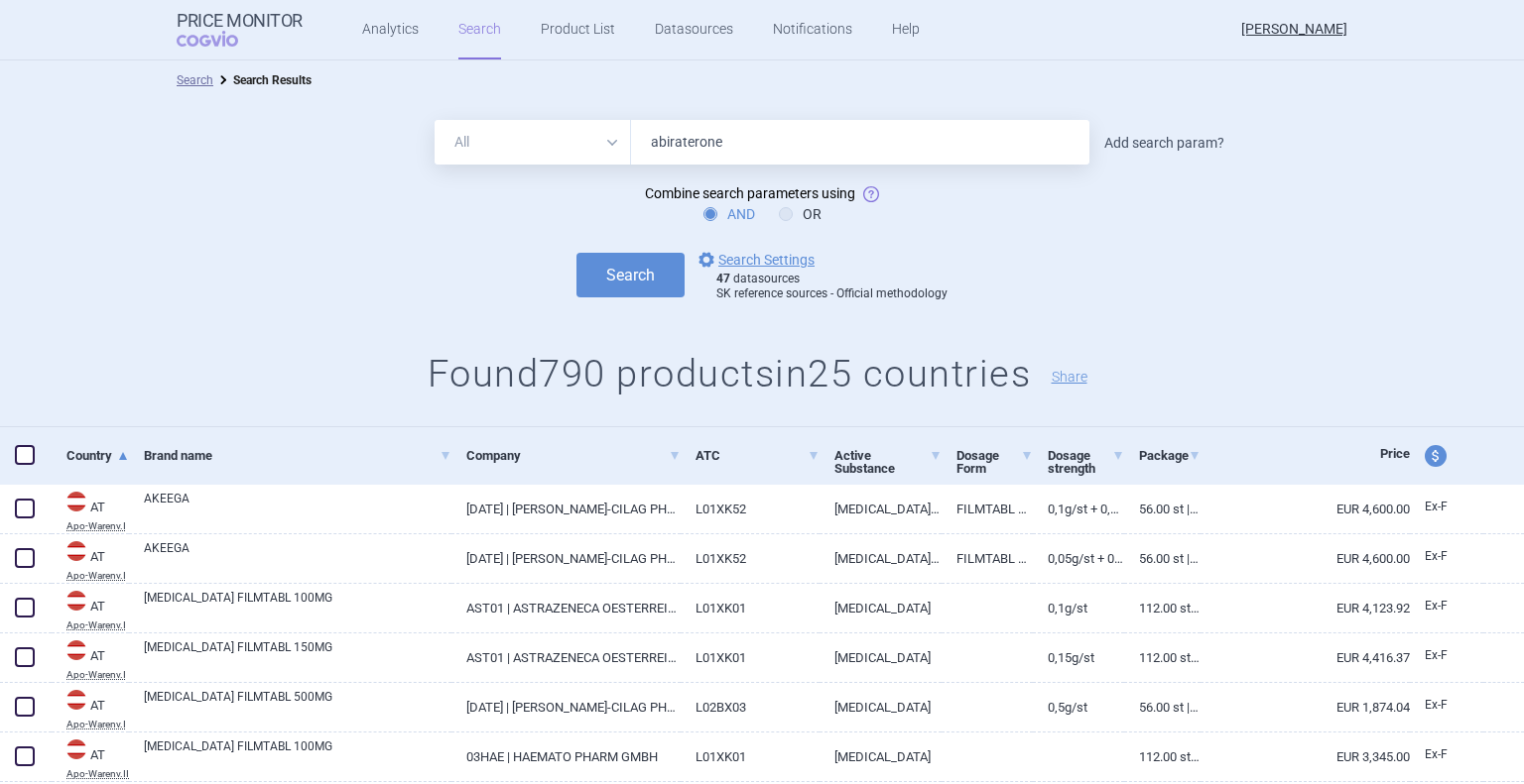
click at [1132, 135] on link "Add search param?" at bounding box center [1164, 142] width 120 height 14
select select "brandName"
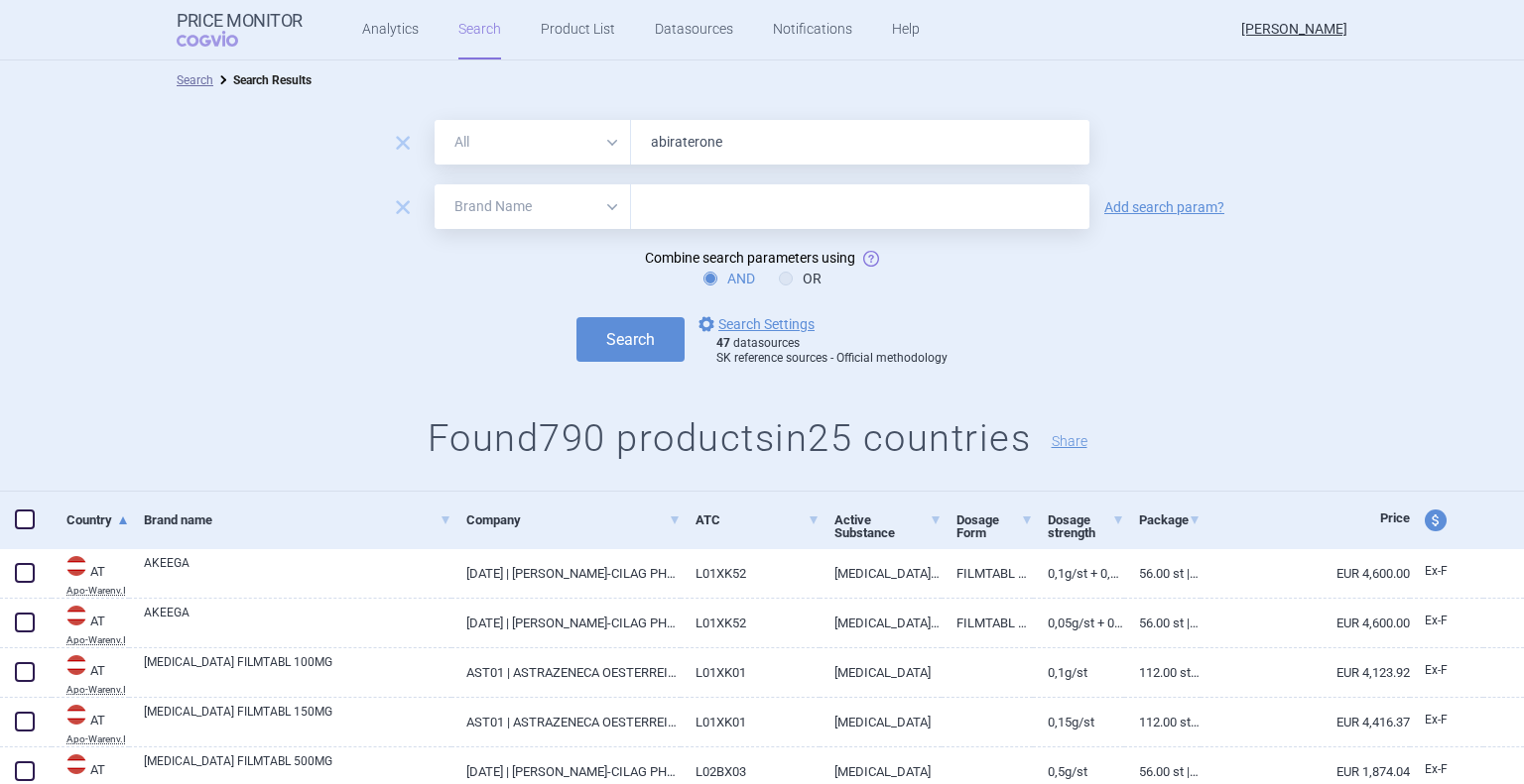
click at [692, 210] on input "text" at bounding box center [860, 206] width 458 height 45
type input "olpha"
click at [576, 318] on button "Search" at bounding box center [630, 340] width 108 height 45
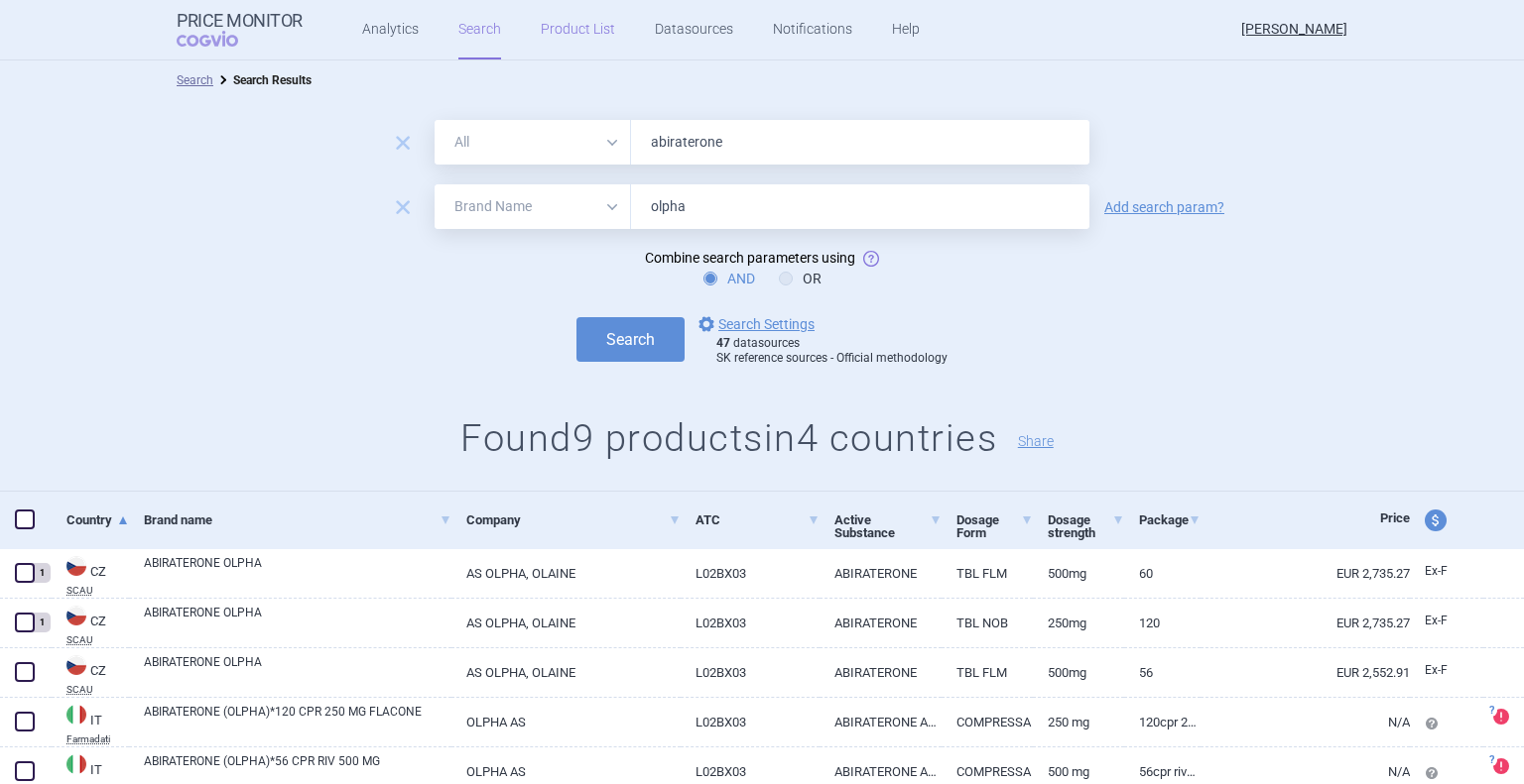
click at [571, 36] on link "Product List" at bounding box center [577, 30] width 75 height 60
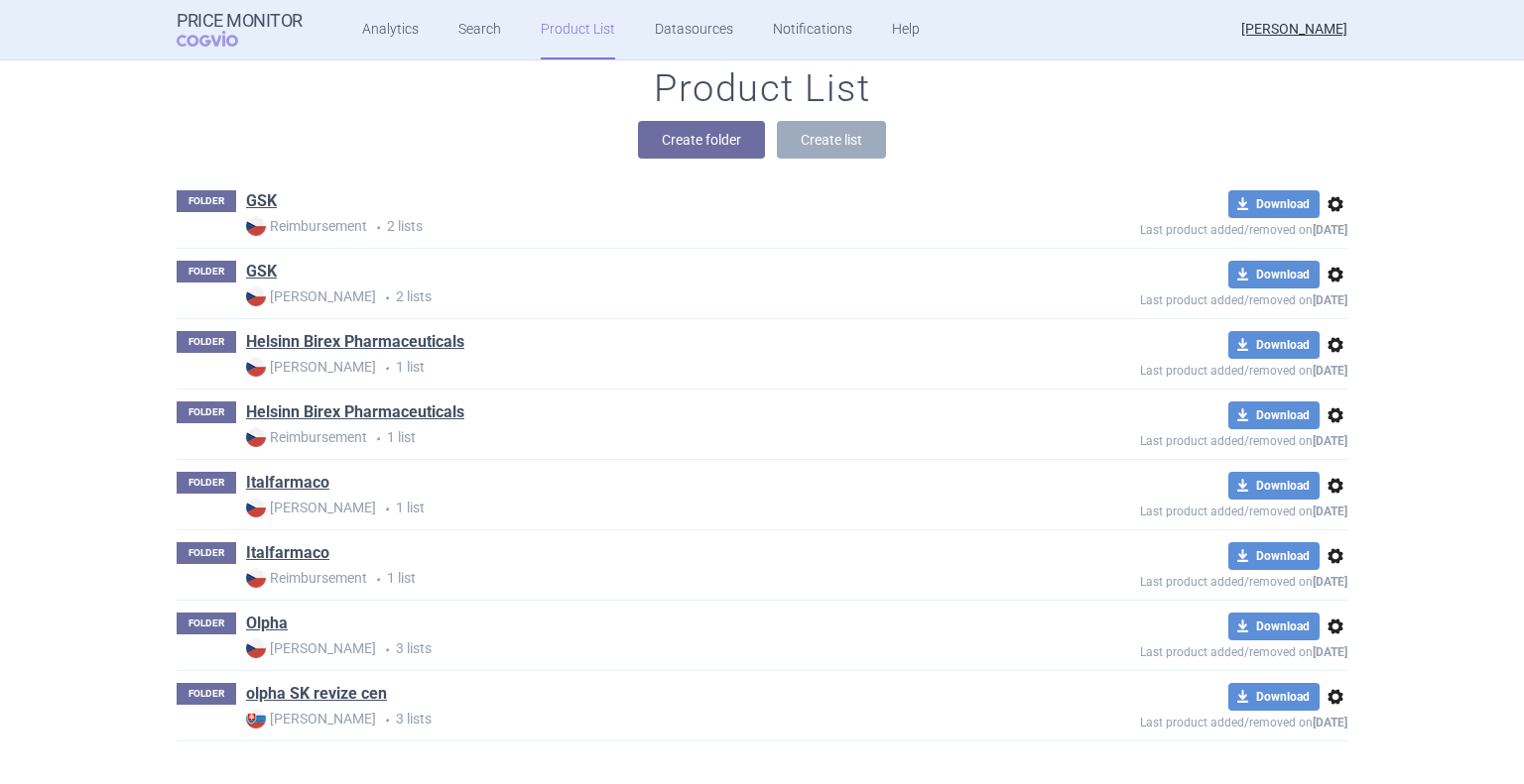
scroll to position [302, 0]
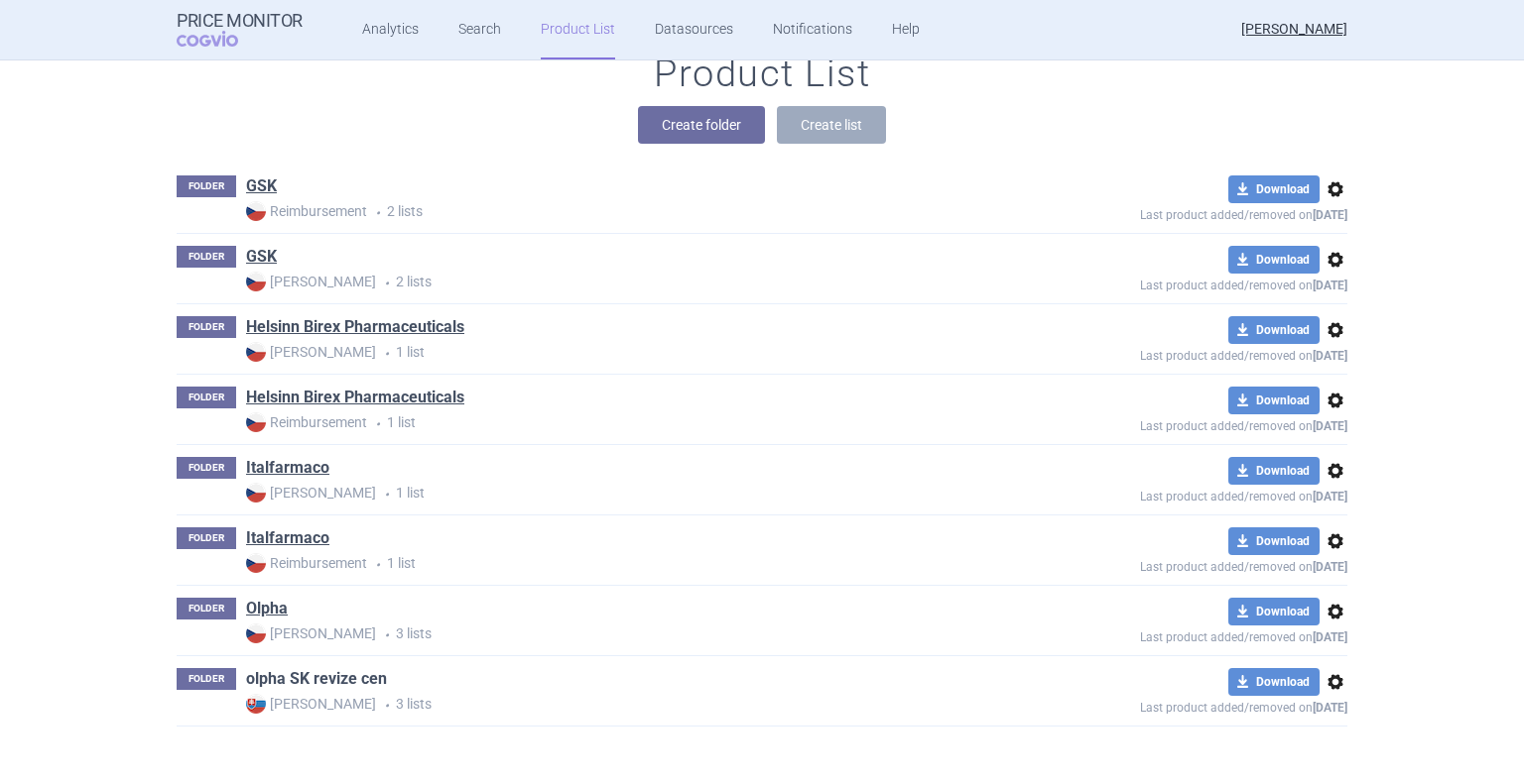
click at [304, 679] on link "olpha SK revize cen" at bounding box center [316, 679] width 141 height 22
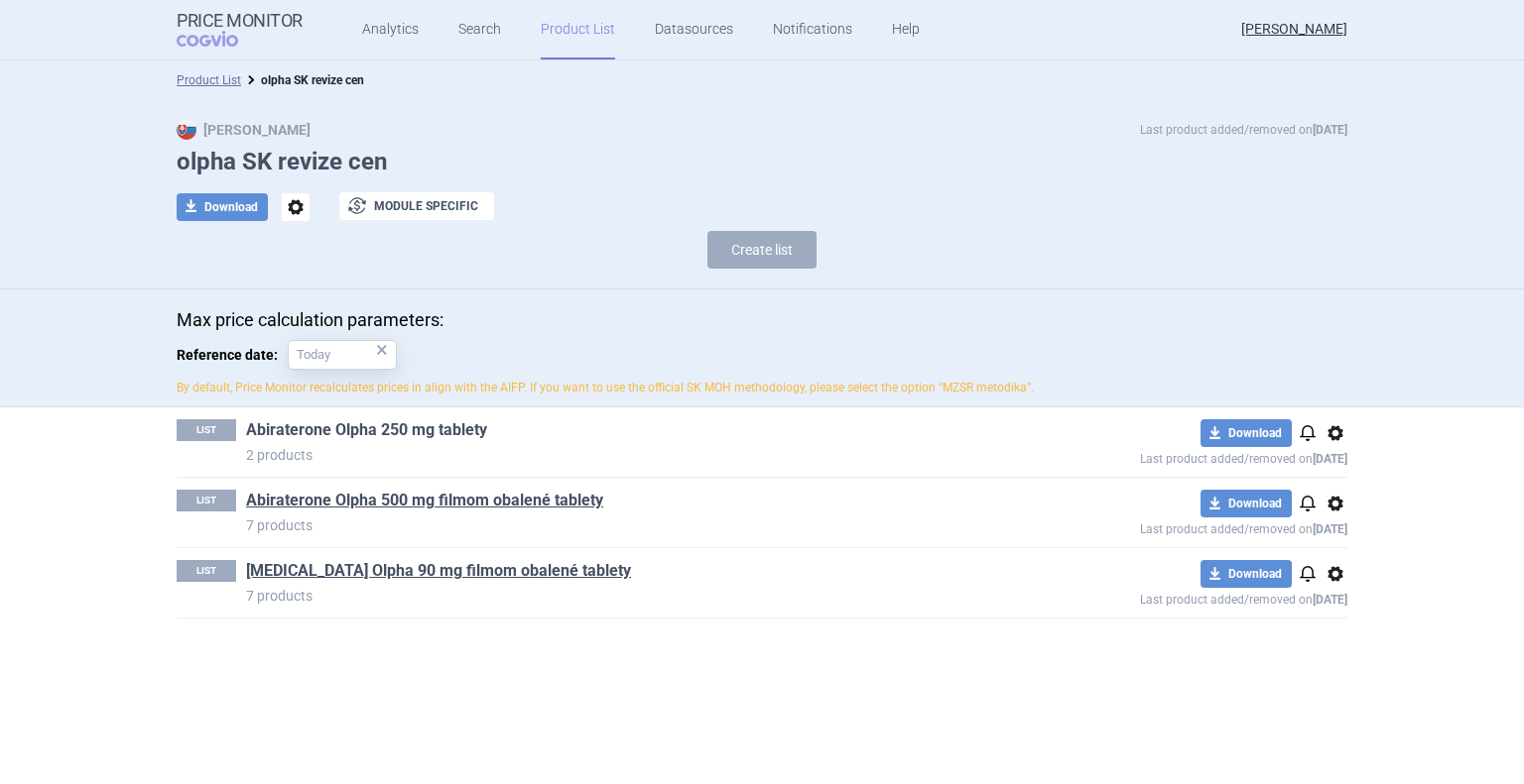
click at [361, 428] on link "Abiraterone Olpha 250 mg tablety" at bounding box center [367, 430] width 241 height 22
click at [472, 34] on link "Search" at bounding box center [479, 30] width 43 height 60
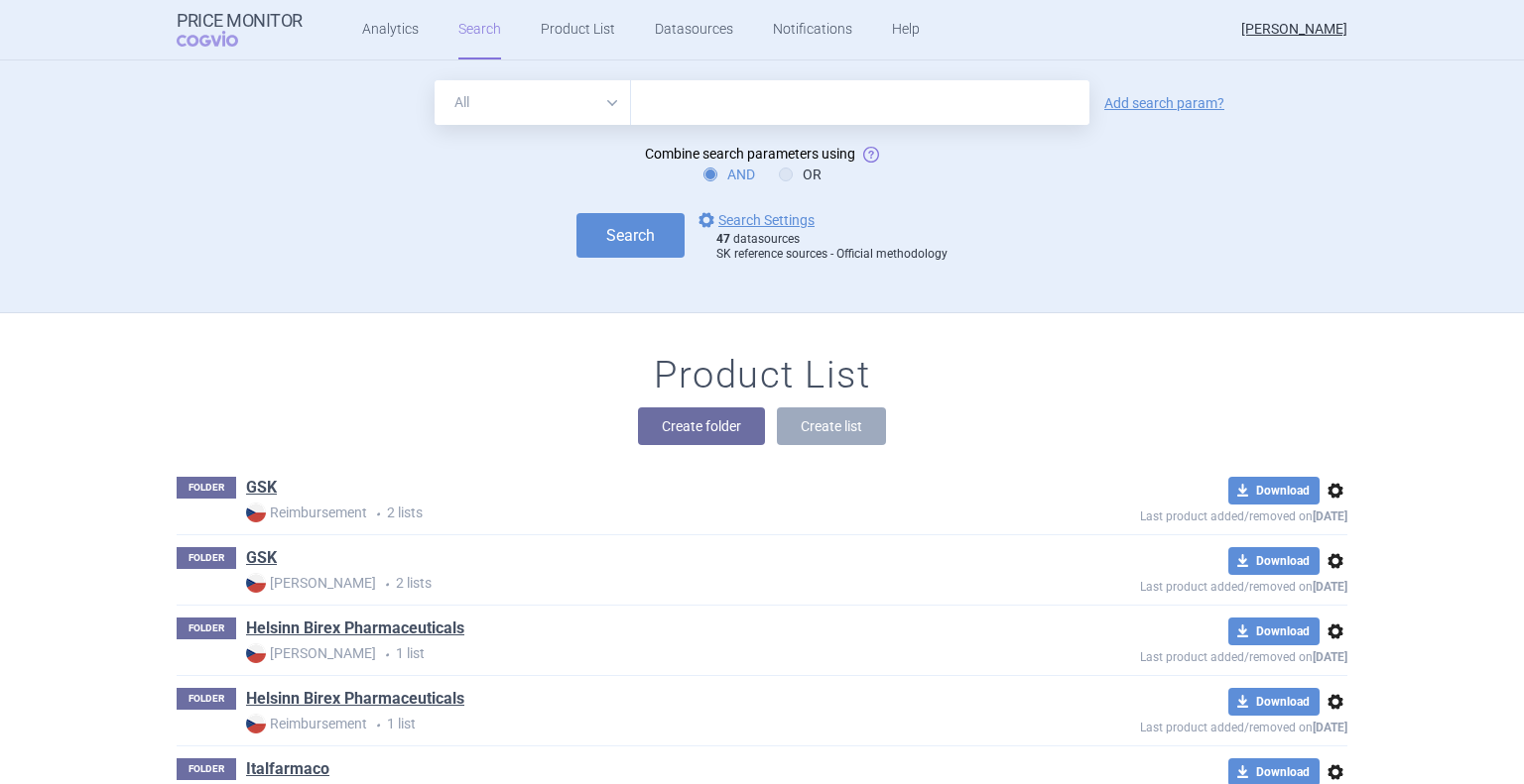
click at [703, 103] on input "text" at bounding box center [860, 103] width 458 height 45
type input "abiraterone"
click at [576, 213] on button "Search" at bounding box center [630, 235] width 108 height 45
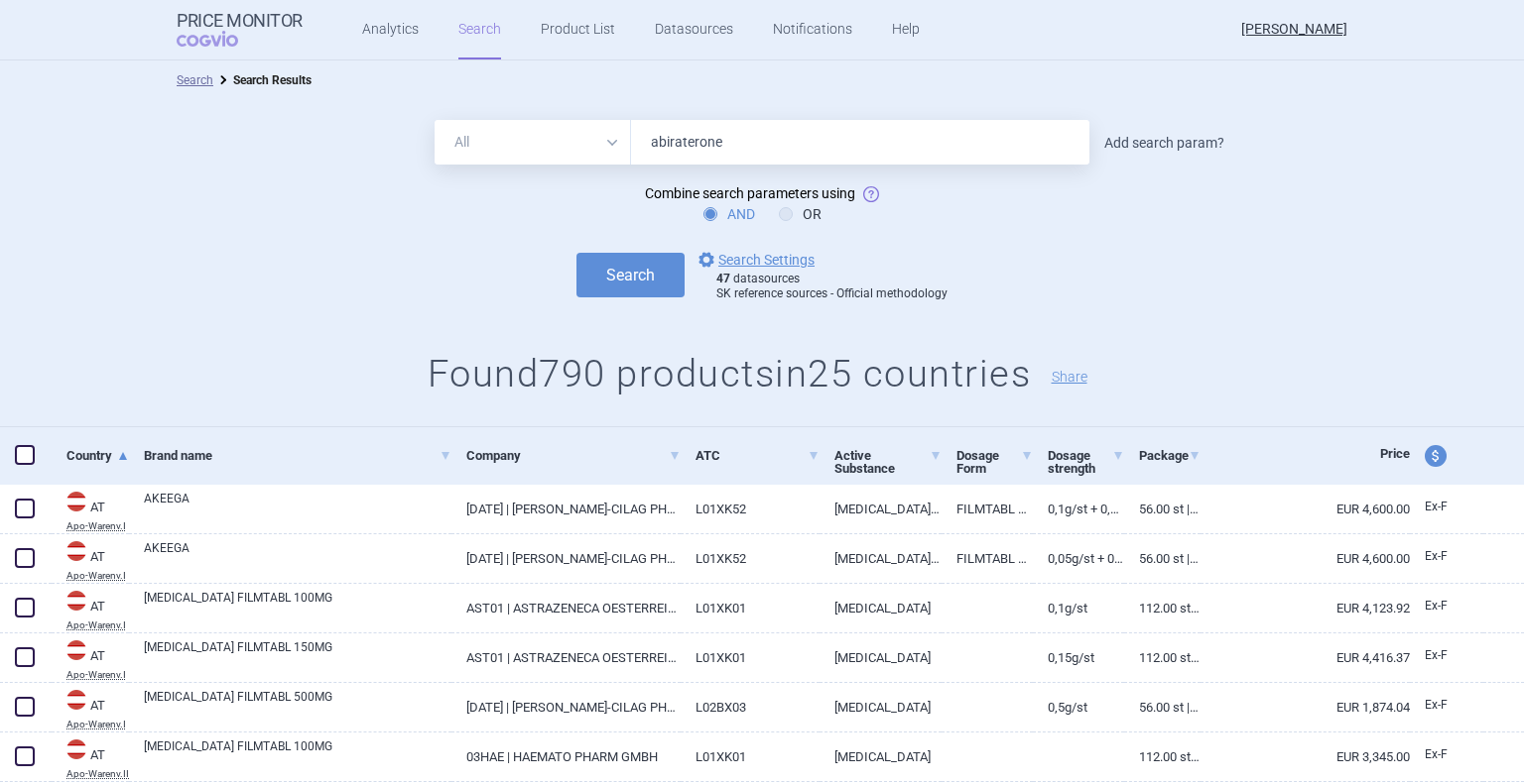
click at [1166, 145] on link "Add search param?" at bounding box center [1164, 142] width 120 height 14
select select "brandName"
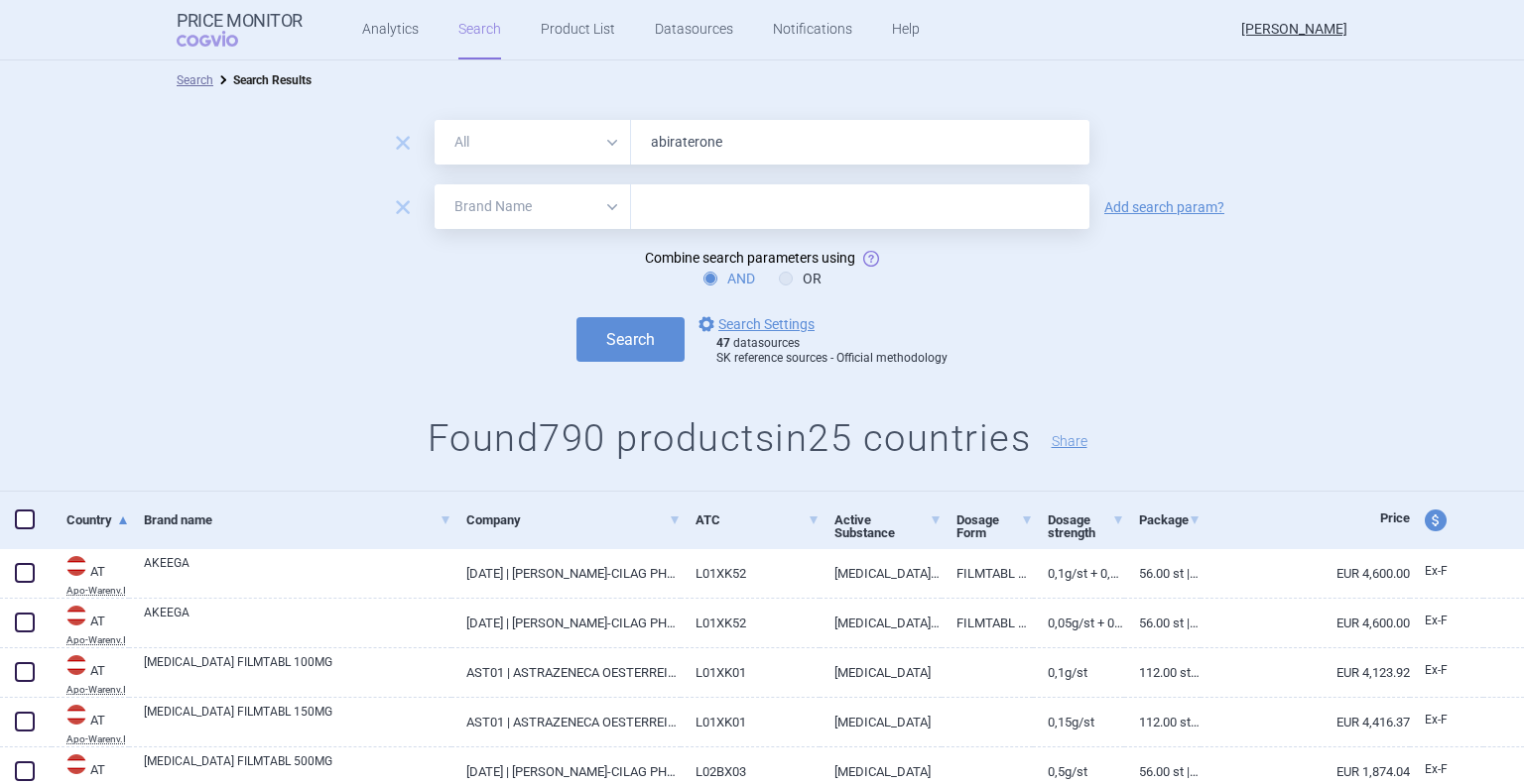
click at [718, 209] on input "text" at bounding box center [860, 206] width 458 height 45
type input "olpha"
click at [576, 318] on button "Search" at bounding box center [630, 340] width 108 height 45
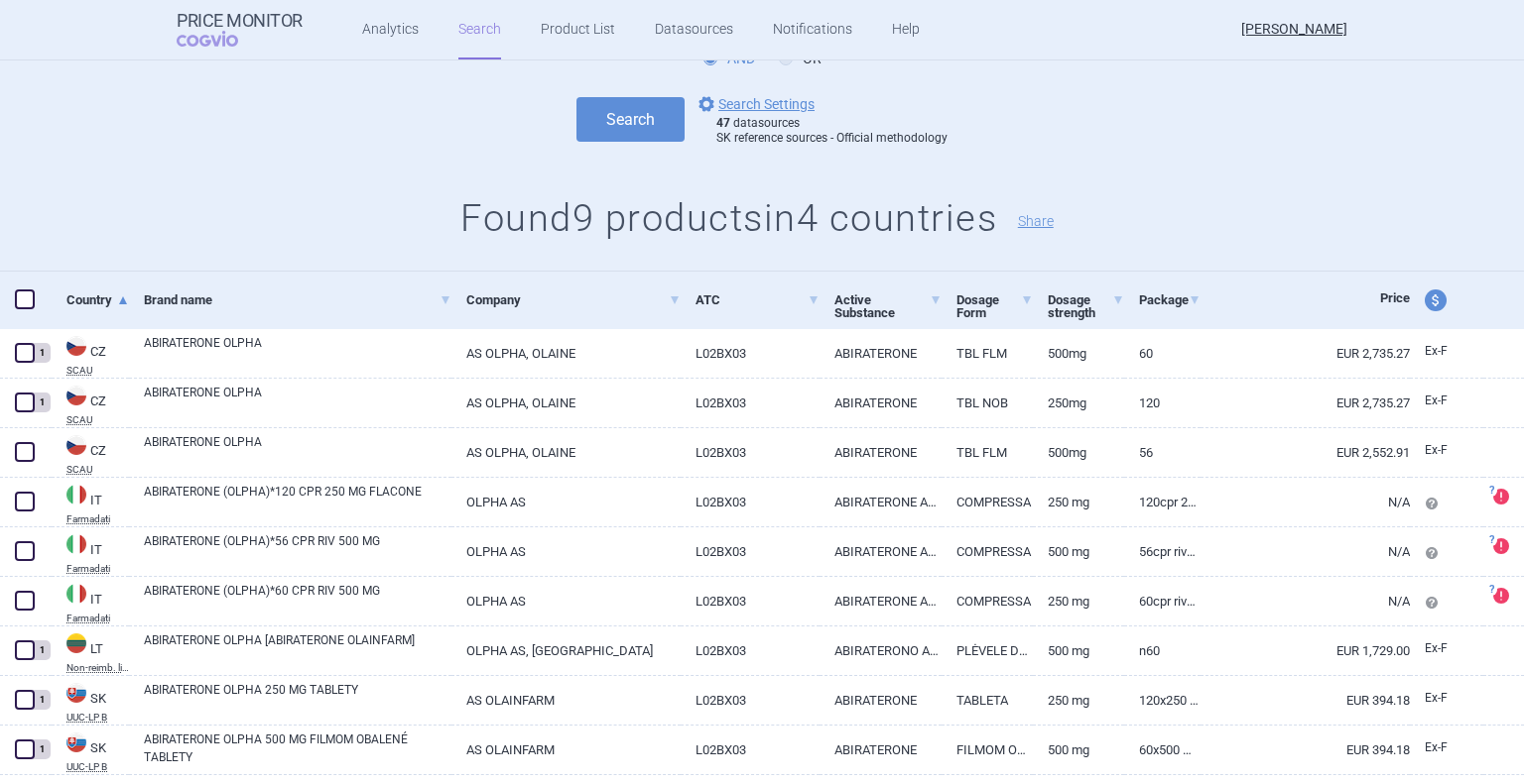
scroll to position [261, 0]
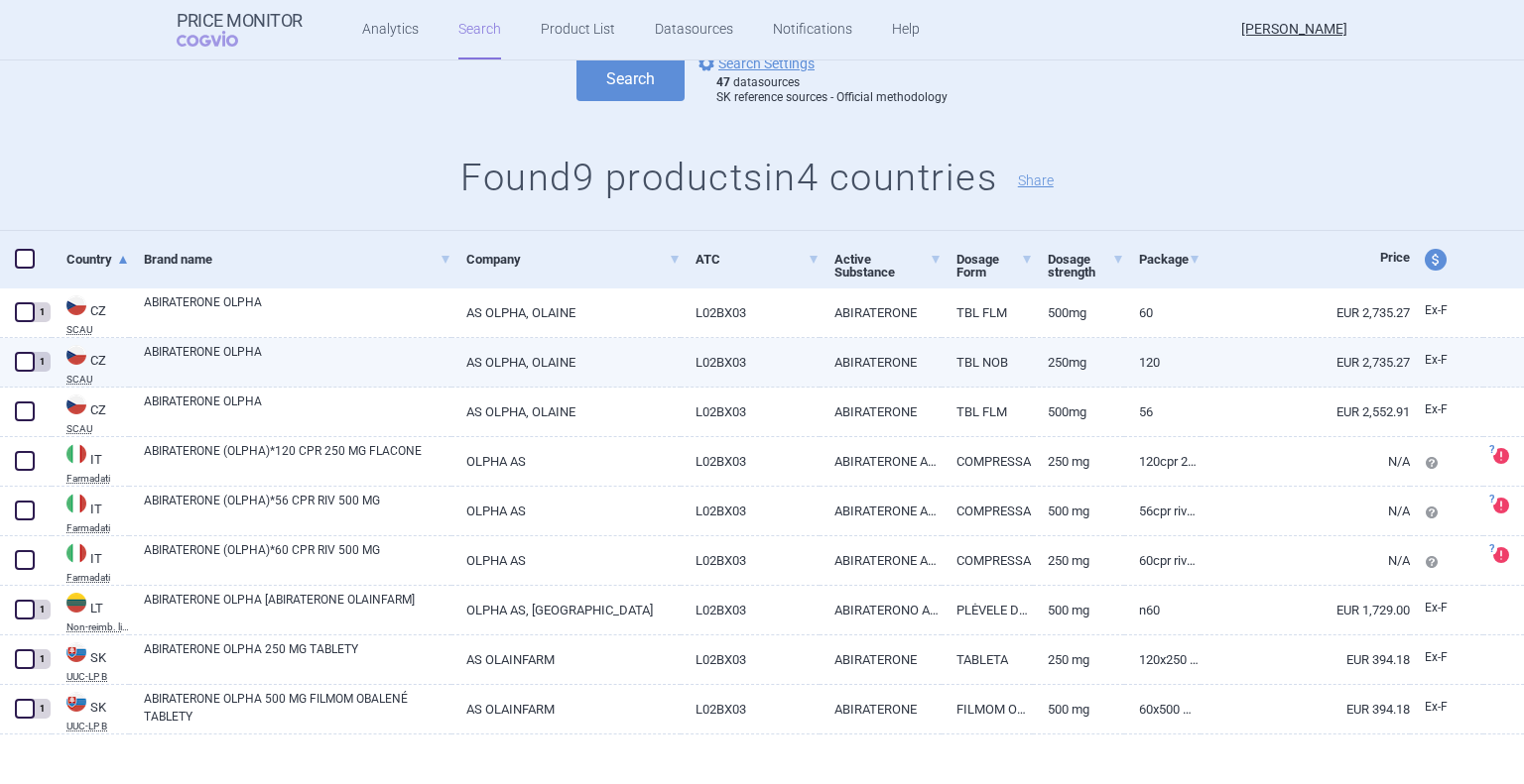
click at [29, 364] on span at bounding box center [25, 362] width 20 height 20
checkbox input "true"
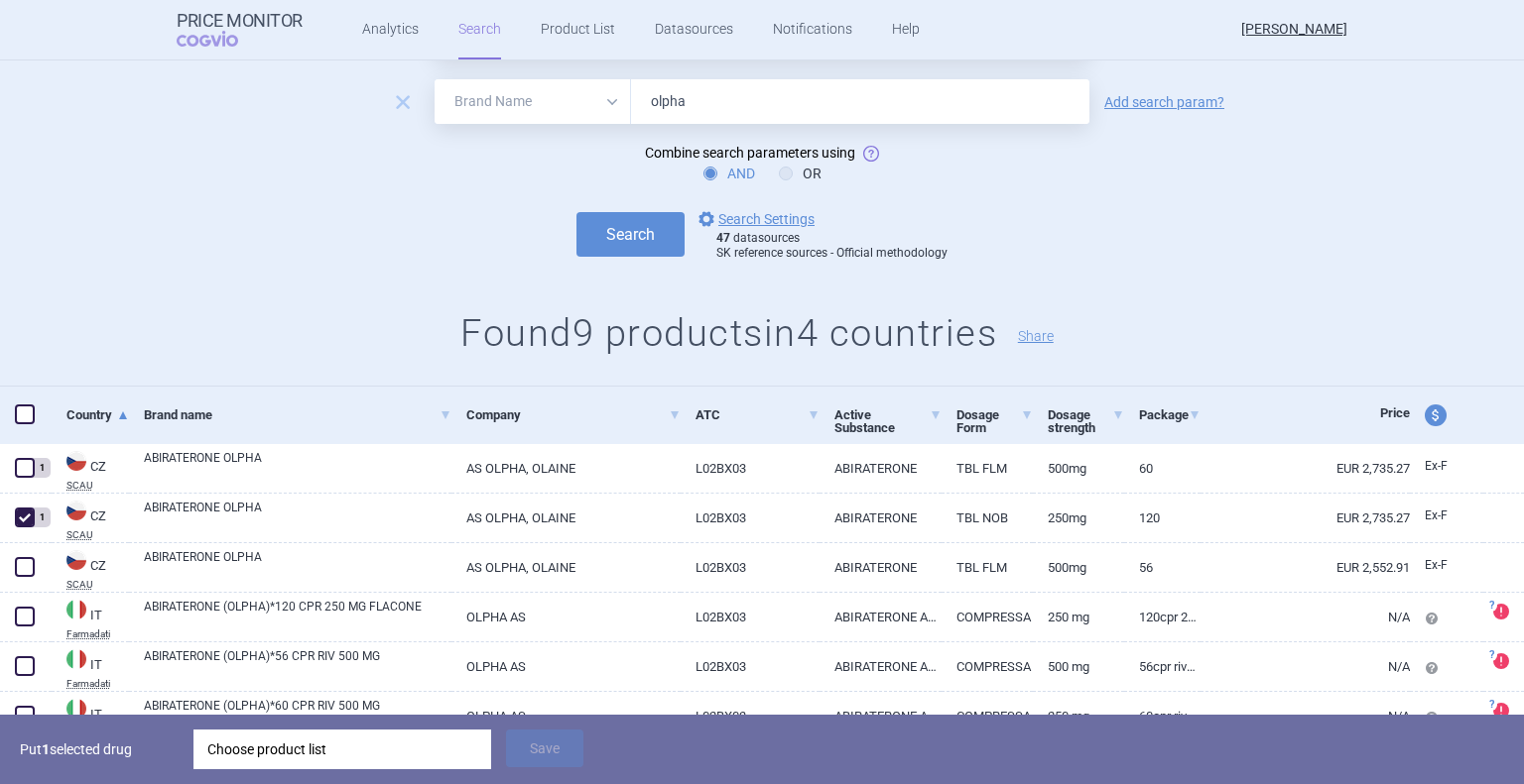
scroll to position [0, 0]
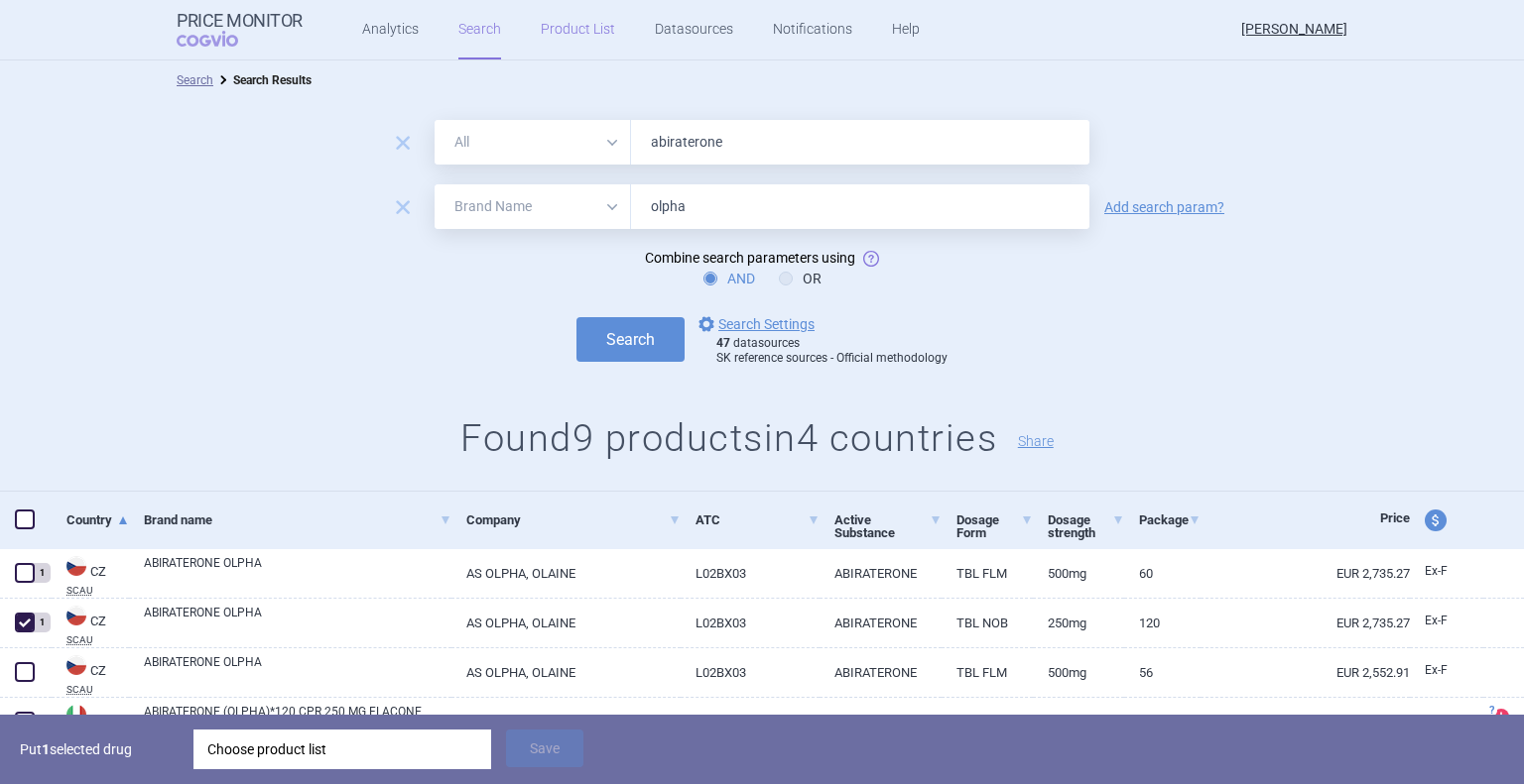
click at [566, 29] on link "Product List" at bounding box center [577, 30] width 75 height 60
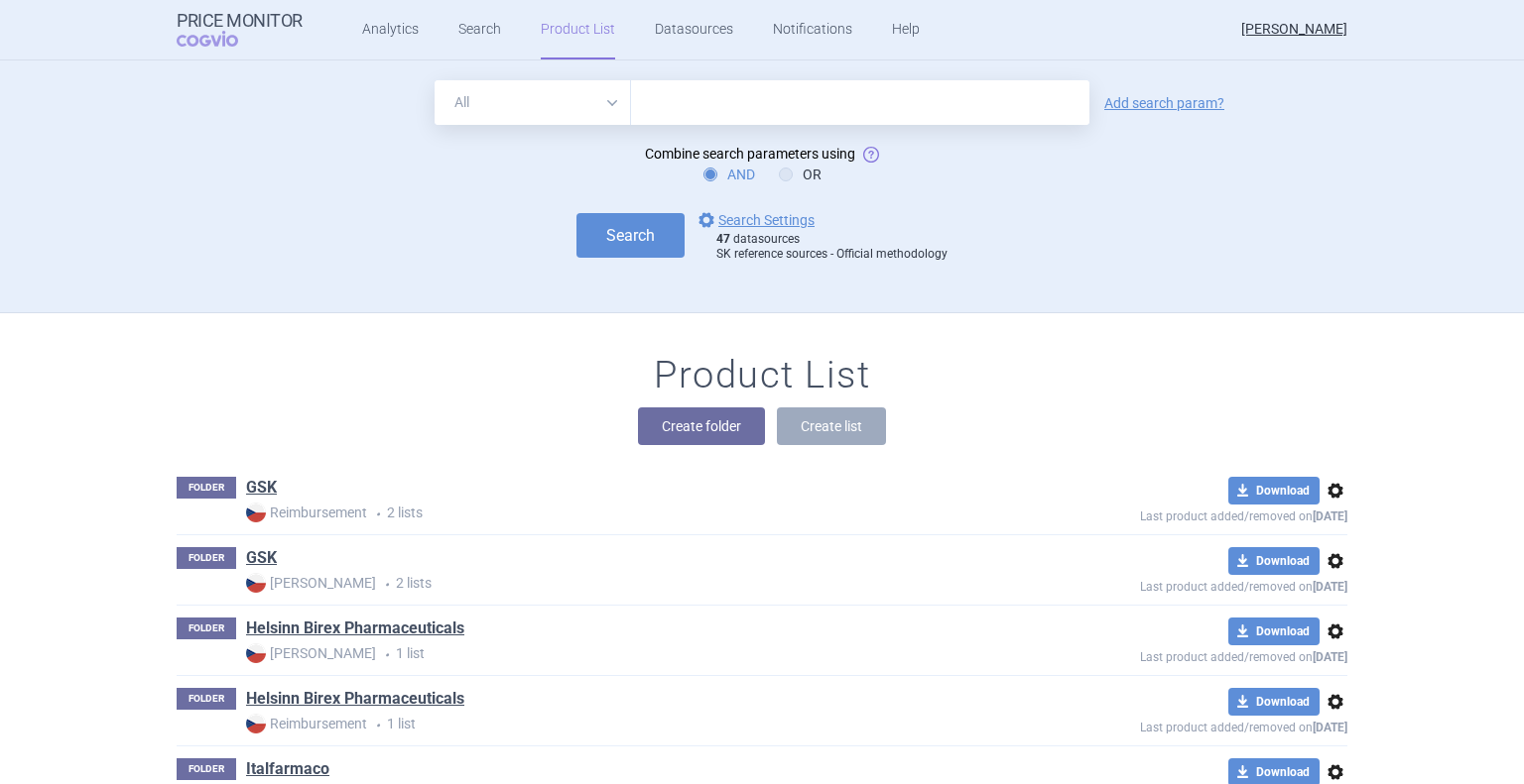
scroll to position [252, 0]
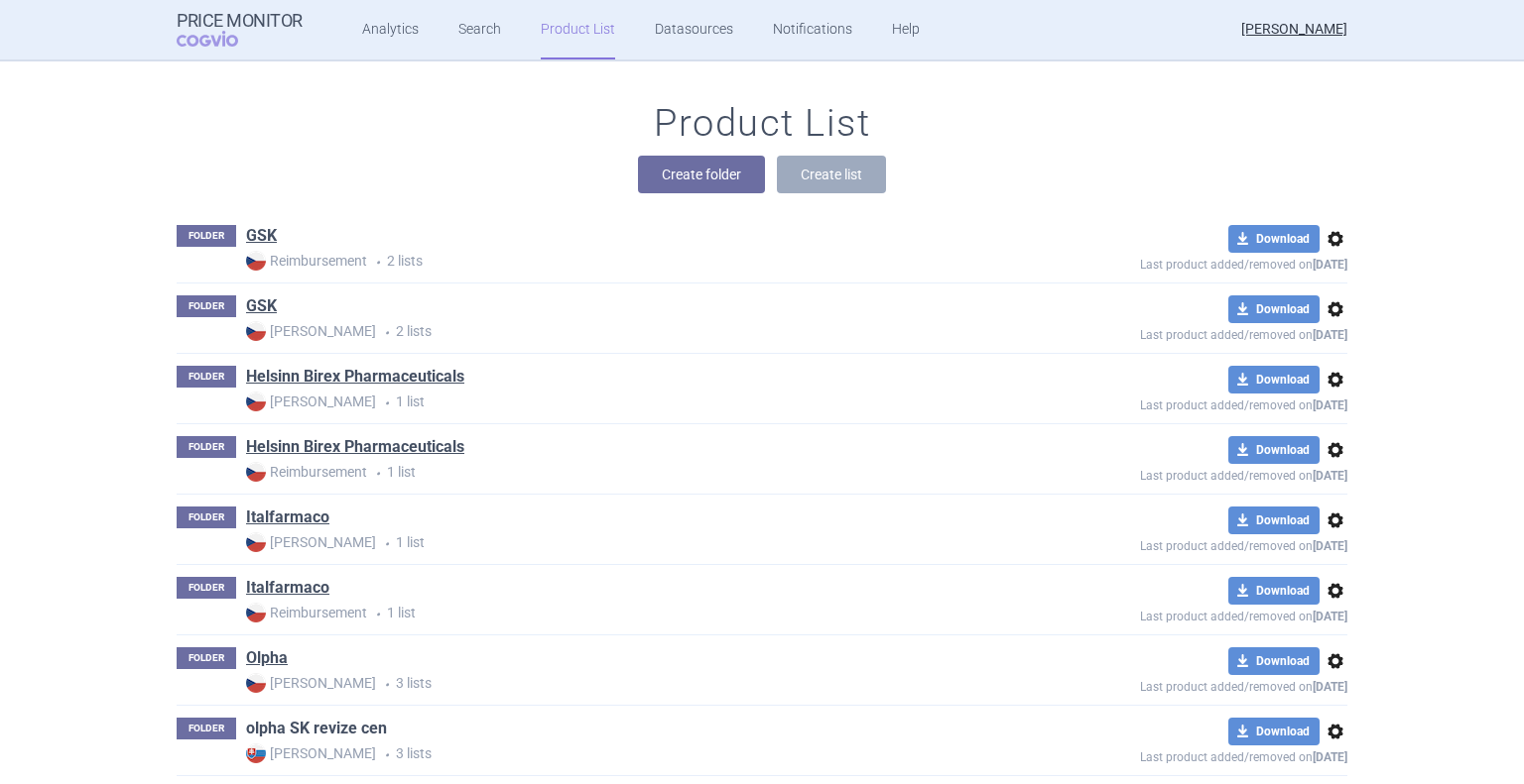
click at [286, 737] on link "olpha SK revize cen" at bounding box center [316, 729] width 141 height 22
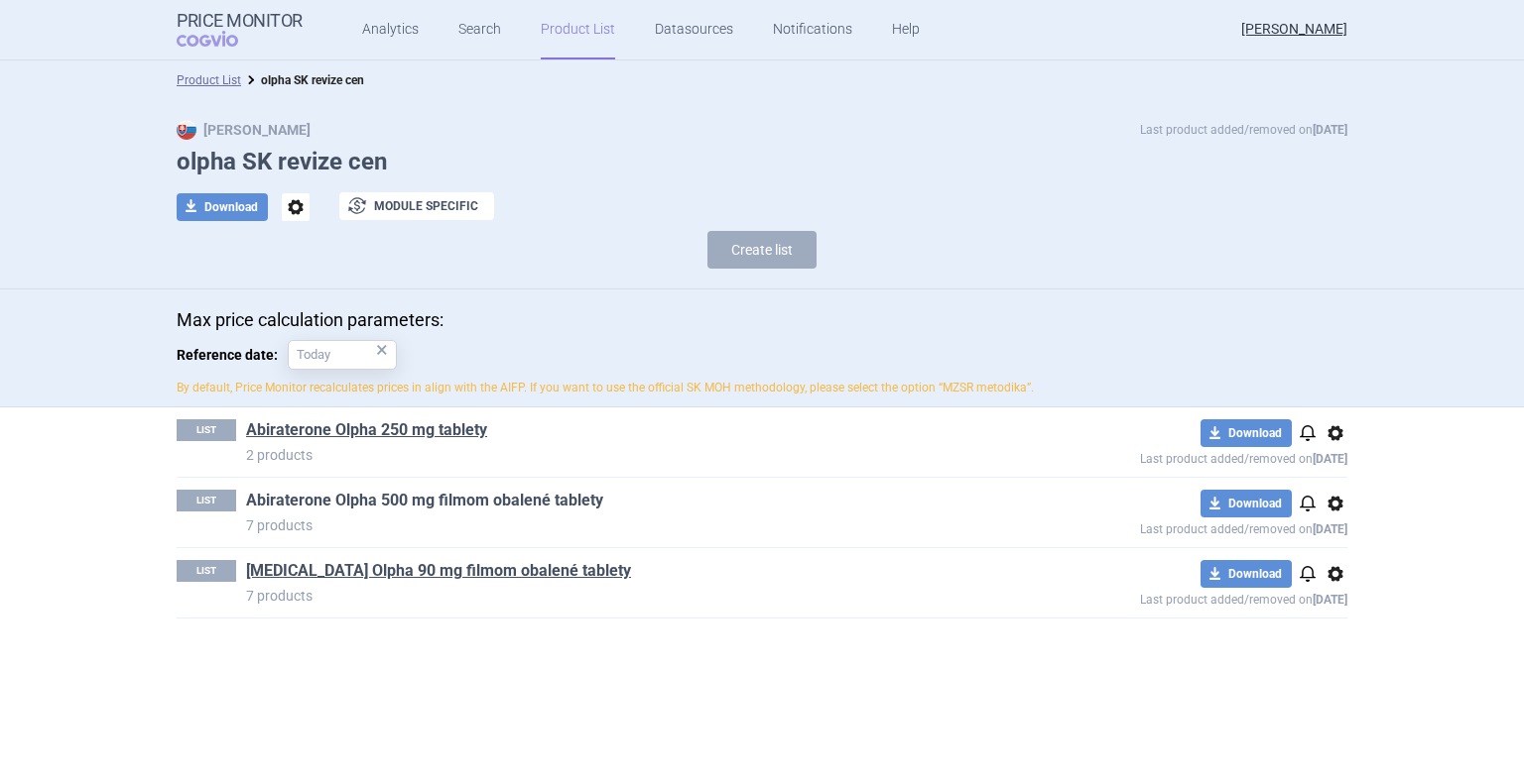
click at [336, 504] on link "Abiraterone Olpha 500 mg filmom obalené tablety" at bounding box center [425, 501] width 357 height 22
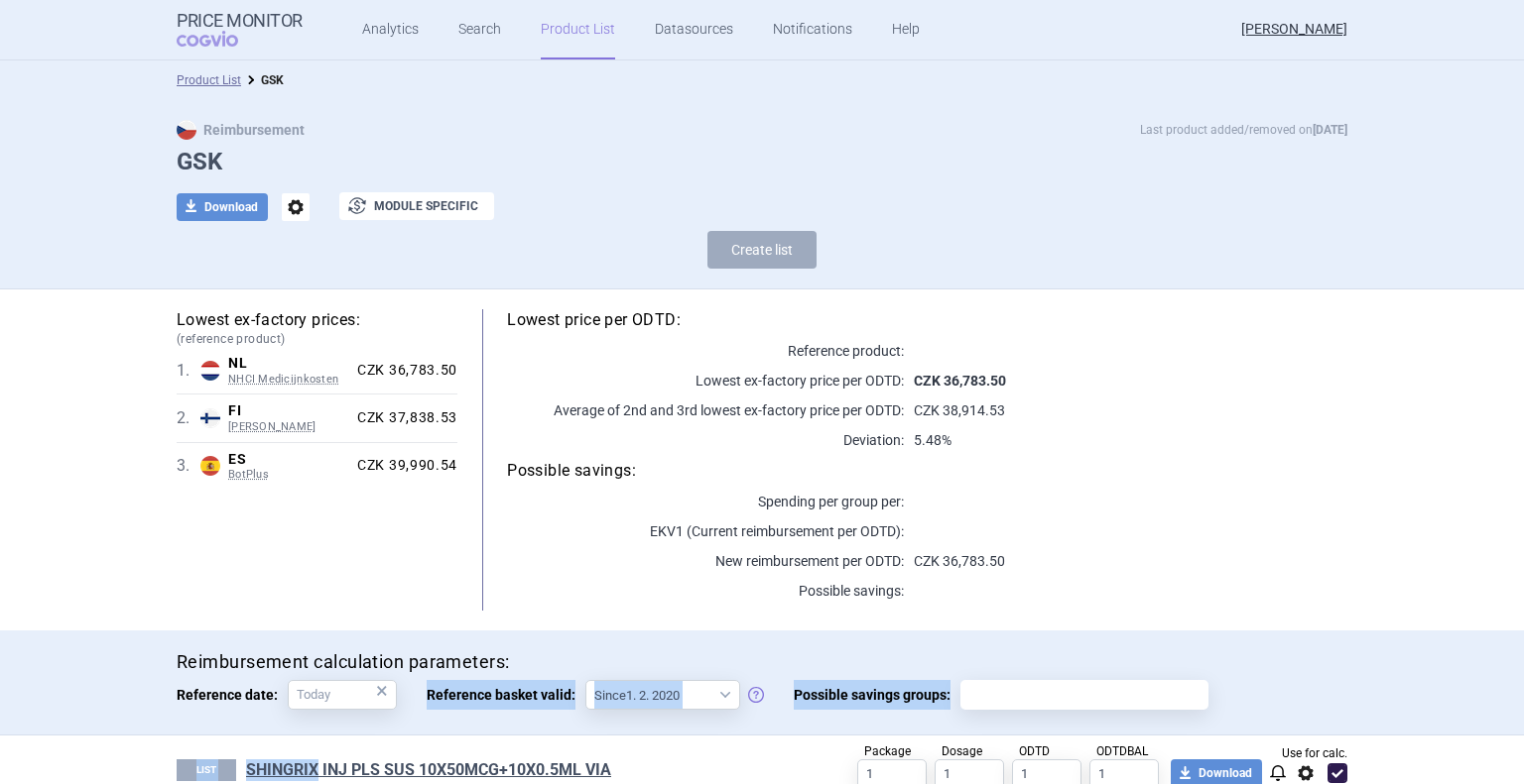
scroll to position [53, 0]
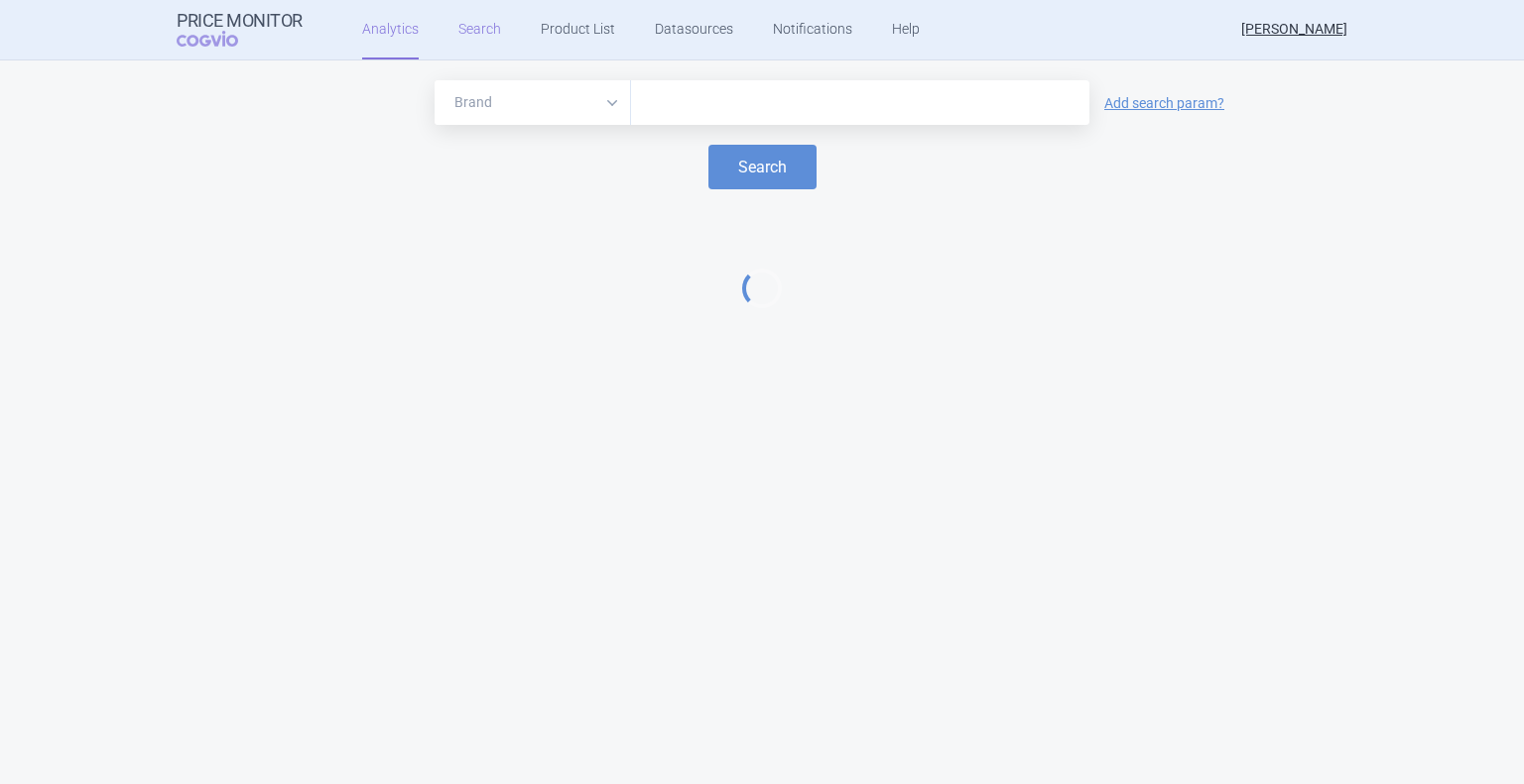
click at [482, 44] on link "Search" at bounding box center [479, 30] width 43 height 60
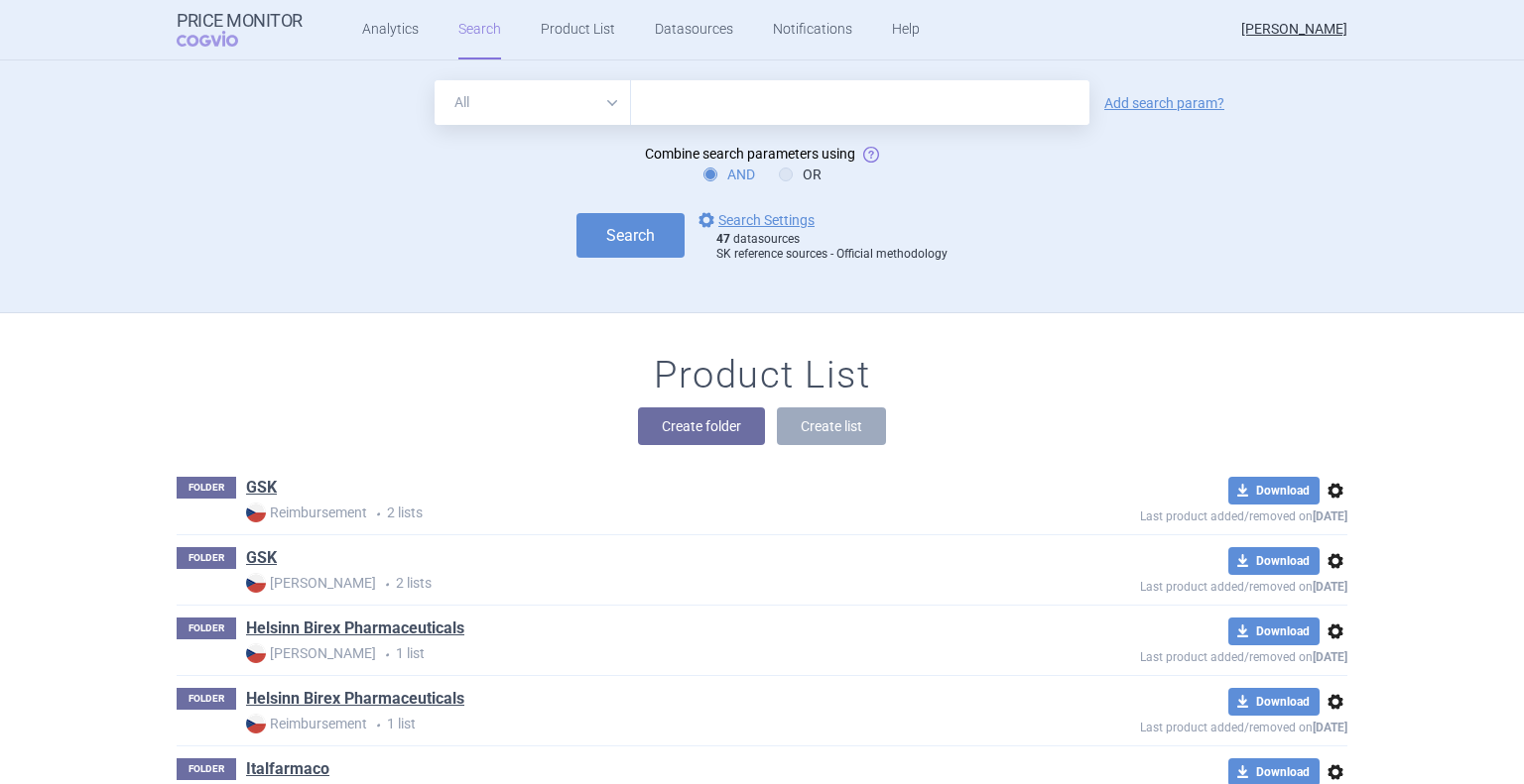
click at [707, 109] on input "text" at bounding box center [860, 103] width 458 height 45
type input "abiraterone"
click at [599, 229] on button "Search" at bounding box center [630, 235] width 108 height 45
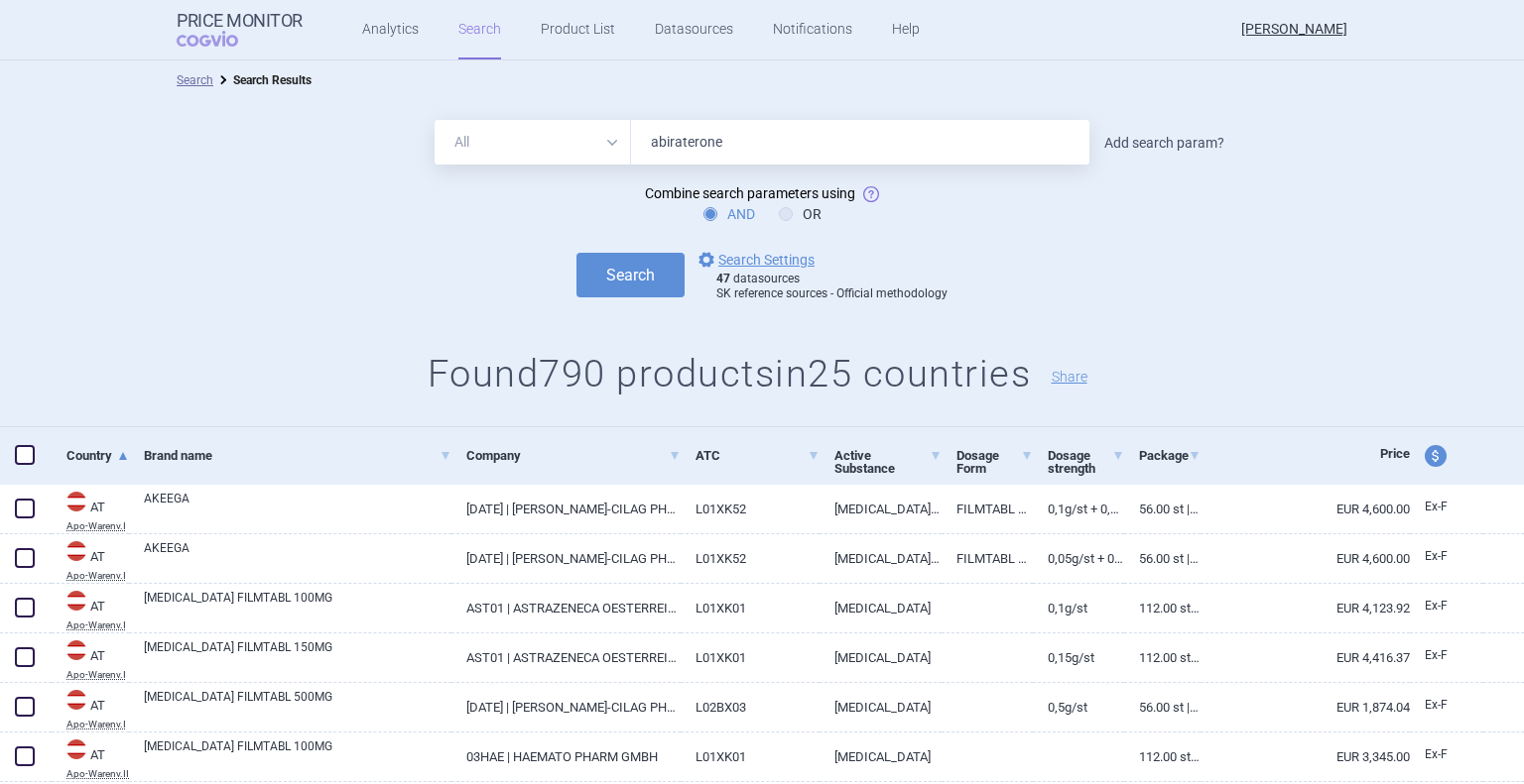
click at [1128, 145] on link "Add search param?" at bounding box center [1164, 142] width 120 height 14
select select "brandName"
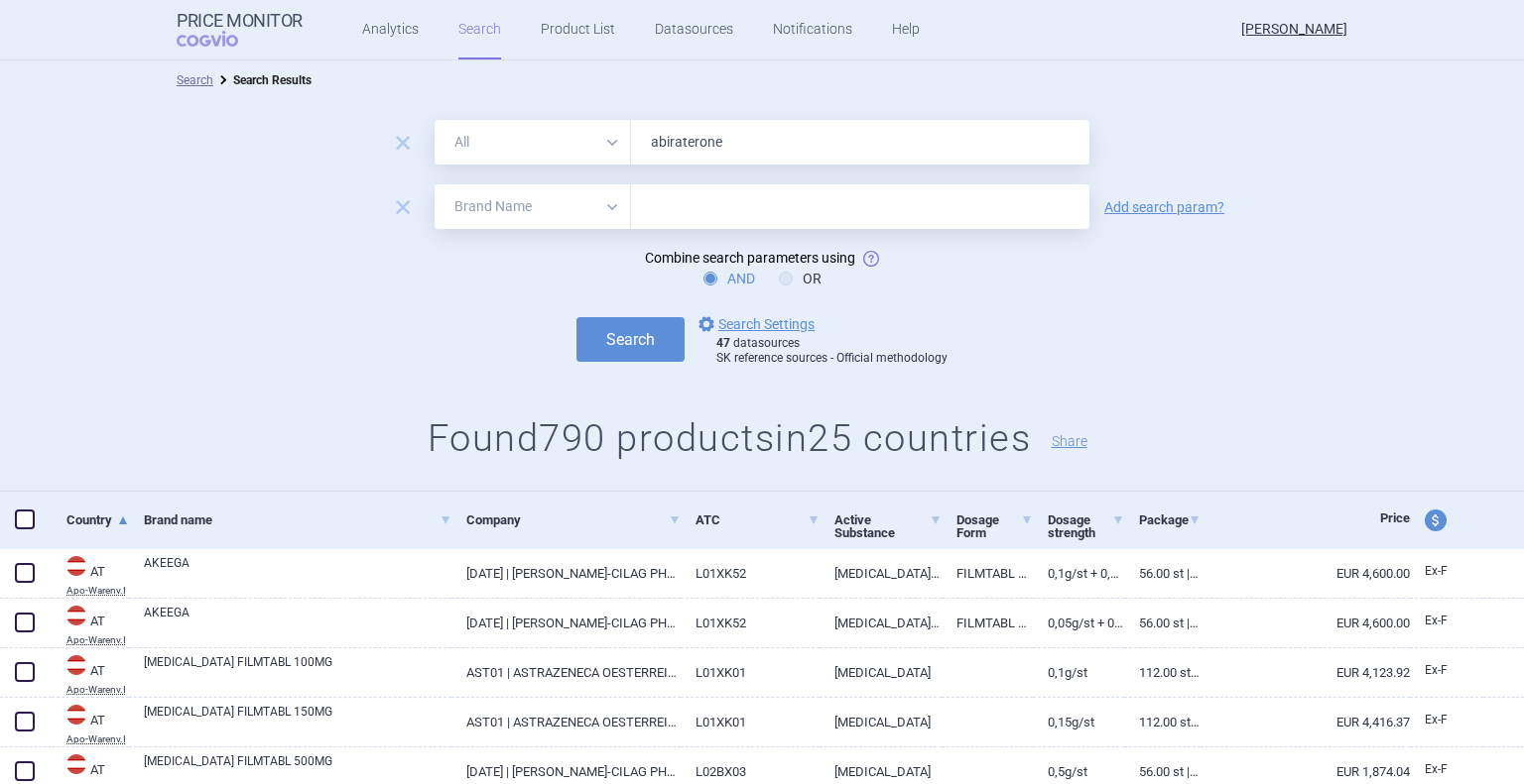
click at [785, 209] on input "text" at bounding box center [860, 206] width 458 height 45
click at [644, 354] on button "Search" at bounding box center [630, 340] width 108 height 45
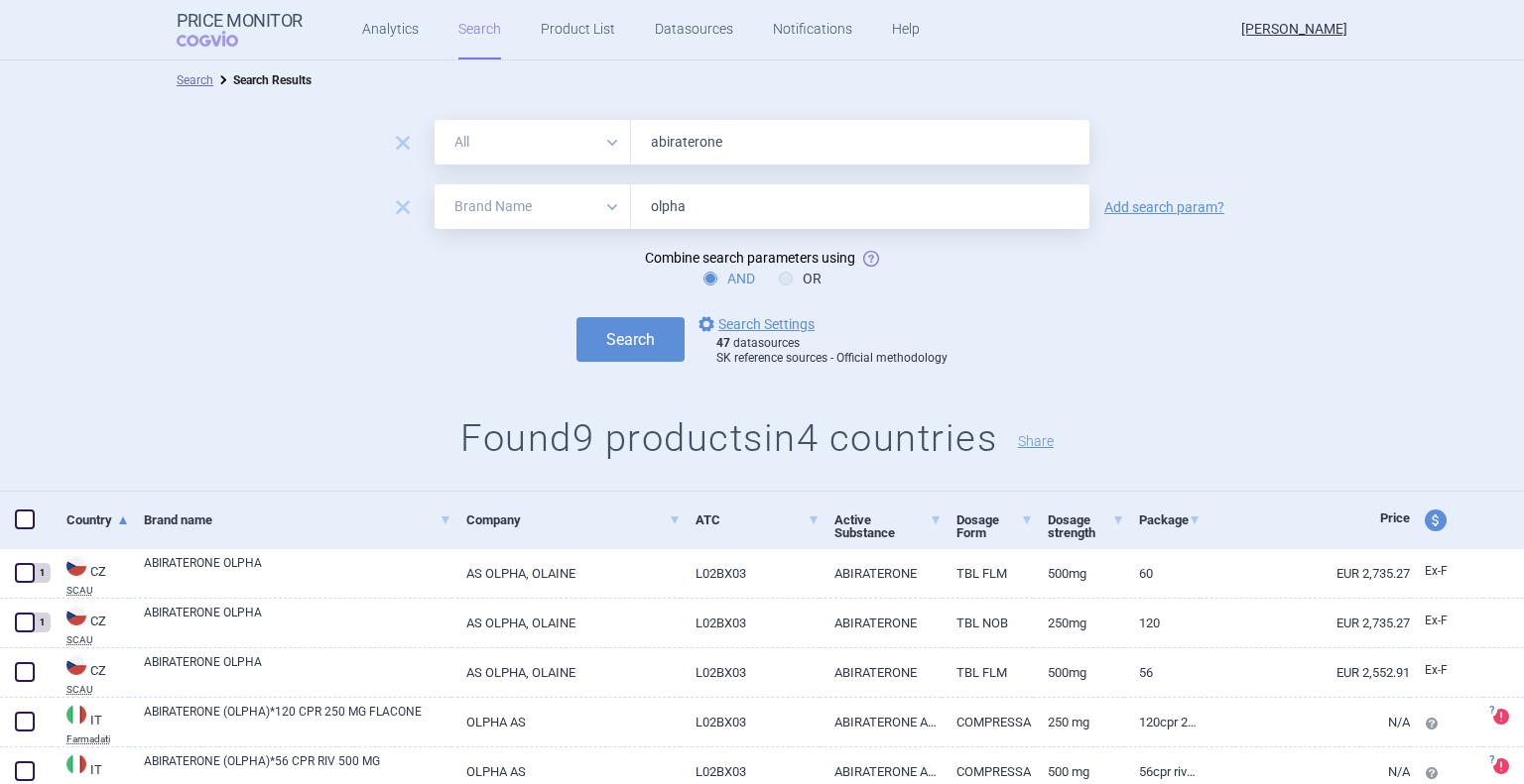
drag, startPoint x: 725, startPoint y: 212, endPoint x: 658, endPoint y: 207, distance: 67.2
click at [658, 207] on input "olpha" at bounding box center [860, 206] width 458 height 45
type input "olainfarm"
click at [651, 328] on button "Search" at bounding box center [630, 340] width 108 height 45
click at [651, 353] on button "Search" at bounding box center [630, 340] width 108 height 45
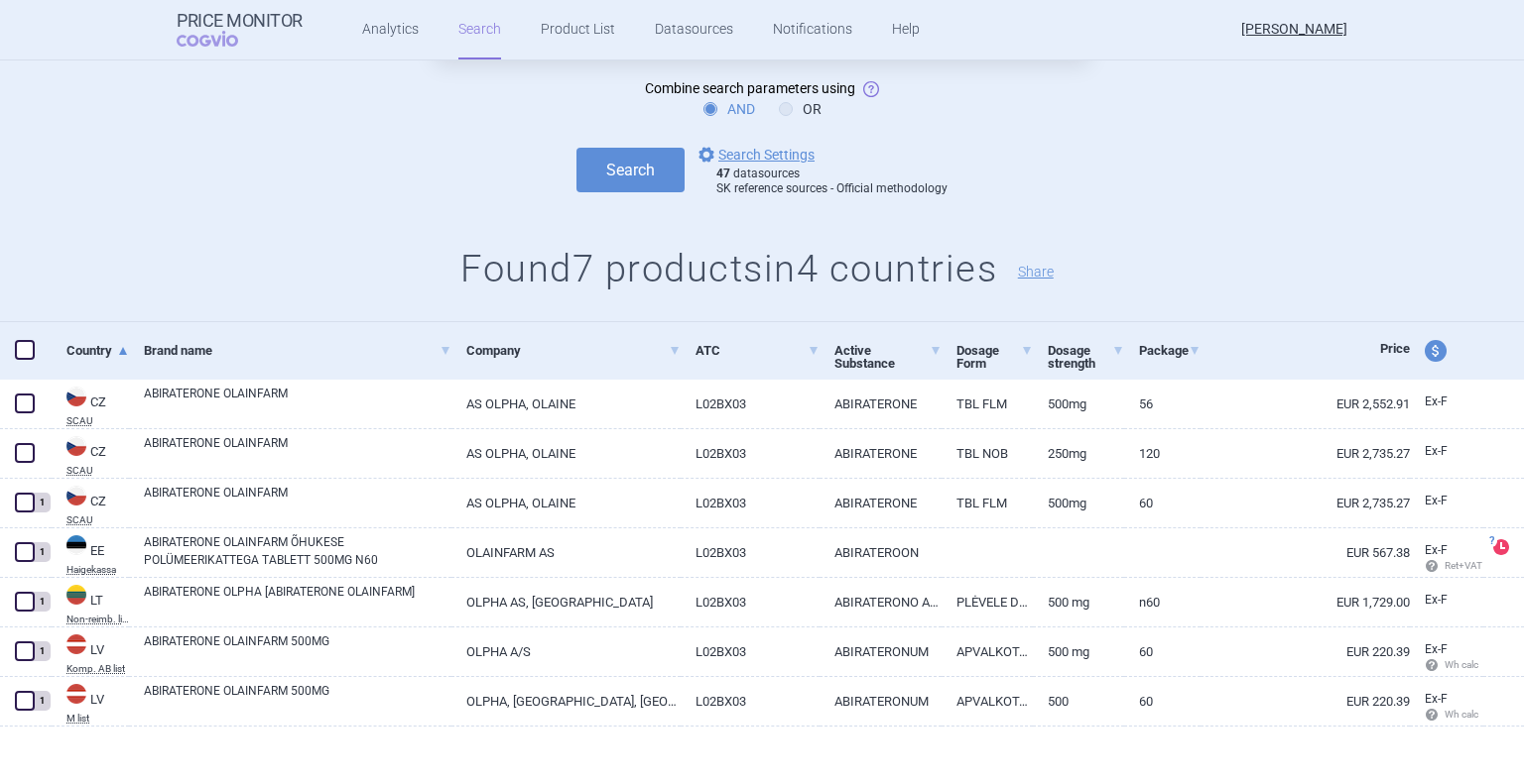
scroll to position [175, 0]
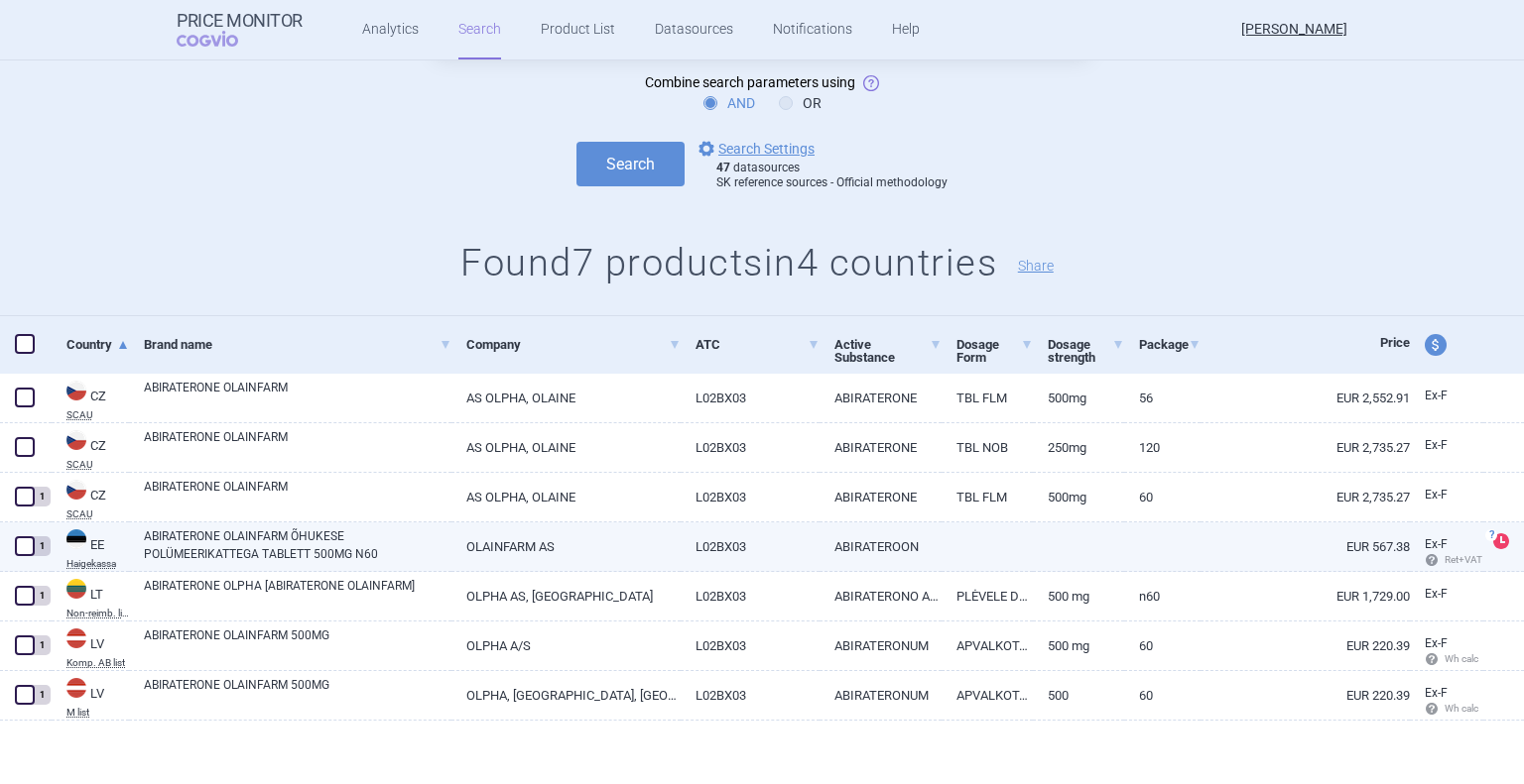
click at [248, 554] on link "ABIRATERONE OLAINFARM ÕHUKESE POLÜMEERIKATTEGA TABLETT 500MG N60" at bounding box center [297, 546] width 308 height 36
select select "EUR"
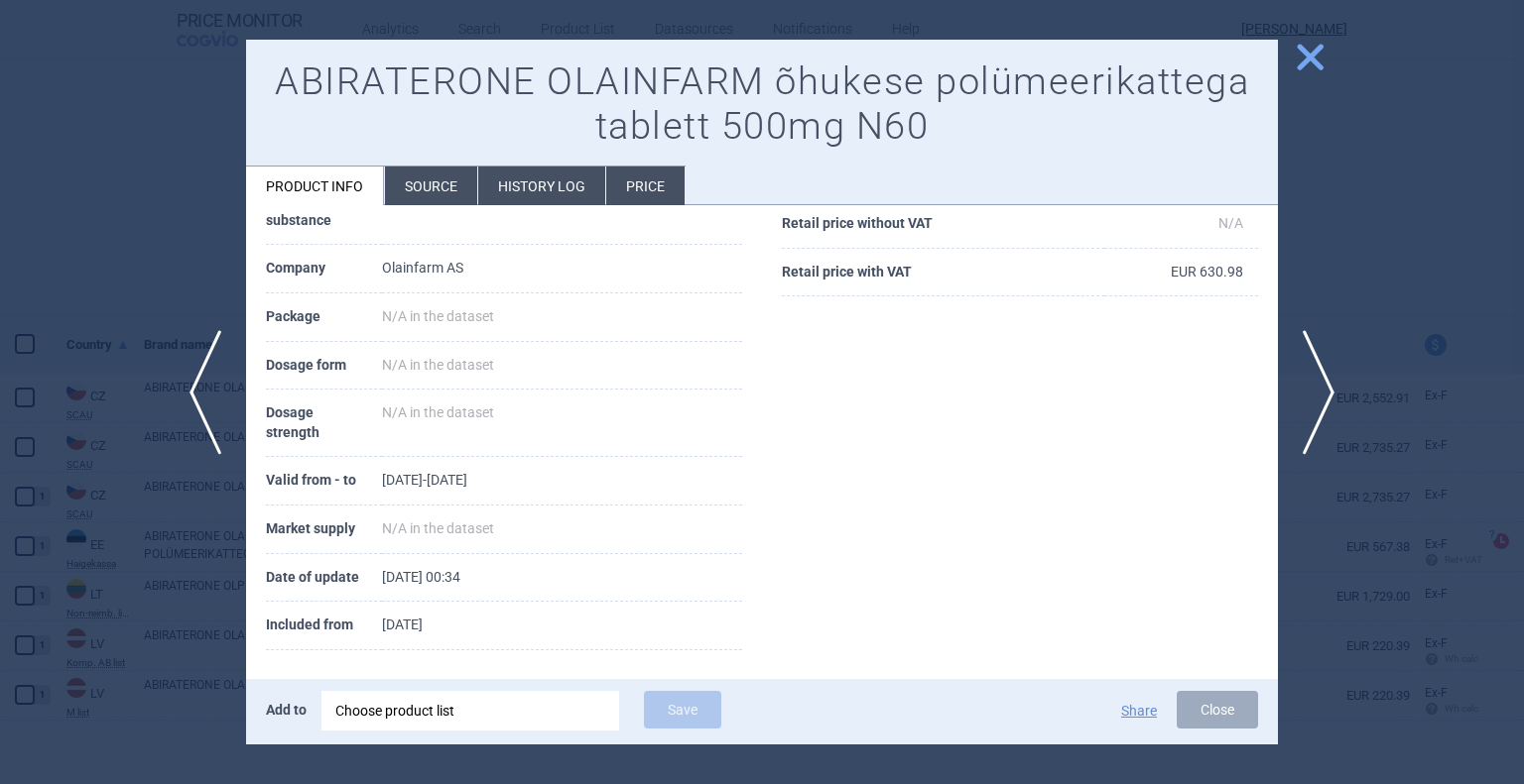
scroll to position [364, 0]
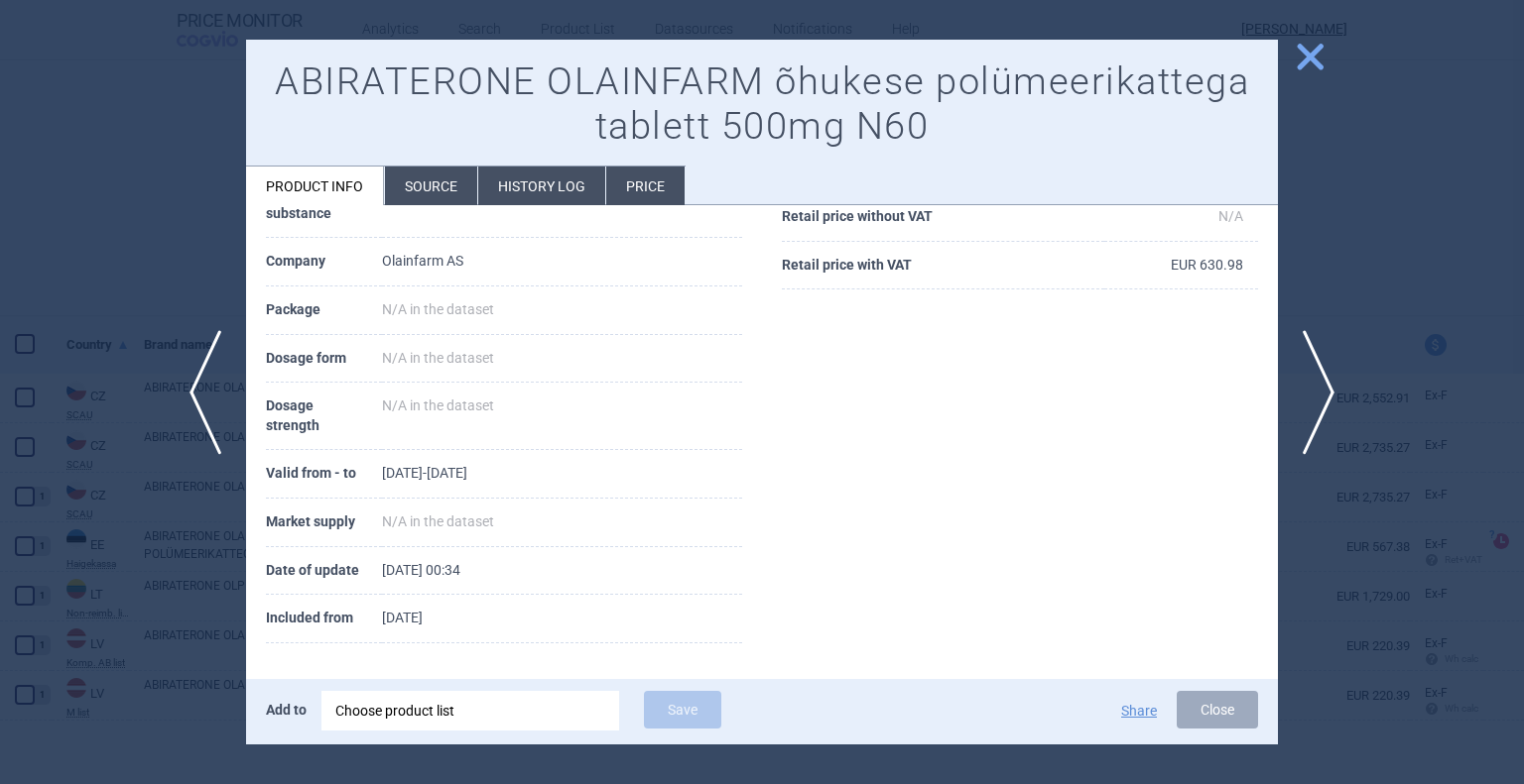
click at [1304, 51] on span "close" at bounding box center [1310, 57] width 35 height 35
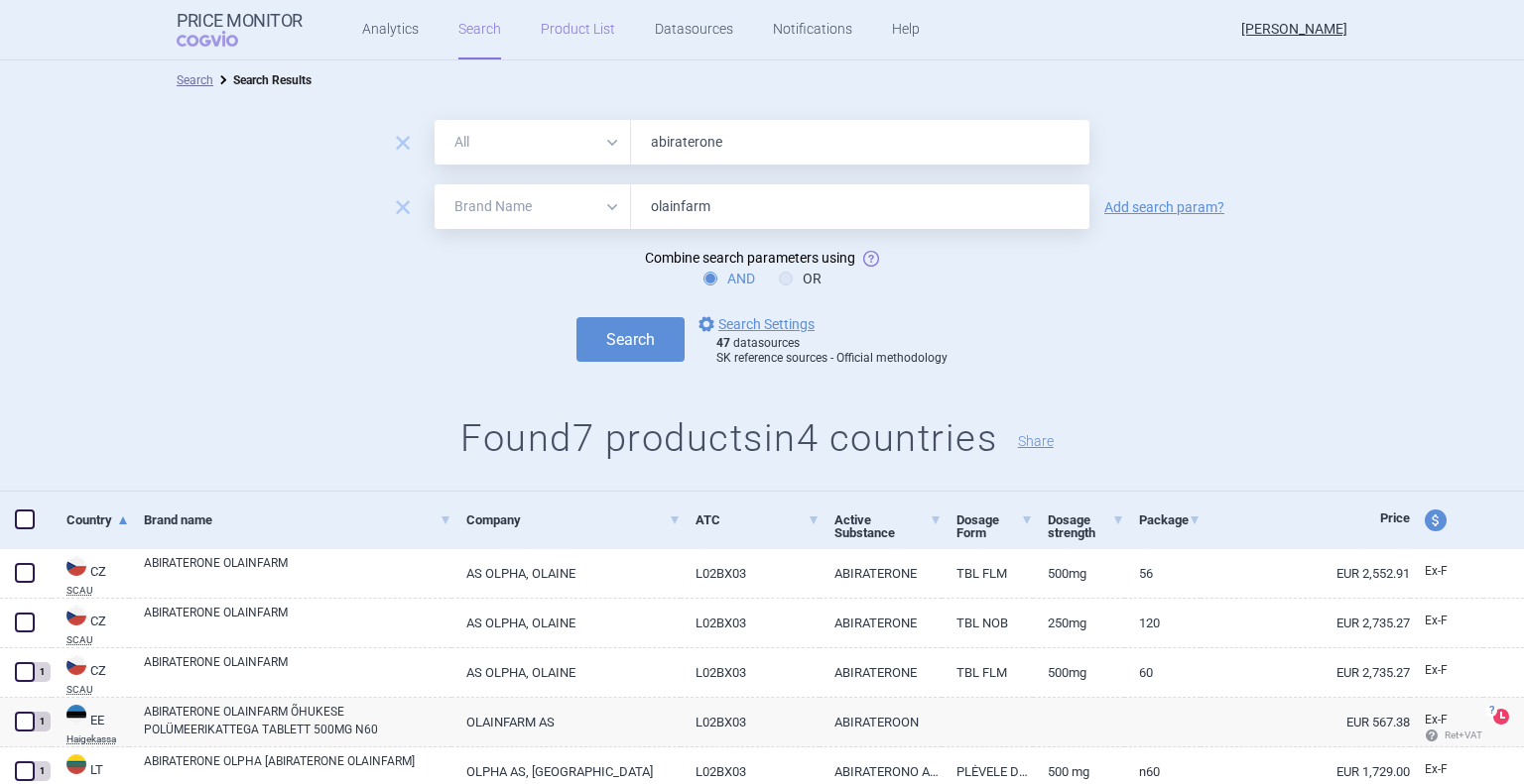
click at [591, 19] on link "Product List" at bounding box center [577, 30] width 75 height 60
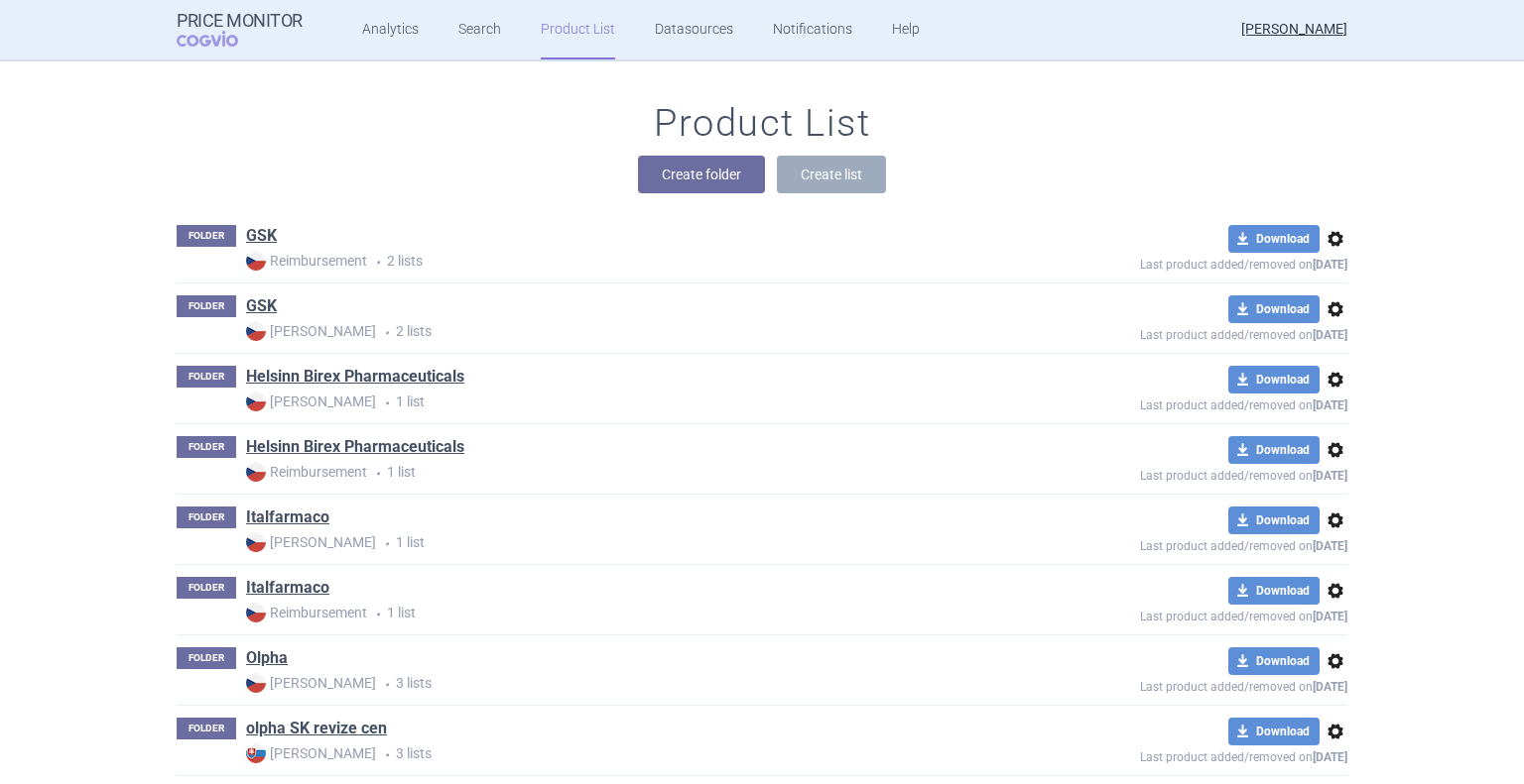
scroll to position [302, 0]
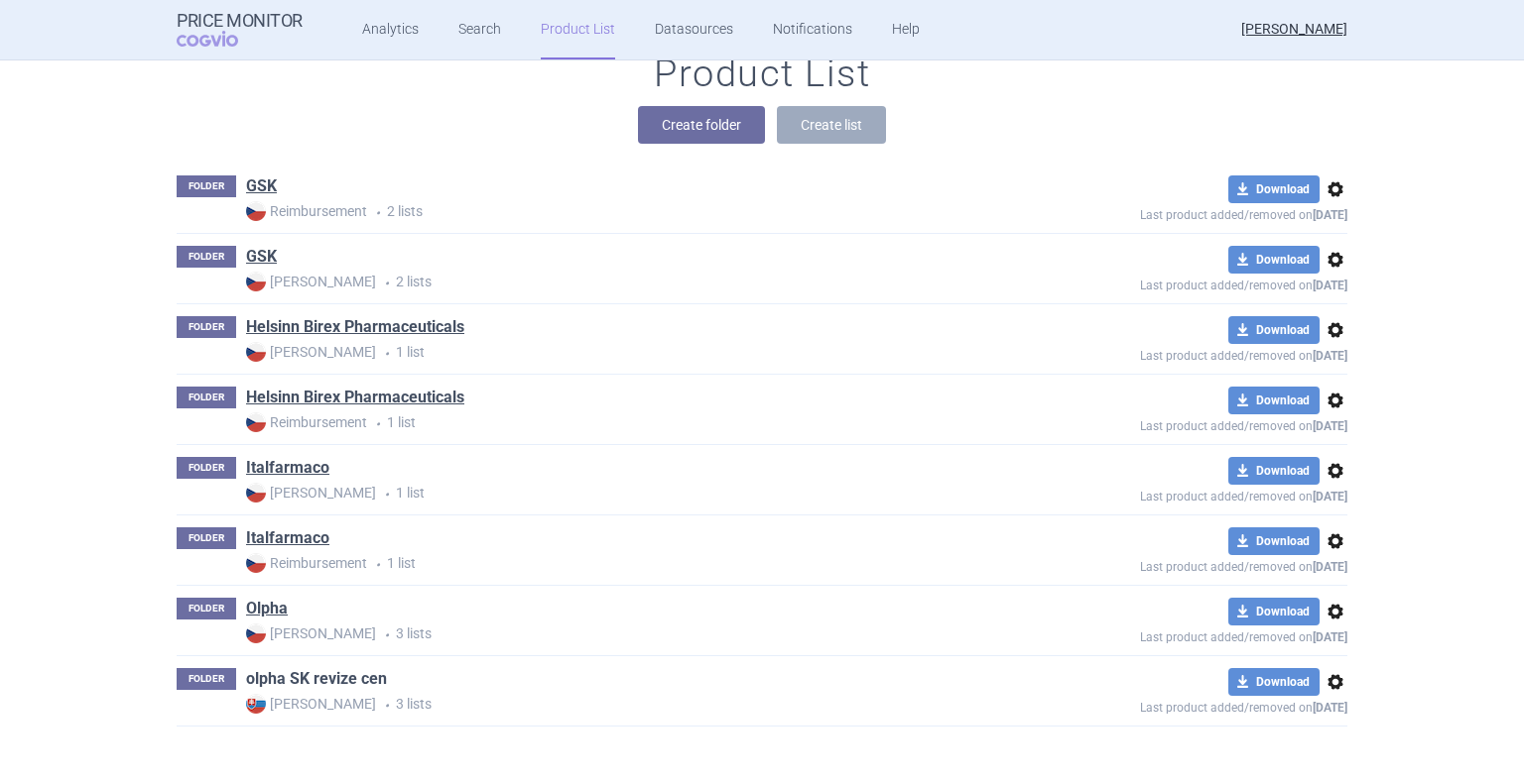
click at [300, 682] on link "olpha SK revize cen" at bounding box center [316, 679] width 141 height 22
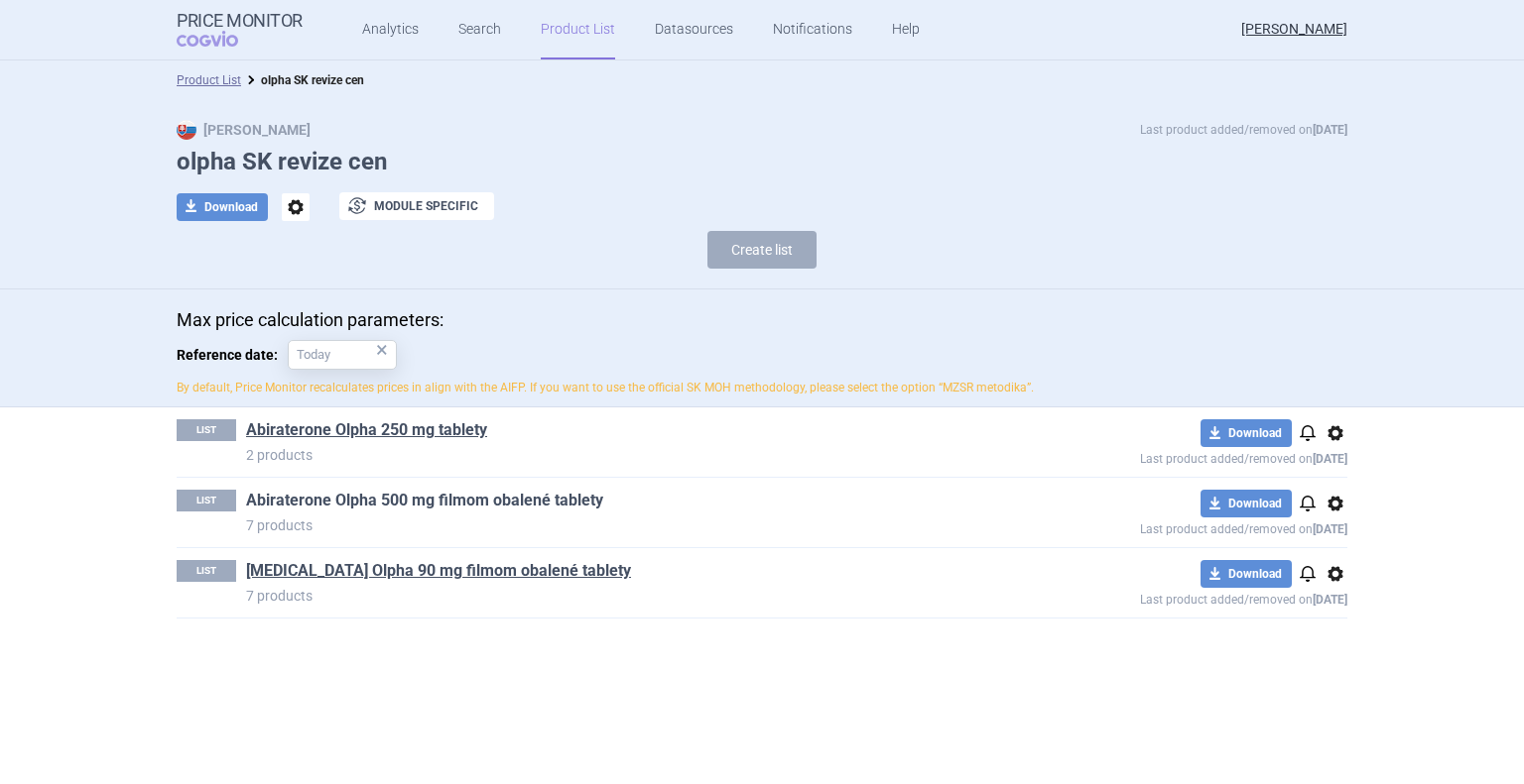
click at [345, 494] on link "Abiraterone Olpha 500 mg filmom obalené tablety" at bounding box center [425, 501] width 357 height 22
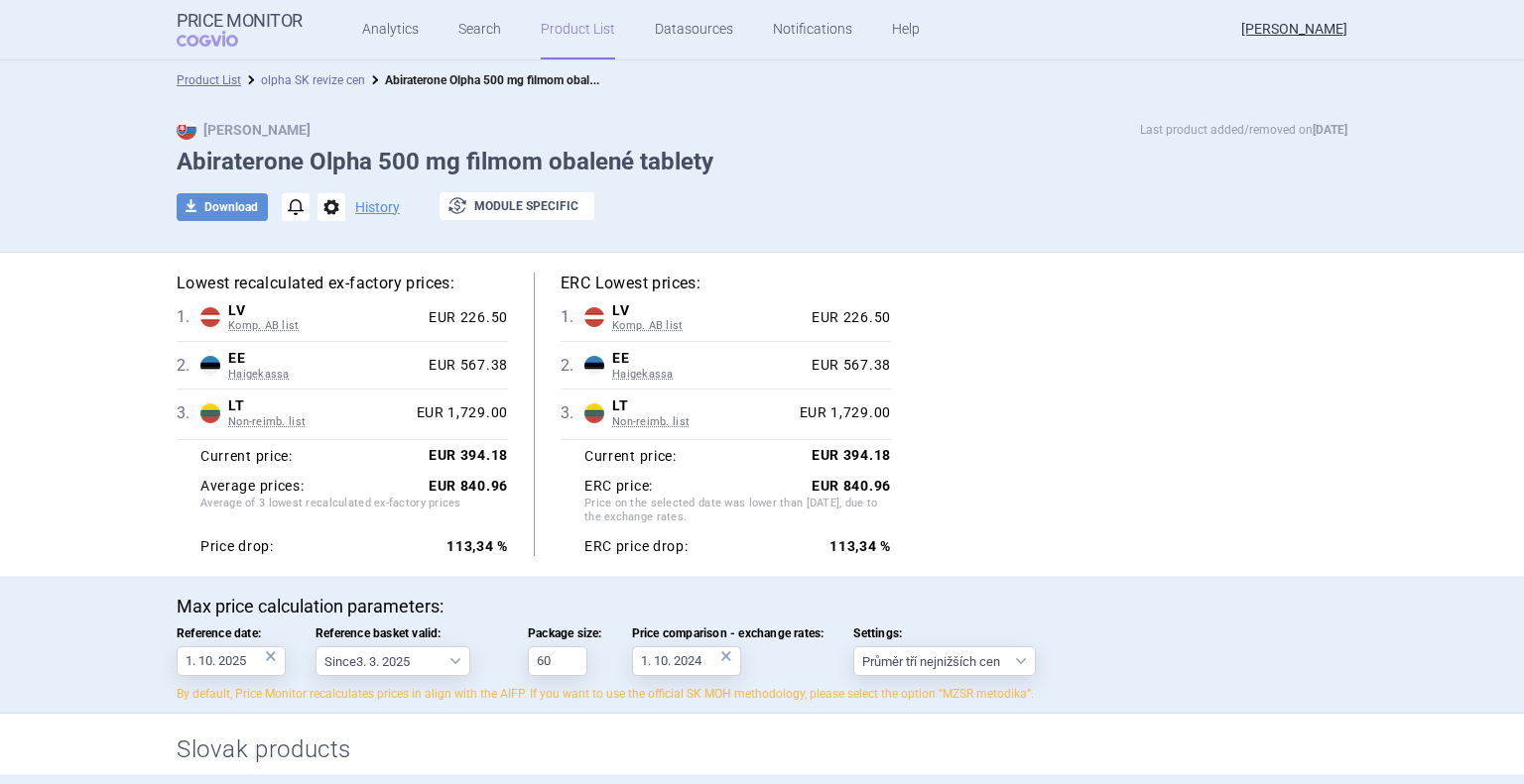
click at [323, 75] on link "olpha SK revize cen" at bounding box center [313, 81] width 105 height 14
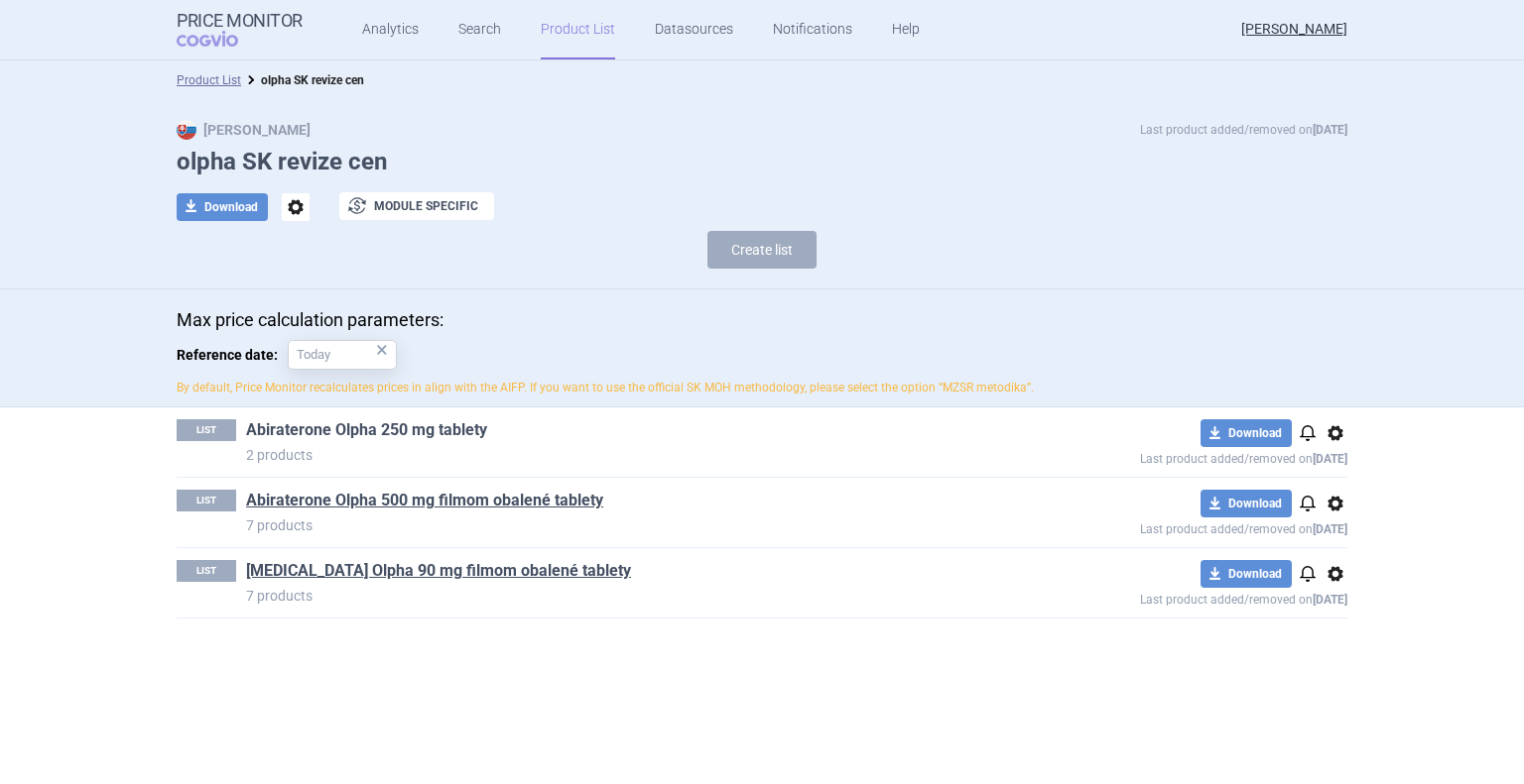
click at [395, 435] on link "Abiraterone Olpha 250 mg tablety" at bounding box center [367, 430] width 241 height 22
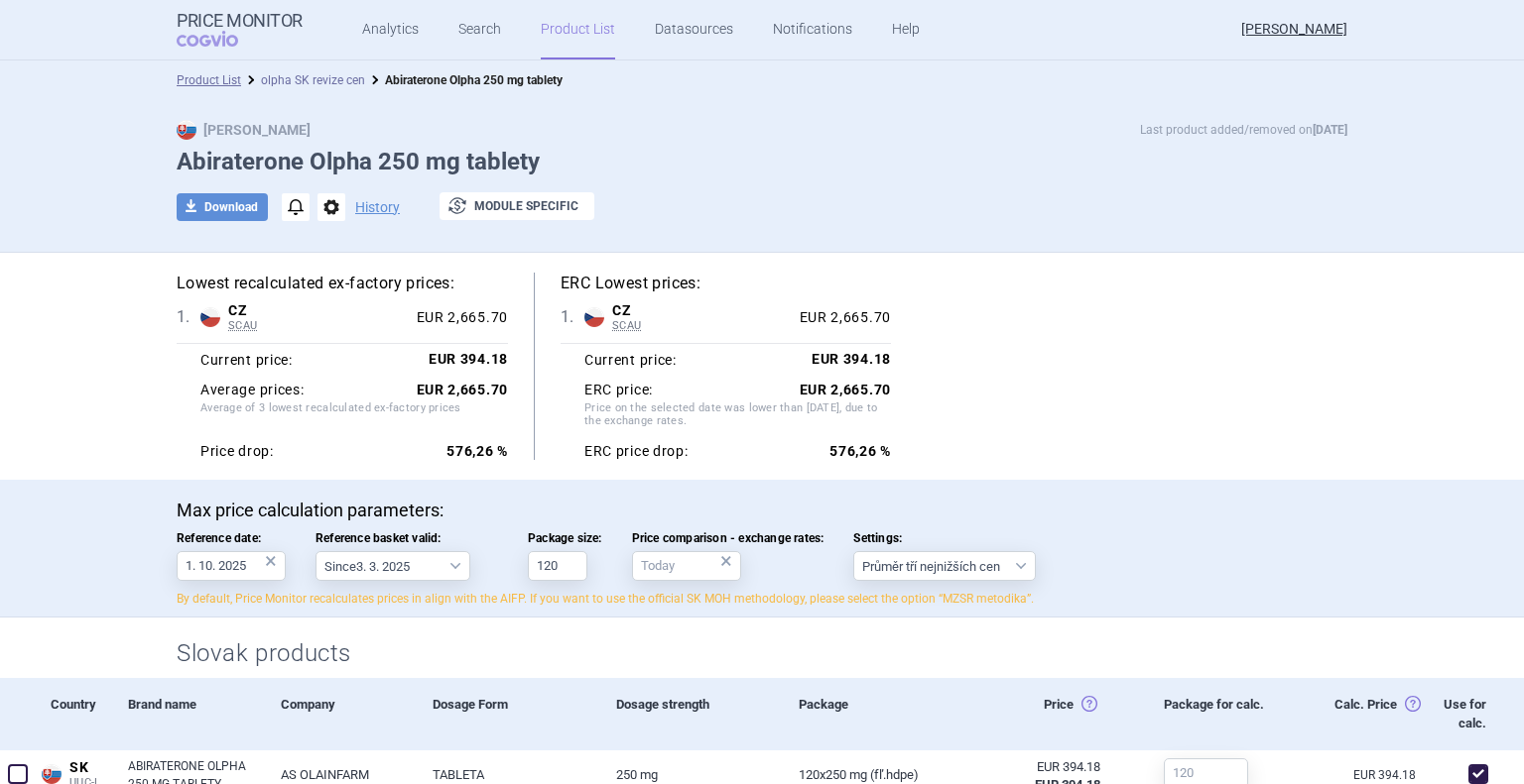
click at [295, 83] on link "olpha SK revize cen" at bounding box center [313, 81] width 105 height 14
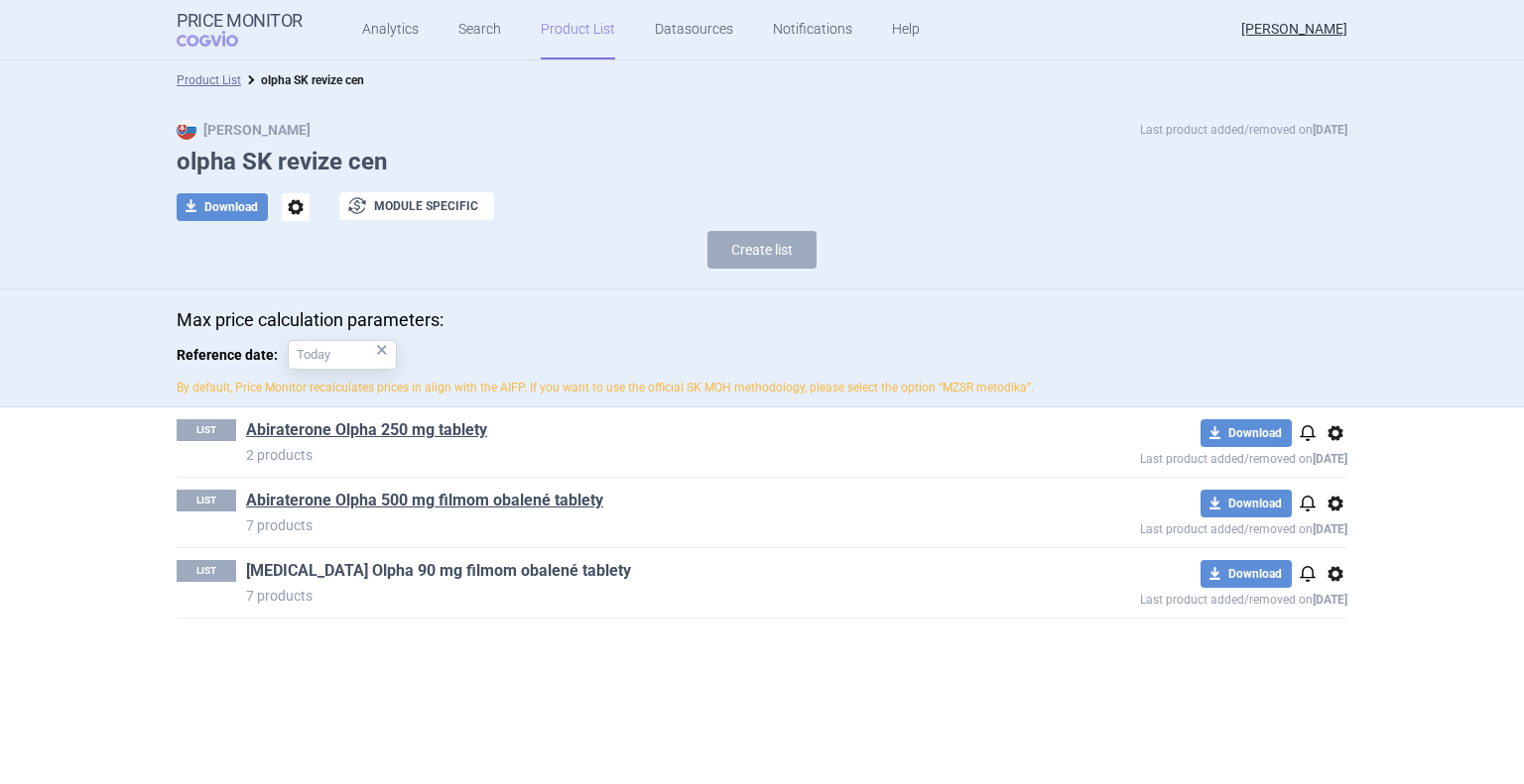
click at [347, 573] on link "[MEDICAL_DATA] Olpha 90 mg filmom obalené tablety" at bounding box center [439, 571] width 385 height 22
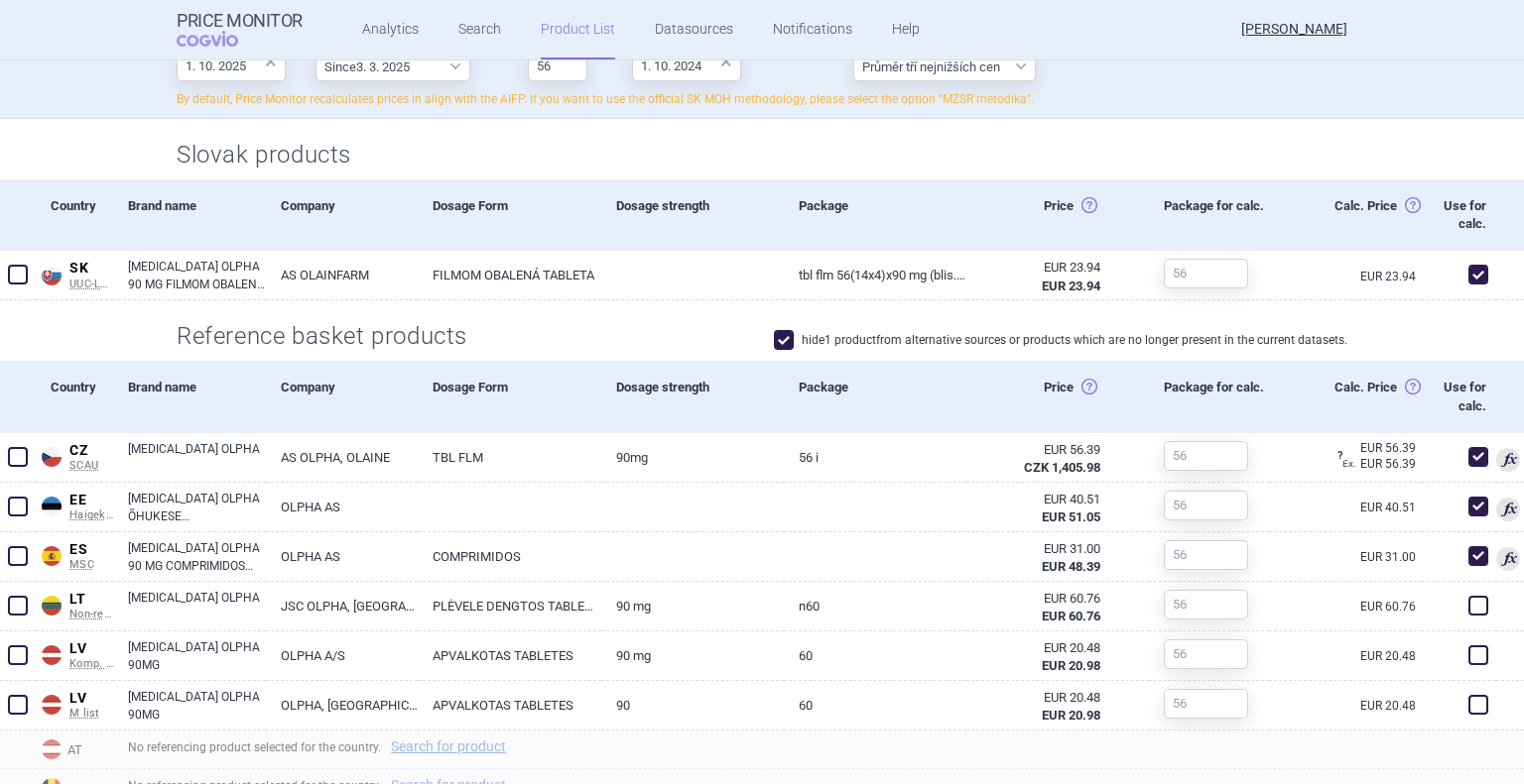
scroll to position [694, 0]
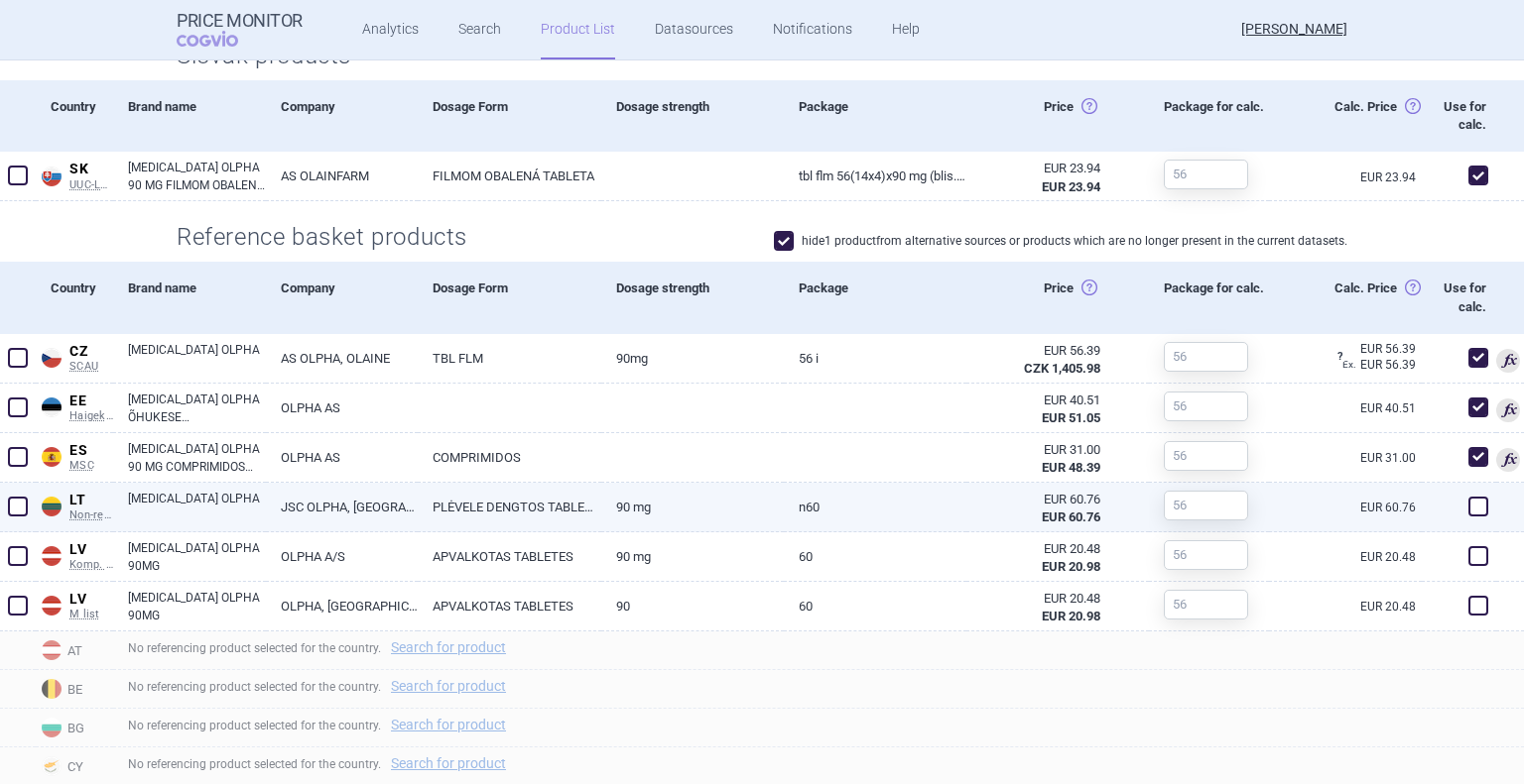
click at [1468, 507] on span at bounding box center [1478, 507] width 20 height 20
checkbox input "true"
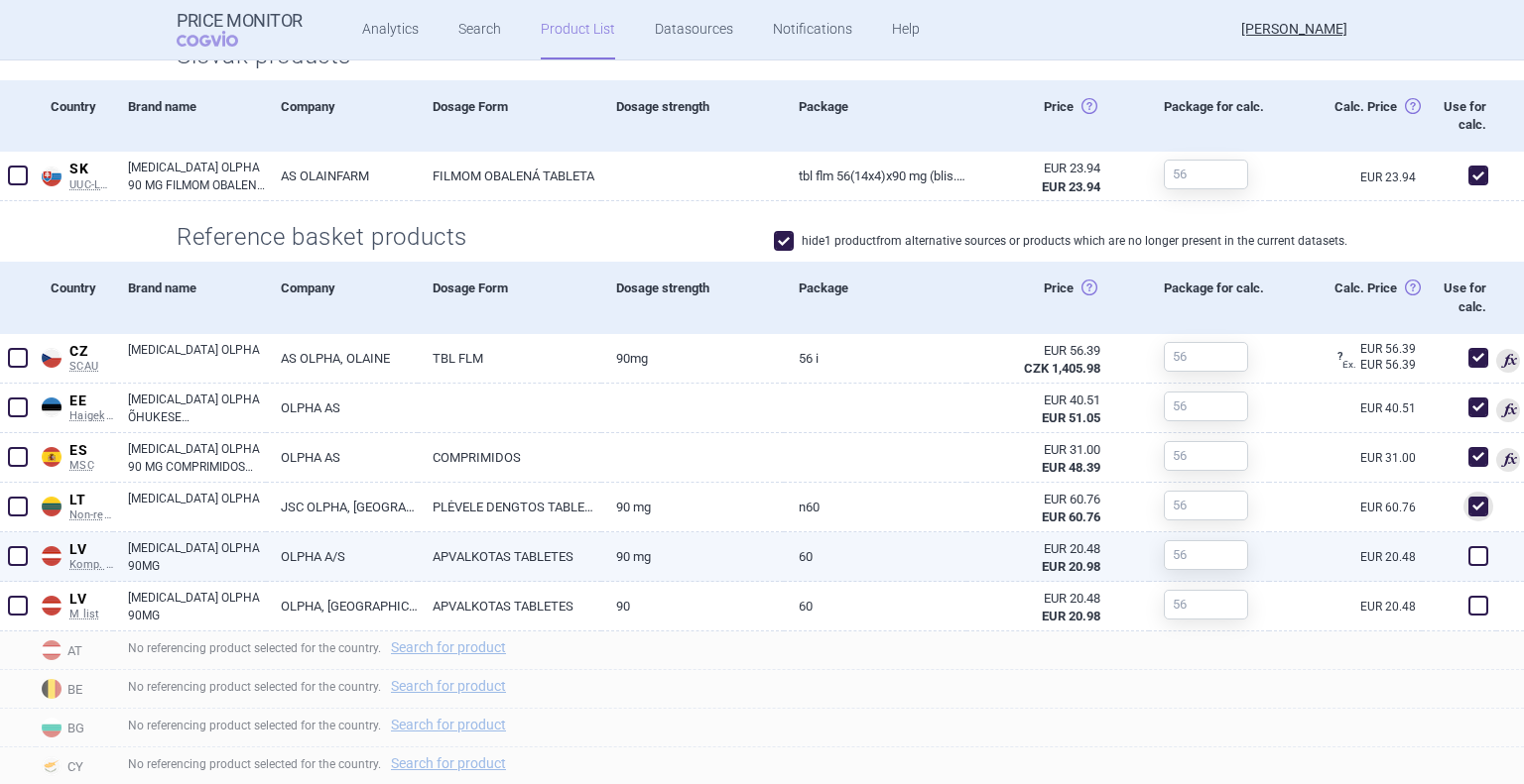
click at [1468, 557] on span at bounding box center [1478, 556] width 20 height 20
checkbox input "true"
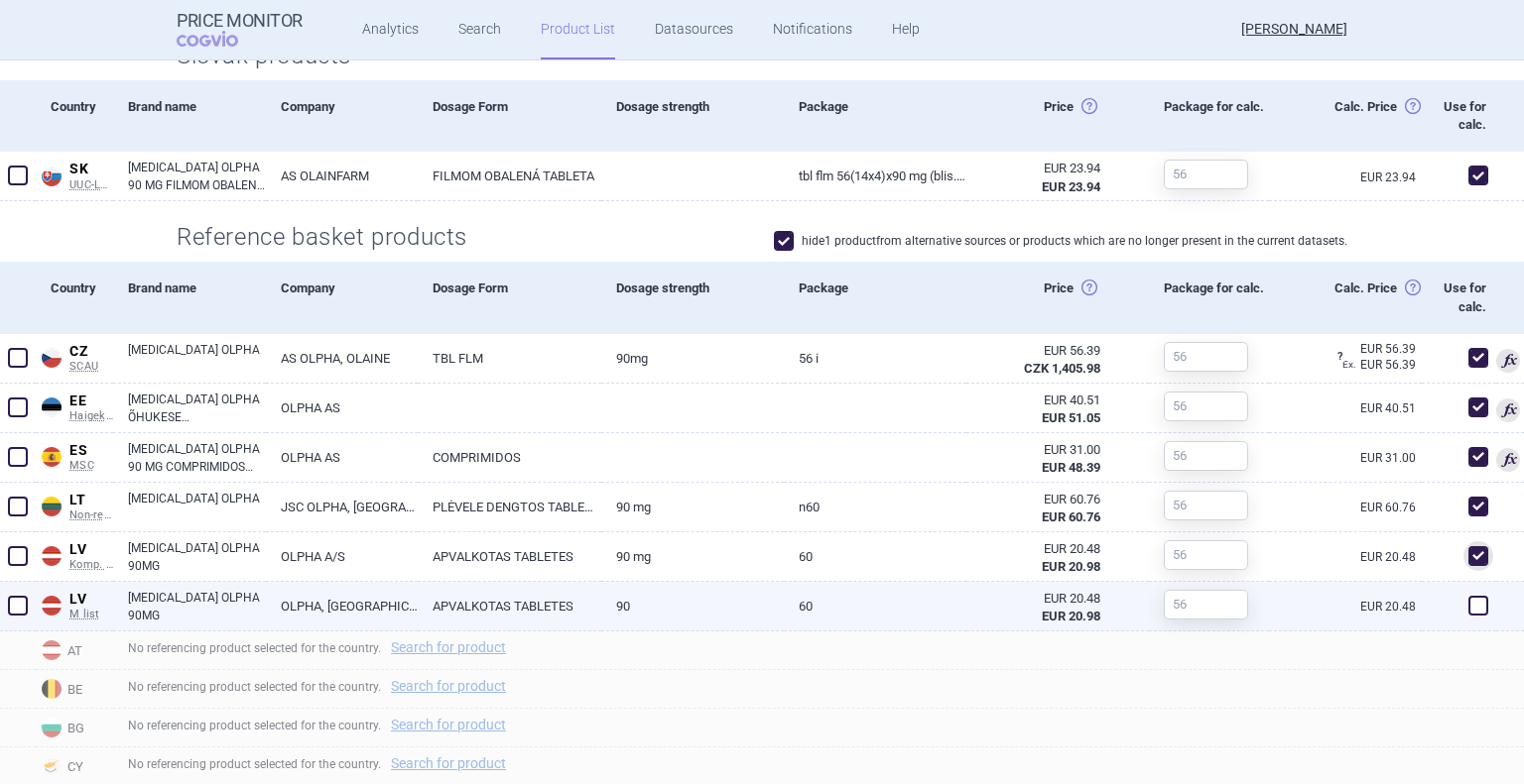
click at [1468, 605] on span at bounding box center [1478, 606] width 20 height 20
checkbox input "true"
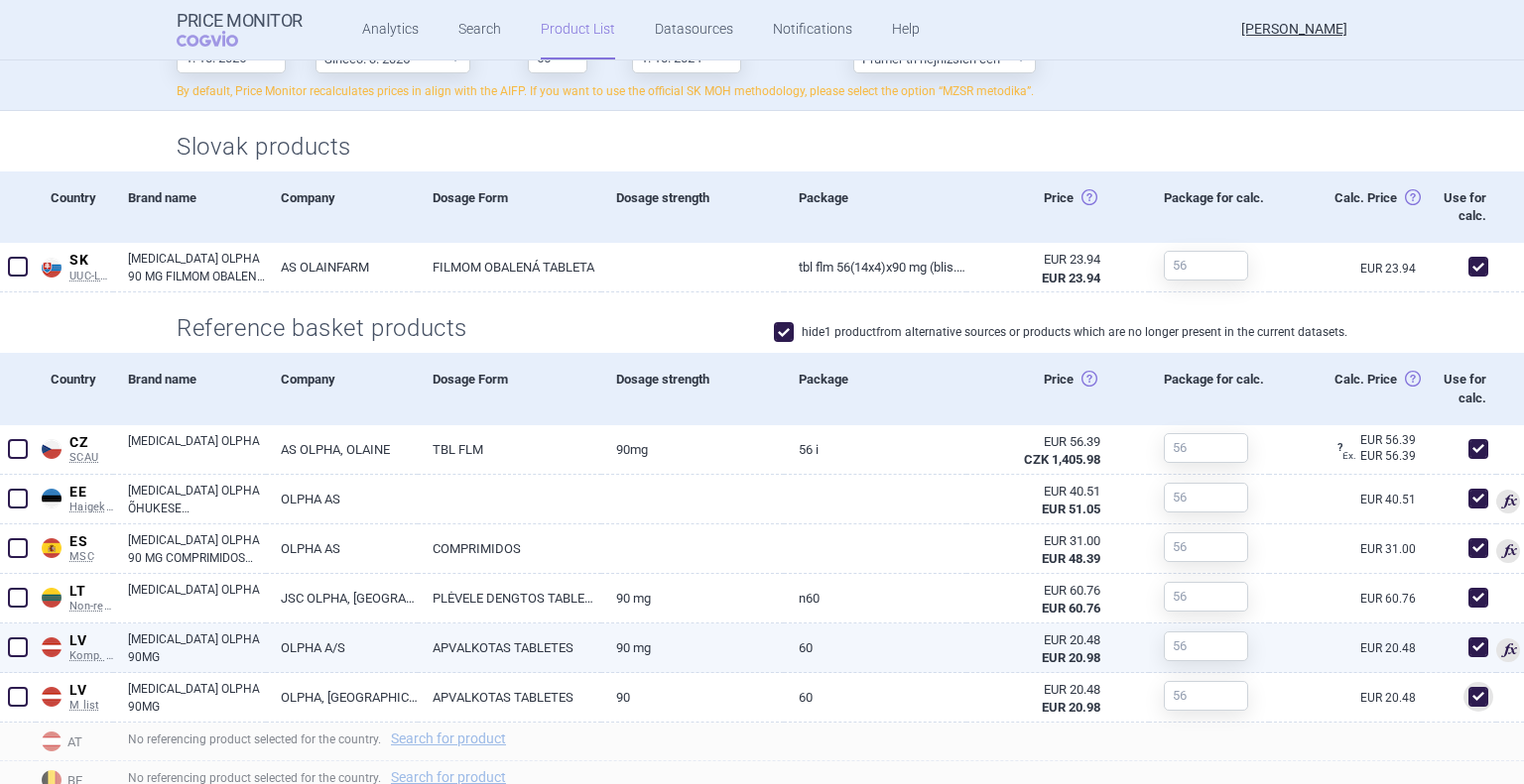
scroll to position [643, 0]
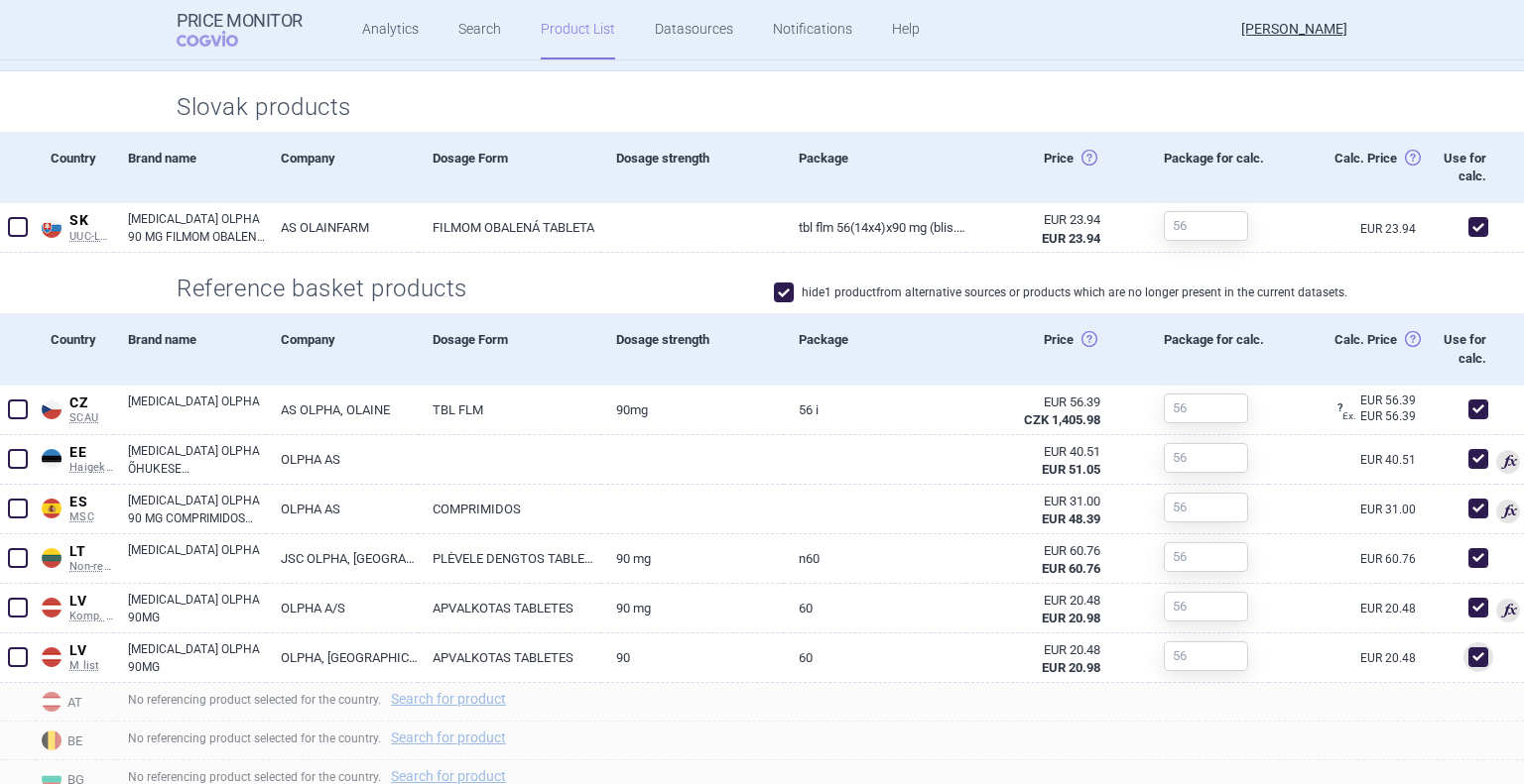
click at [777, 291] on span at bounding box center [783, 293] width 20 height 20
click at [774, 293] on span at bounding box center [783, 293] width 20 height 20
checkbox input "true"
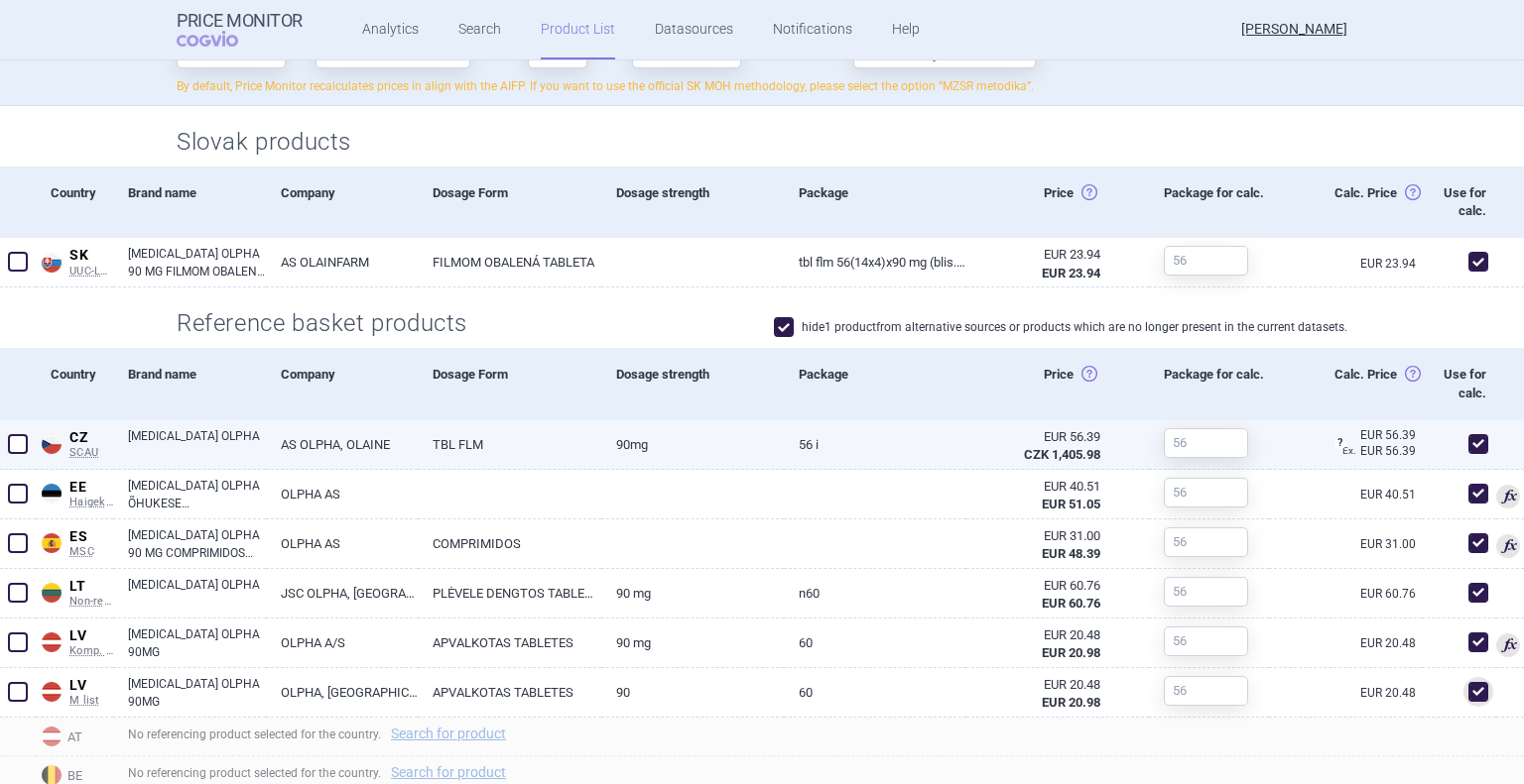
scroll to position [707, 0]
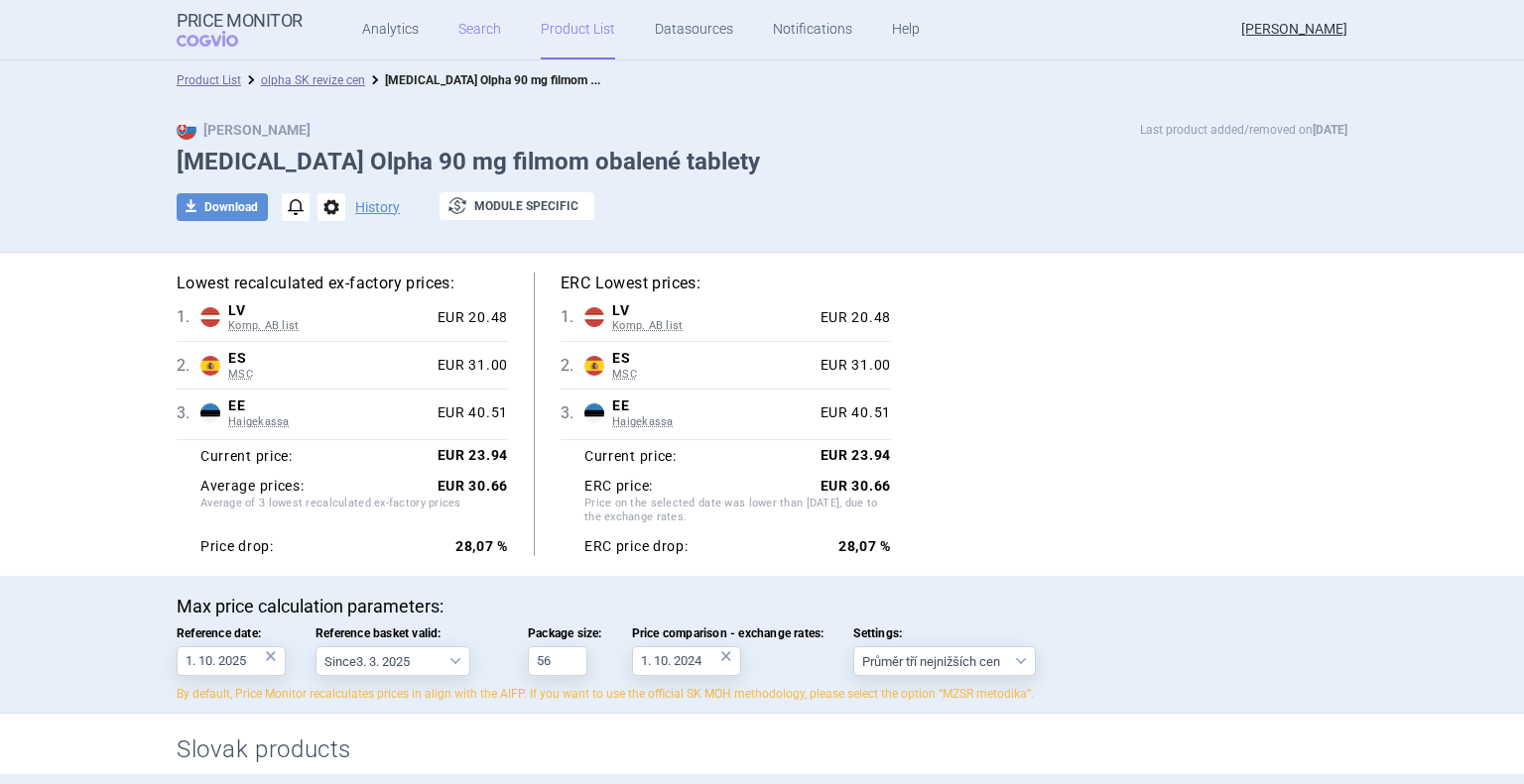
click at [475, 38] on link "Search" at bounding box center [479, 30] width 43 height 60
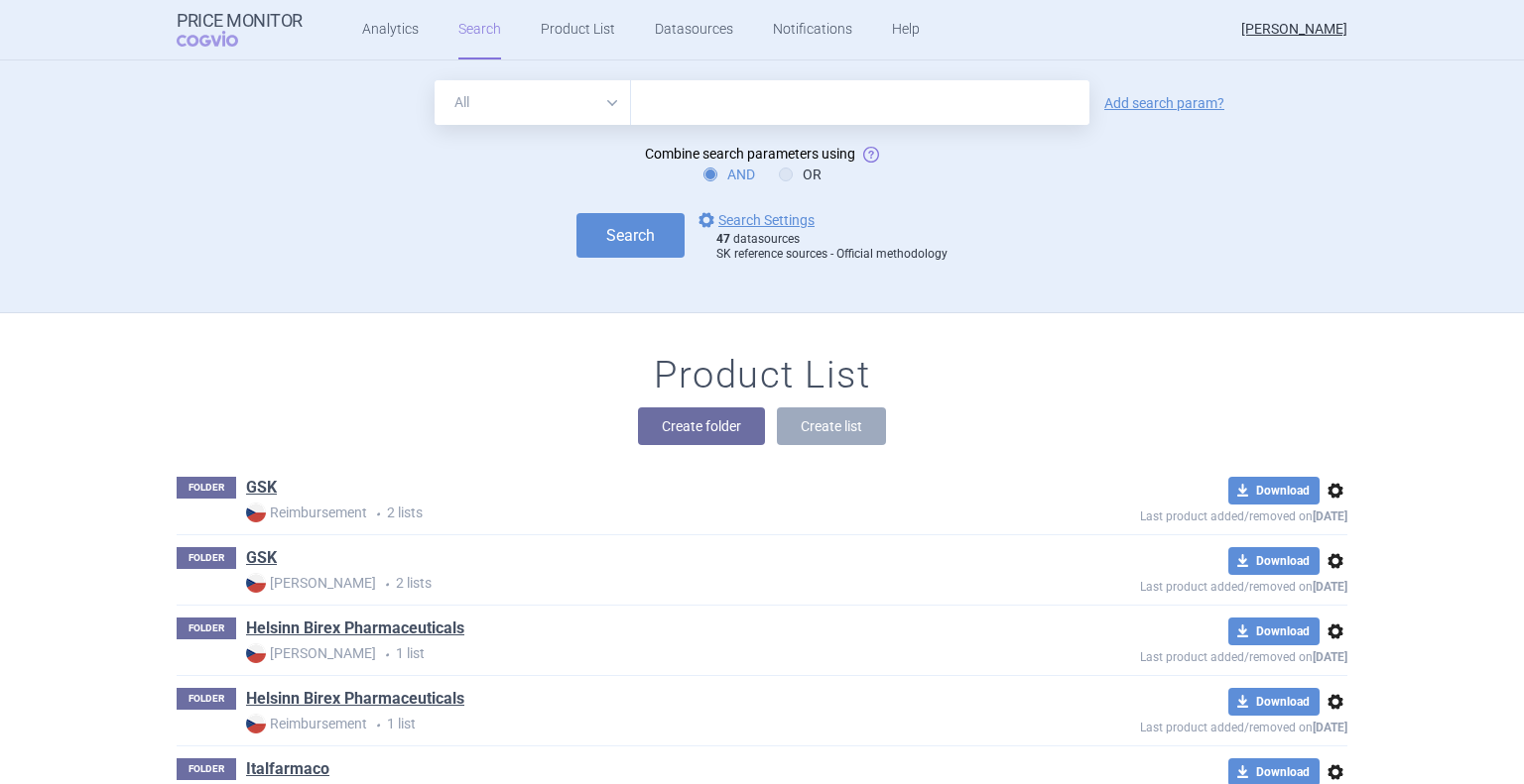
click at [733, 111] on input "text" at bounding box center [860, 103] width 458 height 45
type input "ticagrelor"
click at [576, 213] on button "Search" at bounding box center [630, 235] width 108 height 45
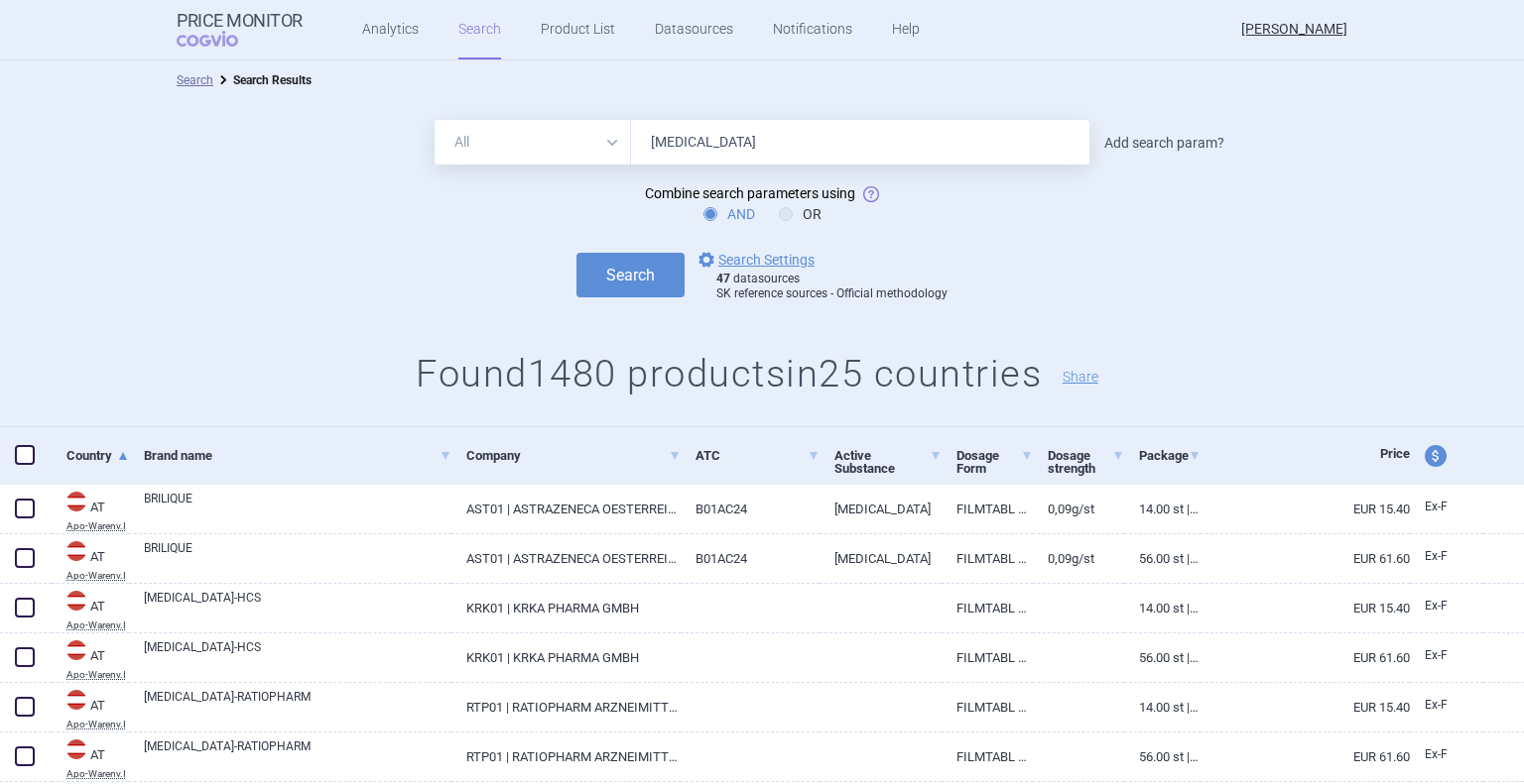
click at [1155, 143] on link "Add search param?" at bounding box center [1164, 142] width 120 height 14
select select "brandName"
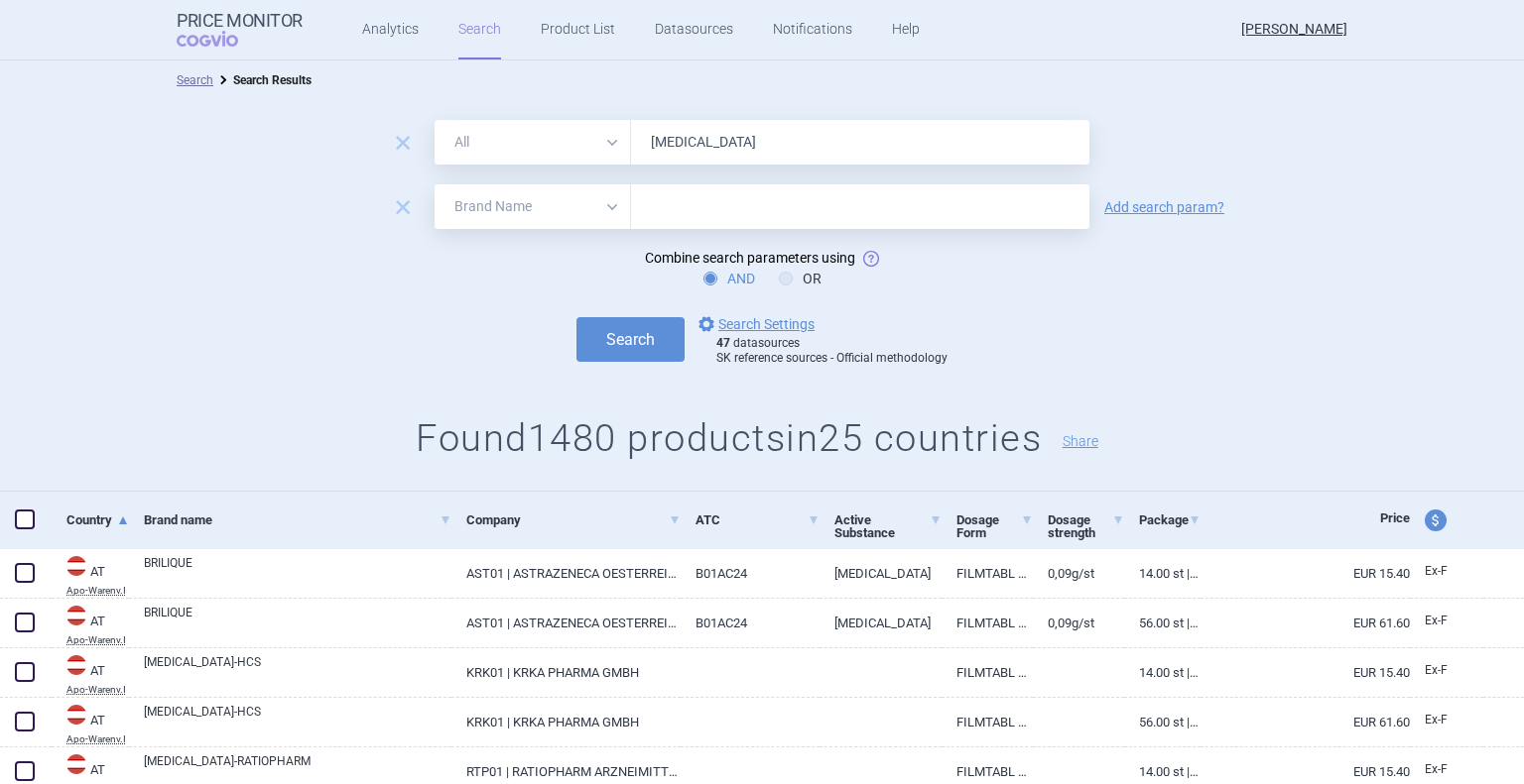
click at [698, 221] on input "text" at bounding box center [860, 206] width 458 height 45
click at [648, 328] on button "Search" at bounding box center [630, 340] width 108 height 45
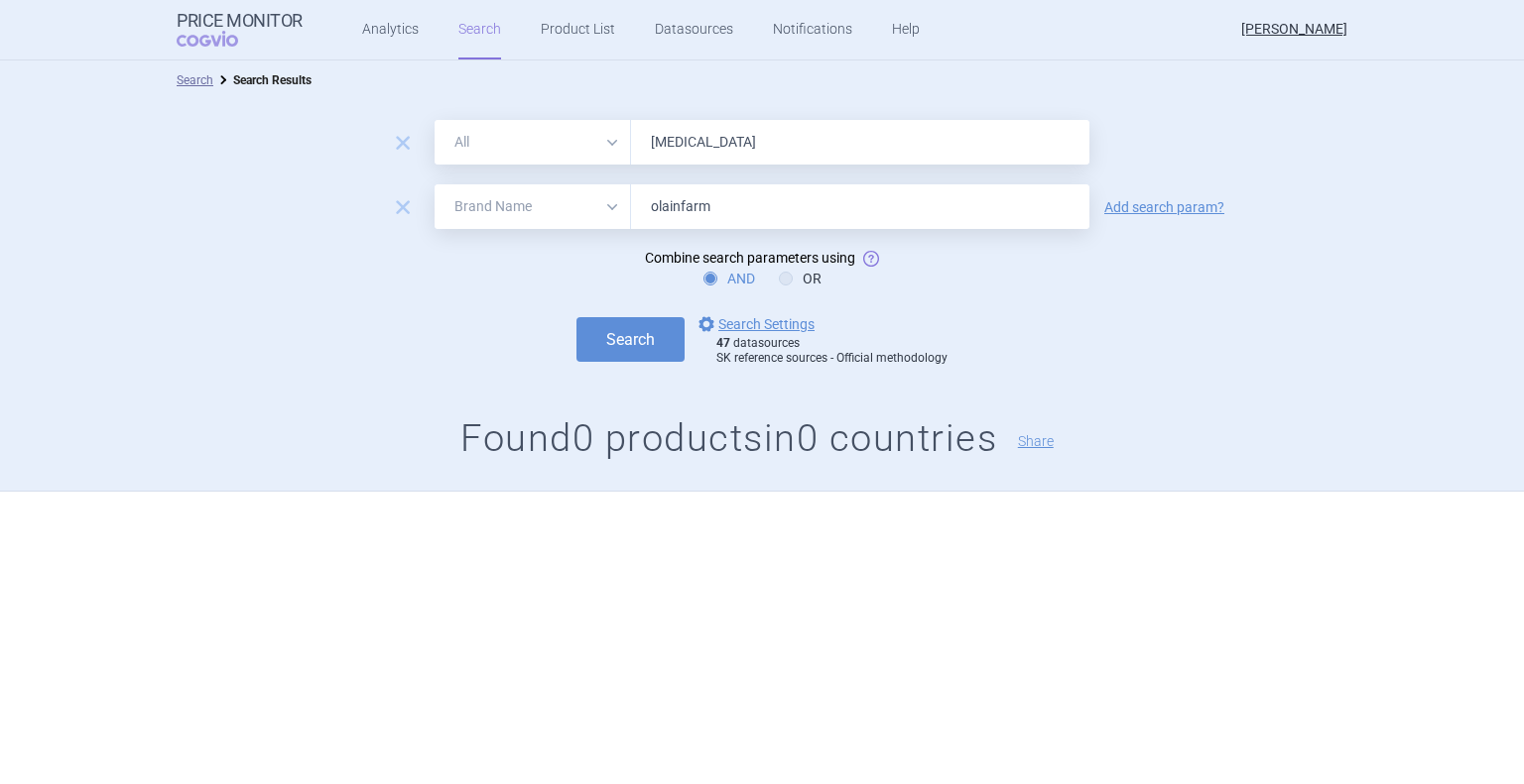
drag, startPoint x: 742, startPoint y: 212, endPoint x: 665, endPoint y: 203, distance: 77.5
click at [665, 203] on input "olainfarm" at bounding box center [860, 206] width 458 height 45
type input "olpha"
click at [576, 318] on button "Search" at bounding box center [630, 340] width 108 height 45
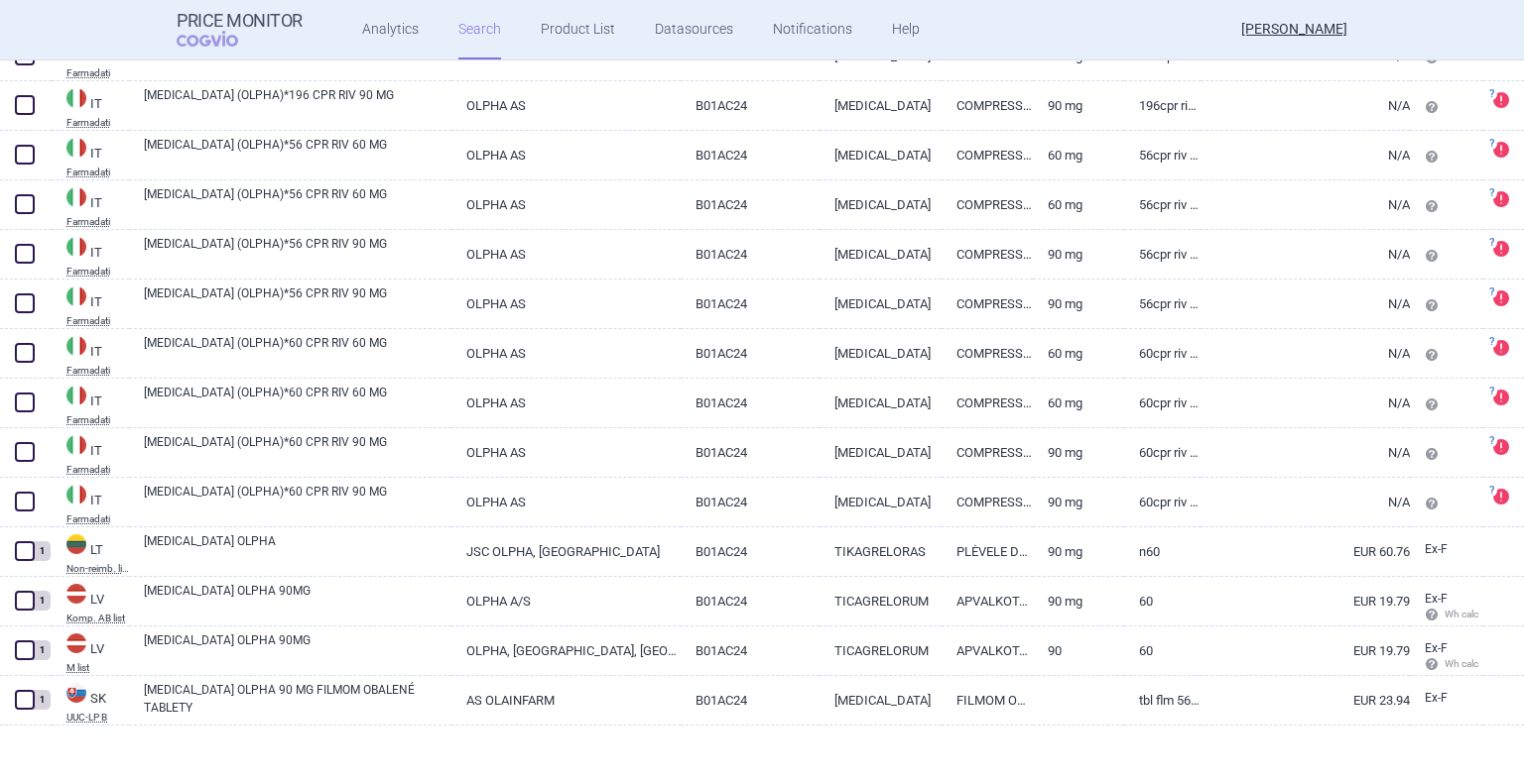
scroll to position [1266, 0]
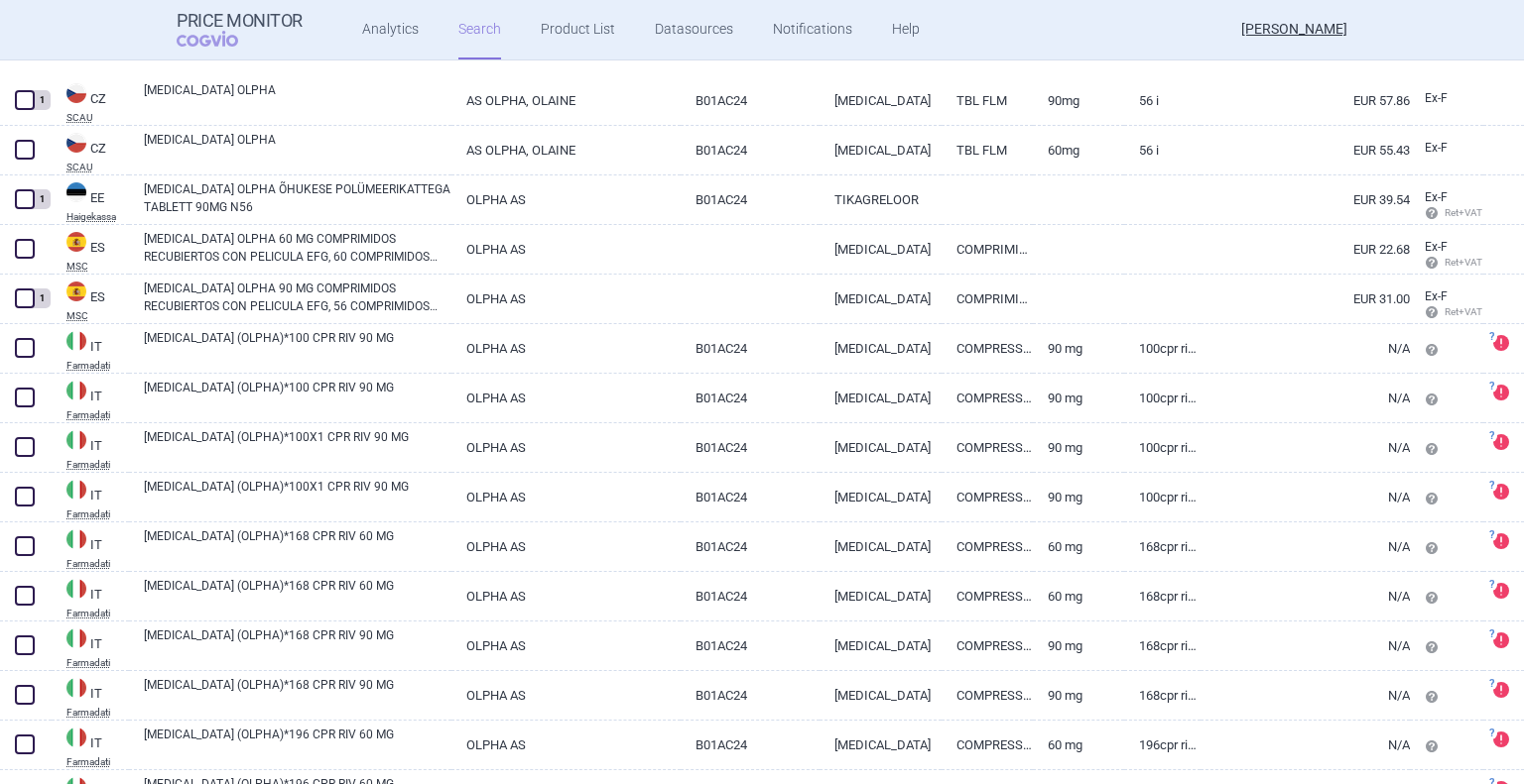
select select "brandName"
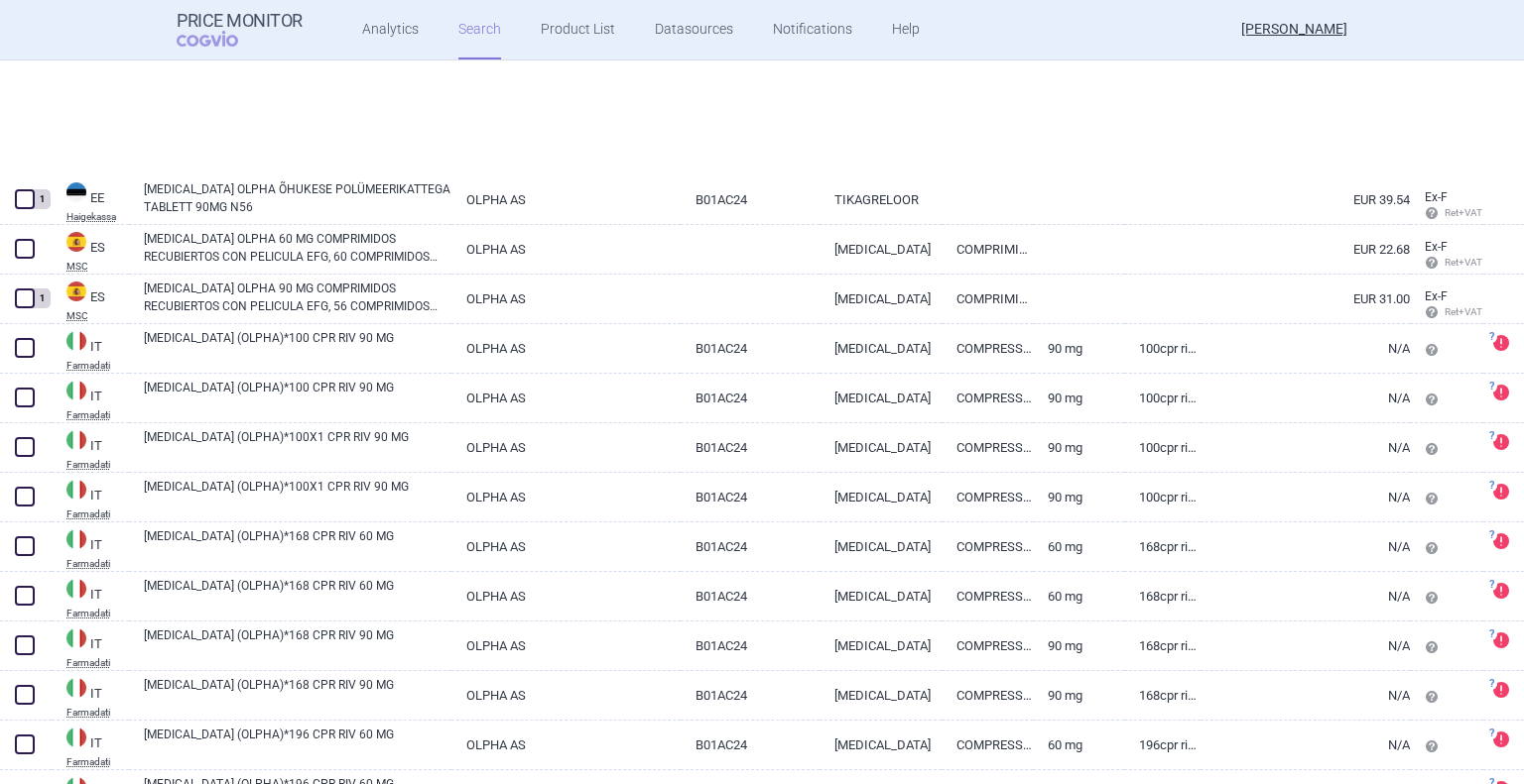
select select "brandName"
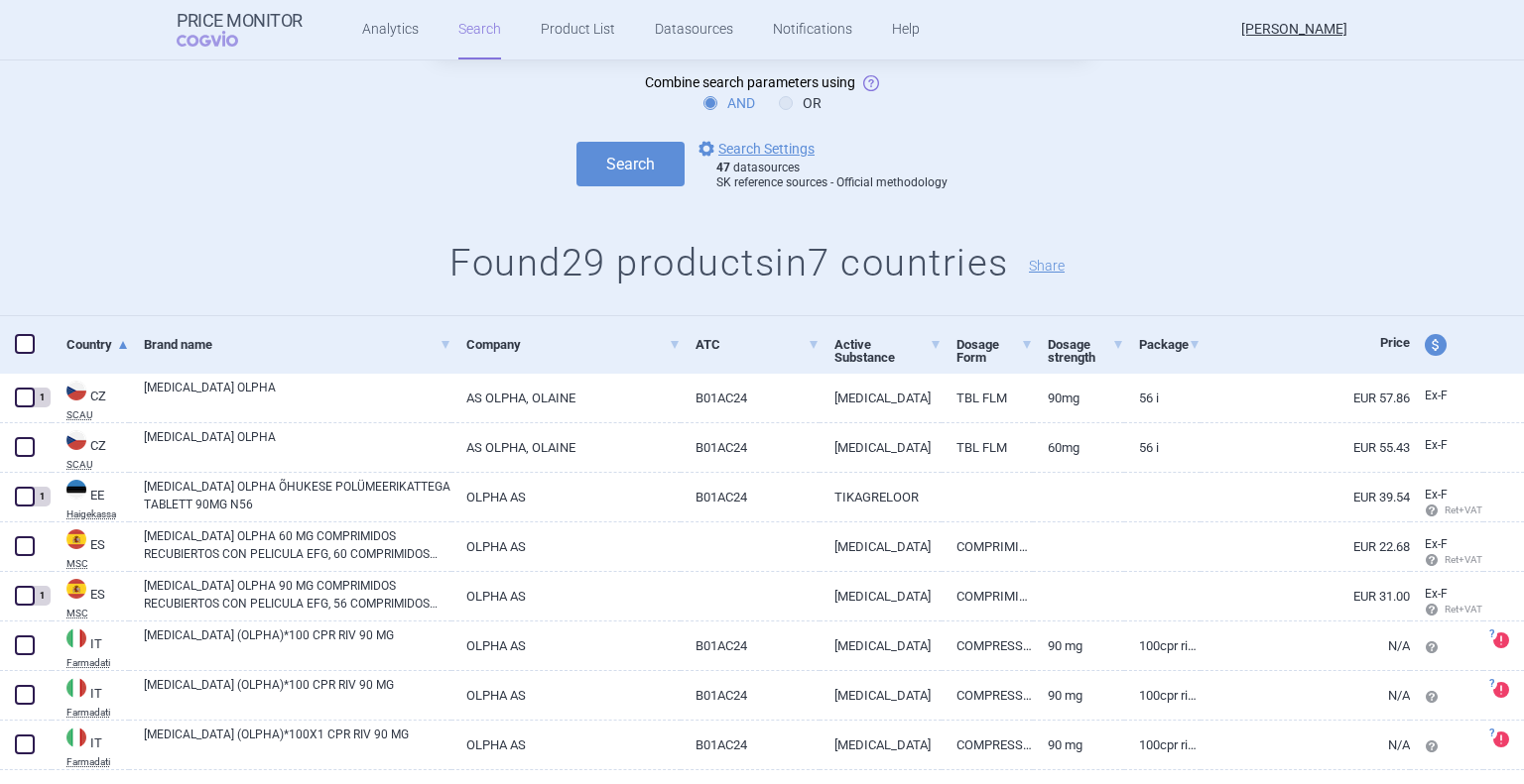
scroll to position [0, 0]
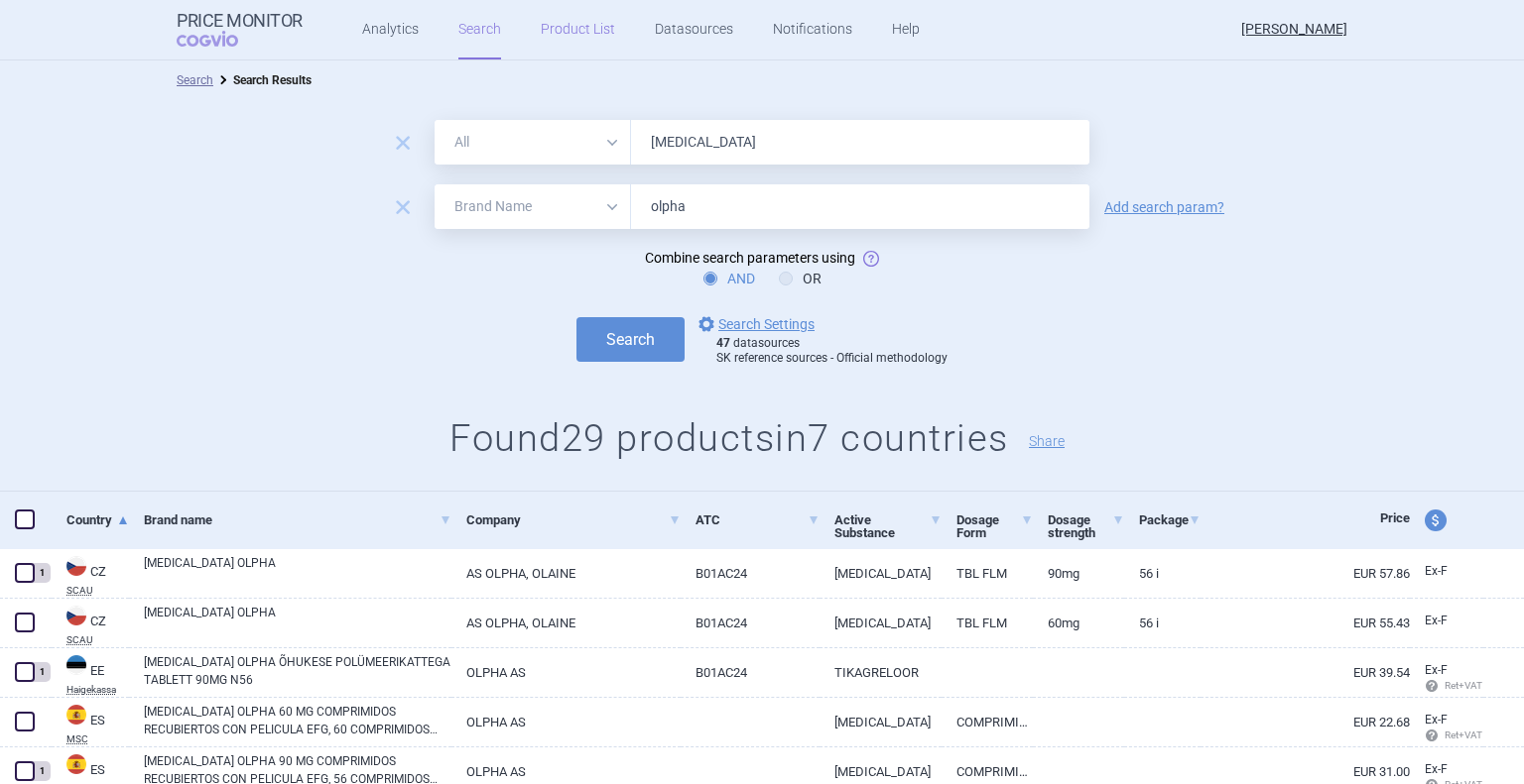
click at [551, 23] on link "Product List" at bounding box center [577, 30] width 75 height 60
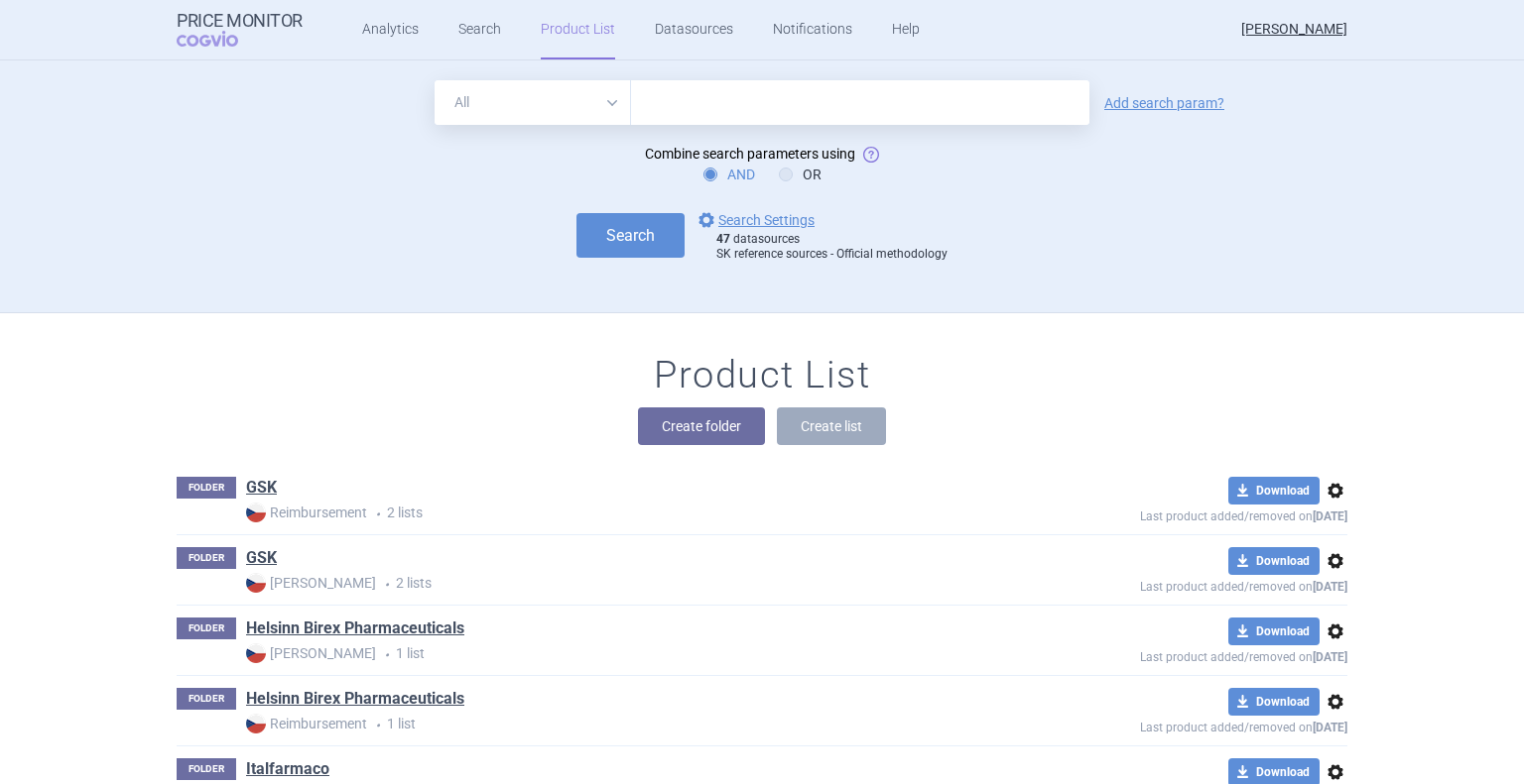
scroll to position [252, 0]
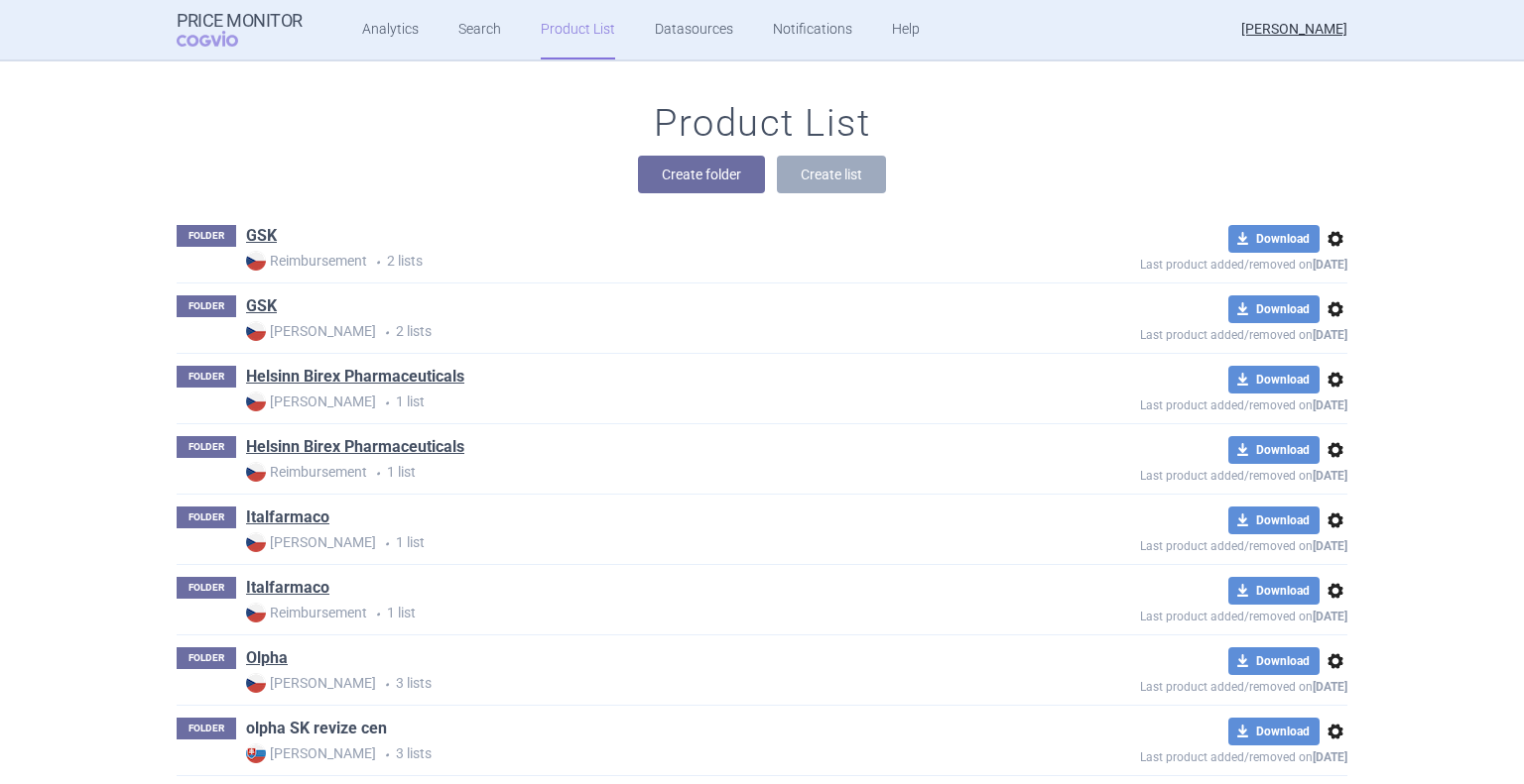
click at [306, 725] on link "olpha SK revize cen" at bounding box center [316, 729] width 141 height 22
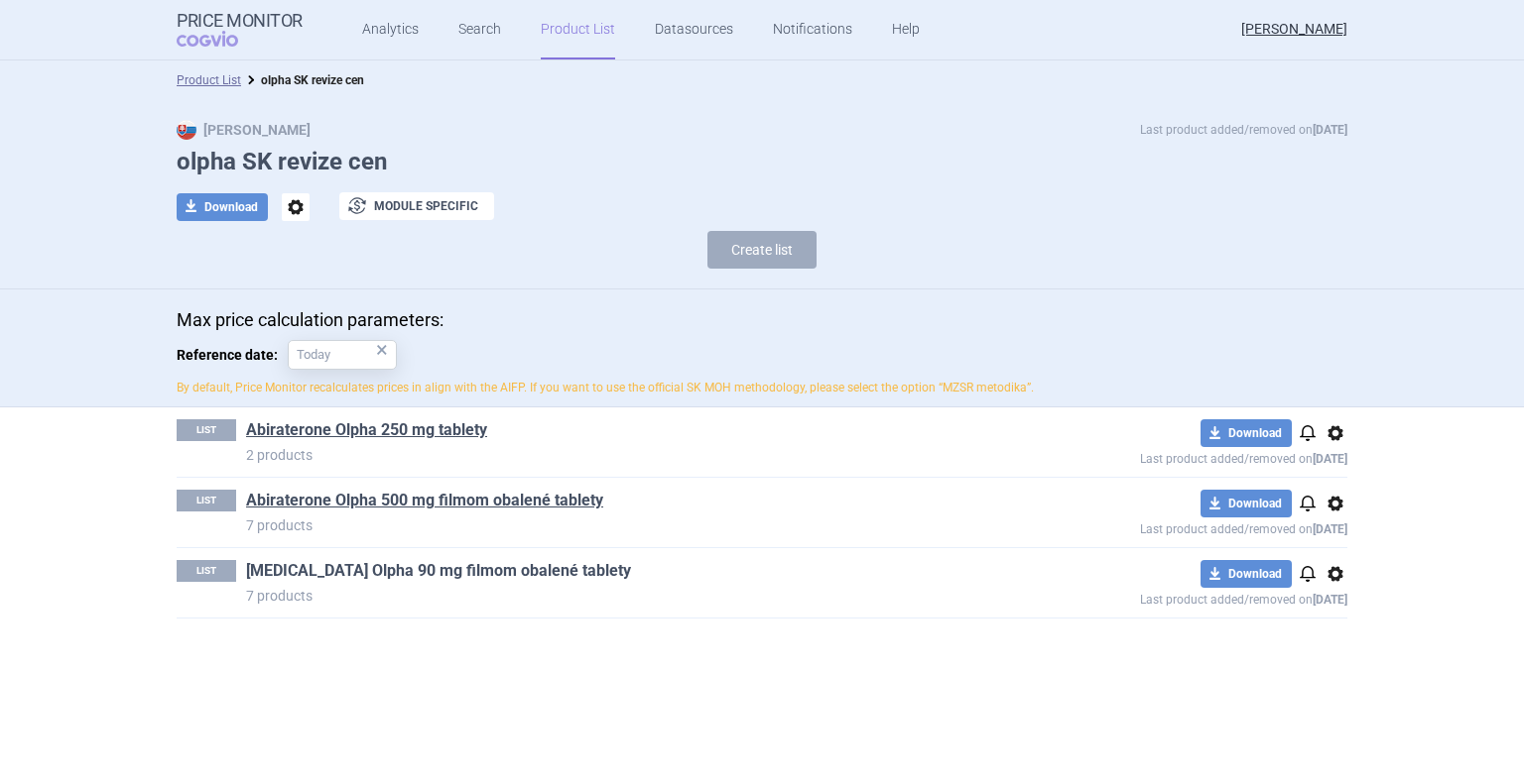
click at [389, 575] on link "[MEDICAL_DATA] Olpha 90 mg filmom obalené tablety" at bounding box center [439, 571] width 385 height 22
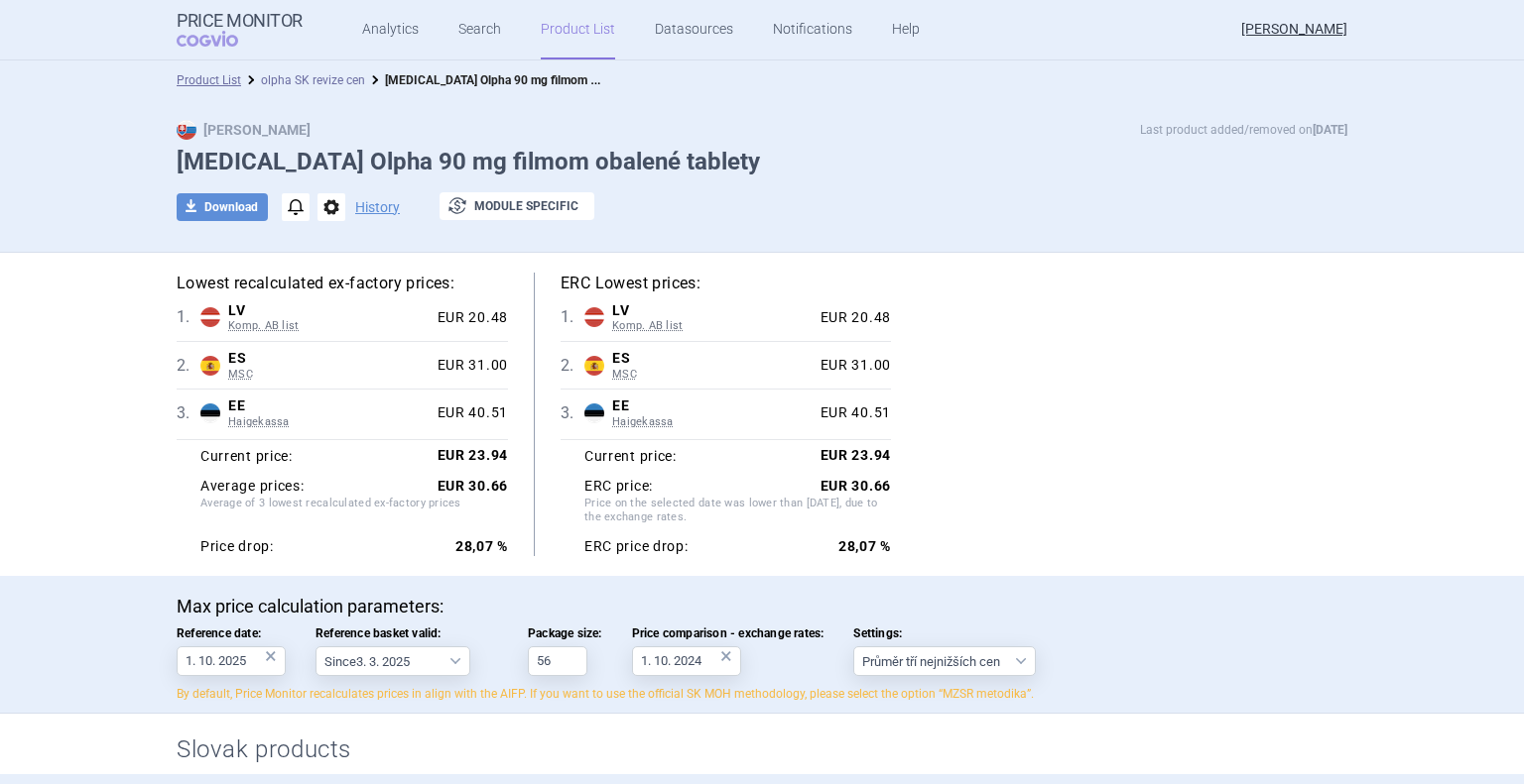
click at [289, 83] on link "olpha SK revize cen" at bounding box center [313, 81] width 105 height 14
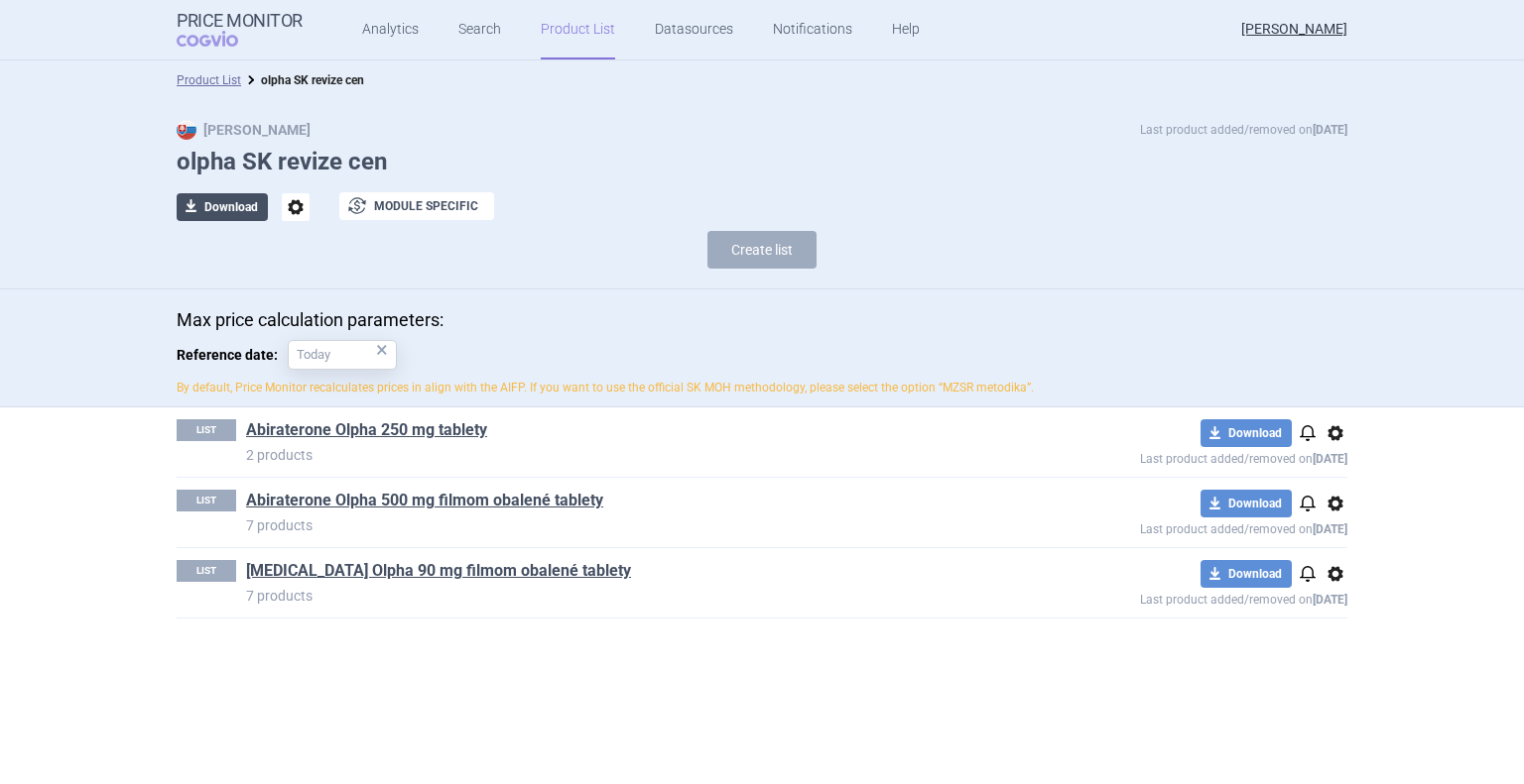
click at [222, 212] on button "download Download" at bounding box center [222, 207] width 92 height 28
select select "EUR"
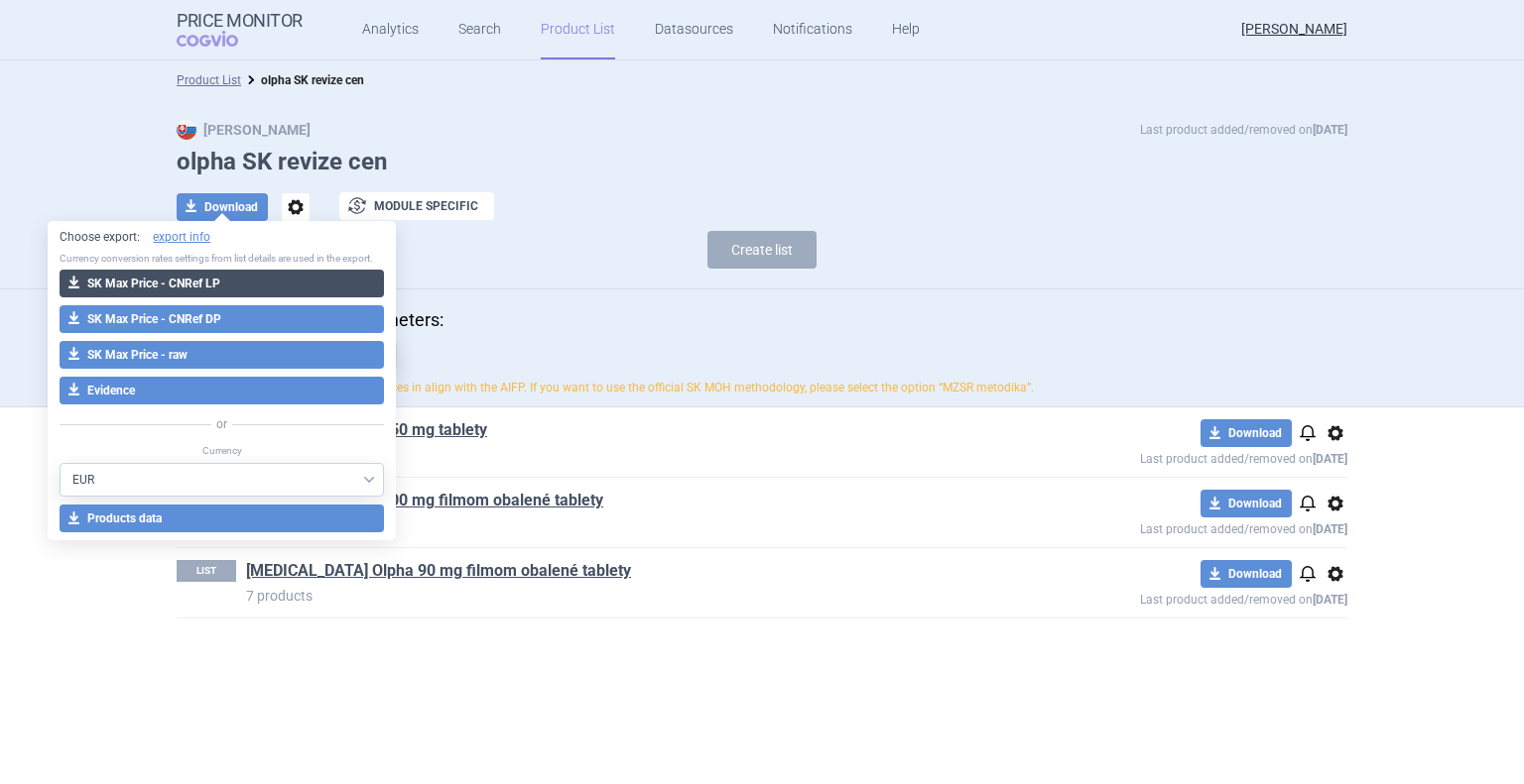
click at [221, 289] on button "download SK Max Price - CNRef LP" at bounding box center [221, 284] width 324 height 28
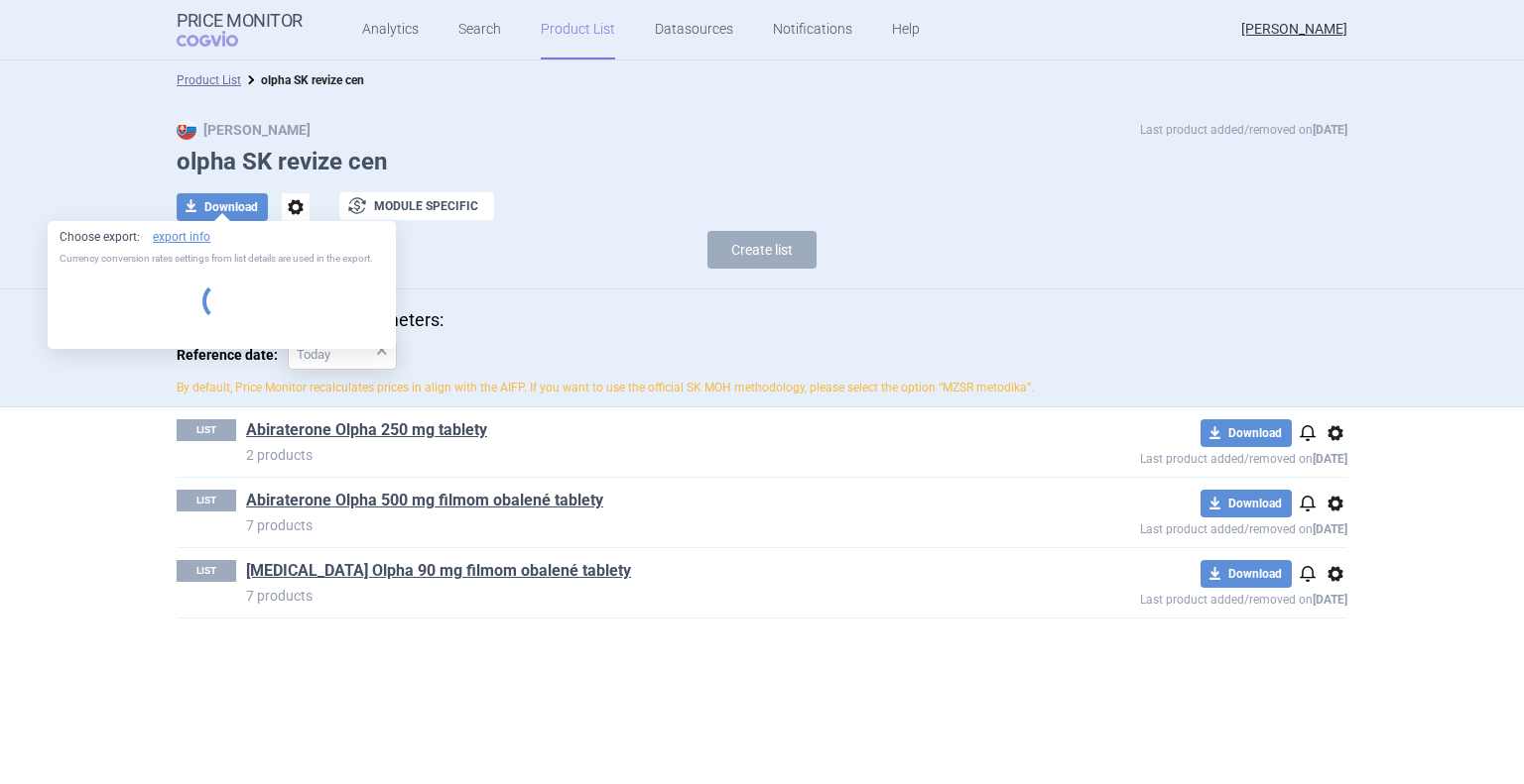
select select "EUR"
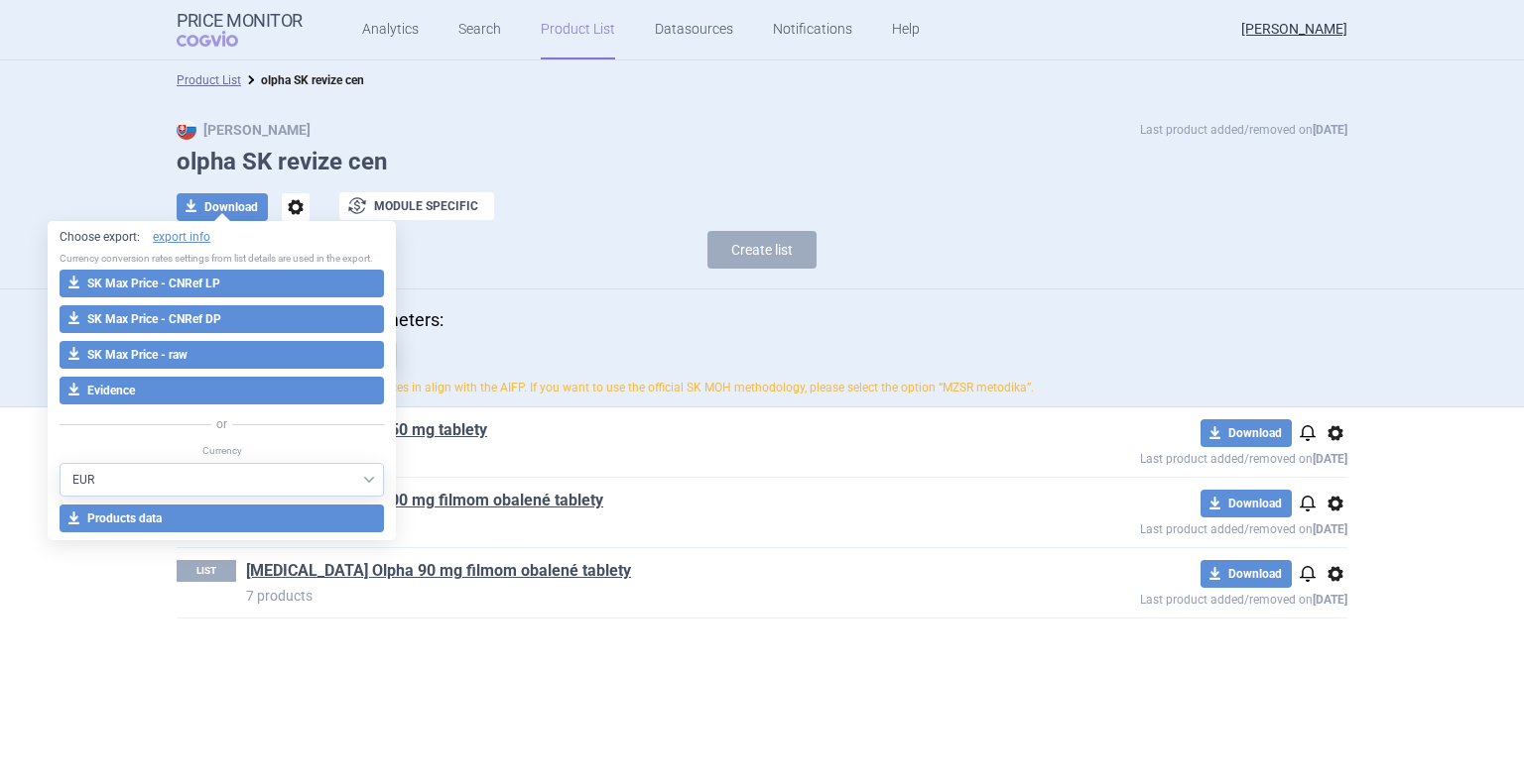
click at [965, 247] on div "Create list" at bounding box center [762, 255] width 1170 height 48
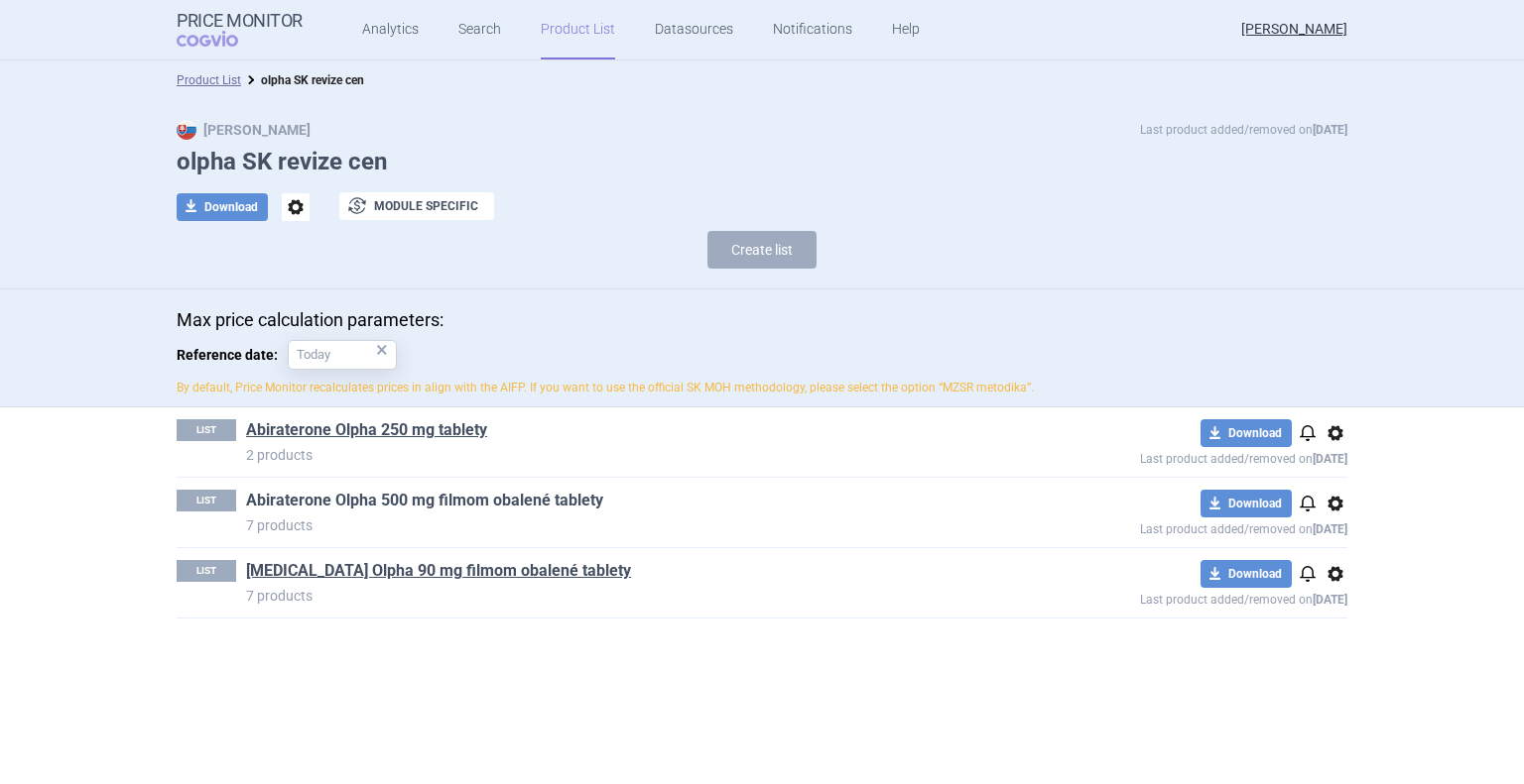
click at [412, 495] on link "Abiraterone Olpha 500 mg filmom obalené tablety" at bounding box center [425, 501] width 357 height 22
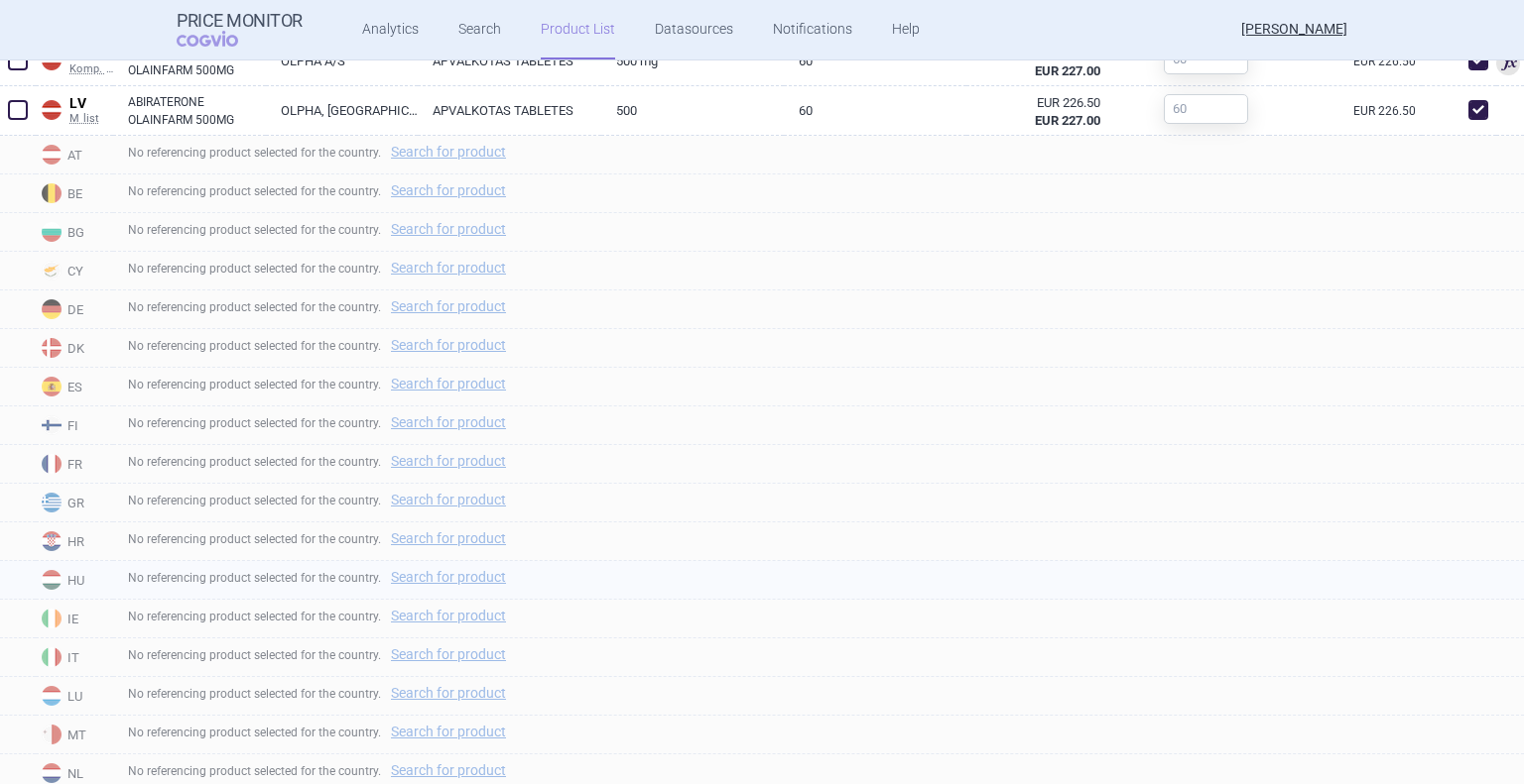
scroll to position [694, 0]
